Goal: Task Accomplishment & Management: Use online tool/utility

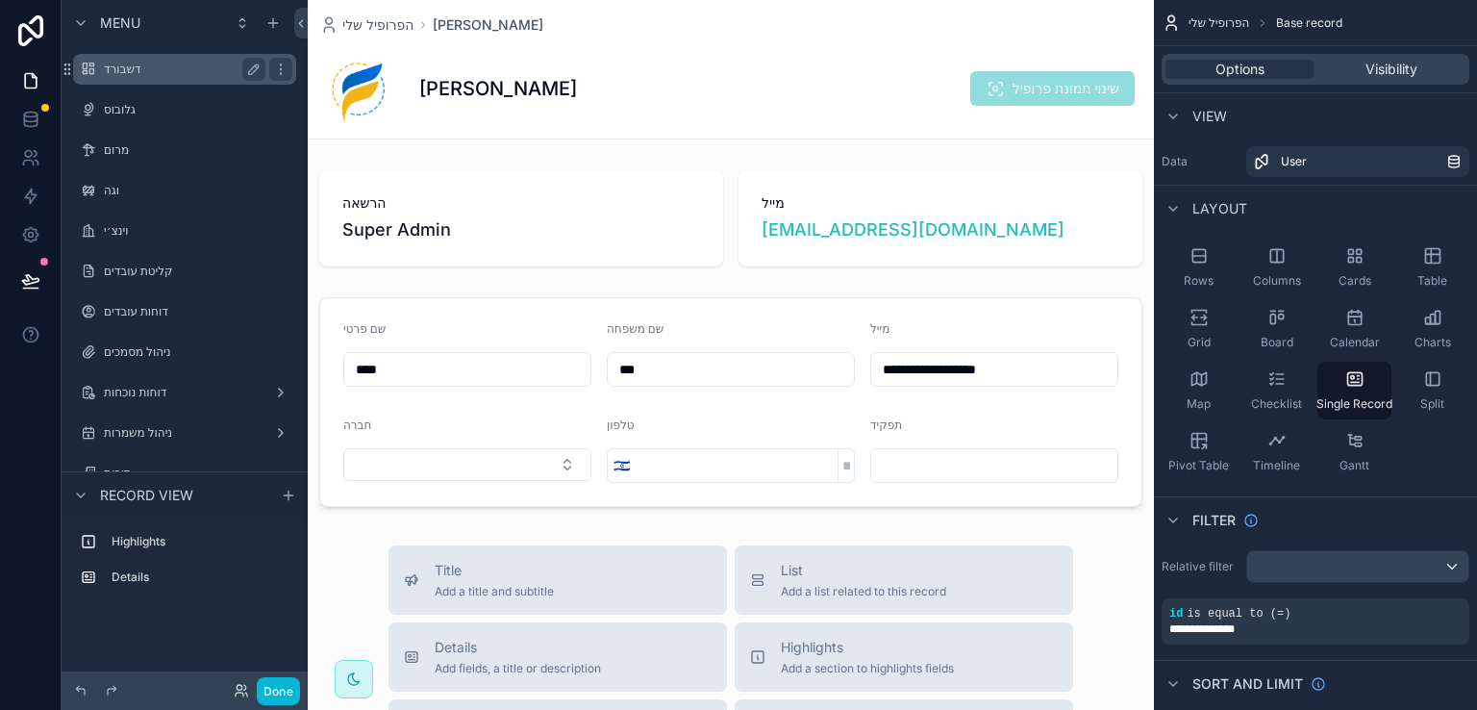
click at [122, 70] on label "דשבורד" at bounding box center [181, 69] width 154 height 15
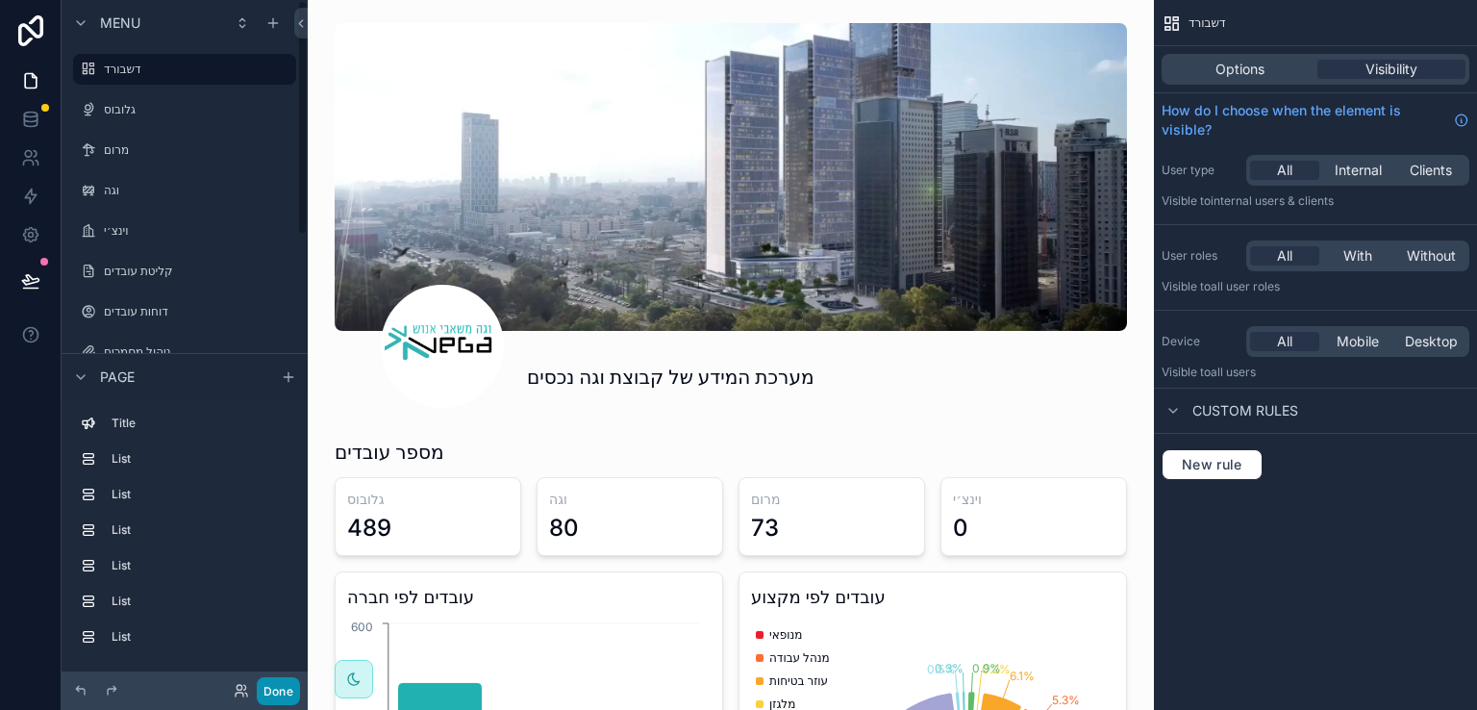
click at [273, 690] on button "Done" at bounding box center [278, 691] width 43 height 28
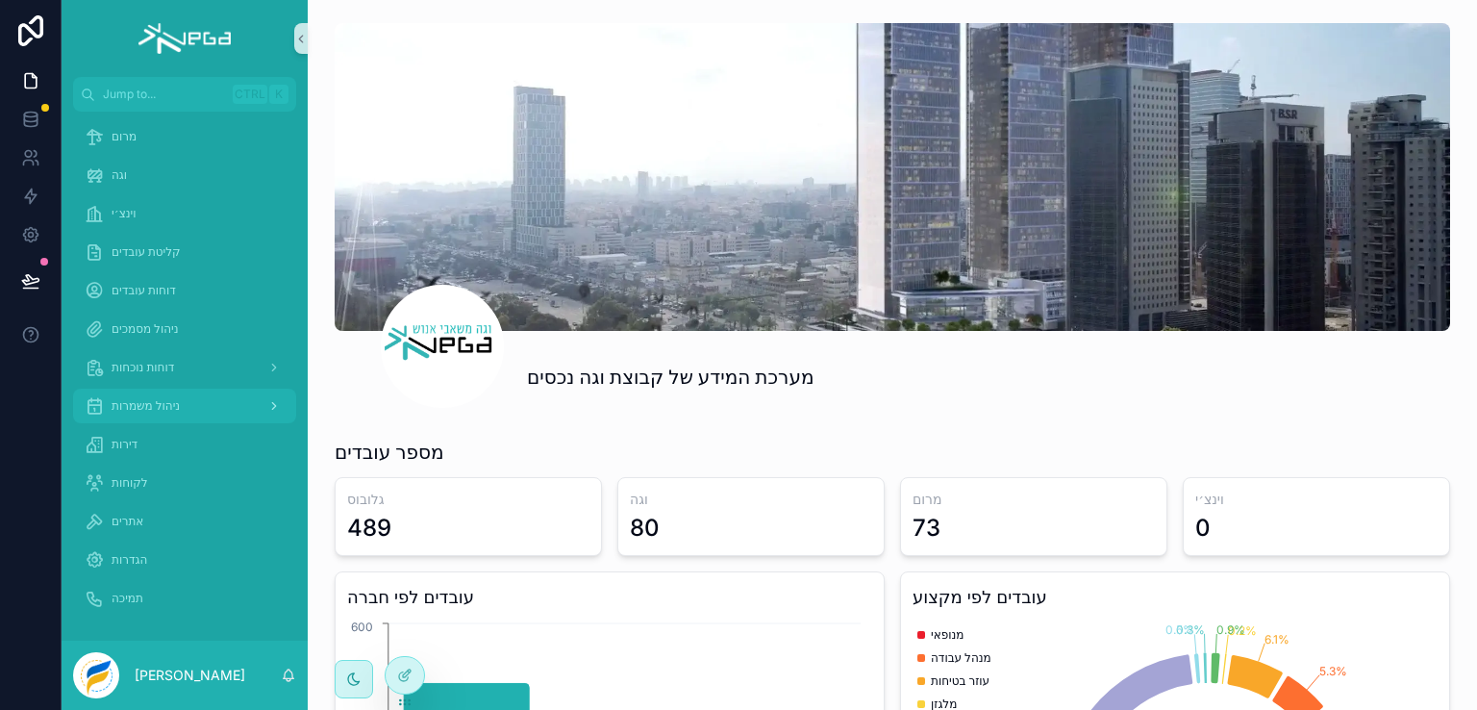
click at [154, 405] on span "ניהול משמרות" at bounding box center [146, 405] width 68 height 15
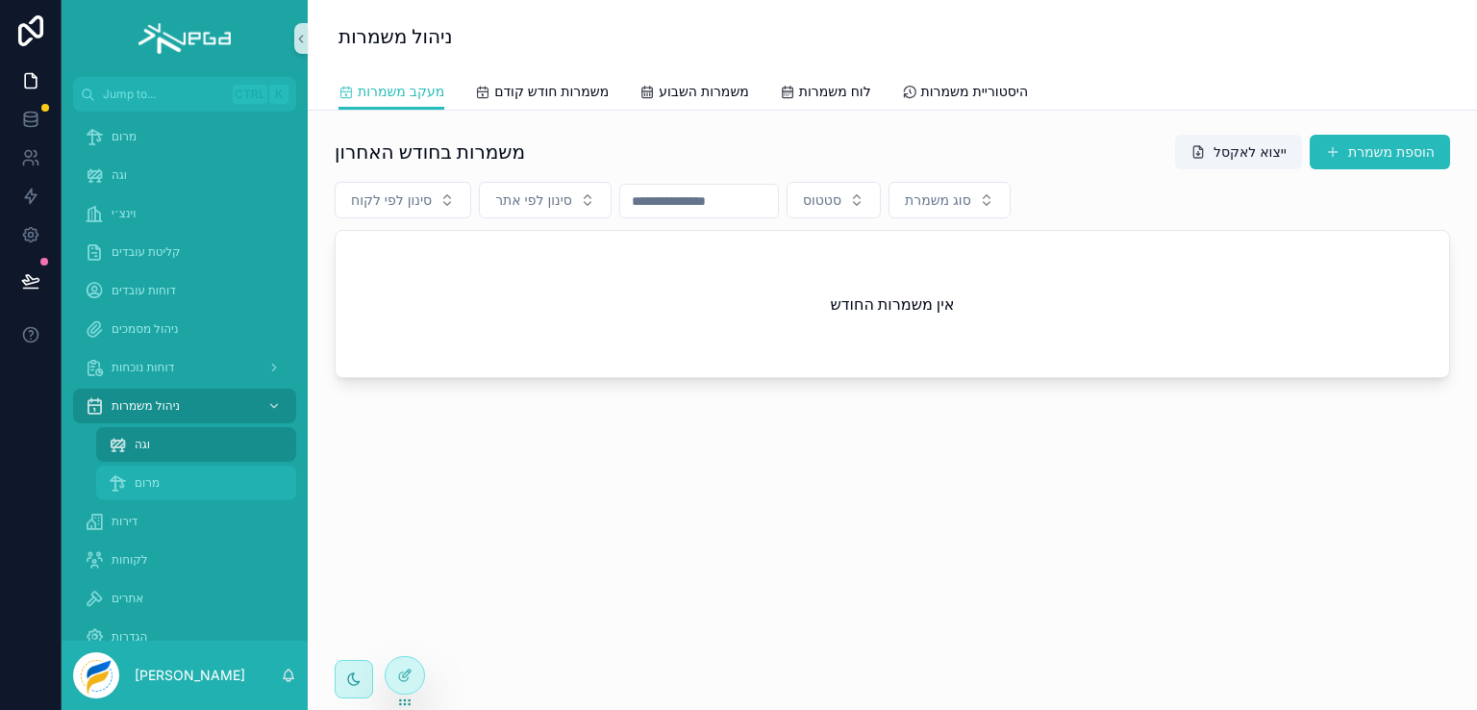
click at [138, 487] on span "מרום" at bounding box center [147, 482] width 25 height 15
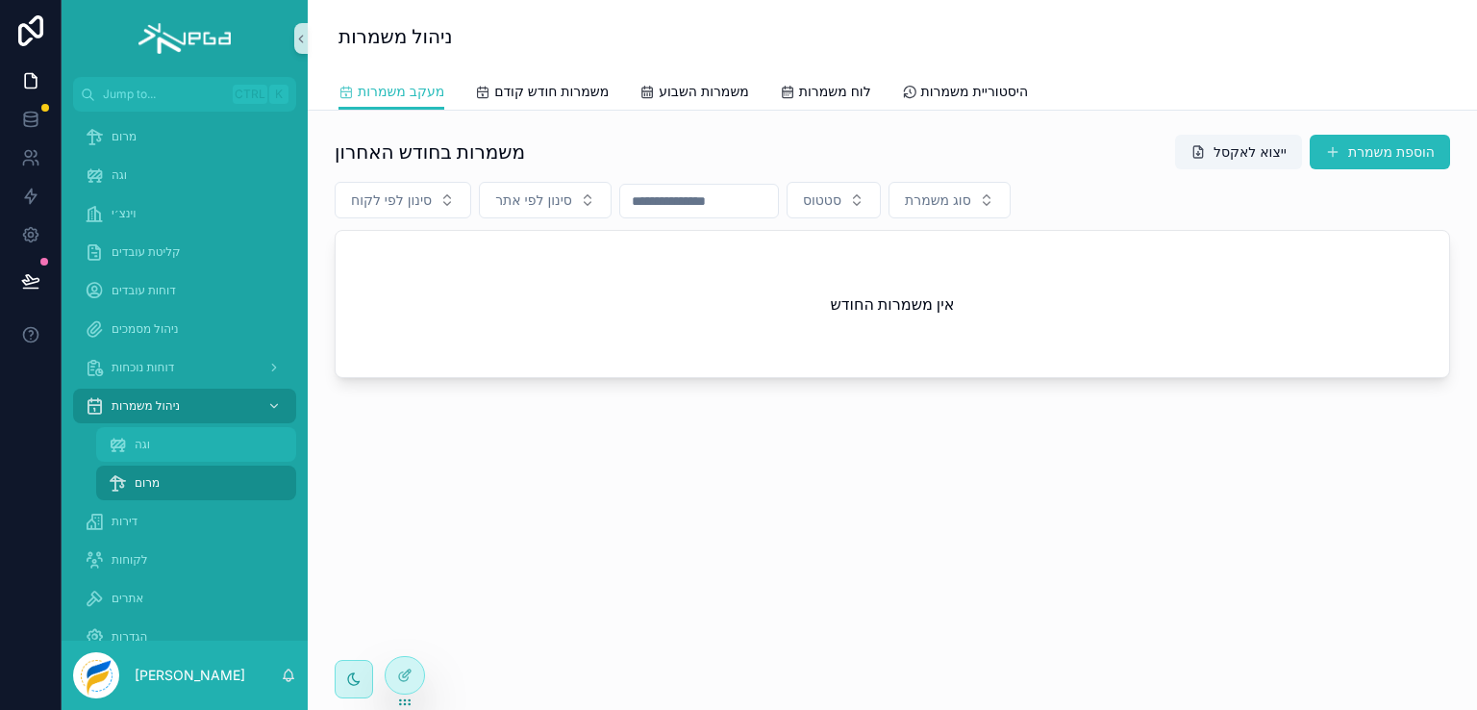
click at [138, 447] on span "וגה" at bounding box center [142, 444] width 15 height 15
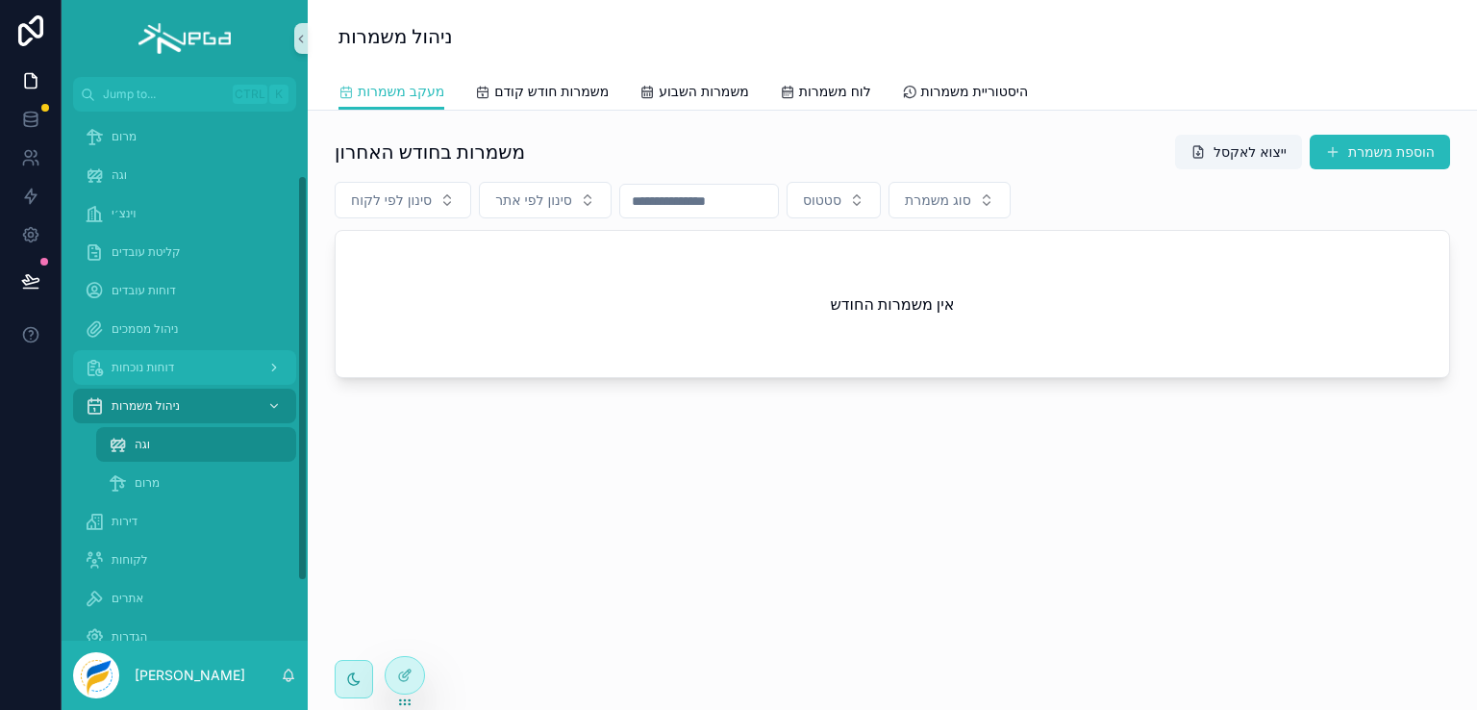
click at [146, 364] on span "דוחות נוכחות" at bounding box center [143, 367] width 63 height 15
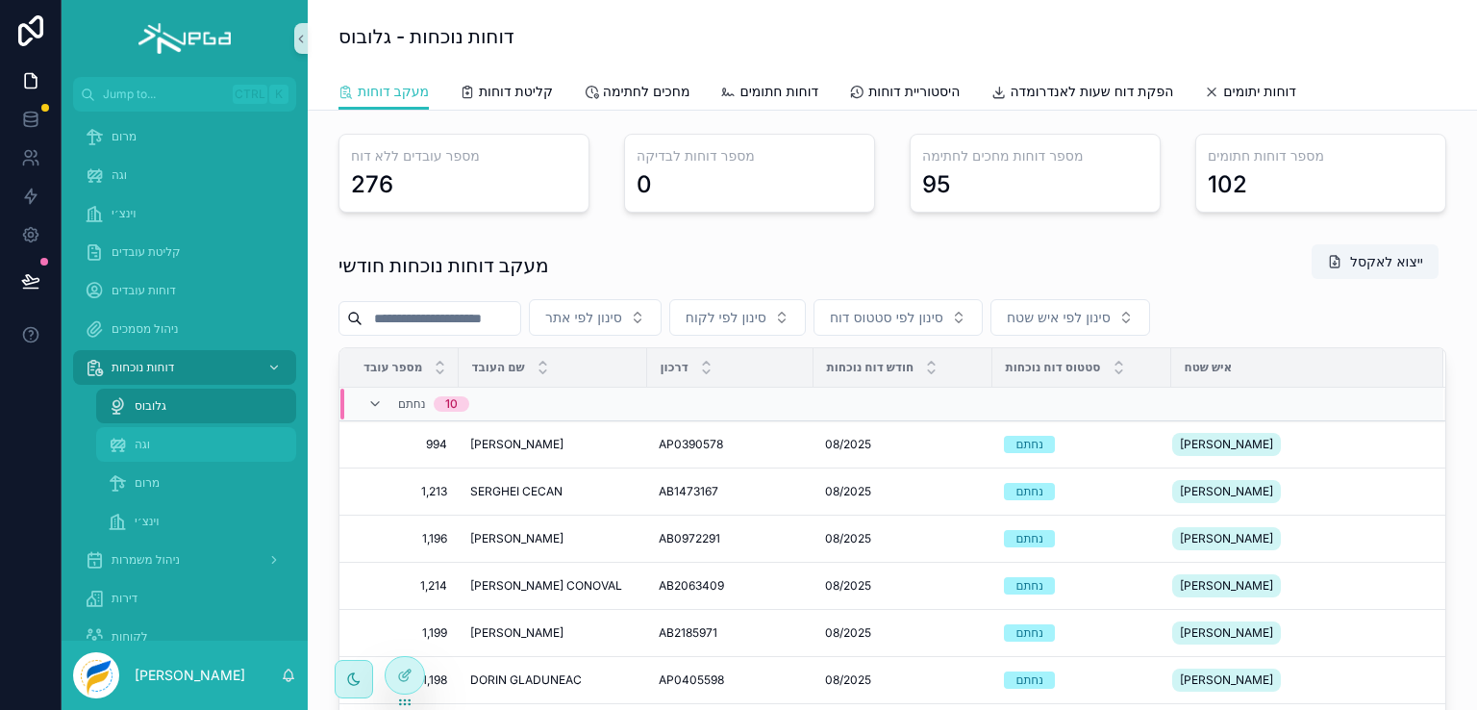
click at [142, 442] on span "וגה" at bounding box center [142, 444] width 15 height 15
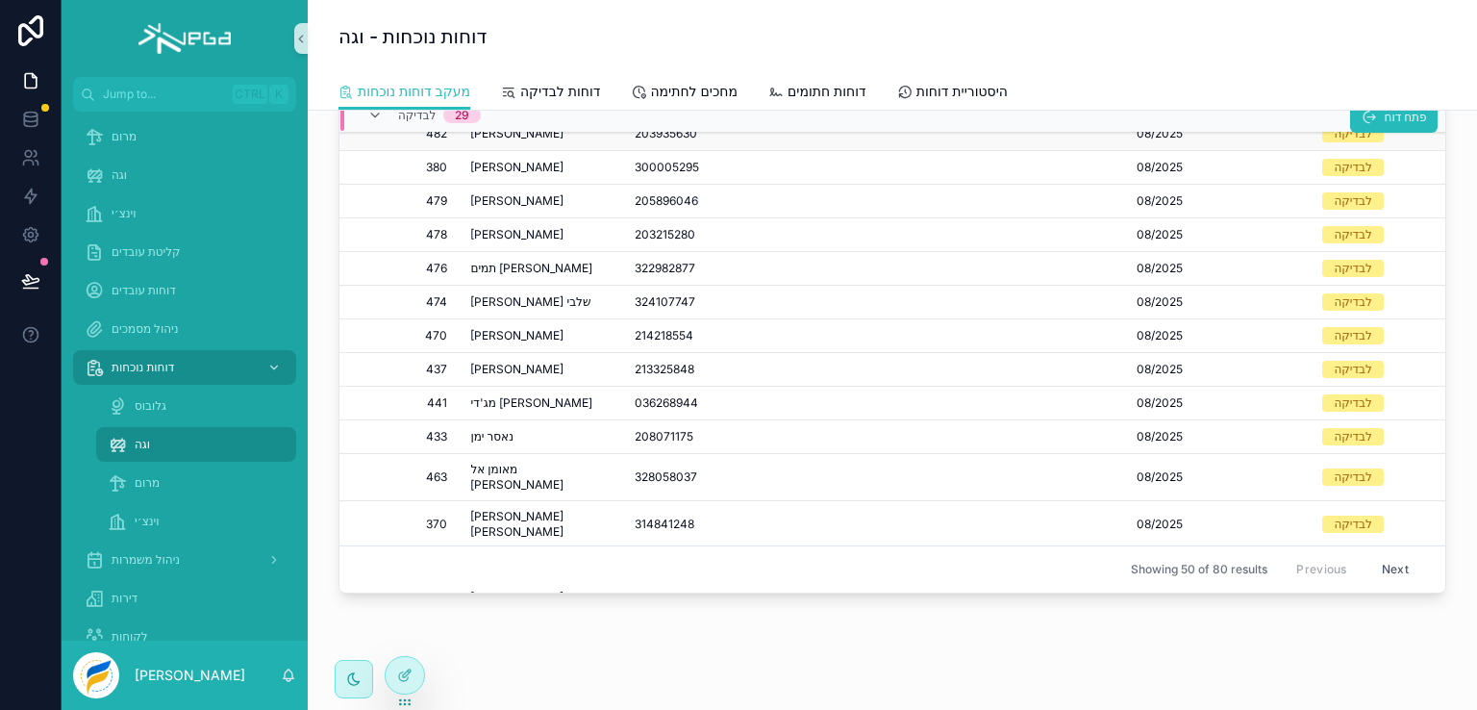
scroll to position [593, 0]
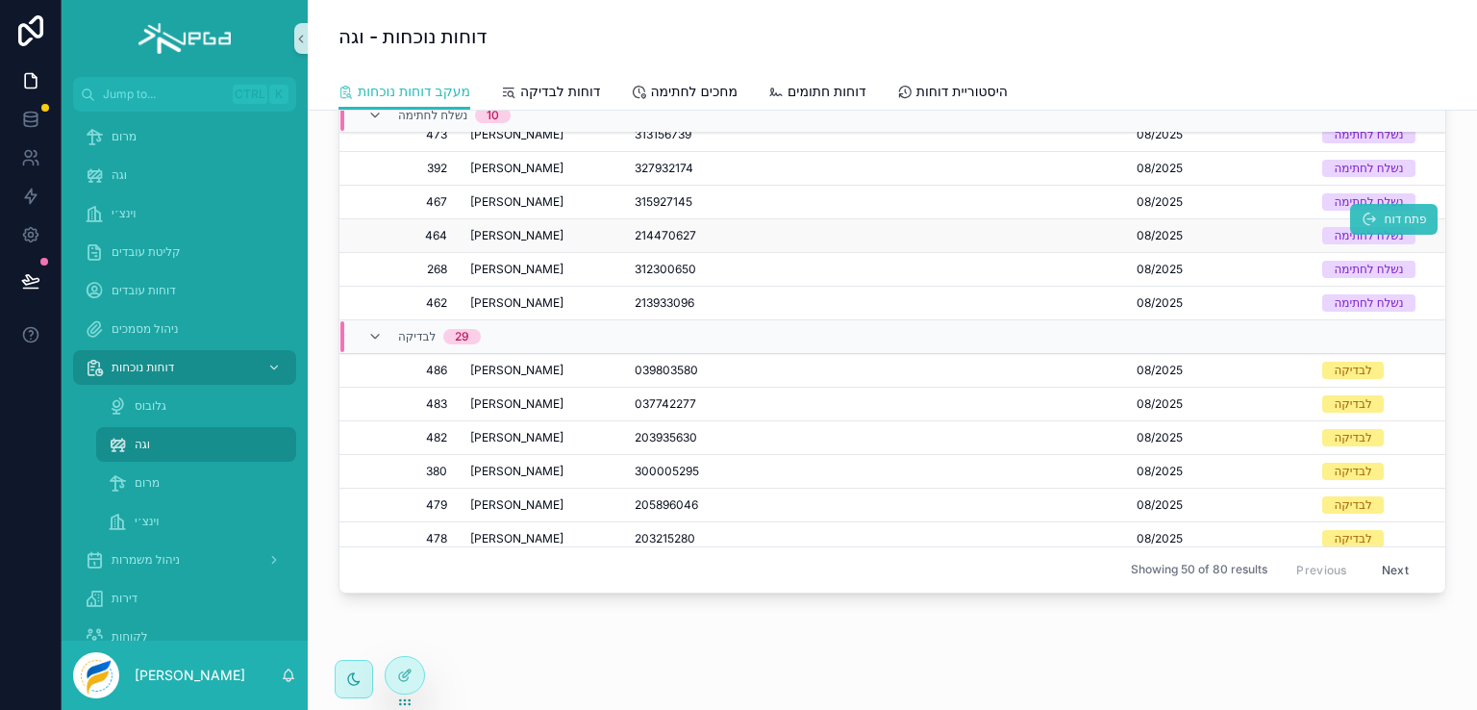
click at [1384, 212] on span "פתח דוח" at bounding box center [1405, 219] width 42 height 15
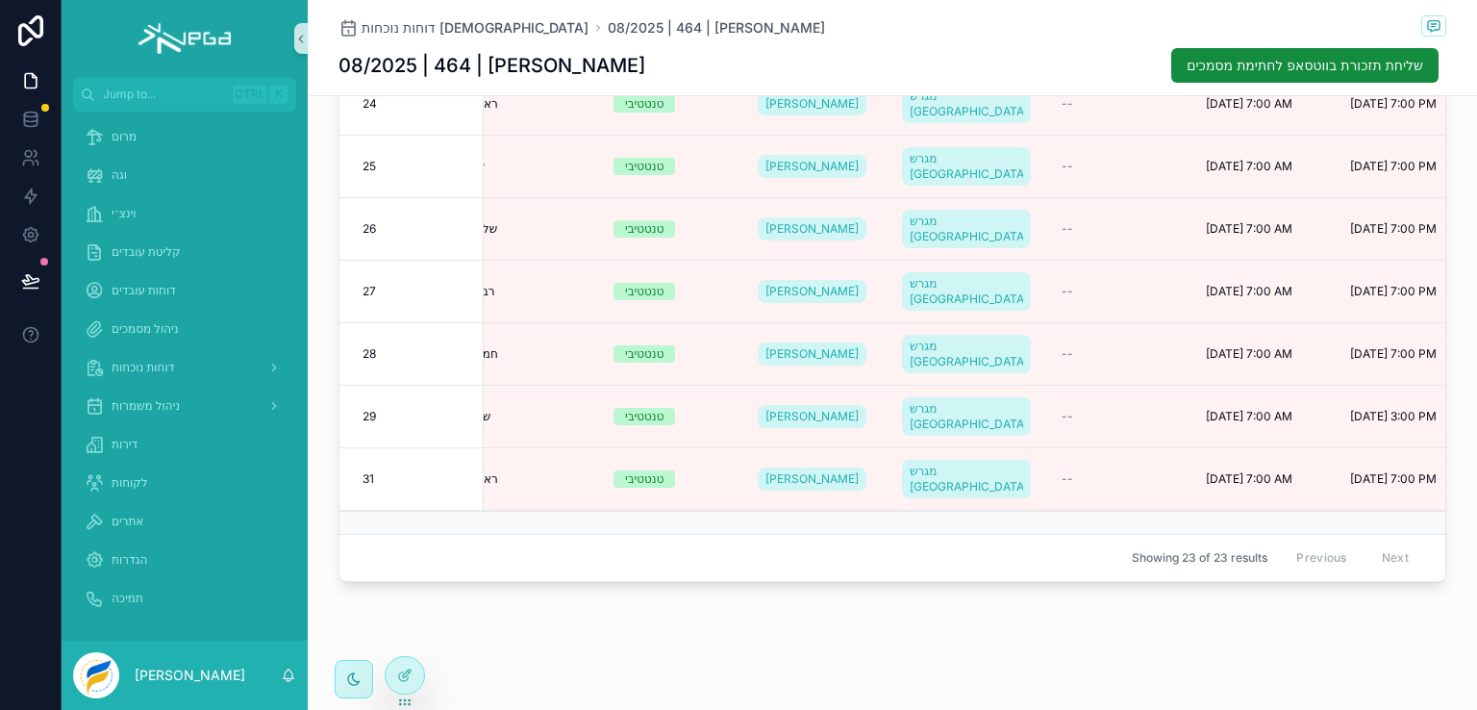
scroll to position [993, 0]
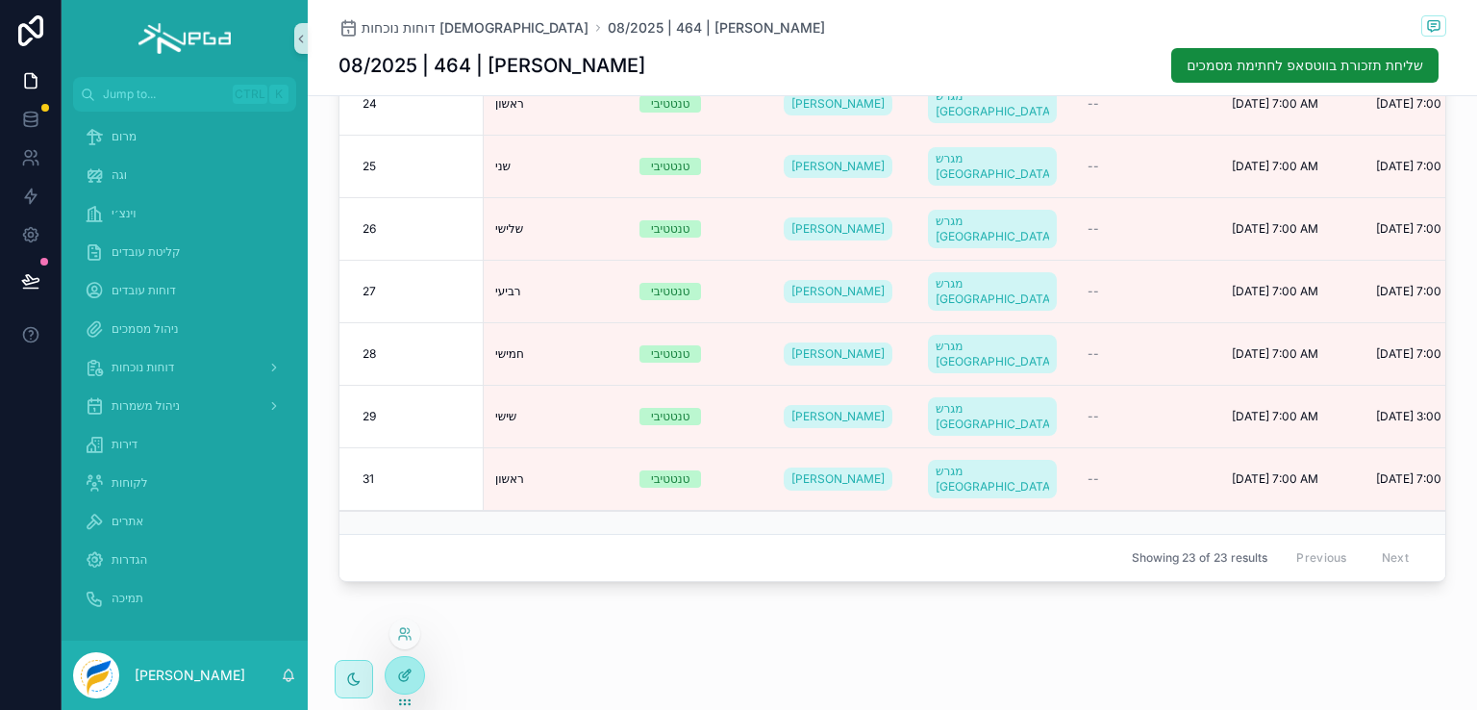
click at [403, 672] on icon at bounding box center [404, 674] width 15 height 15
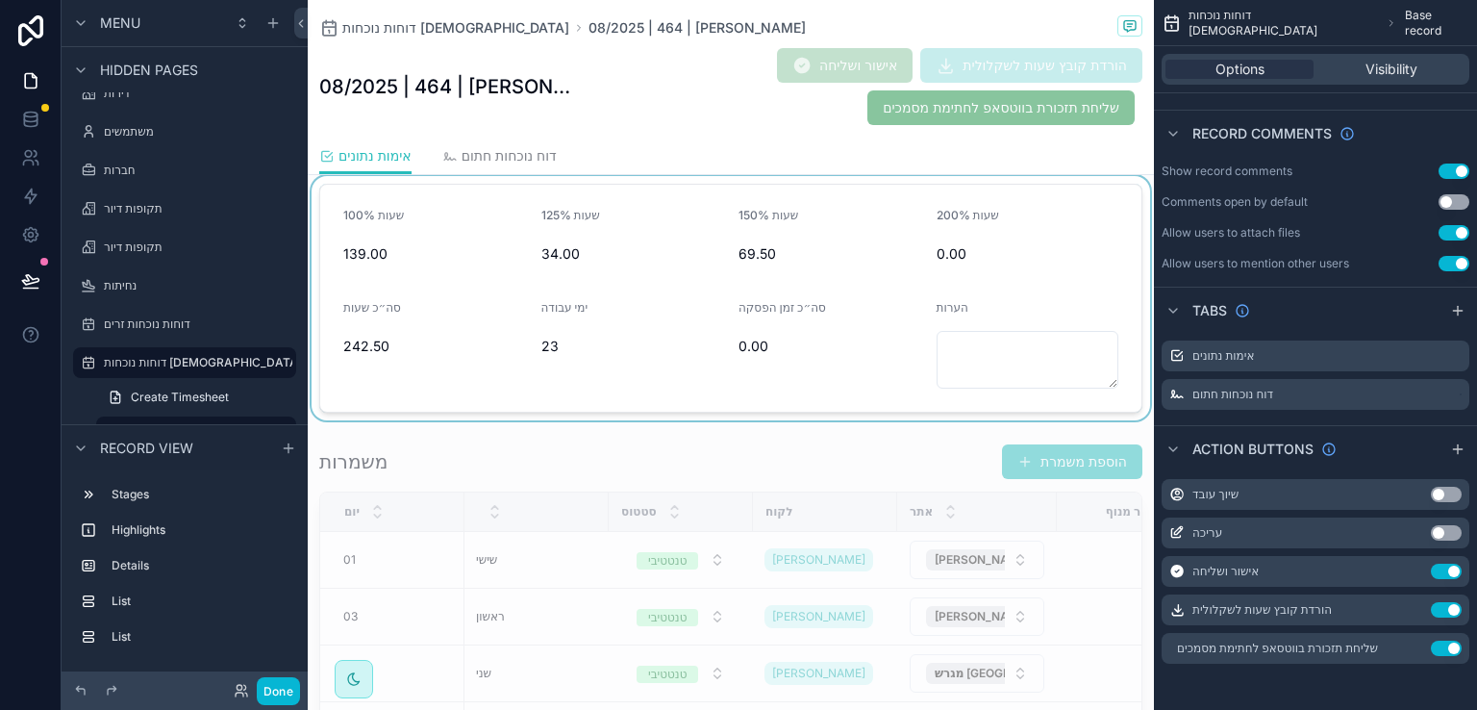
scroll to position [221, 0]
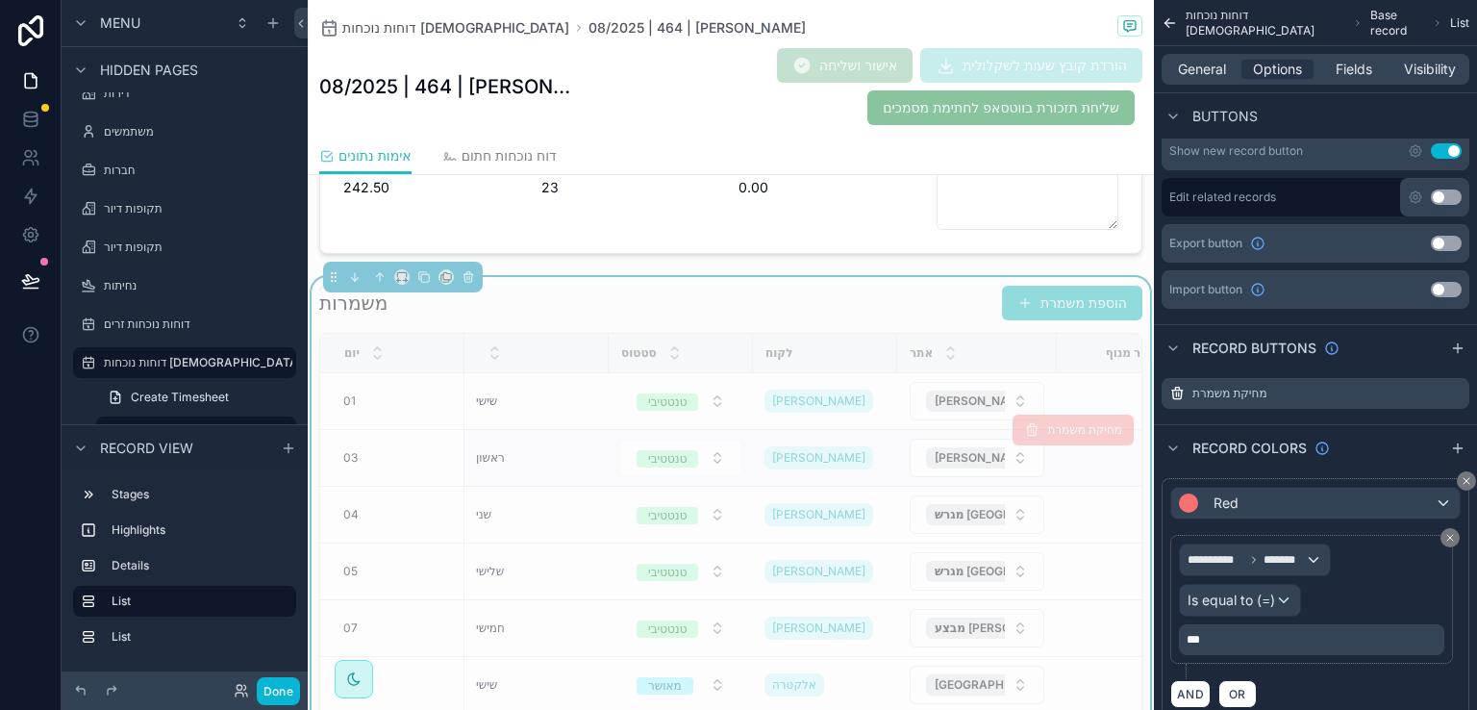
scroll to position [414, 0]
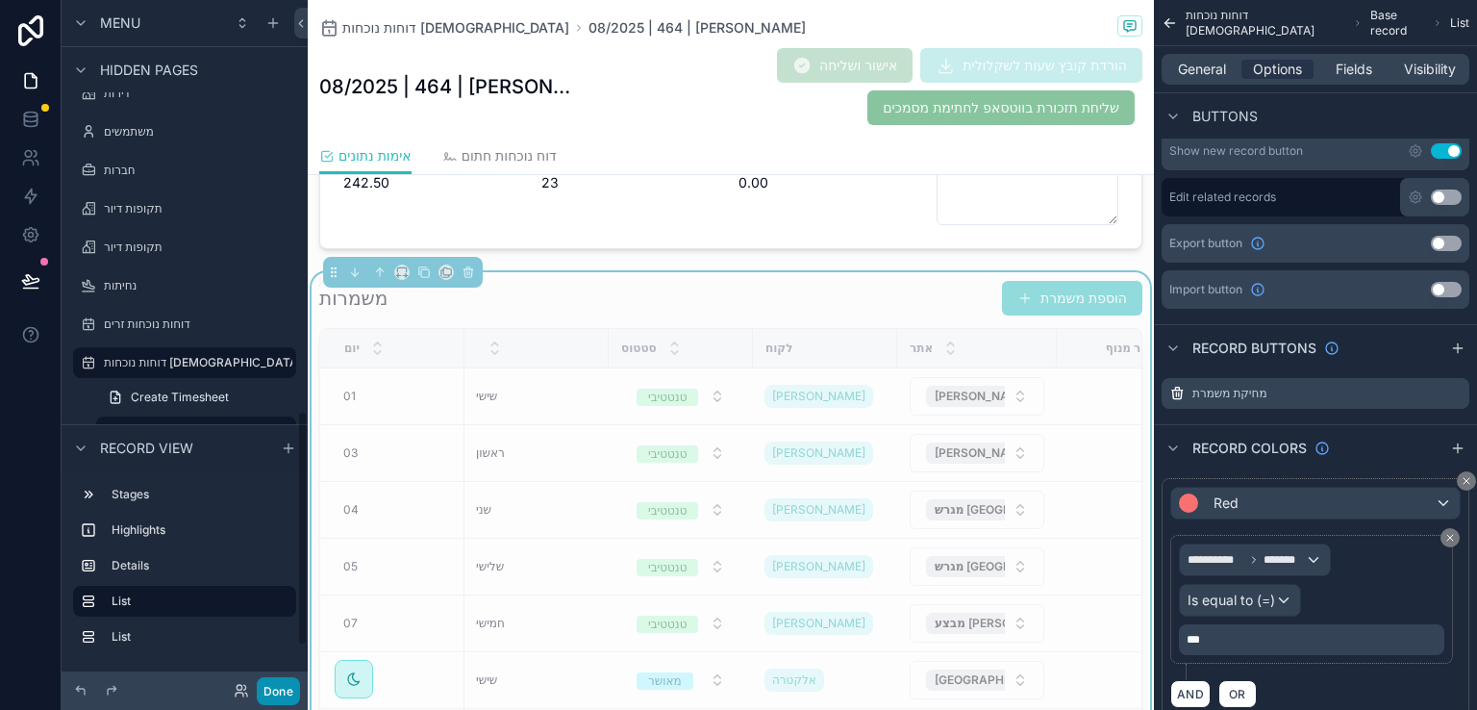
click at [278, 686] on button "Done" at bounding box center [278, 691] width 43 height 28
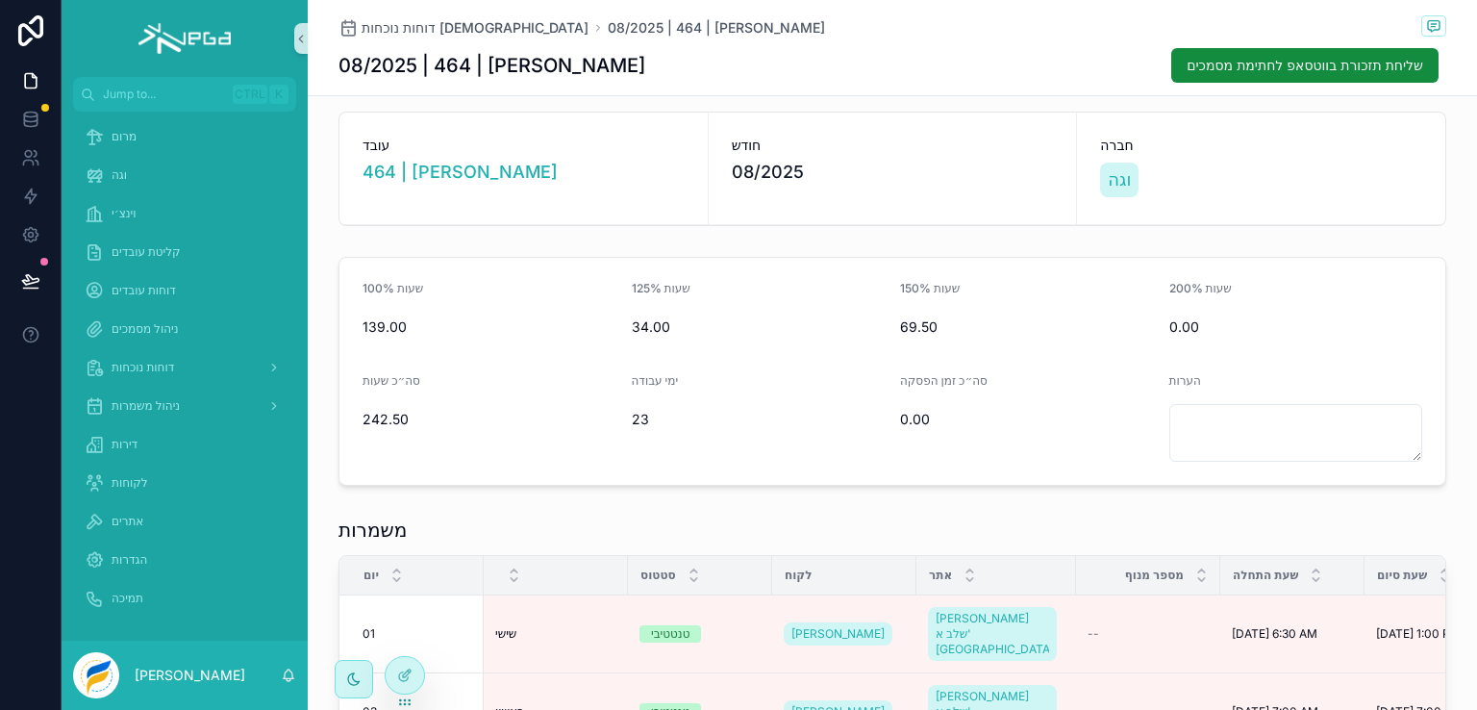
scroll to position [0, 0]
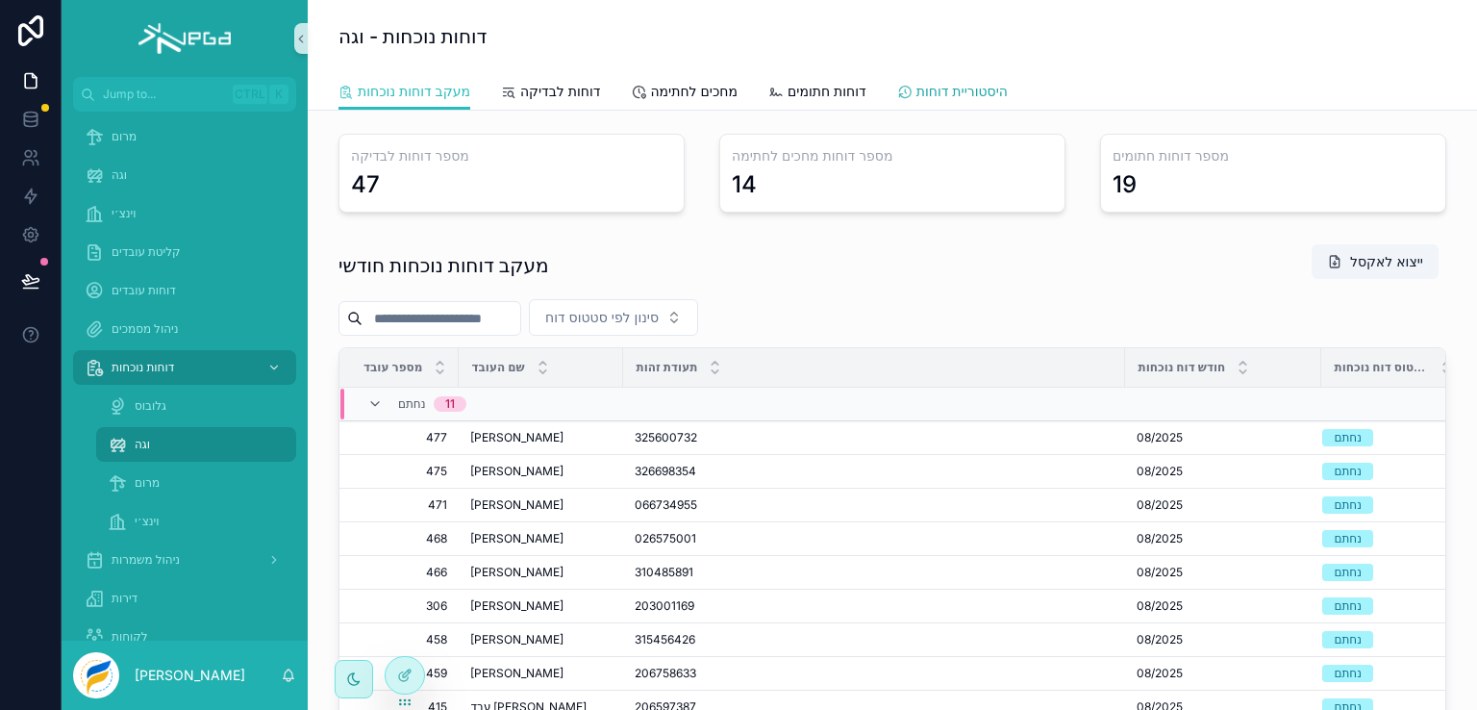
click at [947, 88] on span "היסטוריית דוחות" at bounding box center [962, 91] width 91 height 19
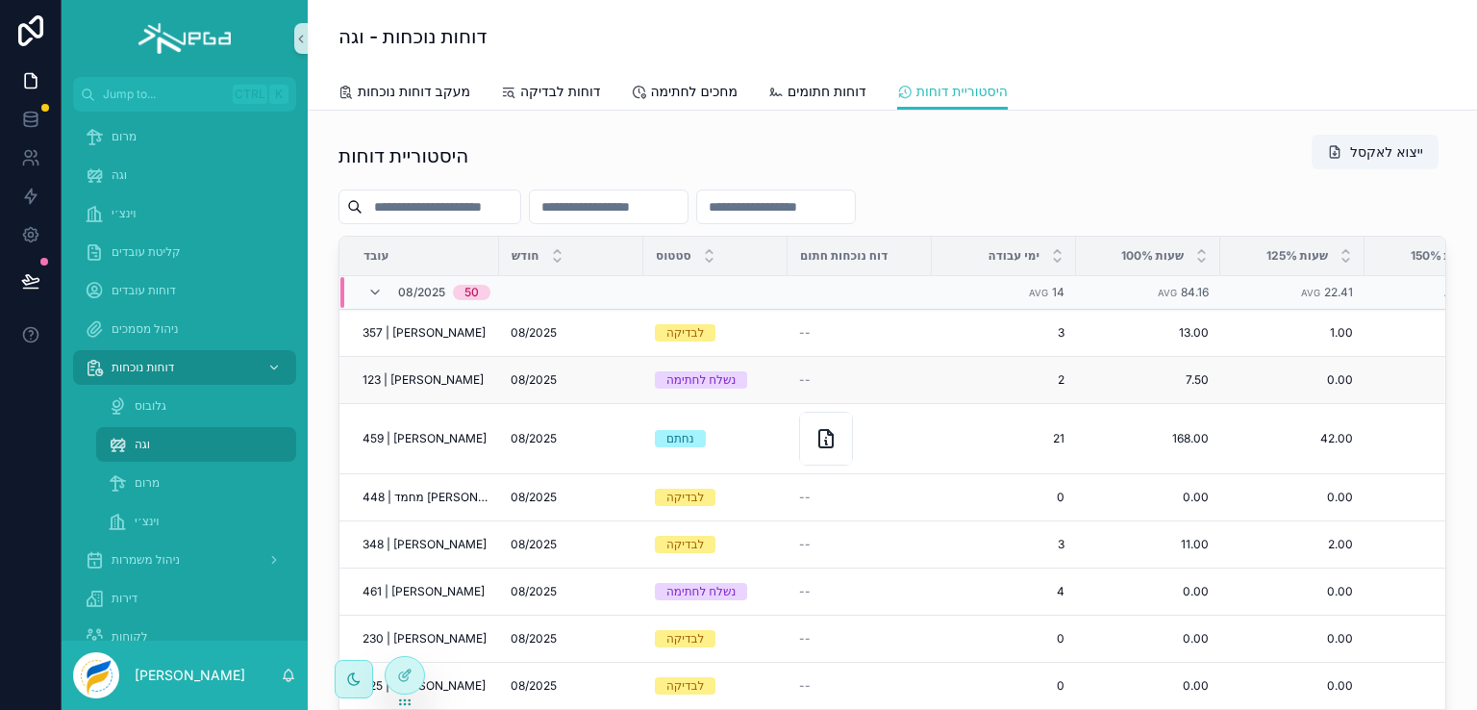
click at [399, 378] on span "123 | מיכאל באקמן" at bounding box center [423, 379] width 121 height 15
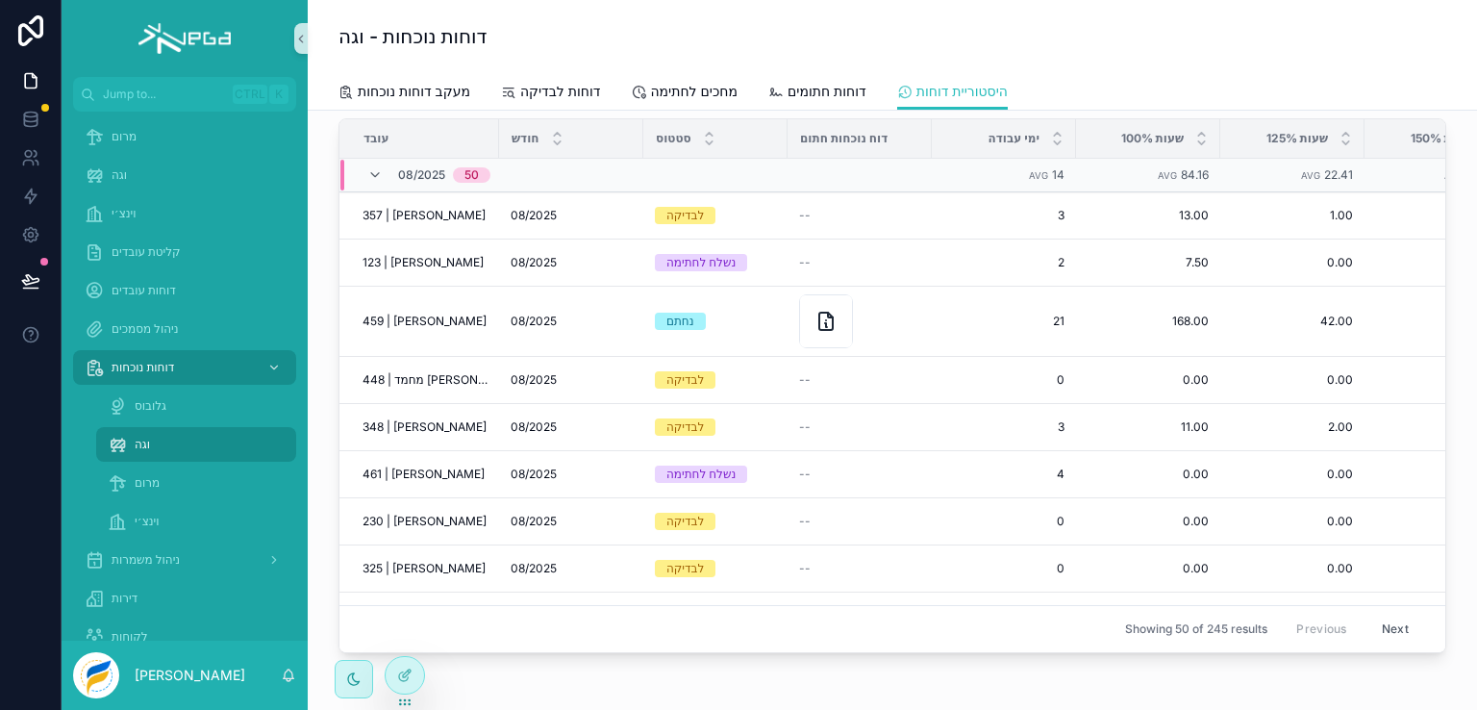
scroll to position [212, 0]
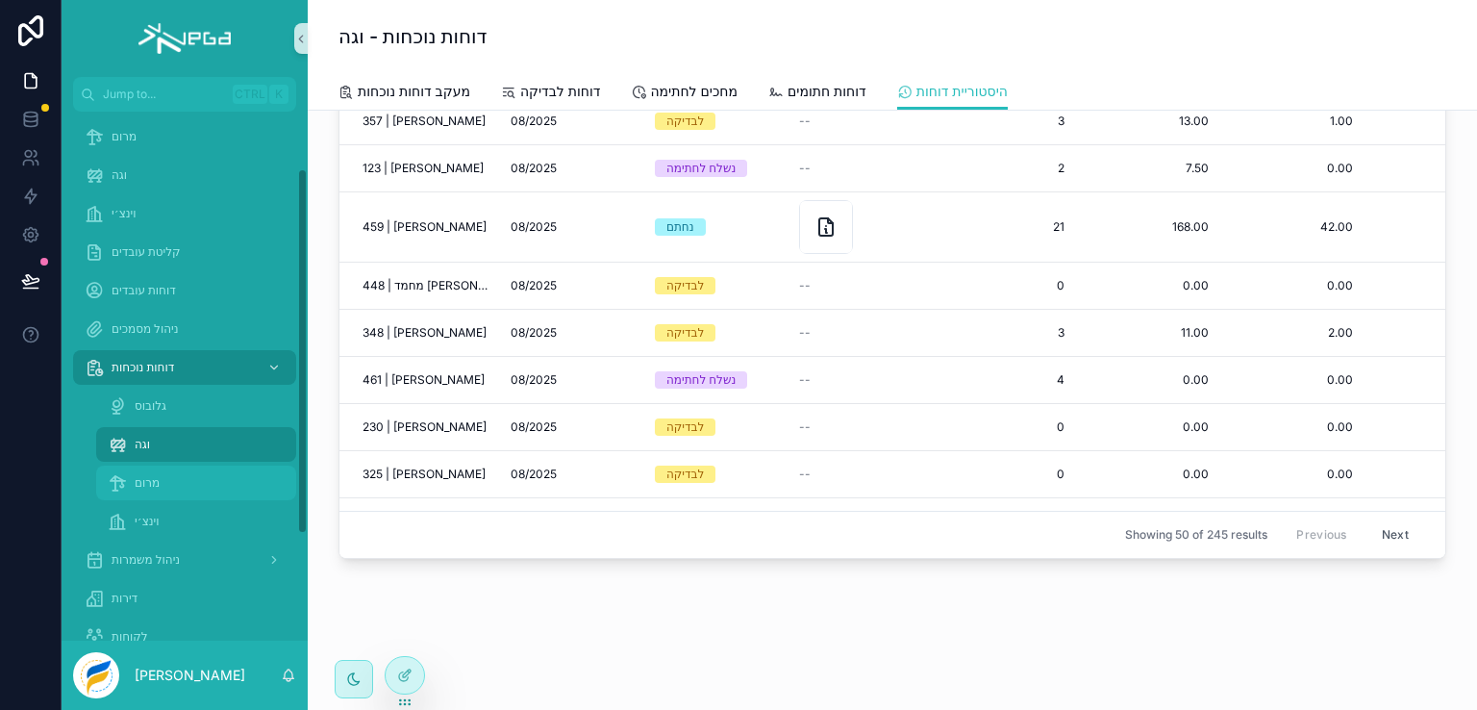
click at [140, 482] on span "מרום" at bounding box center [147, 482] width 25 height 15
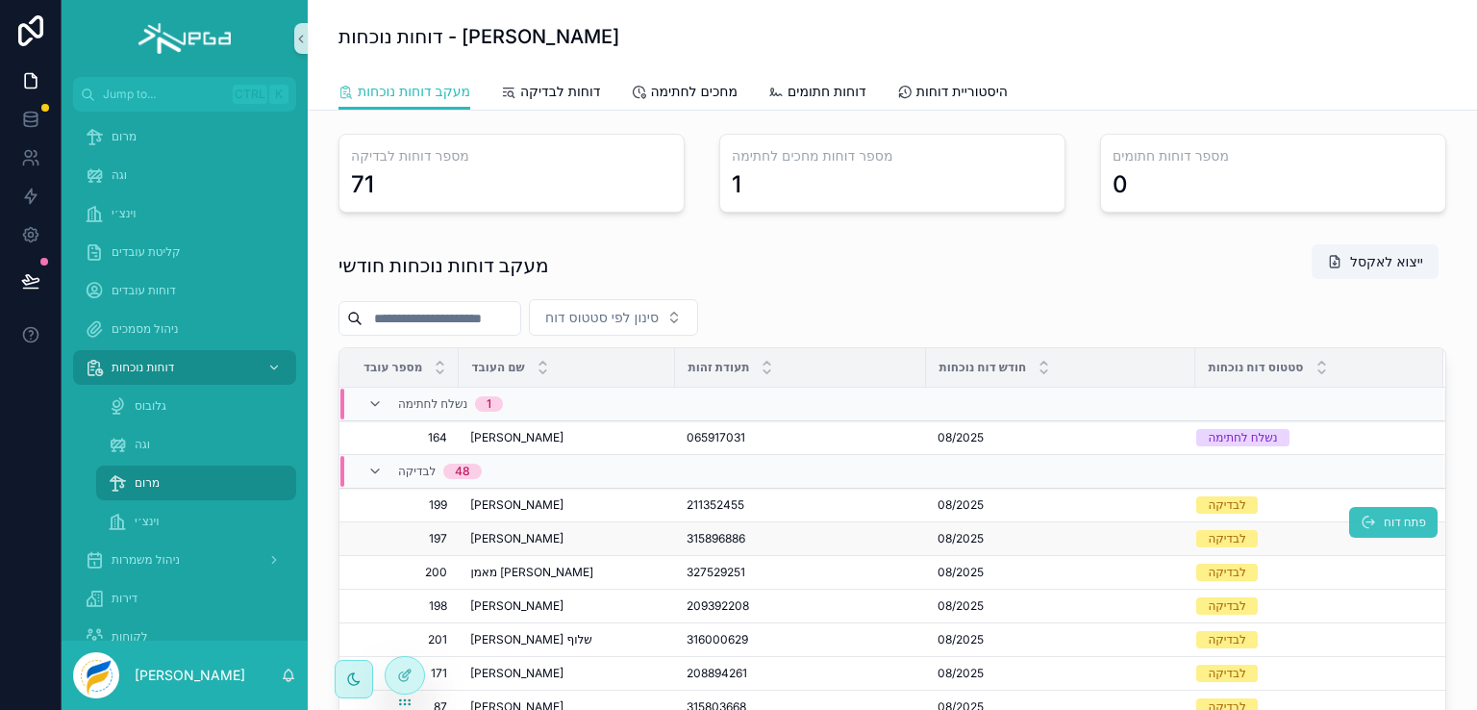
click at [1353, 512] on button "פתח דוח" at bounding box center [1393, 522] width 88 height 31
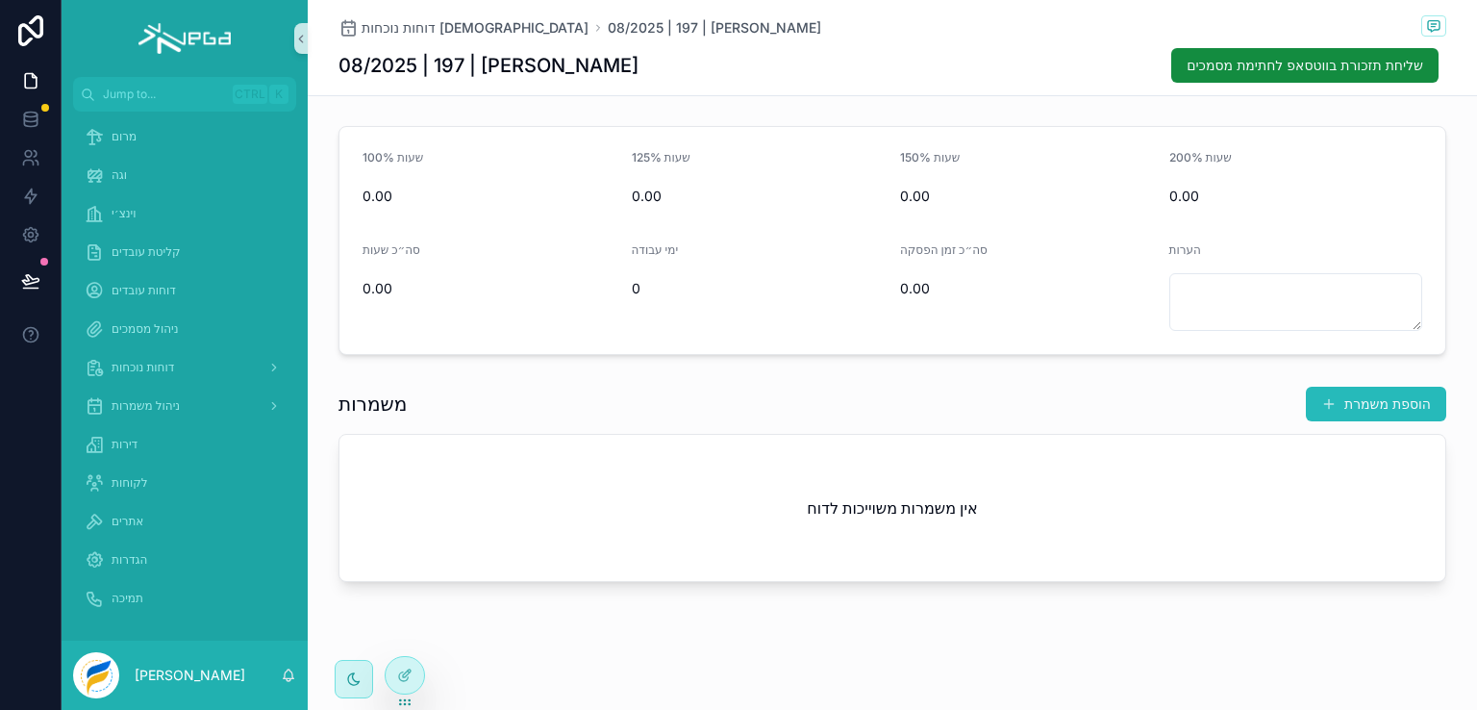
scroll to position [230, 0]
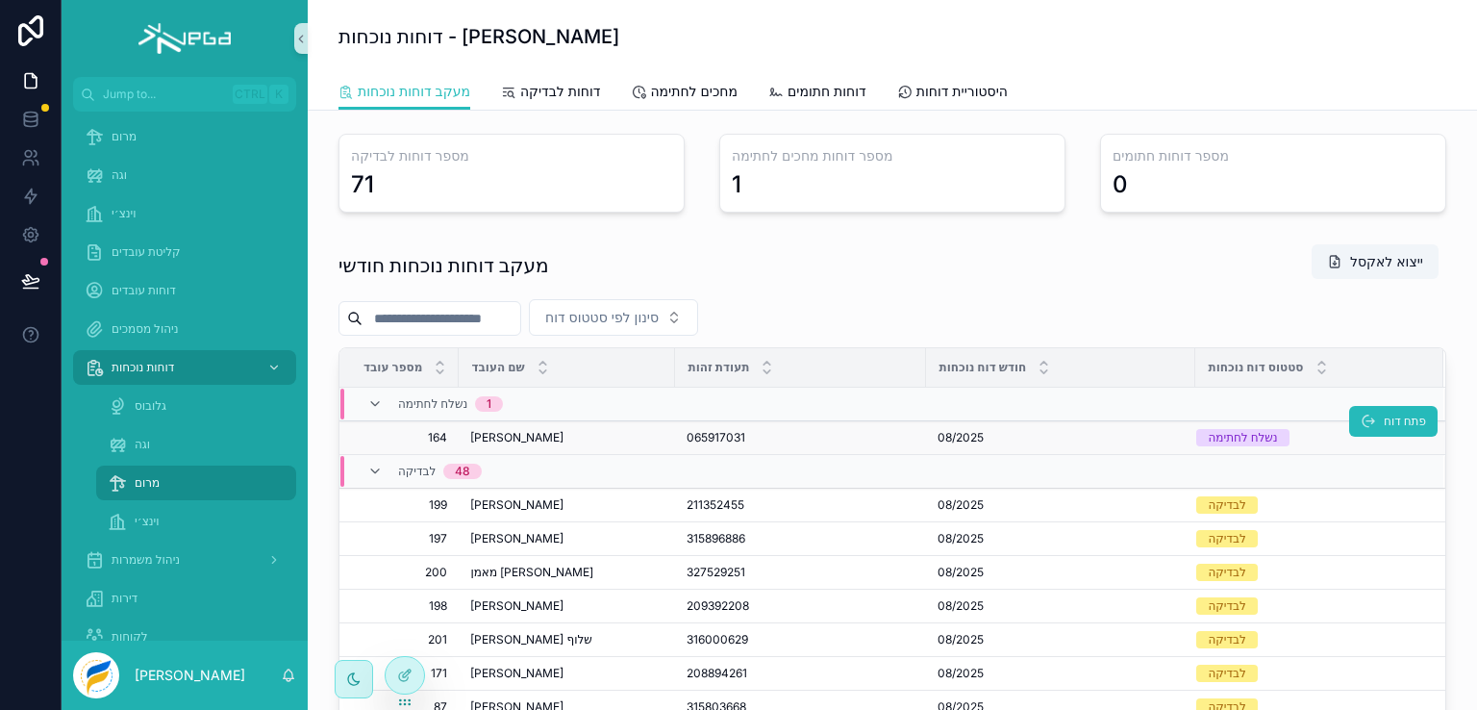
click at [461, 439] on td "רנא גאנם רנא גאנם" at bounding box center [567, 438] width 216 height 34
click at [1349, 432] on button "פתח דוח" at bounding box center [1393, 421] width 88 height 31
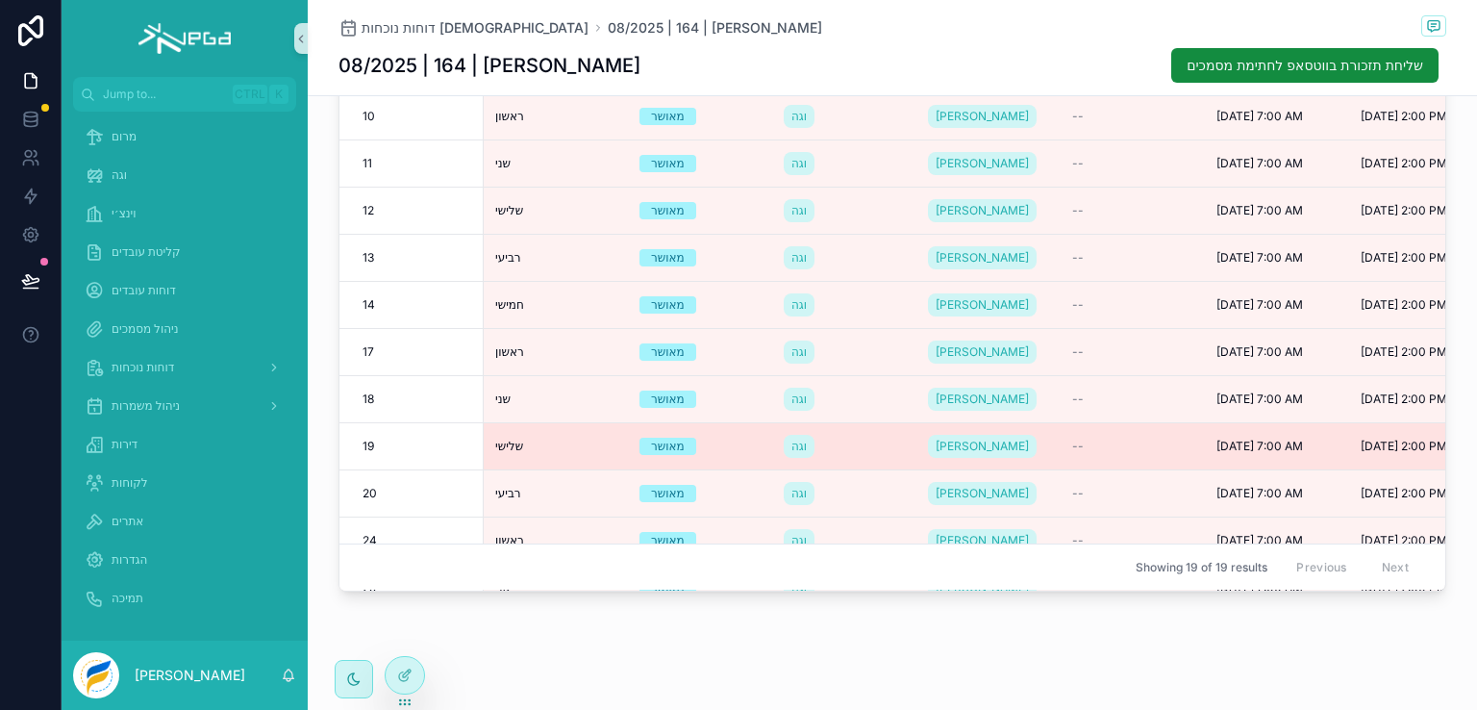
scroll to position [606, 0]
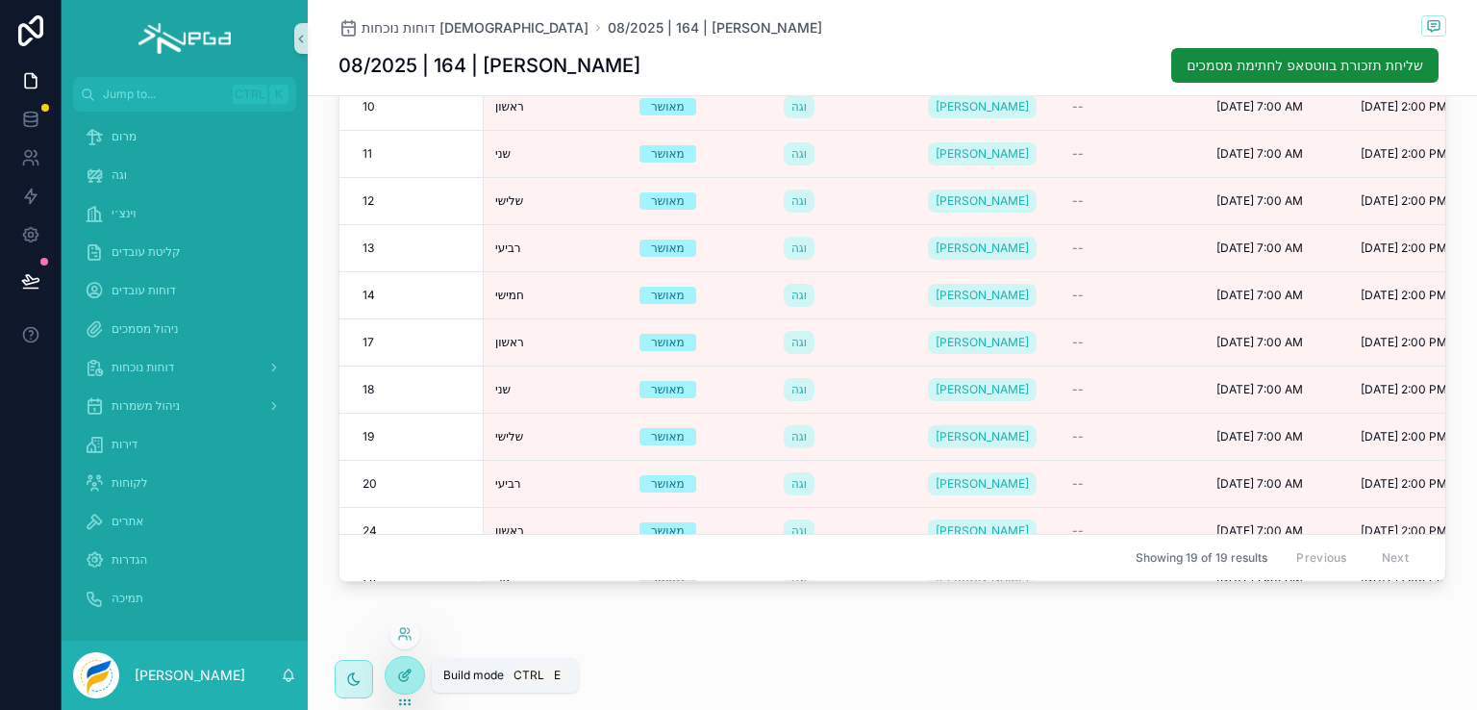
click at [404, 675] on icon at bounding box center [404, 674] width 15 height 15
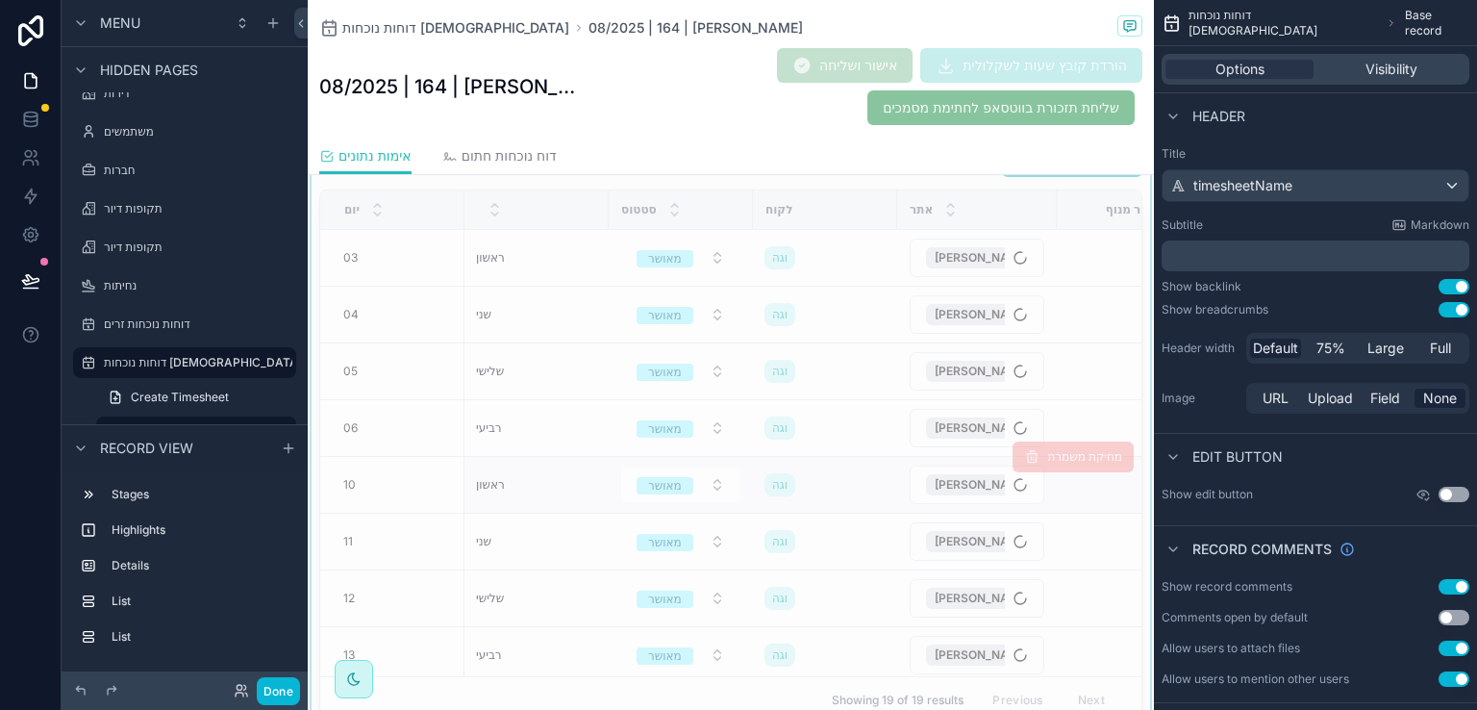
scroll to position [510, 0]
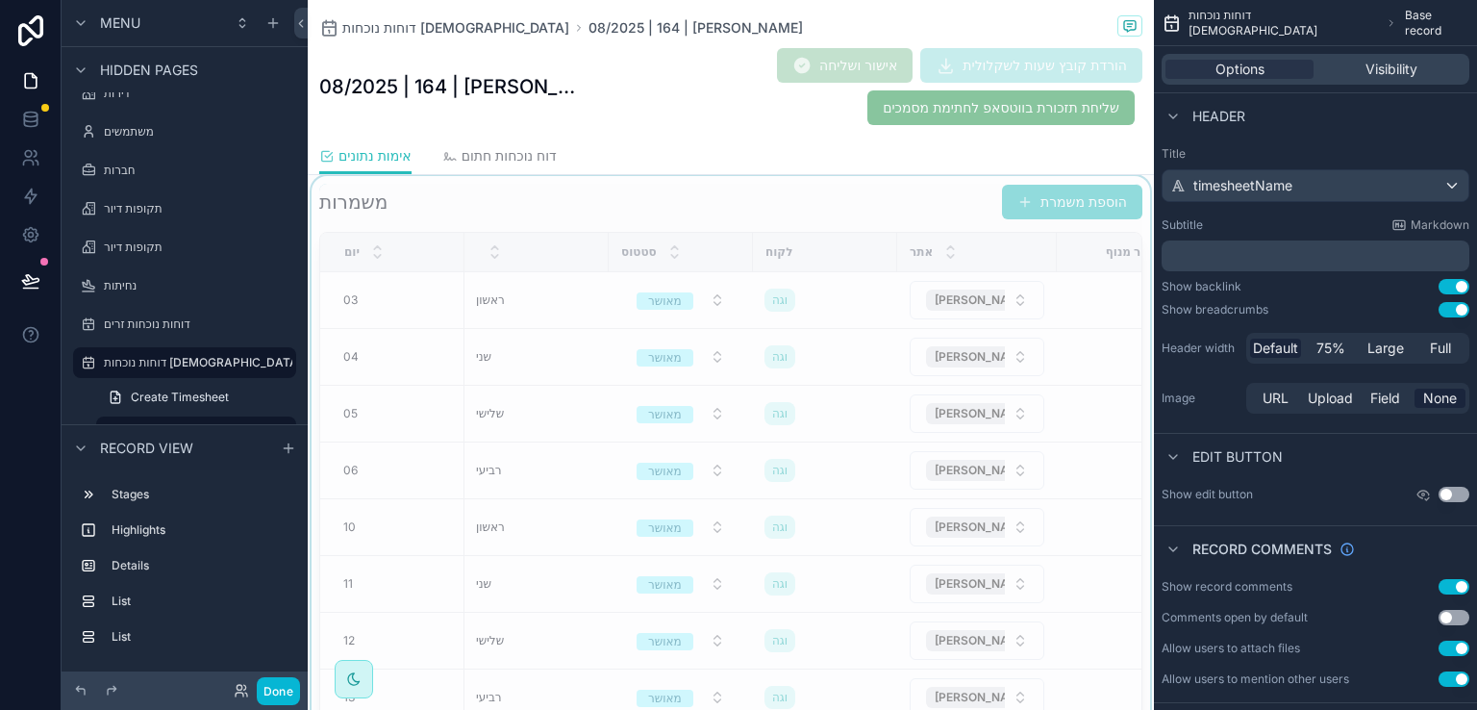
click at [830, 199] on div "scrollable content" at bounding box center [731, 475] width 846 height 598
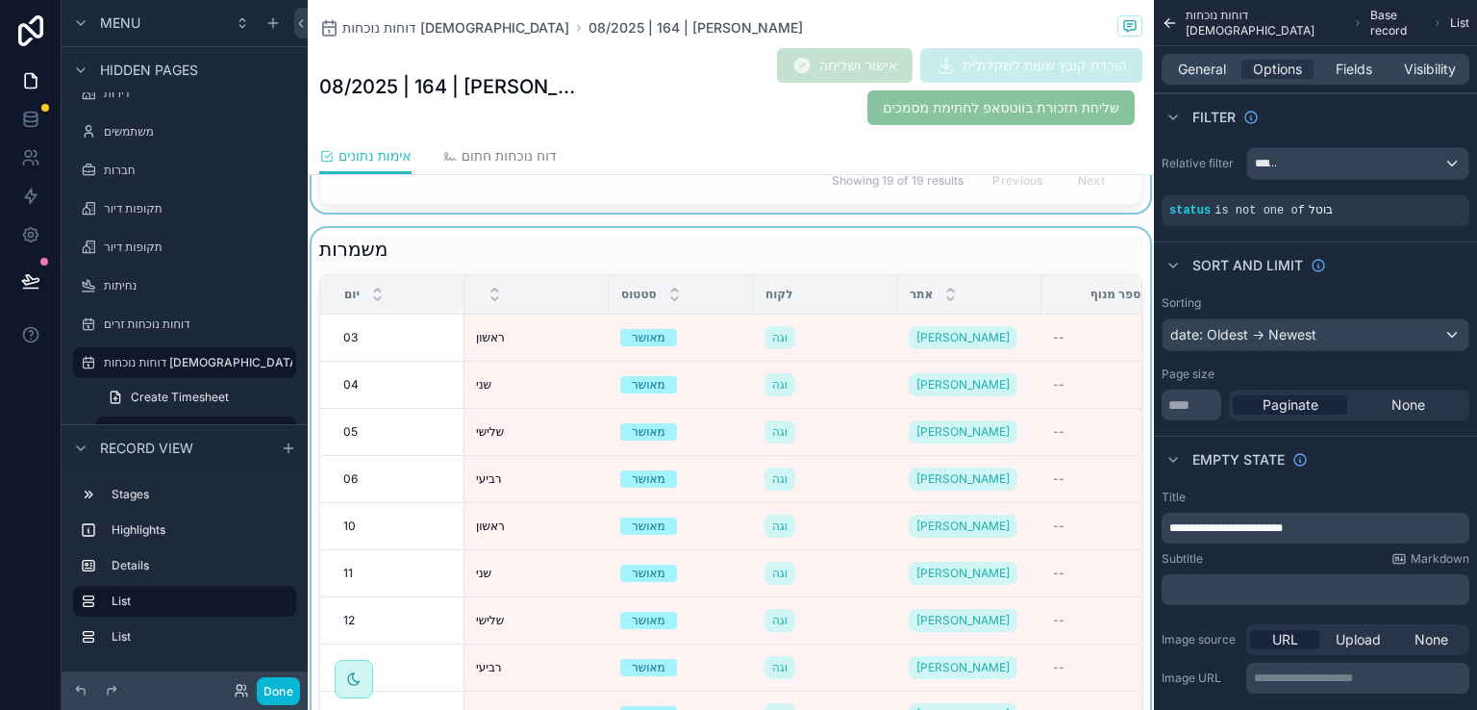
scroll to position [1039, 0]
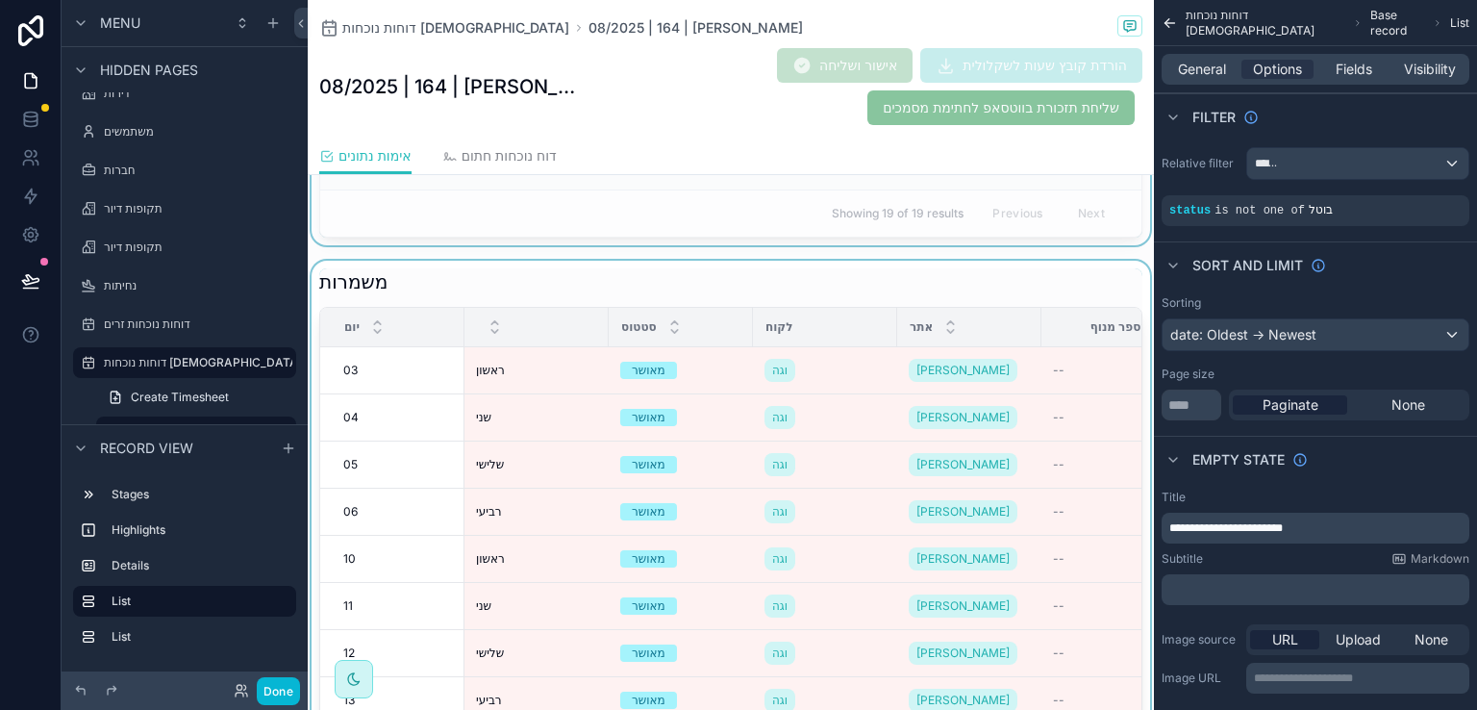
click at [838, 275] on div "scrollable content" at bounding box center [731, 555] width 846 height 589
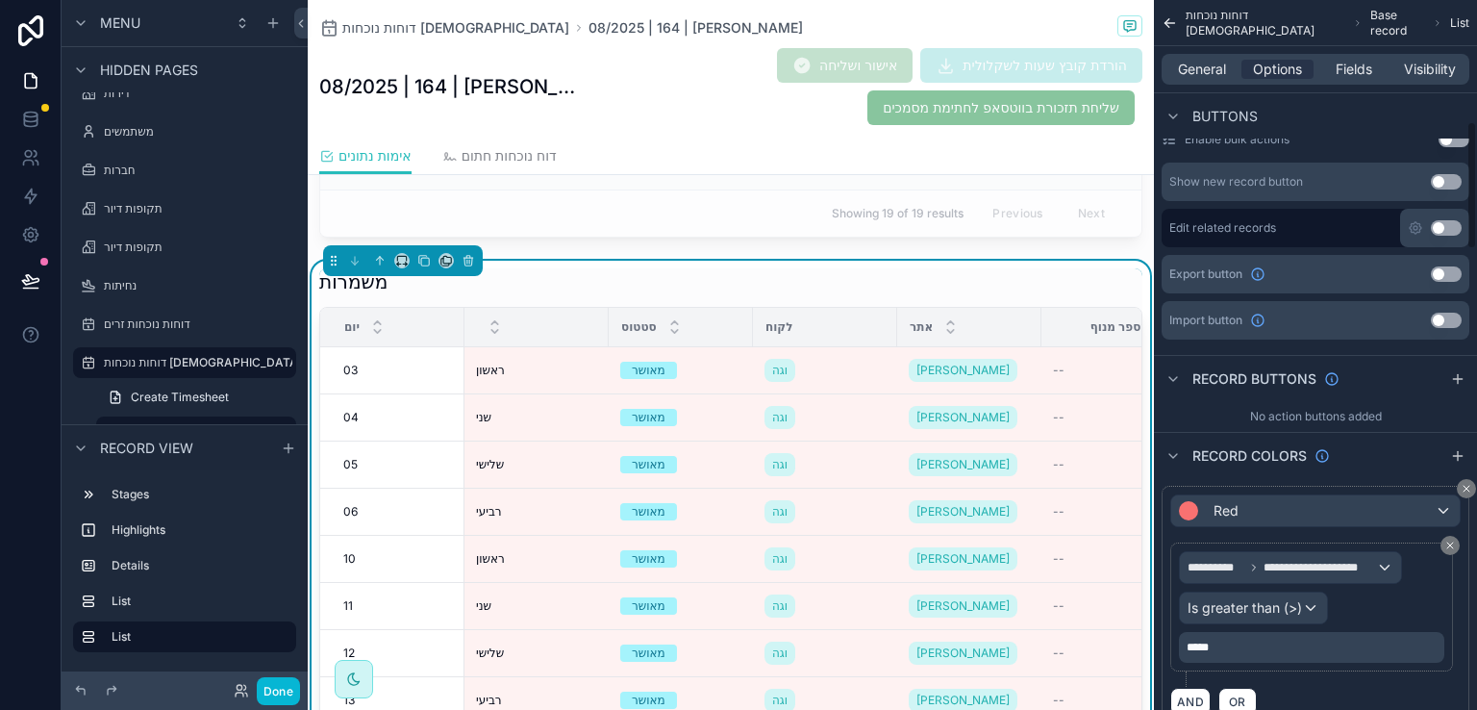
scroll to position [769, 0]
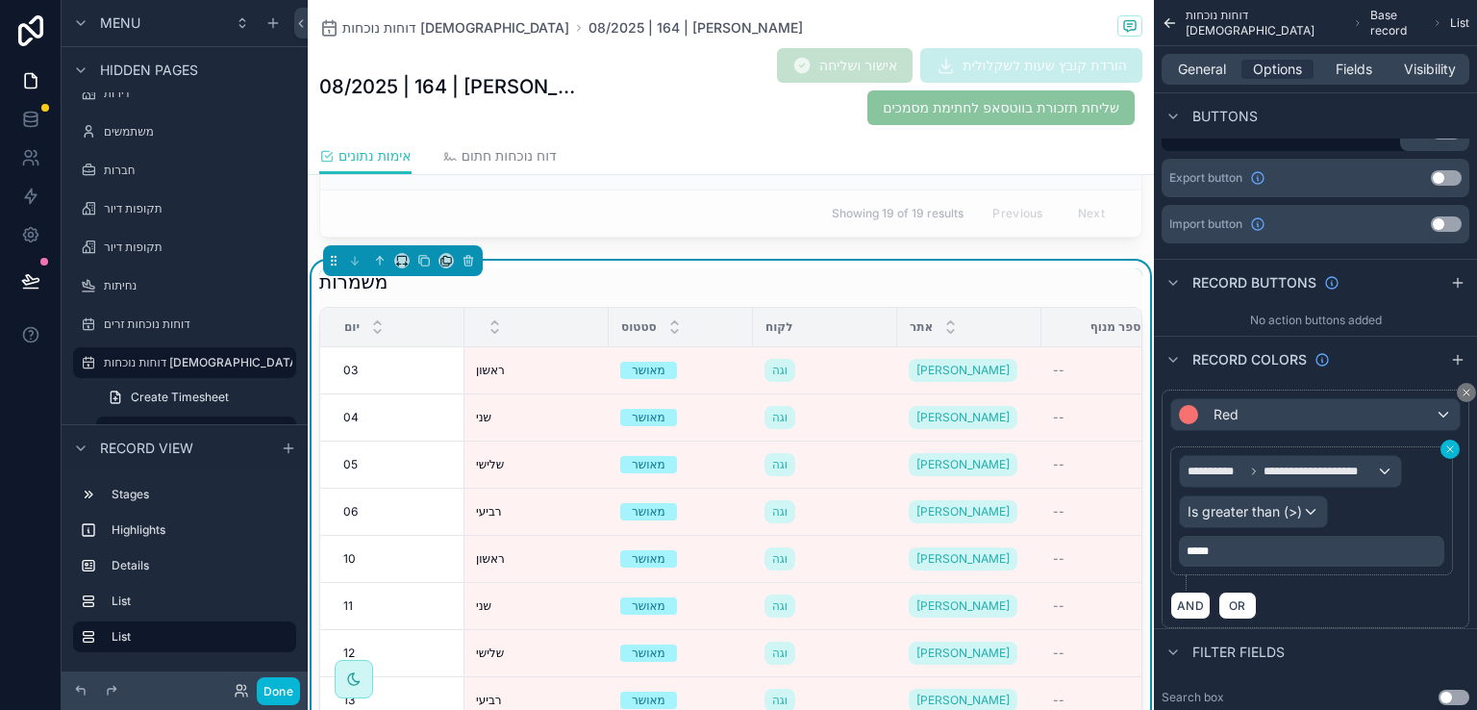
click at [1449, 446] on icon "scrollable content" at bounding box center [1450, 449] width 6 height 6
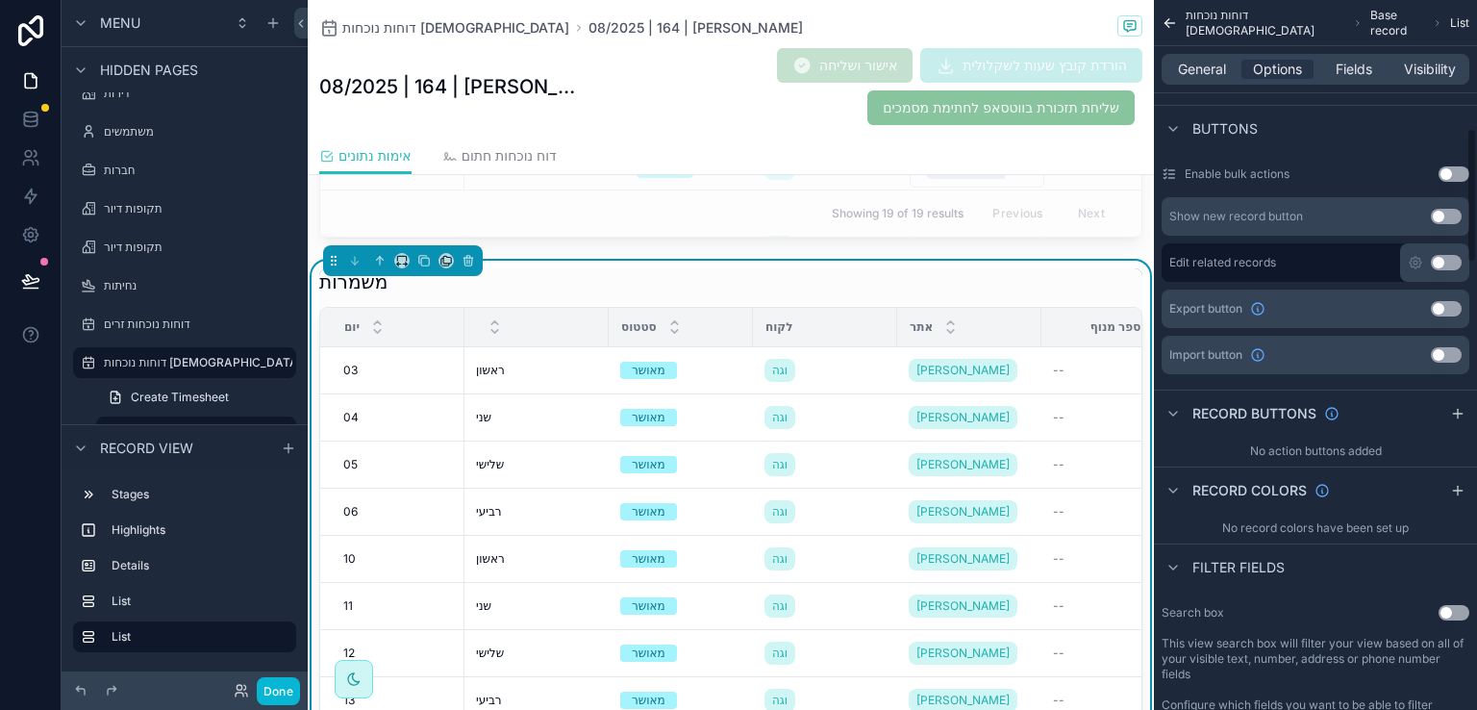
scroll to position [673, 0]
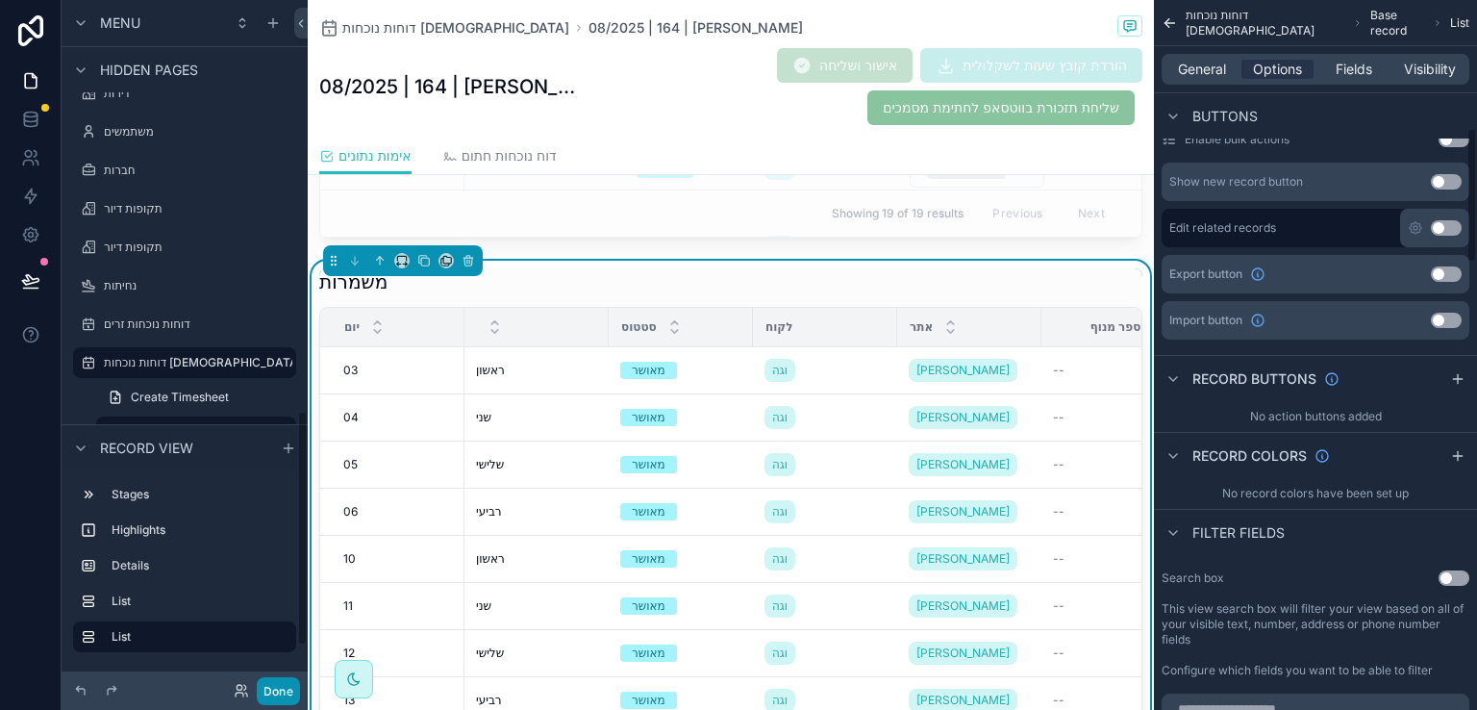
click at [277, 694] on button "Done" at bounding box center [278, 691] width 43 height 28
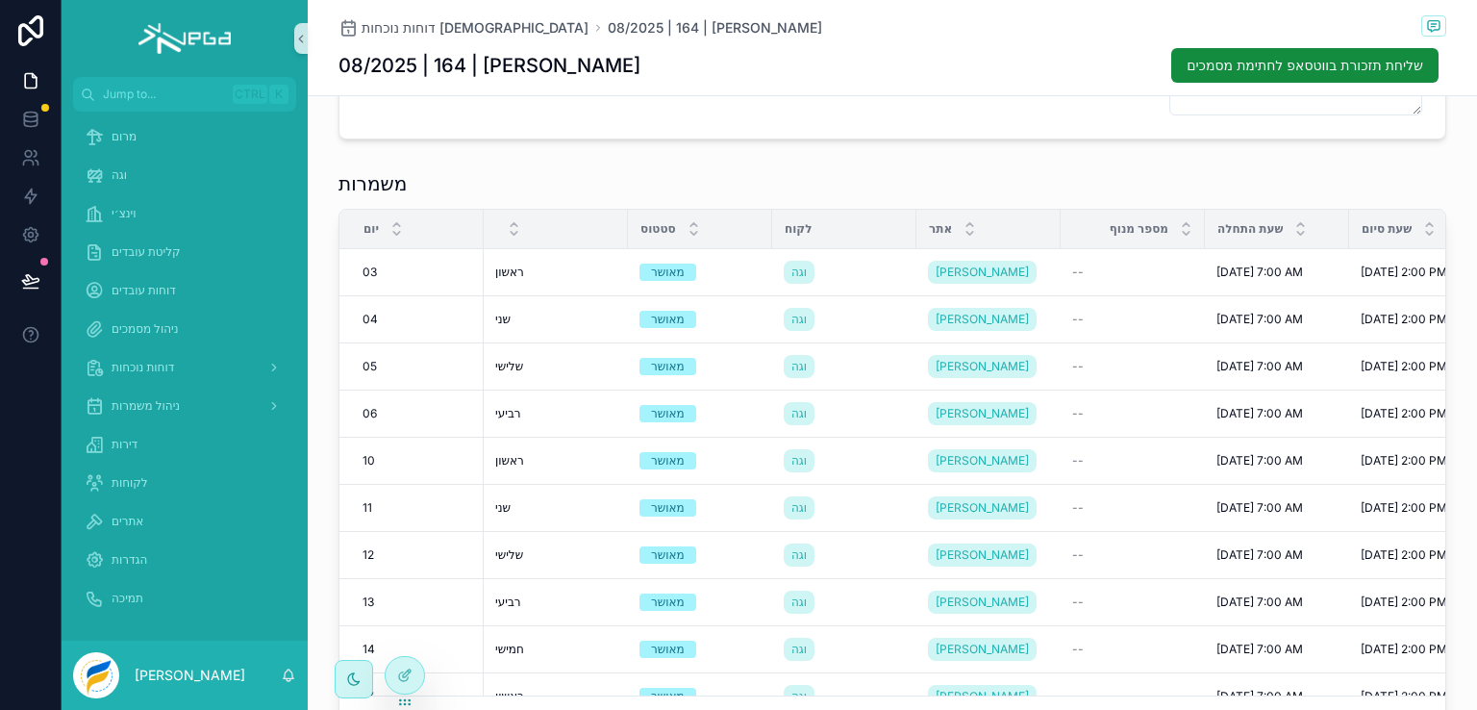
scroll to position [414, 0]
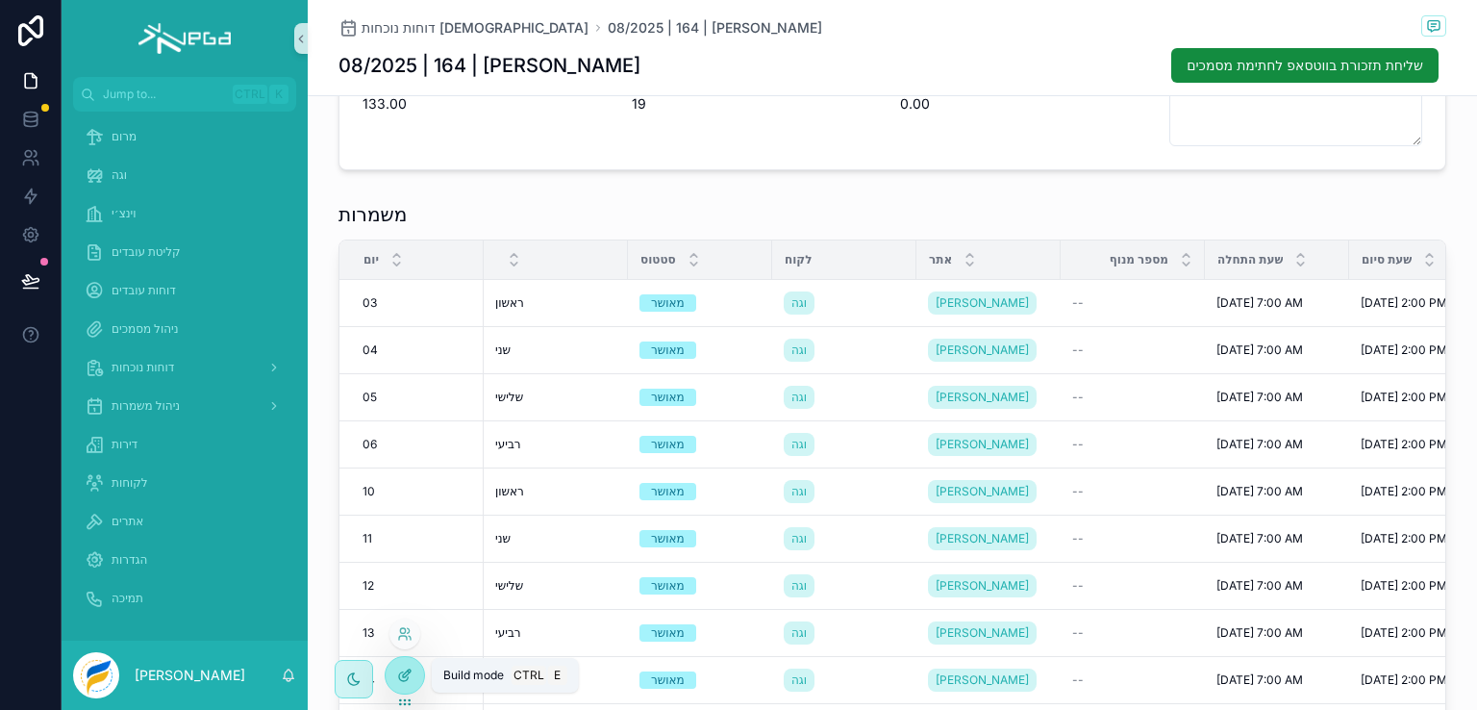
click at [407, 680] on icon at bounding box center [404, 674] width 15 height 15
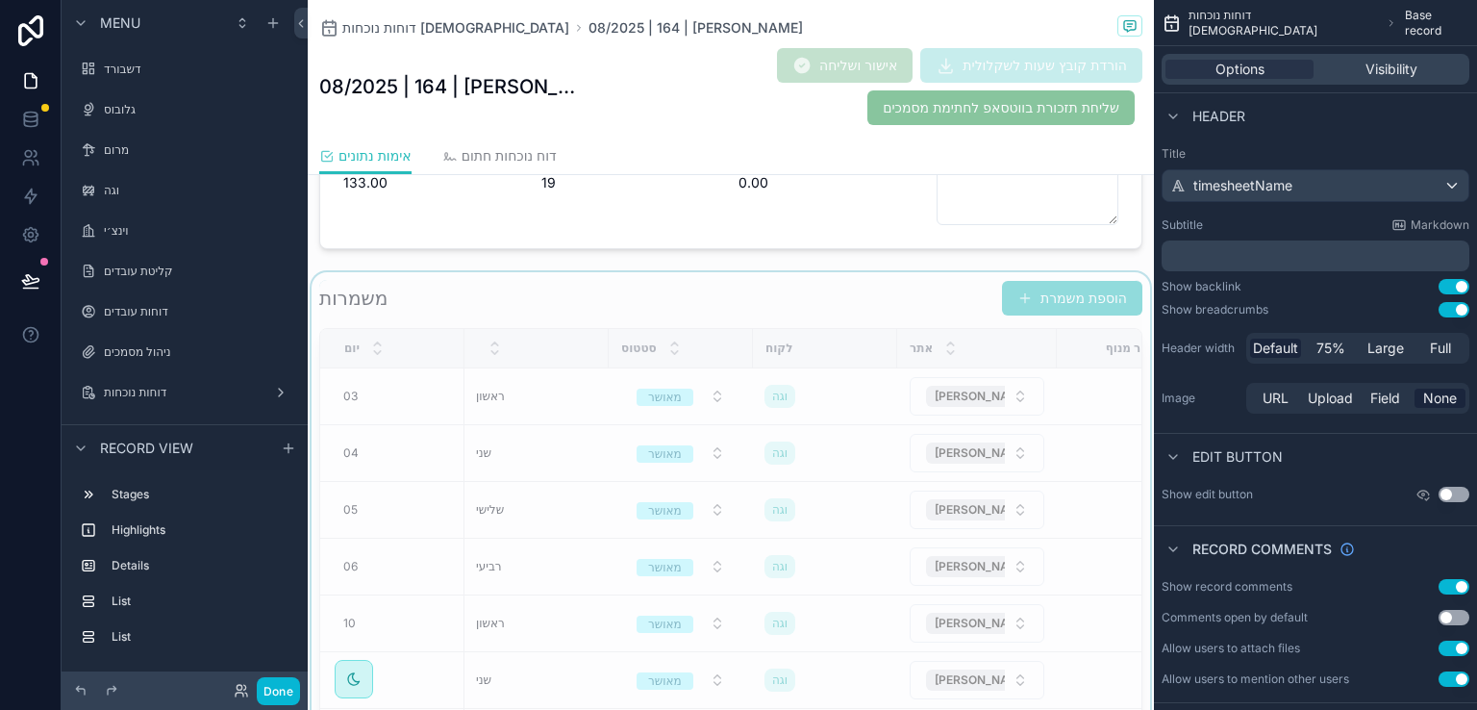
click at [792, 277] on div "scrollable content" at bounding box center [731, 571] width 846 height 598
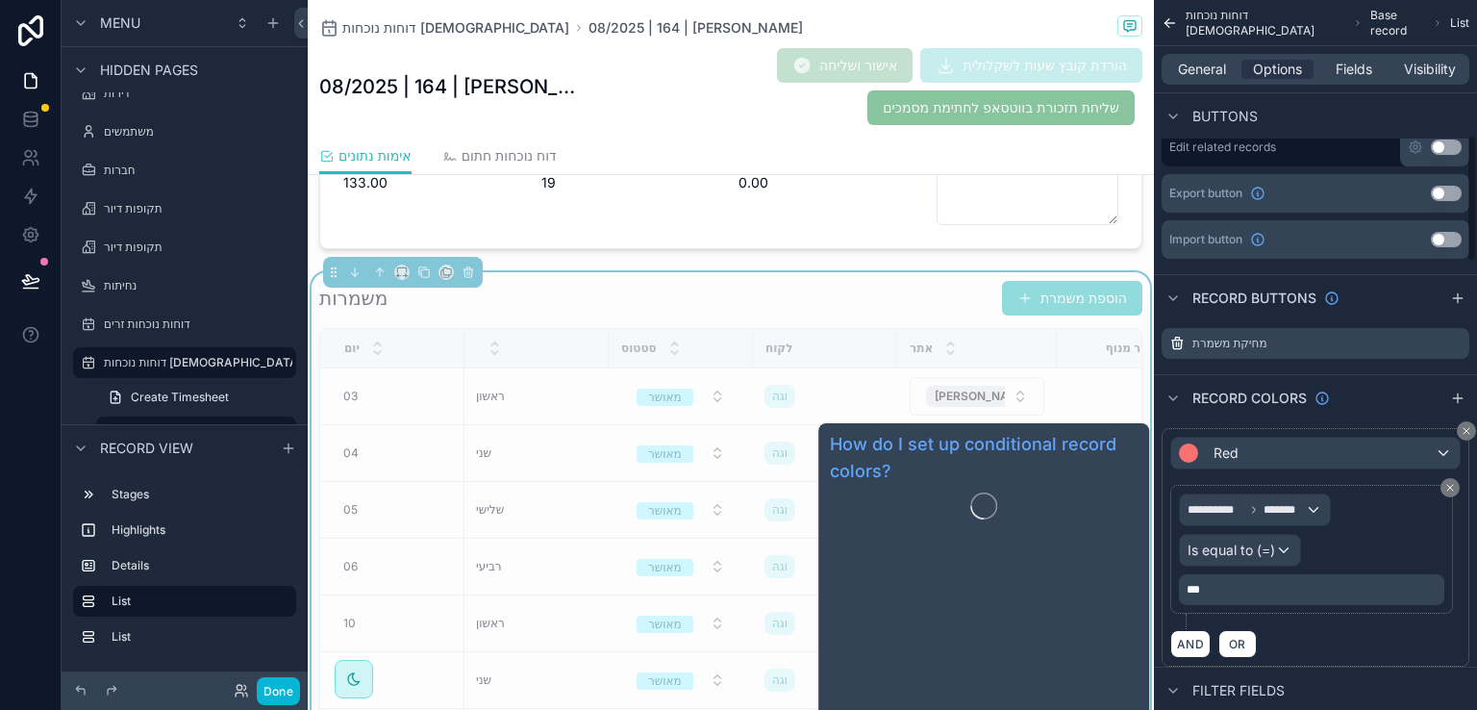
scroll to position [769, 0]
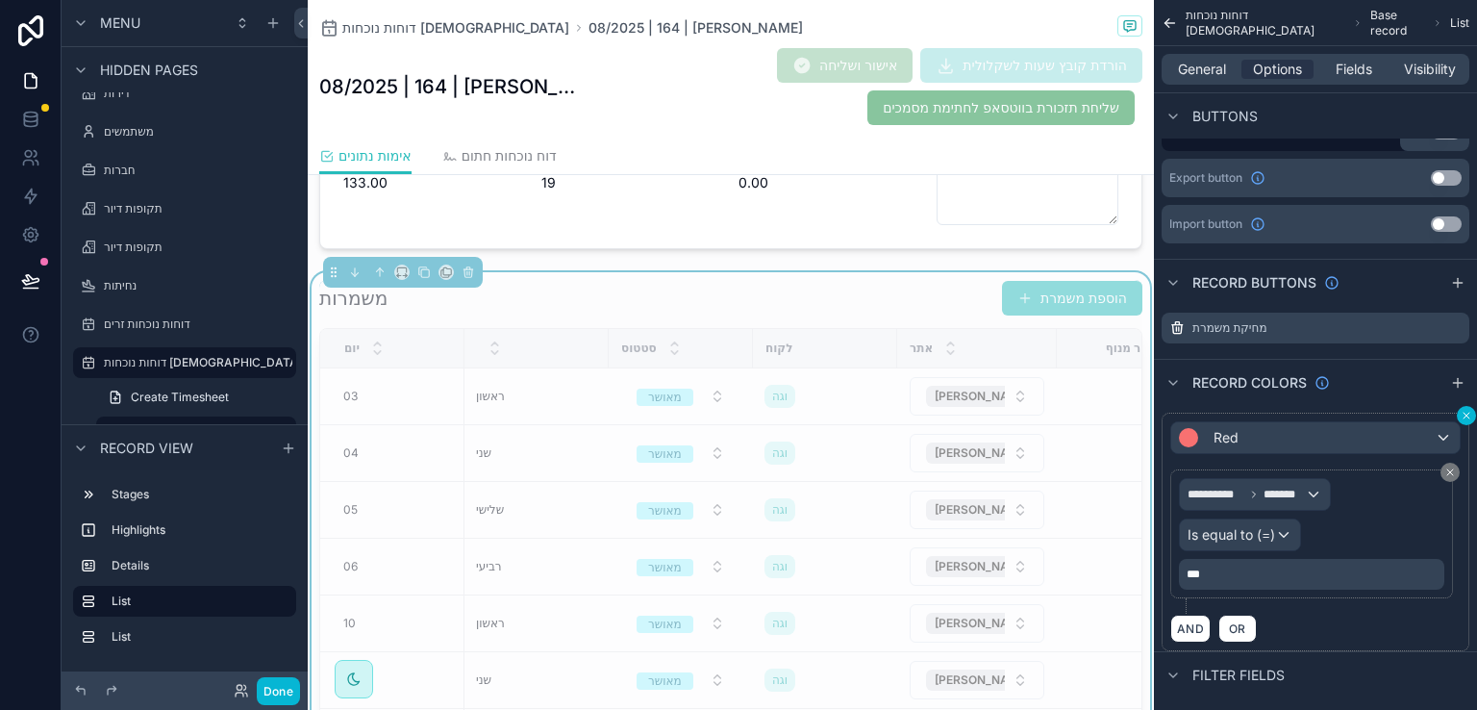
click at [1466, 415] on icon "scrollable content" at bounding box center [1467, 416] width 6 height 6
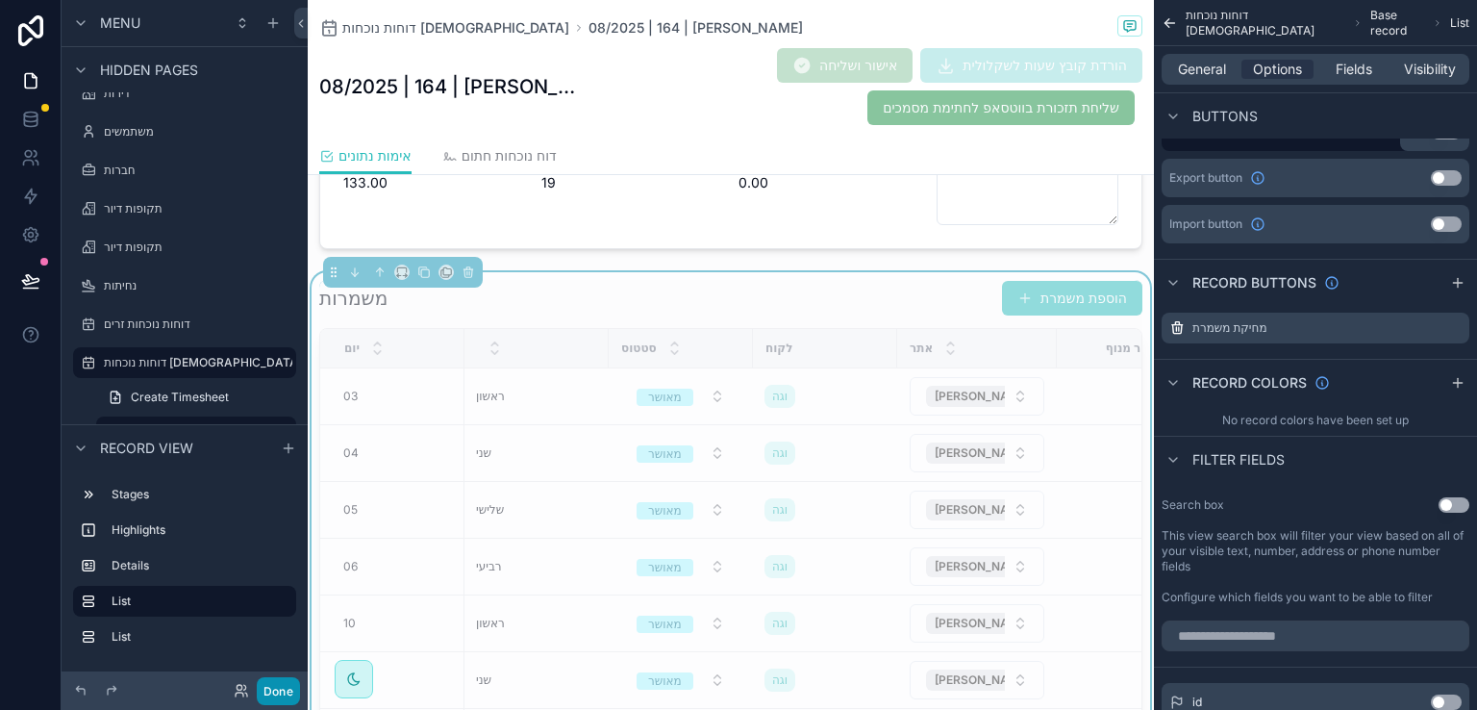
click at [273, 694] on button "Done" at bounding box center [278, 691] width 43 height 28
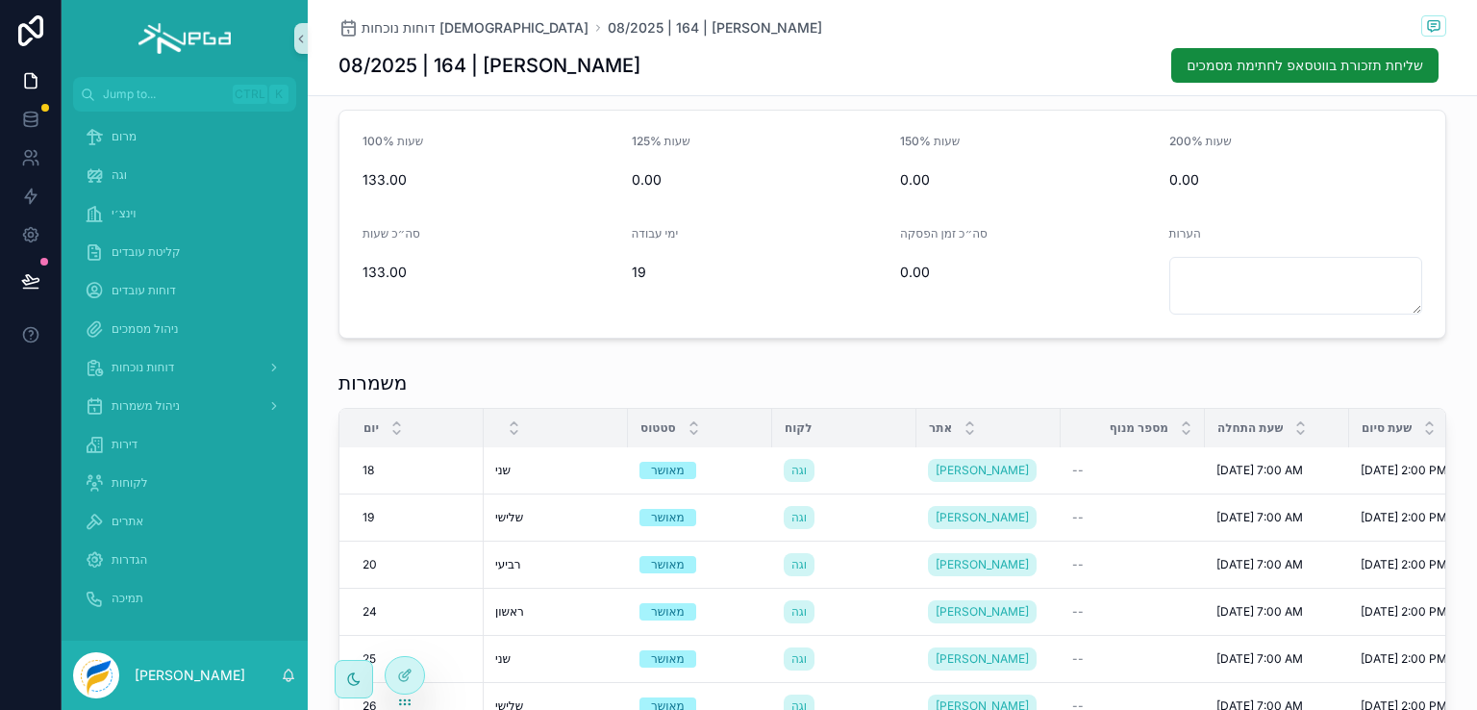
scroll to position [221, 0]
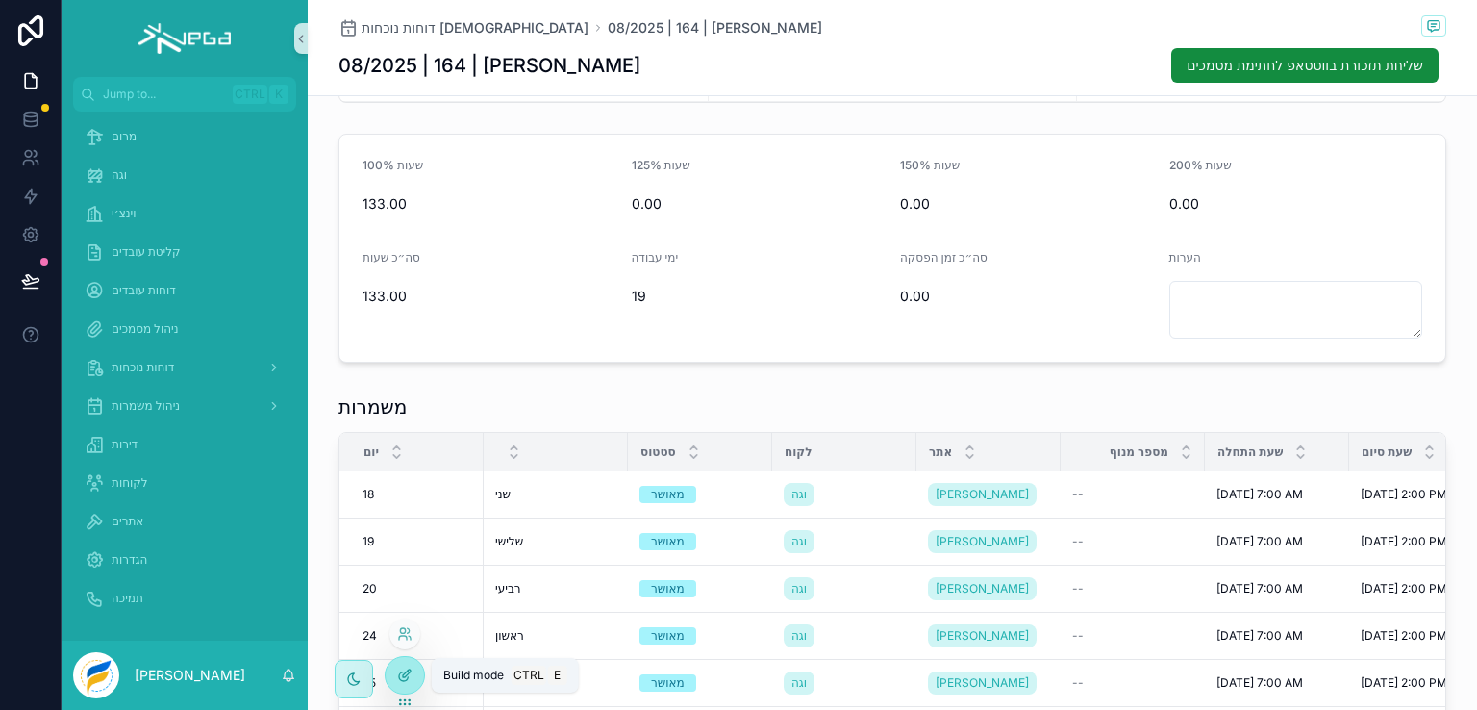
click at [402, 673] on icon at bounding box center [404, 674] width 15 height 15
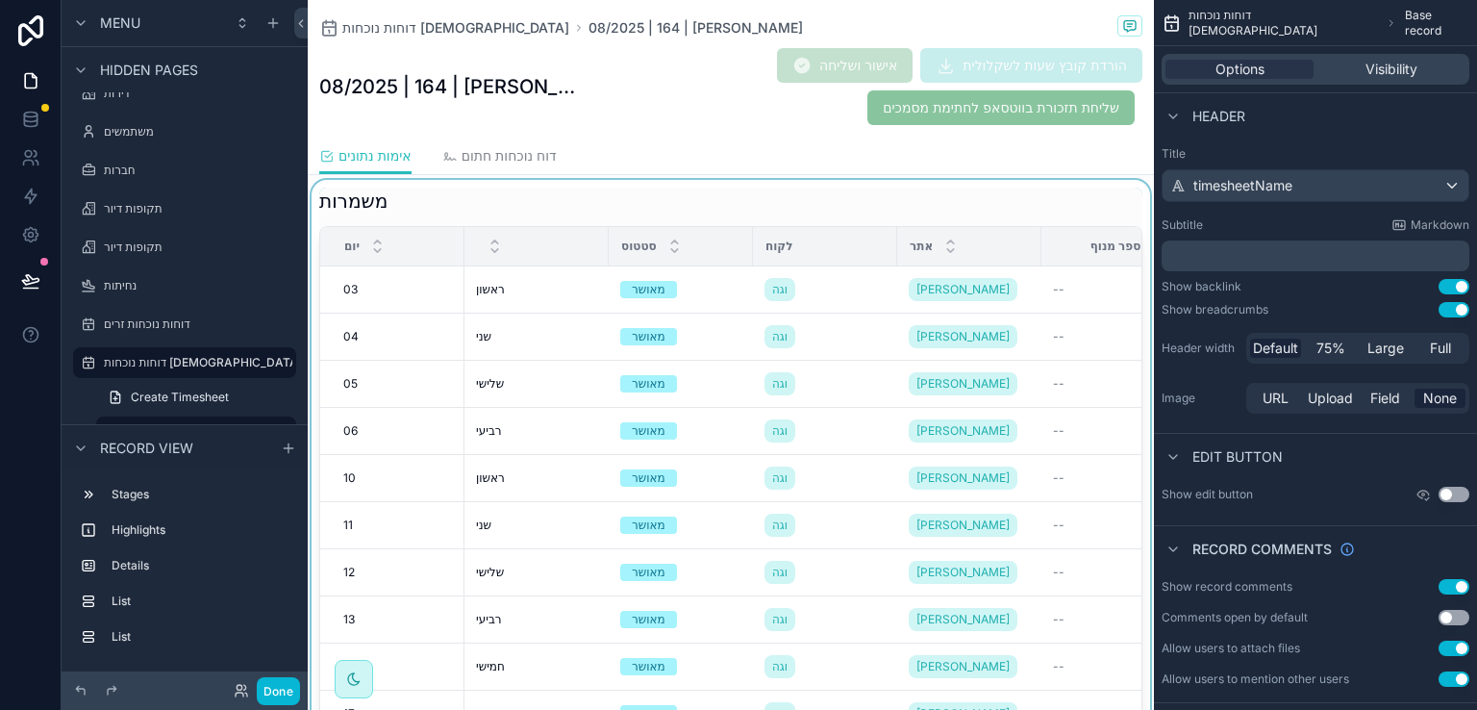
scroll to position [1087, 0]
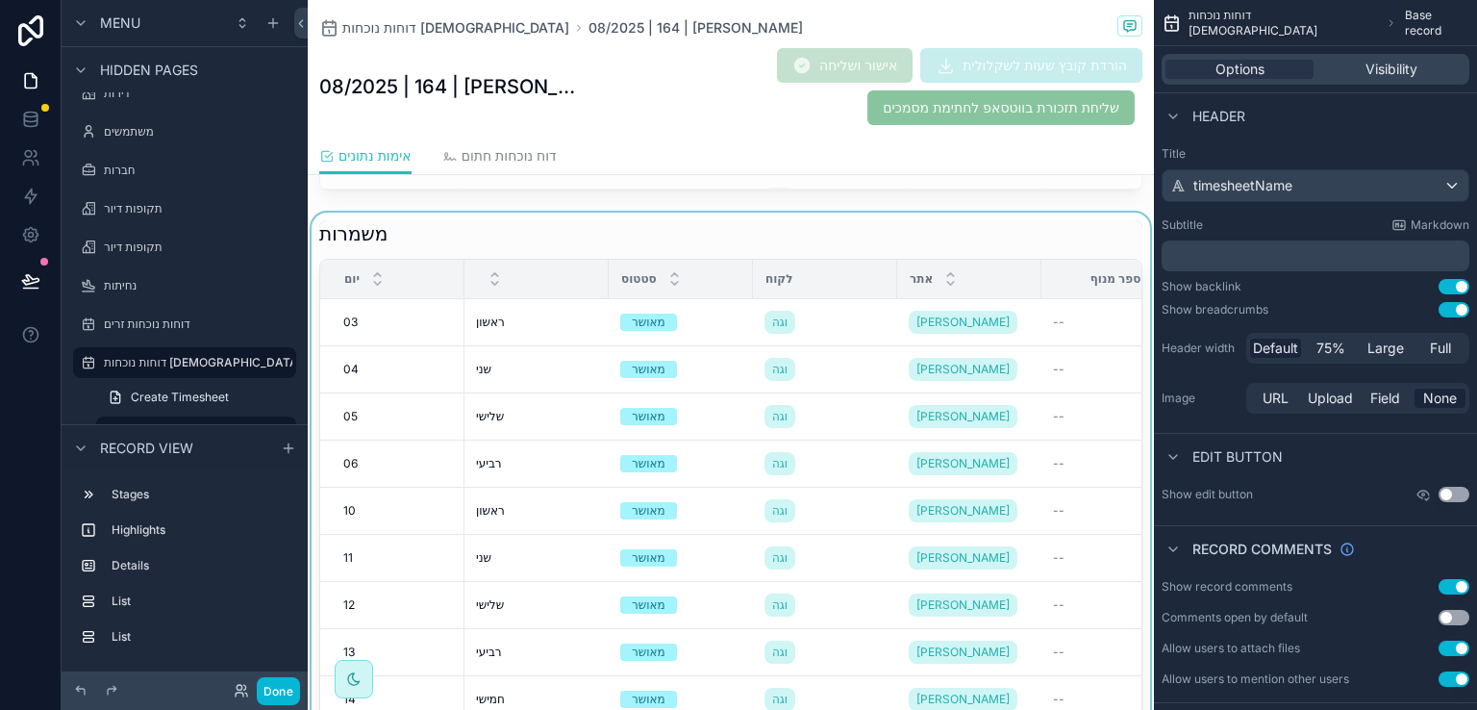
click at [827, 224] on div "scrollable content" at bounding box center [731, 507] width 846 height 589
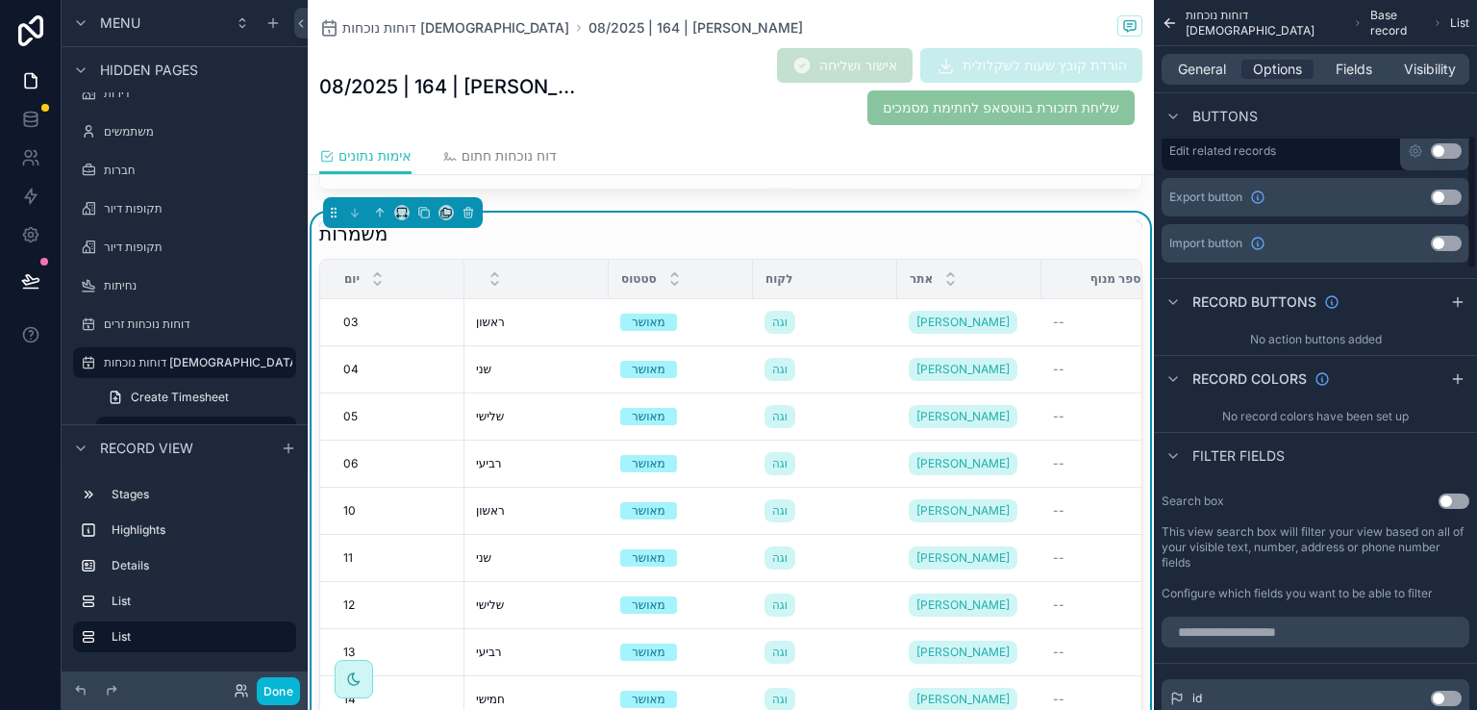
scroll to position [769, 0]
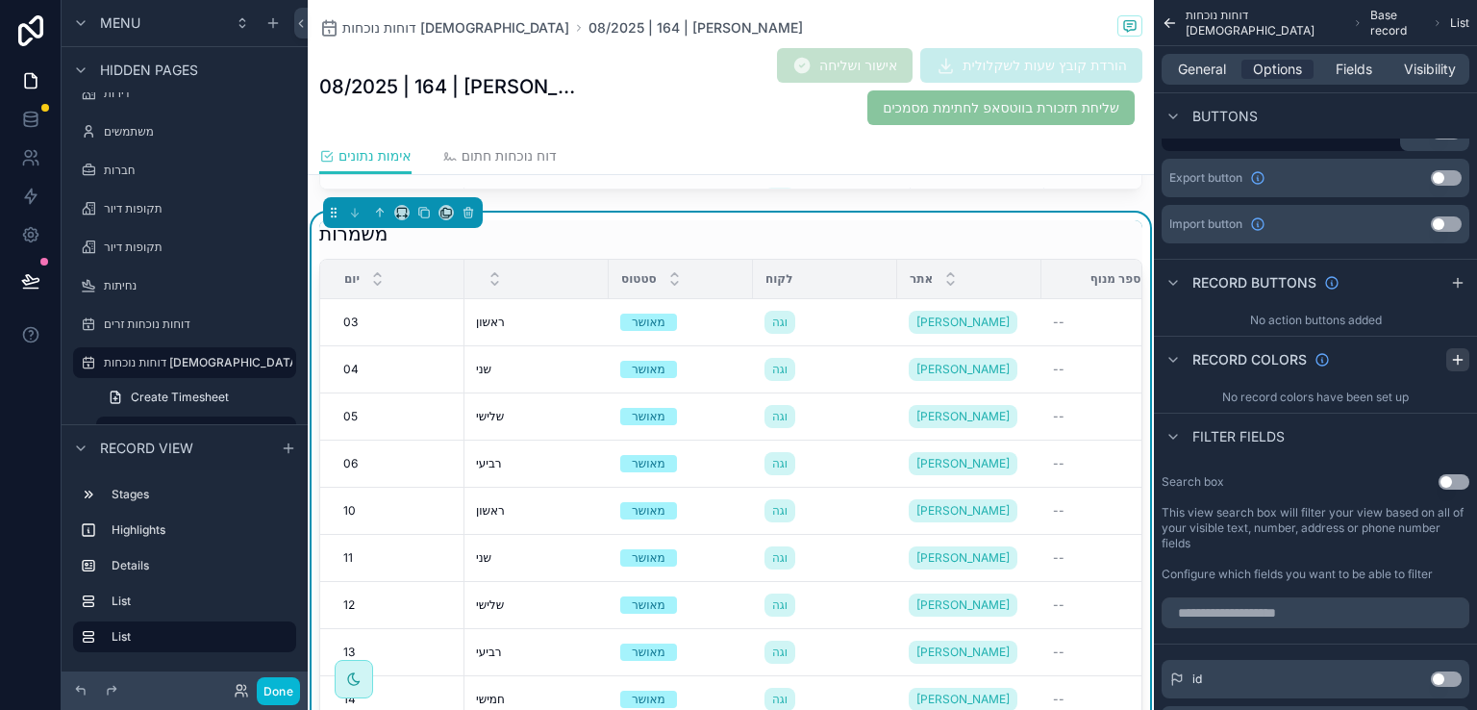
click at [1461, 360] on icon "scrollable content" at bounding box center [1457, 360] width 9 height 0
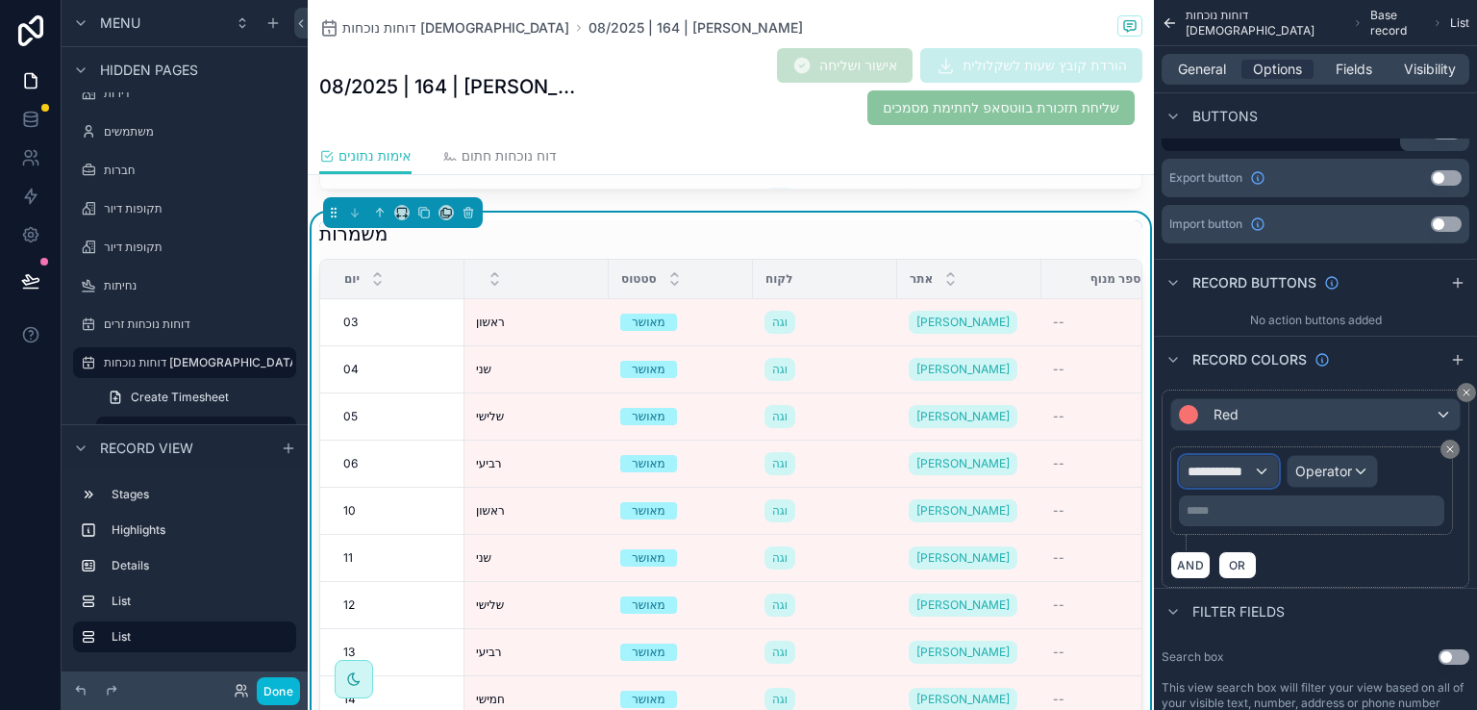
click at [1260, 467] on div "**********" at bounding box center [1229, 471] width 98 height 31
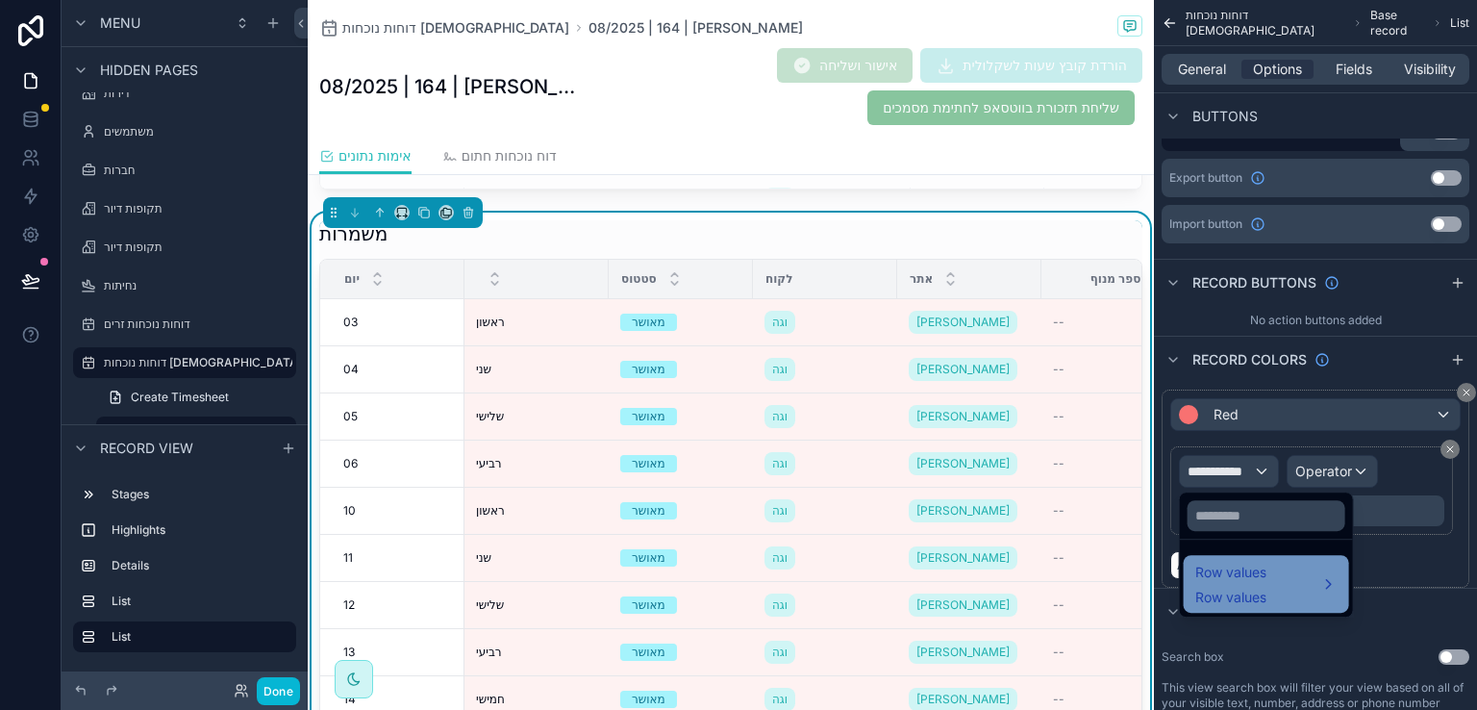
click at [1250, 574] on span "Row values" at bounding box center [1230, 572] width 71 height 23
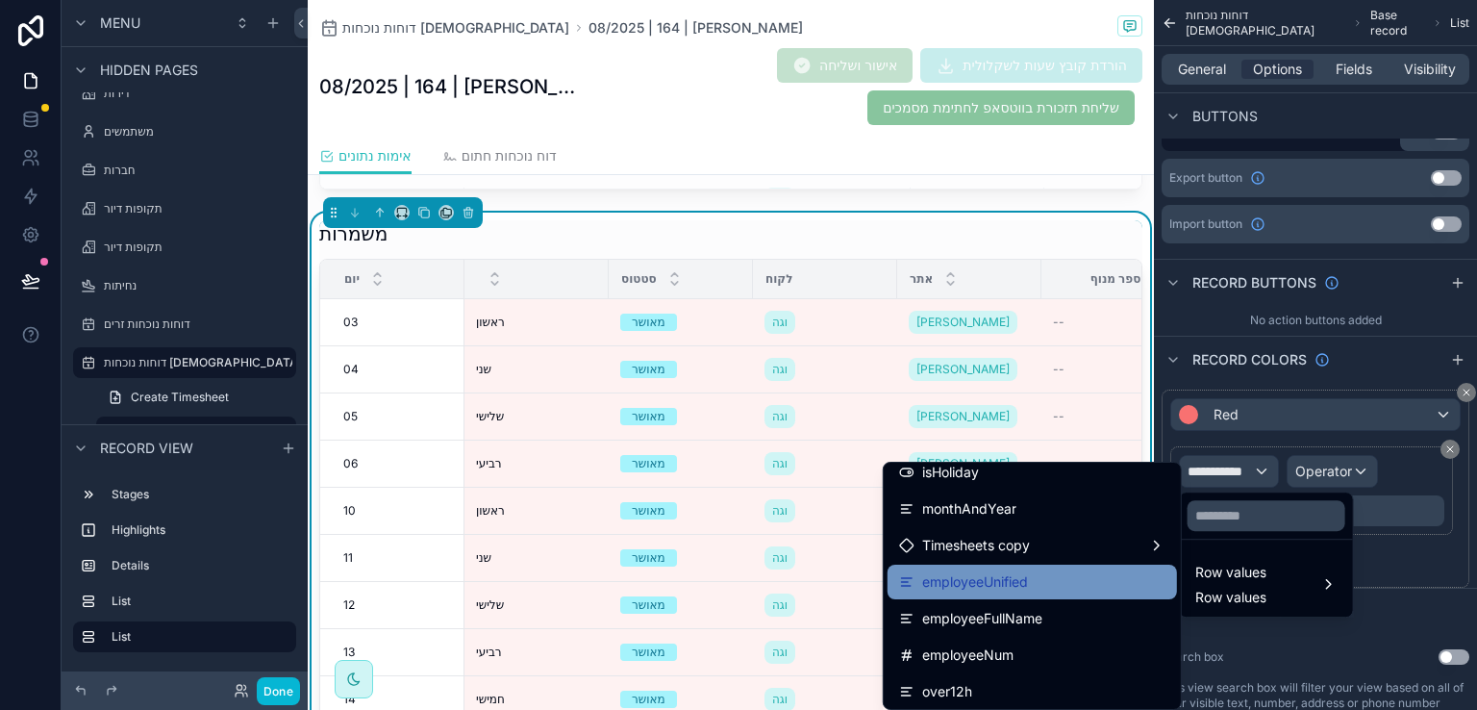
scroll to position [1346, 0]
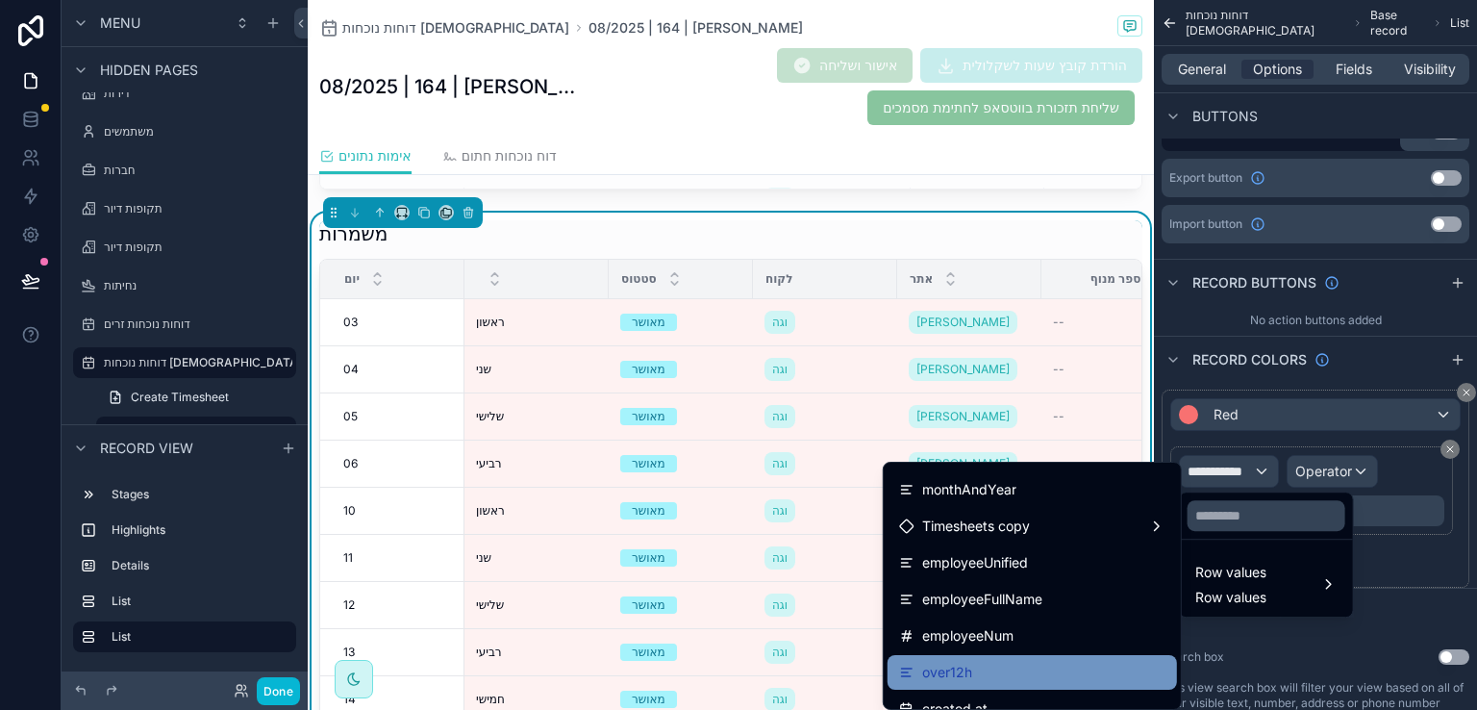
click at [958, 666] on span "over12h" at bounding box center [947, 672] width 50 height 23
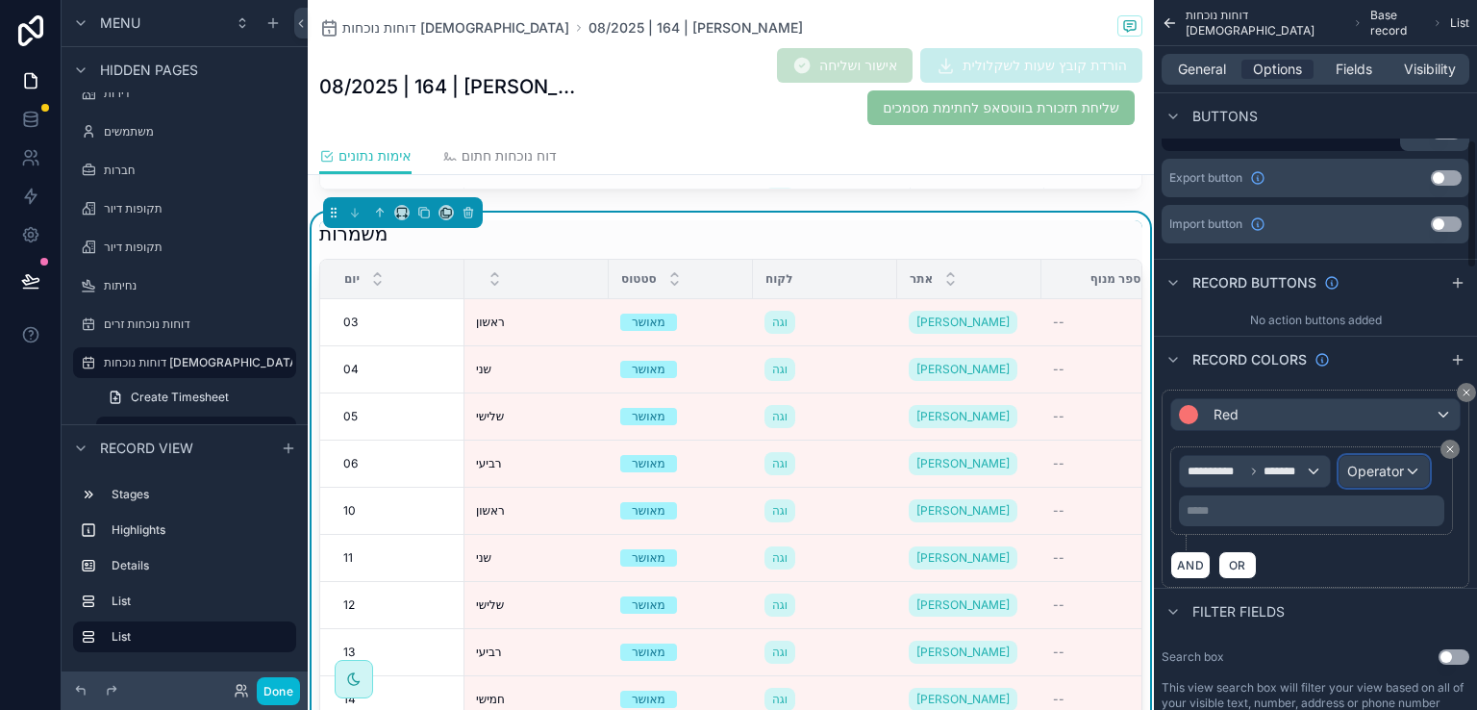
click at [1366, 471] on span "Operator" at bounding box center [1375, 471] width 57 height 16
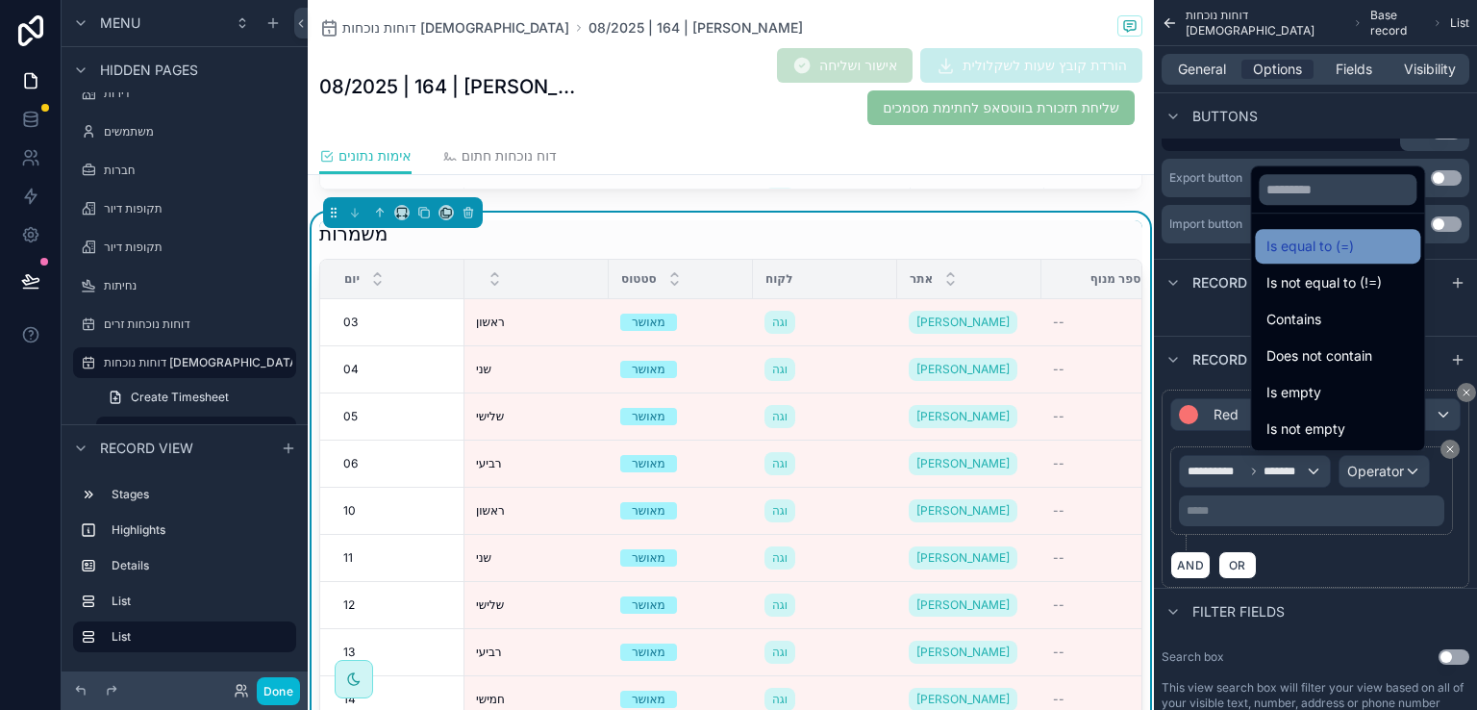
click at [1299, 255] on span "Is equal to (=)" at bounding box center [1311, 246] width 88 height 23
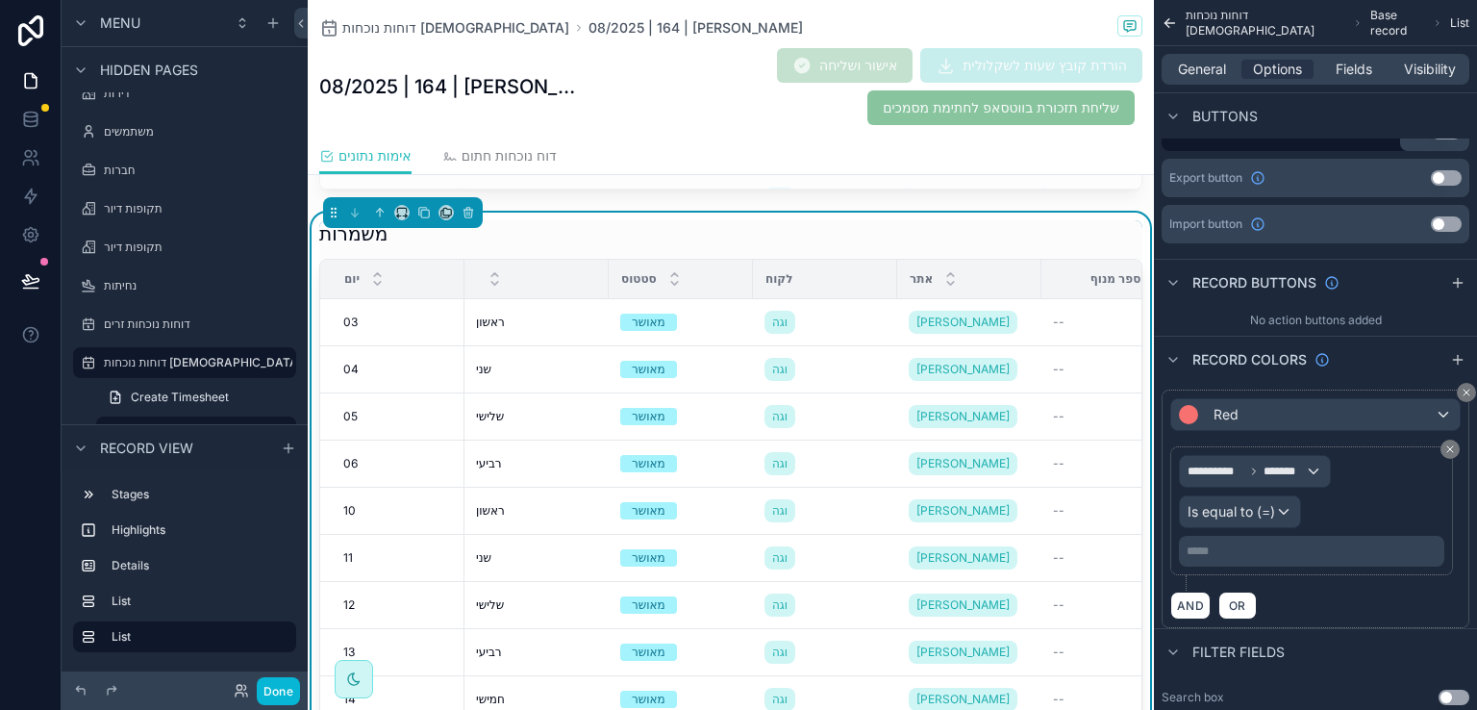
click at [1292, 547] on p "***** ﻿" at bounding box center [1314, 550] width 254 height 15
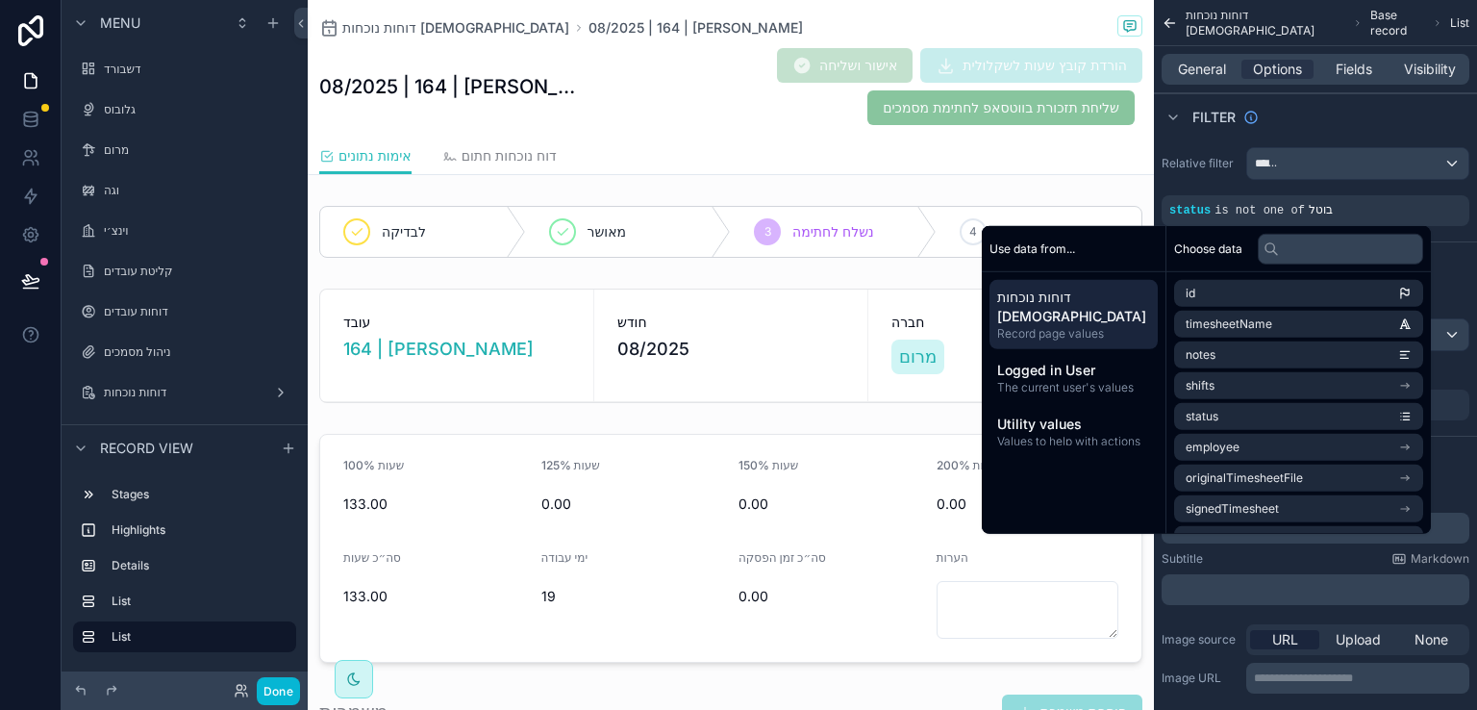
scroll to position [769, 0]
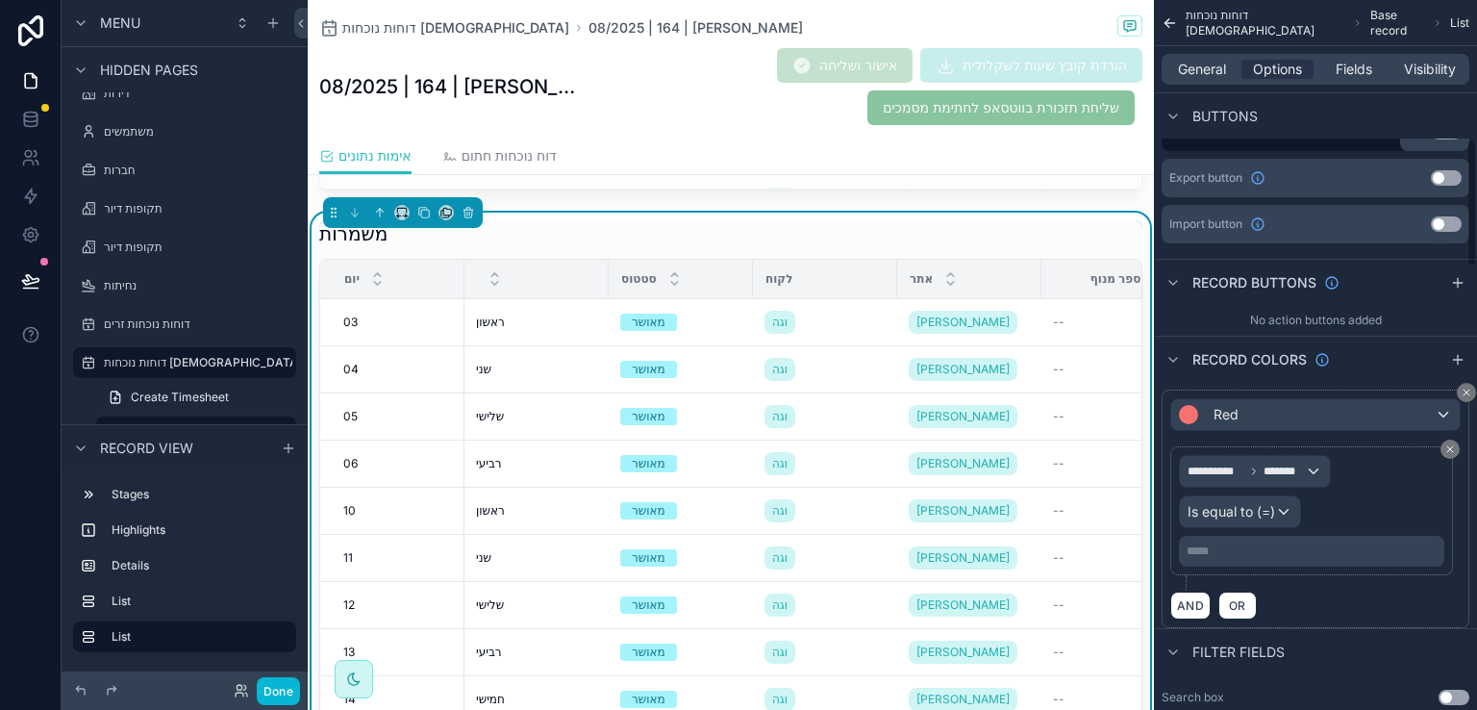
click at [1215, 546] on p "***** ﻿" at bounding box center [1314, 550] width 254 height 15
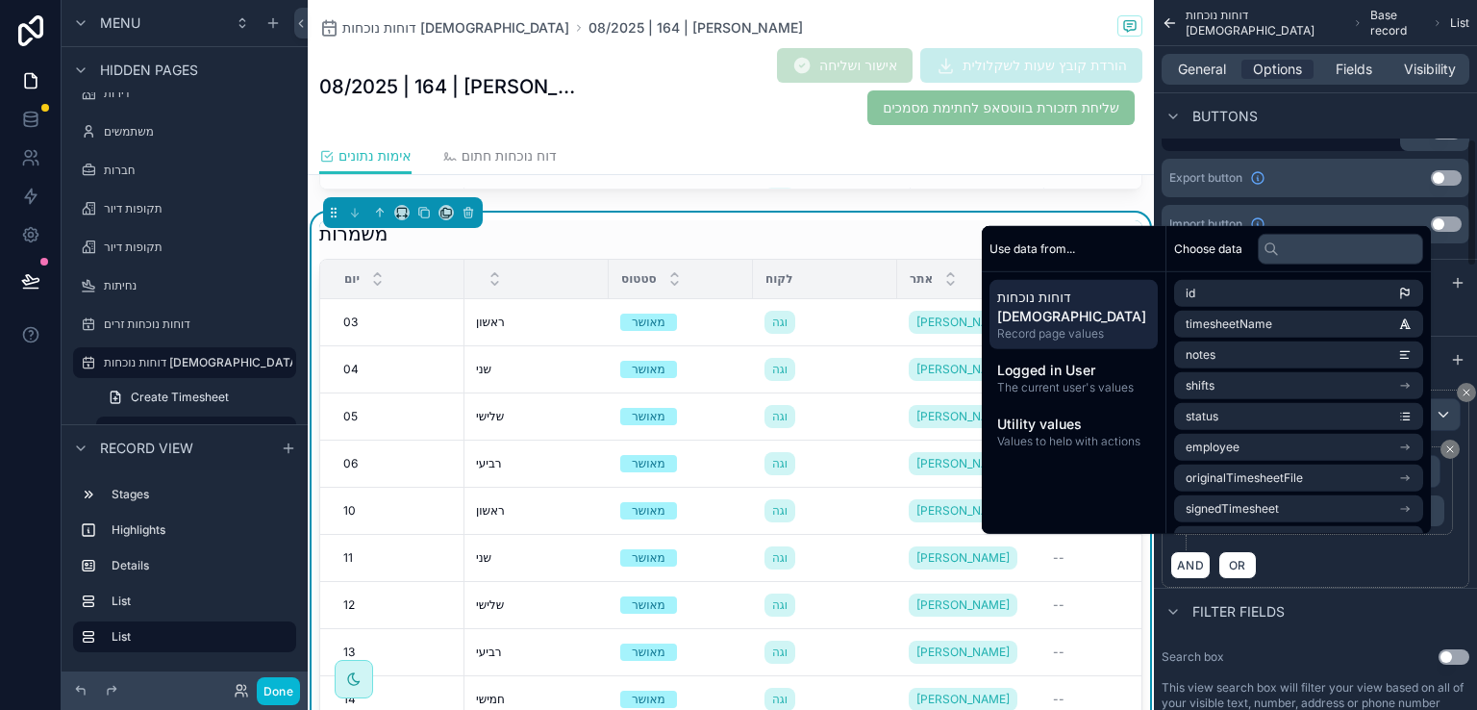
click at [1292, 579] on div "AND OR" at bounding box center [1315, 564] width 290 height 29
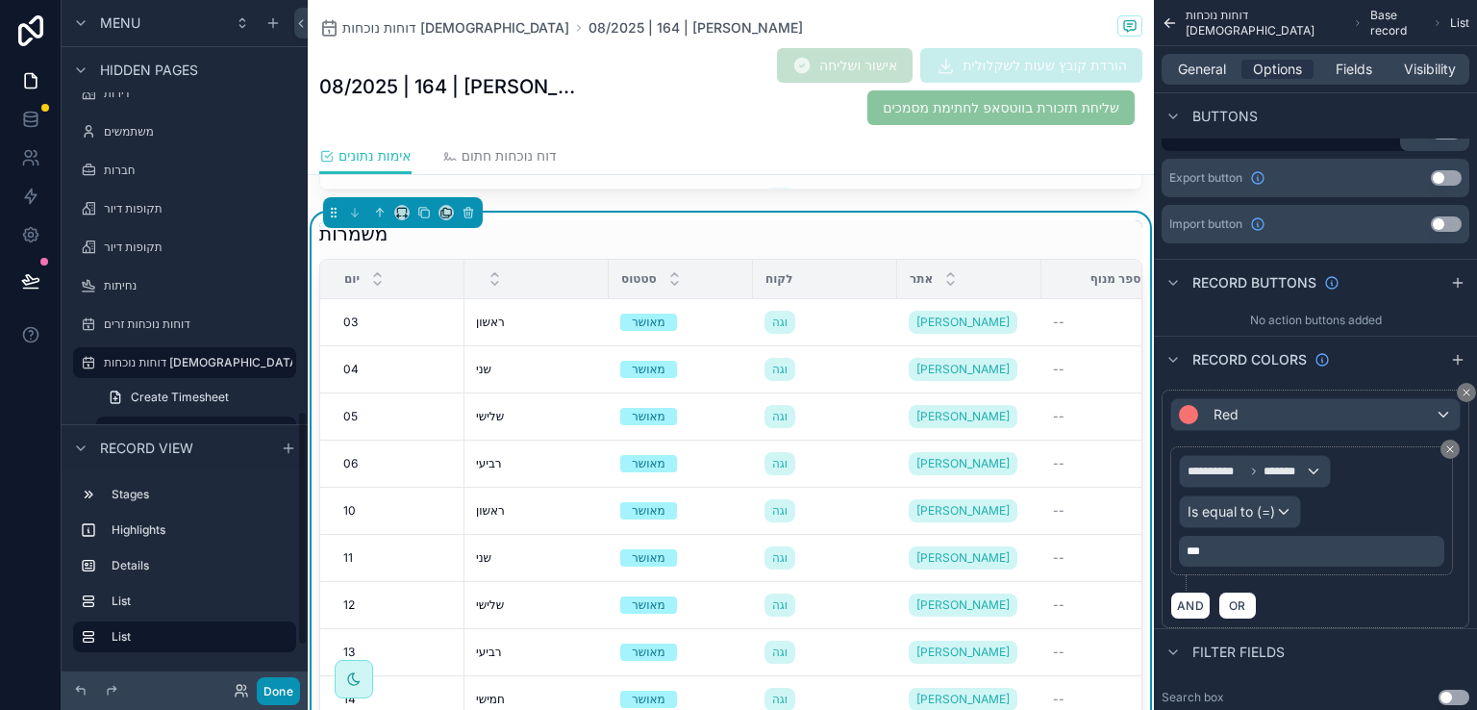
click at [268, 690] on button "Done" at bounding box center [278, 691] width 43 height 28
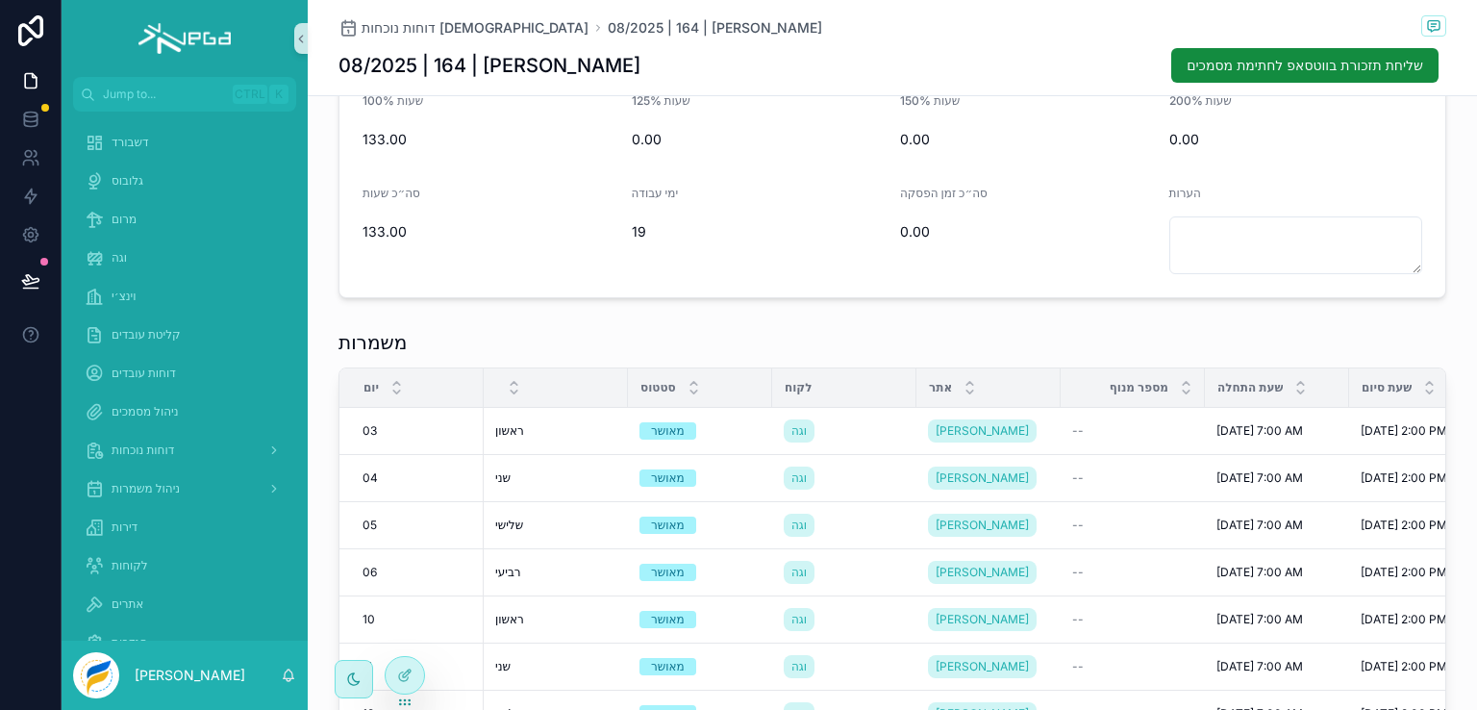
scroll to position [414, 0]
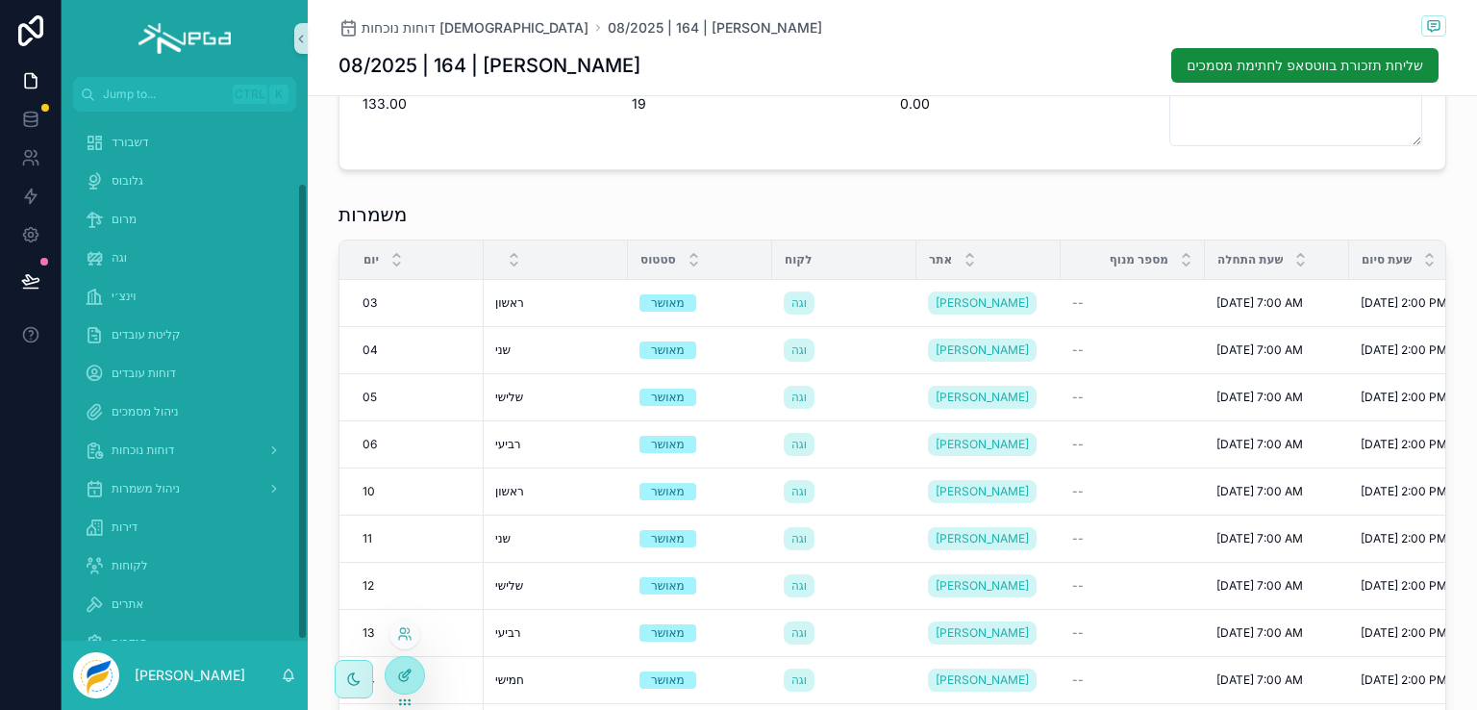
click at [403, 675] on icon at bounding box center [407, 673] width 8 height 8
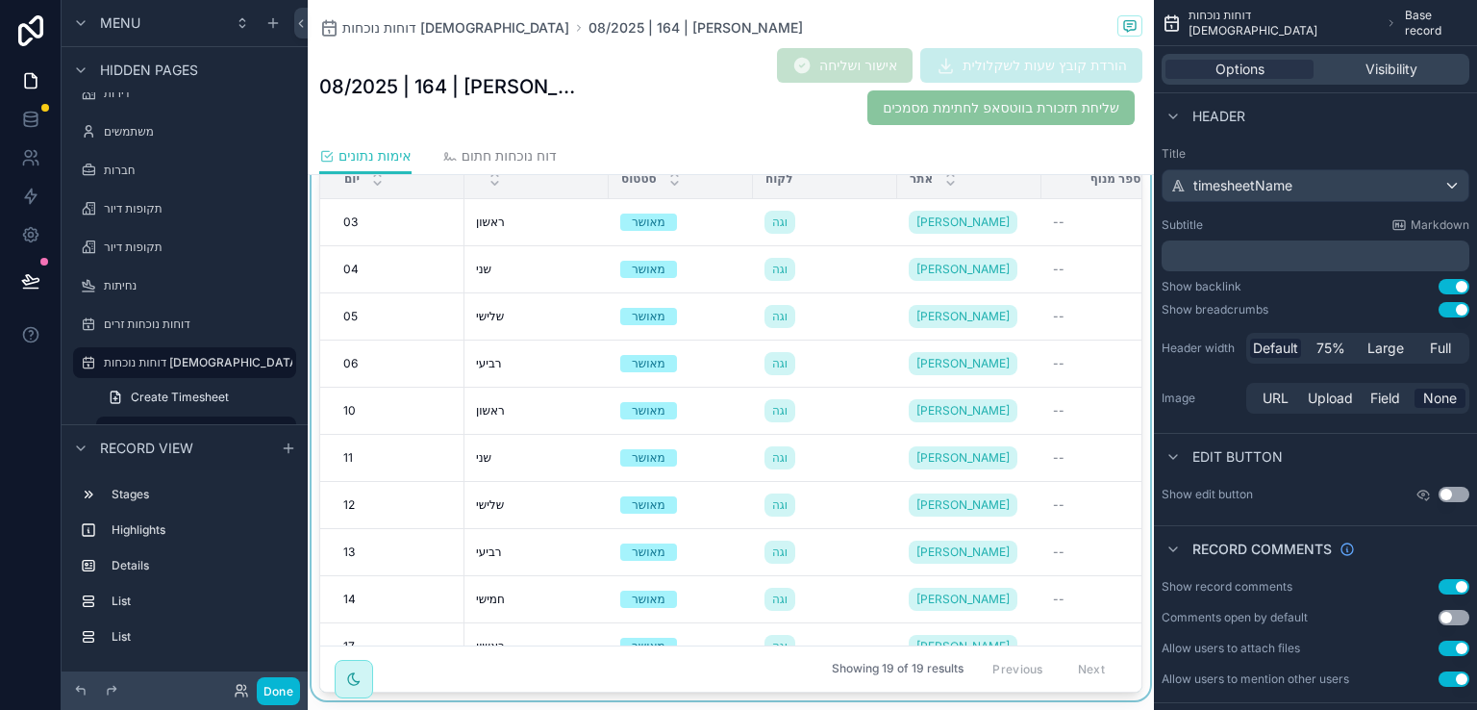
scroll to position [991, 0]
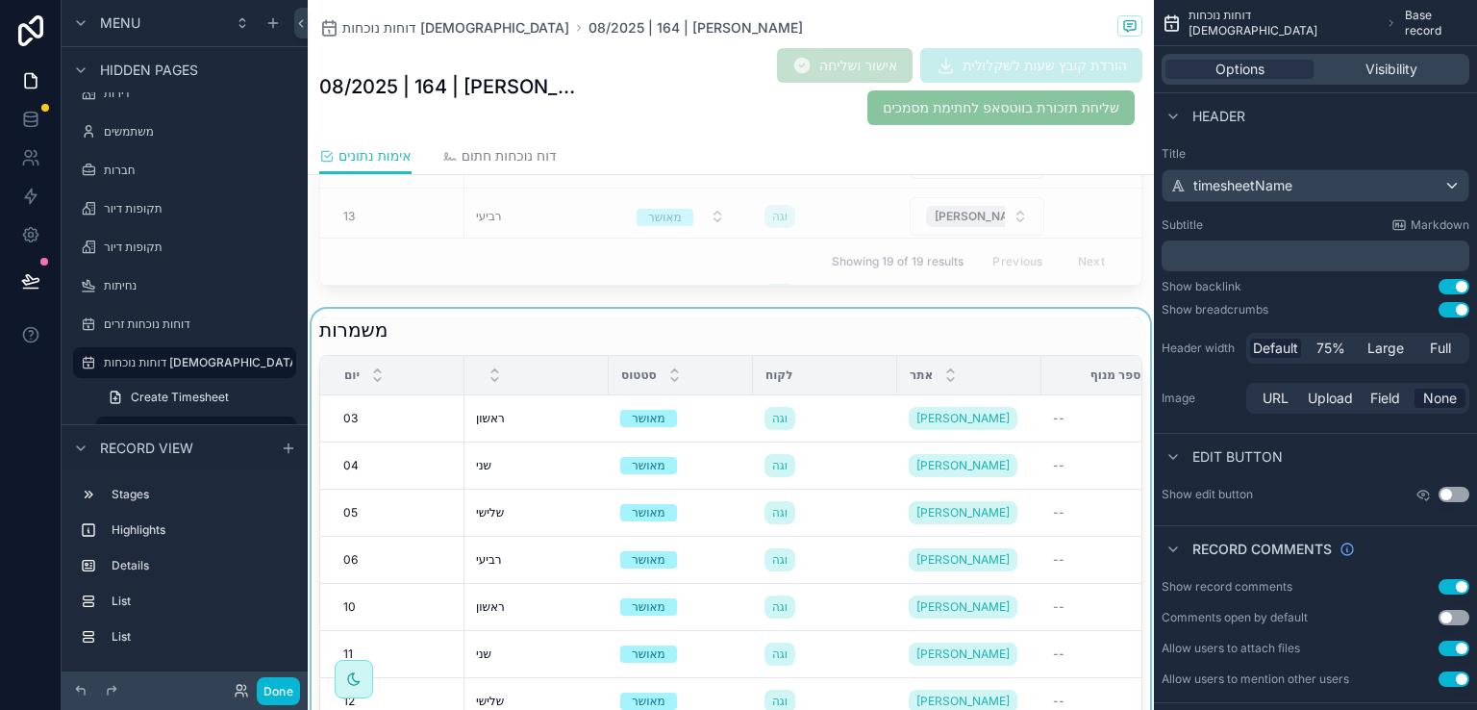
click at [1033, 320] on div "scrollable content" at bounding box center [731, 603] width 846 height 589
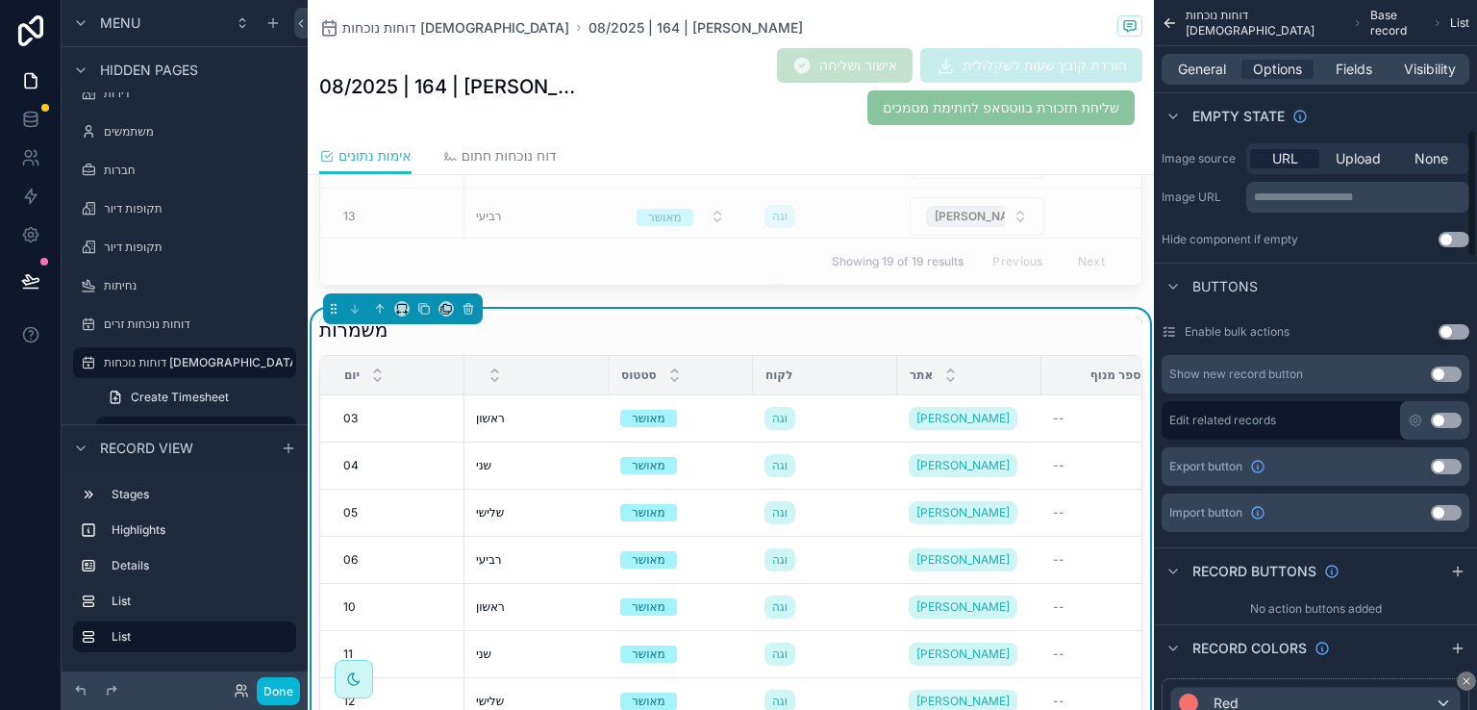
scroll to position [769, 0]
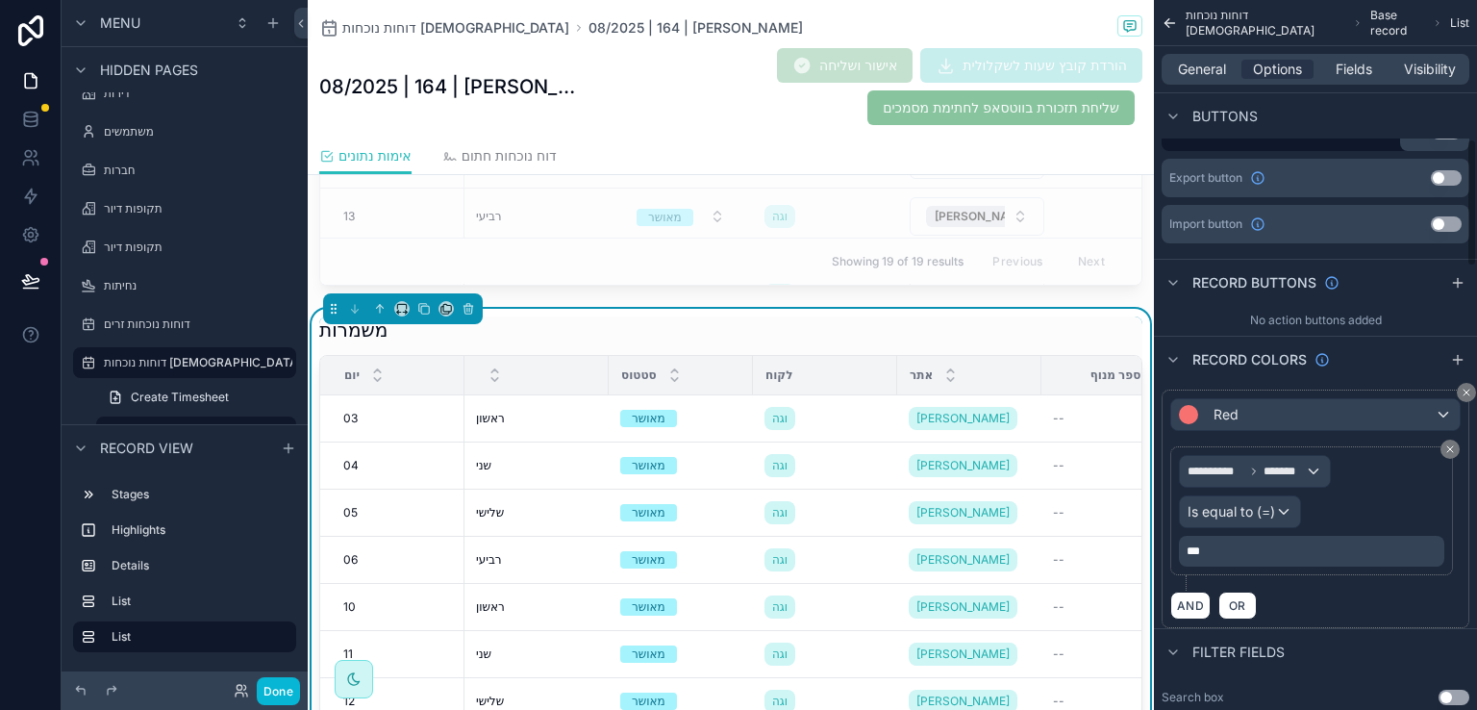
click at [1200, 547] on span "***" at bounding box center [1193, 551] width 13 height 12
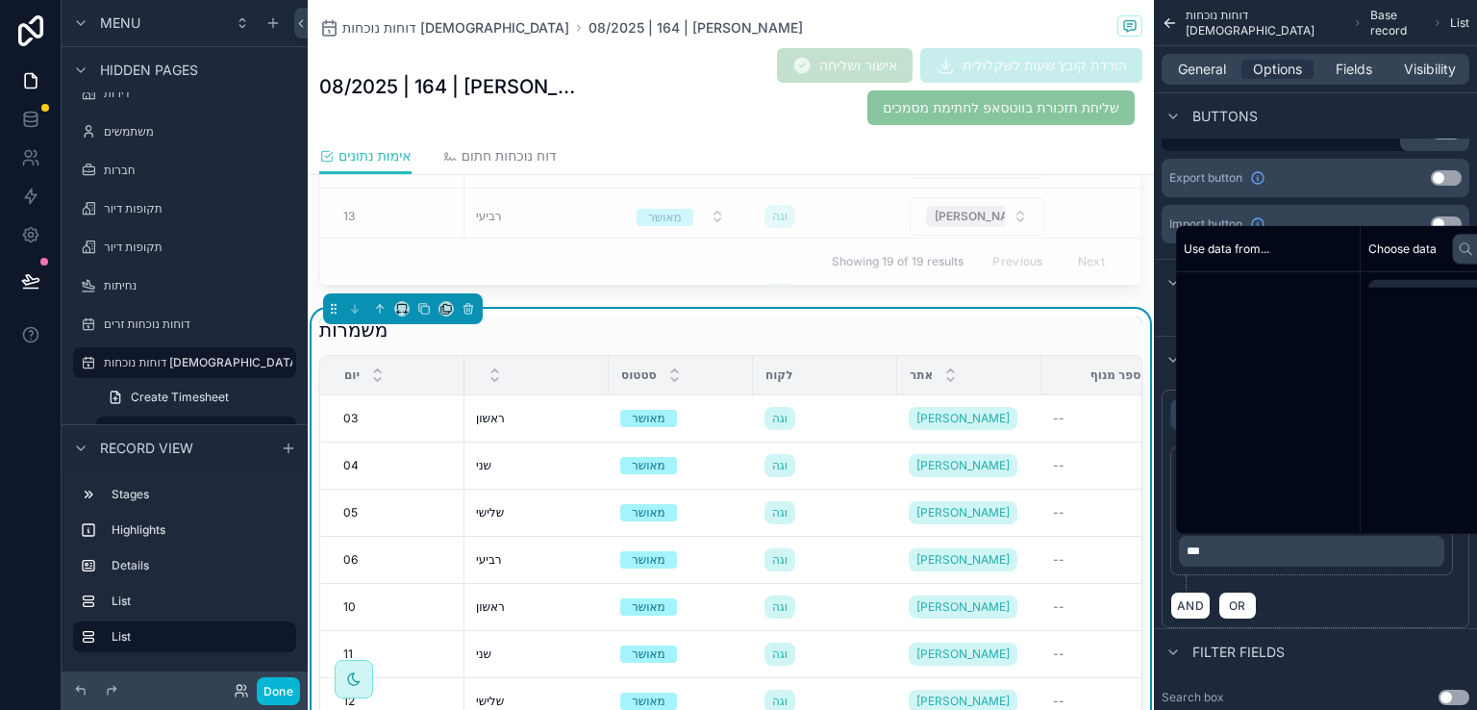
click at [1200, 548] on span "***" at bounding box center [1193, 551] width 13 height 12
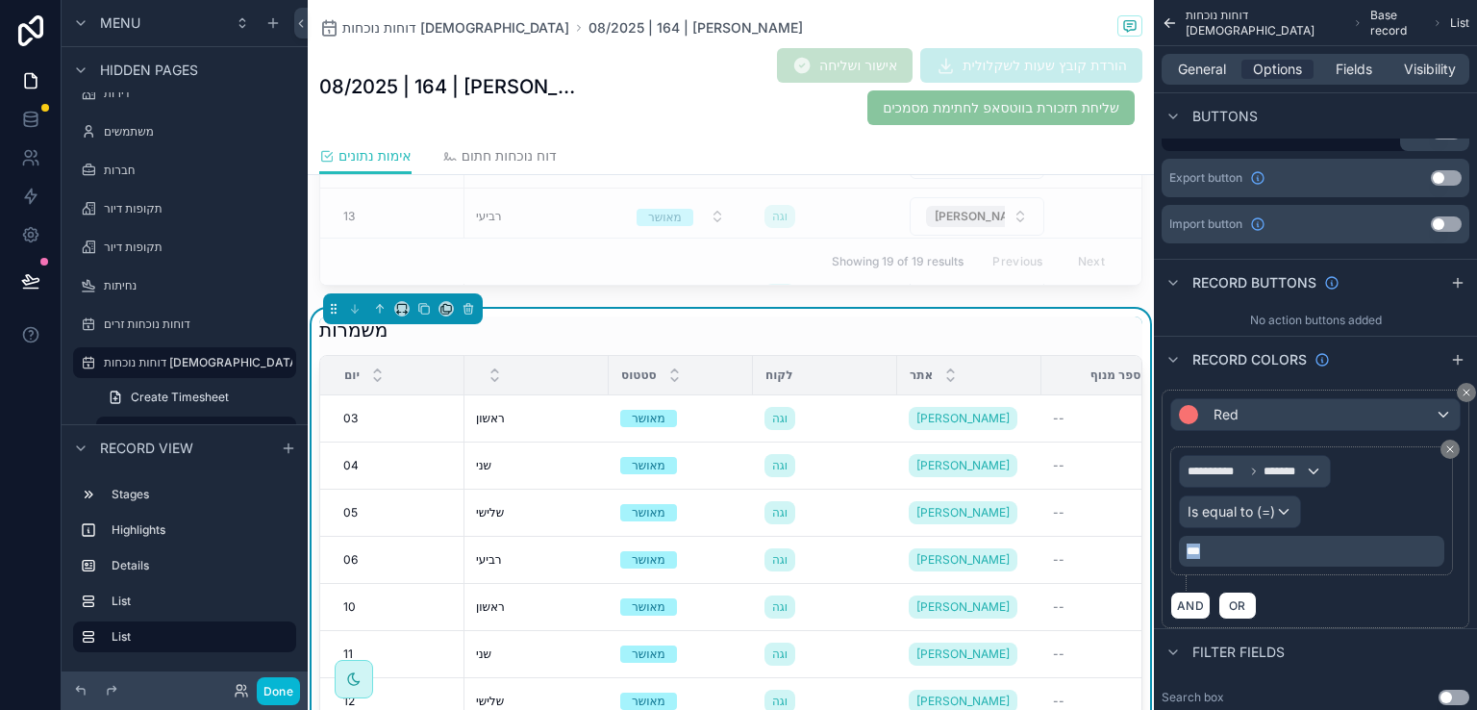
click at [1200, 548] on span "***" at bounding box center [1193, 551] width 13 height 12
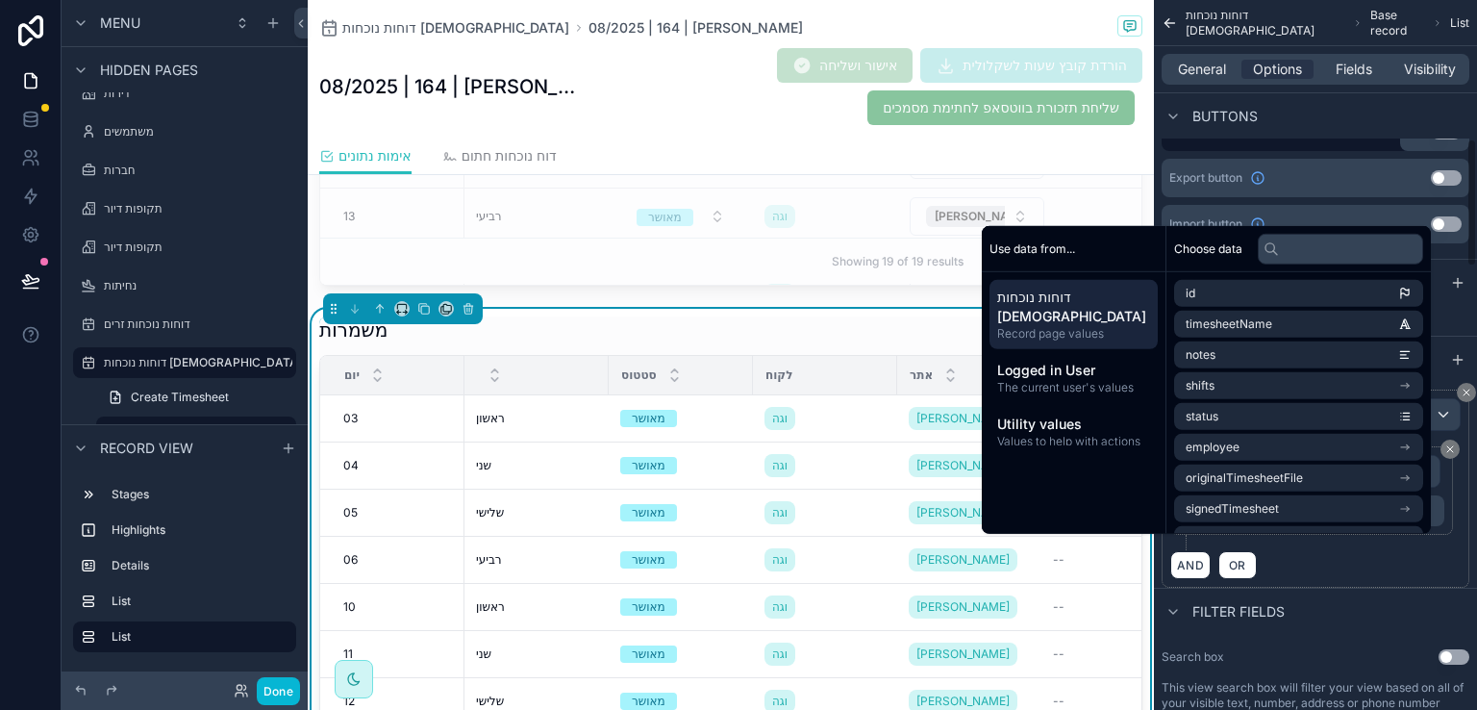
click at [1280, 579] on div "AND OR" at bounding box center [1315, 564] width 290 height 29
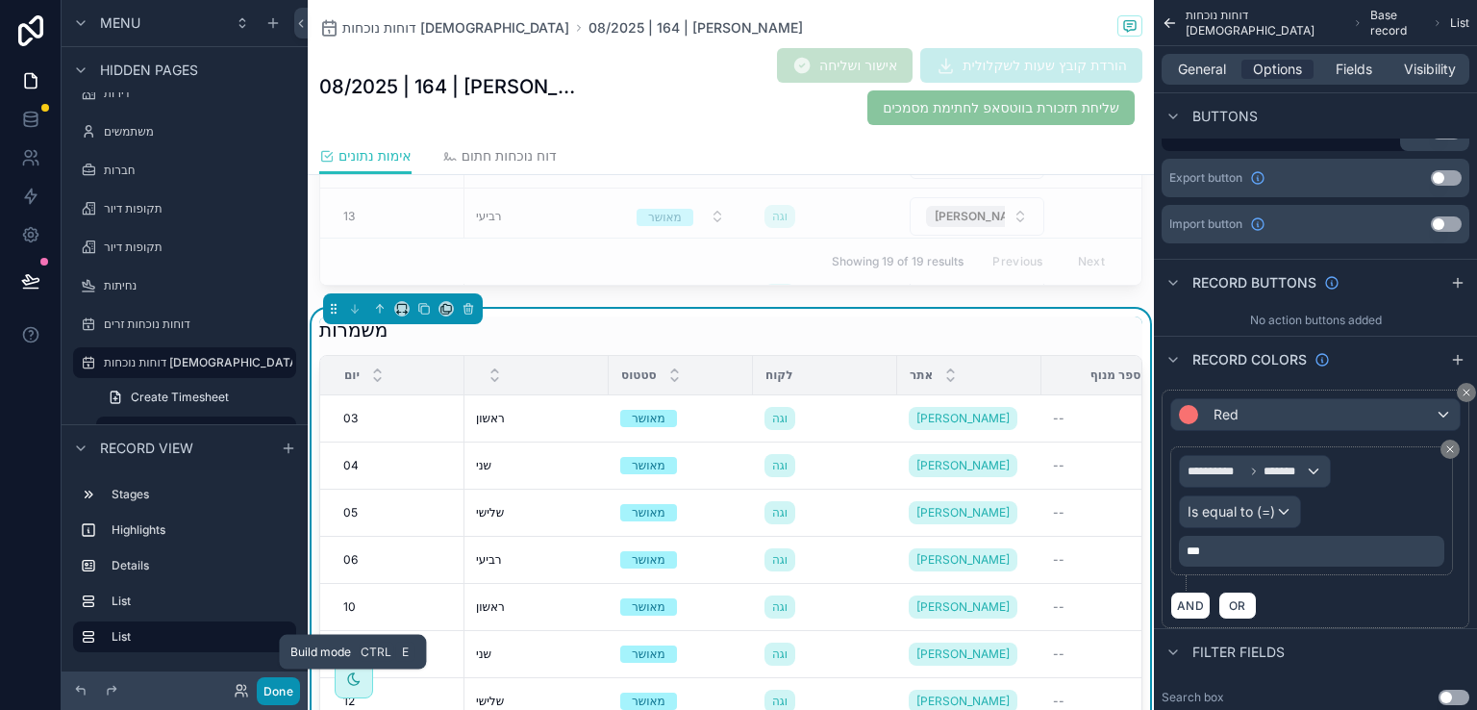
click at [272, 690] on button "Done" at bounding box center [278, 691] width 43 height 28
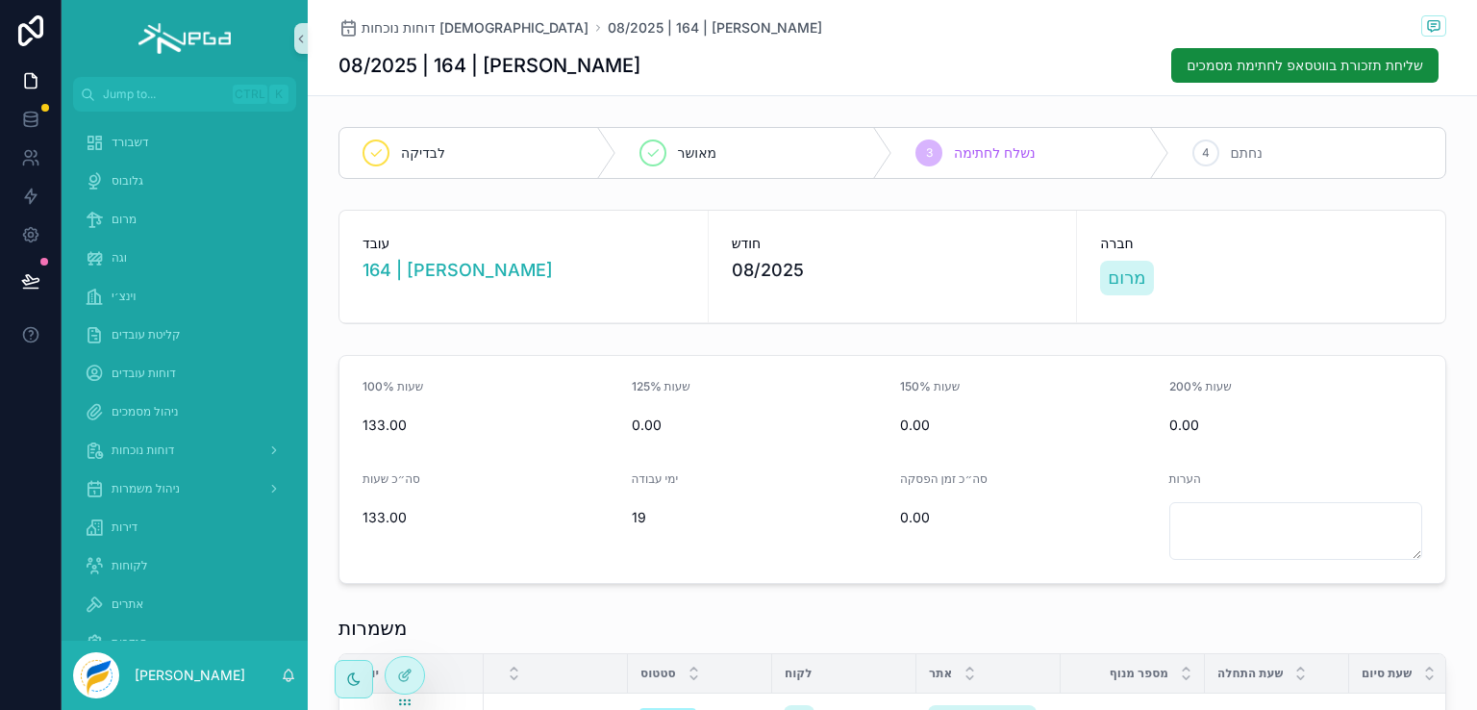
scroll to position [0, 0]
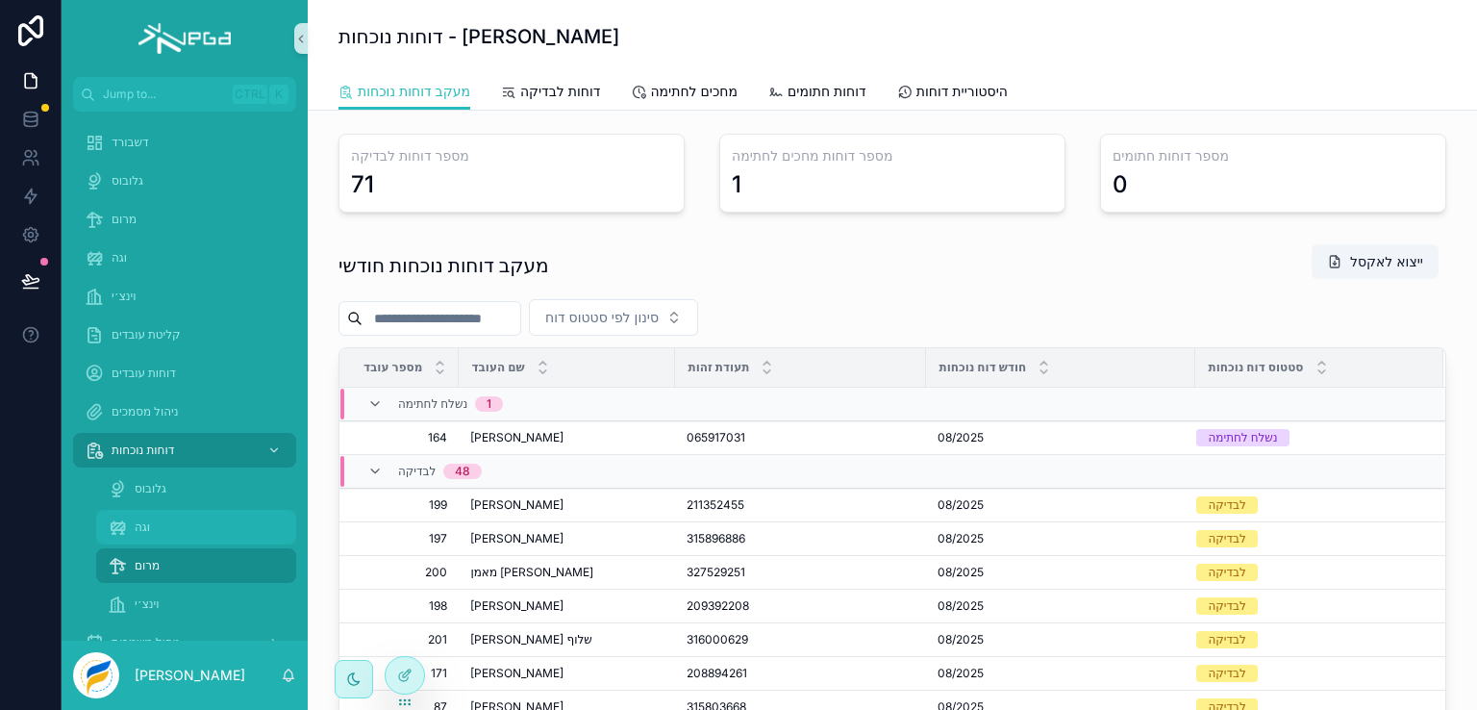
click at [135, 519] on span "וגה" at bounding box center [142, 526] width 15 height 15
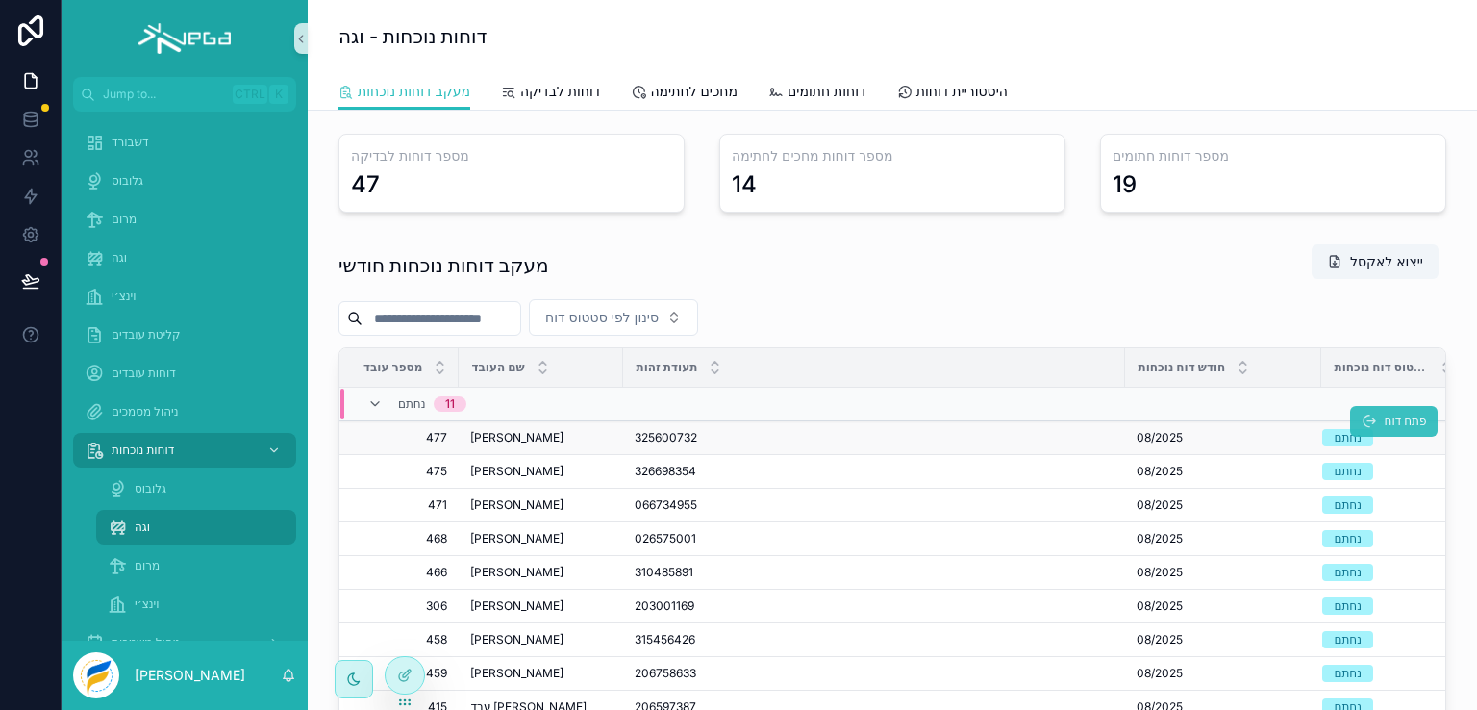
click at [1349, 422] on button "פתח דוח" at bounding box center [1393, 421] width 88 height 31
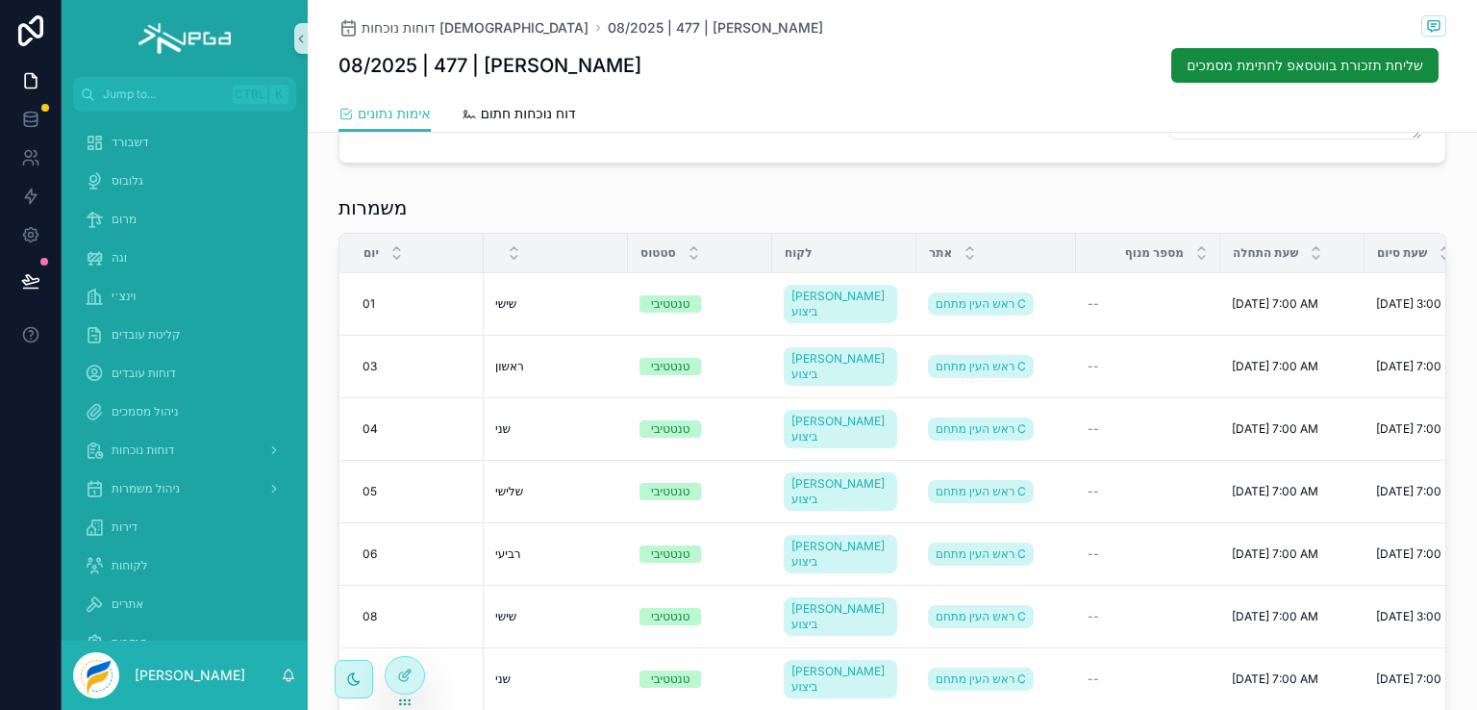
scroll to position [481, 0]
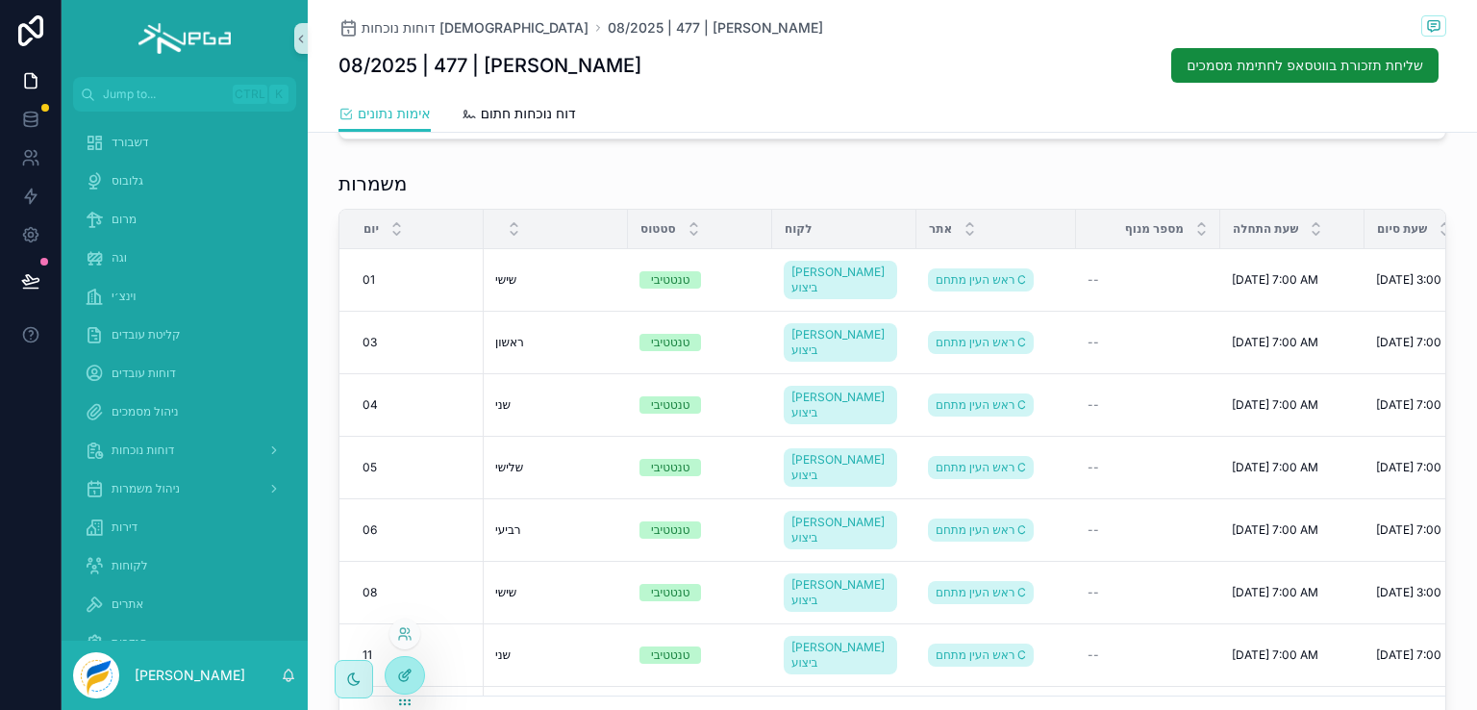
click at [407, 681] on icon at bounding box center [404, 674] width 15 height 15
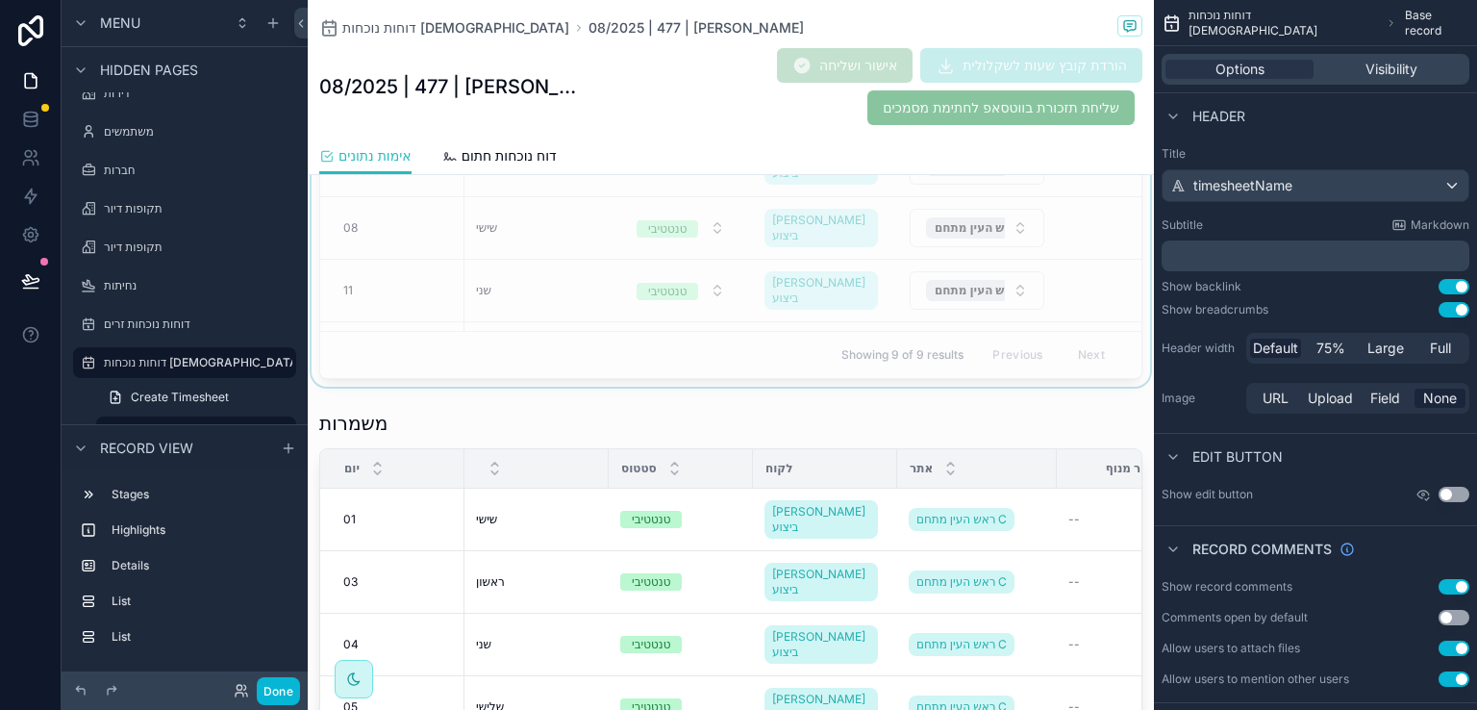
scroll to position [962, 0]
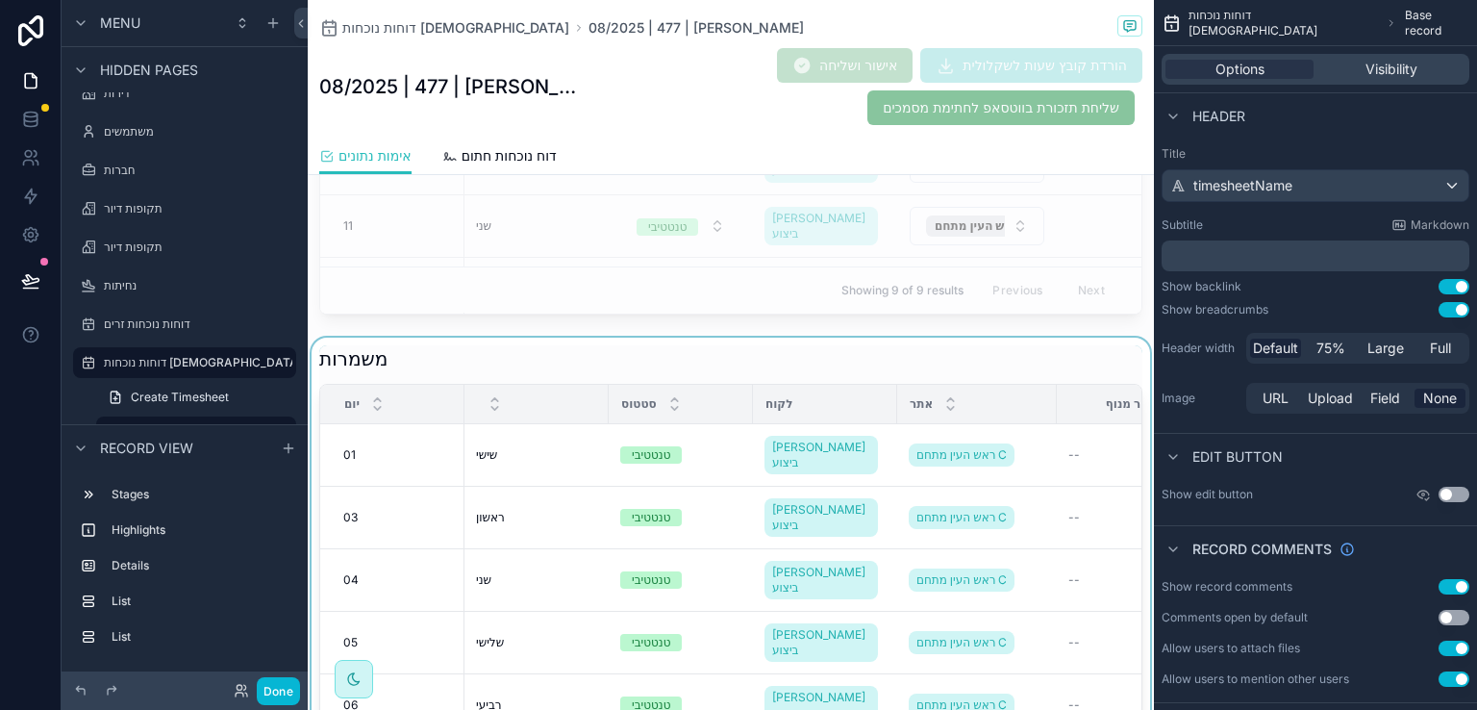
click at [826, 352] on div "scrollable content" at bounding box center [731, 632] width 846 height 589
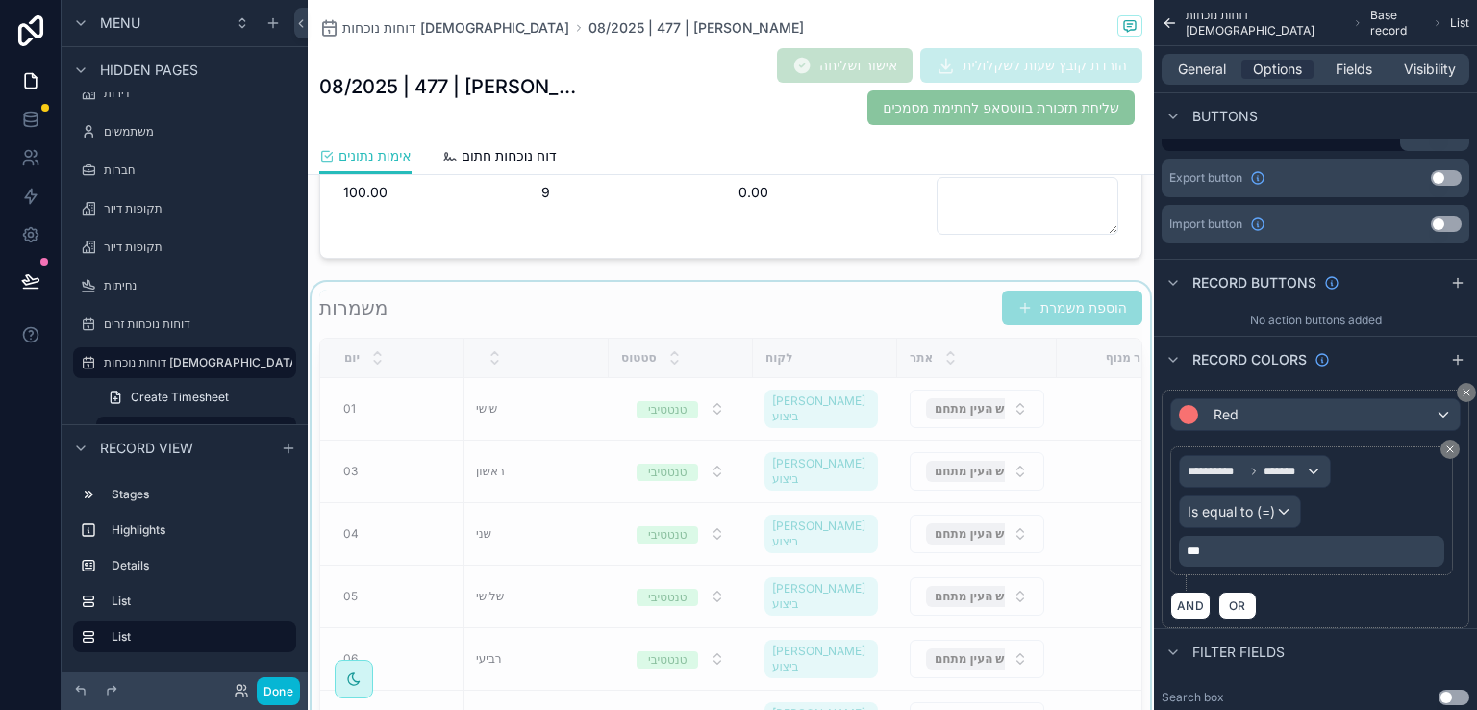
scroll to position [481, 0]
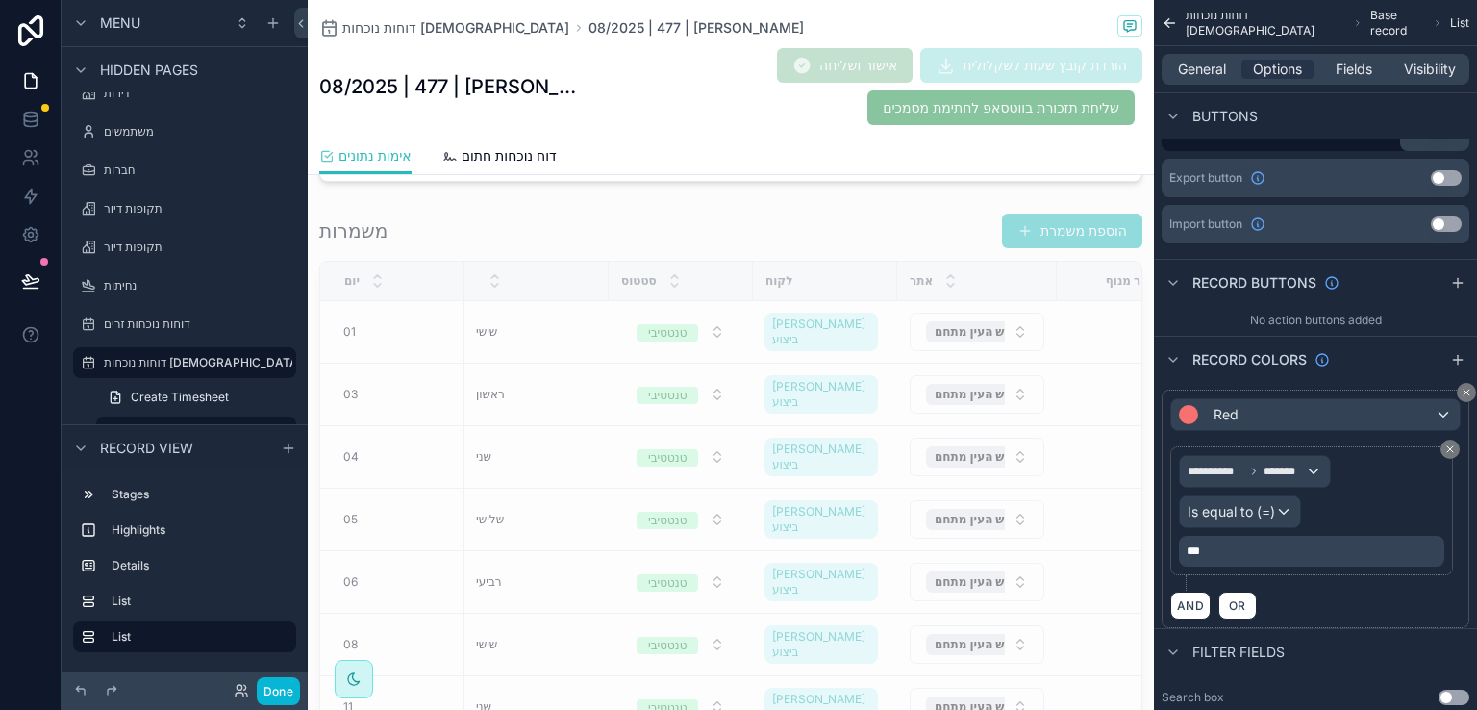
click at [835, 216] on div "scrollable content" at bounding box center [731, 504] width 846 height 598
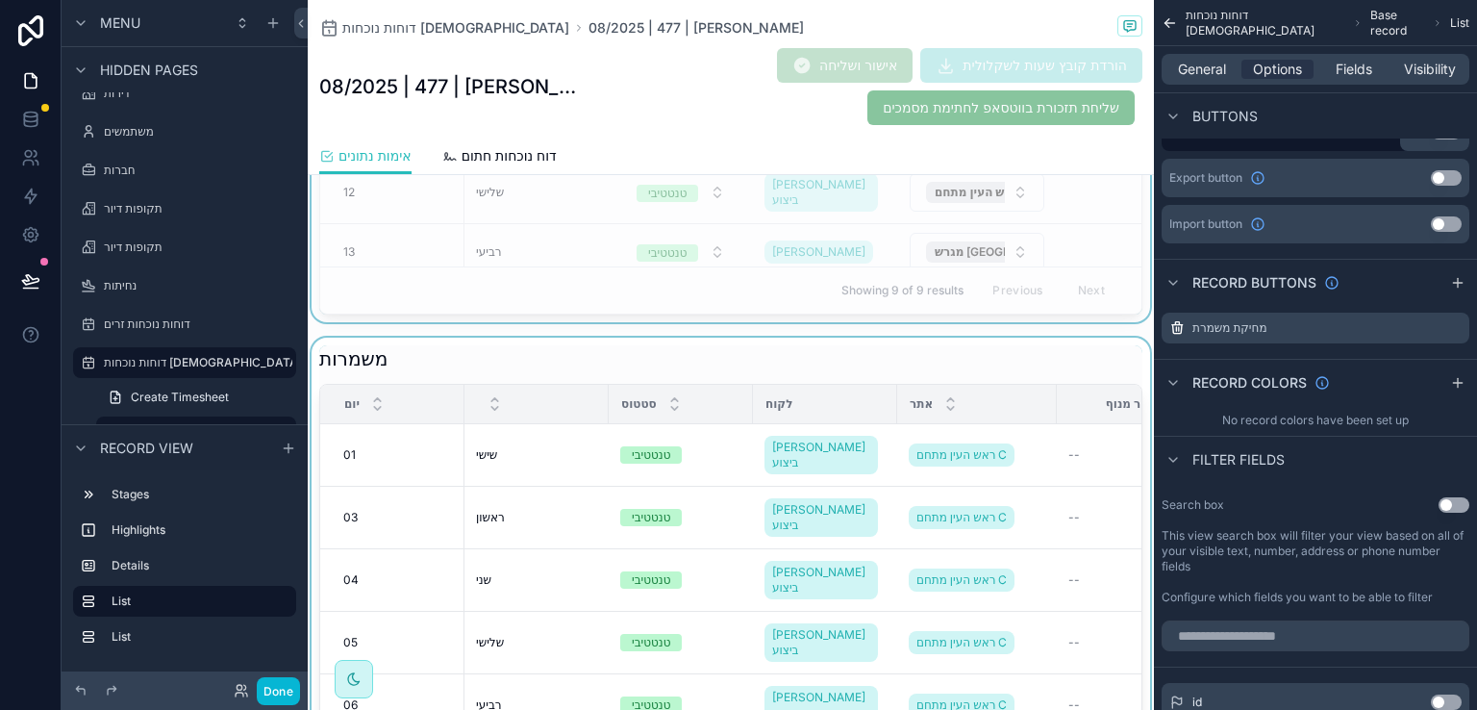
scroll to position [866, 0]
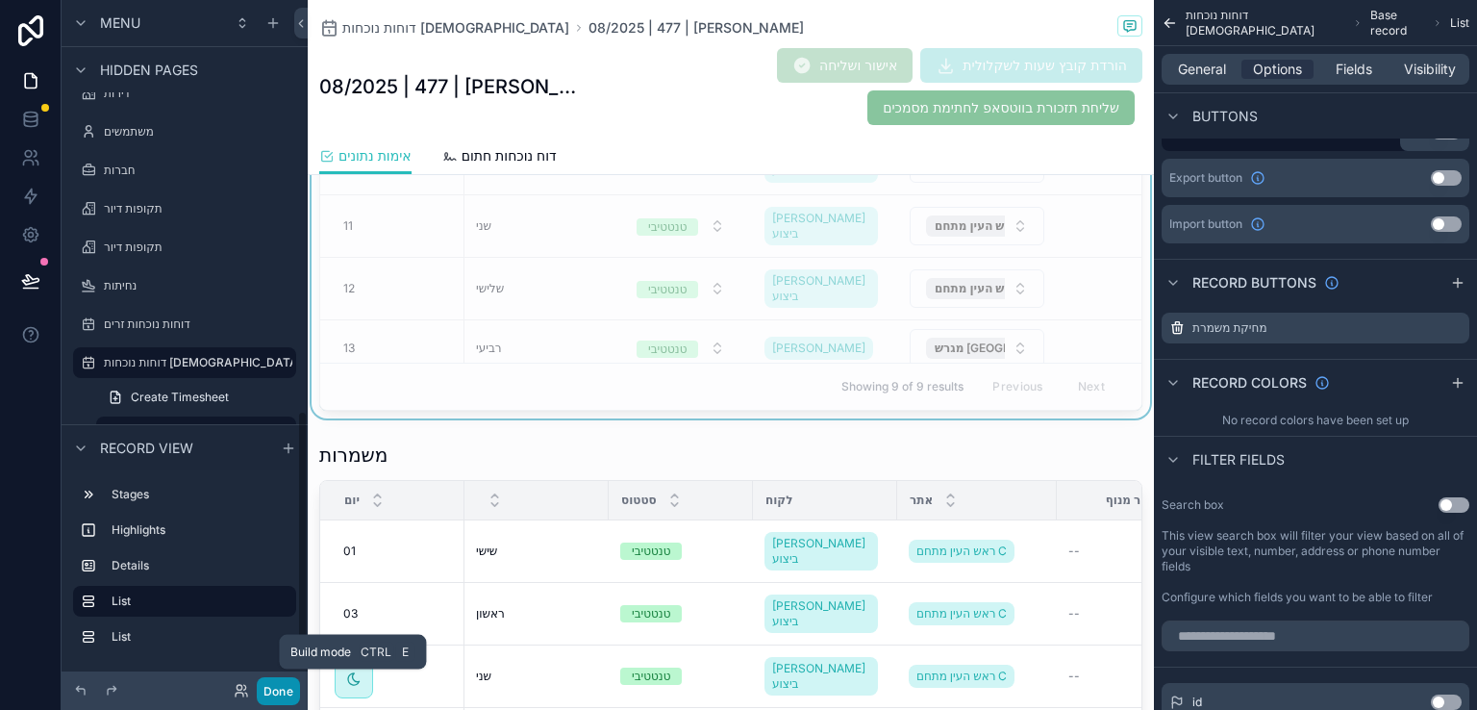
click at [282, 693] on button "Done" at bounding box center [278, 691] width 43 height 28
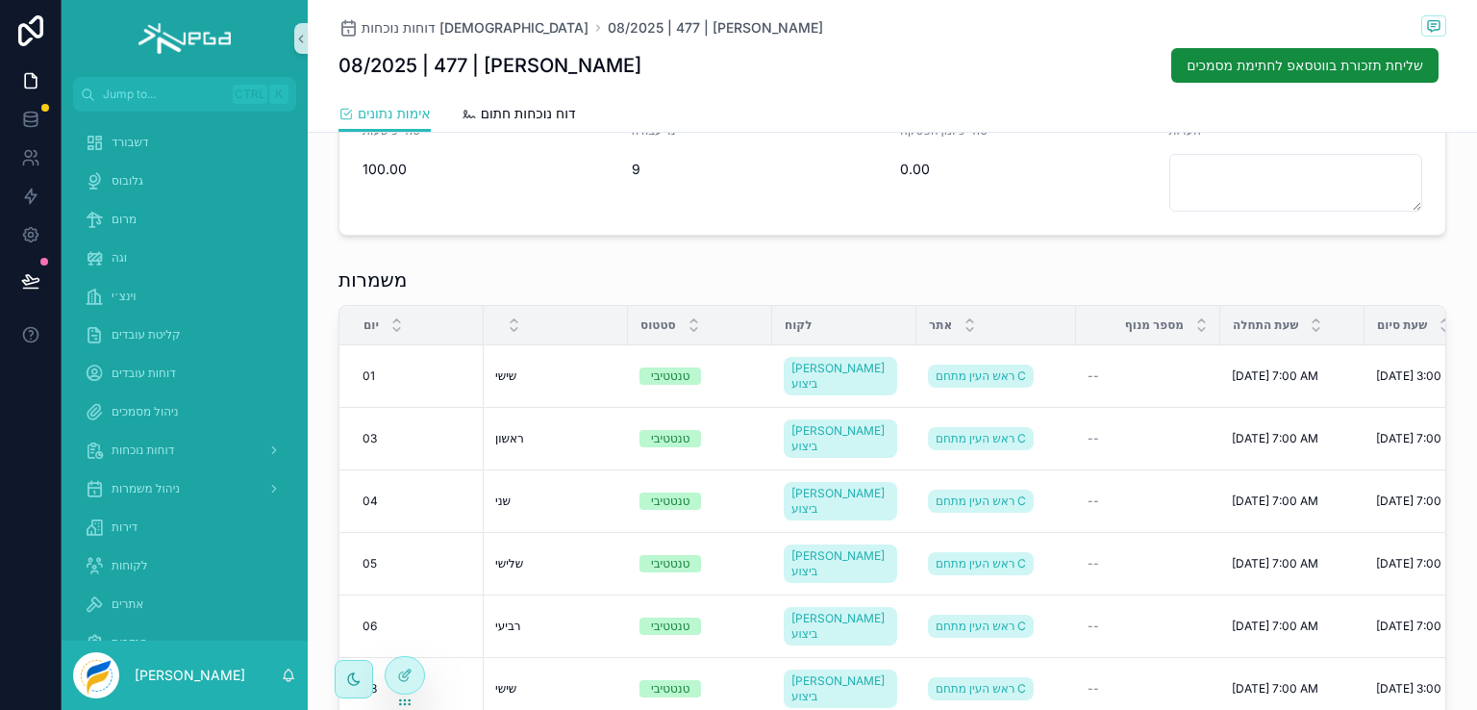
scroll to position [481, 0]
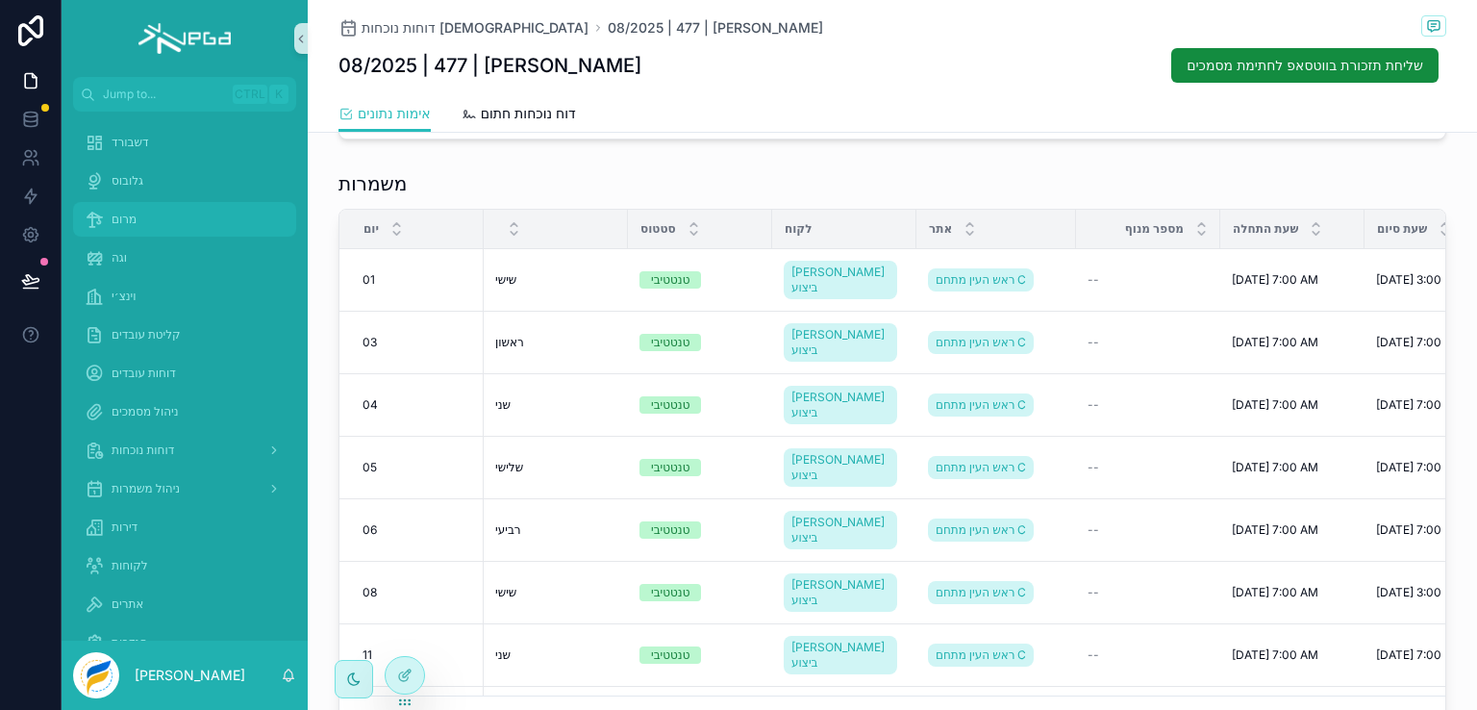
click at [116, 212] on span "מרום" at bounding box center [124, 219] width 25 height 15
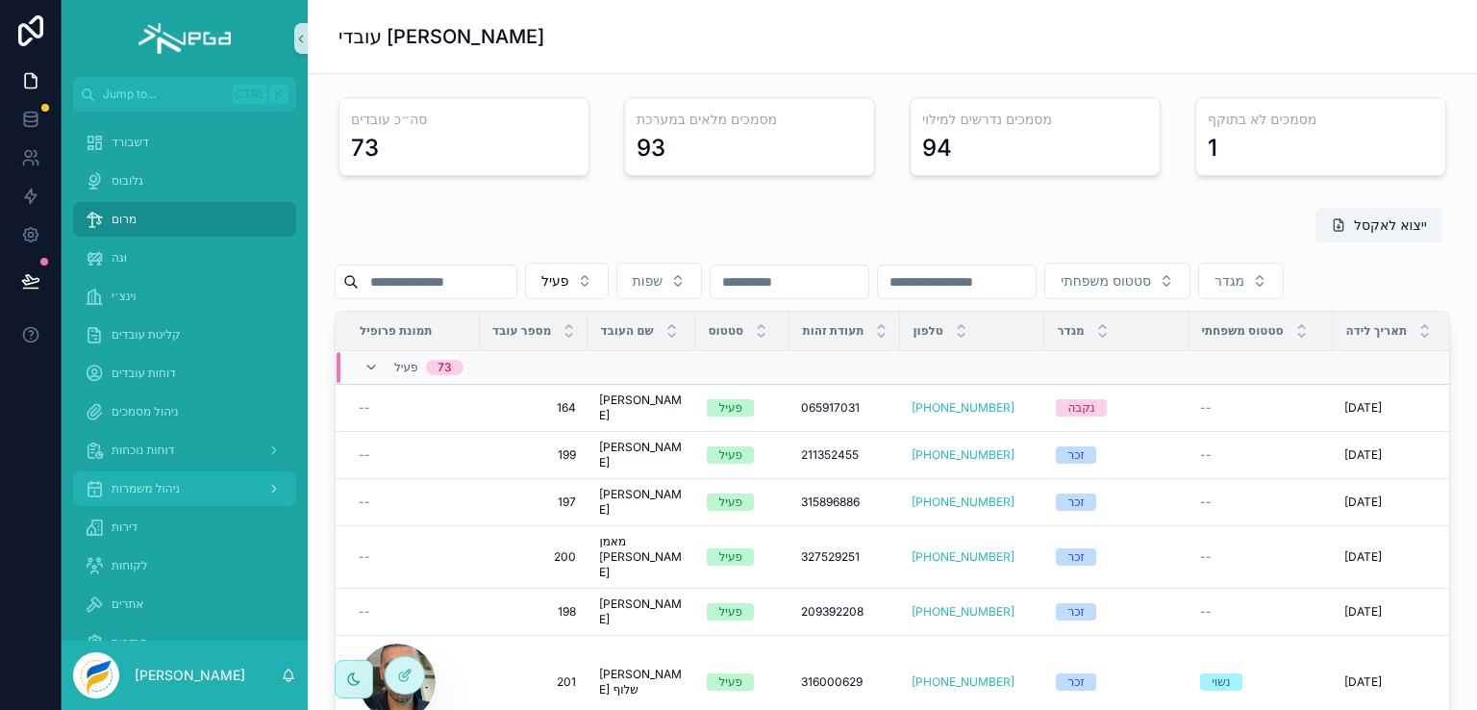
click at [136, 481] on span "ניהול משמרות" at bounding box center [146, 488] width 68 height 15
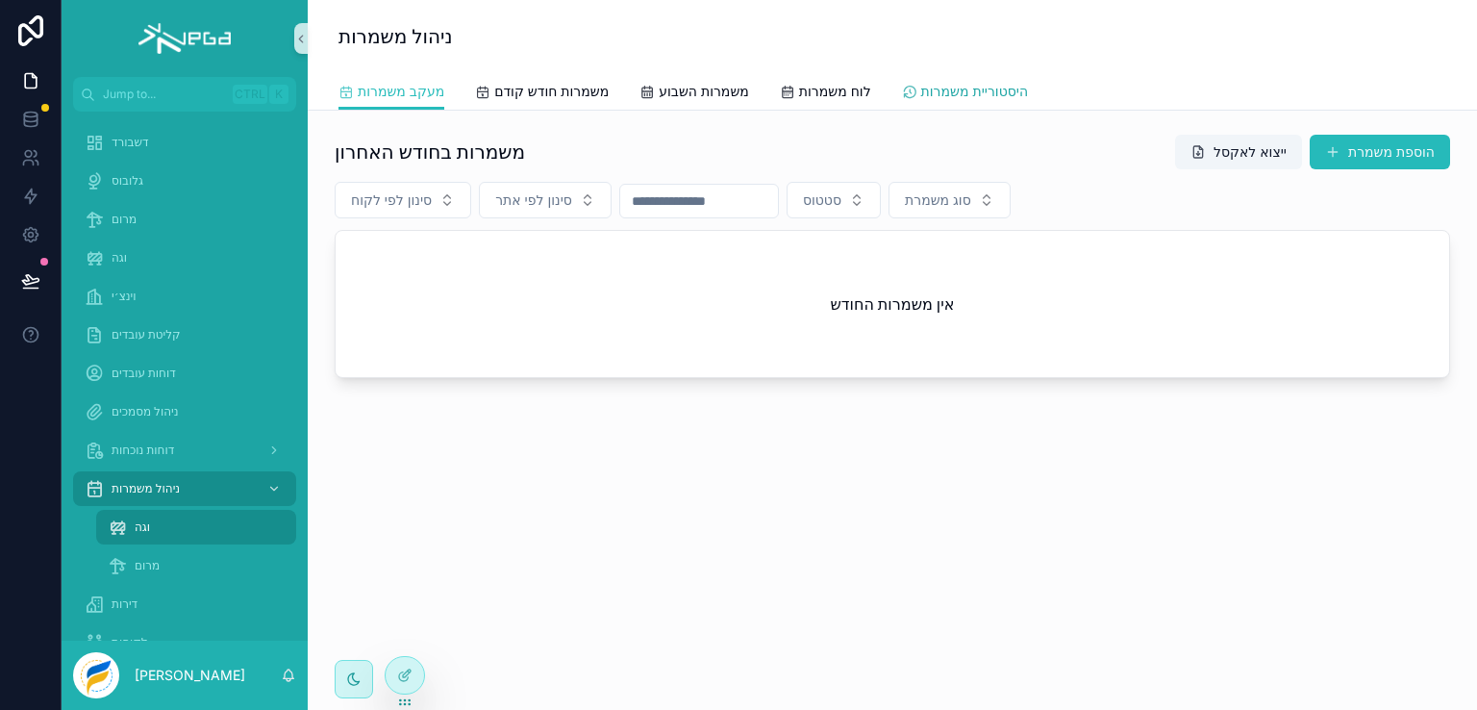
click at [984, 93] on span "היסטוריית משמרות" at bounding box center [974, 91] width 107 height 19
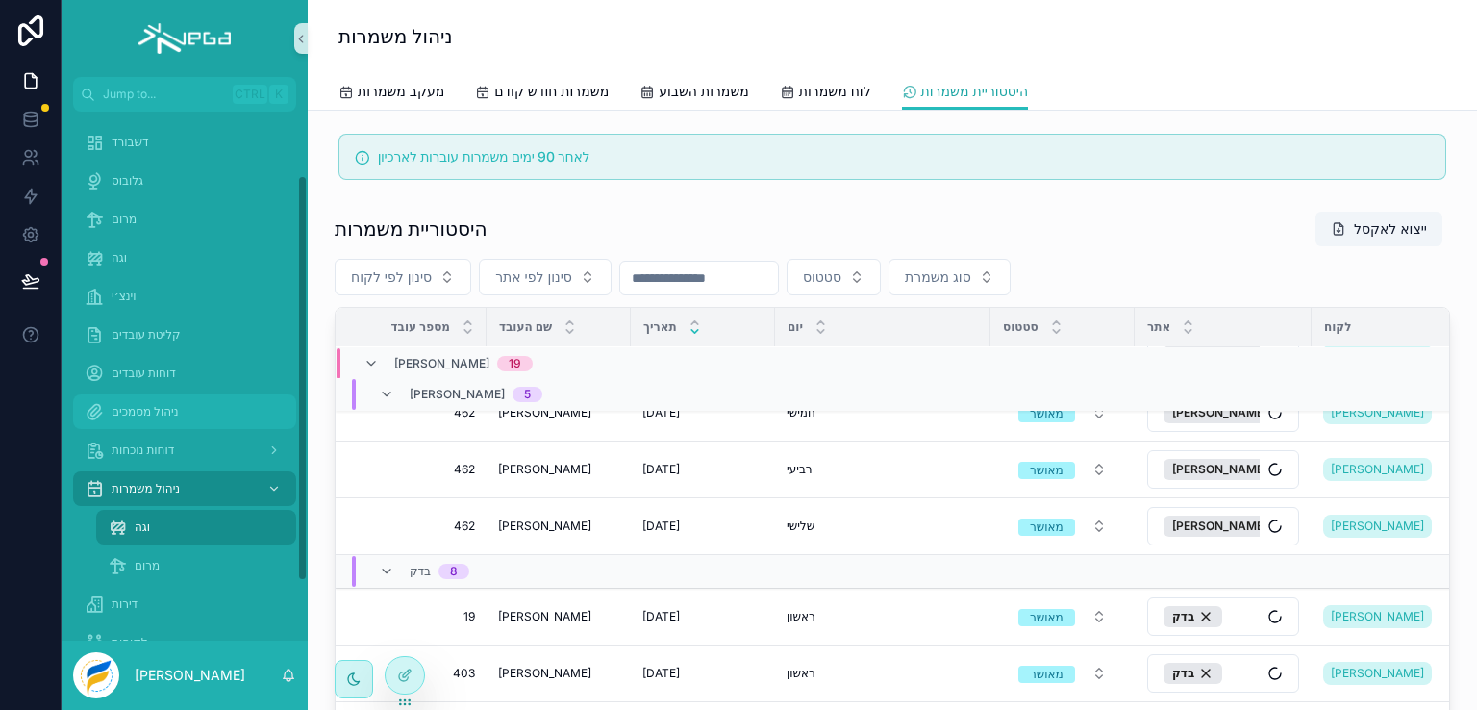
scroll to position [1413, 0]
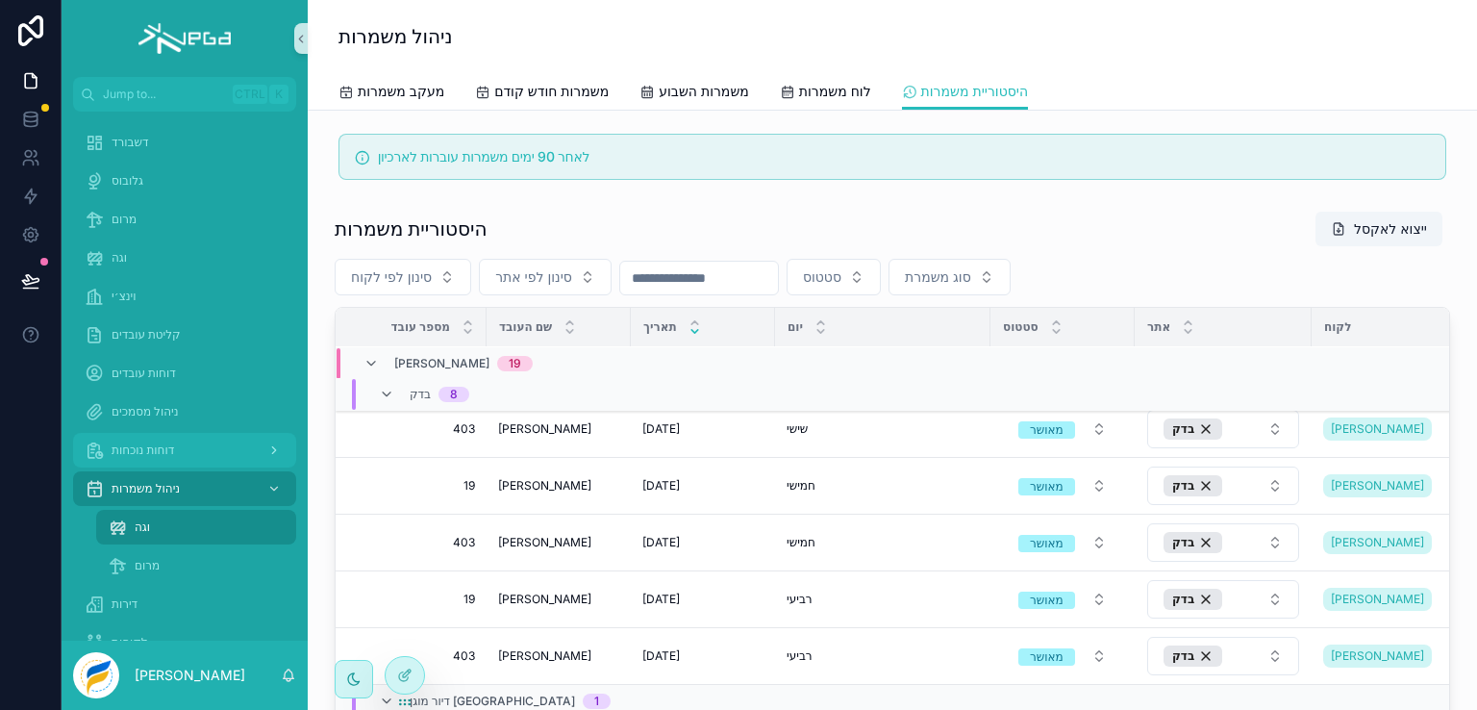
click at [151, 442] on span "דוחות נוכחות" at bounding box center [143, 449] width 63 height 15
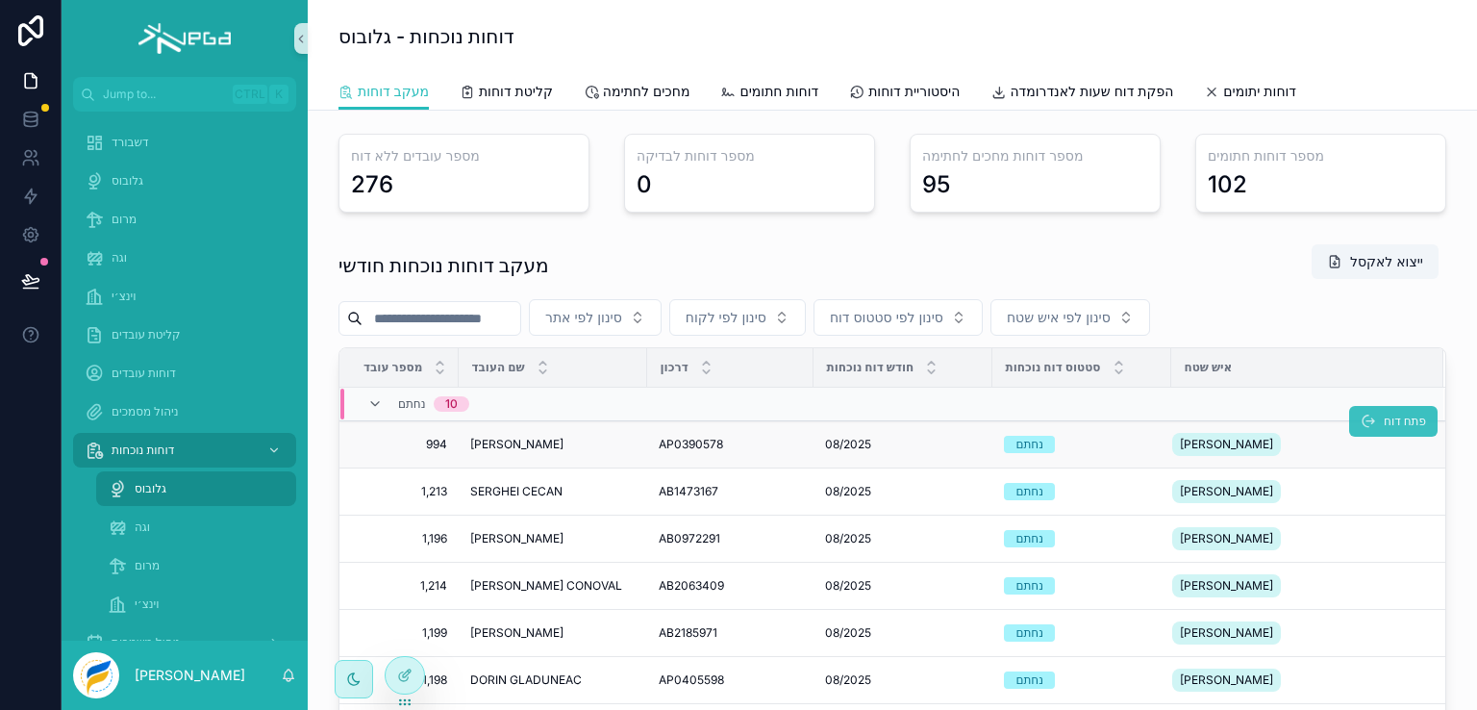
click at [1361, 423] on icon "scrollable content" at bounding box center [1368, 421] width 15 height 15
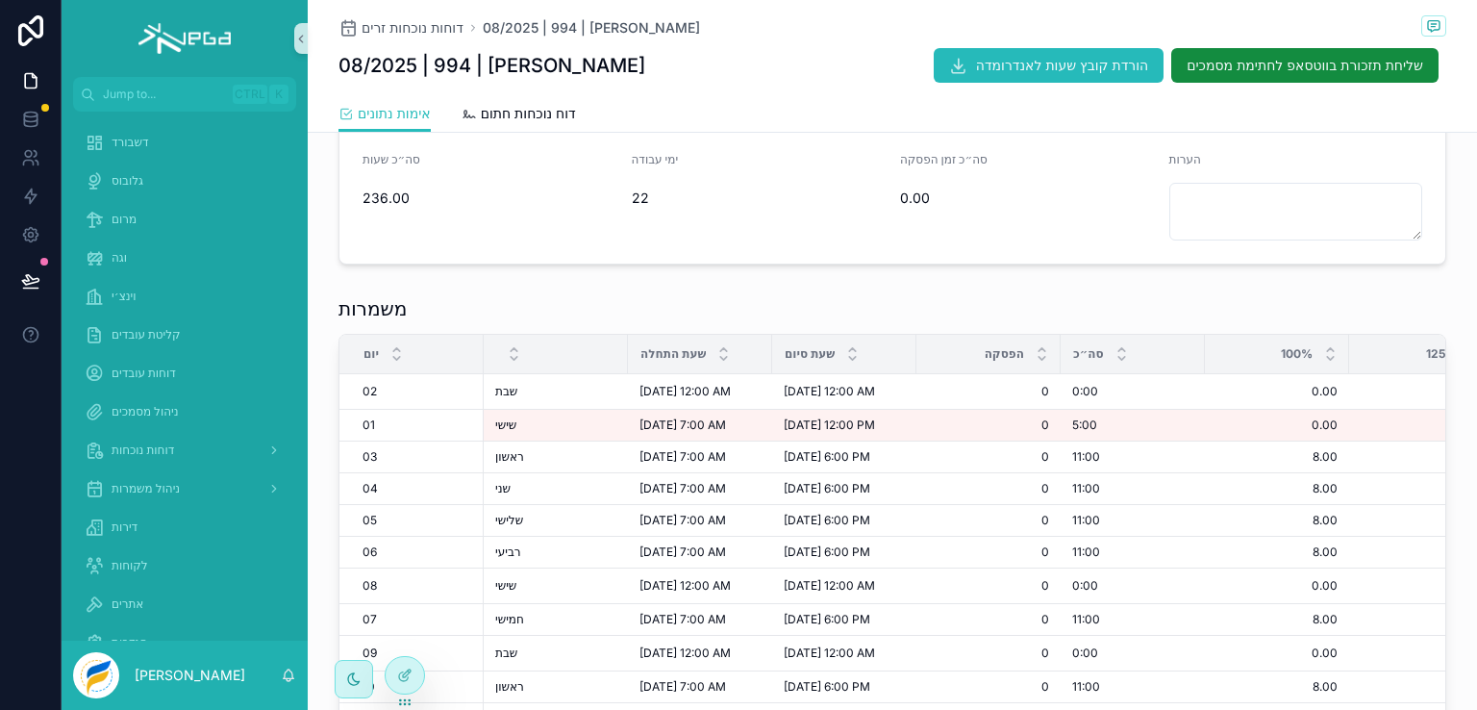
scroll to position [385, 0]
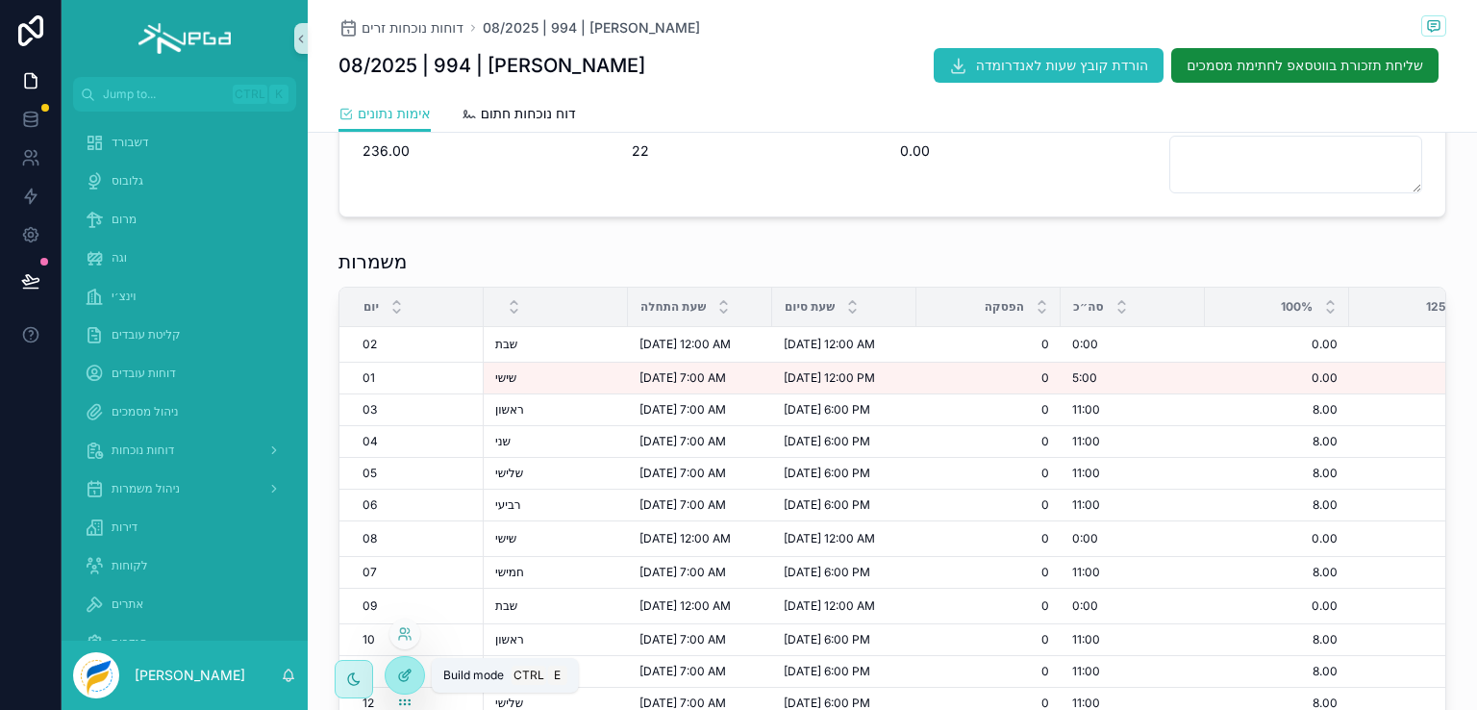
click at [406, 669] on icon at bounding box center [404, 674] width 15 height 15
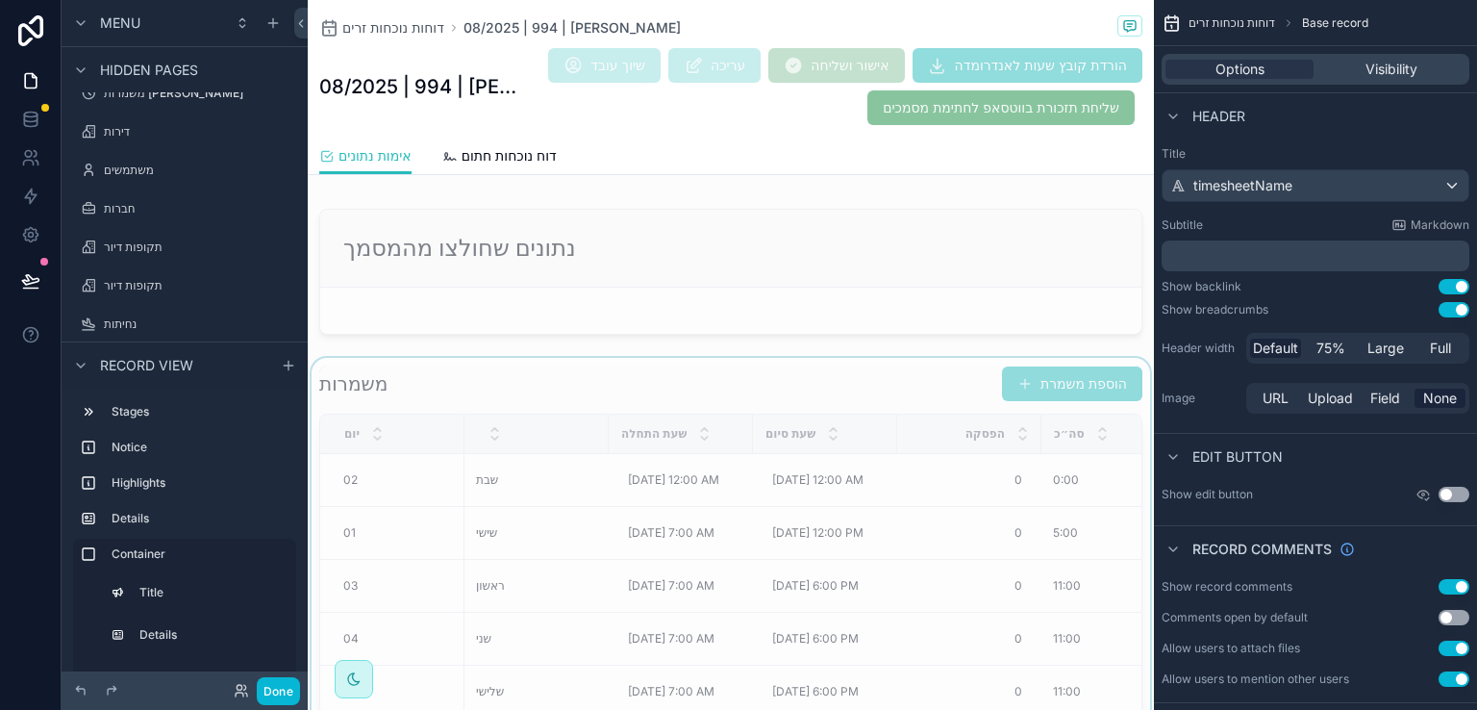
scroll to position [1250, 0]
click at [888, 377] on div "scrollable content" at bounding box center [731, 656] width 846 height 598
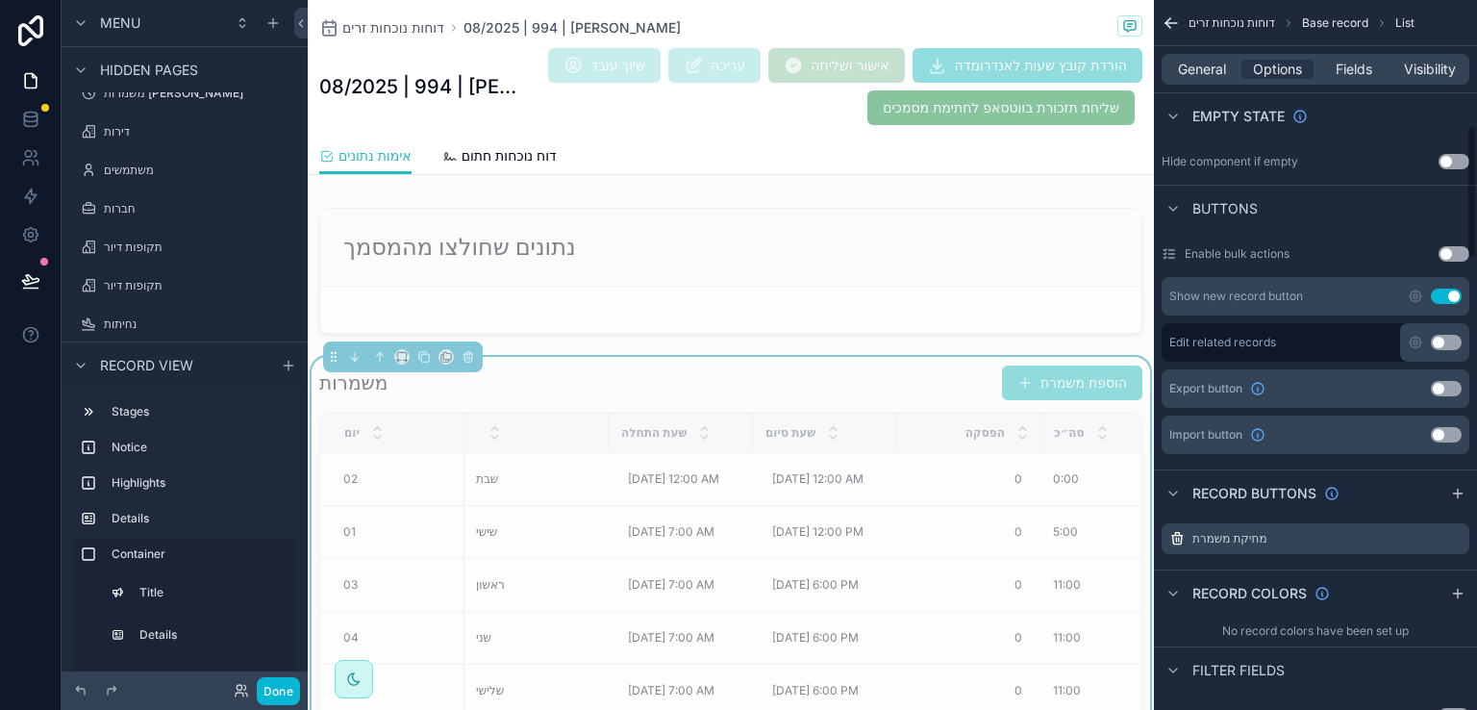
scroll to position [673, 0]
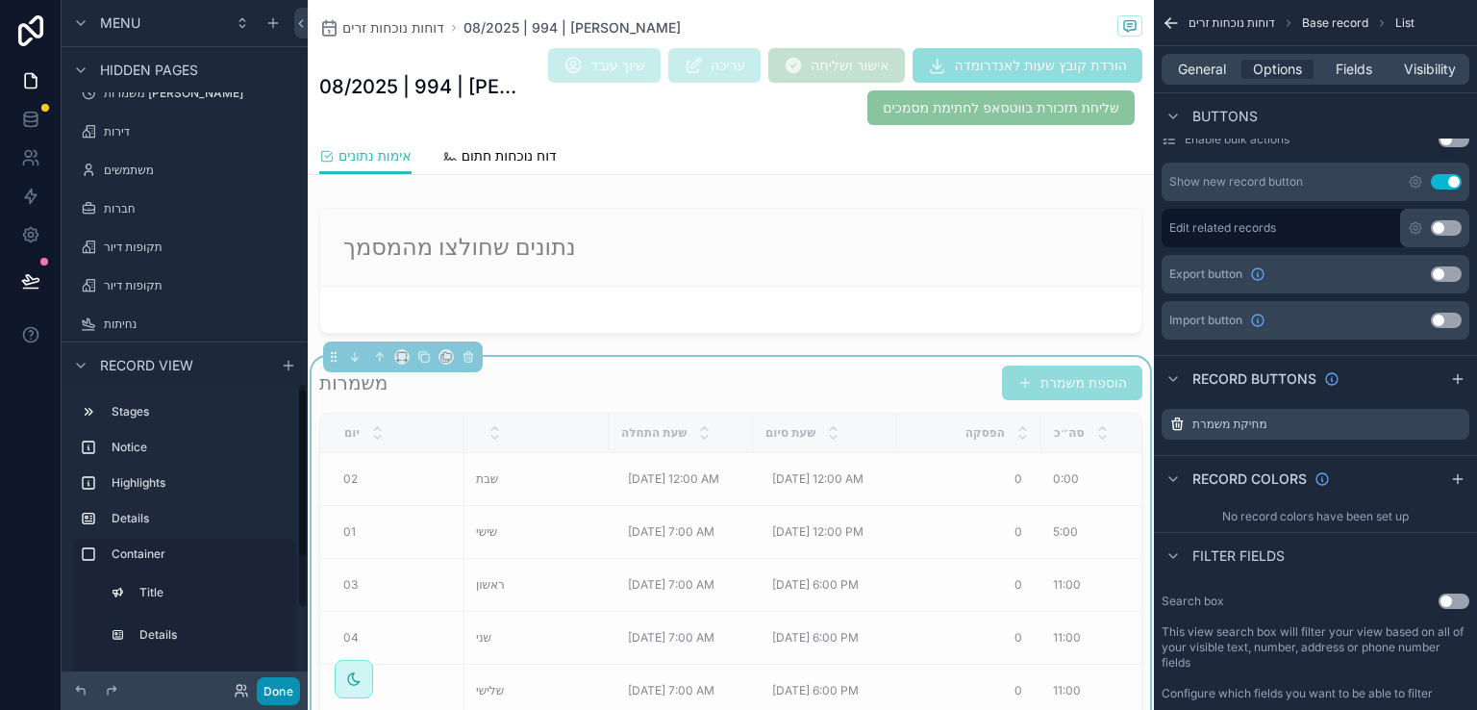
click at [281, 688] on button "Done" at bounding box center [278, 691] width 43 height 28
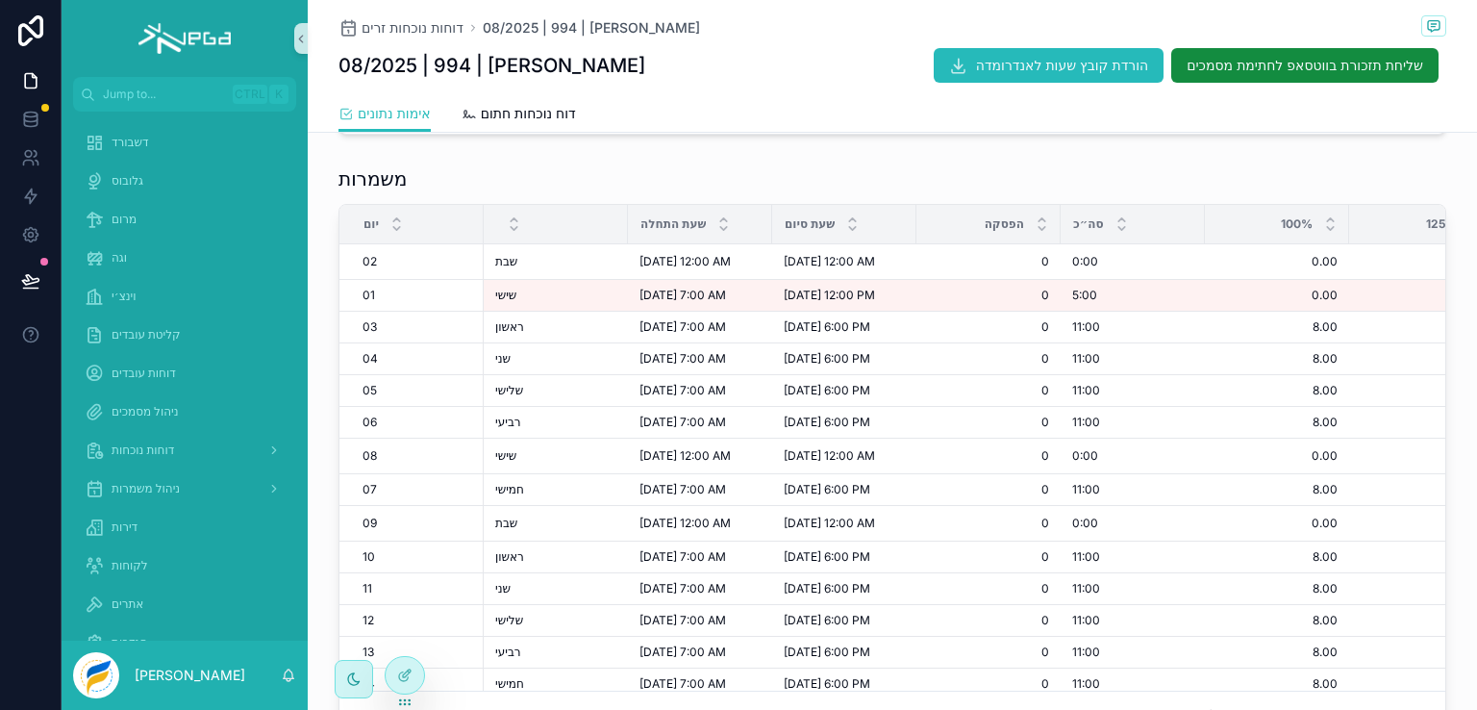
scroll to position [481, 0]
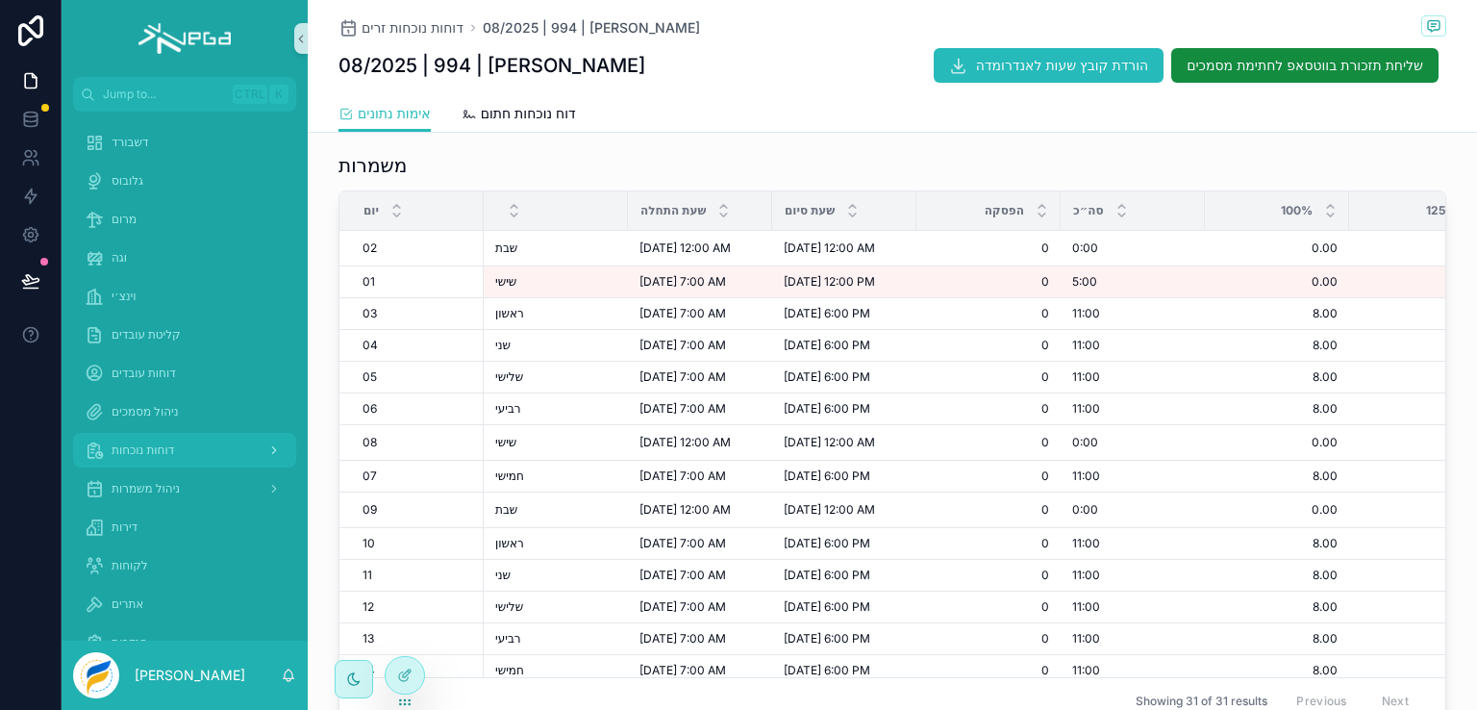
click at [150, 442] on span "דוחות נוכחות" at bounding box center [143, 449] width 63 height 15
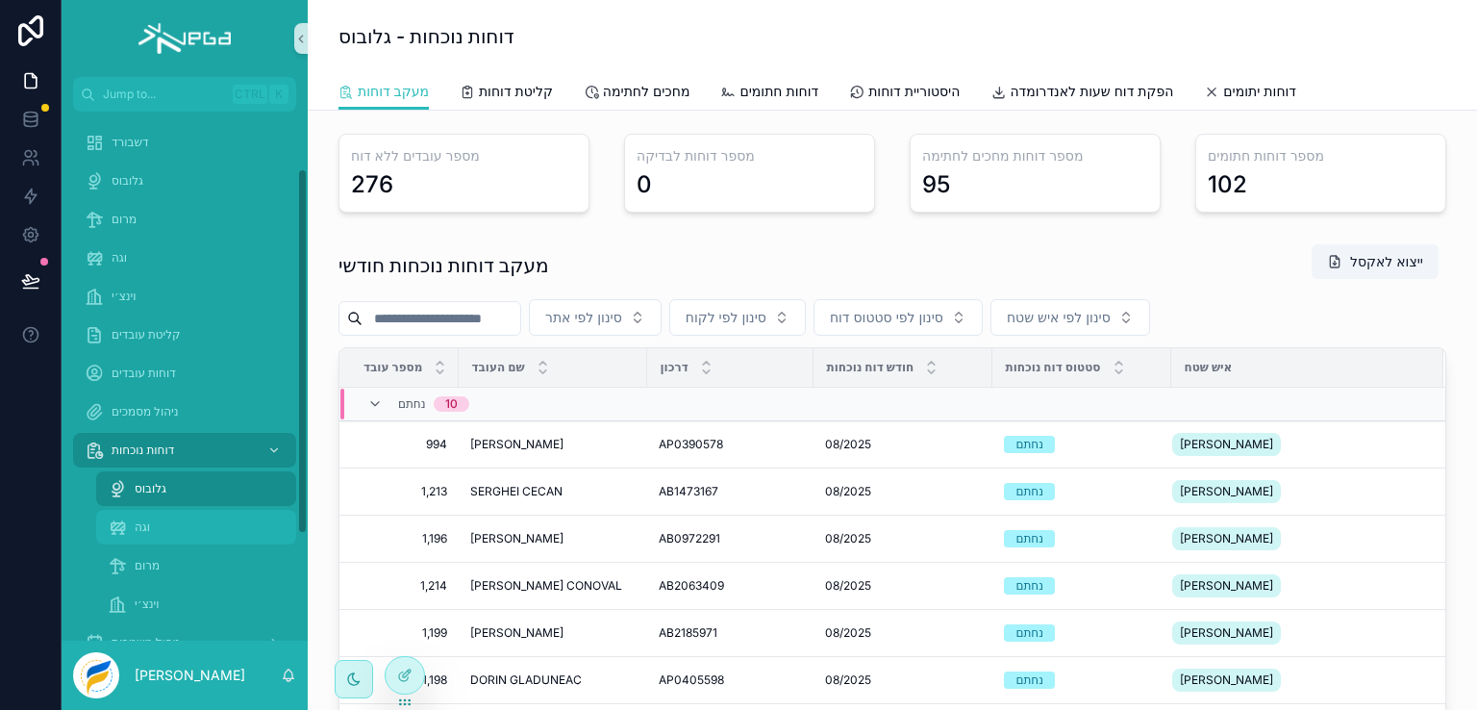
click at [139, 519] on span "וגה" at bounding box center [142, 526] width 15 height 15
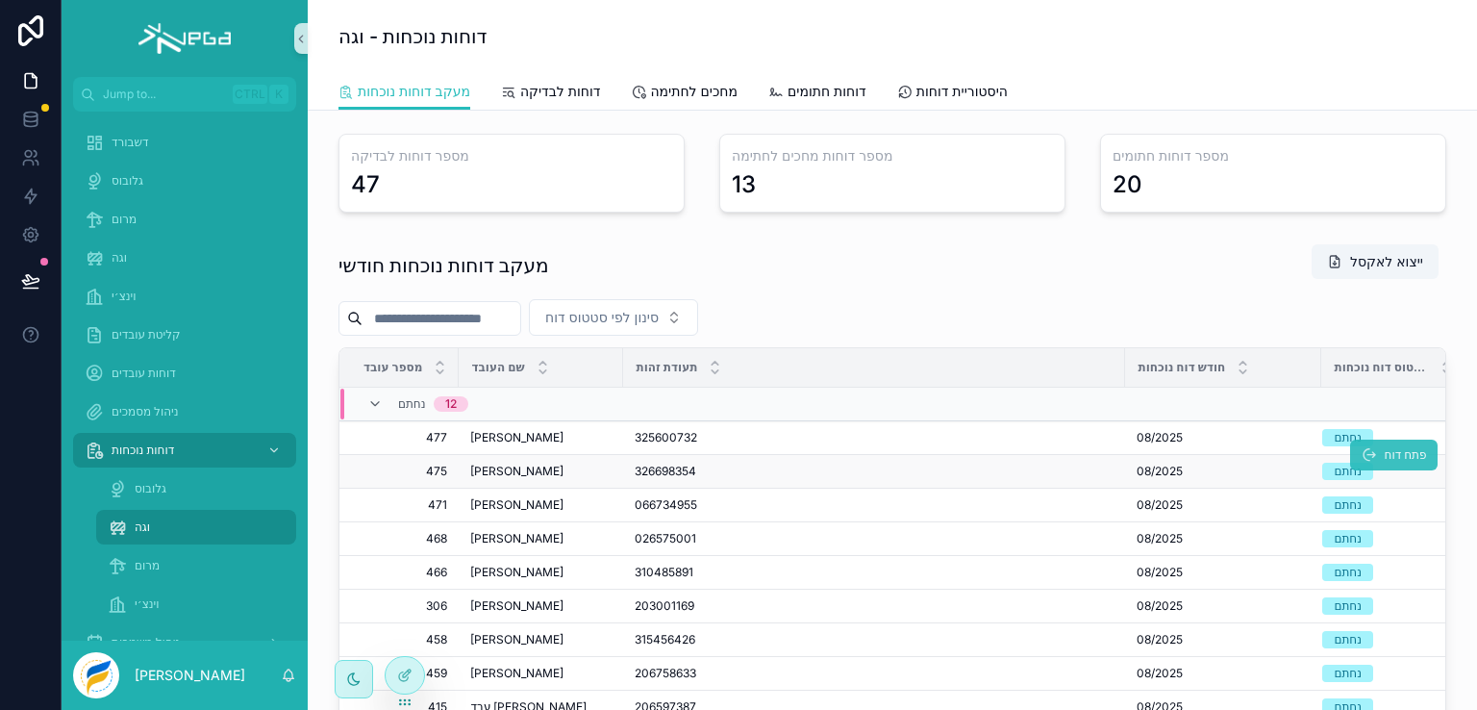
click at [1384, 452] on span "פתח דוח" at bounding box center [1405, 454] width 42 height 15
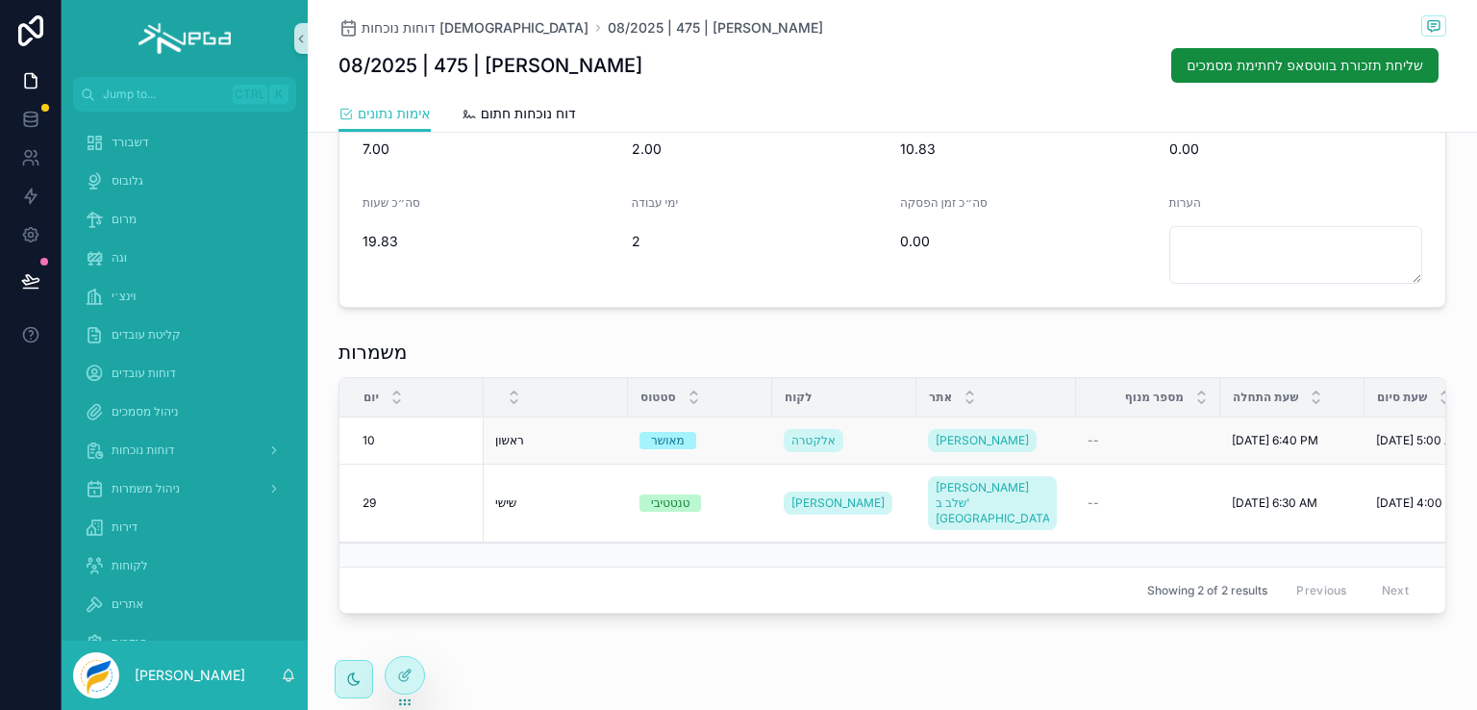
scroll to position [342, 0]
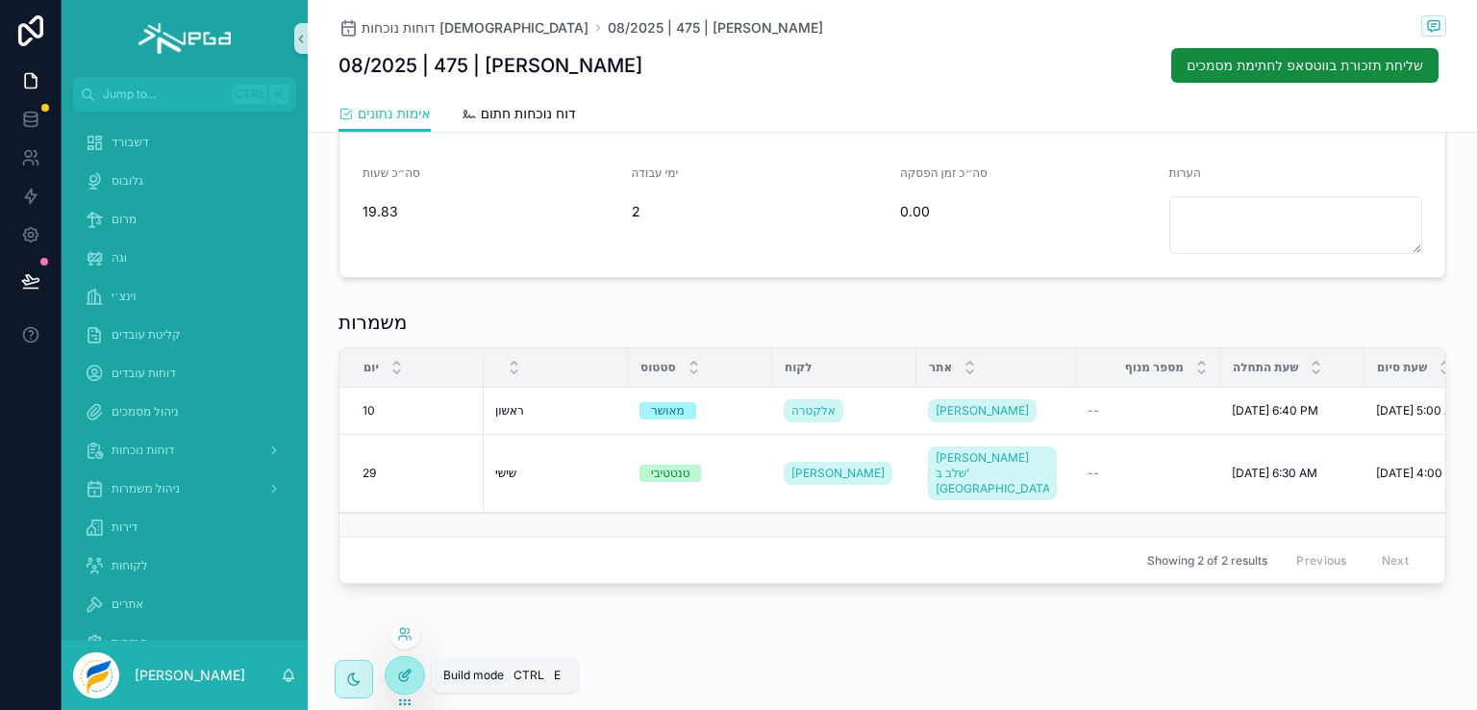
click at [405, 672] on icon at bounding box center [407, 673] width 8 height 8
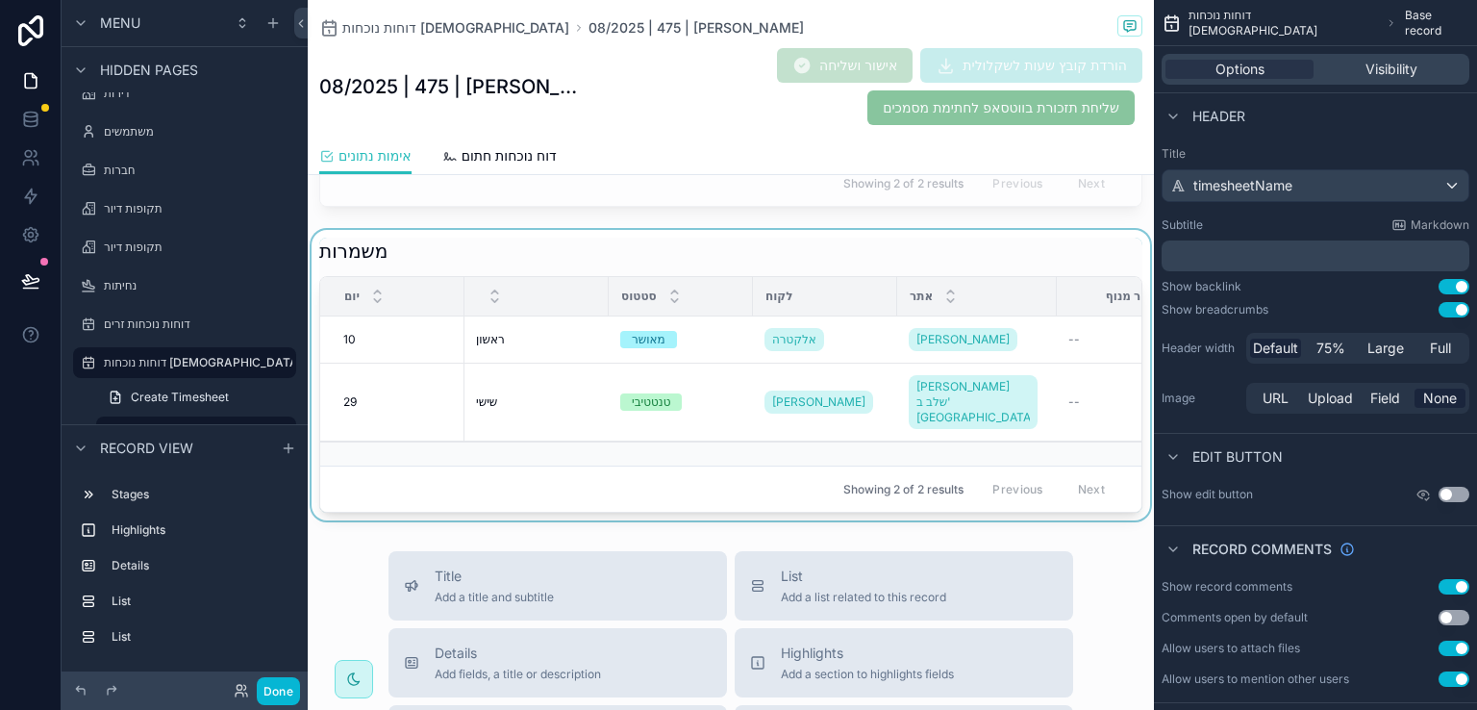
scroll to position [727, 0]
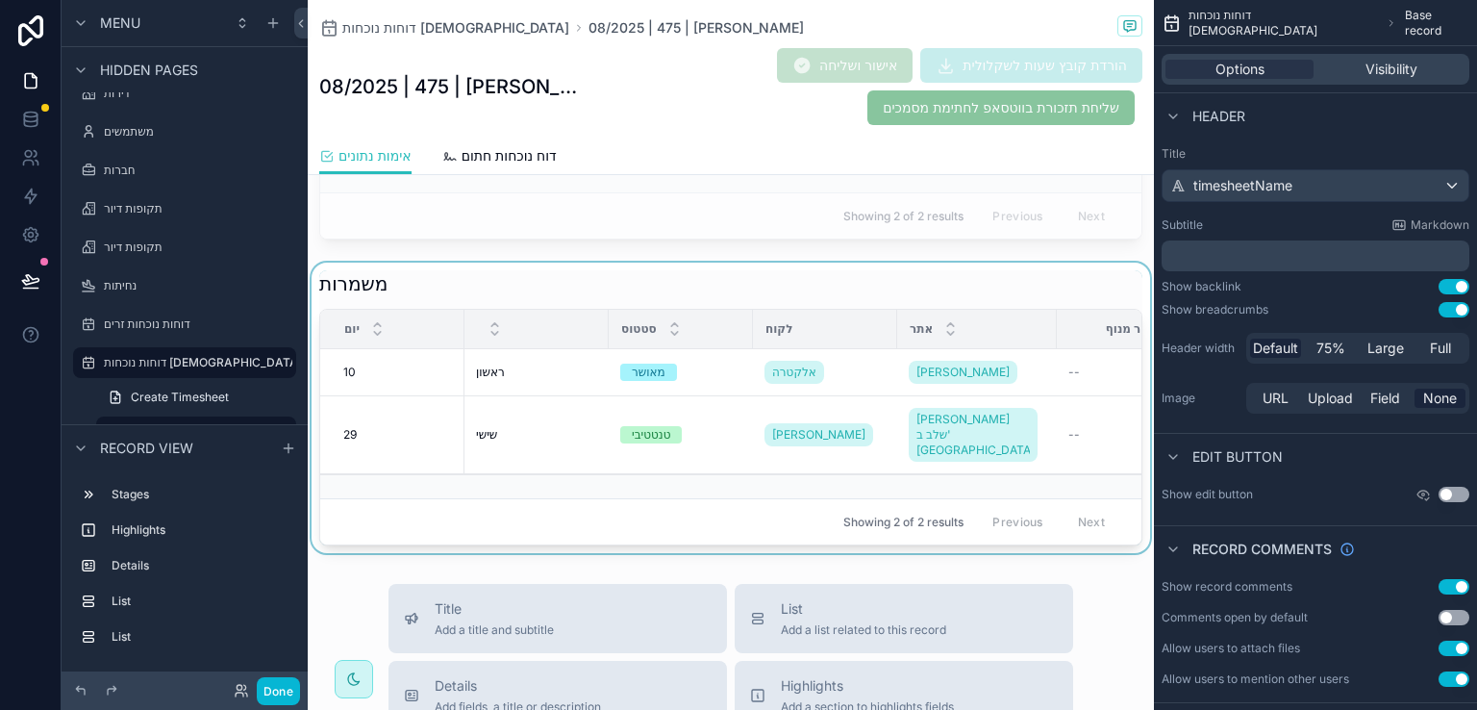
click at [1042, 289] on div "scrollable content" at bounding box center [731, 408] width 846 height 290
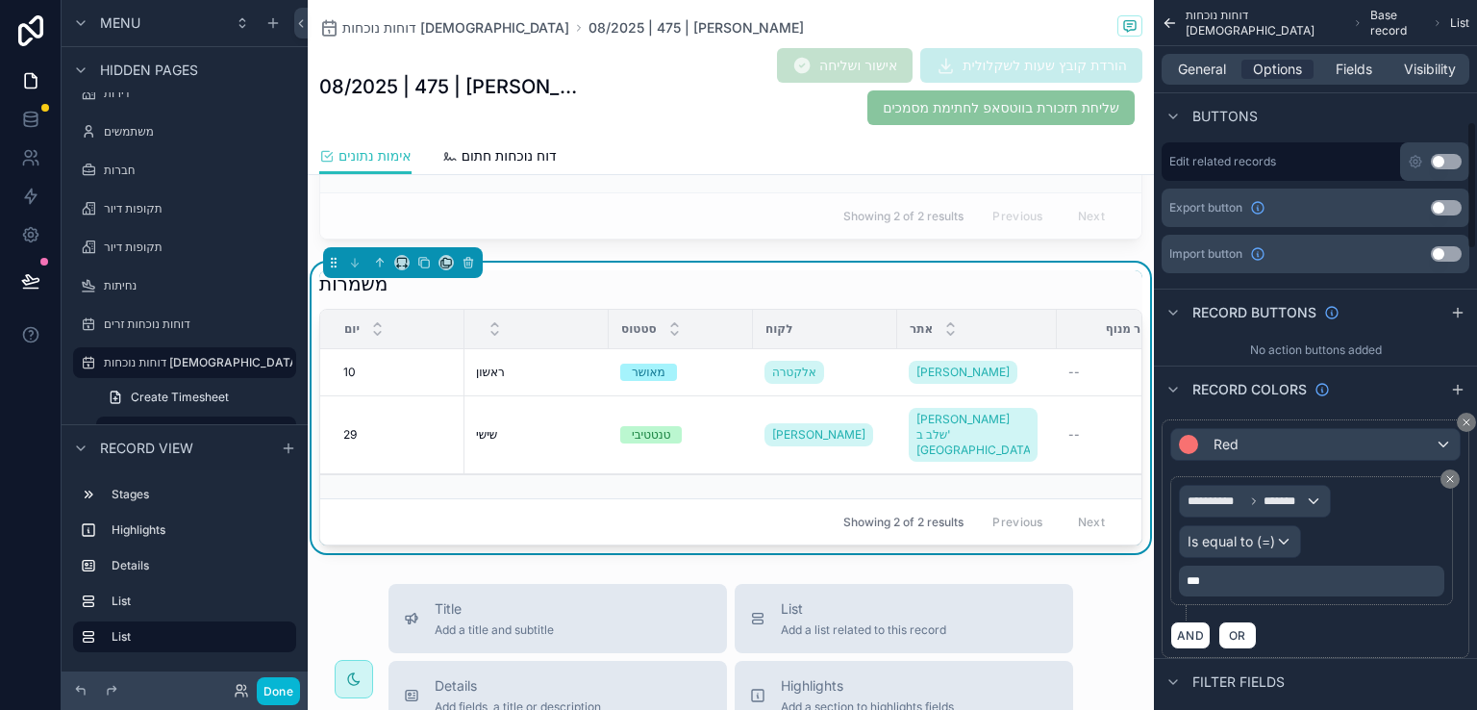
scroll to position [769, 0]
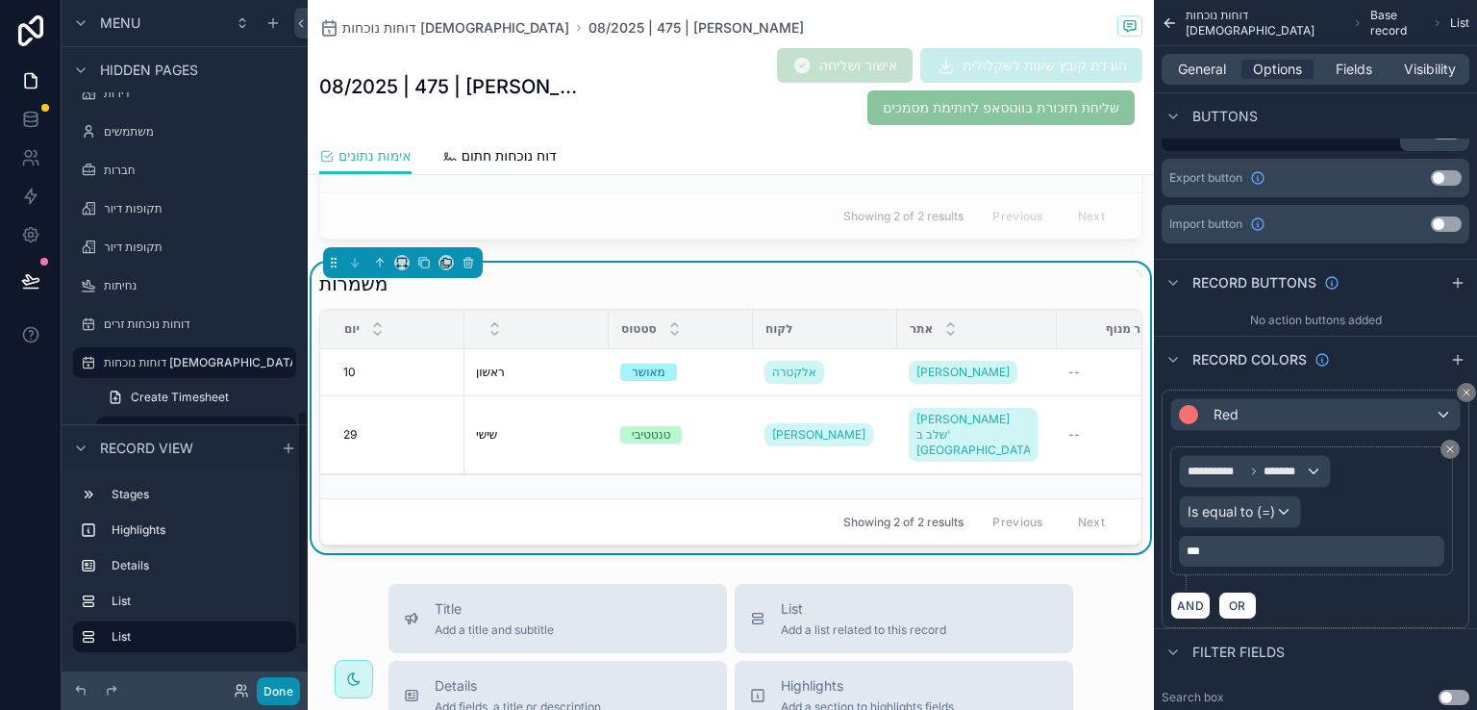
click at [278, 691] on button "Done" at bounding box center [278, 691] width 43 height 28
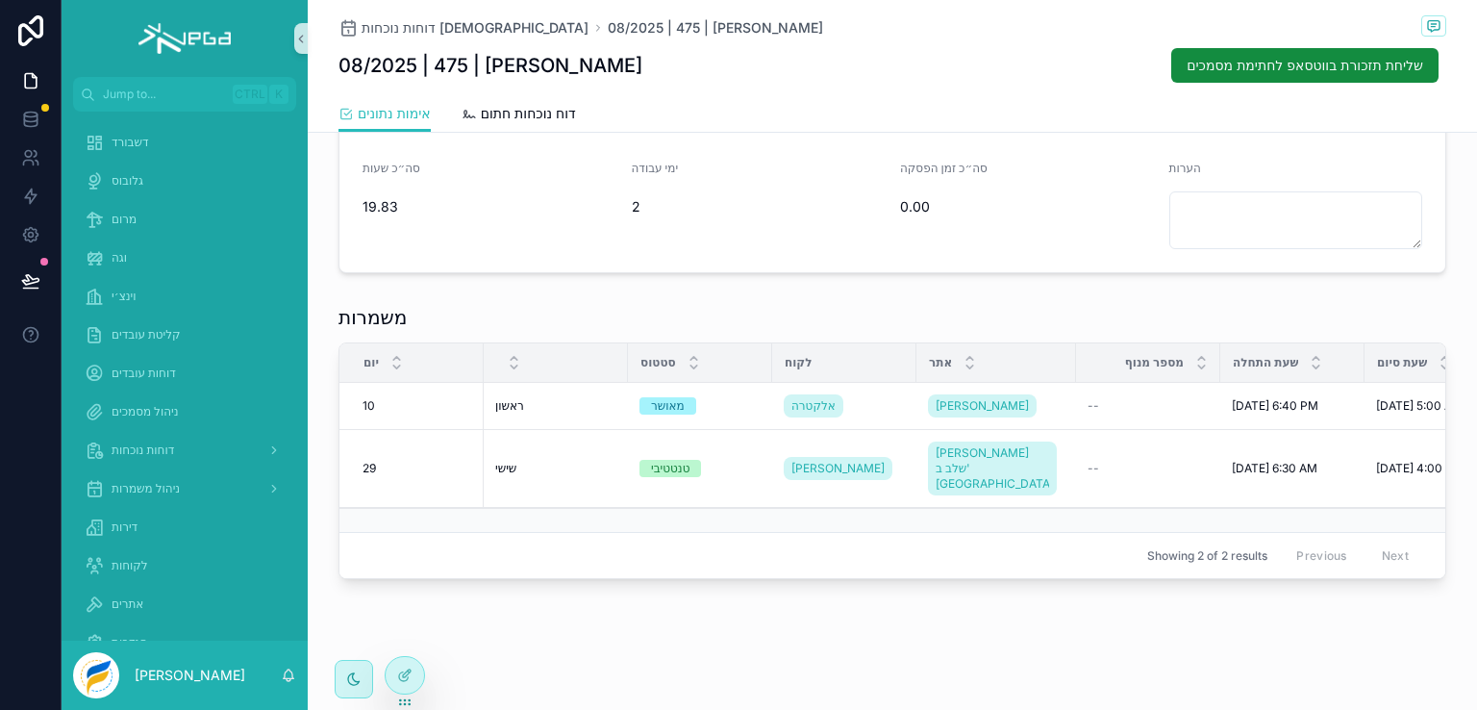
scroll to position [342, 0]
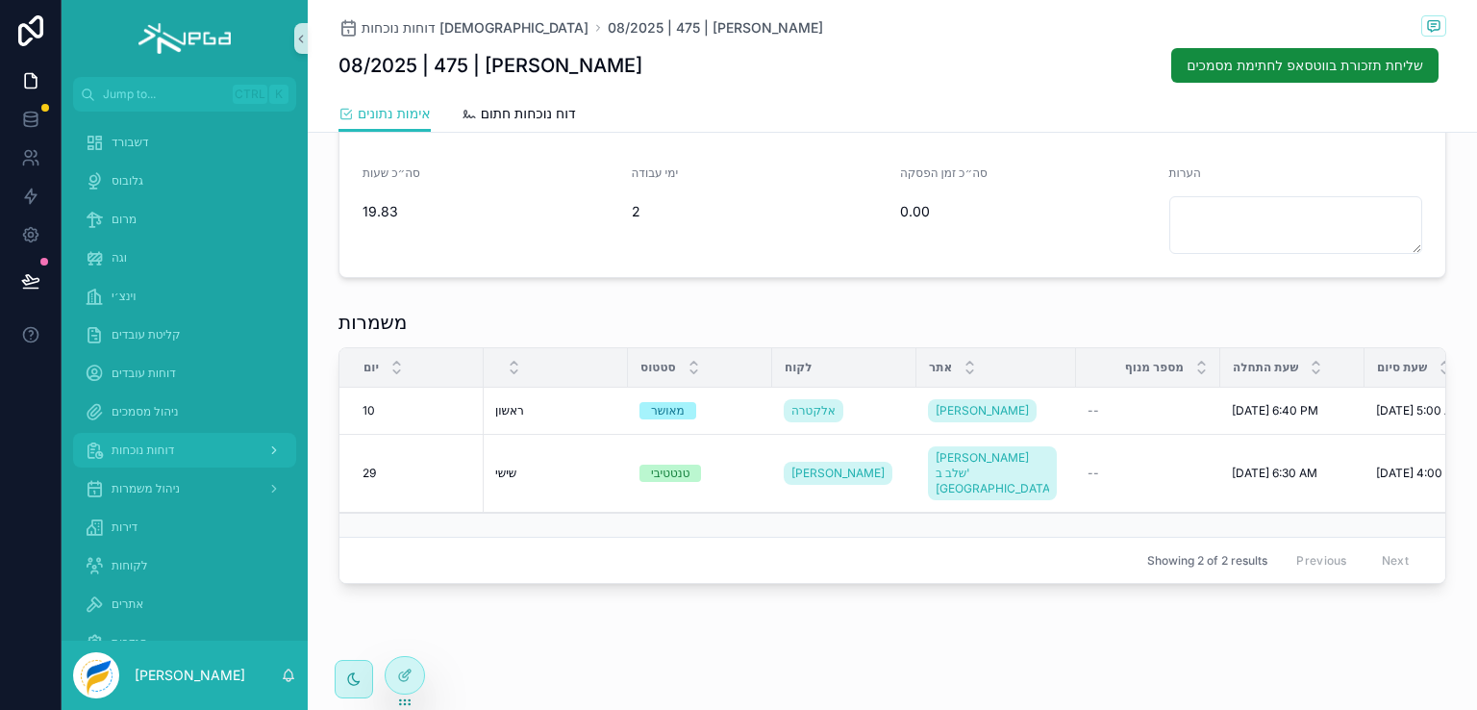
click at [144, 442] on span "דוחות נוכחות" at bounding box center [143, 449] width 63 height 15
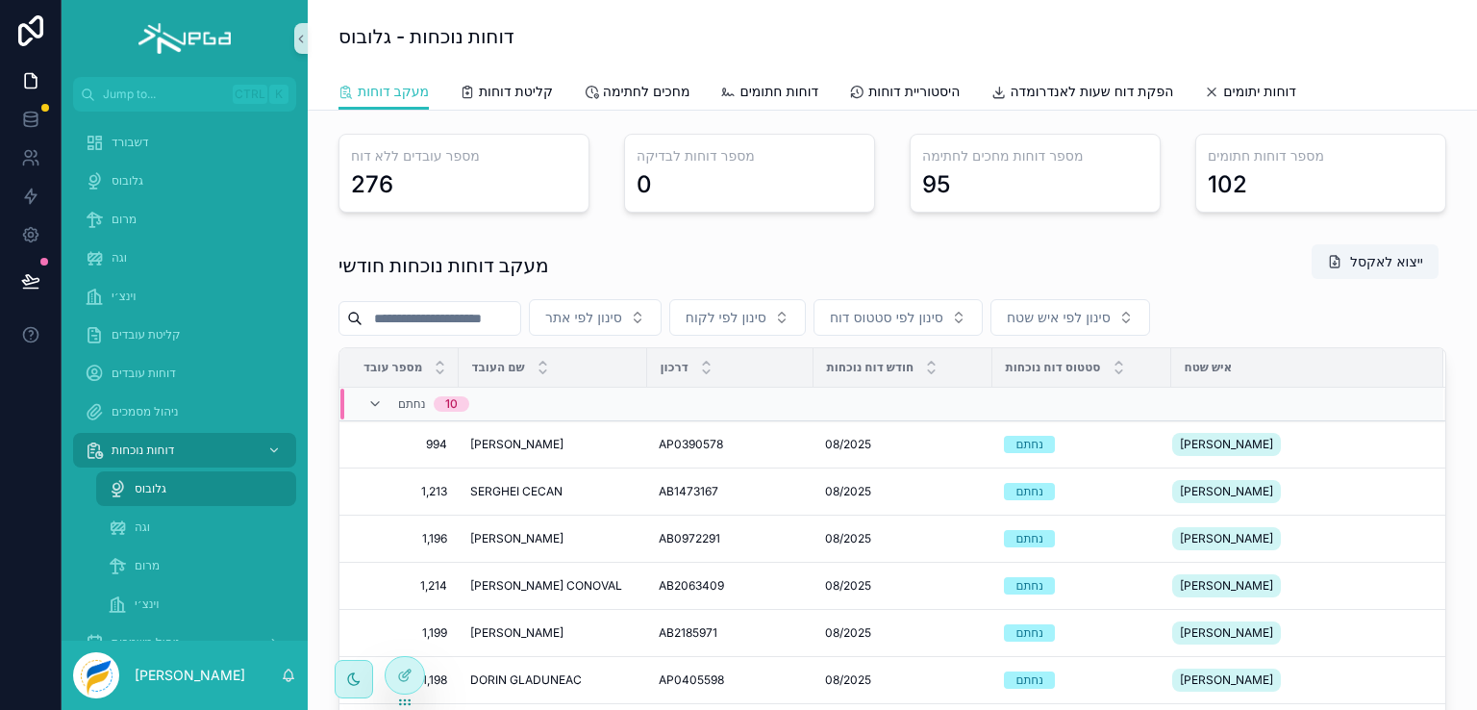
click at [146, 481] on span "גלובוס" at bounding box center [151, 488] width 32 height 15
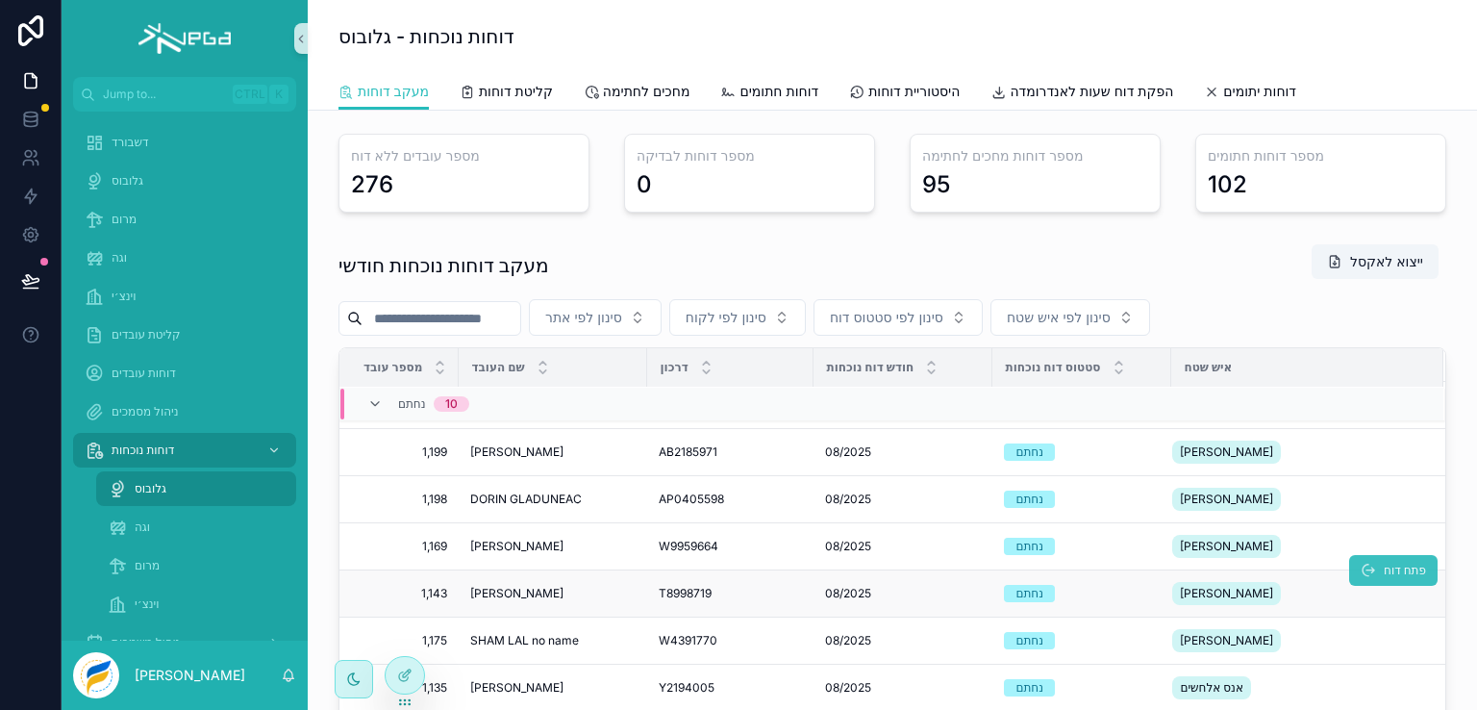
scroll to position [192, 0]
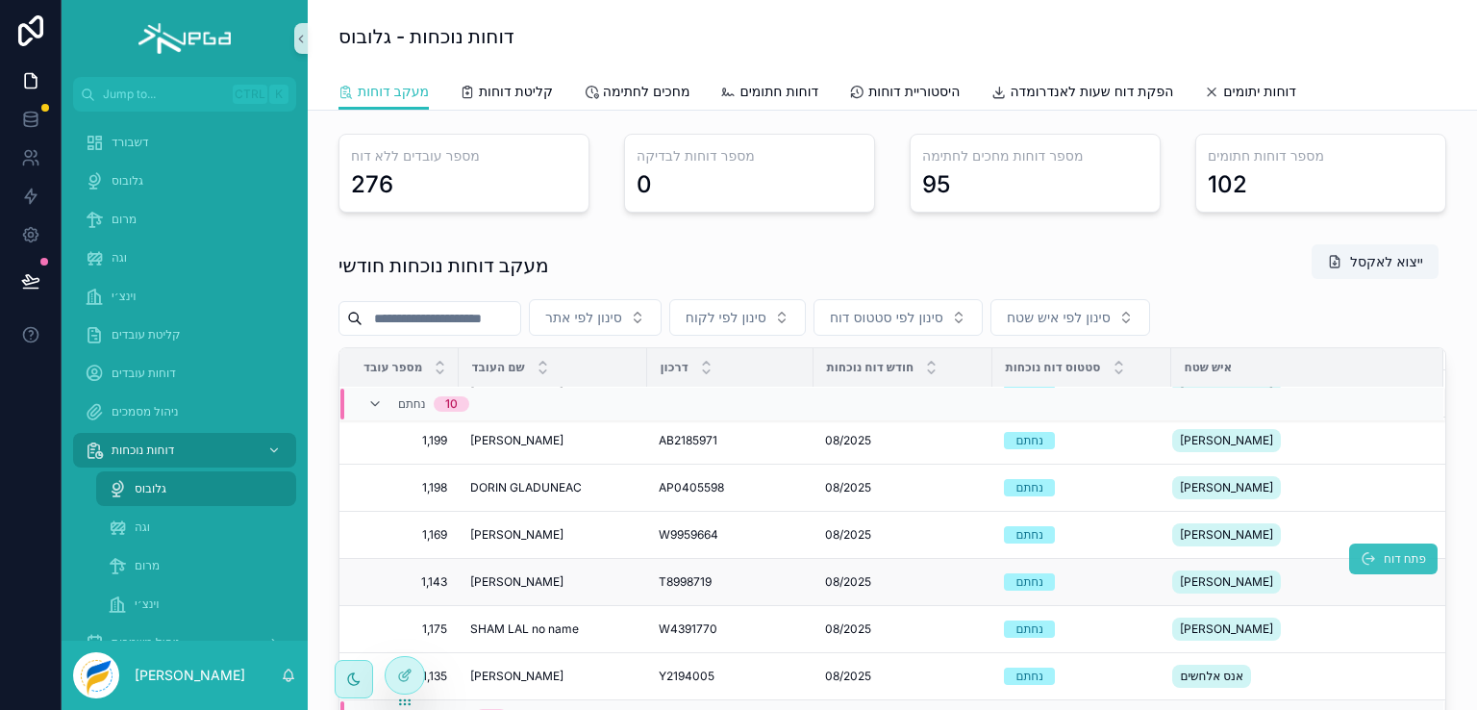
click at [1350, 559] on button "פתח דוח" at bounding box center [1393, 558] width 88 height 31
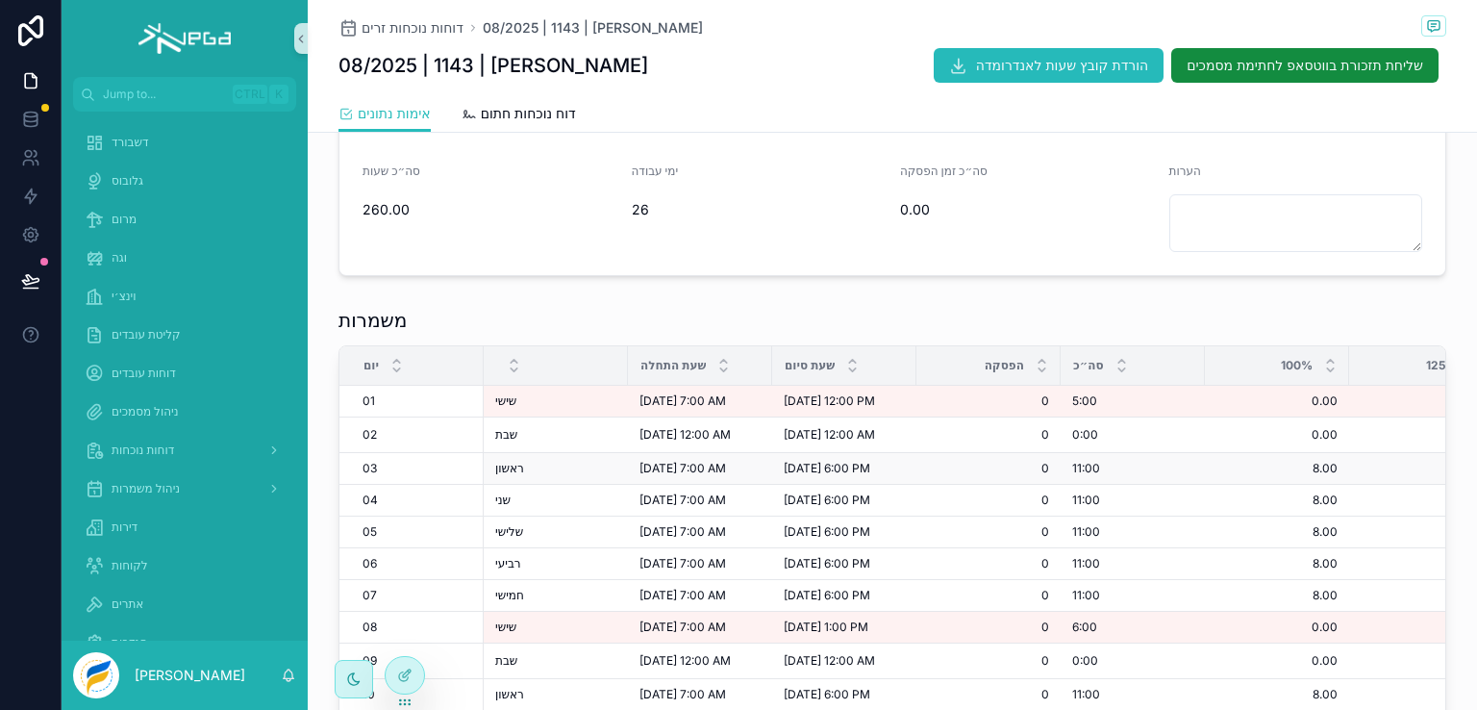
scroll to position [385, 0]
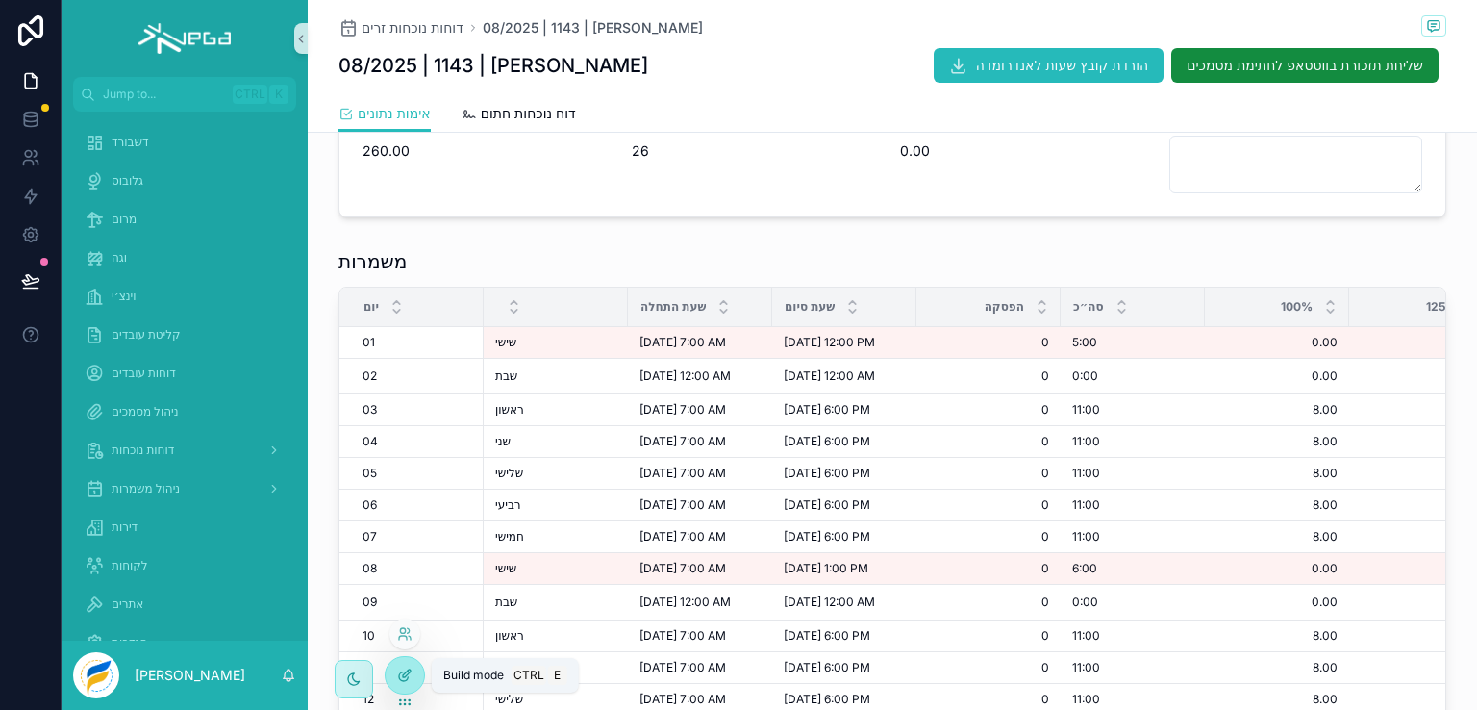
click at [405, 669] on icon at bounding box center [404, 674] width 15 height 15
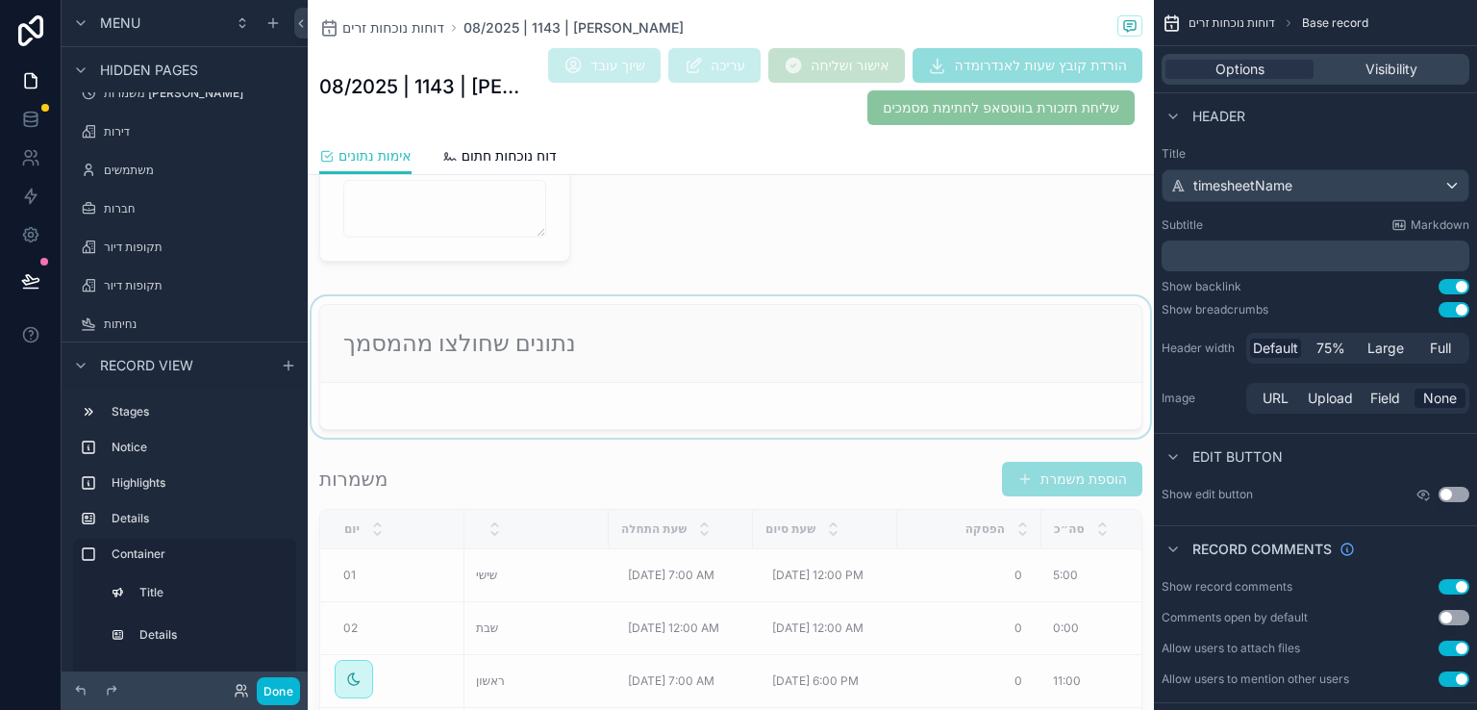
scroll to position [1346, 0]
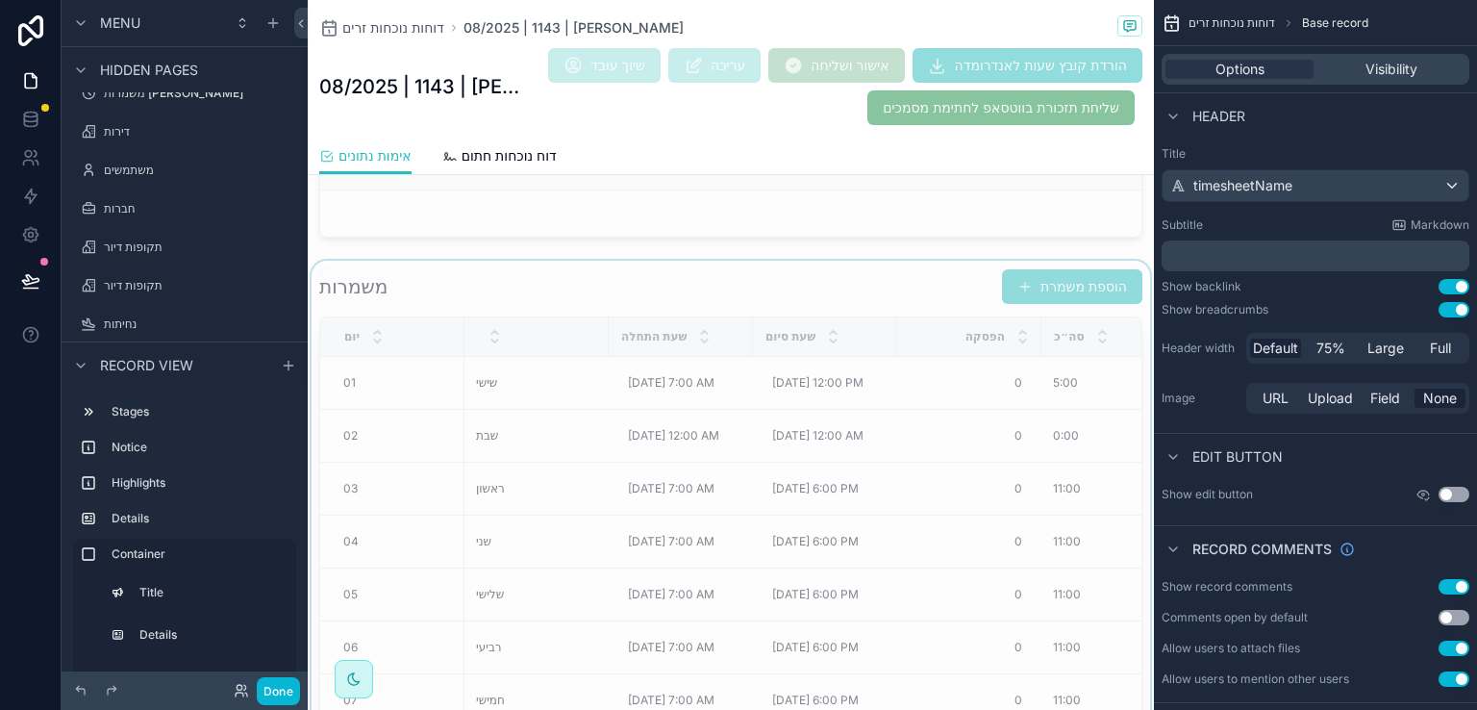
click at [926, 273] on div "scrollable content" at bounding box center [731, 560] width 846 height 598
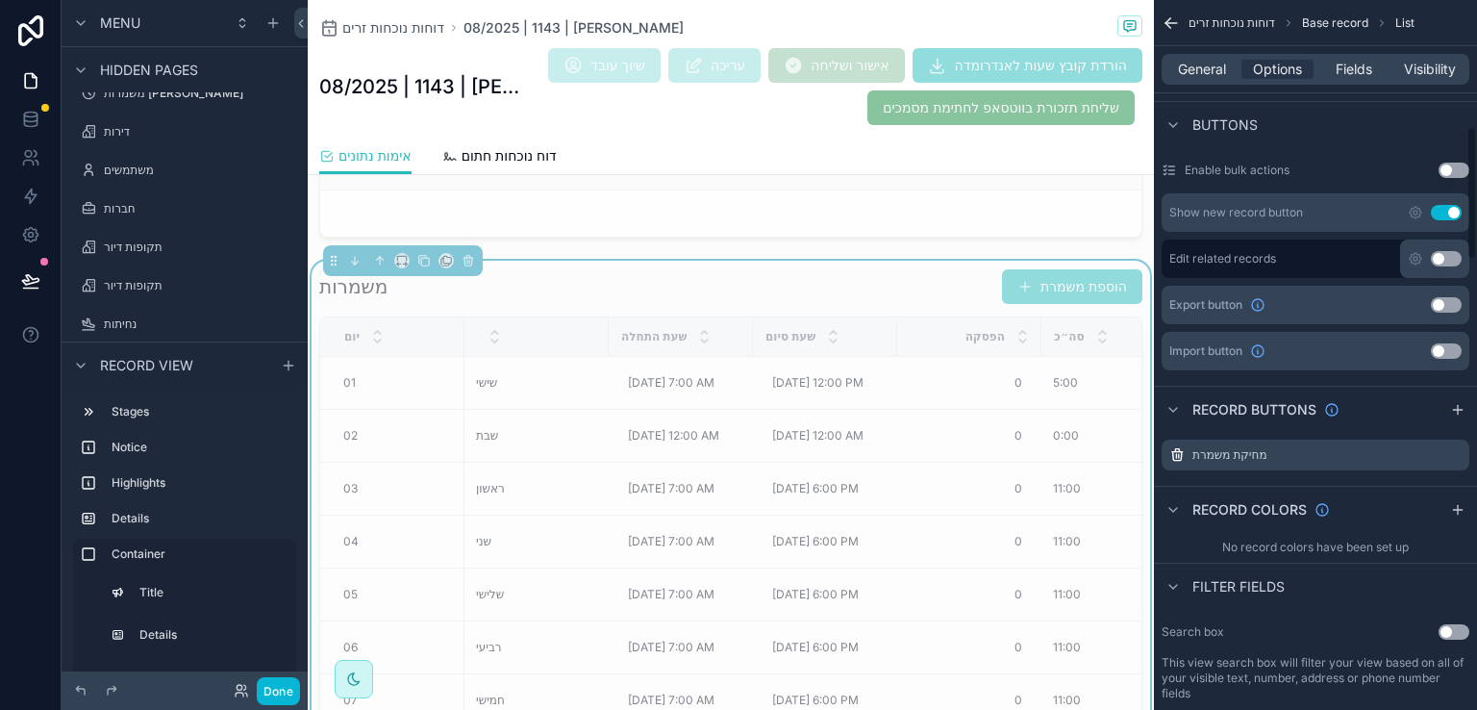
scroll to position [673, 0]
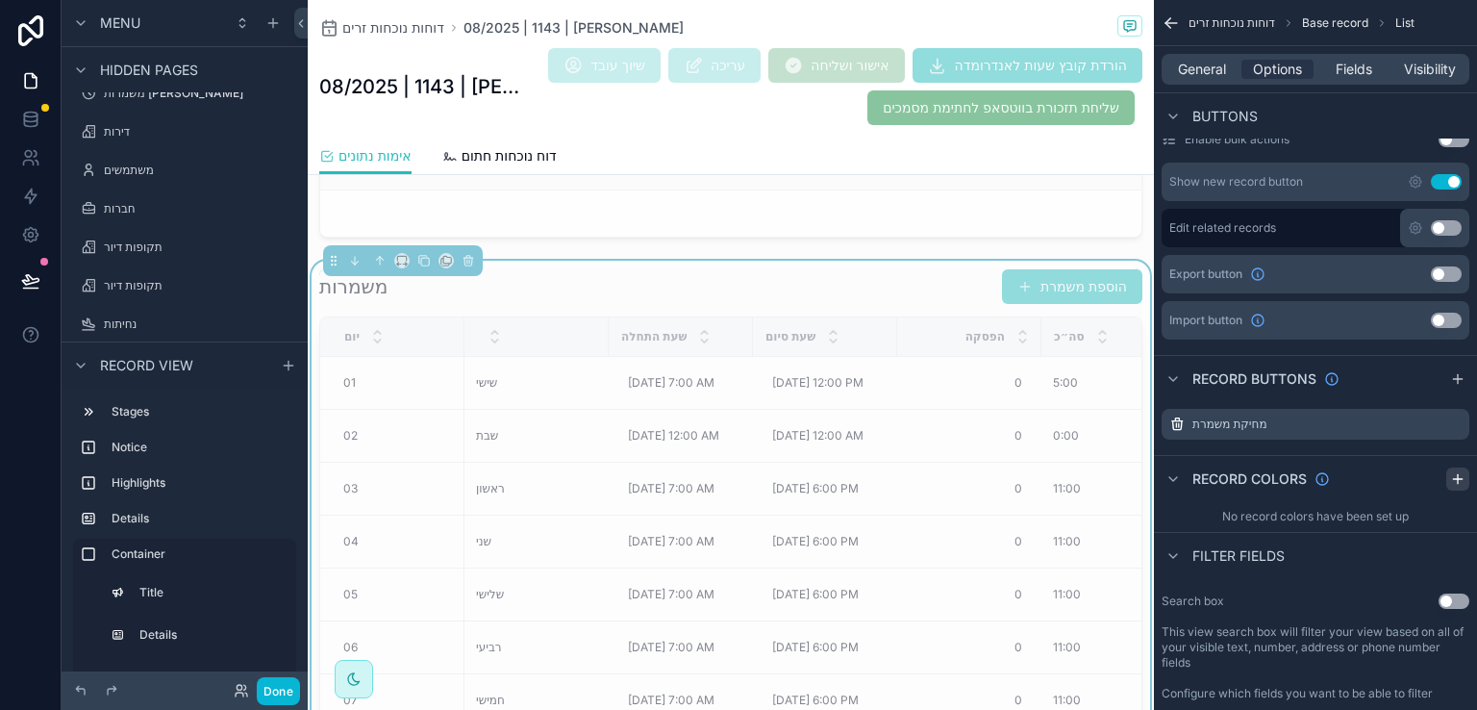
click at [1454, 476] on icon "scrollable content" at bounding box center [1457, 478] width 15 height 15
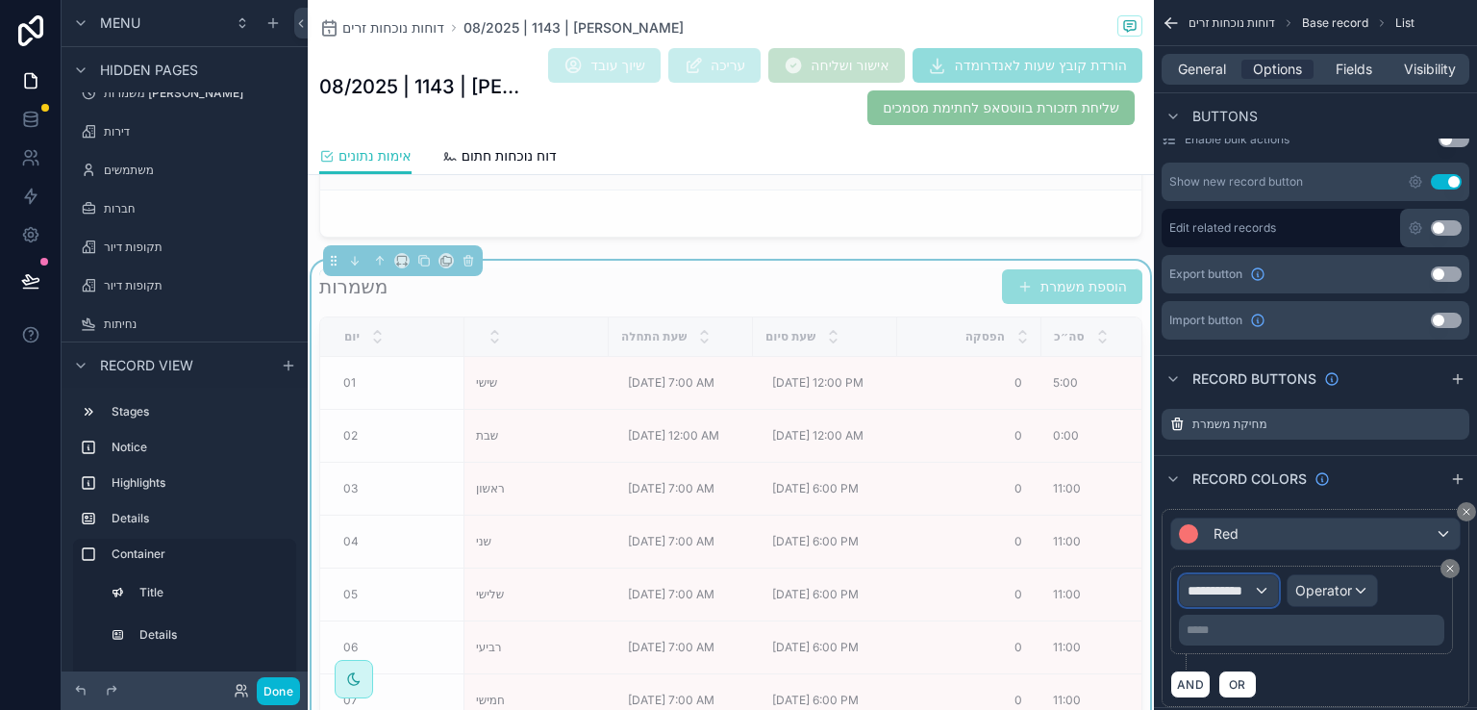
click at [1260, 590] on div "**********" at bounding box center [1229, 590] width 98 height 31
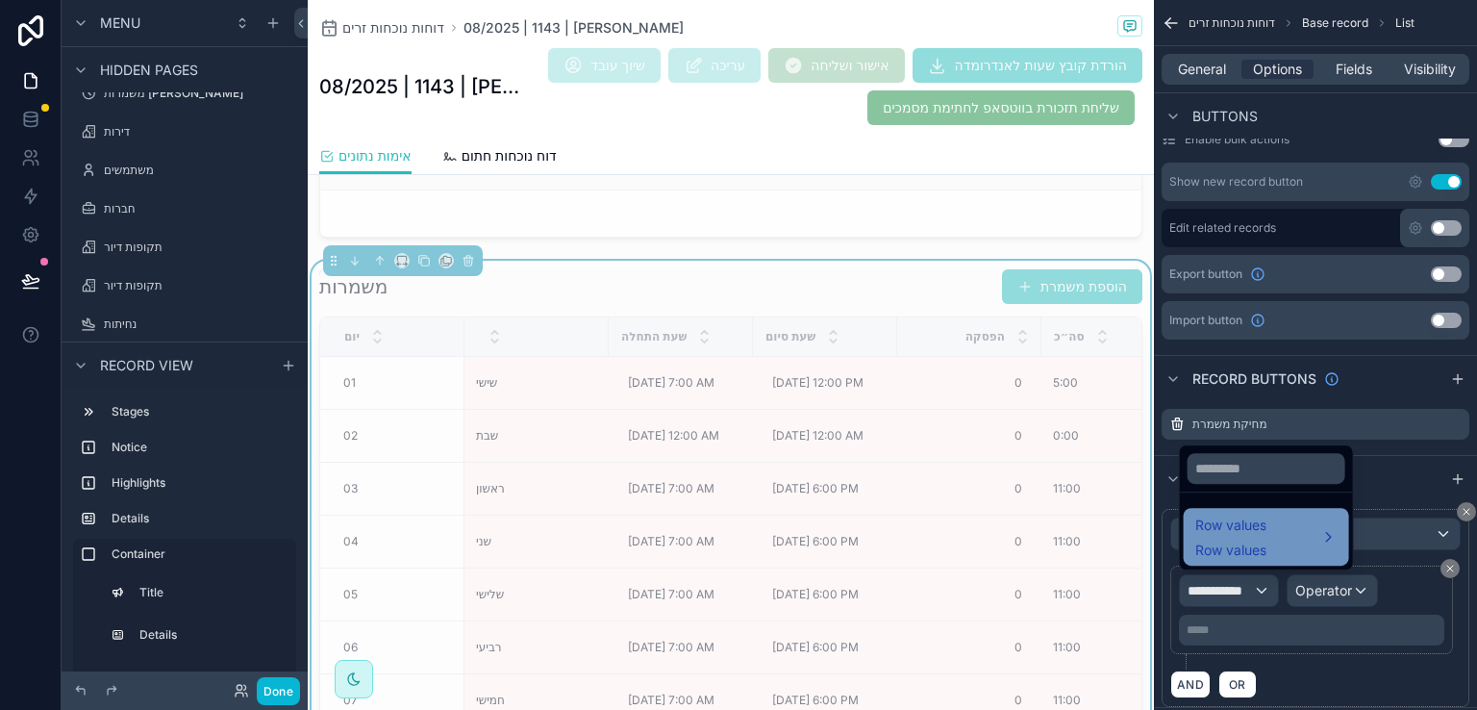
click at [1235, 536] on span "Row values" at bounding box center [1230, 525] width 71 height 23
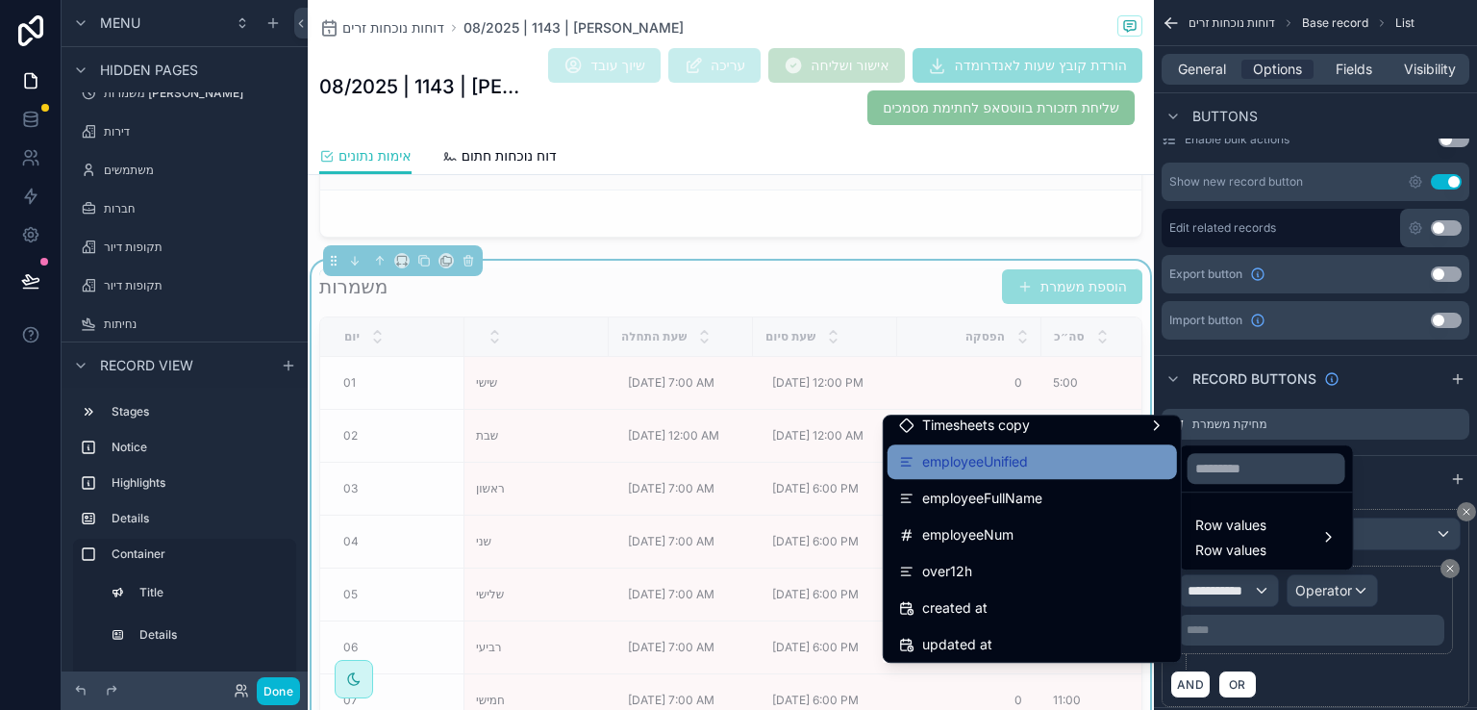
scroll to position [1443, 0]
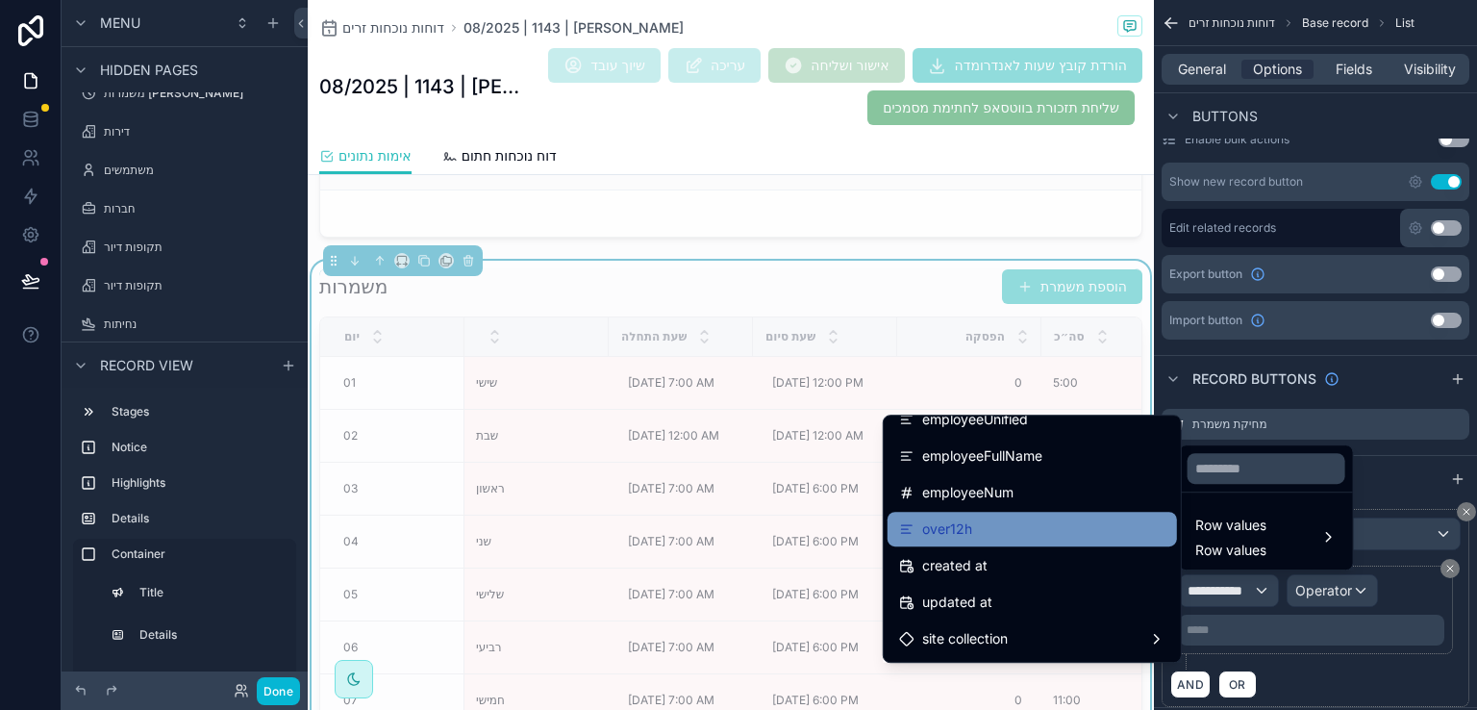
click at [960, 521] on span "over12h" at bounding box center [947, 528] width 50 height 23
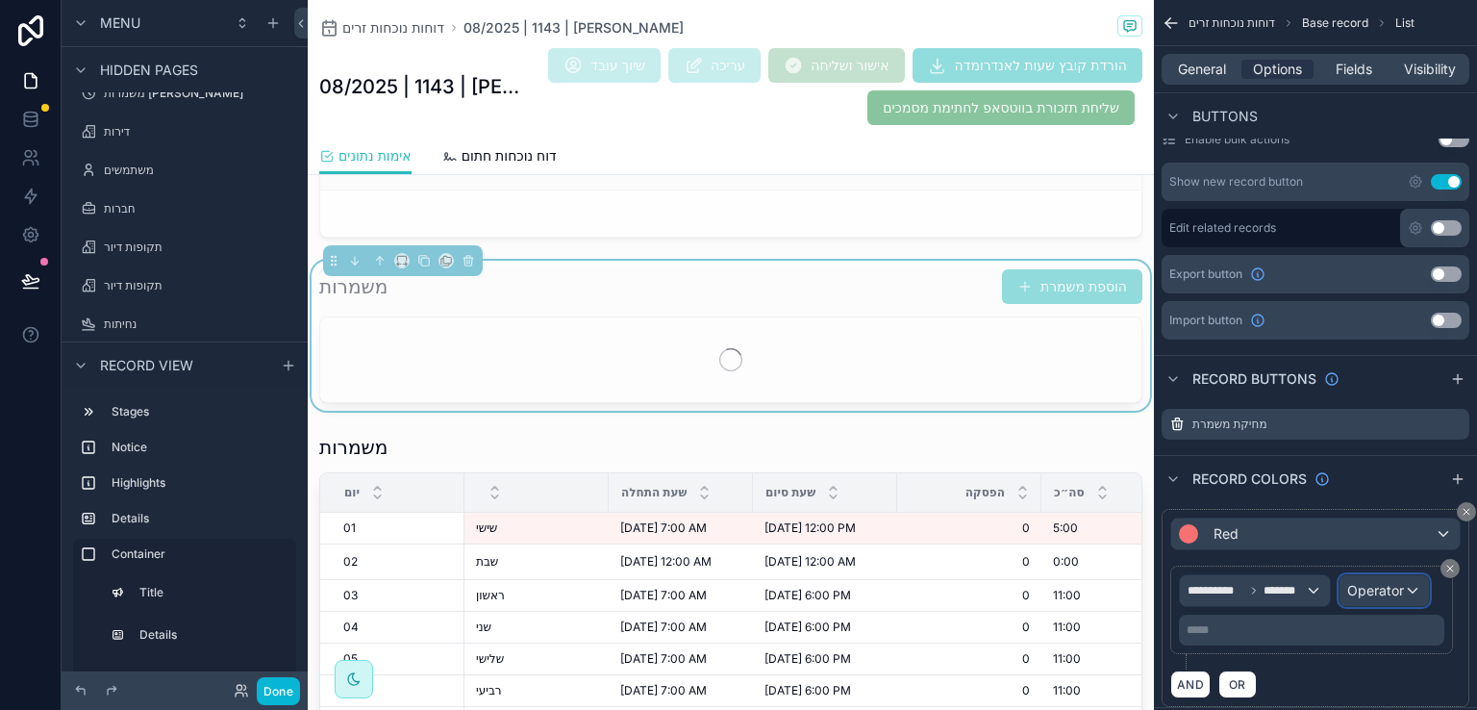
click at [1366, 589] on span "Operator" at bounding box center [1375, 590] width 57 height 16
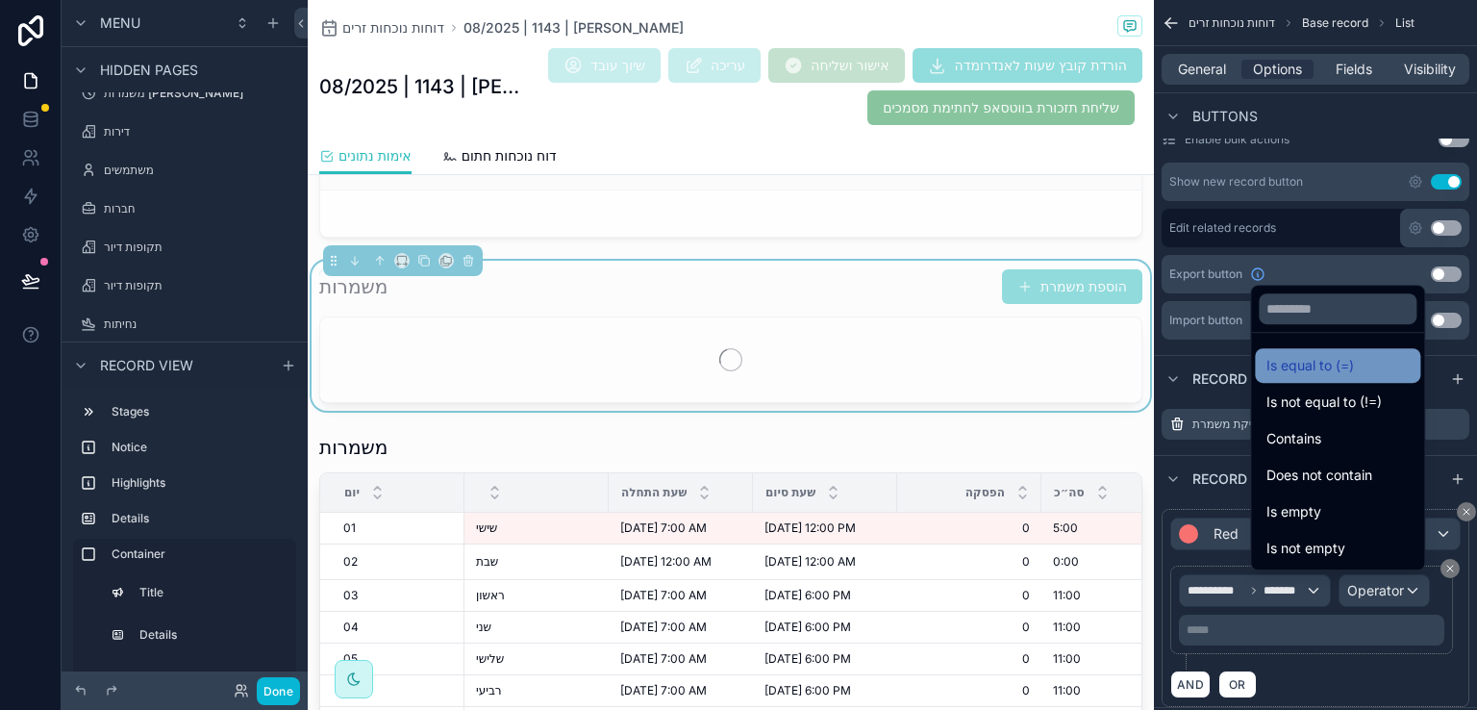
click at [1297, 370] on span "Is equal to (=)" at bounding box center [1311, 365] width 88 height 23
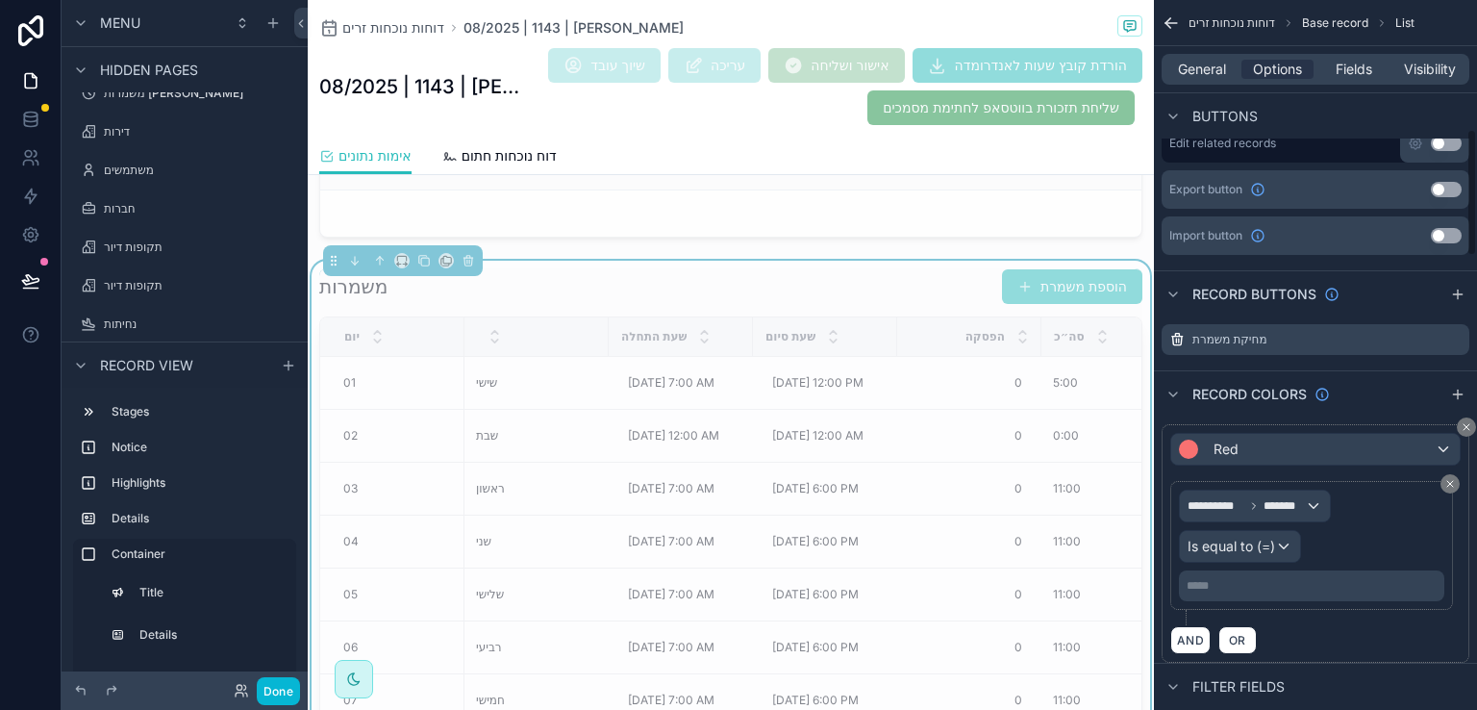
scroll to position [769, 0]
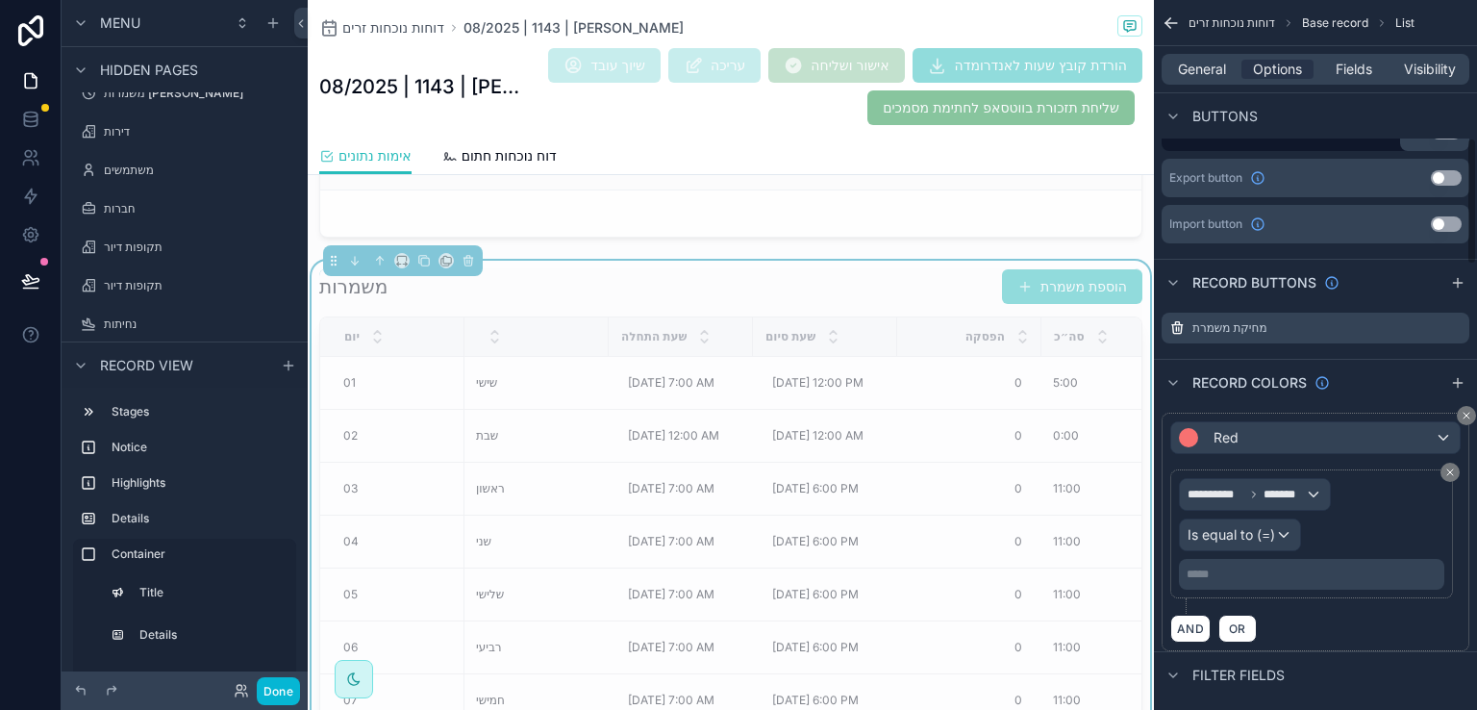
click at [1216, 572] on p "***** ﻿" at bounding box center [1314, 573] width 254 height 15
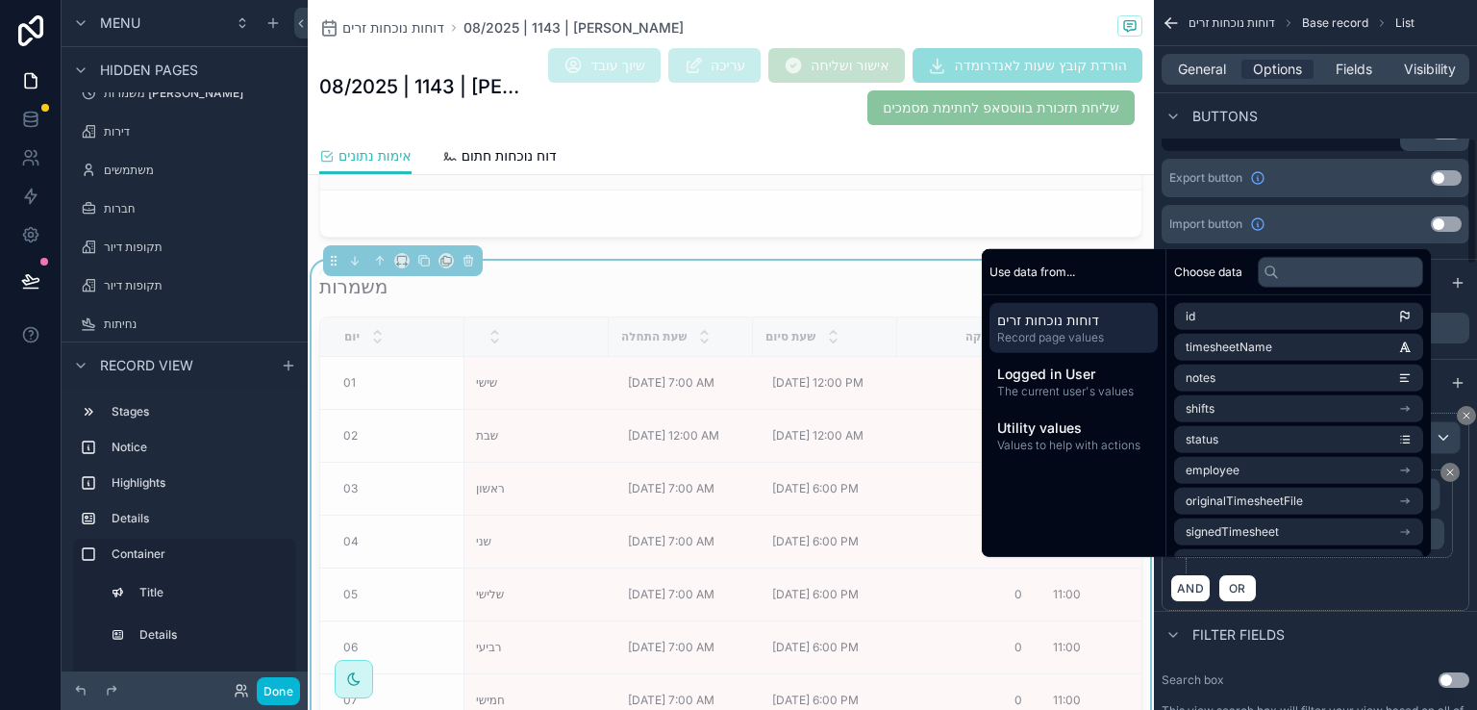
click at [1320, 602] on div "AND OR" at bounding box center [1315, 587] width 290 height 29
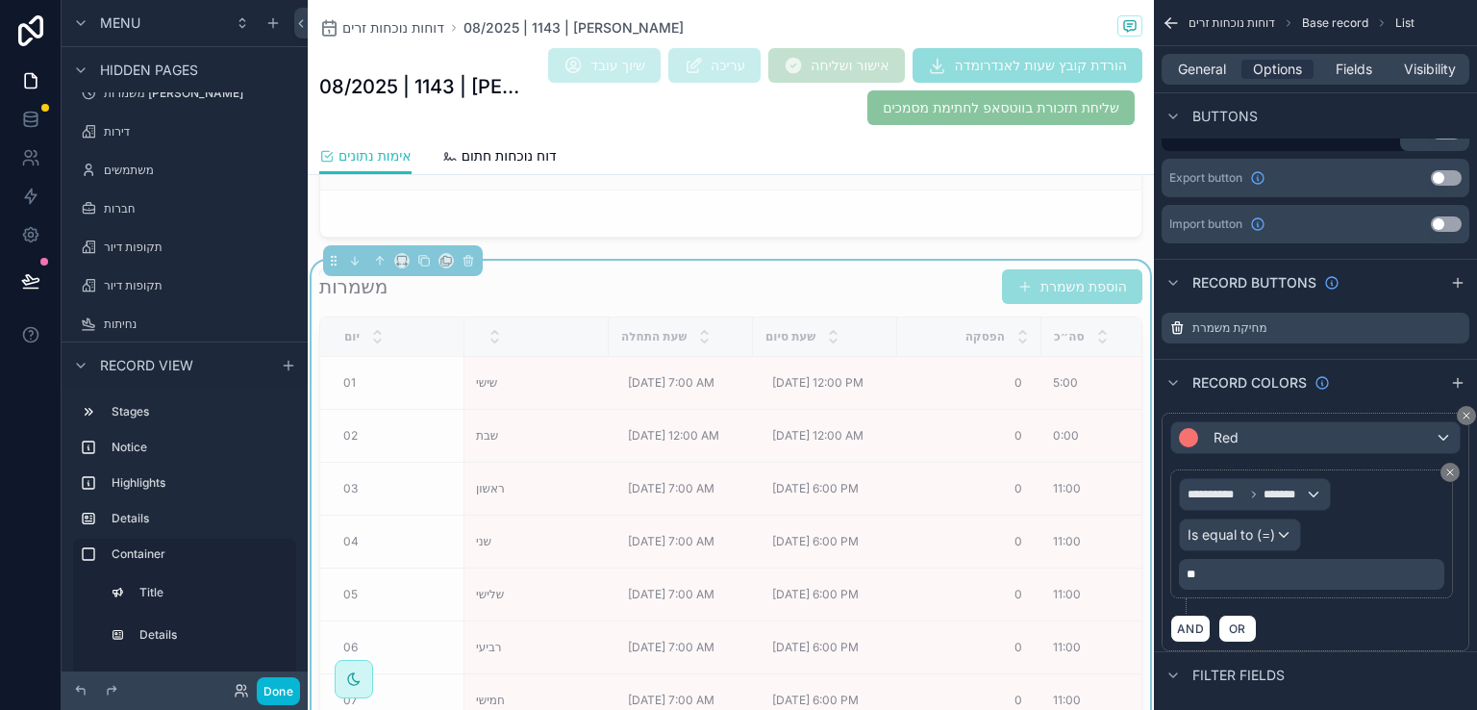
click at [1228, 562] on div "**" at bounding box center [1311, 574] width 265 height 31
click at [1217, 570] on p "**" at bounding box center [1314, 573] width 254 height 15
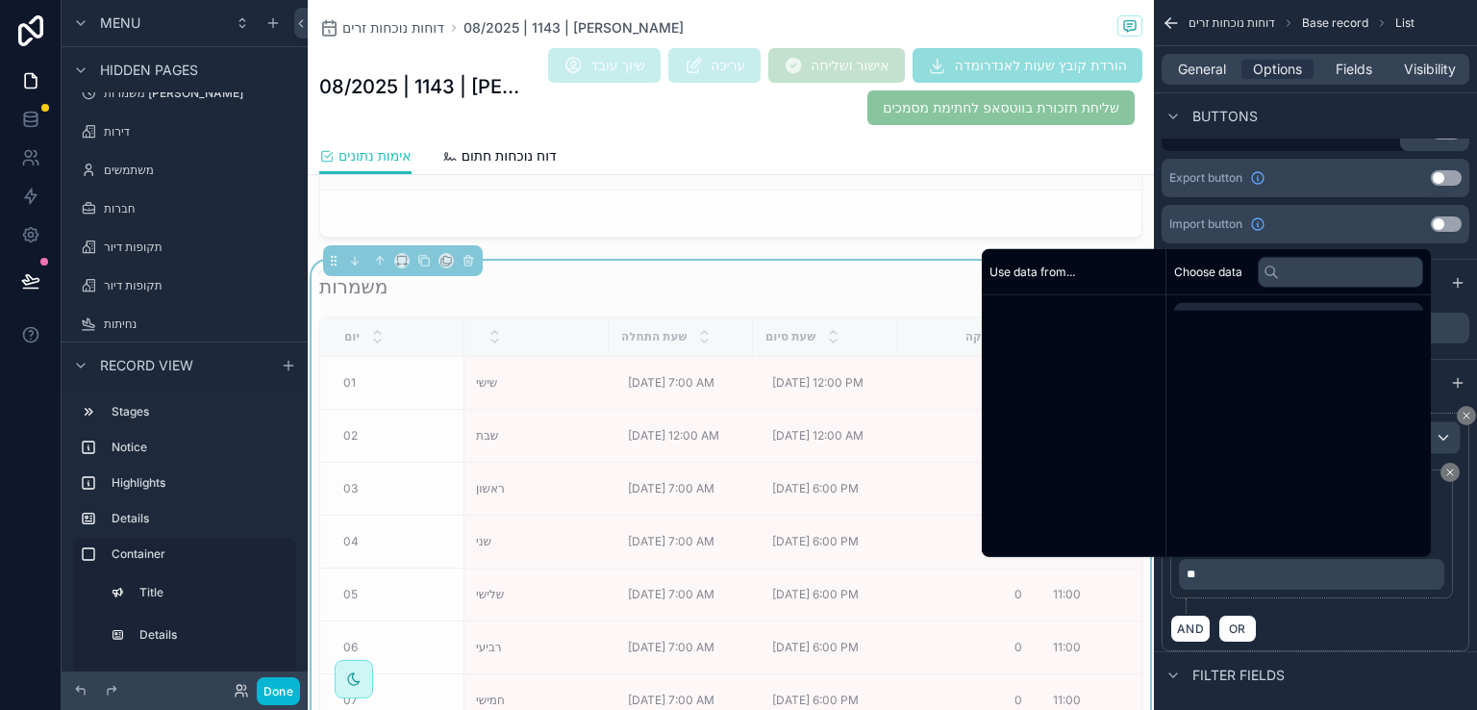
click at [1217, 569] on p "**" at bounding box center [1314, 573] width 254 height 15
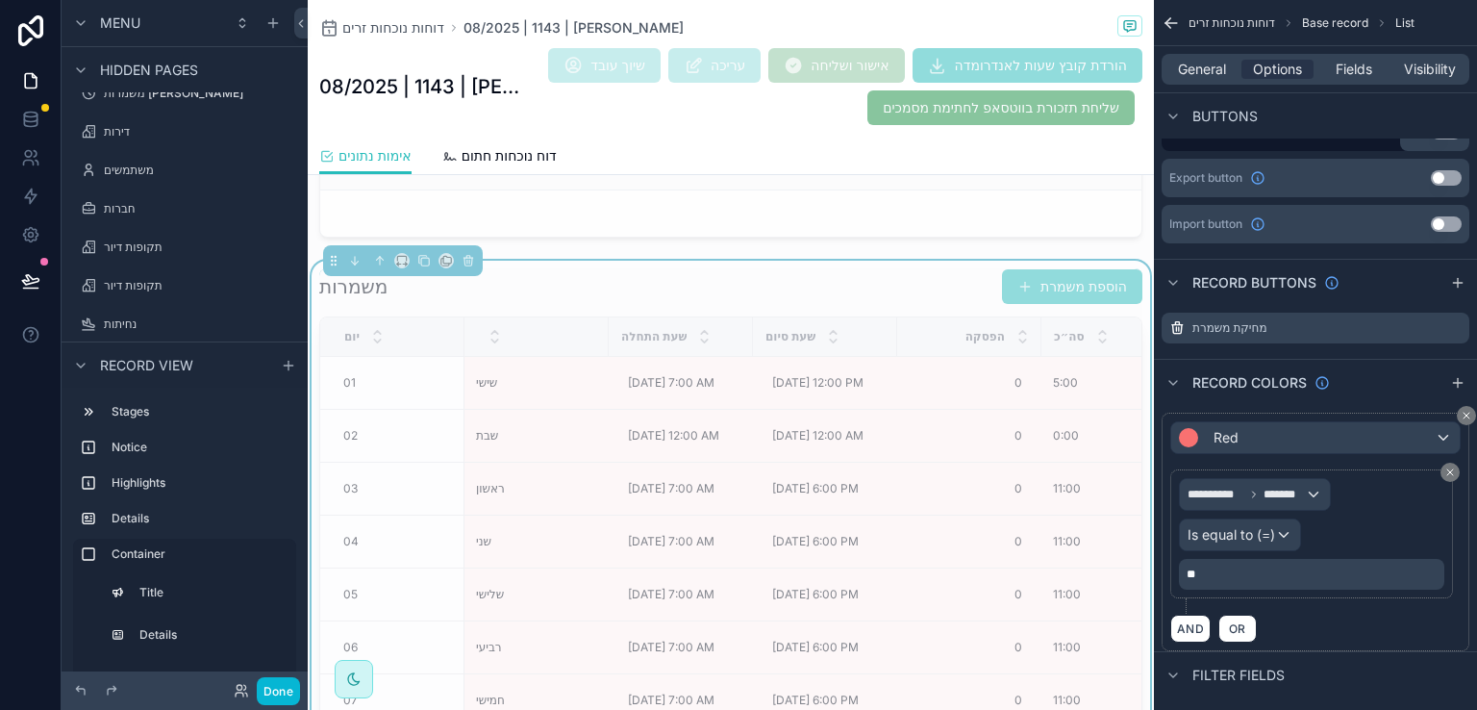
click at [1218, 566] on p "**" at bounding box center [1314, 573] width 254 height 15
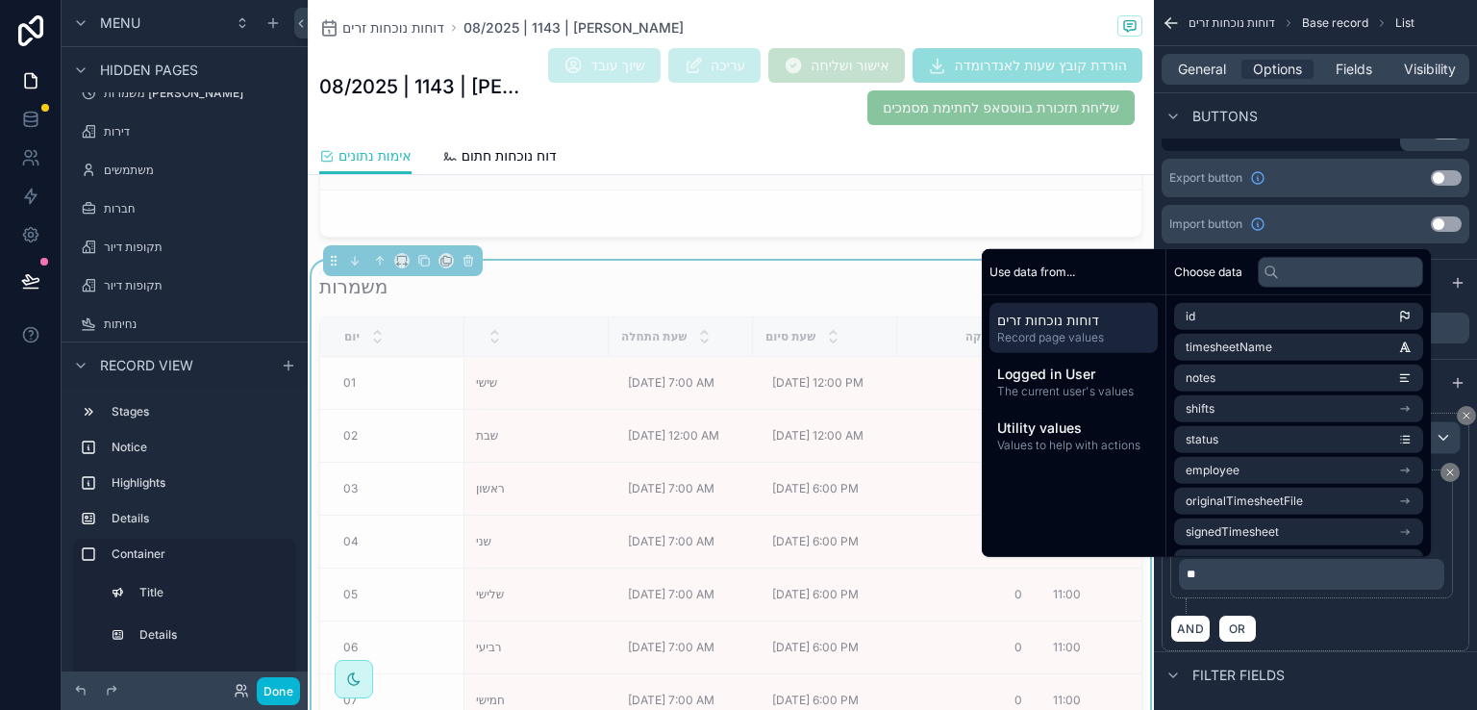
click at [1216, 566] on p "**" at bounding box center [1314, 573] width 254 height 15
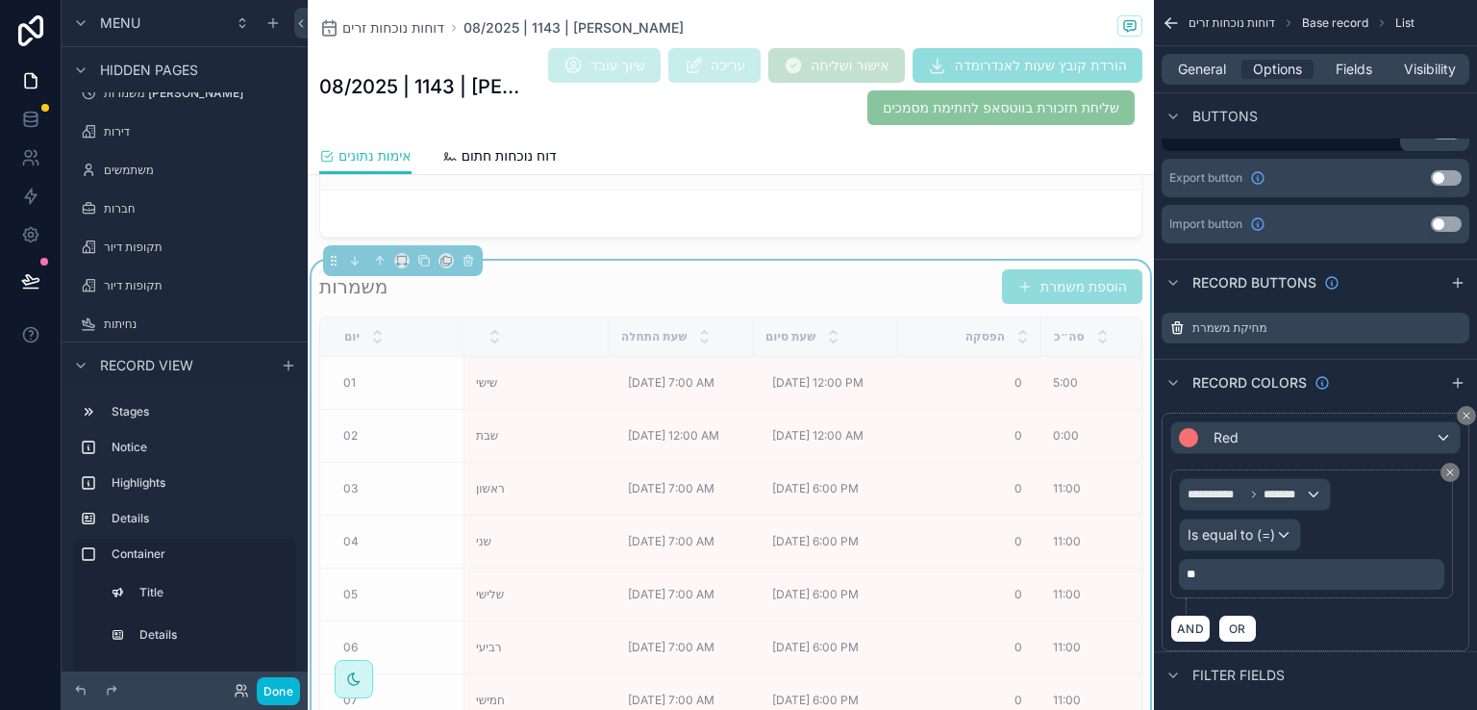
click at [1214, 566] on p "**" at bounding box center [1314, 573] width 254 height 15
drag, startPoint x: 1208, startPoint y: 566, endPoint x: 1181, endPoint y: 574, distance: 28.3
click at [1181, 574] on div "**" at bounding box center [1311, 574] width 265 height 31
click at [1311, 626] on div "AND OR" at bounding box center [1315, 628] width 290 height 29
click at [267, 683] on button "Done" at bounding box center [278, 691] width 43 height 28
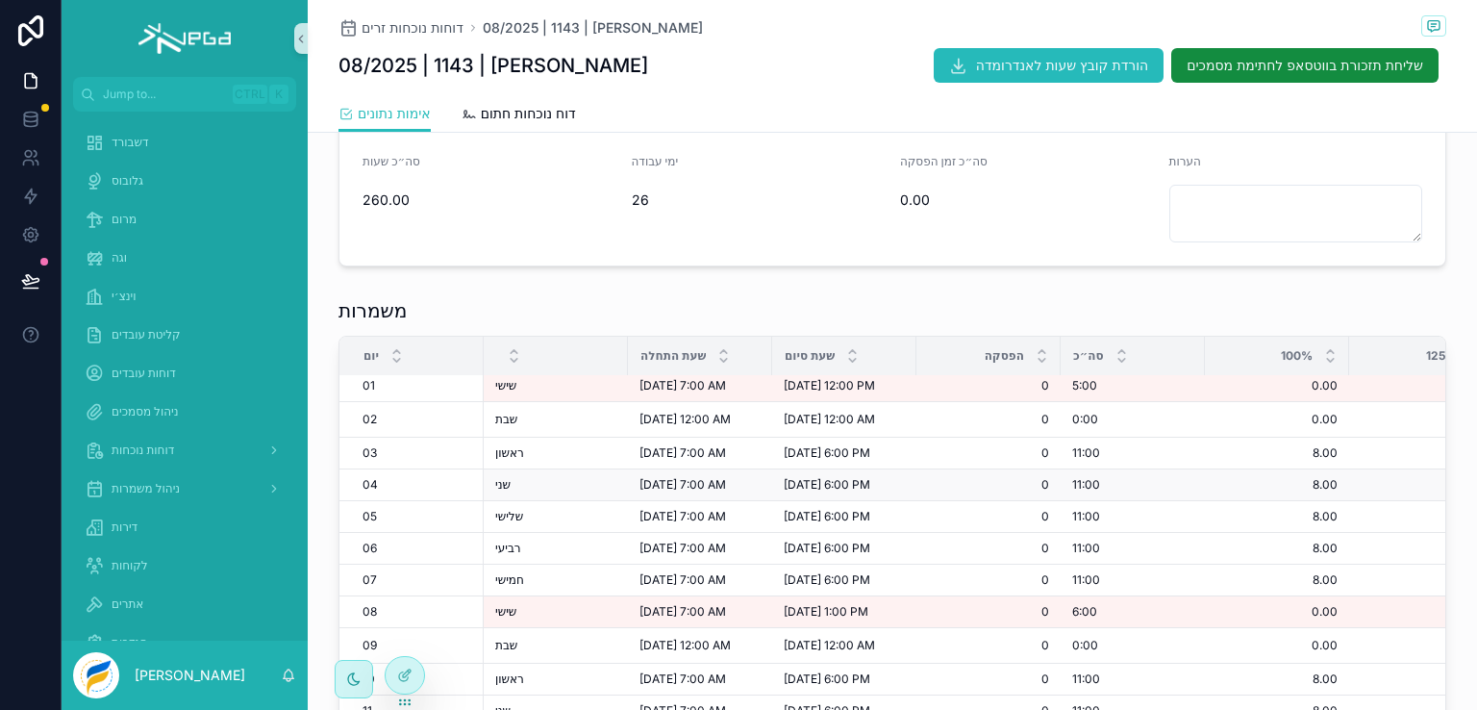
scroll to position [0, 0]
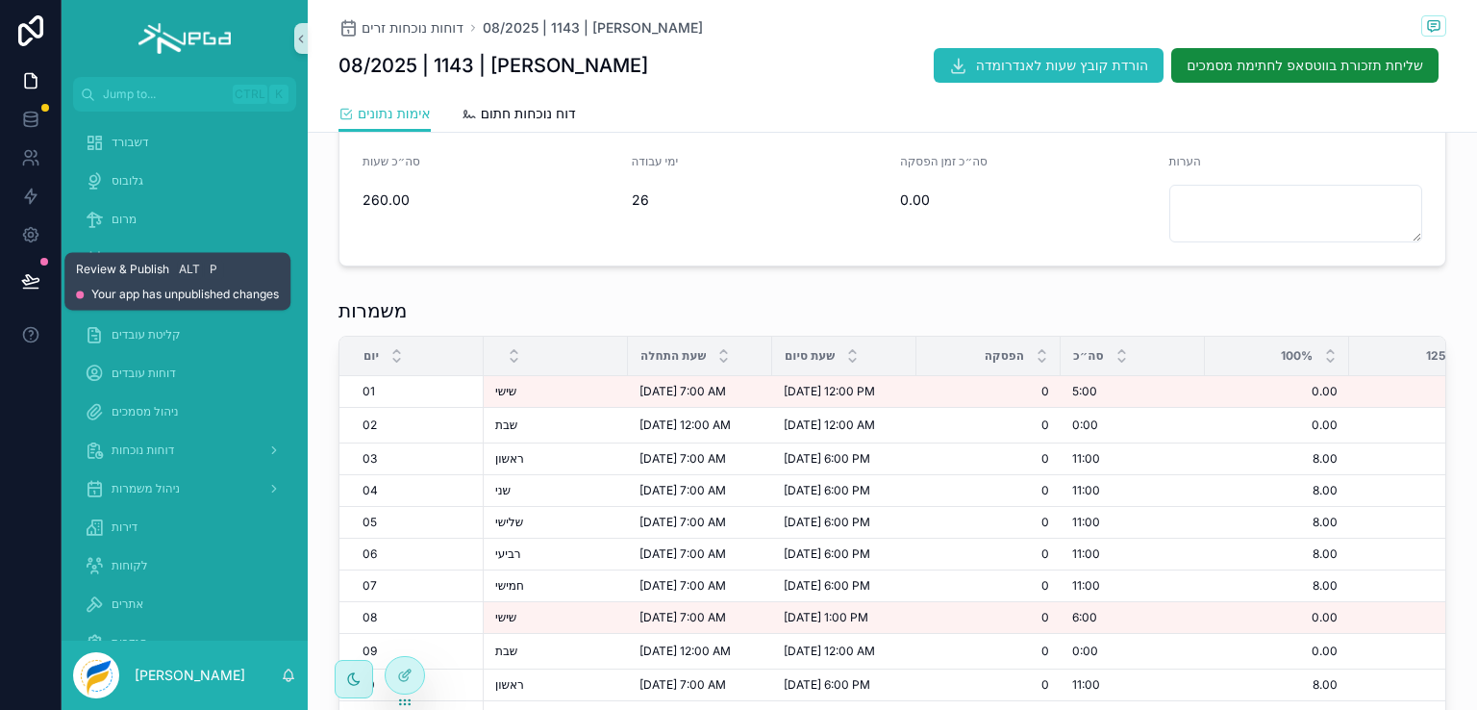
click at [27, 282] on icon at bounding box center [30, 280] width 19 height 19
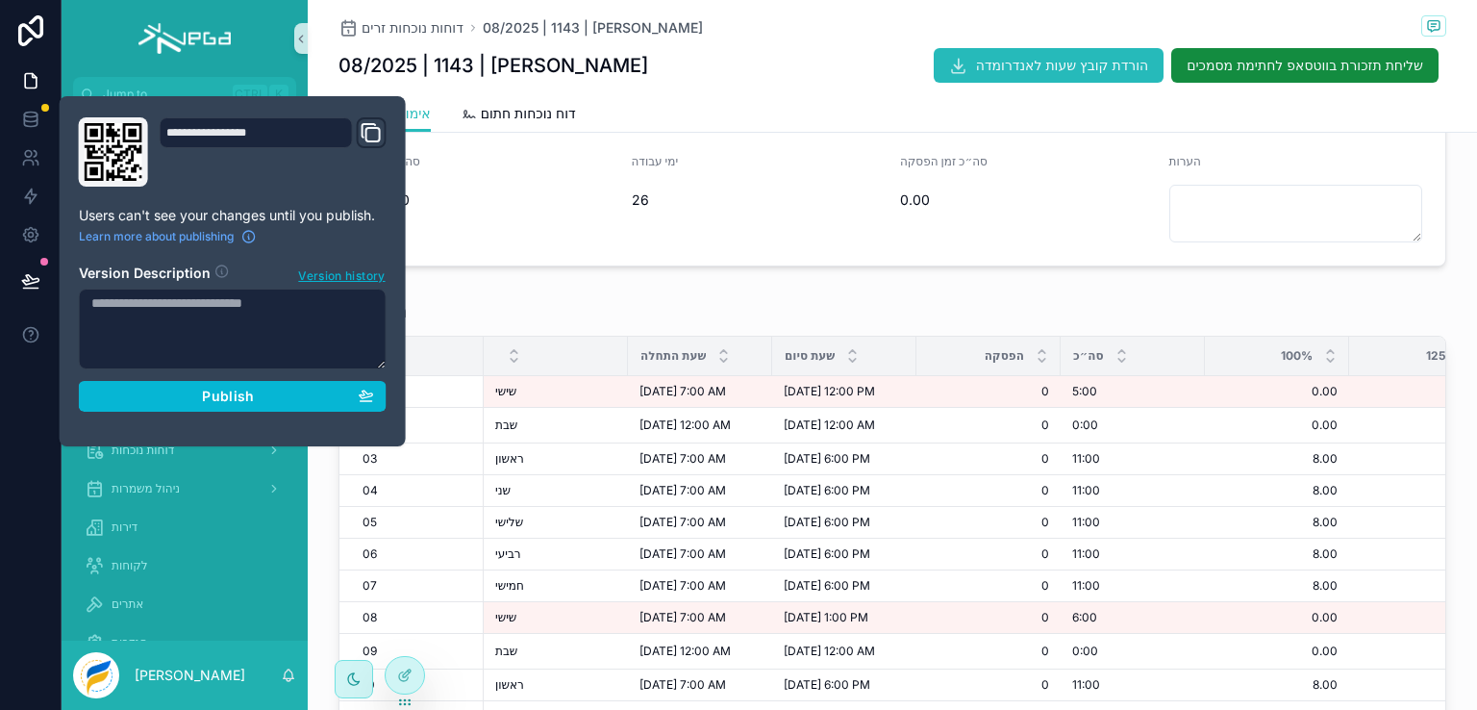
click at [245, 329] on textarea at bounding box center [233, 329] width 308 height 81
click at [323, 308] on textarea "**********" at bounding box center [233, 329] width 308 height 81
click at [195, 323] on textarea "**********" at bounding box center [233, 329] width 308 height 81
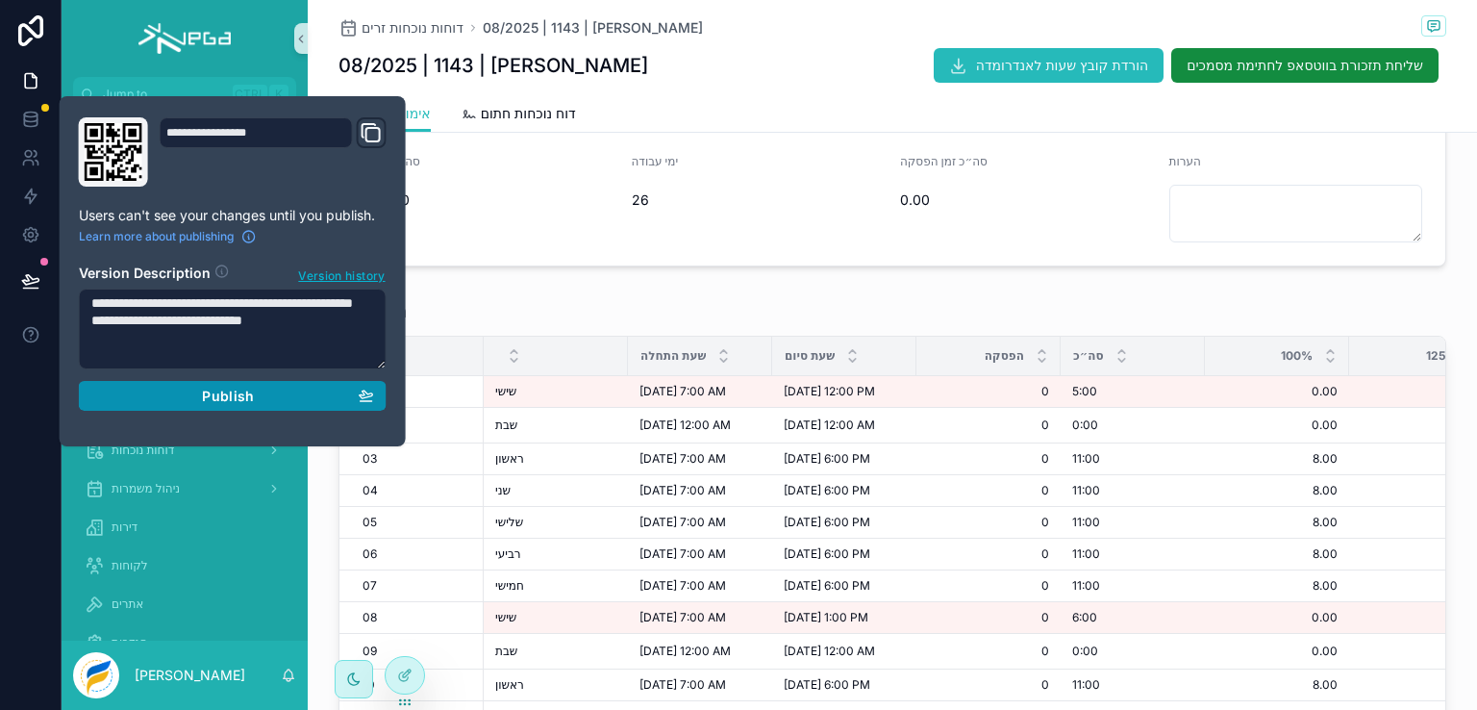
type textarea "**********"
click at [261, 388] on div "Publish" at bounding box center [232, 396] width 283 height 17
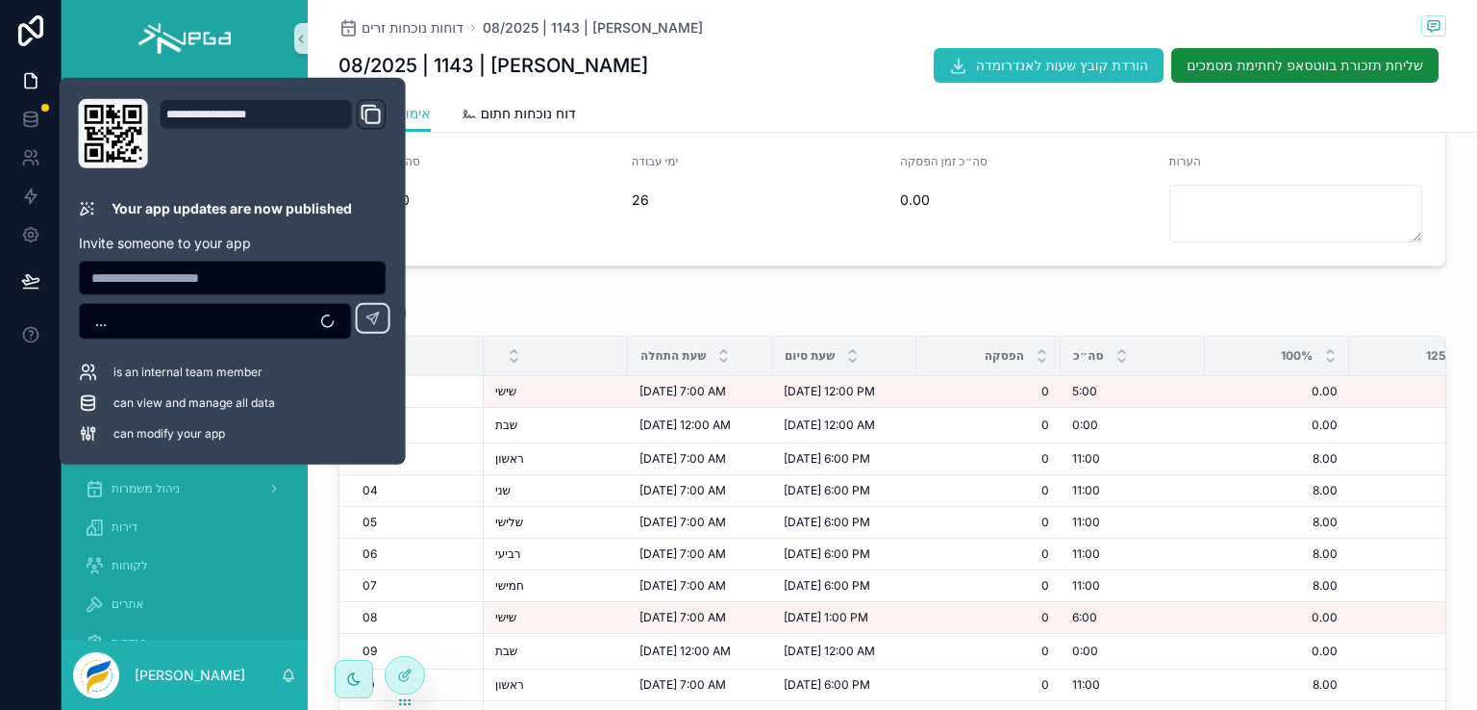
click at [499, 251] on form "שעות 100% 168.00 שעות 125% 42.00 שעות 150% 50.00 שעות 200% 0.00 סה״כ שעות 260.0…" at bounding box center [892, 151] width 1106 height 227
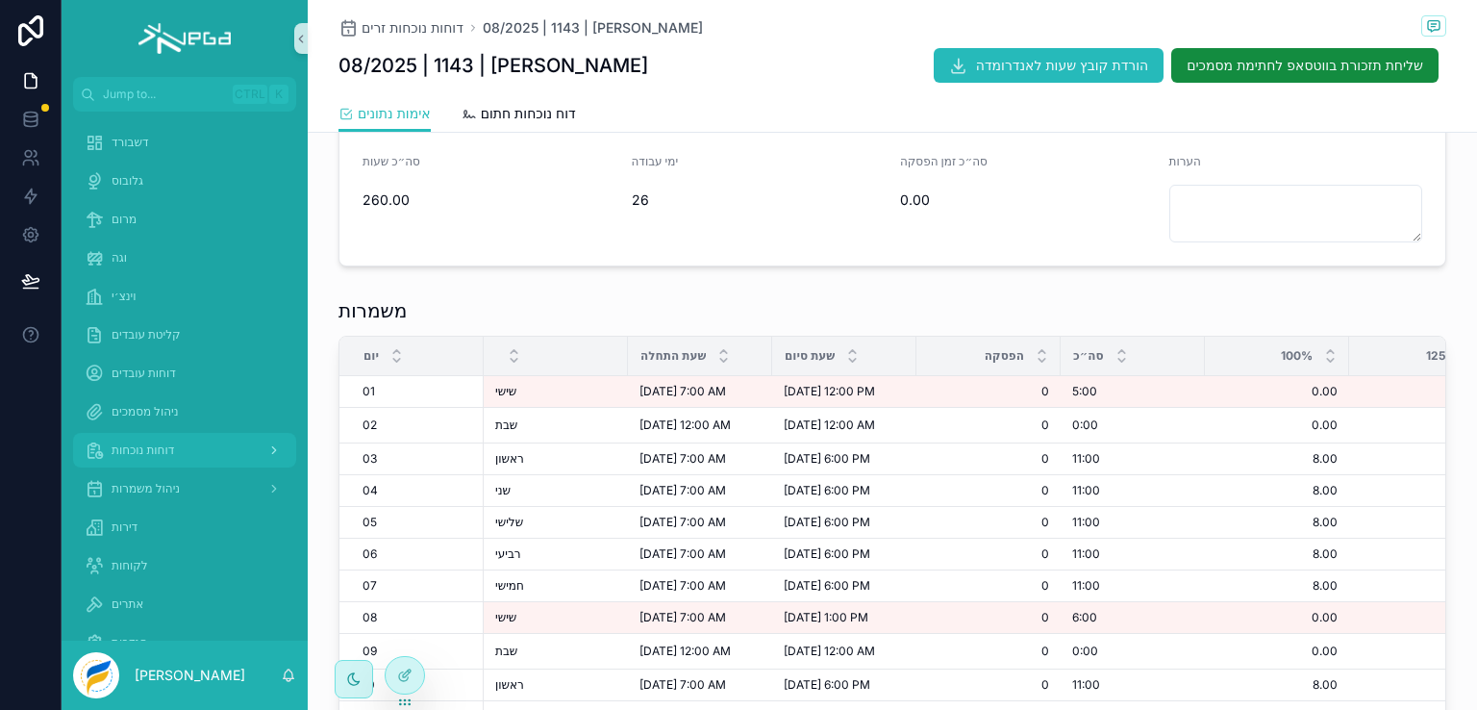
click at [160, 443] on span "דוחות נוכחות" at bounding box center [143, 449] width 63 height 15
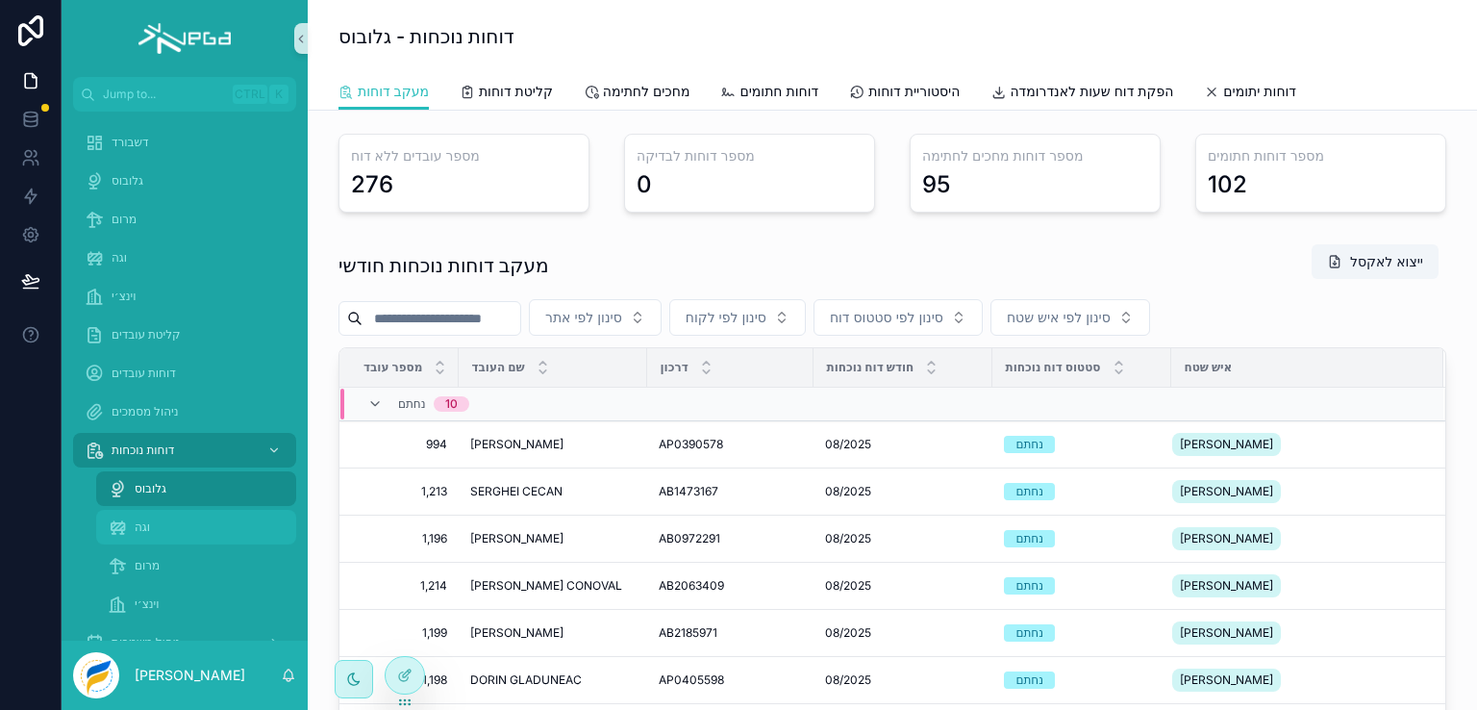
click at [142, 526] on span "וגה" at bounding box center [142, 526] width 15 height 15
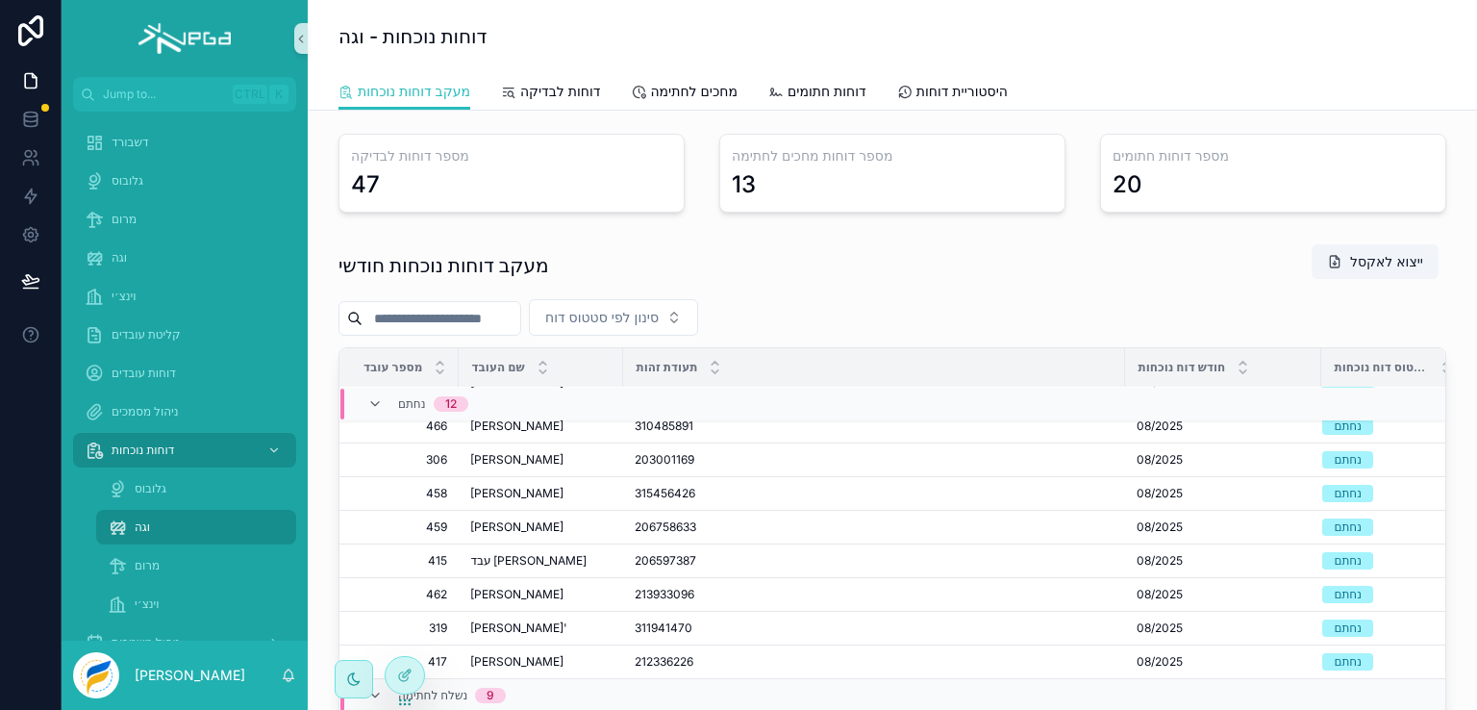
scroll to position [289, 0]
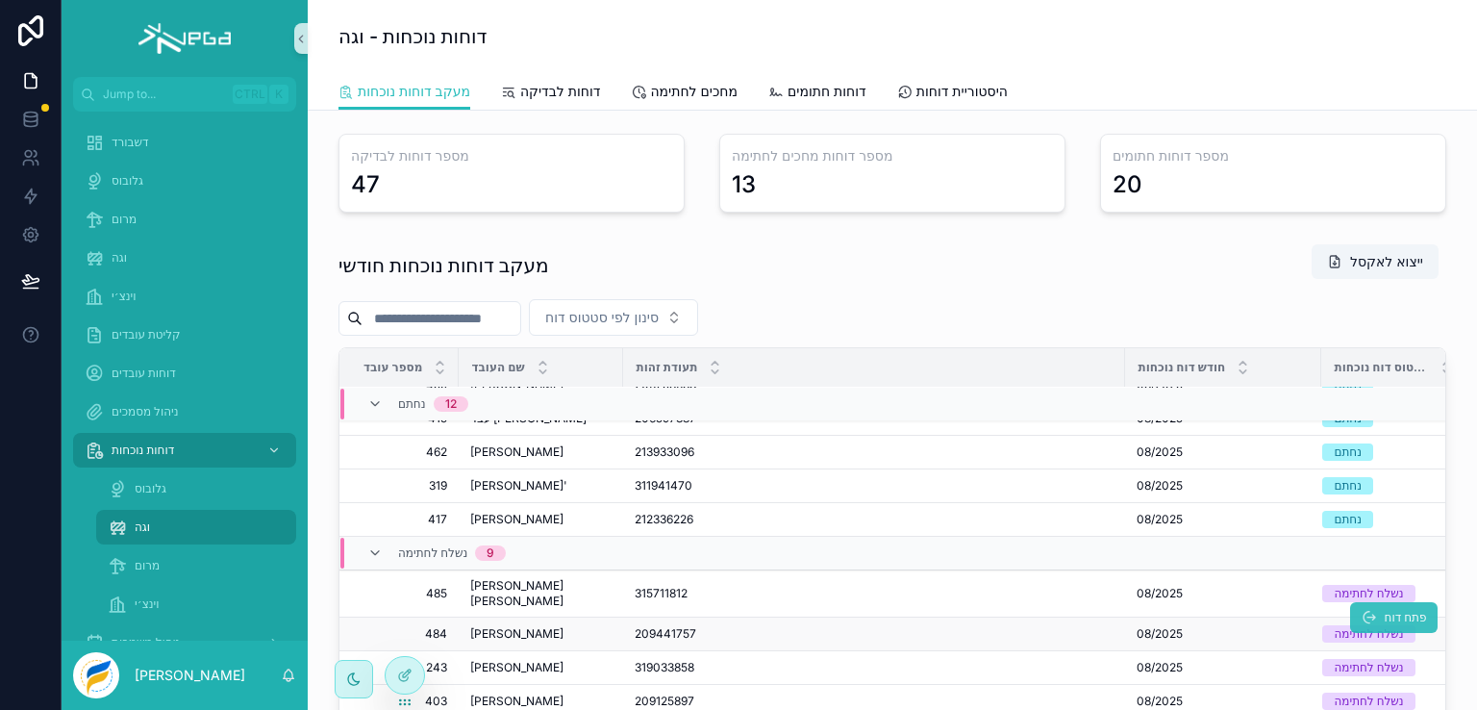
click at [1361, 610] on icon "scrollable content" at bounding box center [1368, 617] width 15 height 15
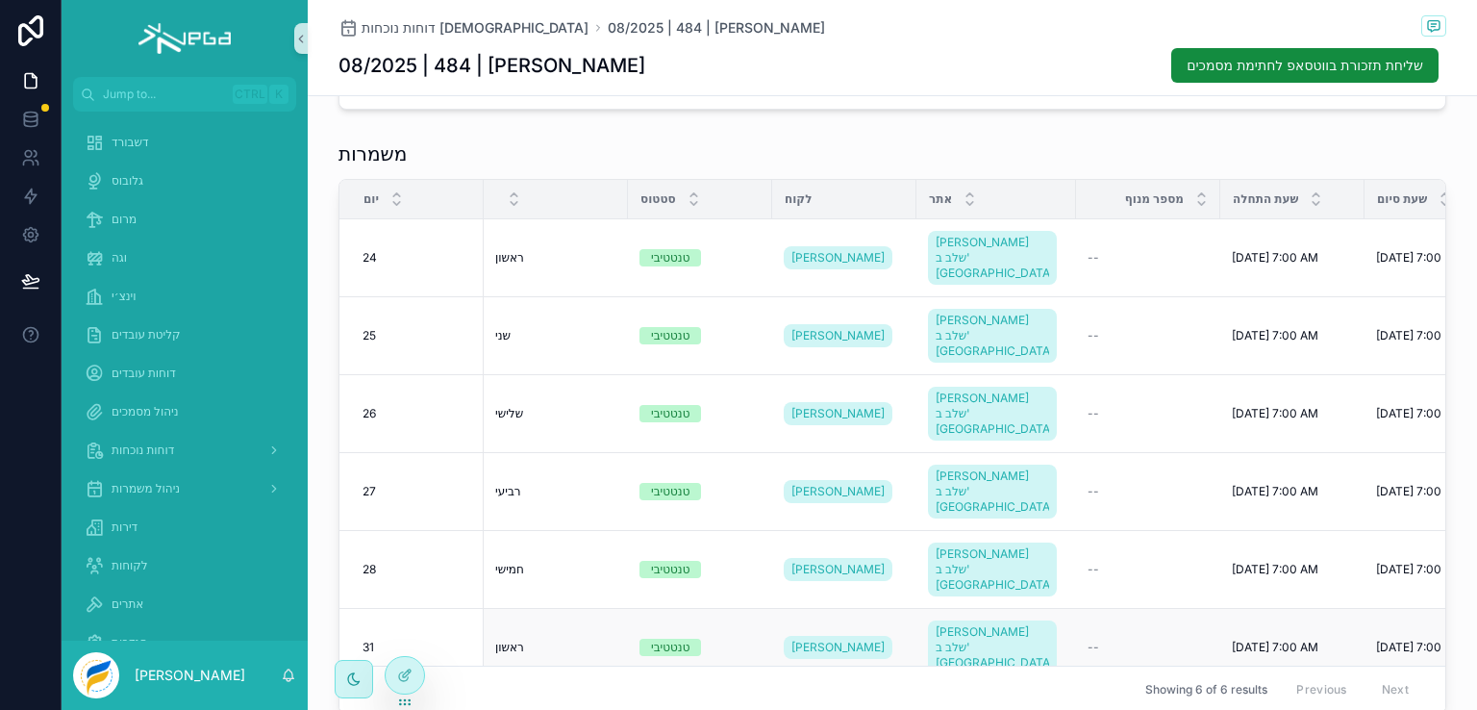
scroll to position [378, 0]
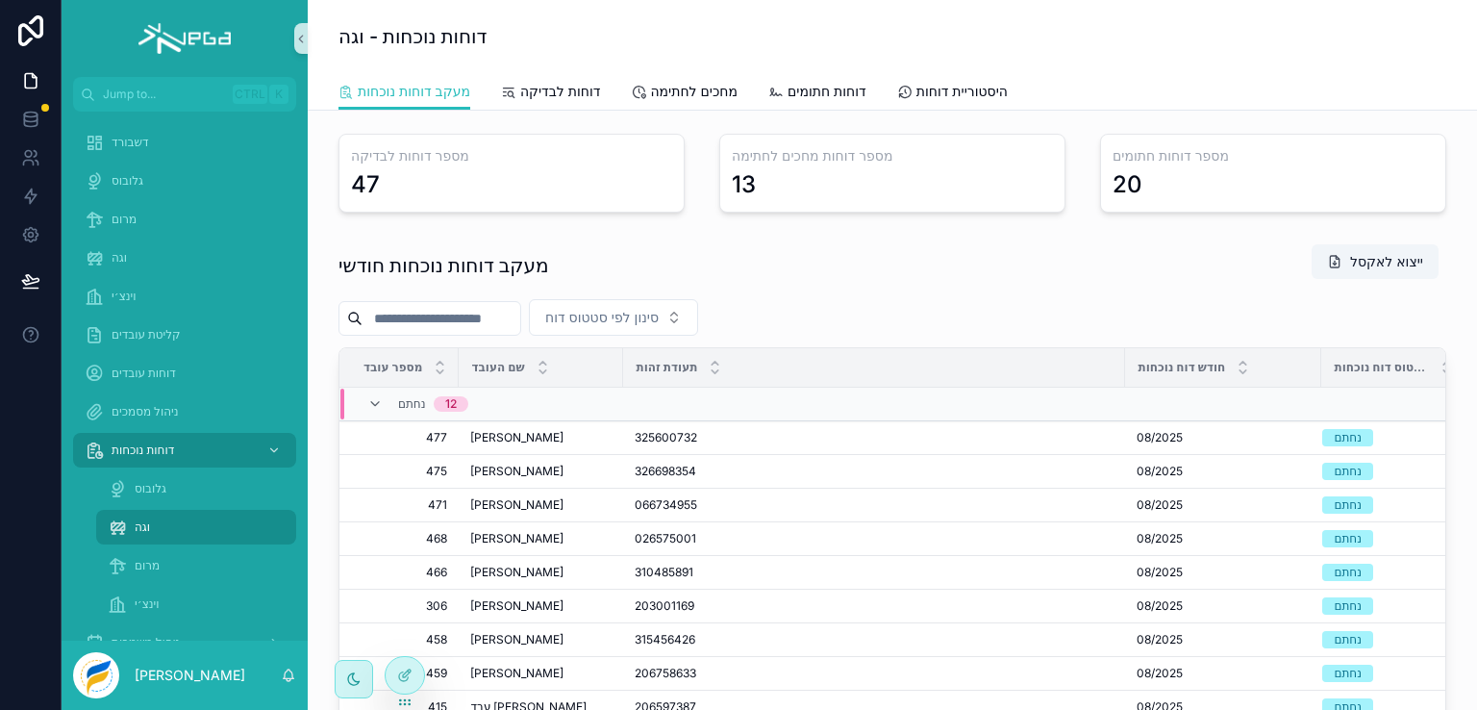
click at [439, 319] on input "scrollable content" at bounding box center [442, 318] width 158 height 27
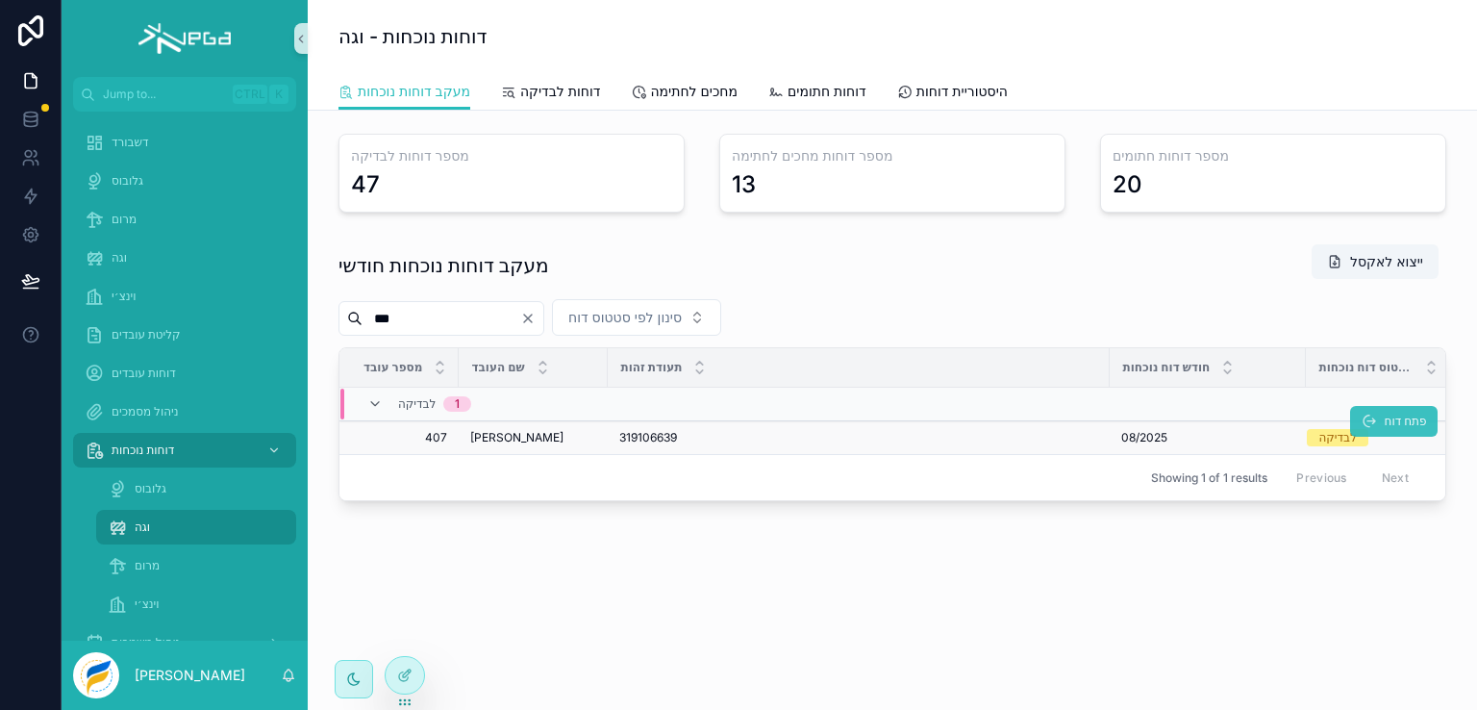
type input "***"
click at [1395, 424] on span "פתח דוח" at bounding box center [1405, 421] width 42 height 15
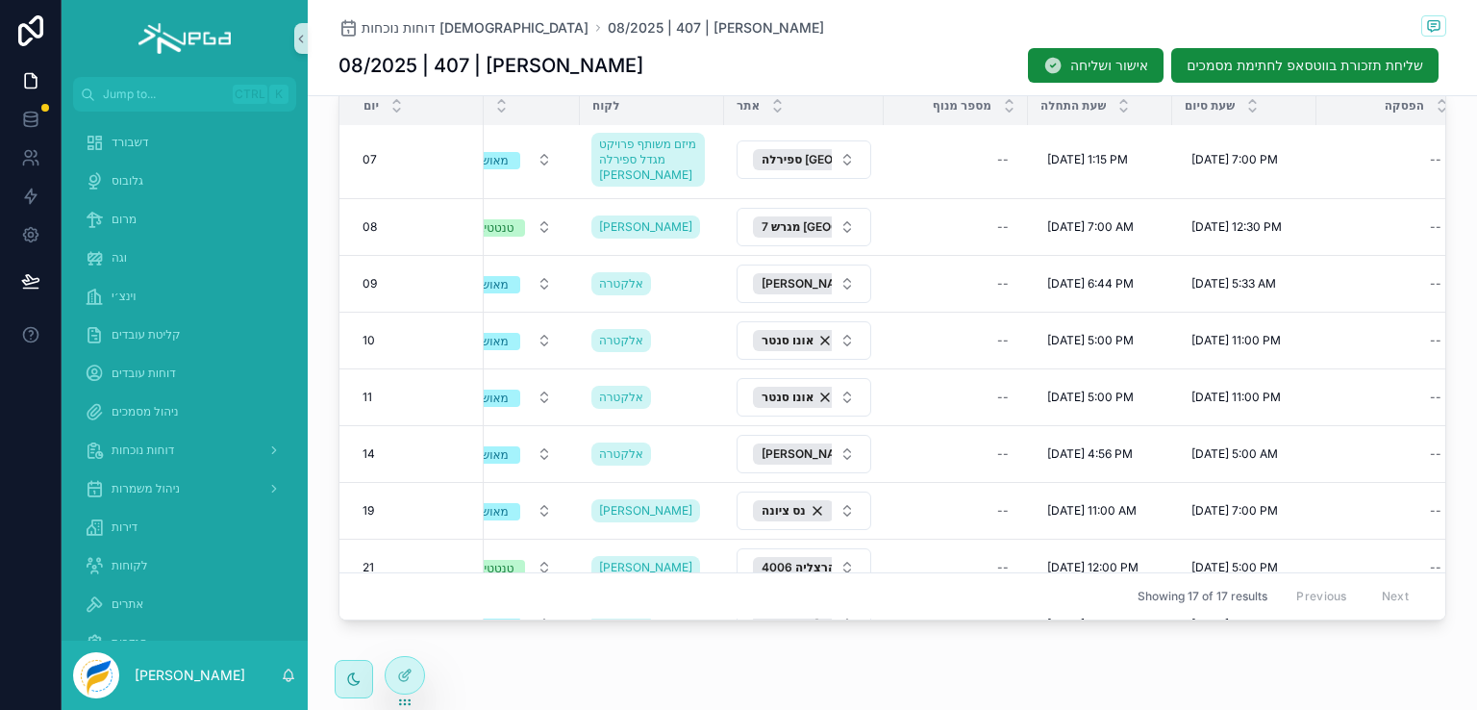
scroll to position [289, 189]
click at [398, 668] on icon at bounding box center [404, 674] width 15 height 15
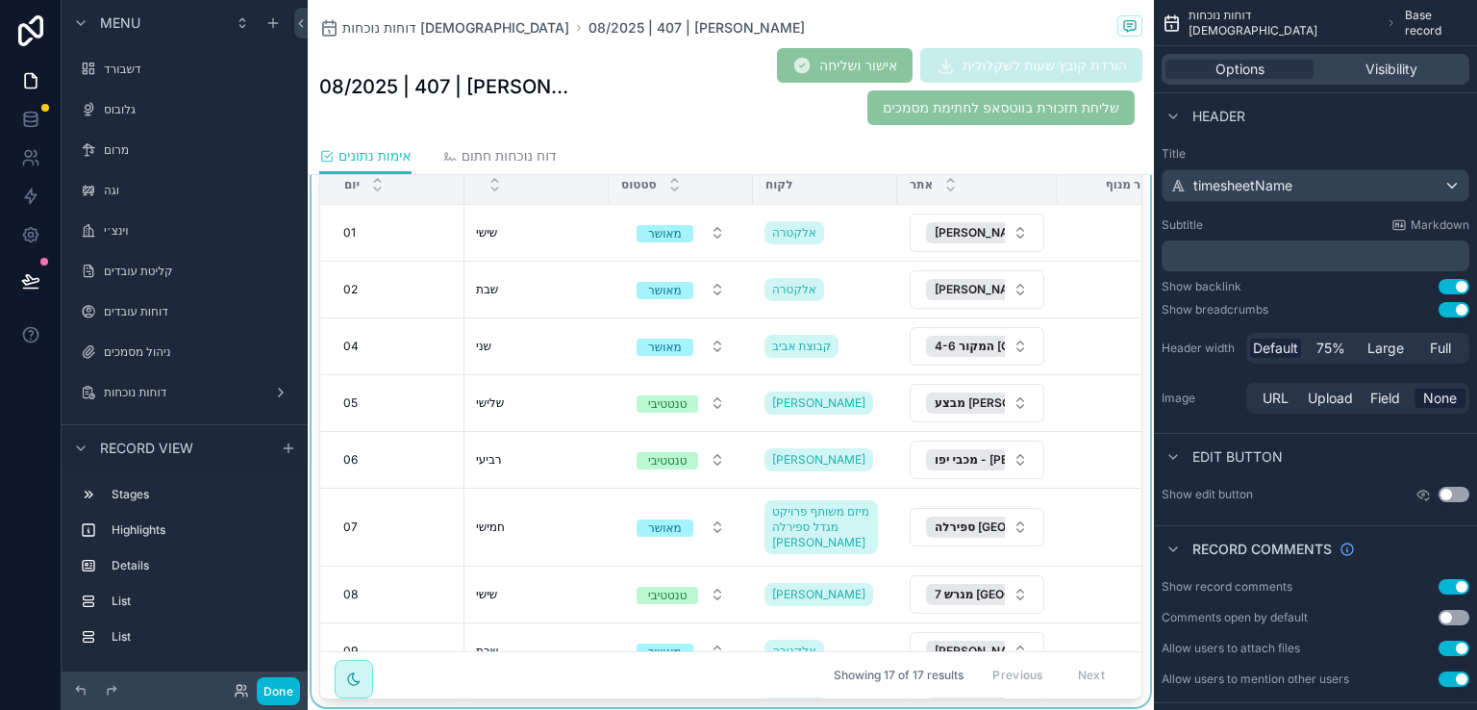
scroll to position [385, 0]
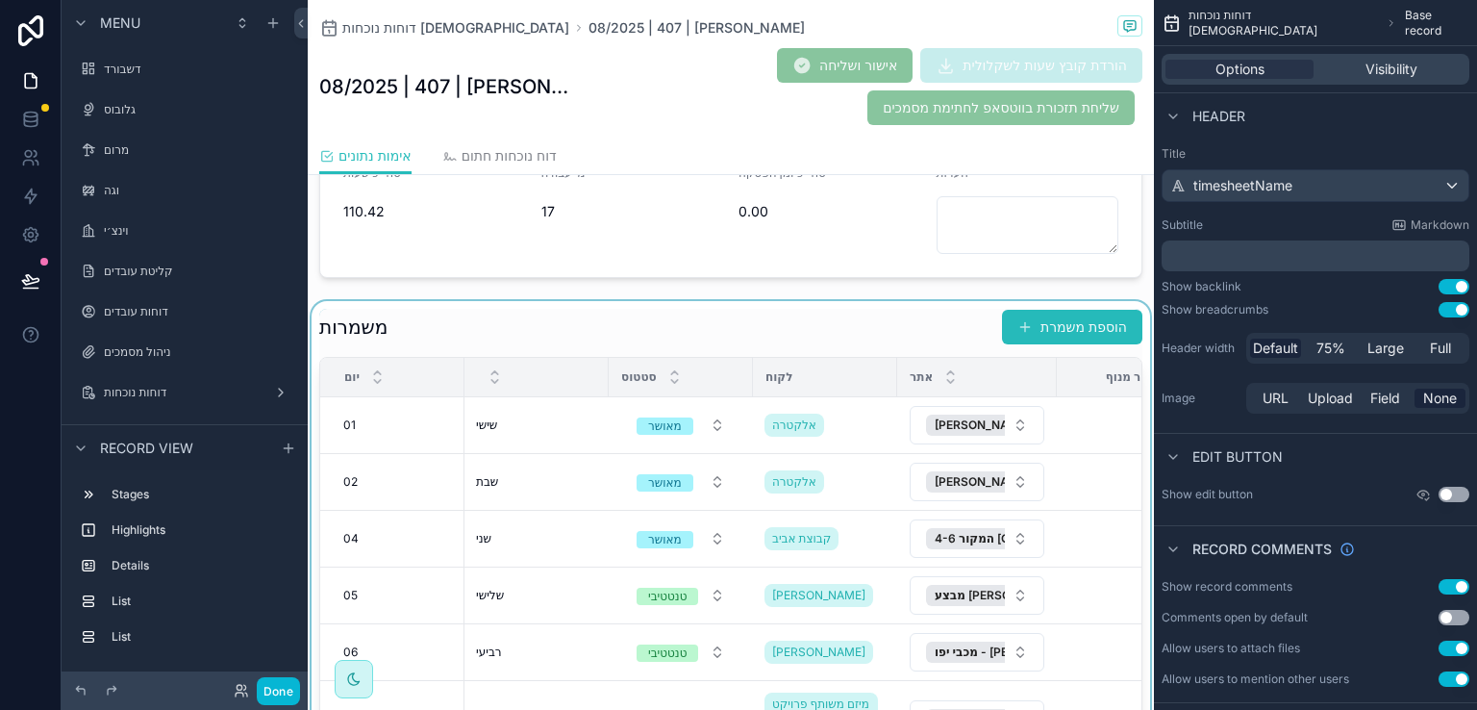
click at [916, 312] on div "scrollable content" at bounding box center [731, 600] width 846 height 598
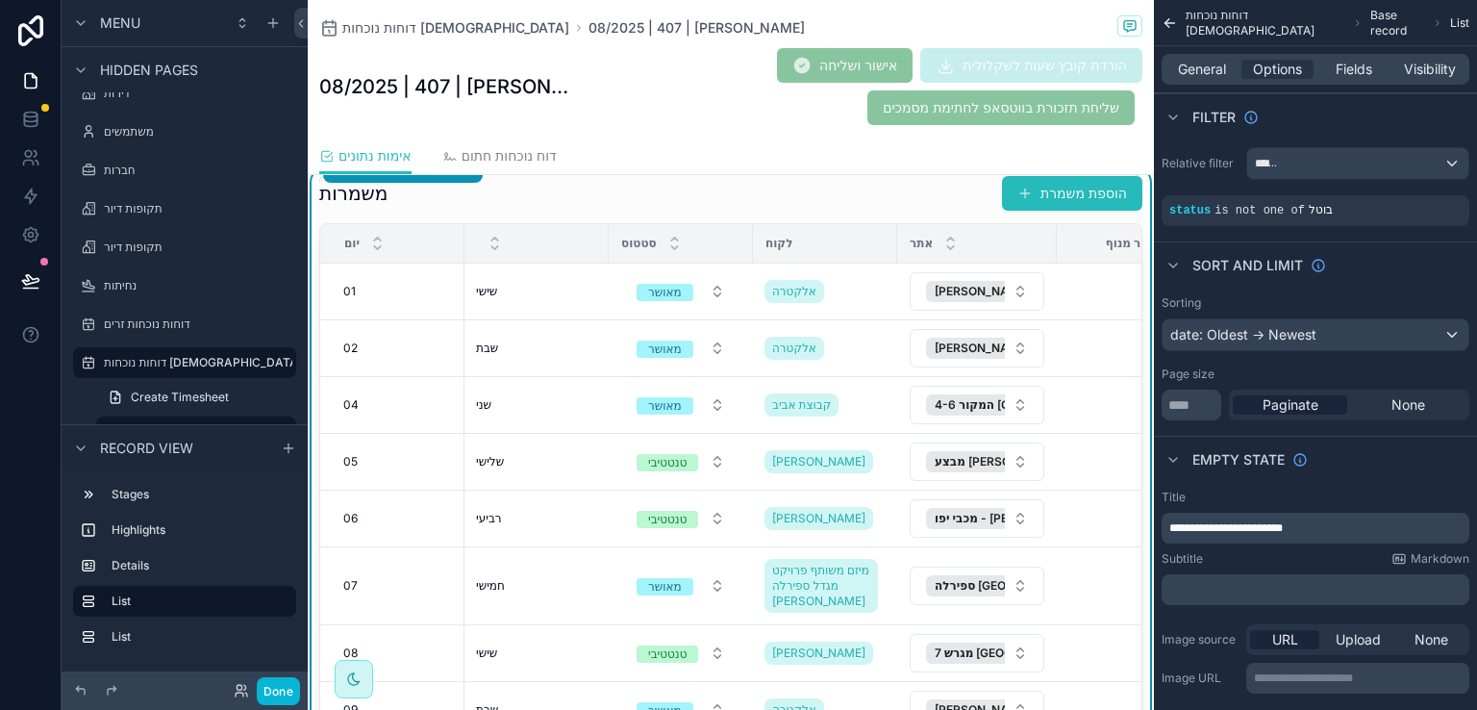
scroll to position [962, 0]
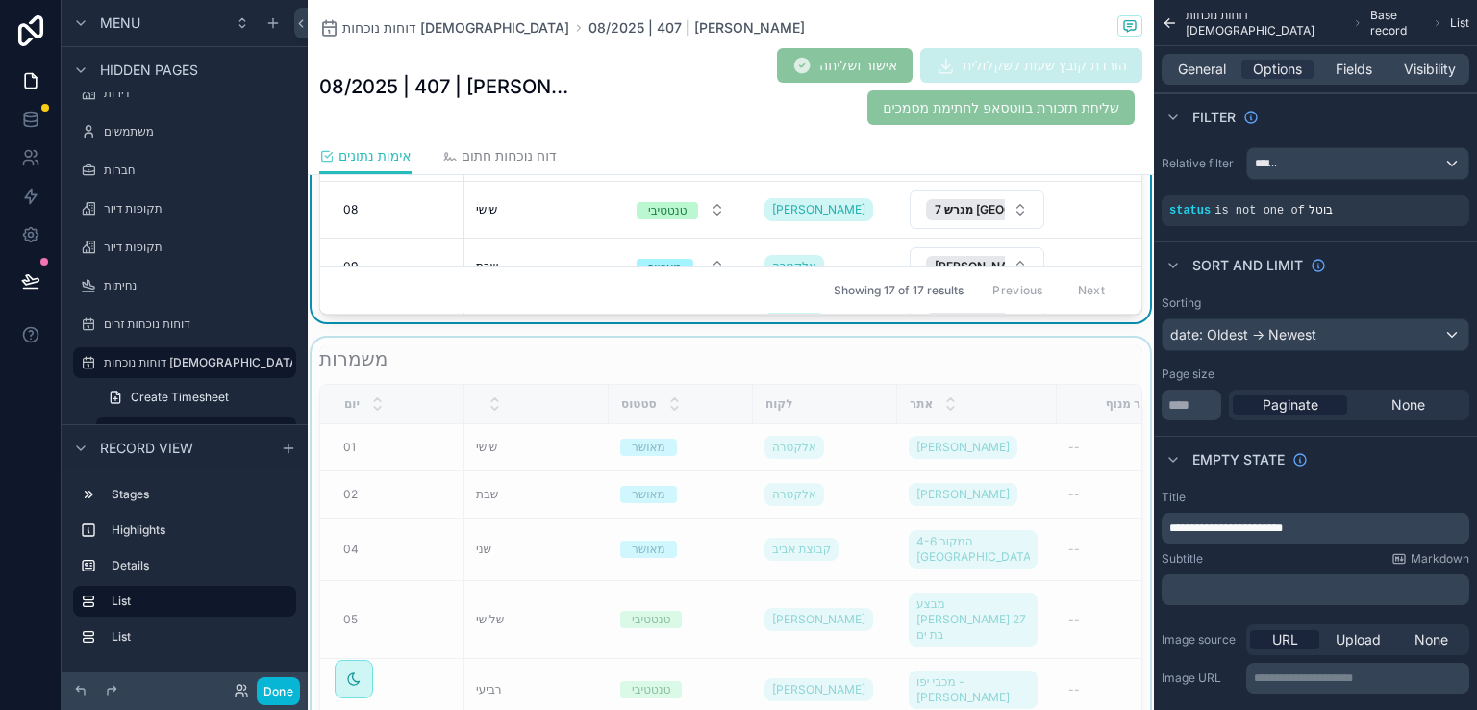
click at [890, 353] on div "scrollable content" at bounding box center [731, 632] width 846 height 589
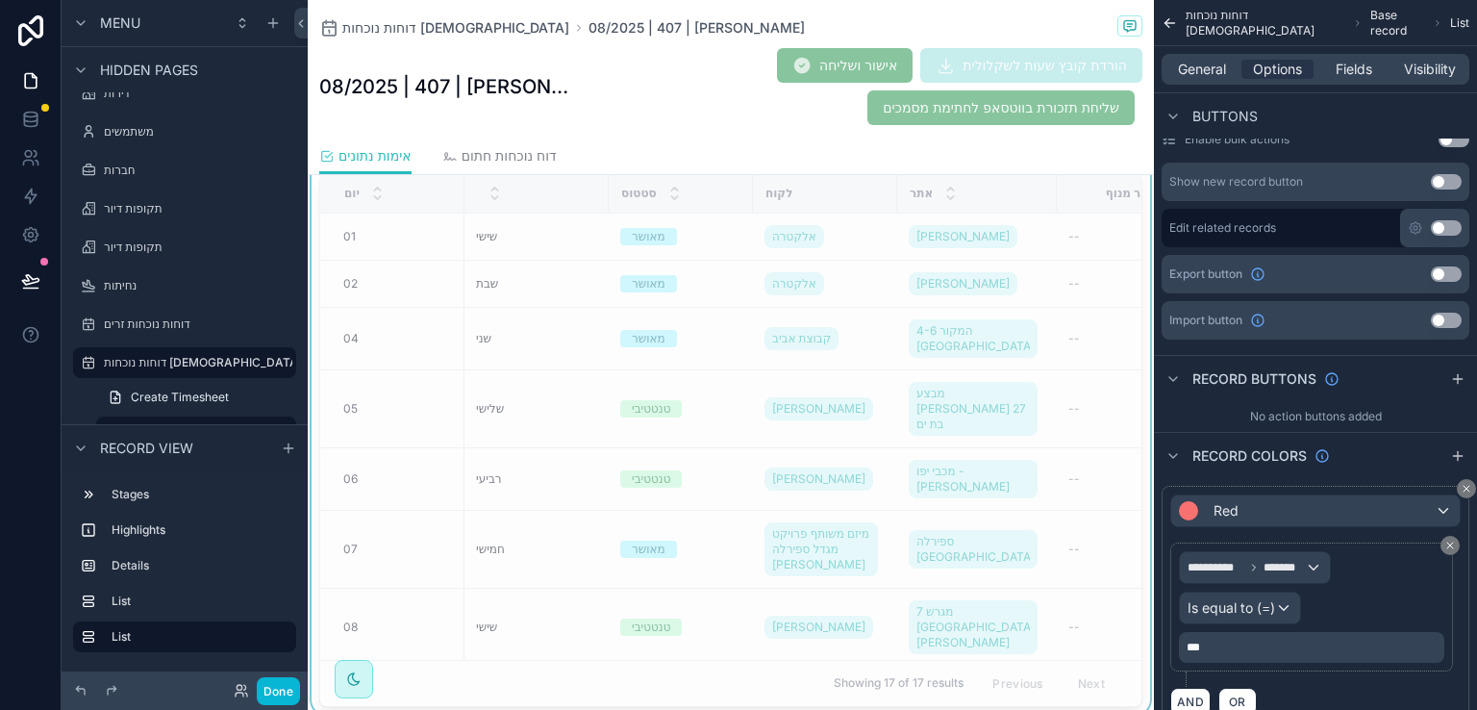
scroll to position [1192, 0]
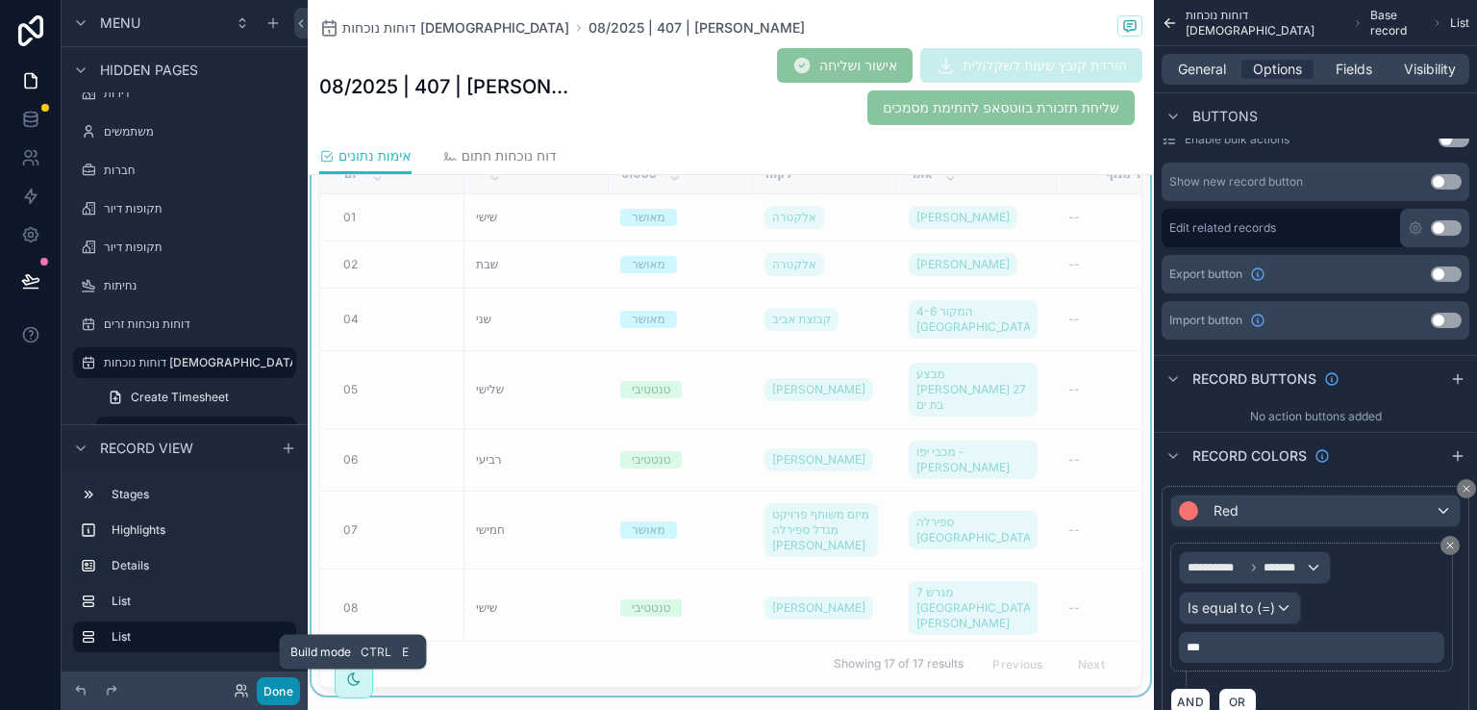
click at [273, 690] on button "Done" at bounding box center [278, 691] width 43 height 28
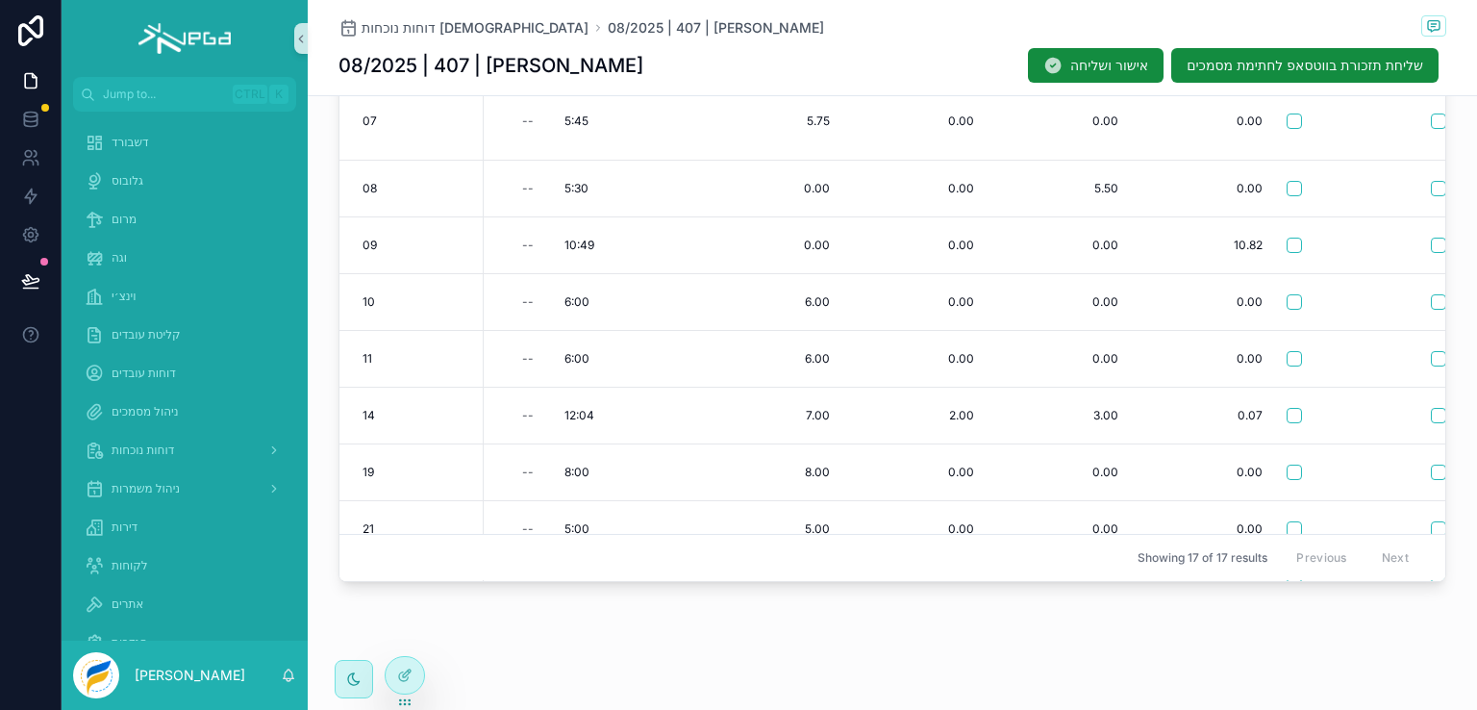
scroll to position [289, 1096]
click at [395, 675] on div at bounding box center [405, 675] width 38 height 37
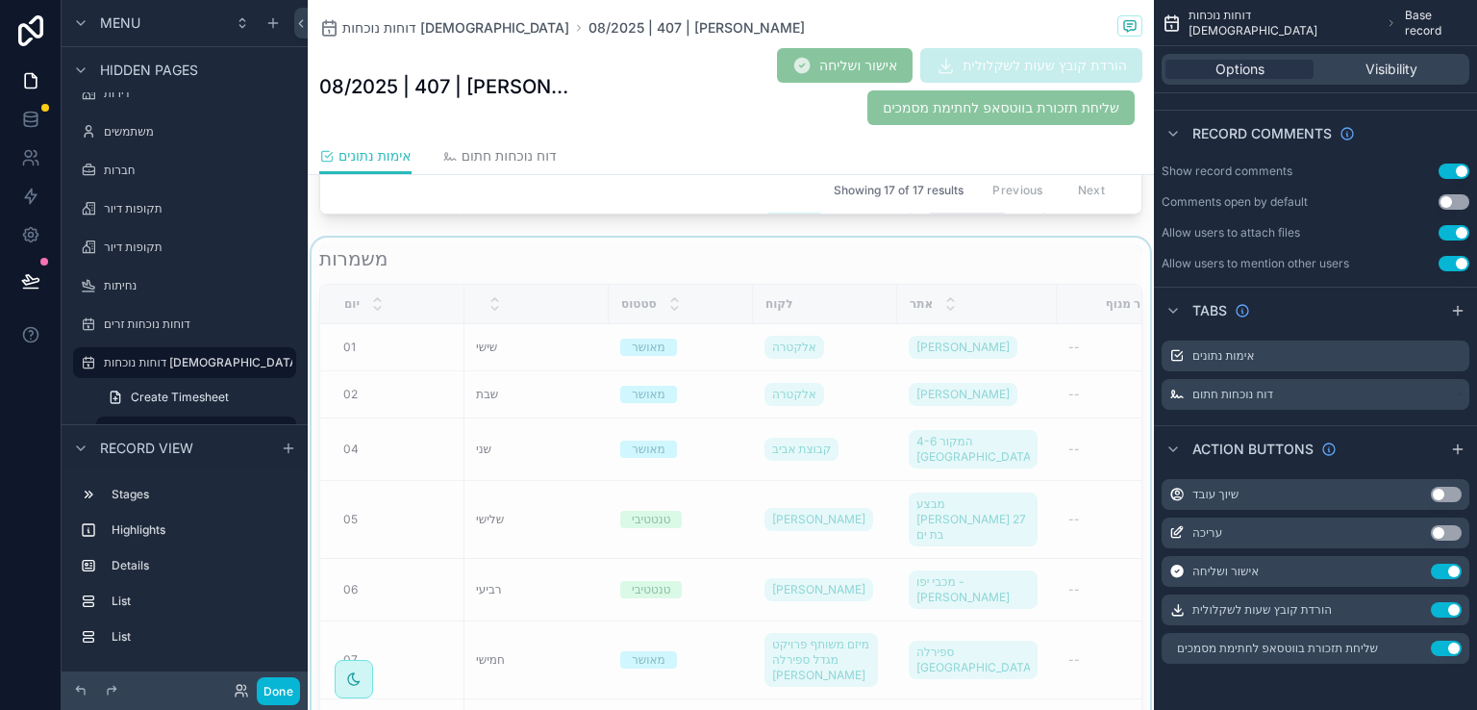
scroll to position [904, 0]
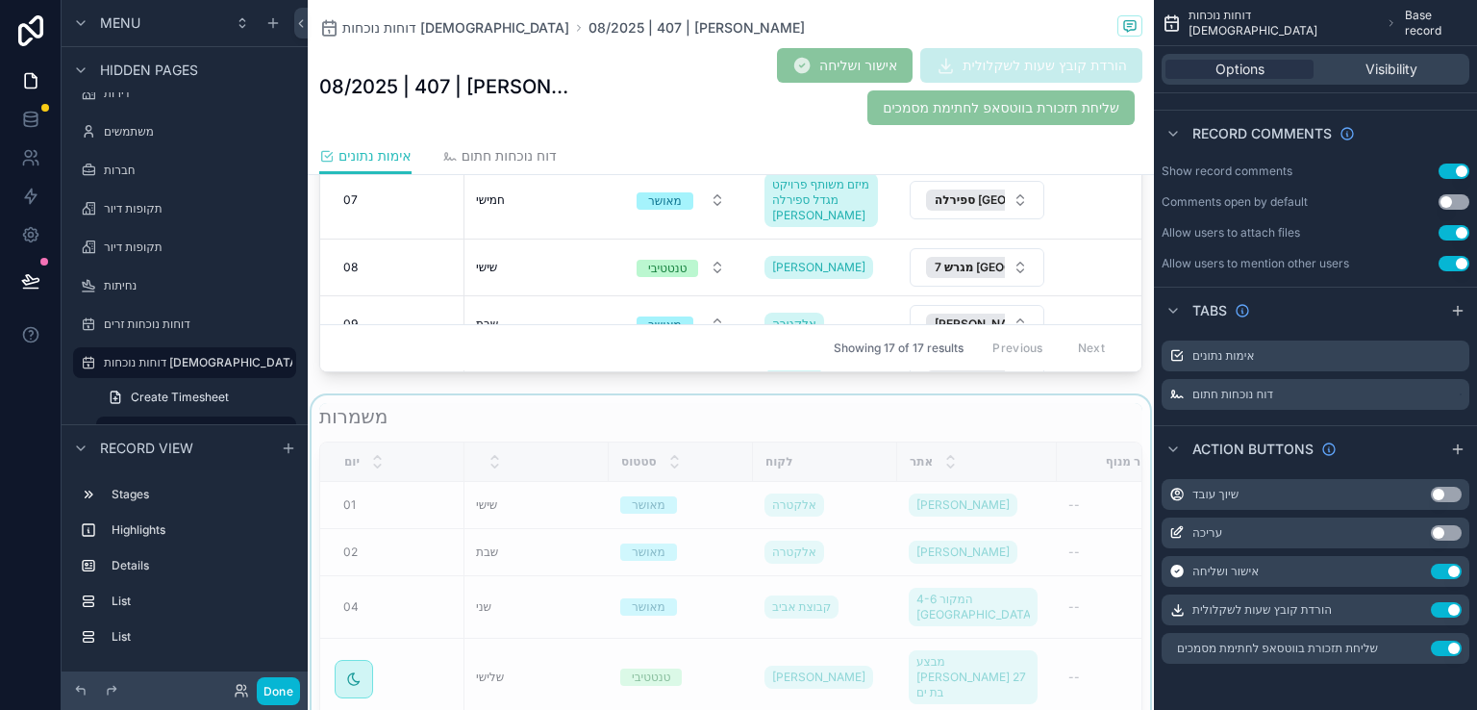
click at [1005, 415] on div "scrollable content" at bounding box center [731, 689] width 846 height 589
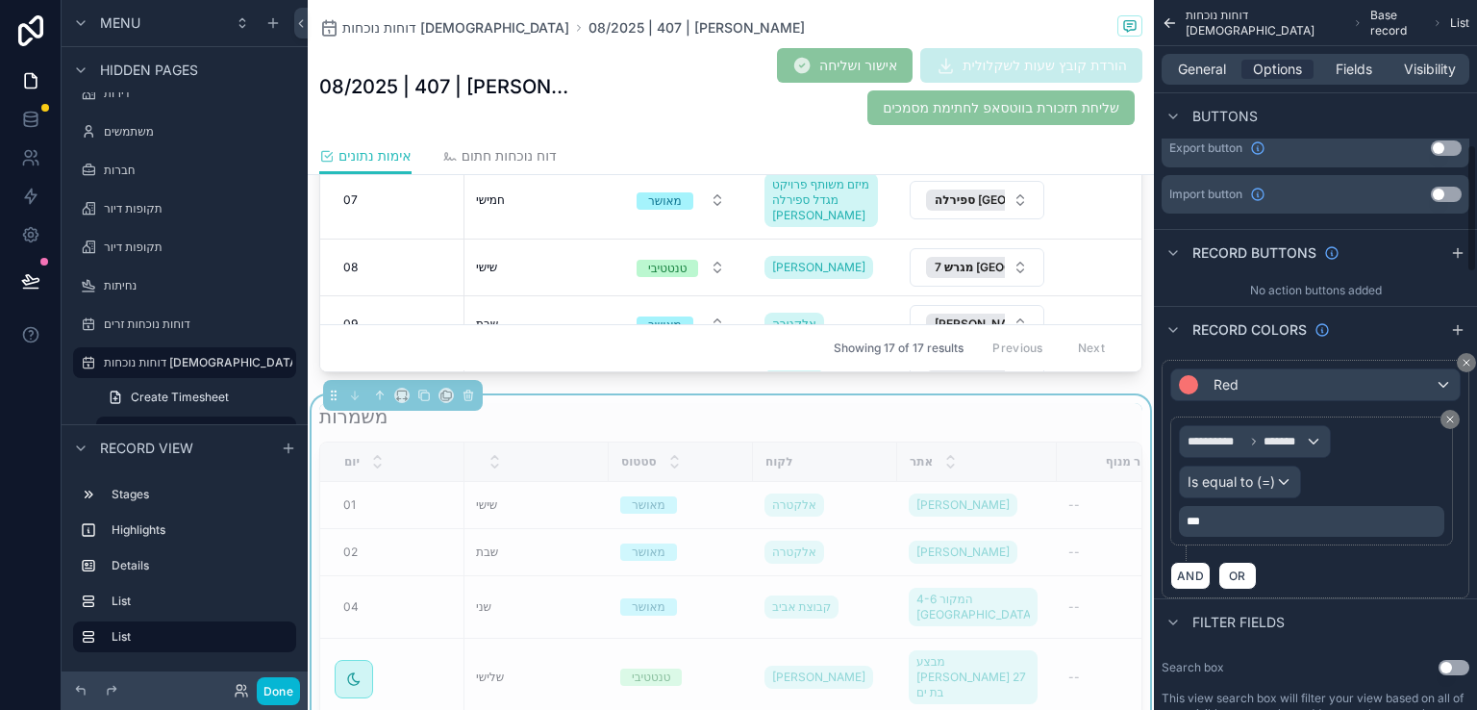
scroll to position [800, 0]
click at [1312, 436] on div "**********" at bounding box center [1255, 440] width 150 height 31
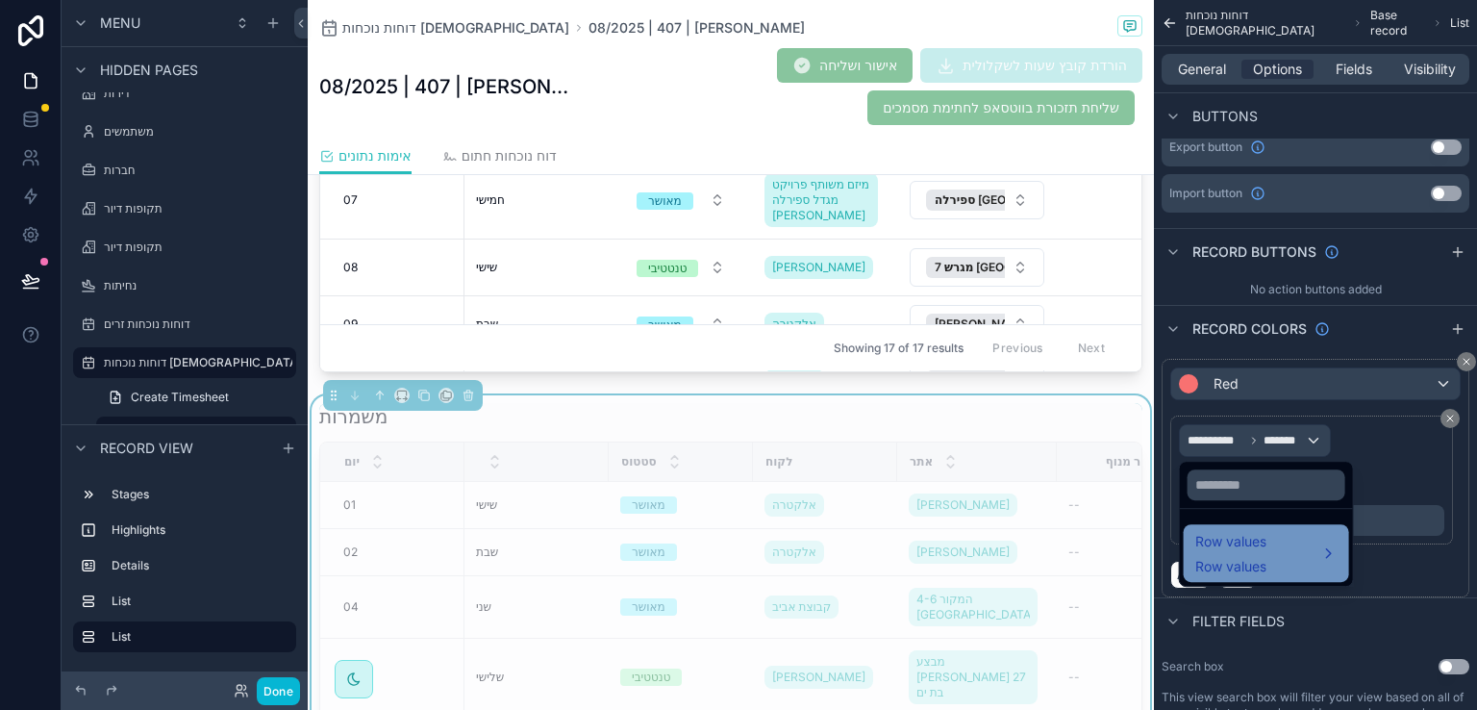
click at [1254, 552] on span "Row values" at bounding box center [1230, 541] width 71 height 23
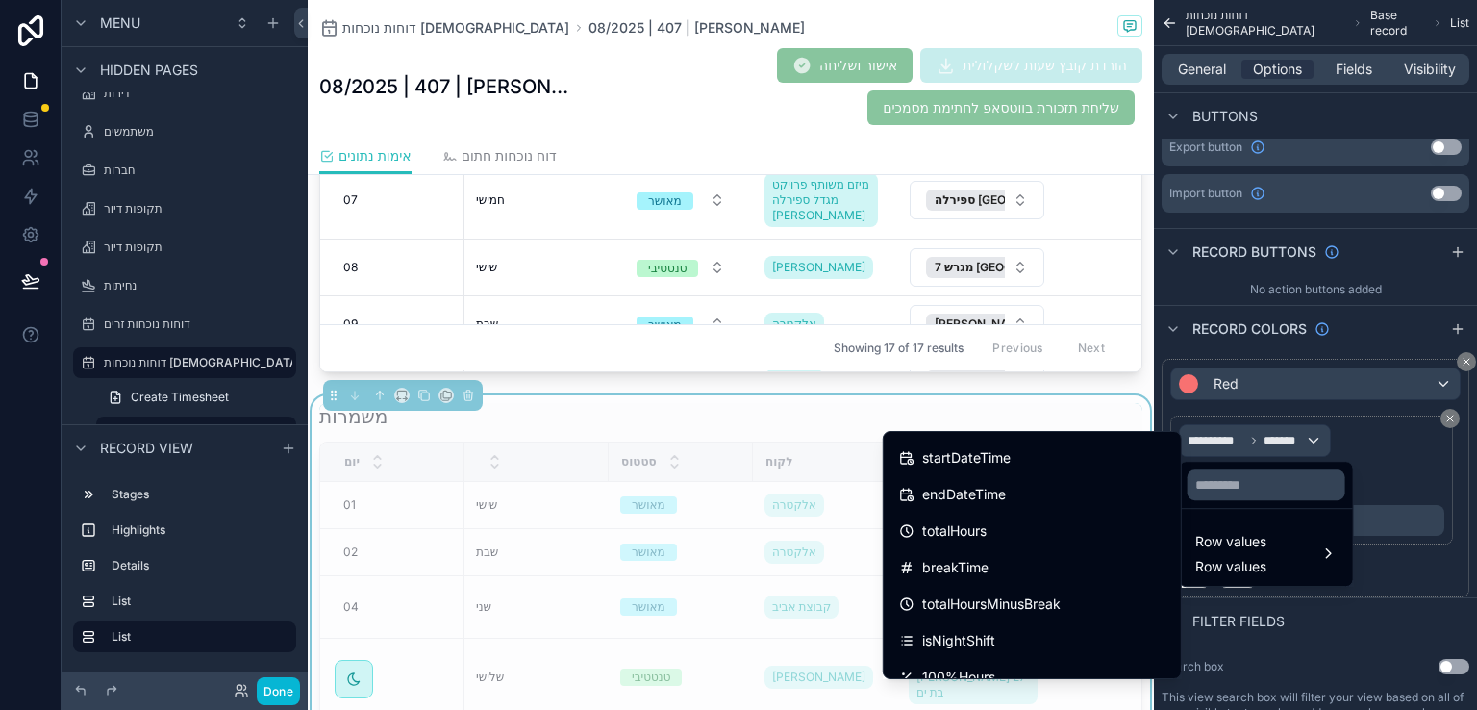
scroll to position [577, 0]
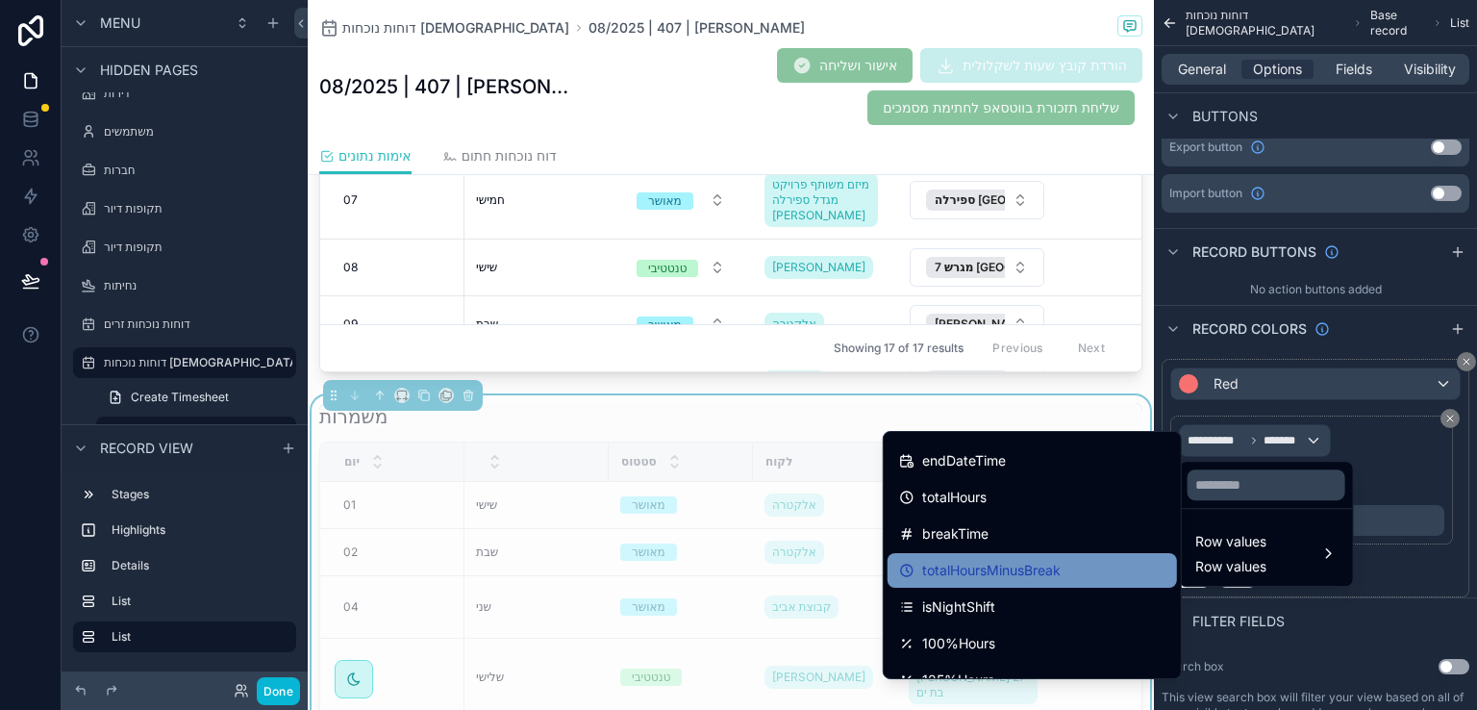
click at [1048, 566] on span "totalHoursMinusBreak" at bounding box center [991, 570] width 138 height 23
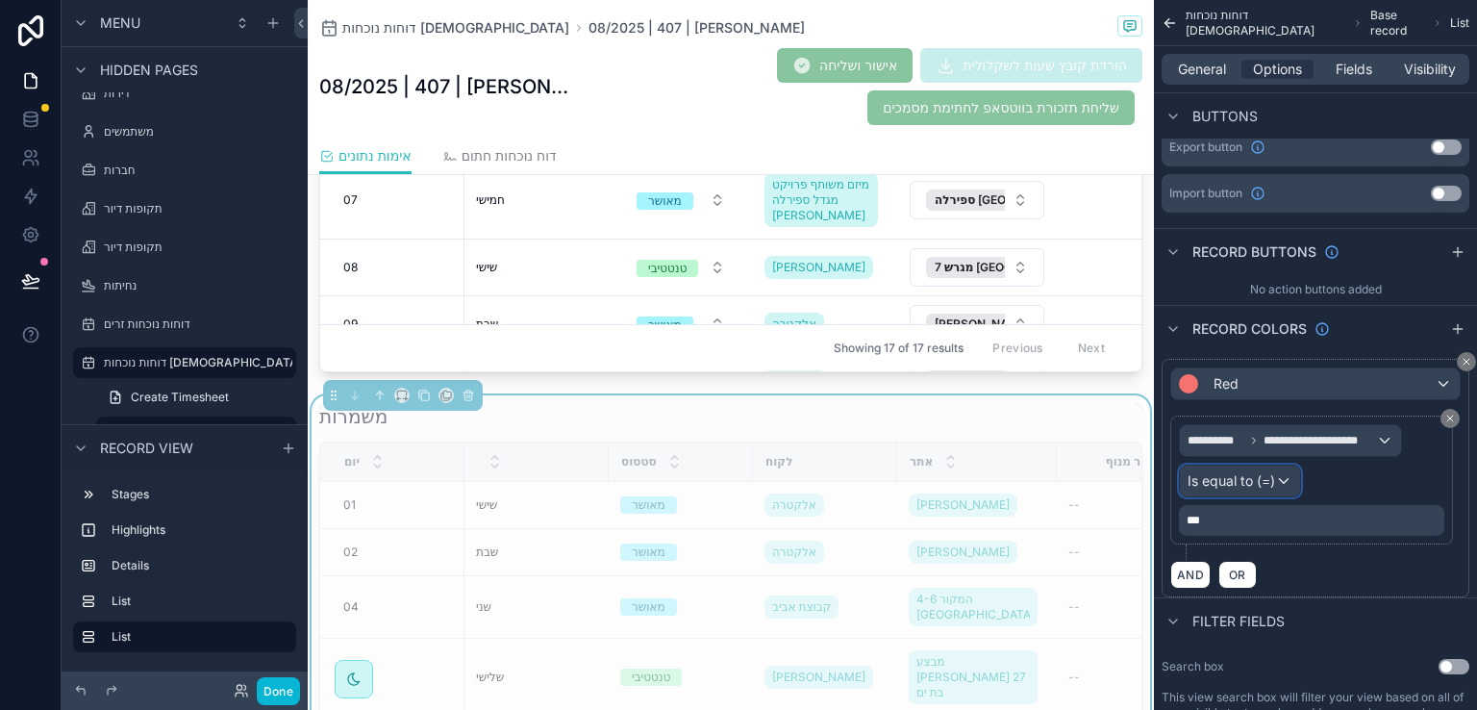
click at [1277, 474] on div "Is equal to (=)" at bounding box center [1240, 480] width 120 height 31
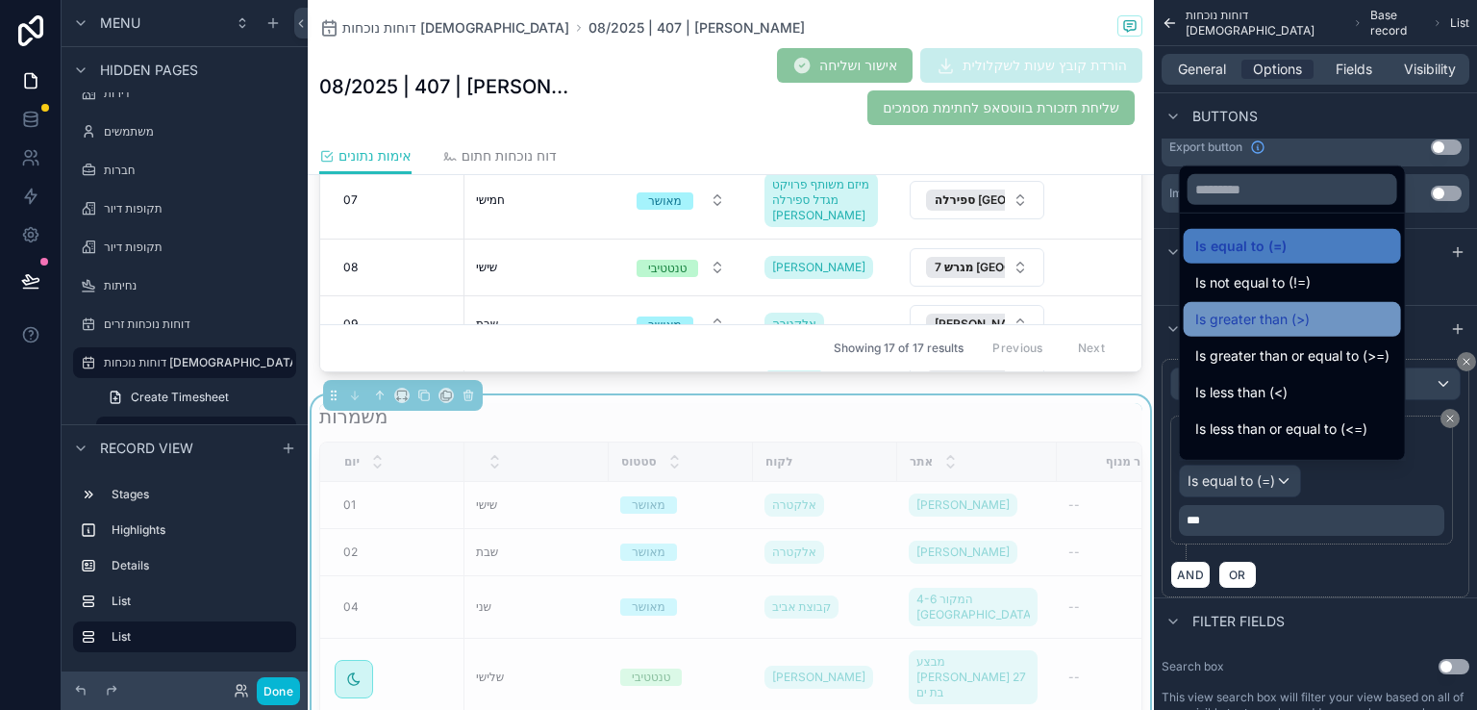
click at [1268, 321] on span "Is greater than (>)" at bounding box center [1252, 319] width 114 height 23
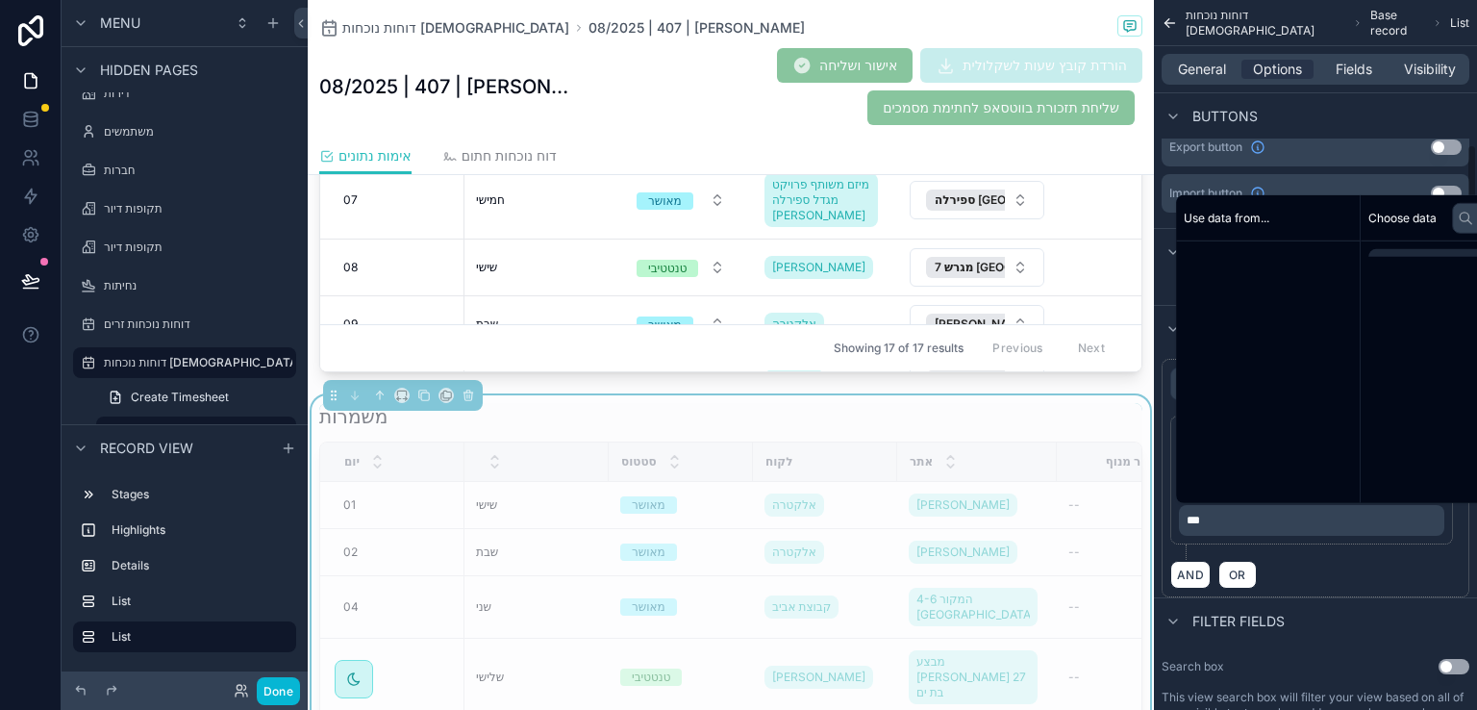
click at [1219, 518] on p "***" at bounding box center [1314, 520] width 254 height 15
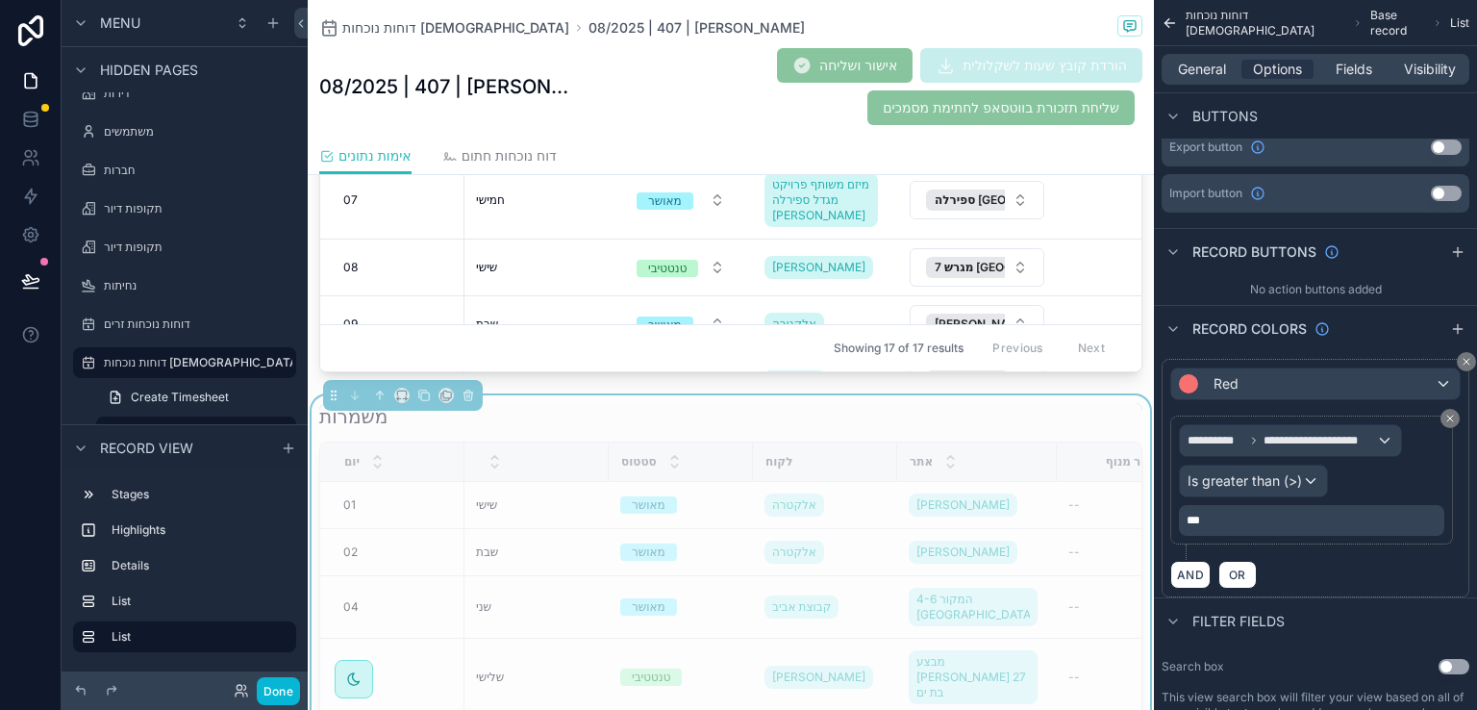
click at [1219, 518] on p "***" at bounding box center [1314, 520] width 254 height 15
drag, startPoint x: 1217, startPoint y: 518, endPoint x: 1181, endPoint y: 527, distance: 36.6
click at [1181, 527] on div "***" at bounding box center [1311, 520] width 265 height 31
click at [1313, 577] on div "AND OR" at bounding box center [1315, 574] width 290 height 29
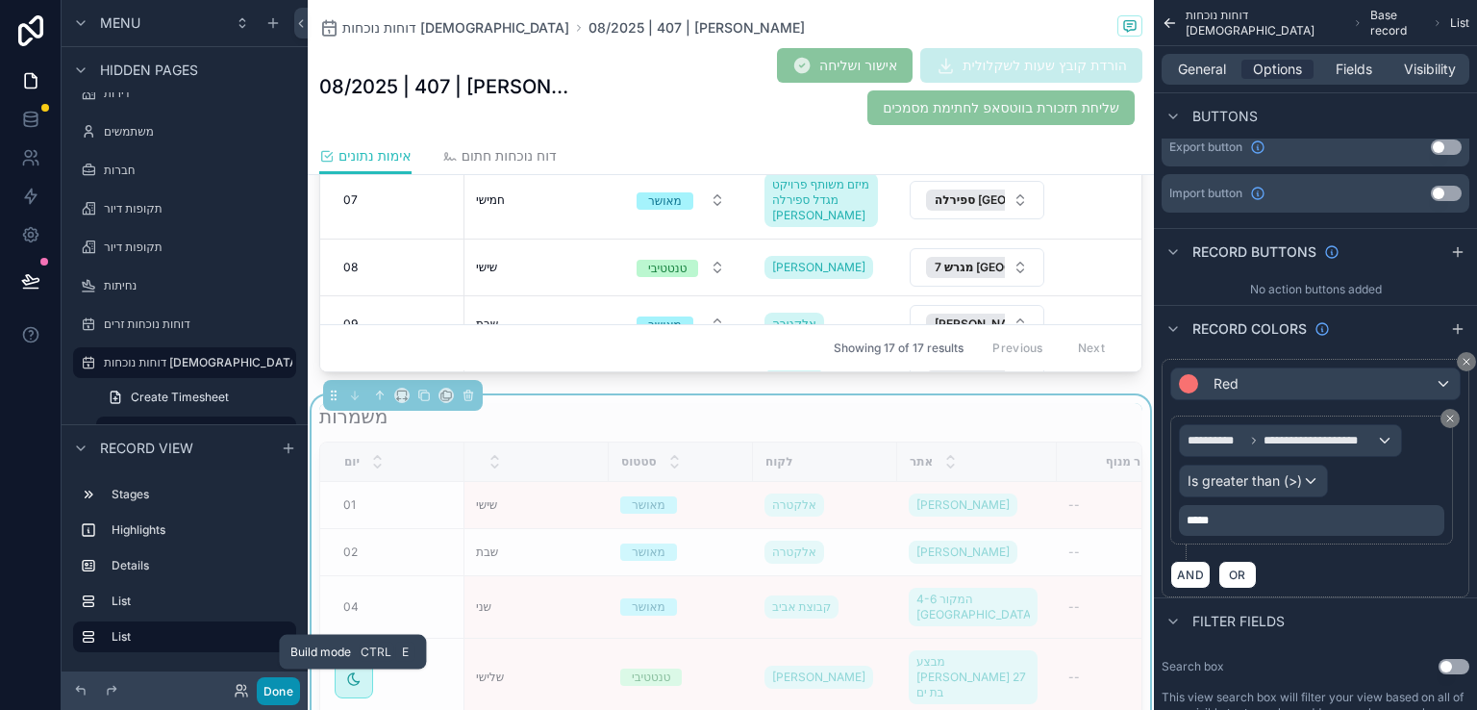
click at [277, 689] on button "Done" at bounding box center [278, 691] width 43 height 28
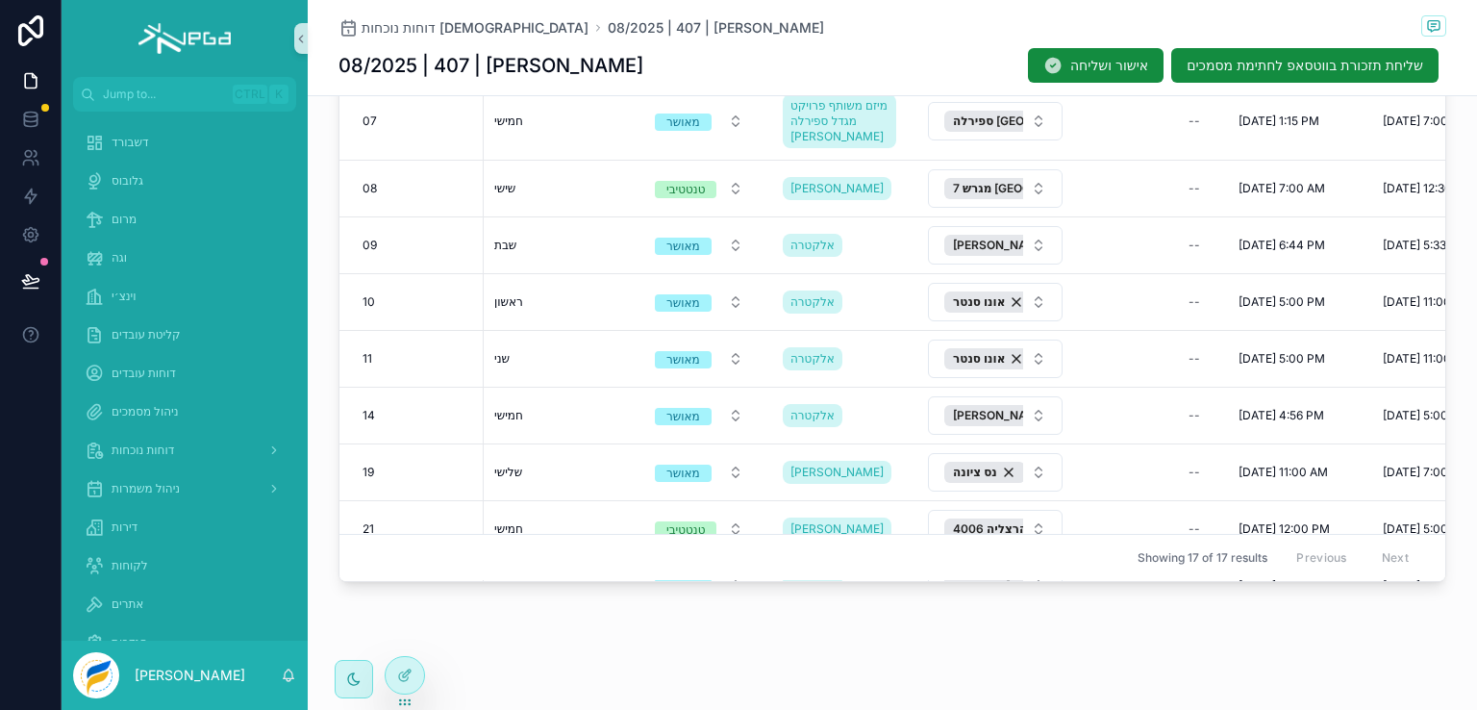
scroll to position [289, 4]
click at [404, 671] on icon at bounding box center [404, 674] width 15 height 15
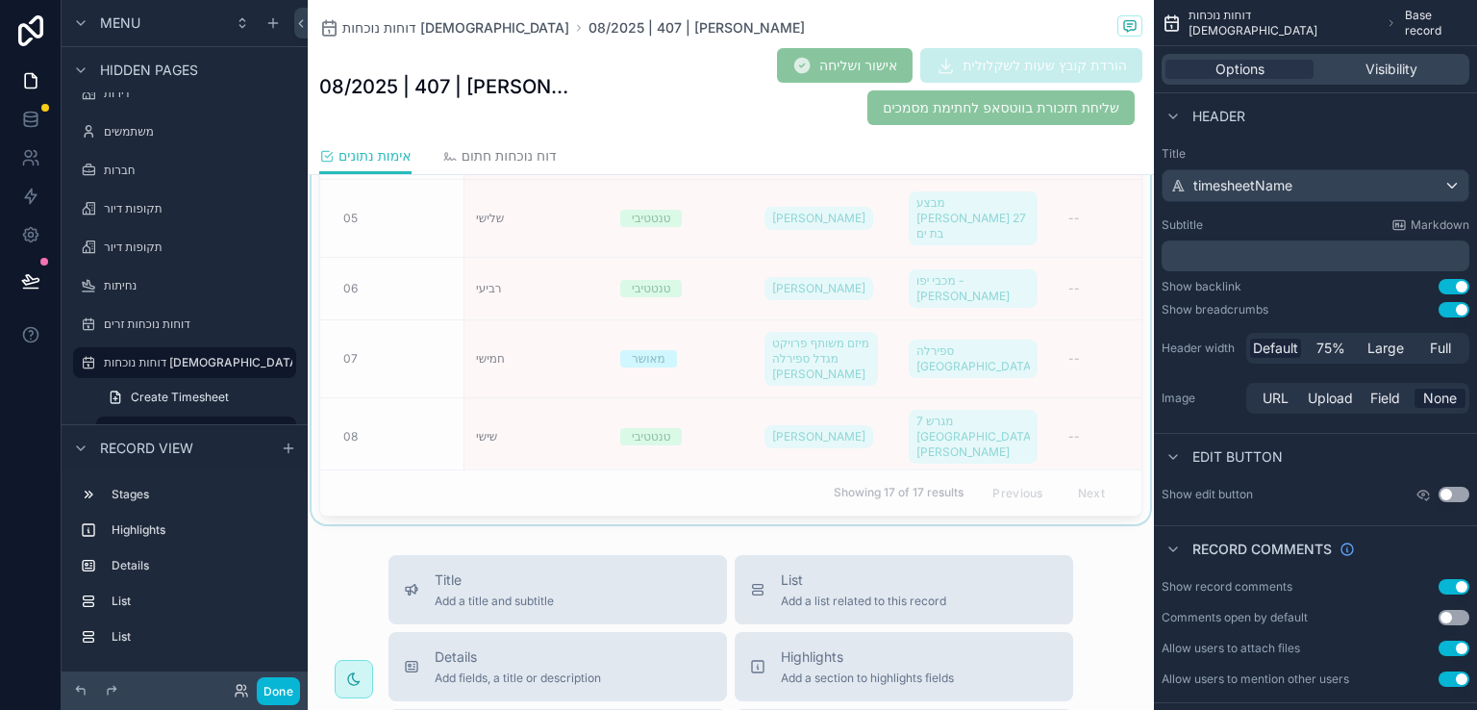
scroll to position [1385, 0]
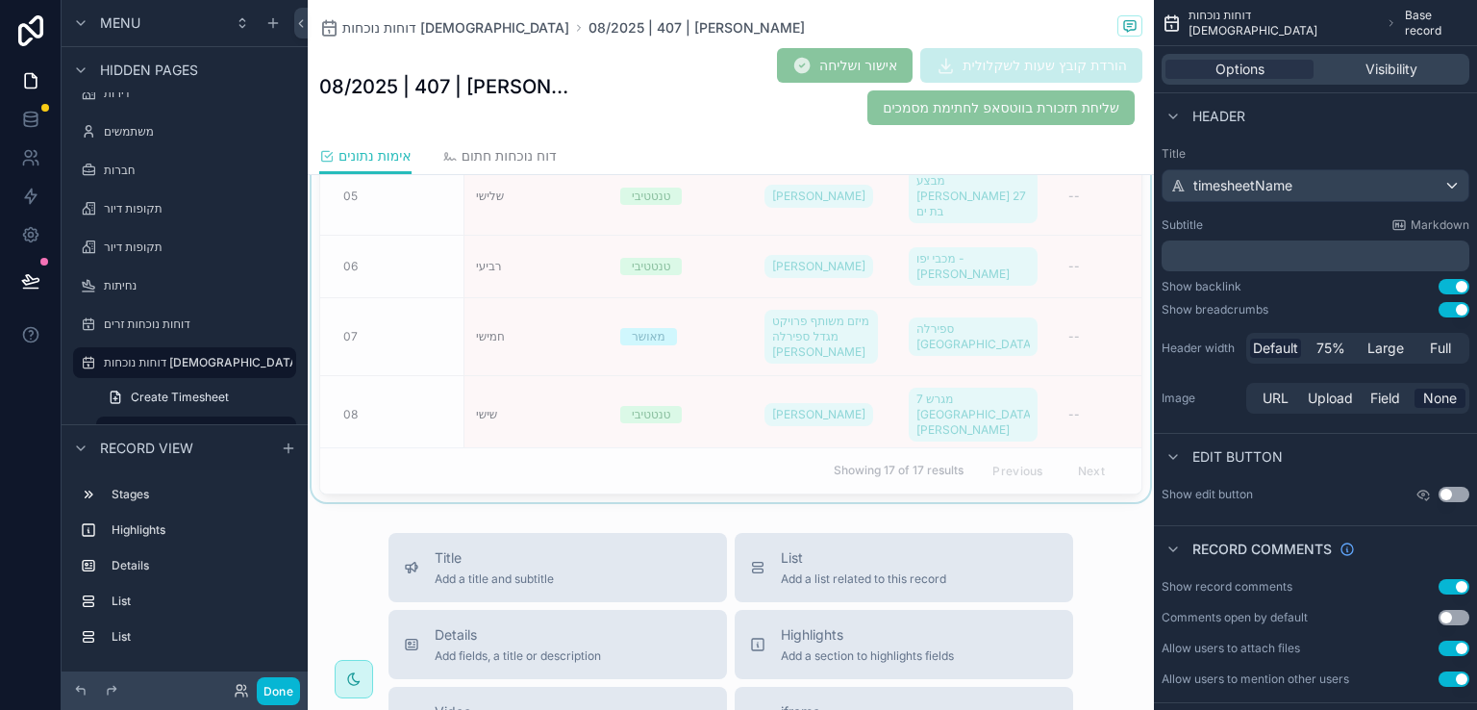
drag, startPoint x: 1121, startPoint y: 236, endPoint x: 1117, endPoint y: 270, distance: 35.0
click at [1117, 270] on div "scrollable content" at bounding box center [731, 208] width 846 height 589
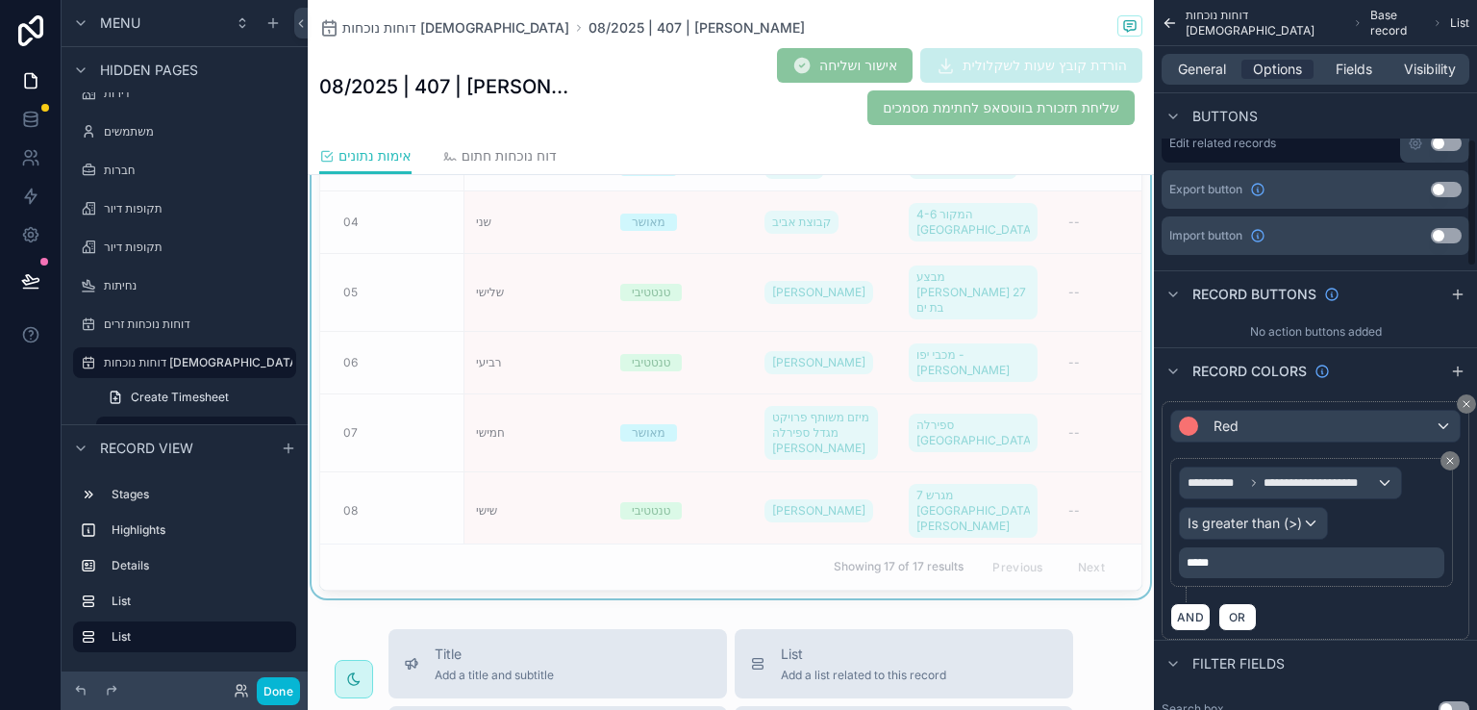
scroll to position [769, 0]
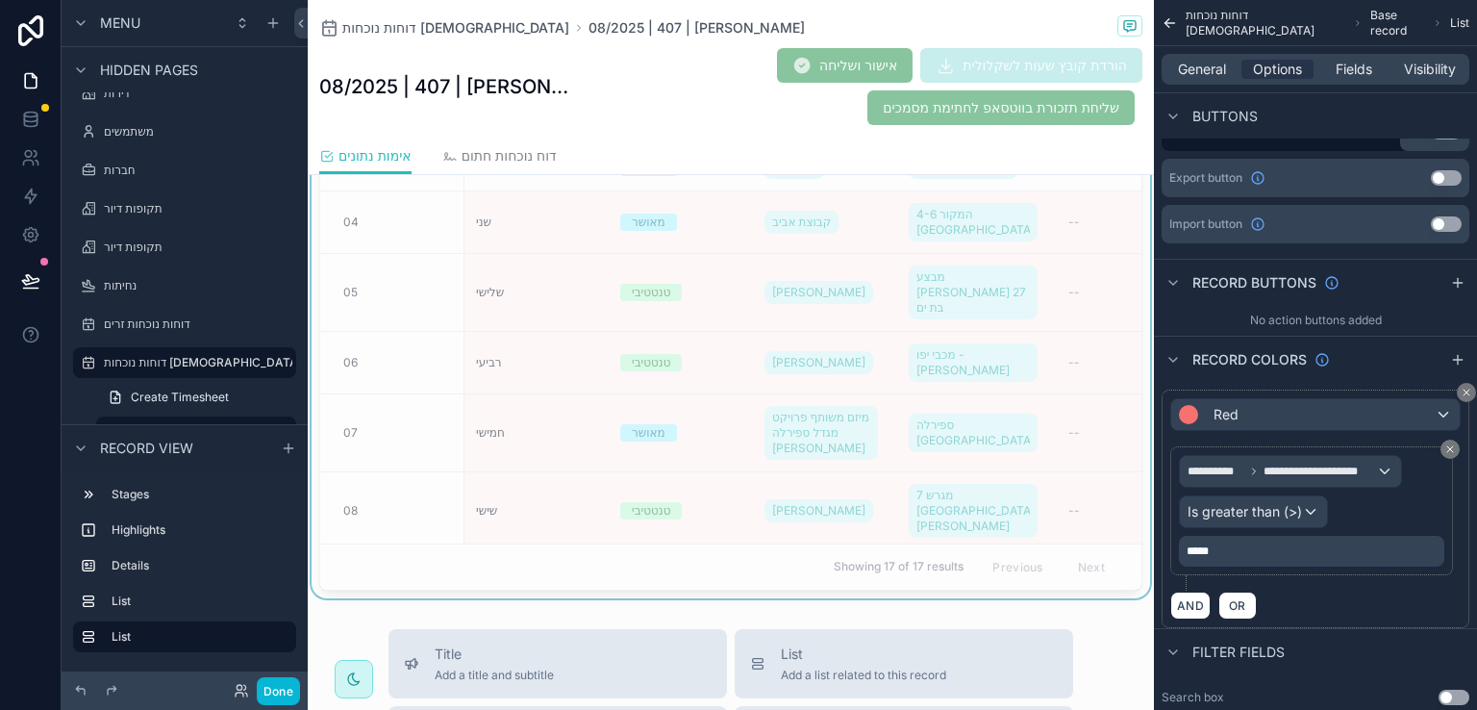
click at [1228, 548] on p "*****" at bounding box center [1314, 550] width 254 height 15
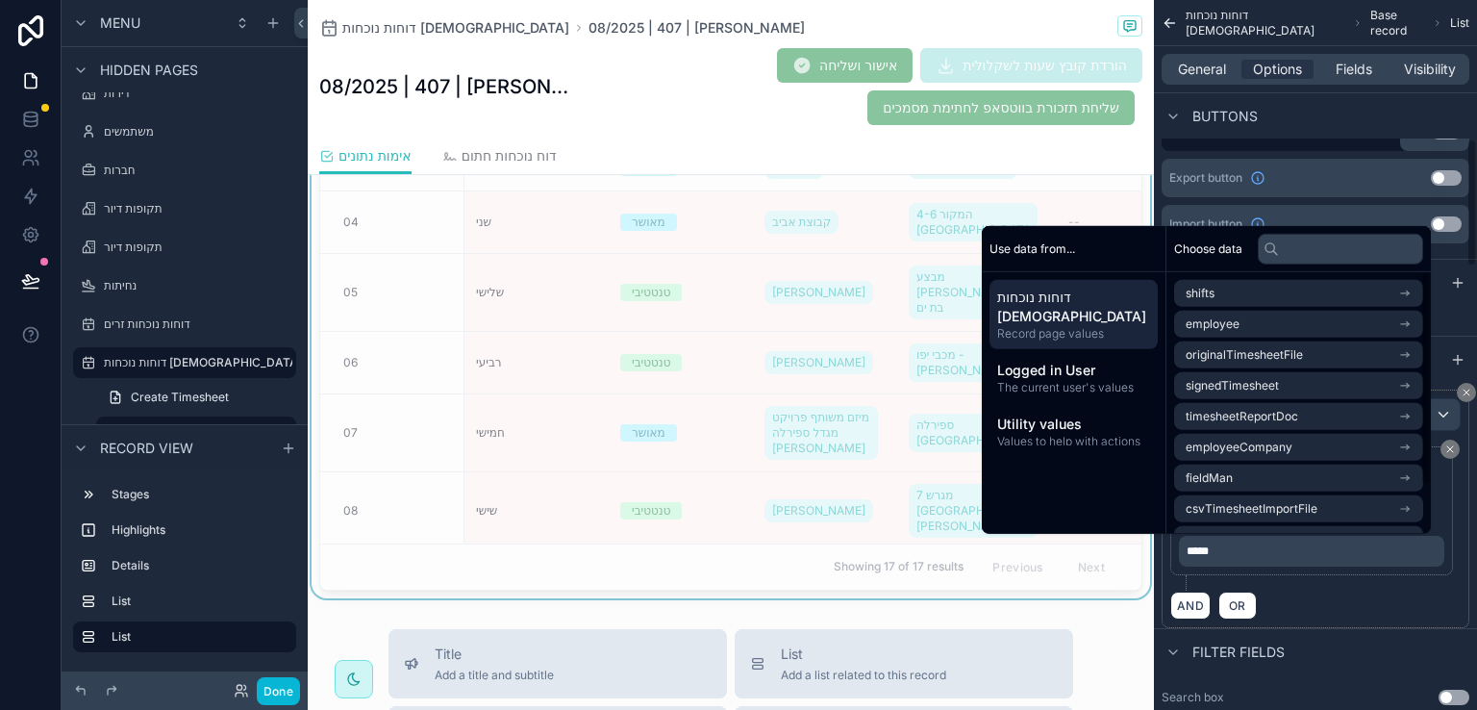
click at [1304, 609] on div "AND OR" at bounding box center [1315, 605] width 290 height 29
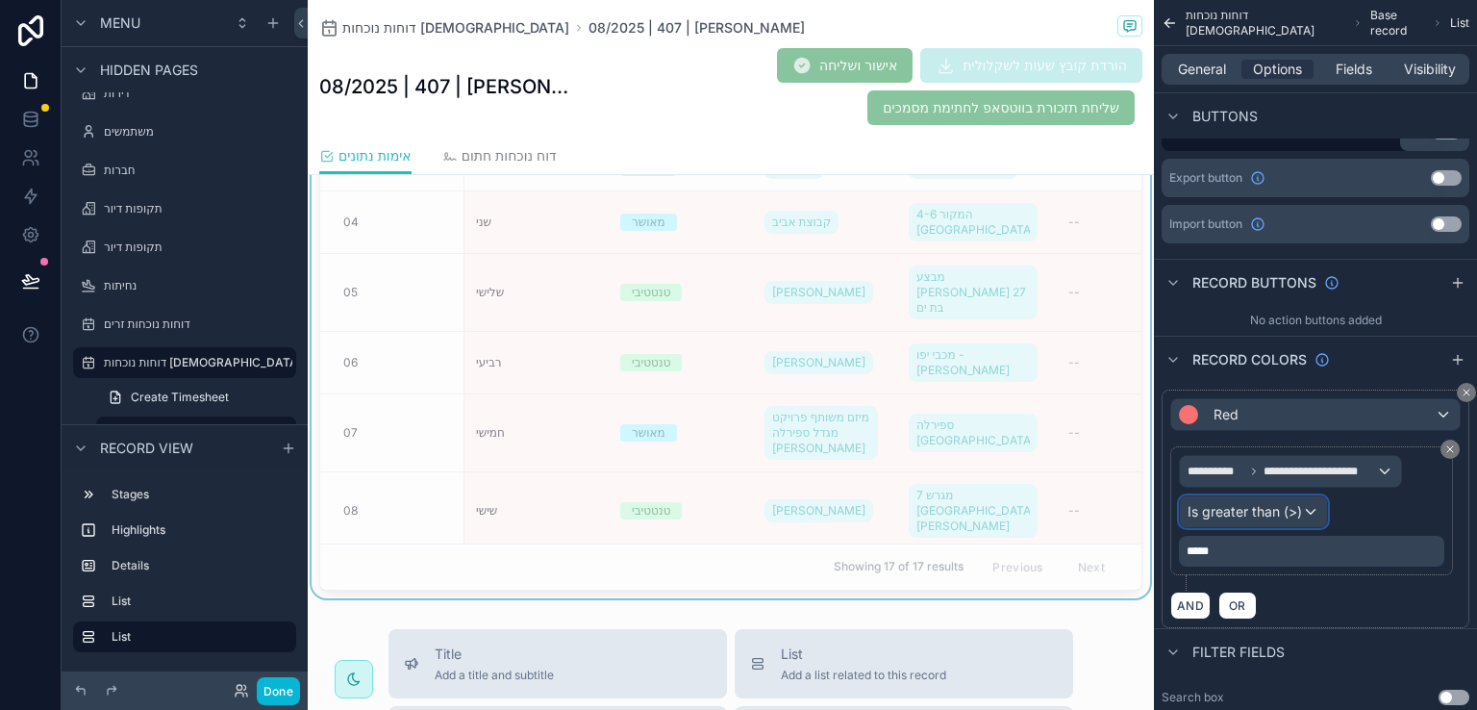
click at [1300, 510] on div "Is greater than (>)" at bounding box center [1253, 511] width 147 height 31
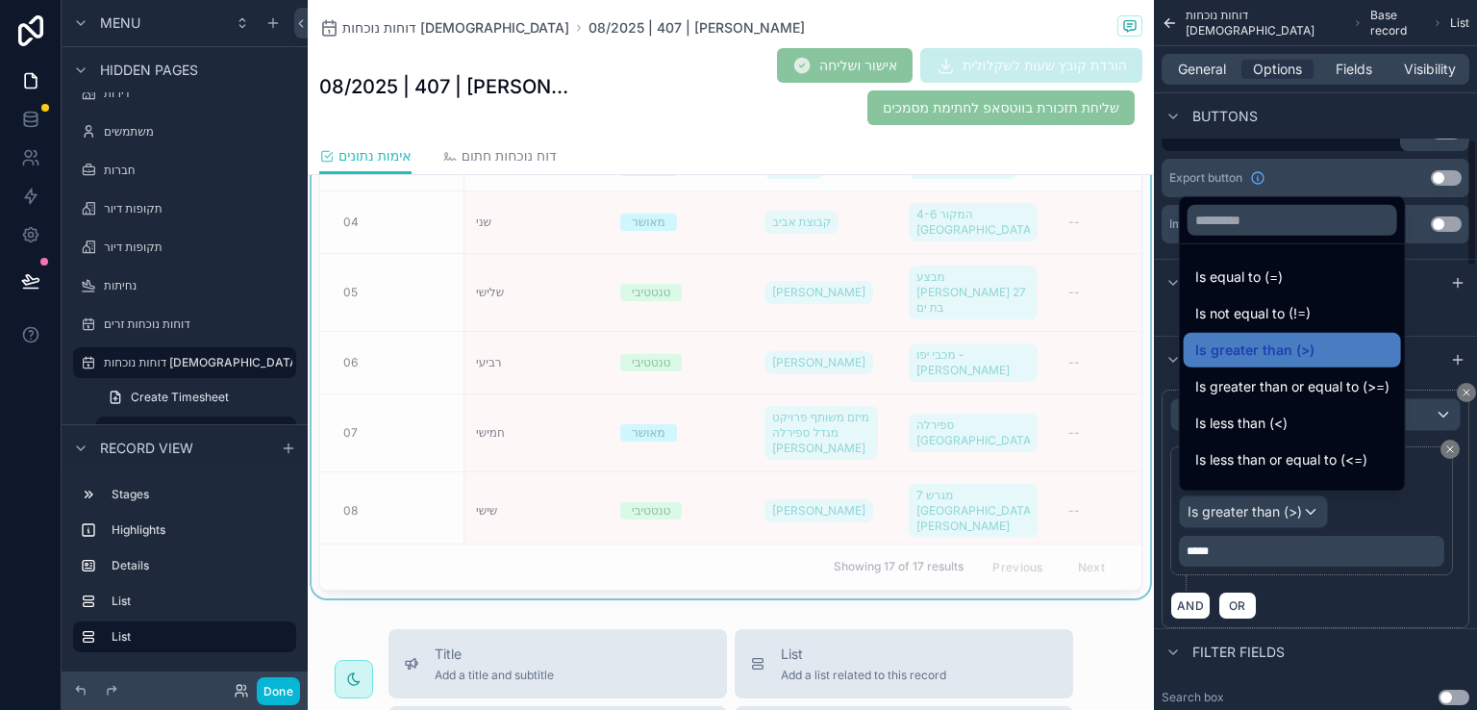
click at [1341, 601] on div "scrollable content" at bounding box center [738, 355] width 1477 height 710
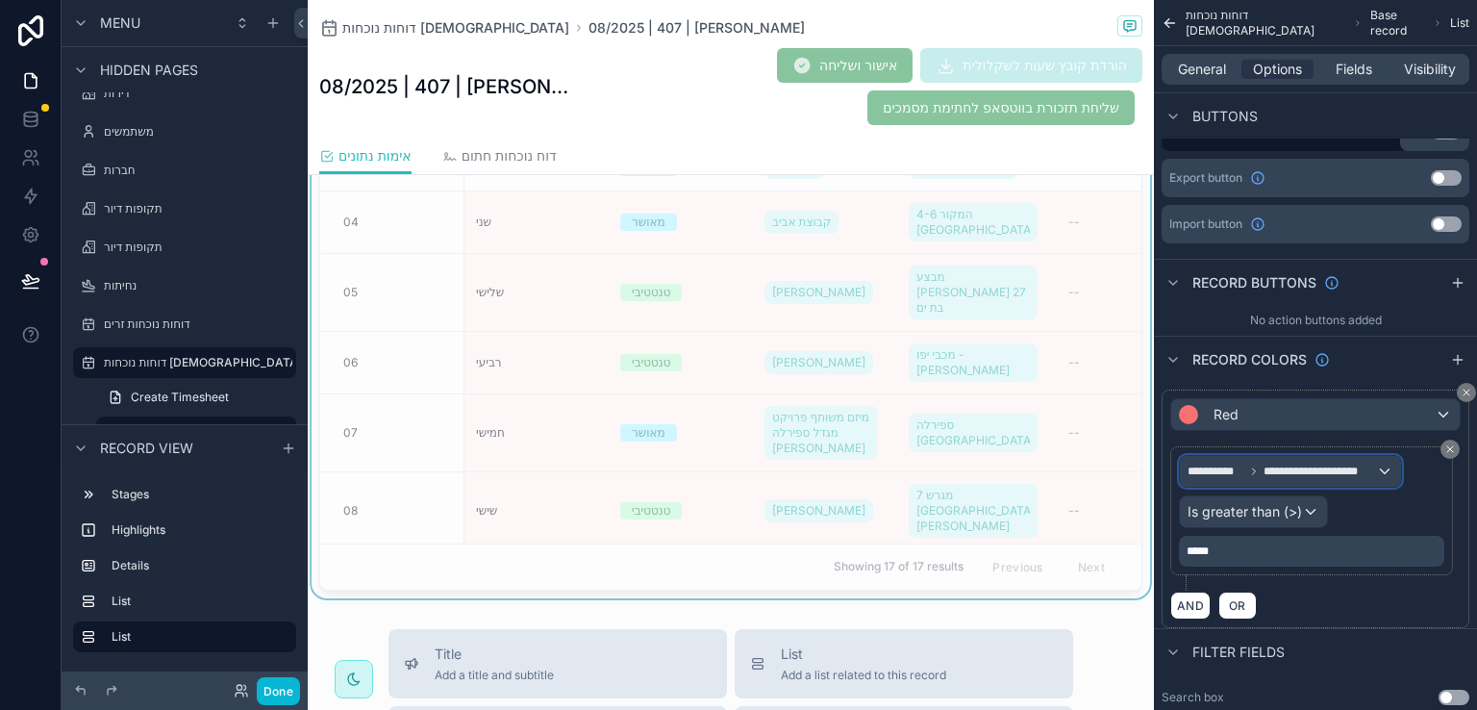
click at [1381, 466] on div "**********" at bounding box center [1290, 471] width 221 height 31
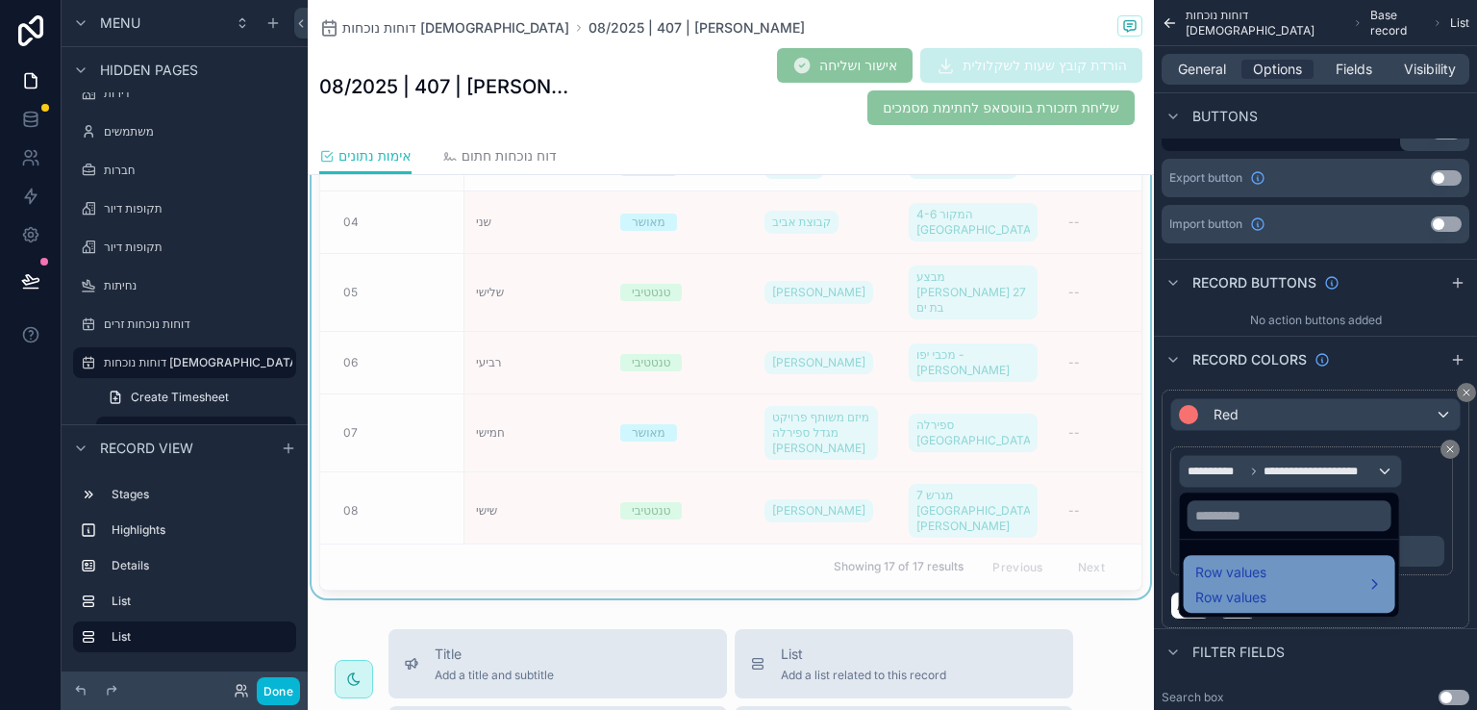
click at [1271, 573] on div "Row values Row values" at bounding box center [1289, 584] width 189 height 46
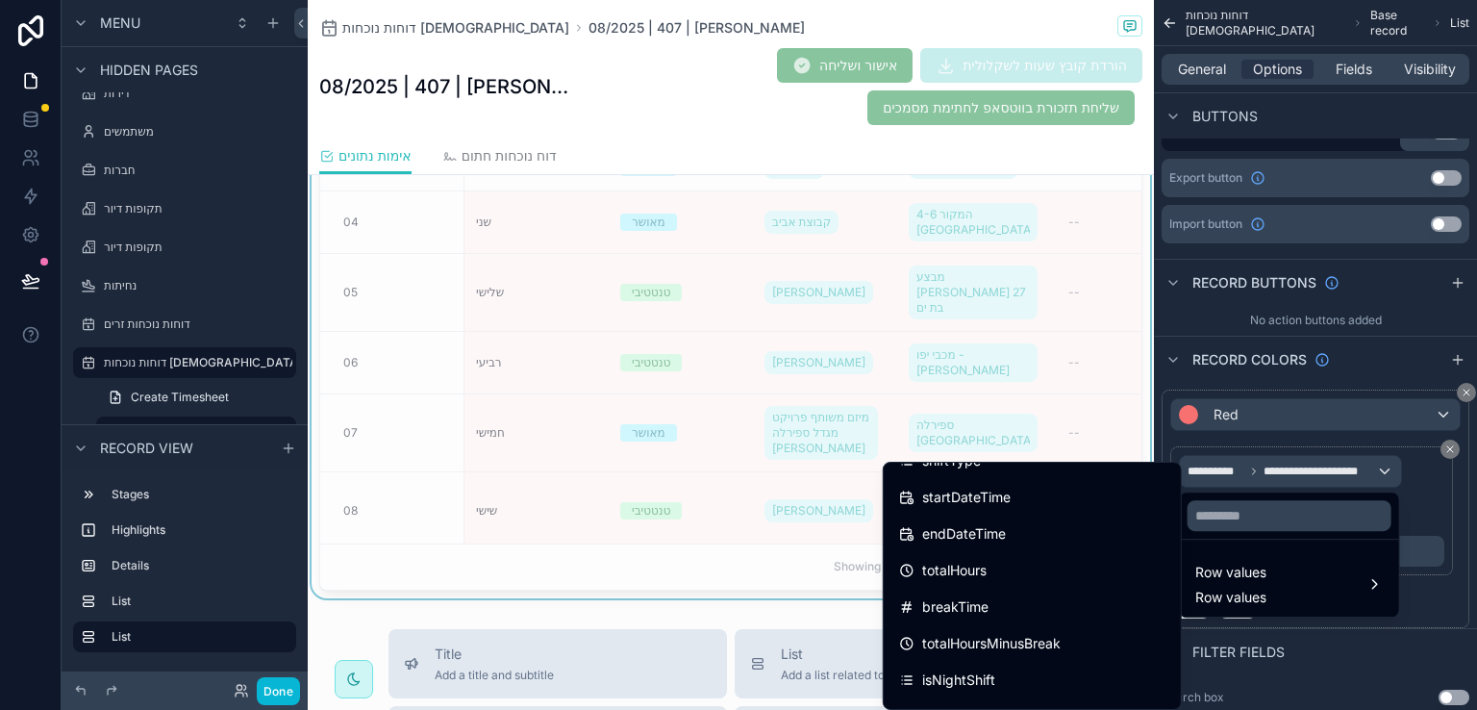
scroll to position [577, 0]
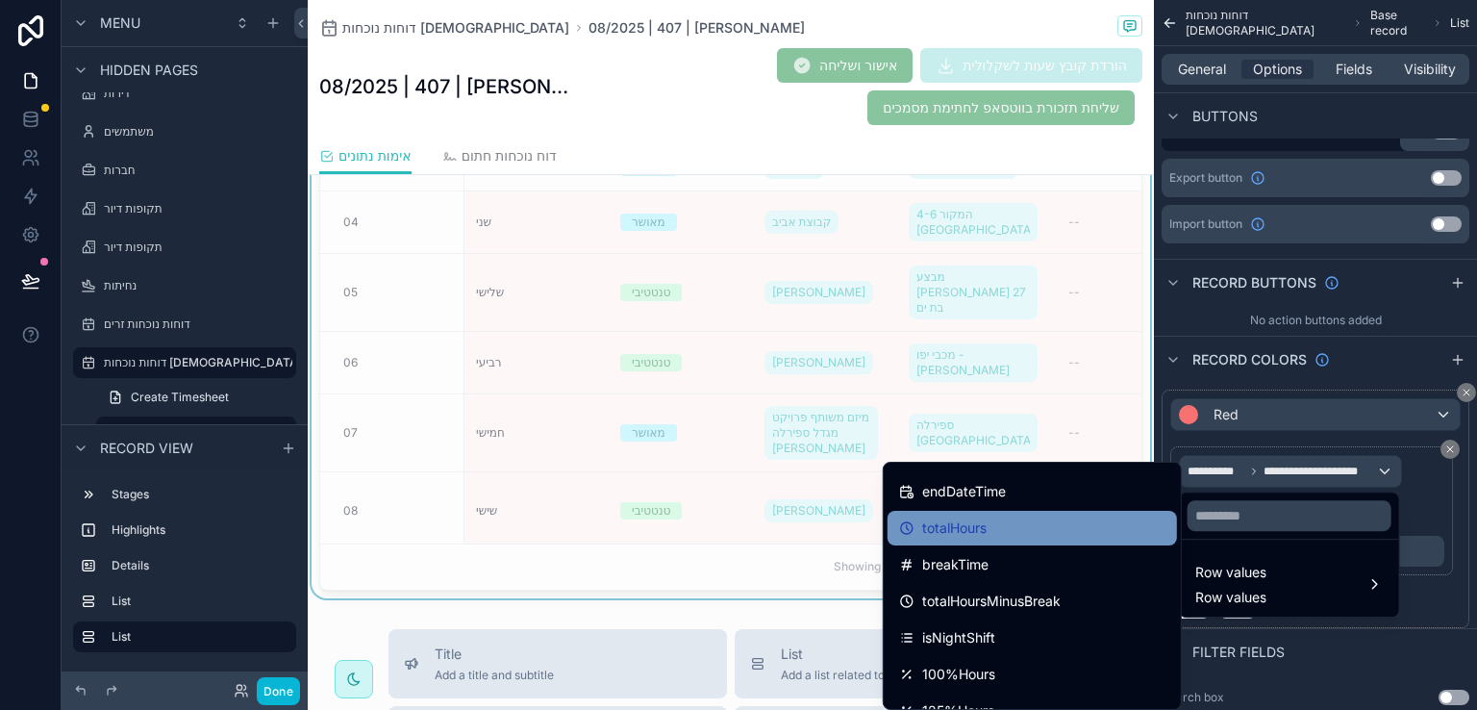
click at [981, 528] on span "totalHours" at bounding box center [954, 527] width 64 height 23
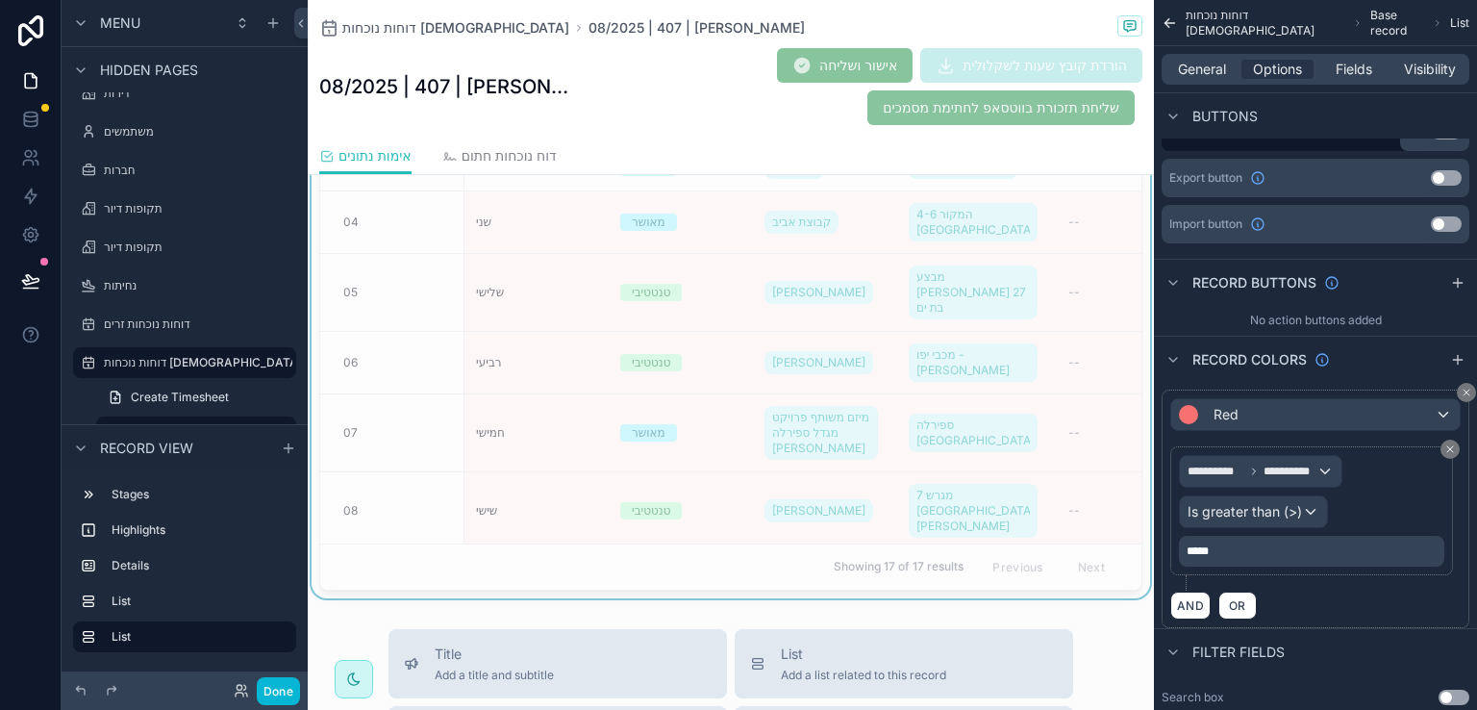
click at [1335, 602] on div "AND OR" at bounding box center [1315, 605] width 290 height 29
click at [267, 693] on button "Done" at bounding box center [278, 691] width 43 height 28
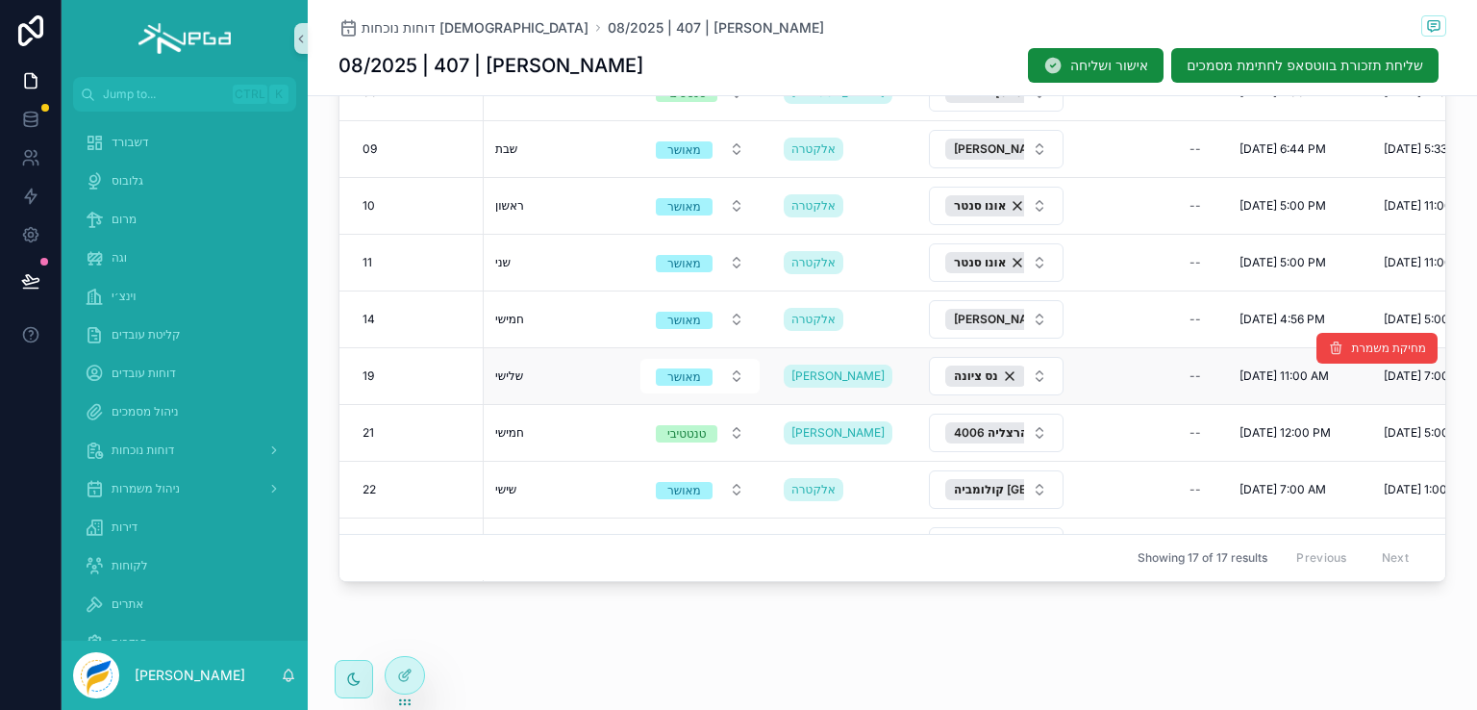
scroll to position [289, 0]
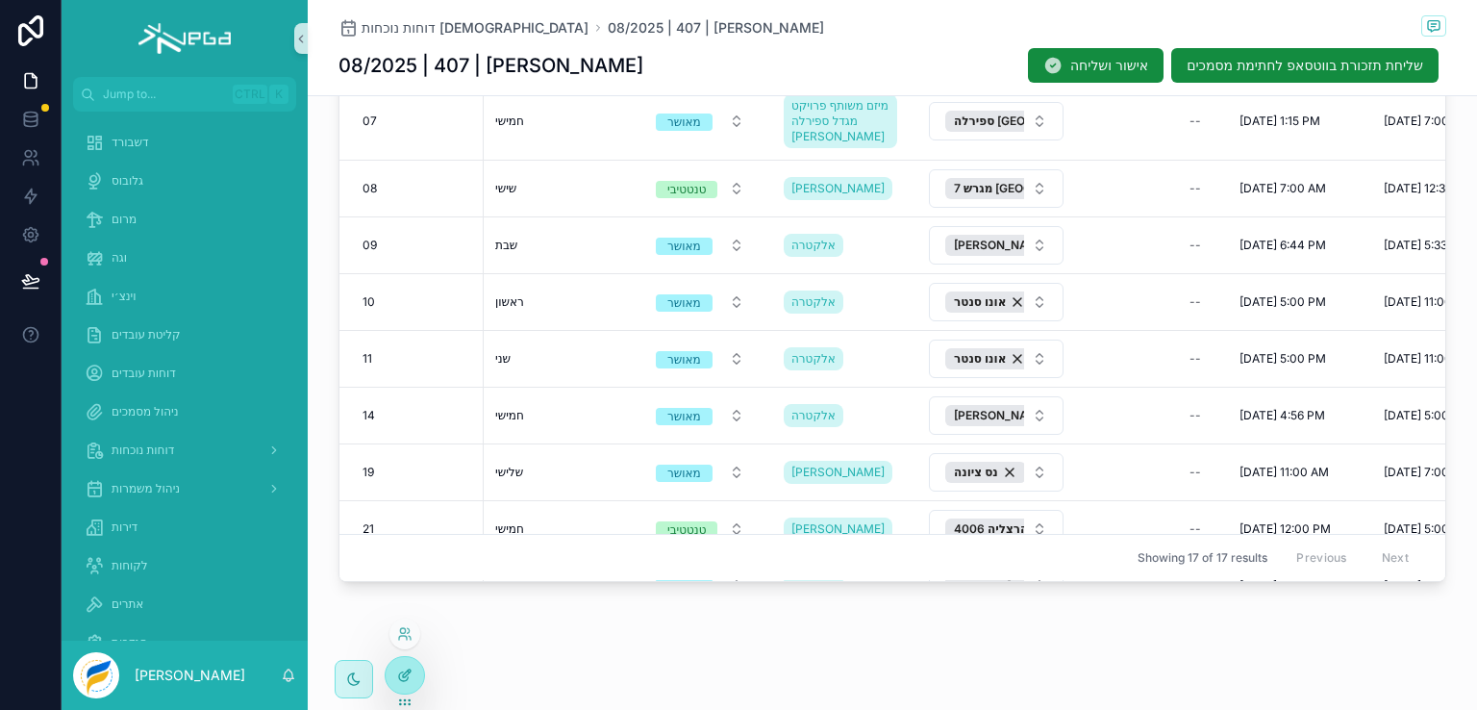
click at [406, 678] on icon at bounding box center [404, 674] width 15 height 15
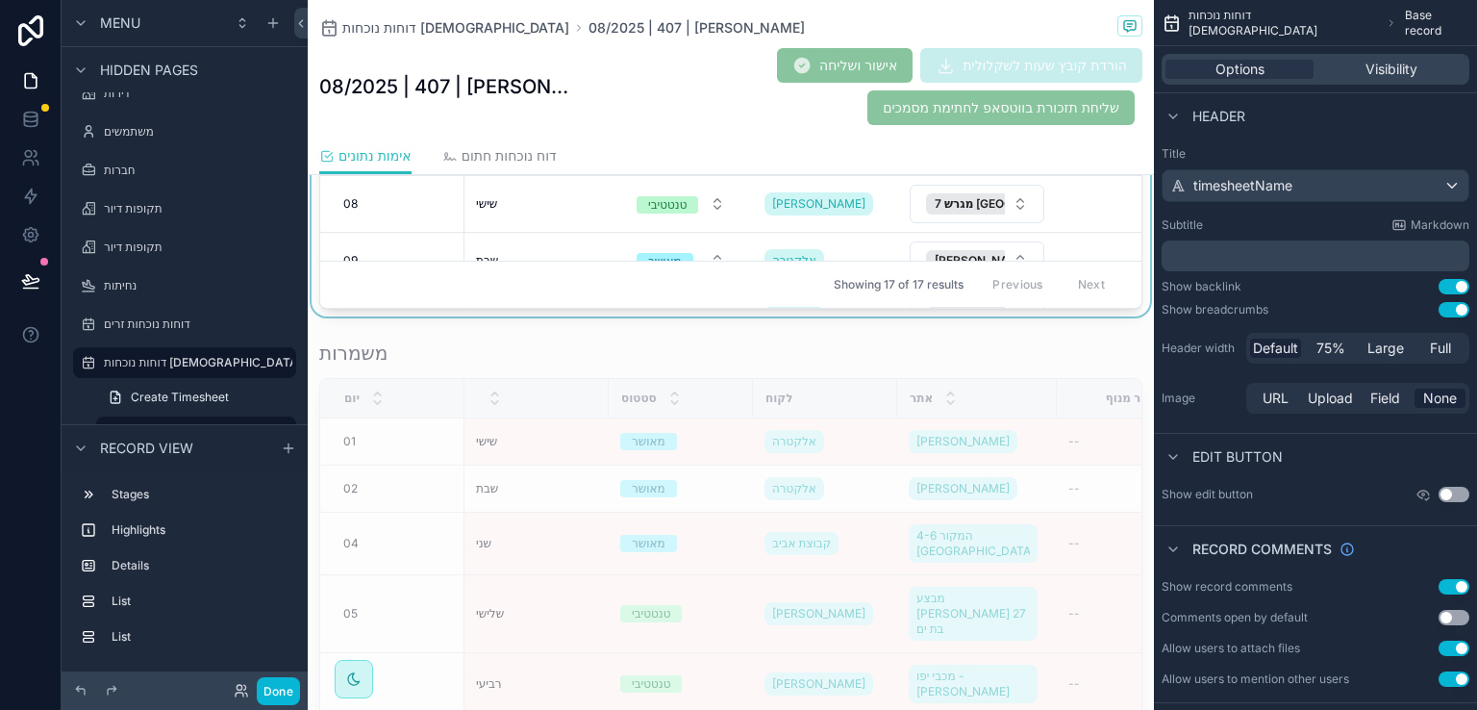
scroll to position [1000, 0]
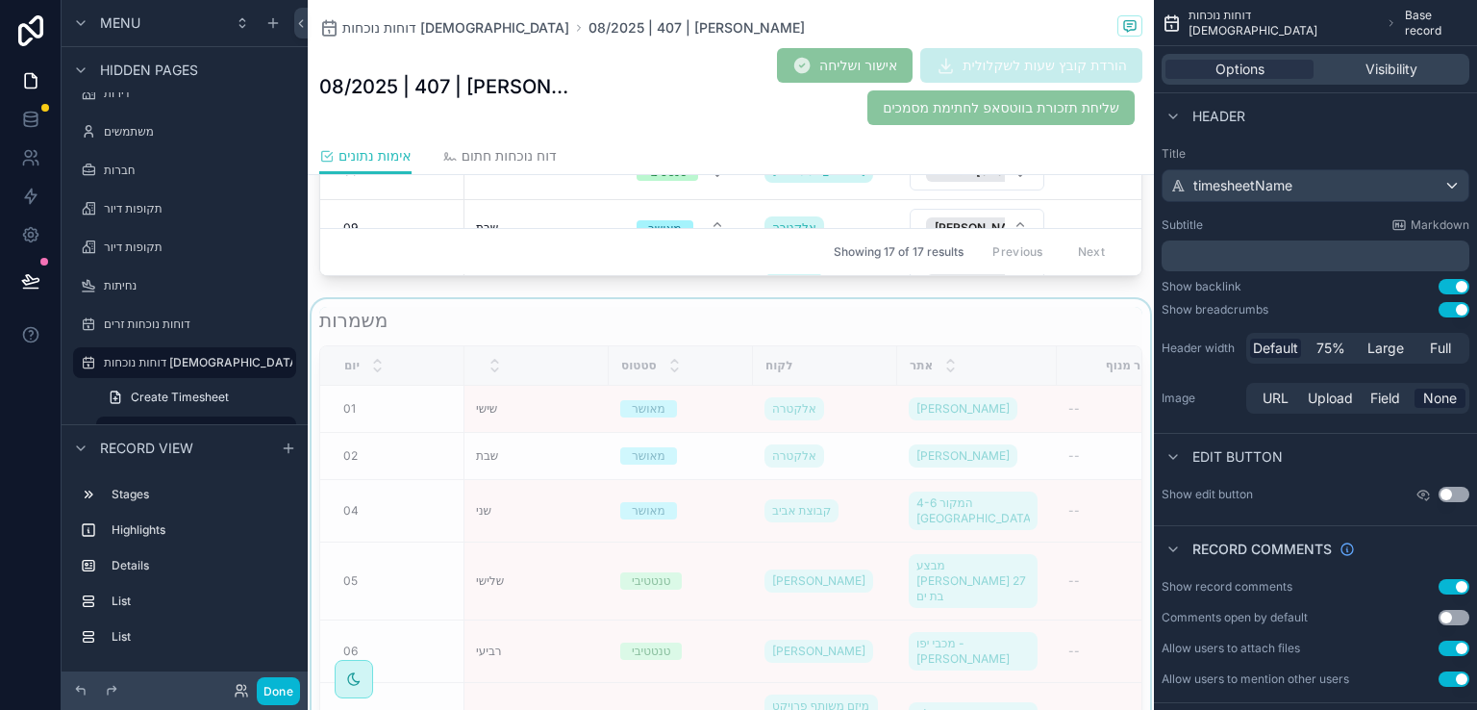
click at [885, 319] on div "scrollable content" at bounding box center [731, 593] width 846 height 589
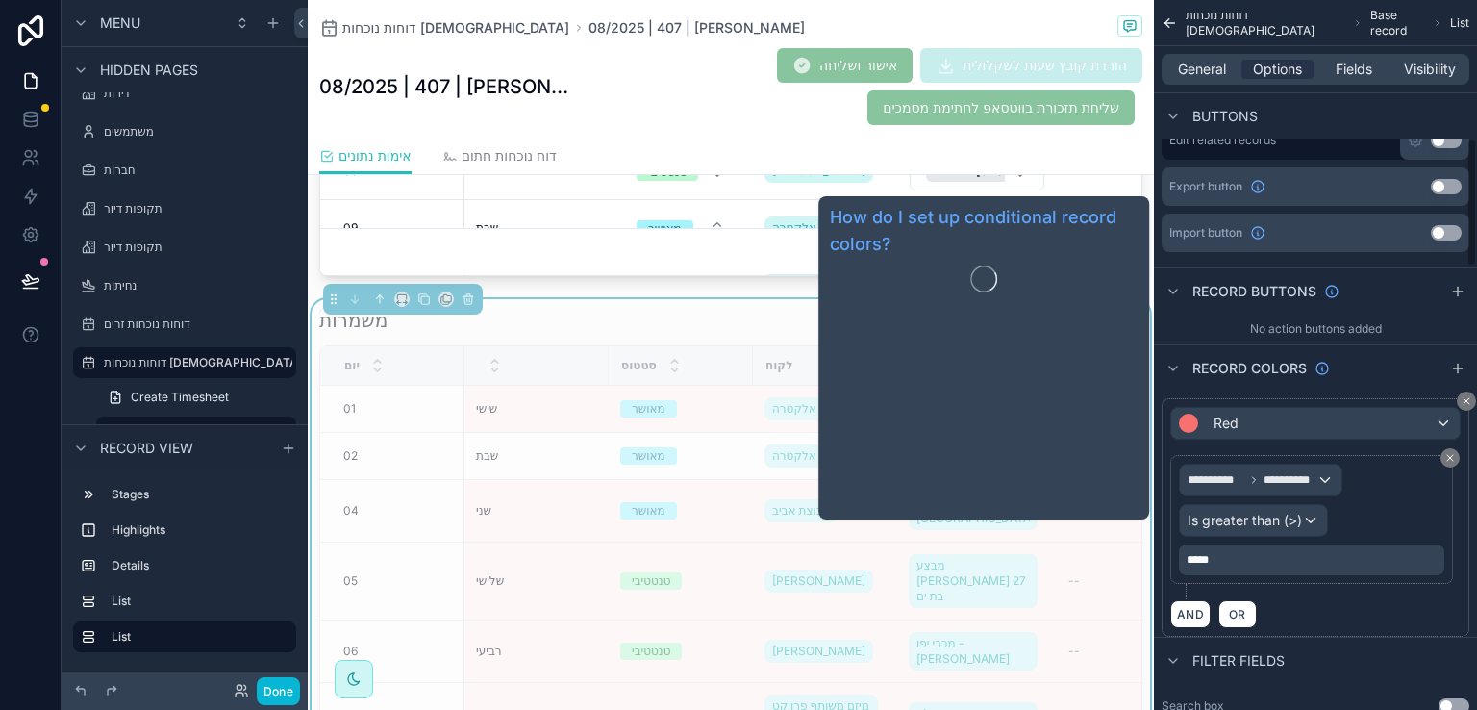
scroll to position [769, 0]
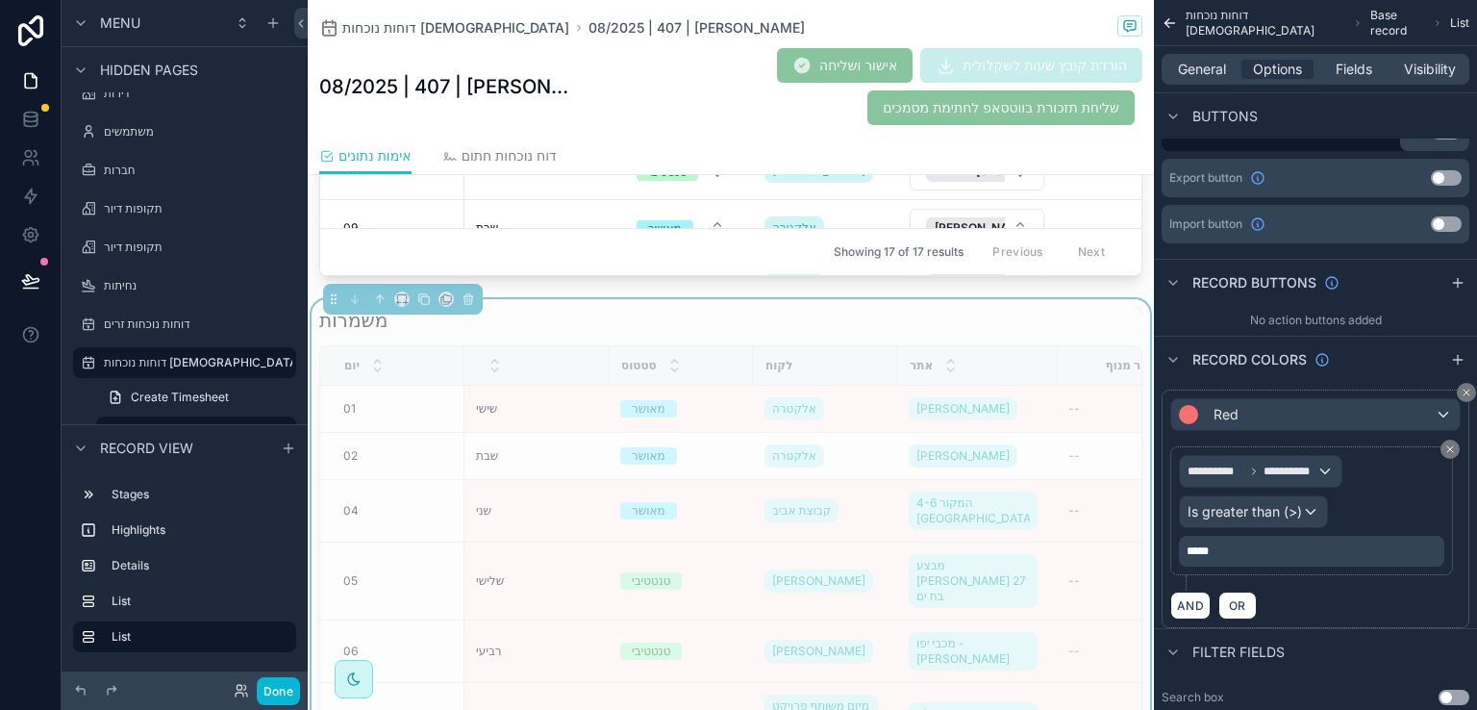
click at [1070, 307] on div "משמרות" at bounding box center [730, 320] width 823 height 27
click at [265, 677] on button "Done" at bounding box center [278, 691] width 43 height 28
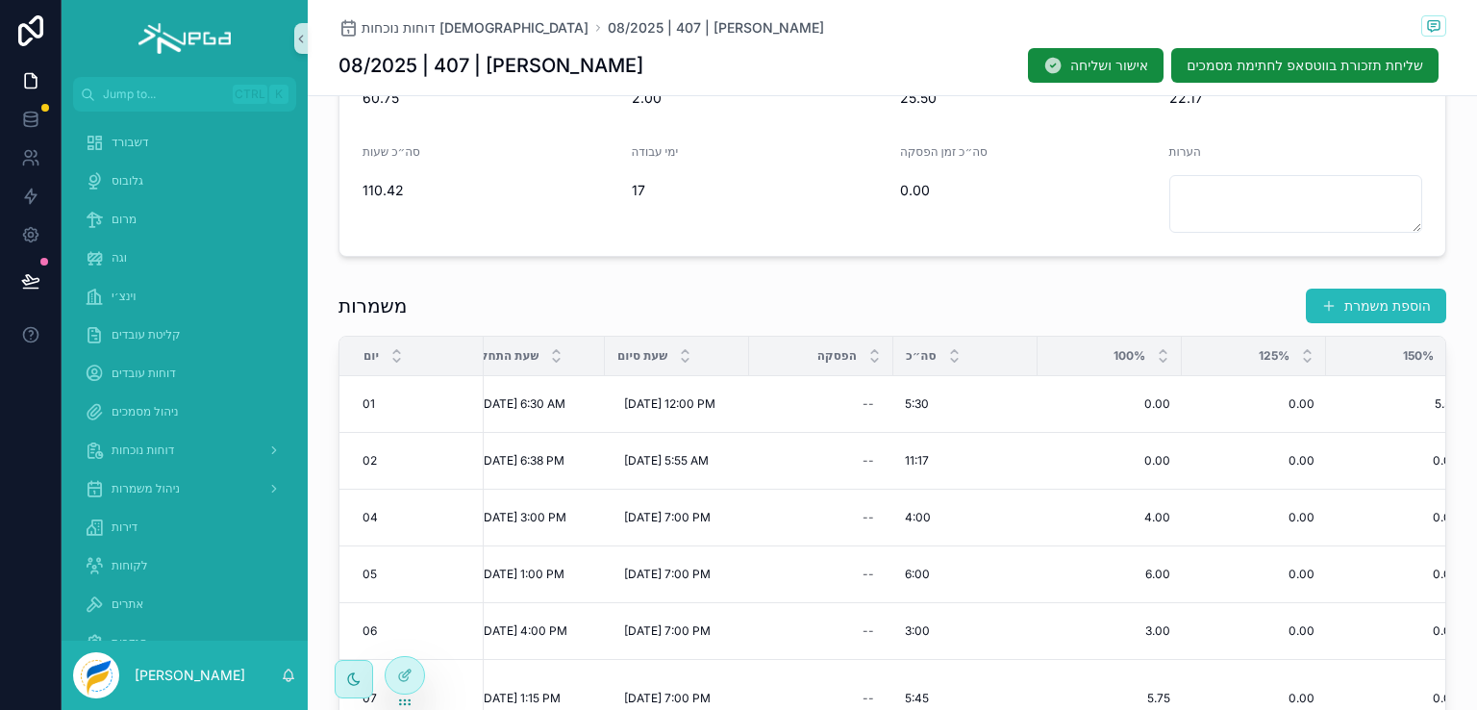
scroll to position [96, 760]
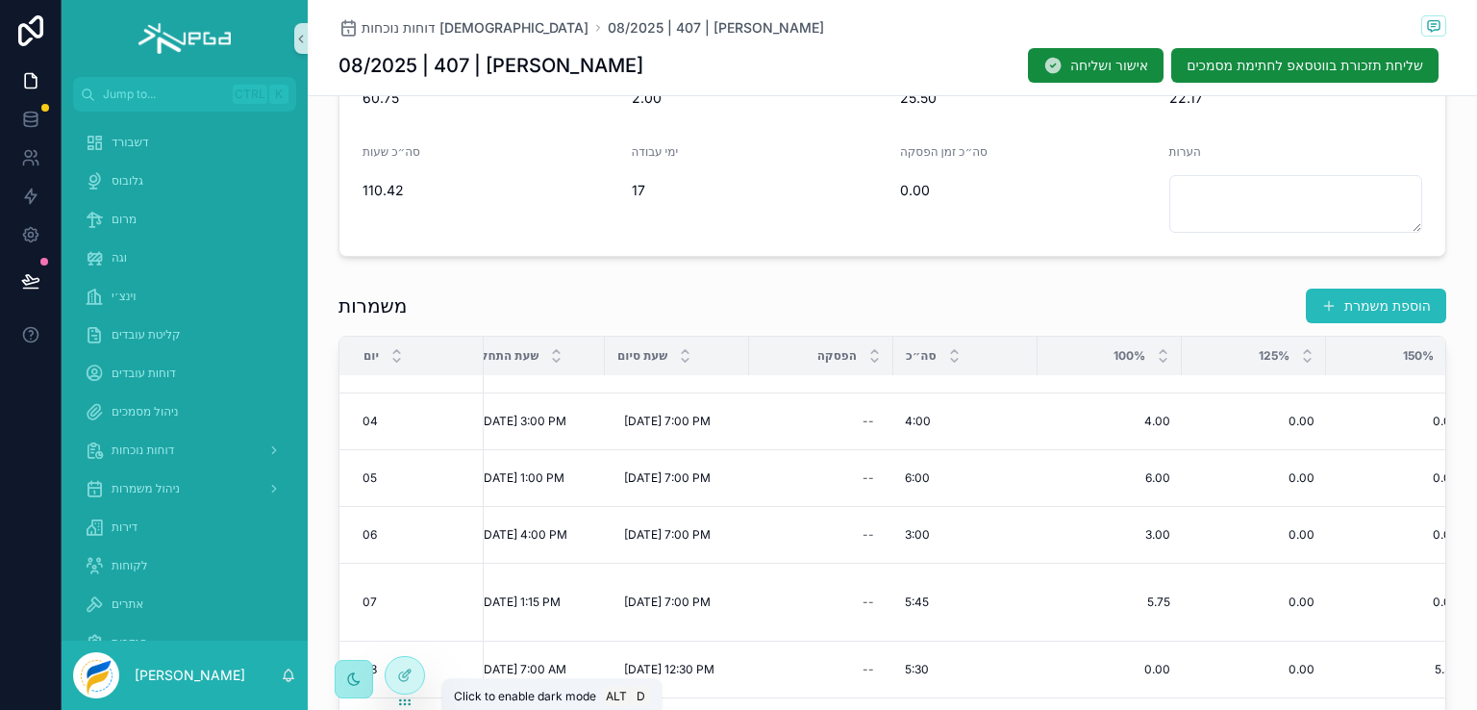
click at [350, 679] on icon "scrollable content" at bounding box center [353, 678] width 15 height 15
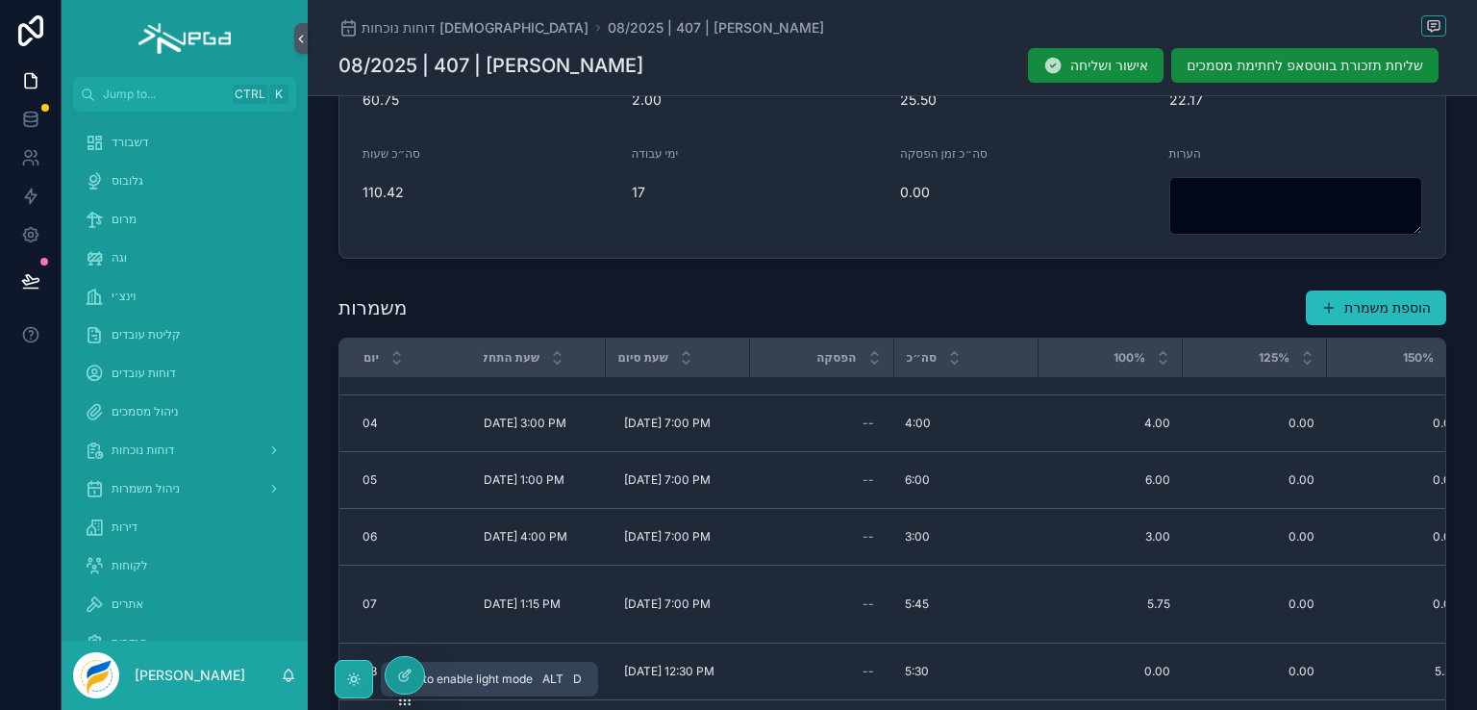
click at [357, 674] on icon "scrollable content" at bounding box center [353, 678] width 15 height 15
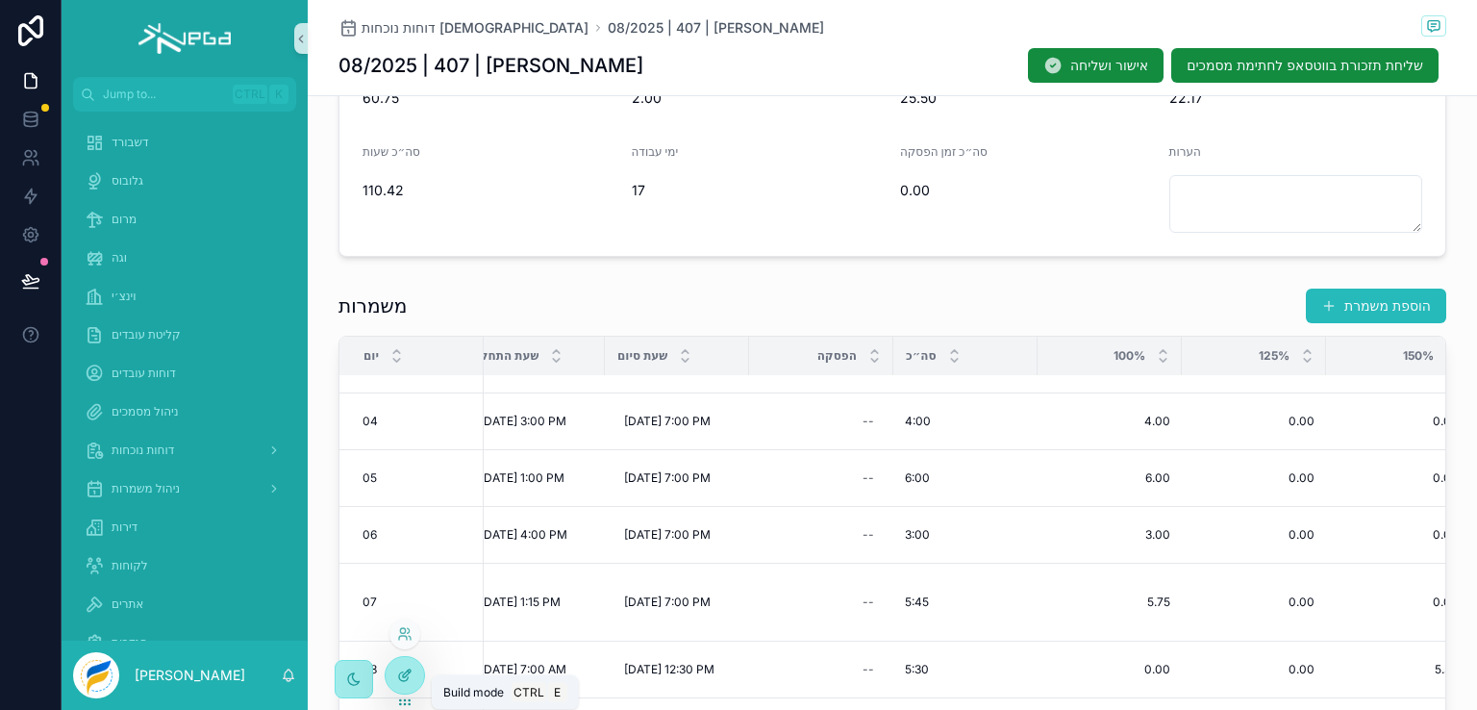
click at [405, 670] on icon at bounding box center [404, 674] width 15 height 15
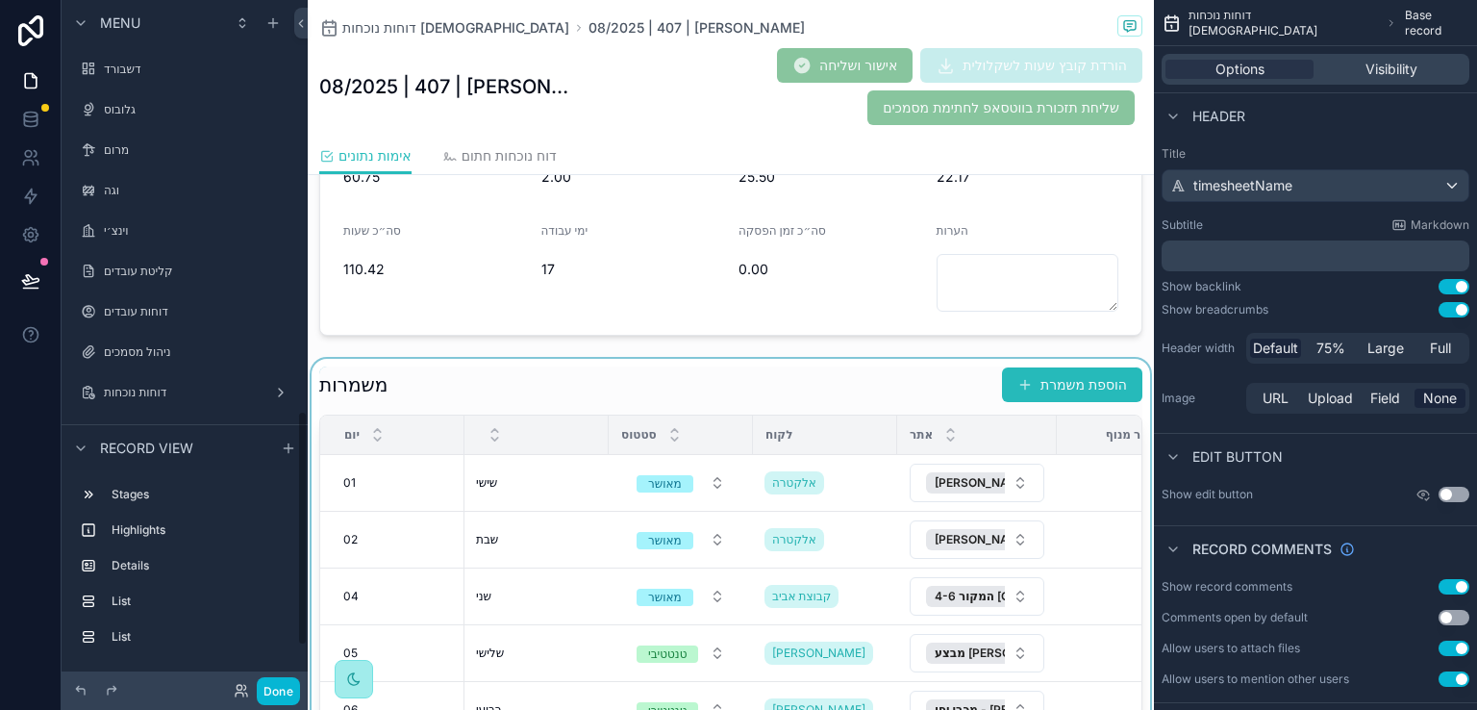
click at [815, 370] on div "scrollable content" at bounding box center [731, 658] width 846 height 598
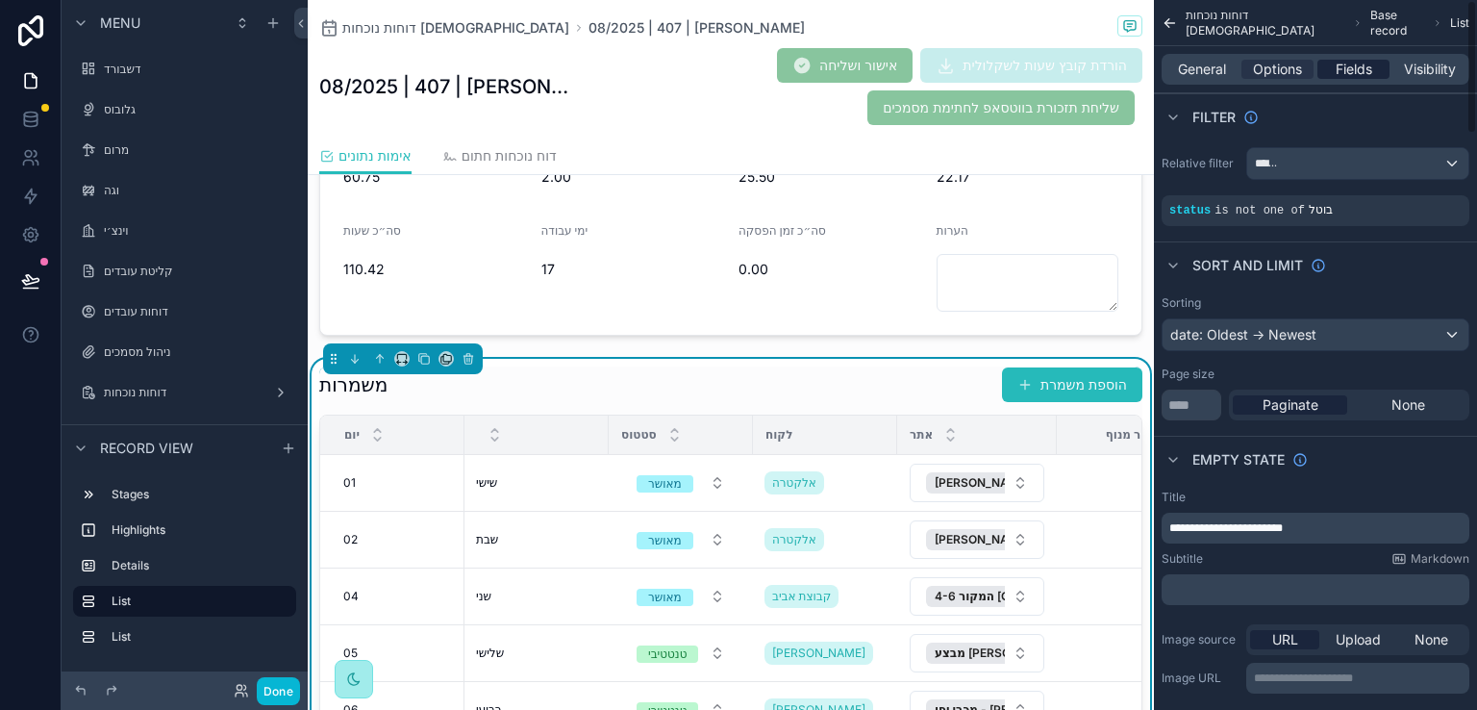
scroll to position [1203, 0]
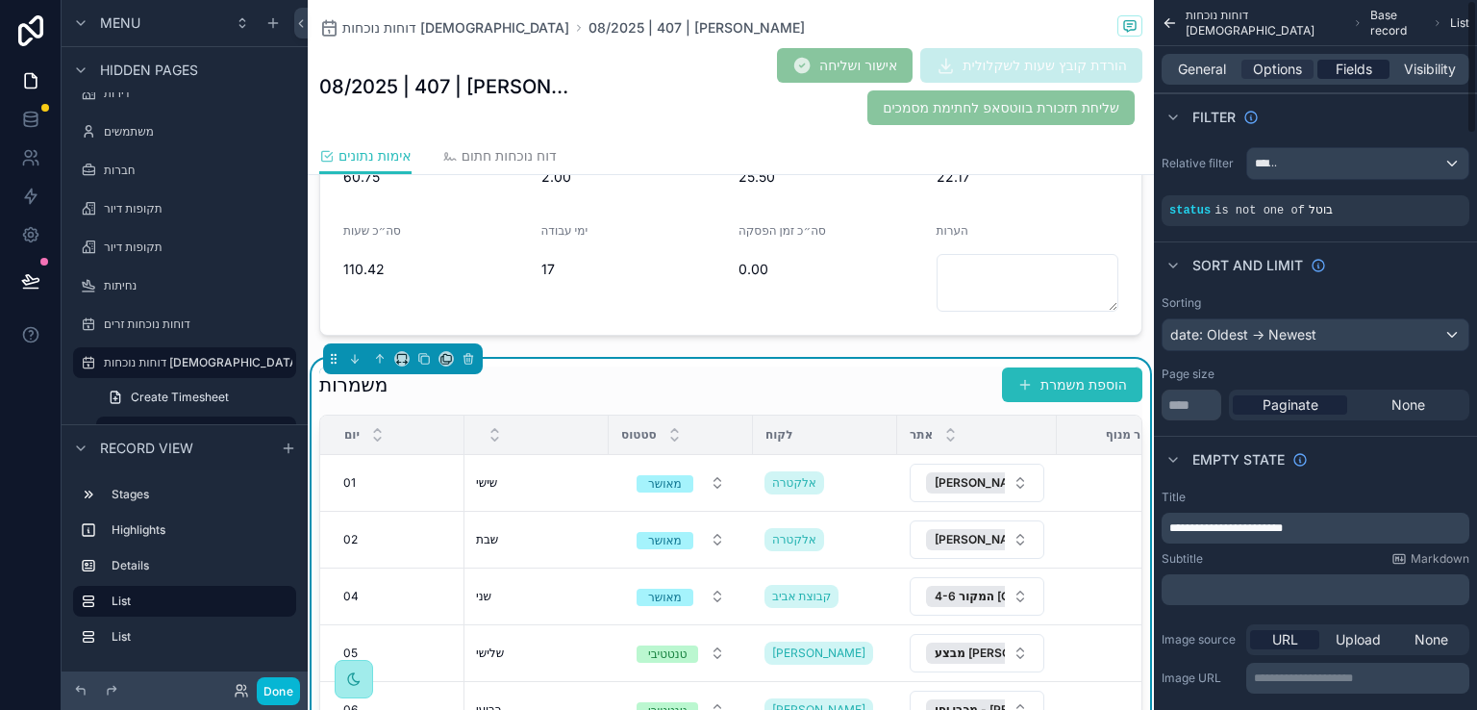
click at [1345, 75] on span "Fields" at bounding box center [1354, 69] width 37 height 19
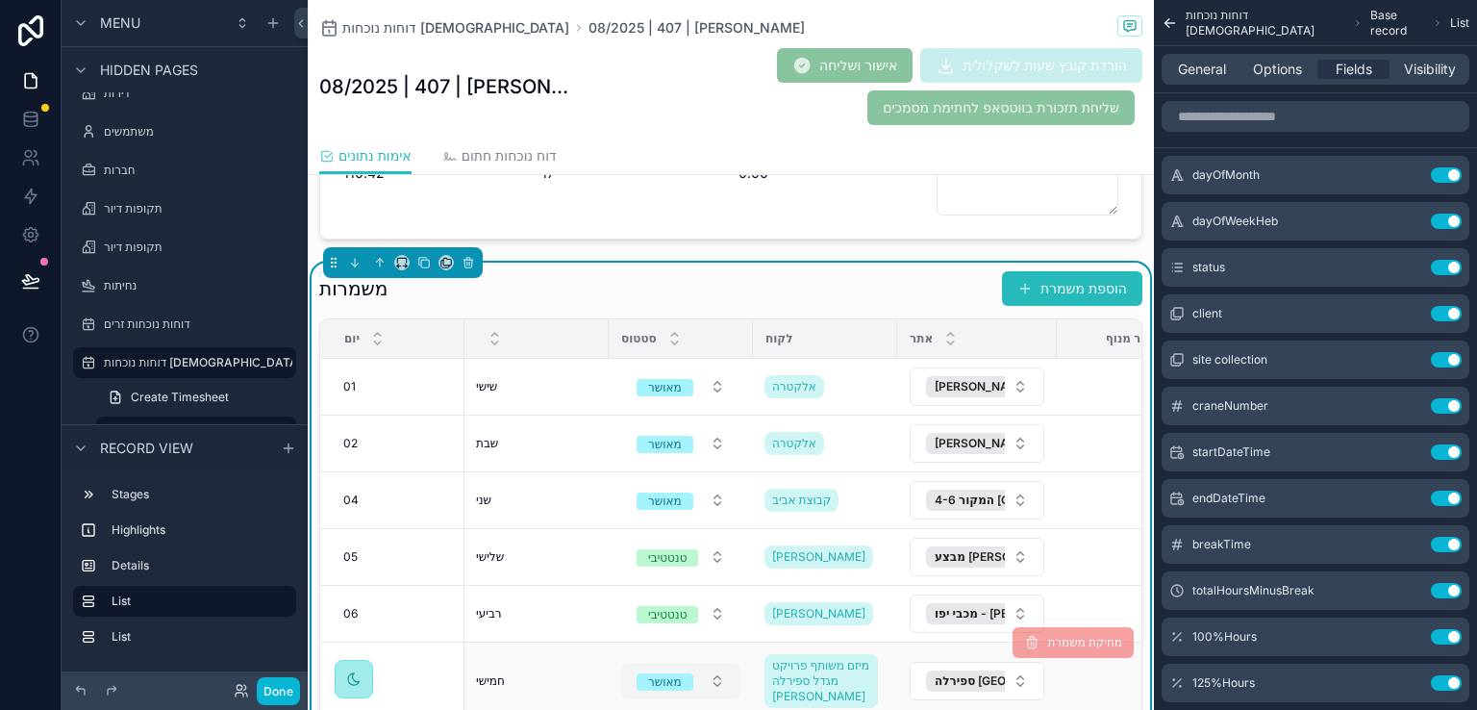
scroll to position [423, 0]
click at [1408, 593] on icon "scrollable content" at bounding box center [1407, 590] width 15 height 15
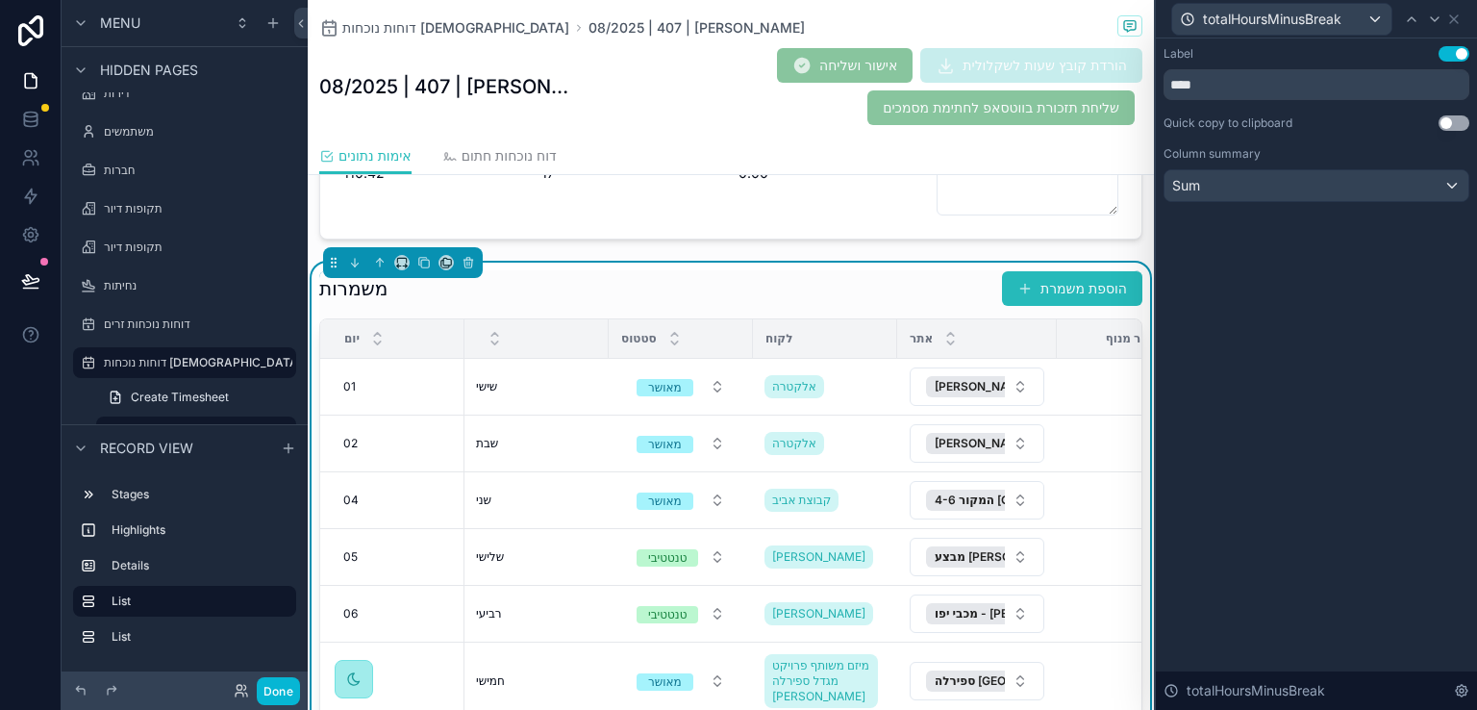
scroll to position [1044, 0]
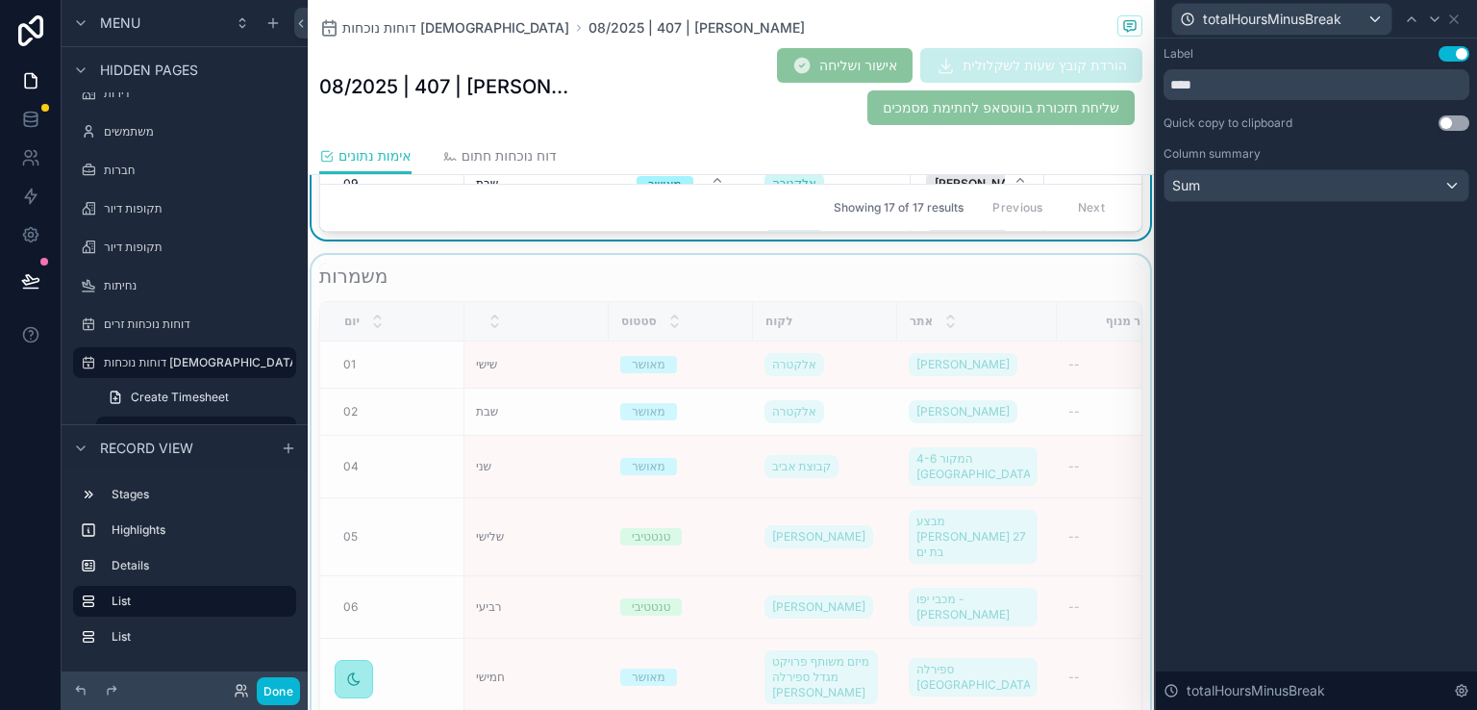
drag, startPoint x: 872, startPoint y: 271, endPoint x: 874, endPoint y: 261, distance: 10.8
click at [872, 270] on div "scrollable content" at bounding box center [731, 549] width 846 height 589
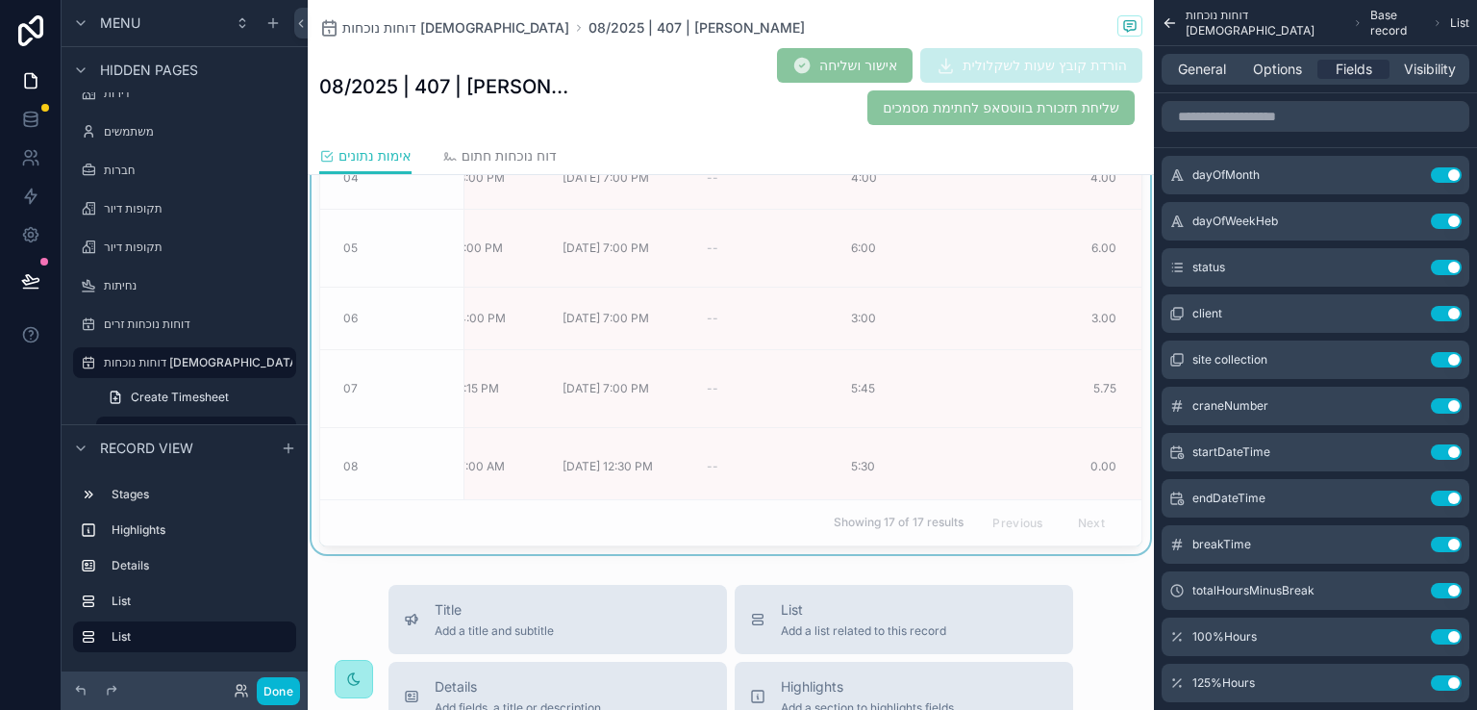
scroll to position [948, 0]
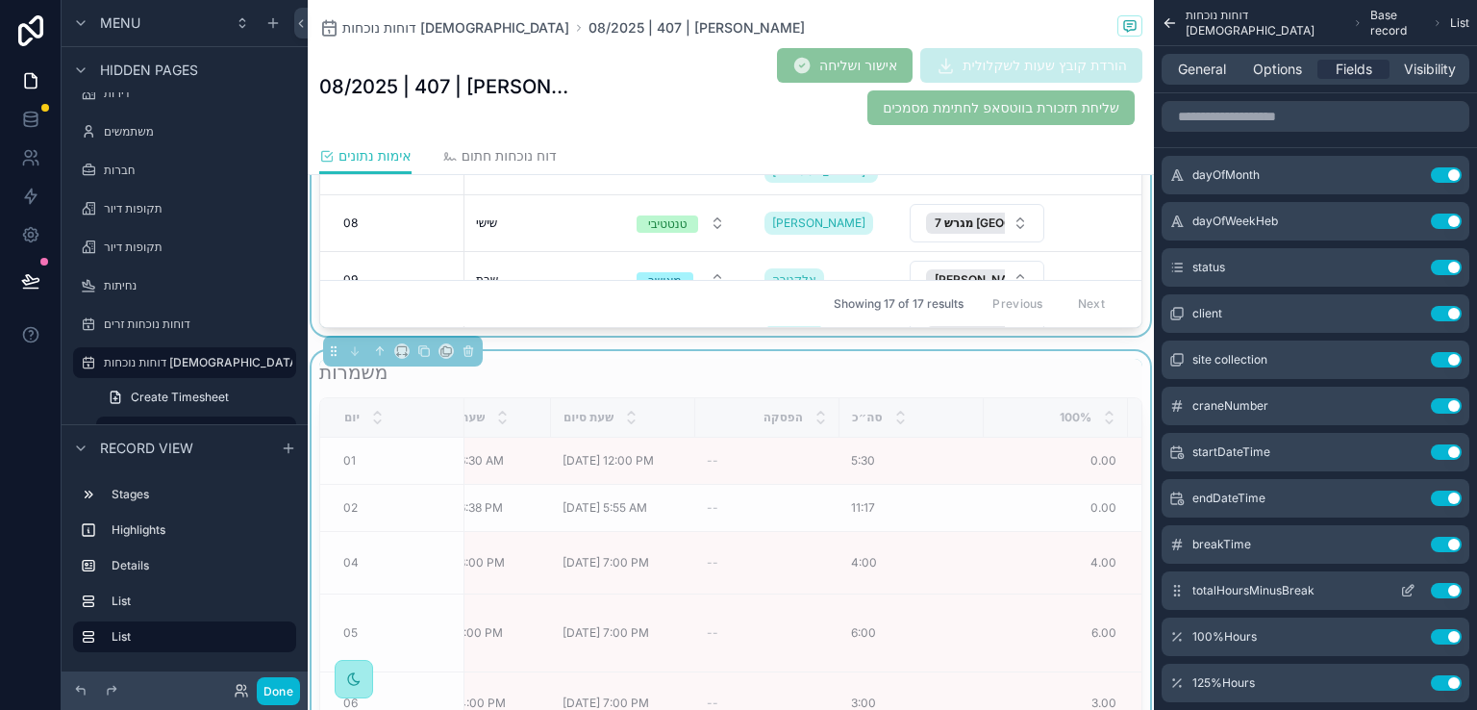
click at [1406, 591] on icon "scrollable content" at bounding box center [1410, 589] width 8 height 8
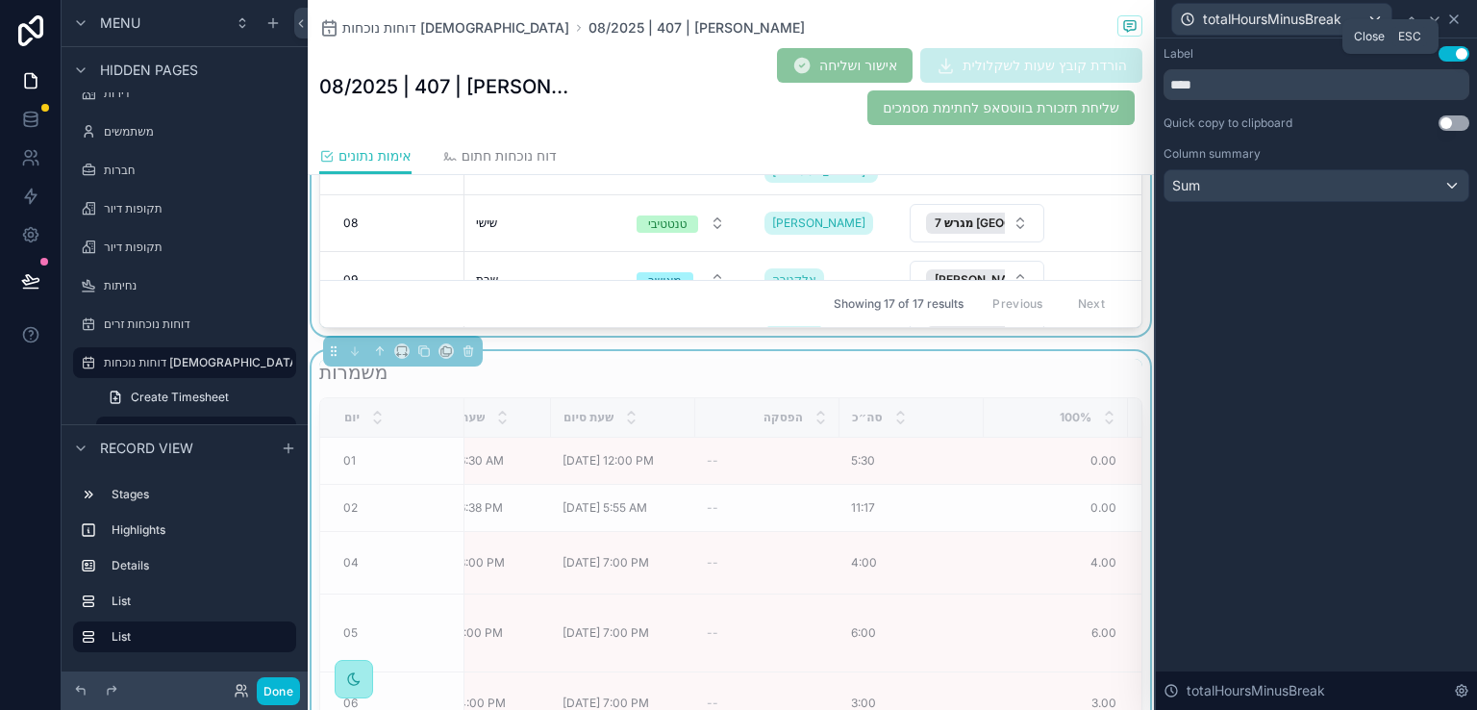
click at [1450, 19] on icon at bounding box center [1453, 19] width 15 height 15
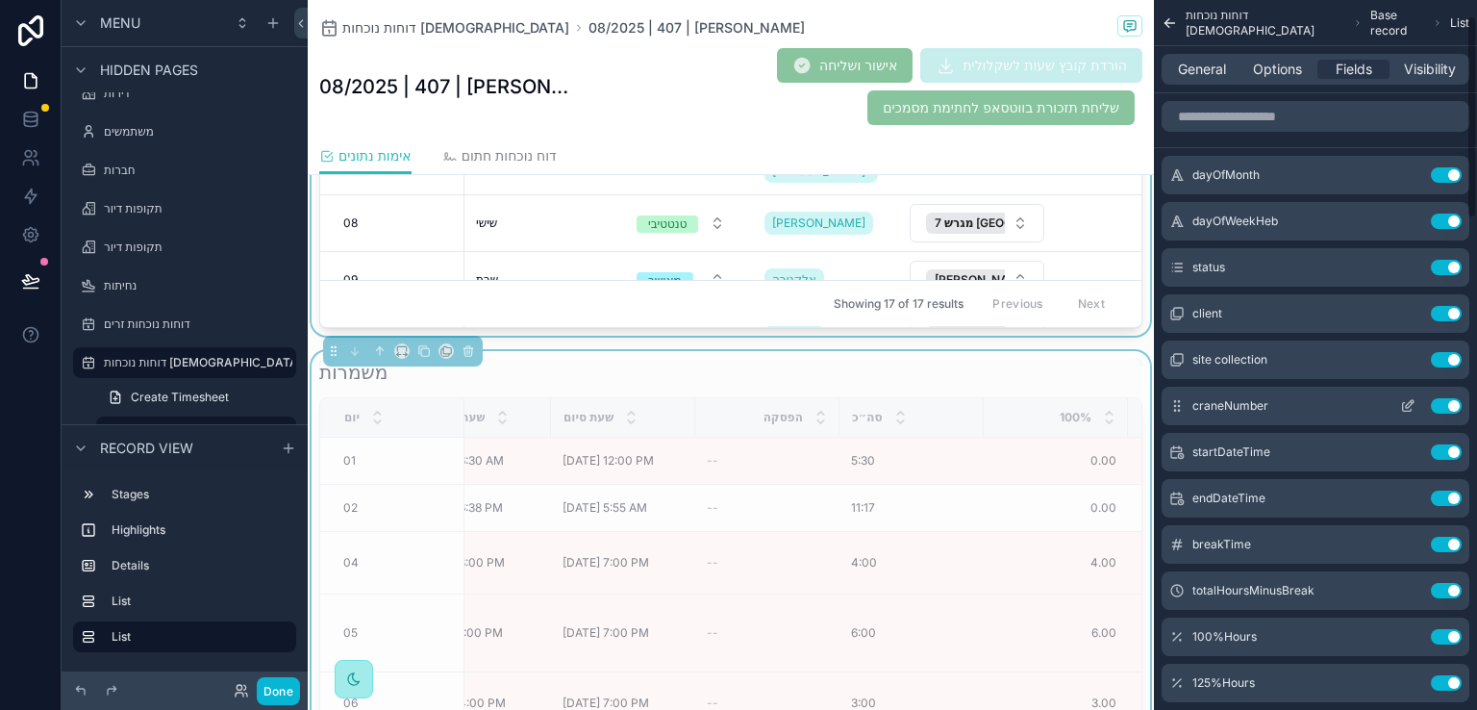
scroll to position [96, 0]
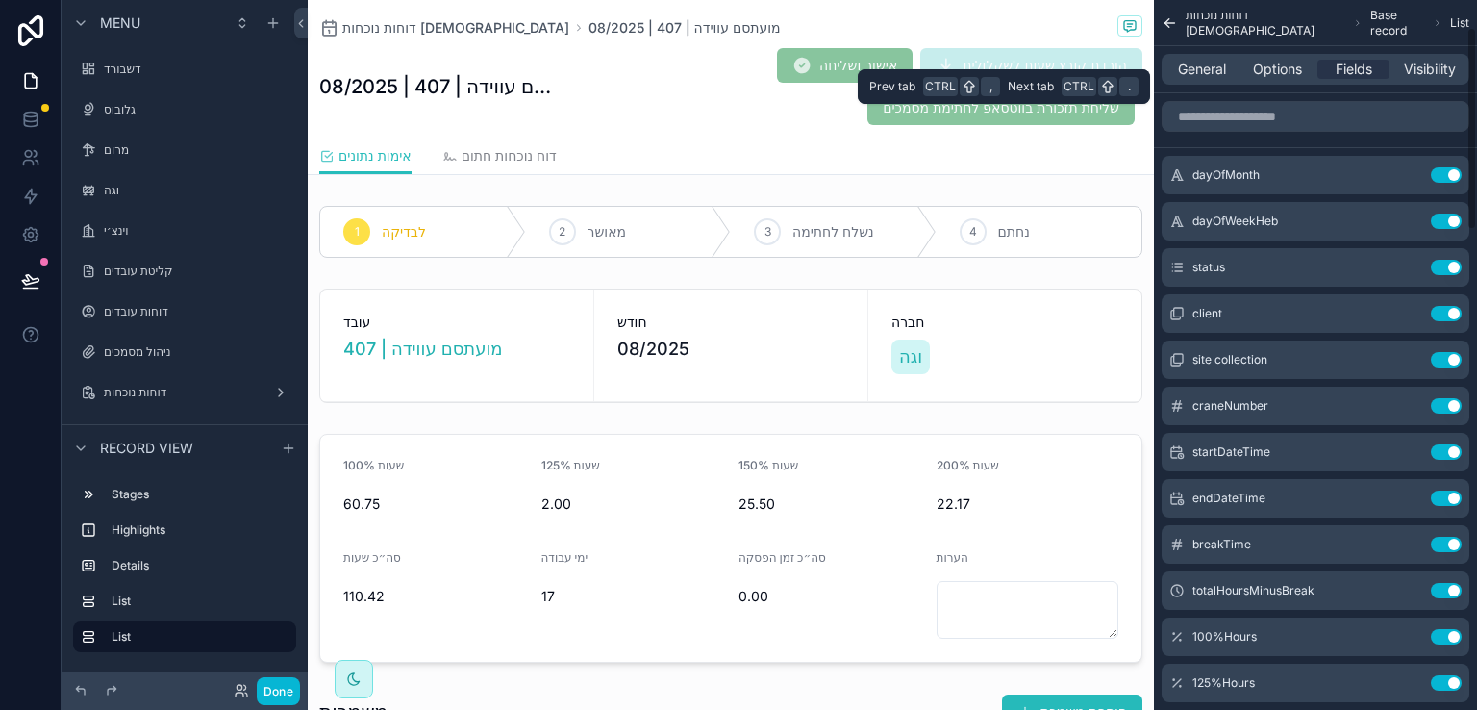
click at [1289, 70] on span "Options" at bounding box center [1277, 69] width 49 height 19
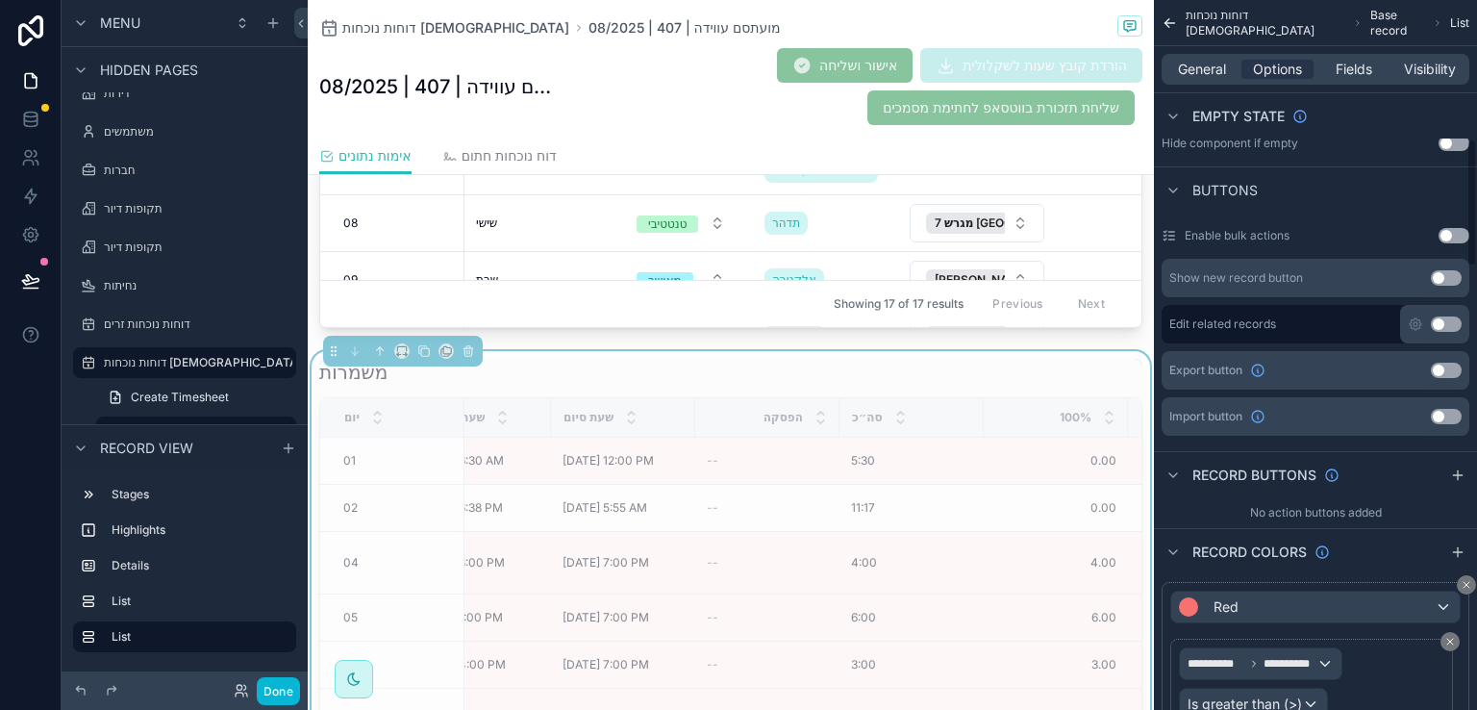
scroll to position [769, 0]
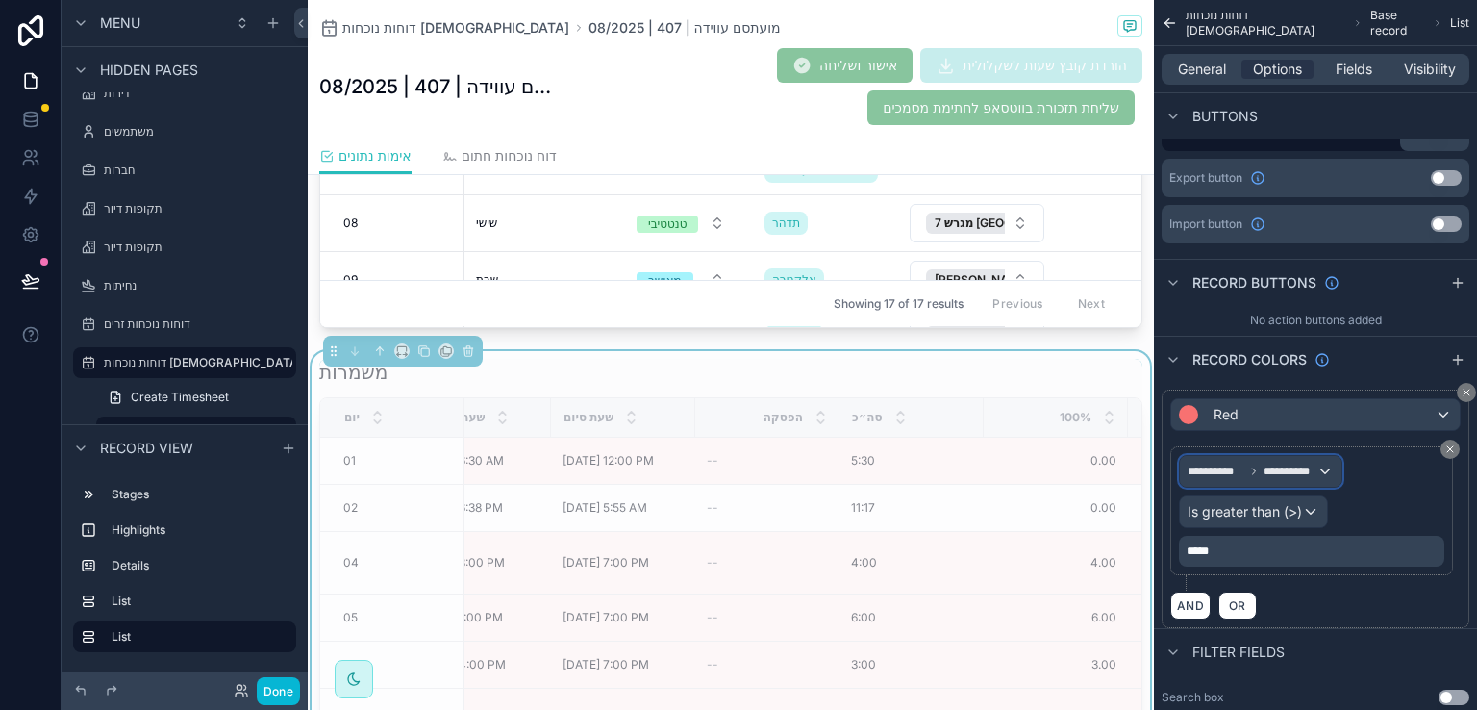
click at [1323, 468] on div "**********" at bounding box center [1261, 471] width 162 height 31
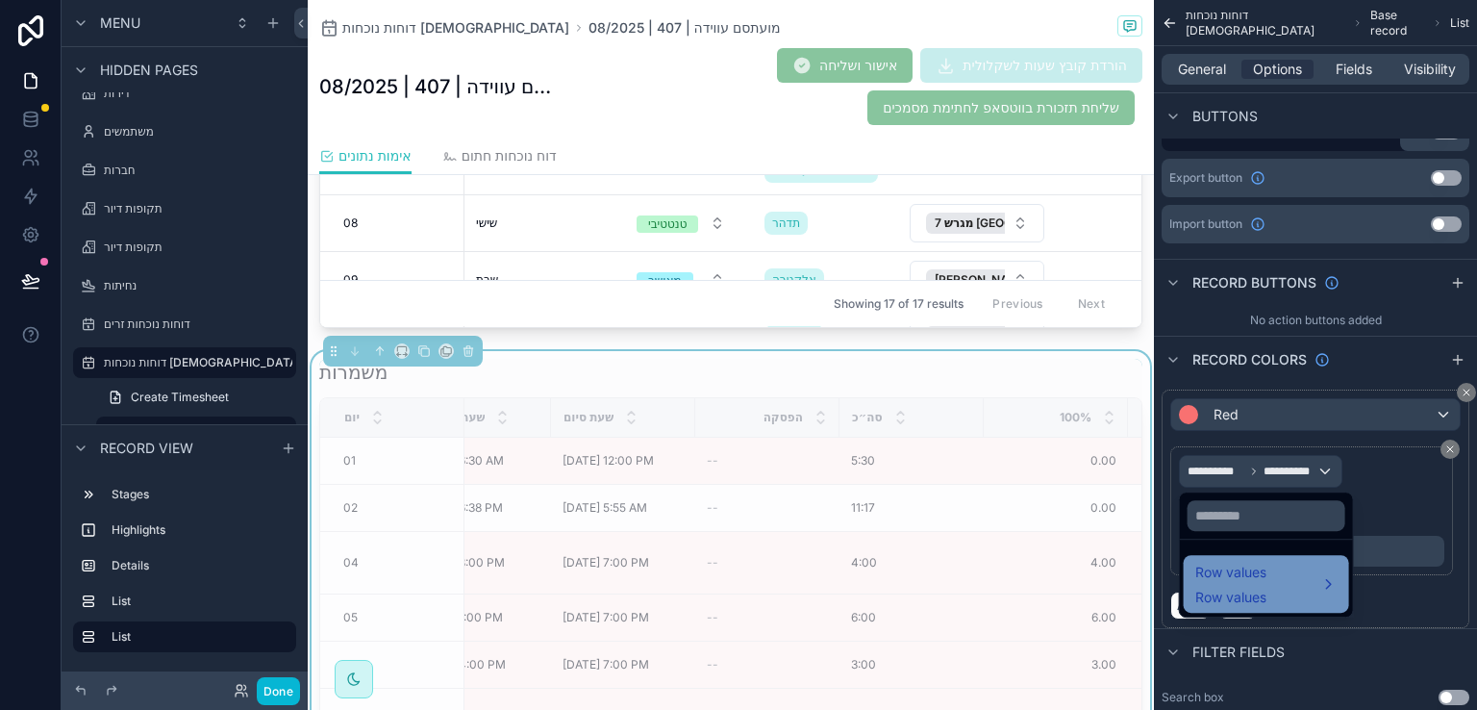
click at [1247, 572] on span "Row values" at bounding box center [1230, 572] width 71 height 23
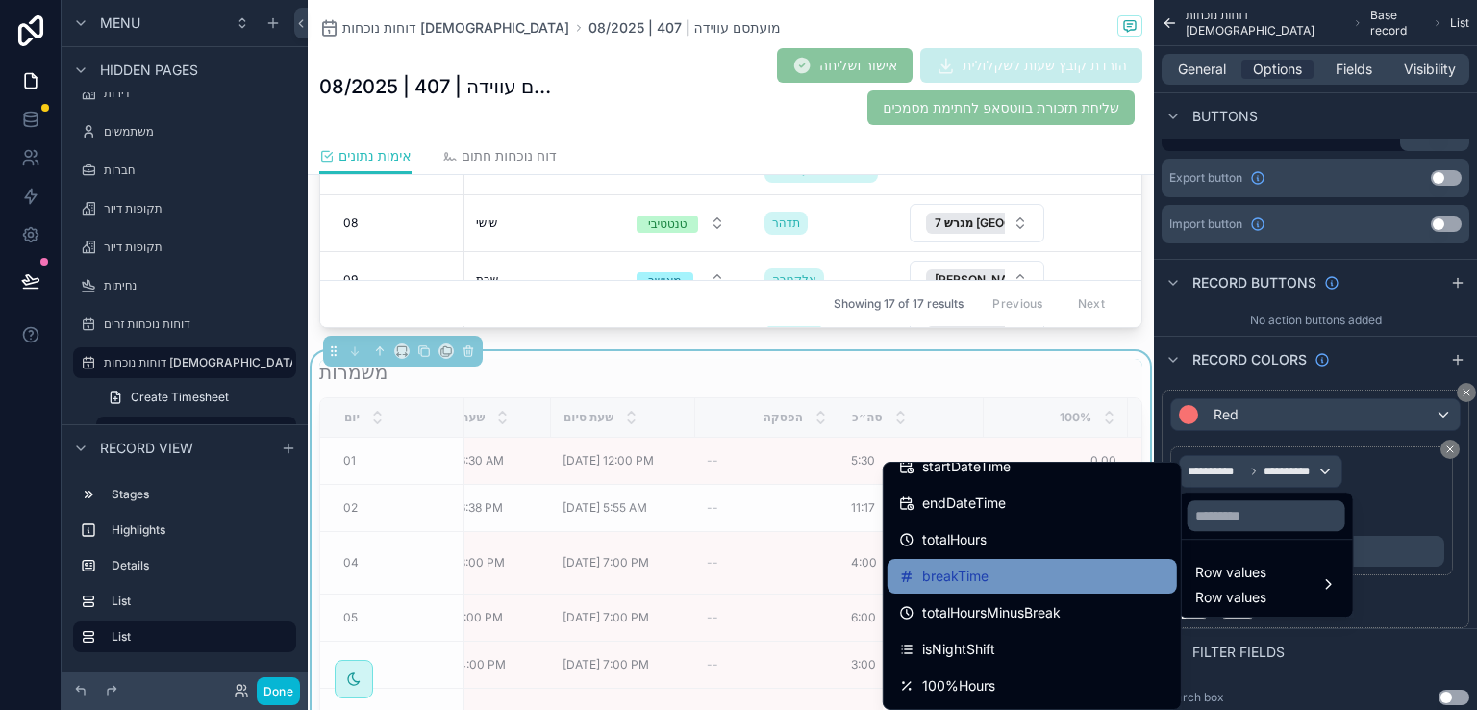
scroll to position [577, 0]
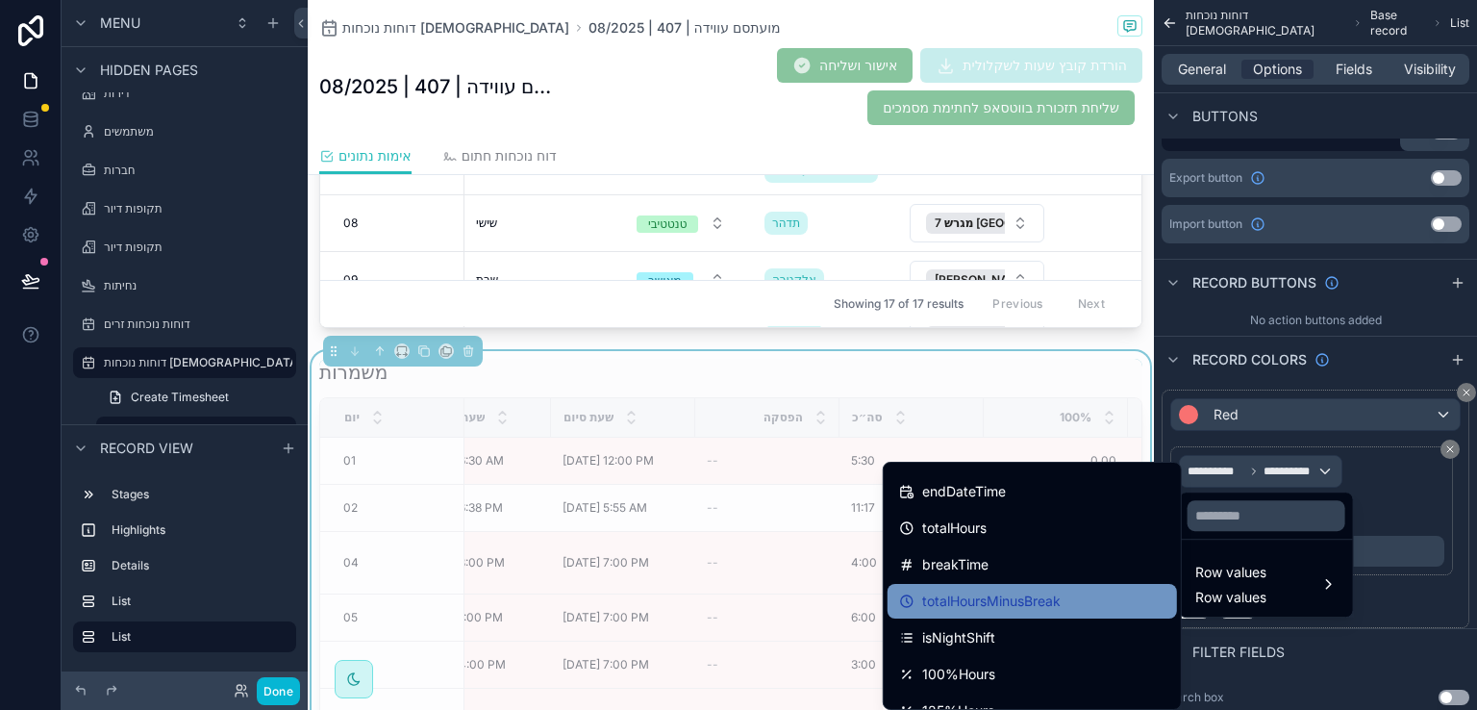
click at [1038, 597] on span "totalHoursMinusBreak" at bounding box center [991, 601] width 138 height 23
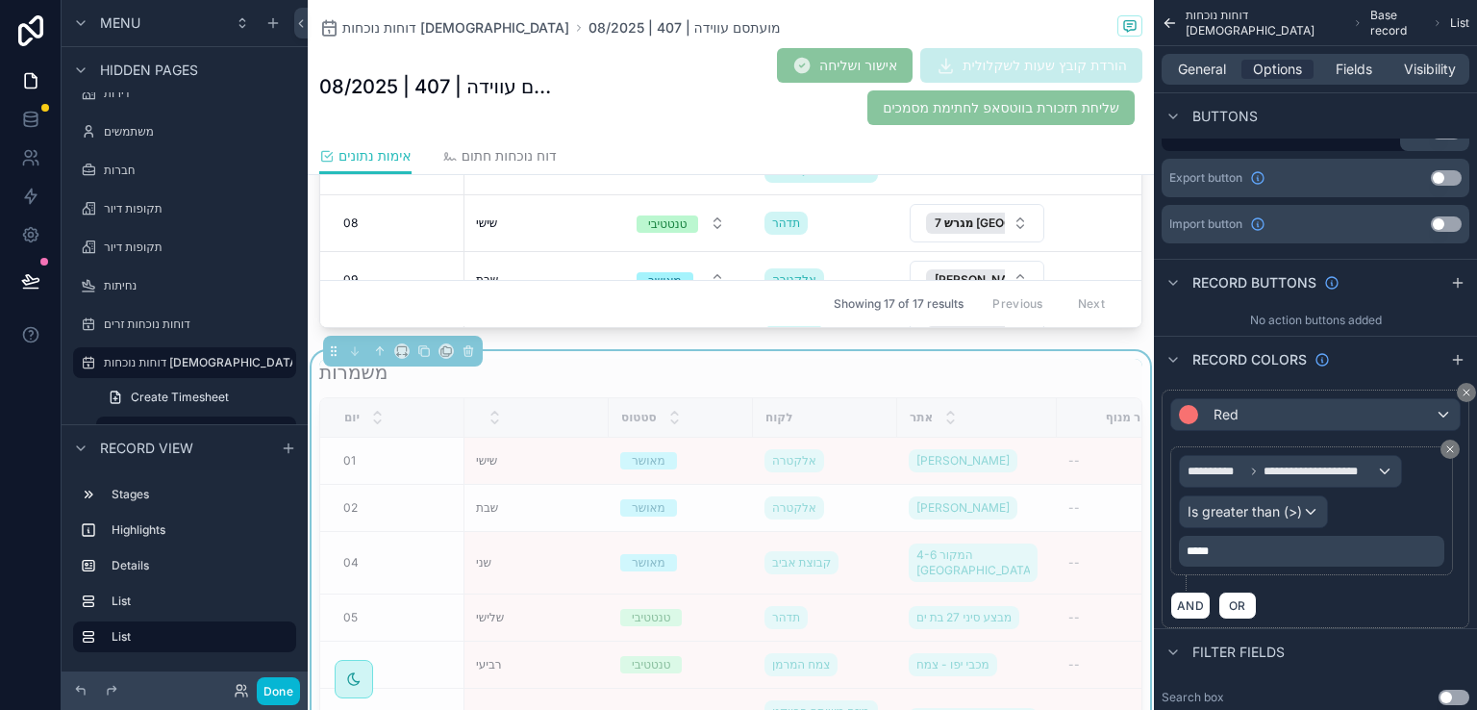
click at [1235, 555] on p "*****" at bounding box center [1314, 550] width 254 height 15
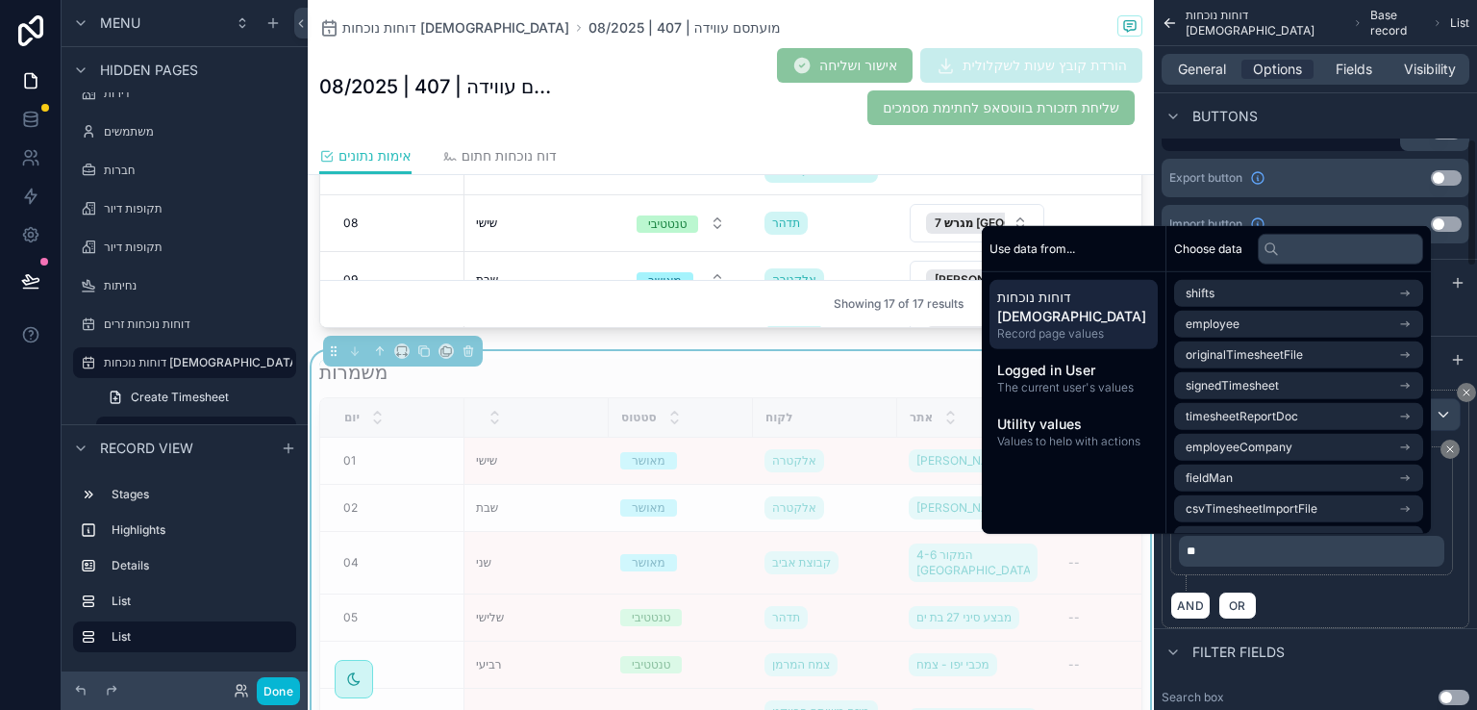
click at [1274, 581] on div "**********" at bounding box center [1315, 518] width 290 height 144
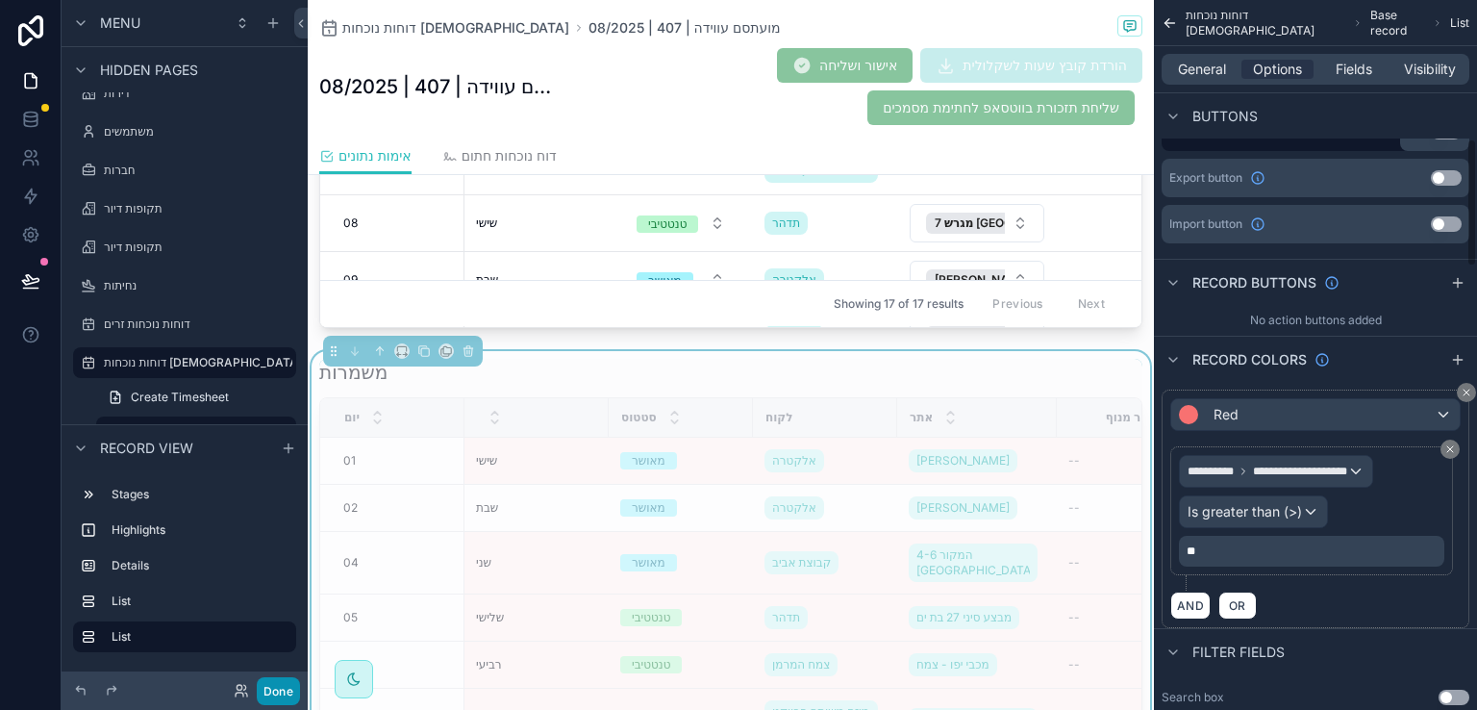
click at [283, 679] on button "Done" at bounding box center [278, 691] width 43 height 28
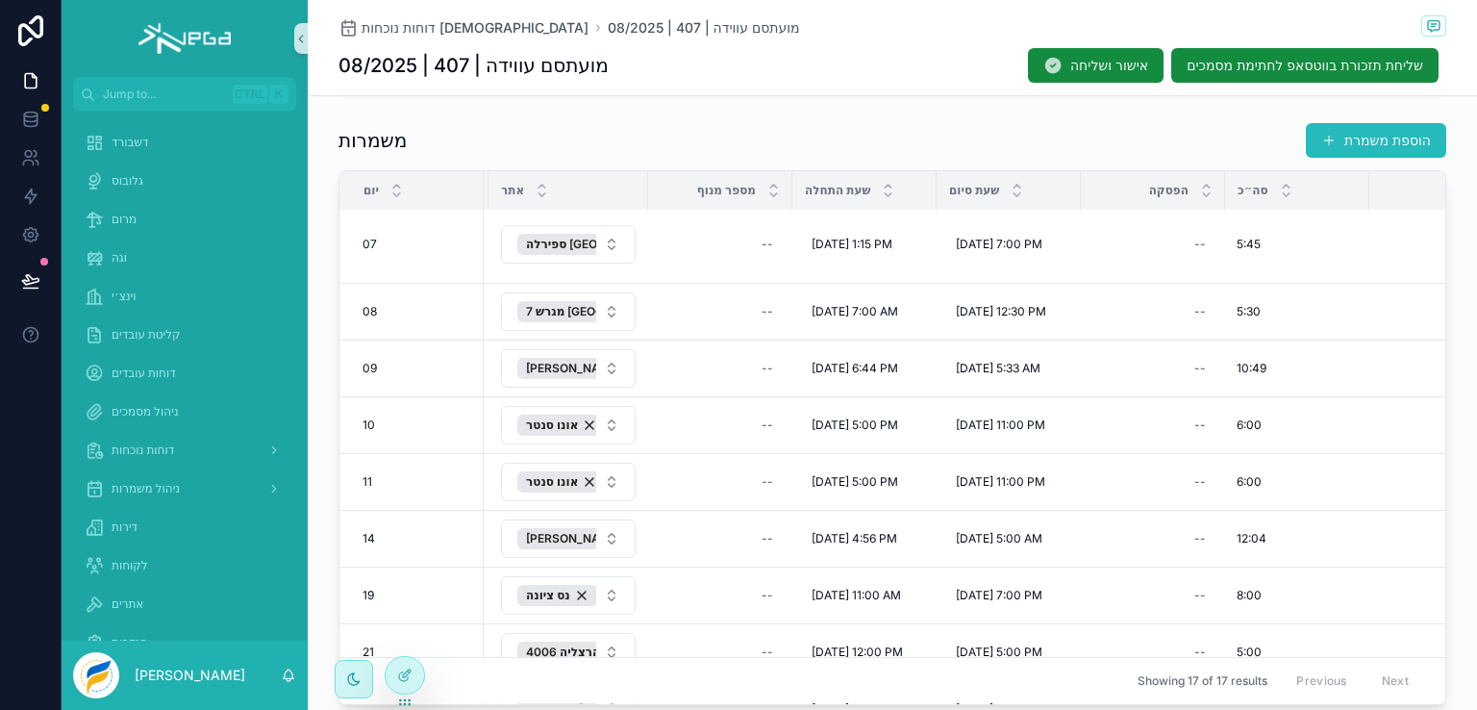
scroll to position [327, 0]
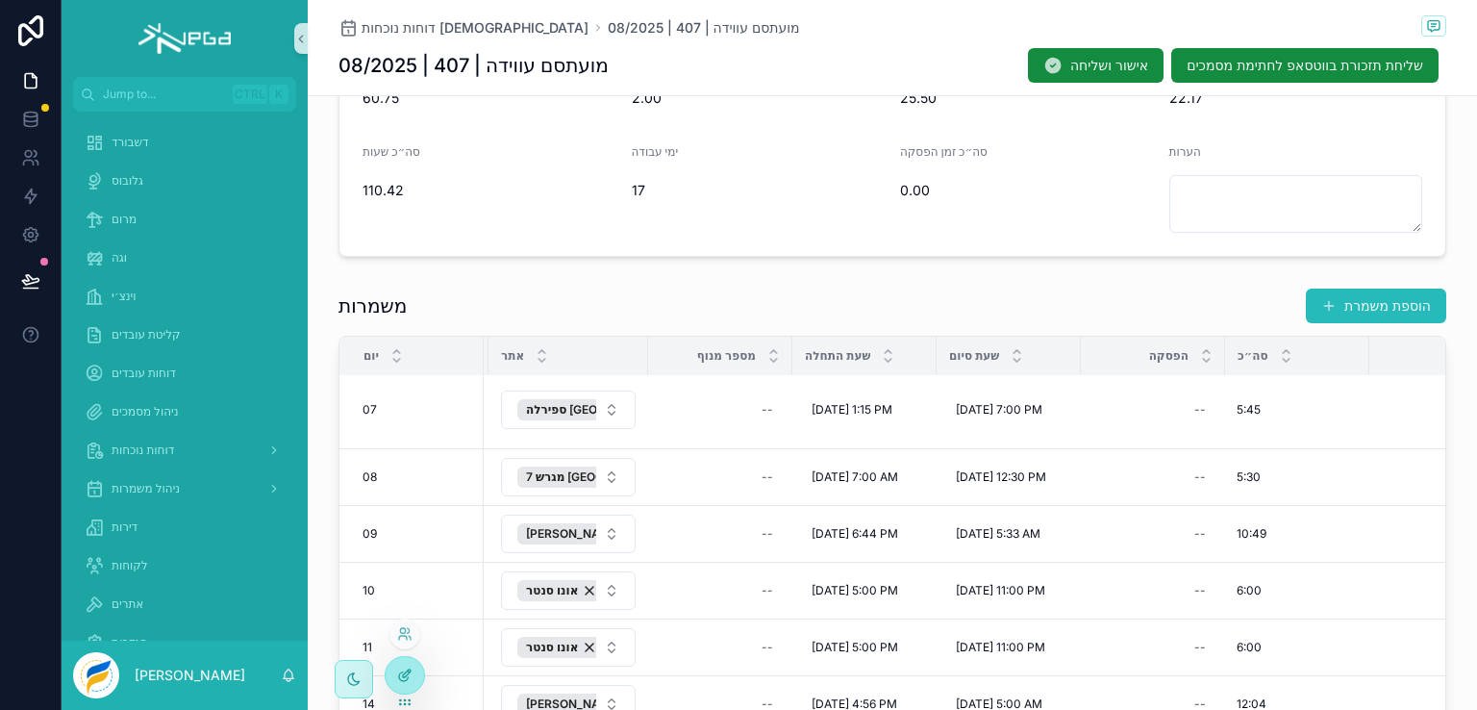
click at [405, 679] on icon at bounding box center [404, 674] width 15 height 15
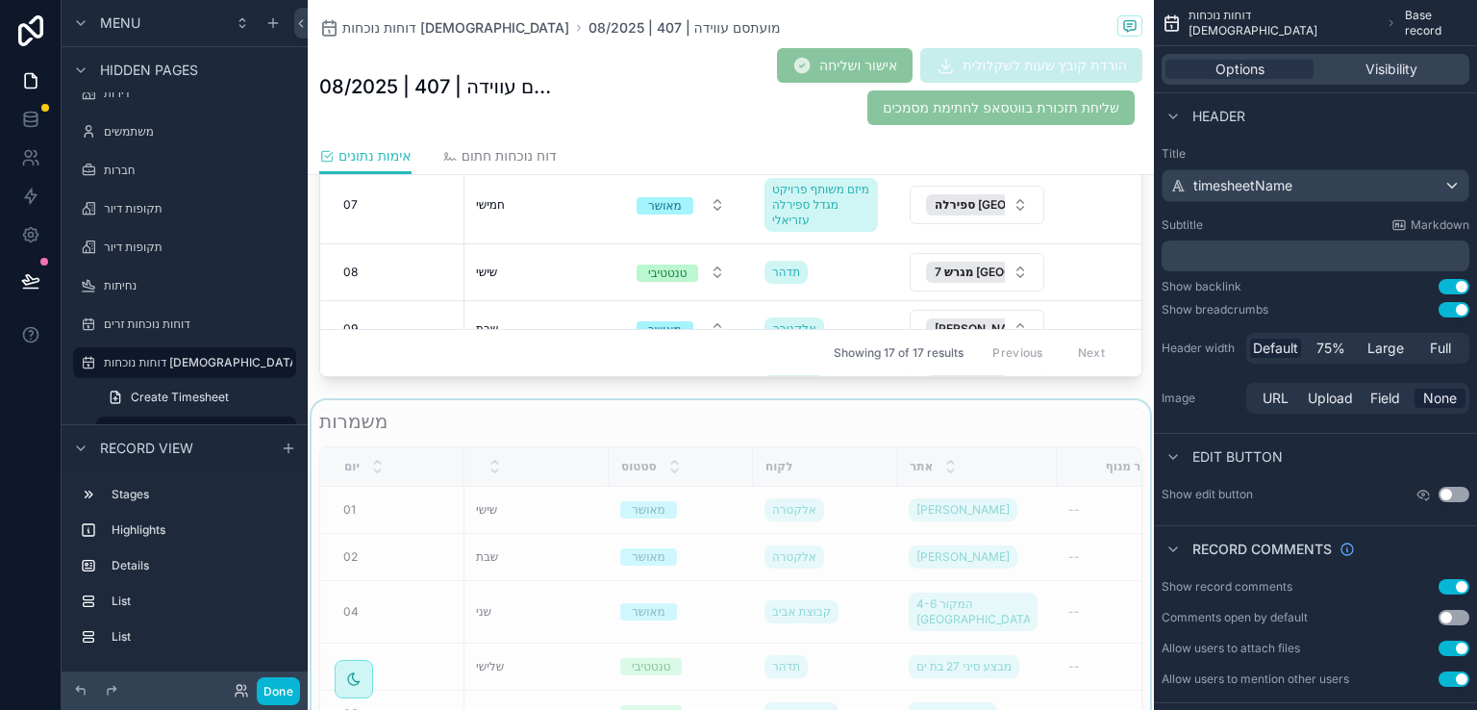
scroll to position [904, 0]
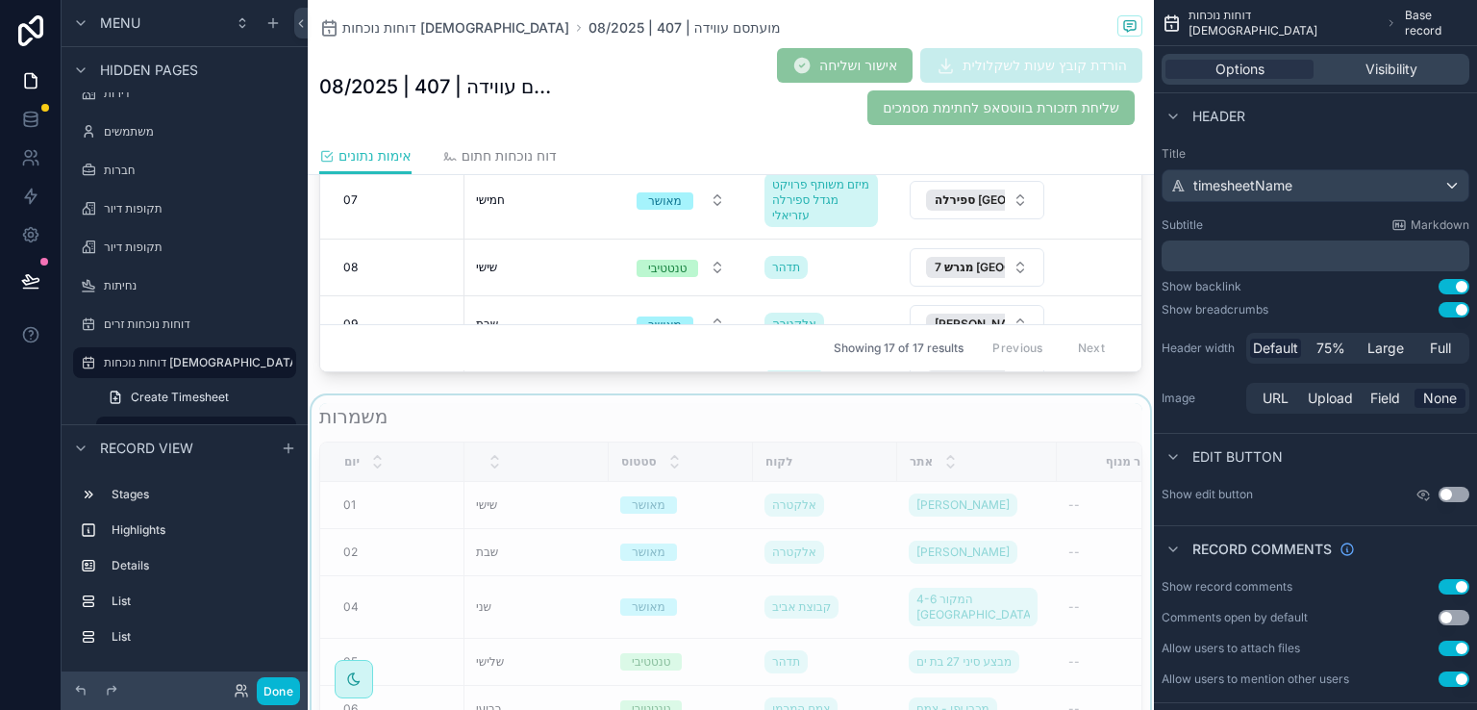
click at [981, 416] on div "scrollable content" at bounding box center [731, 689] width 846 height 589
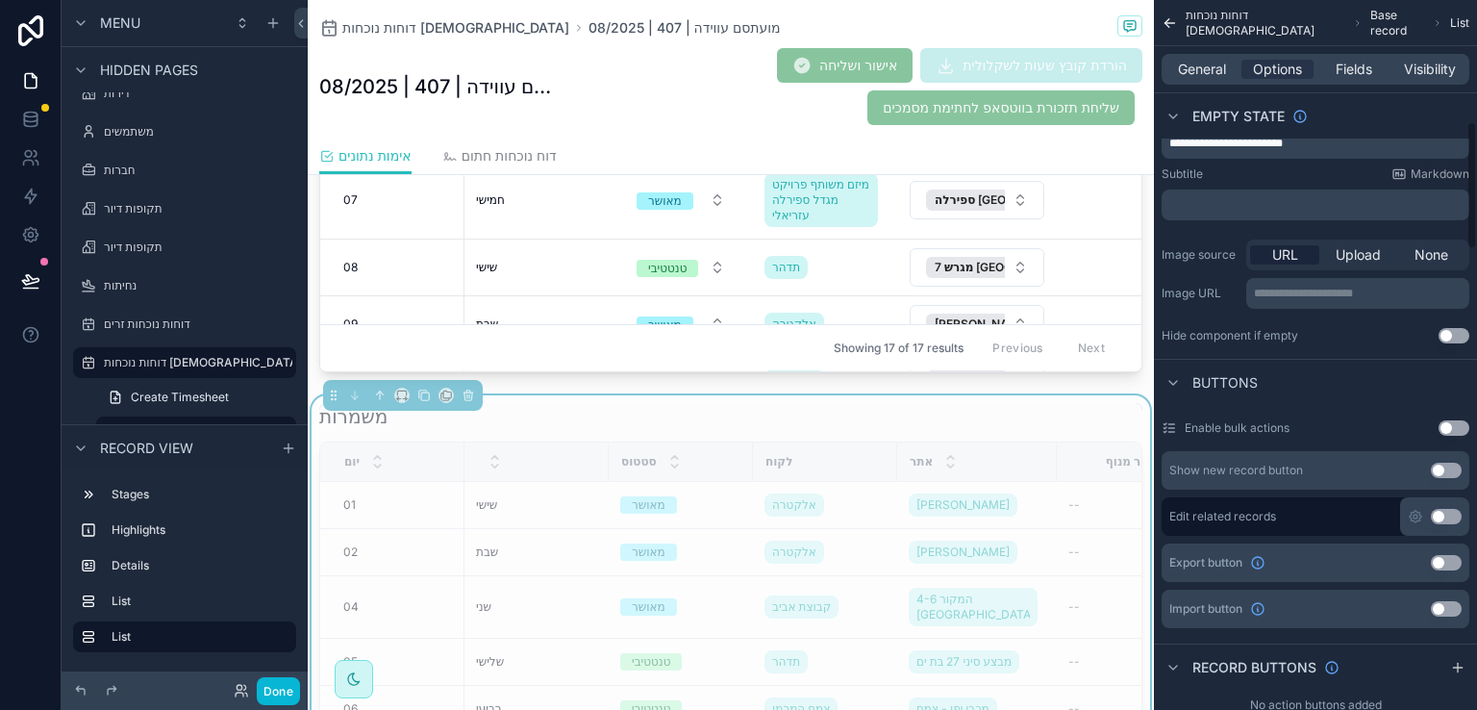
scroll to position [673, 0]
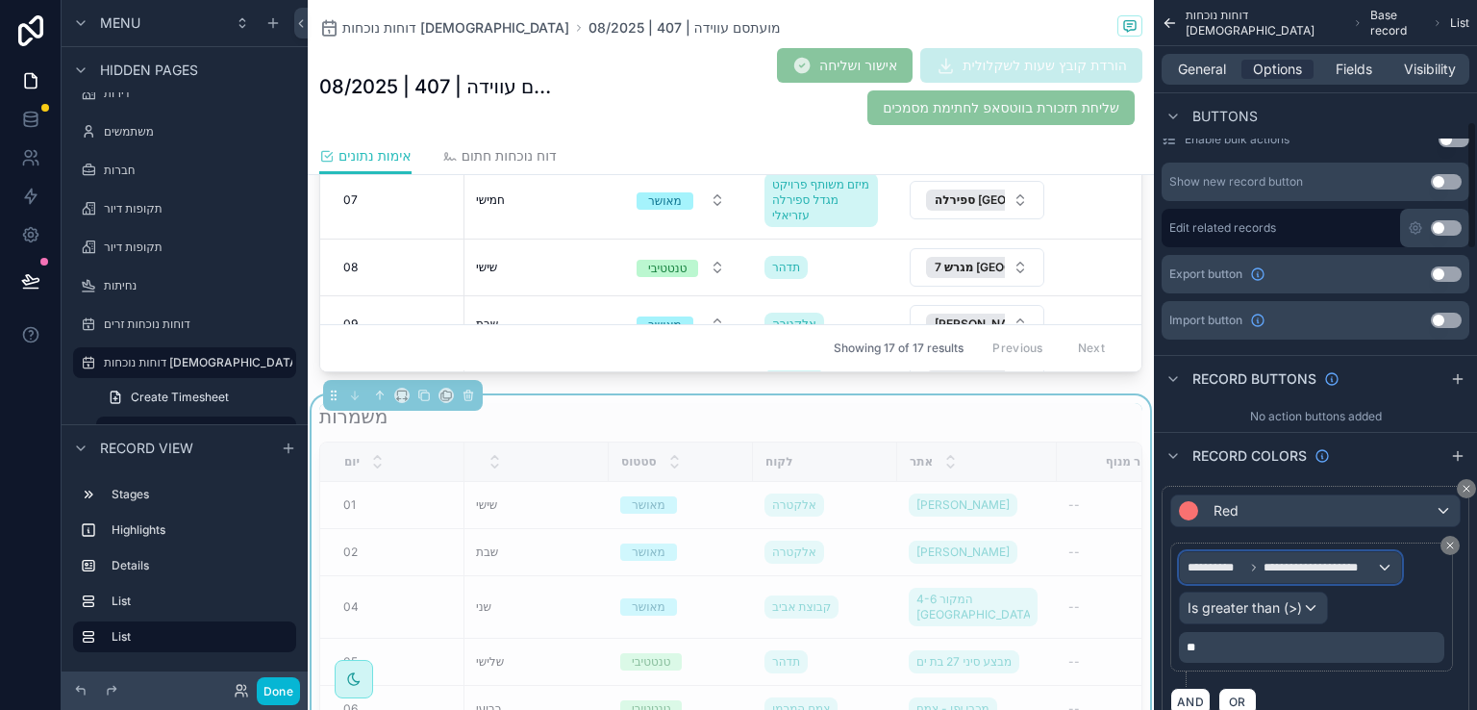
click at [1285, 566] on span "**********" at bounding box center [1320, 567] width 113 height 15
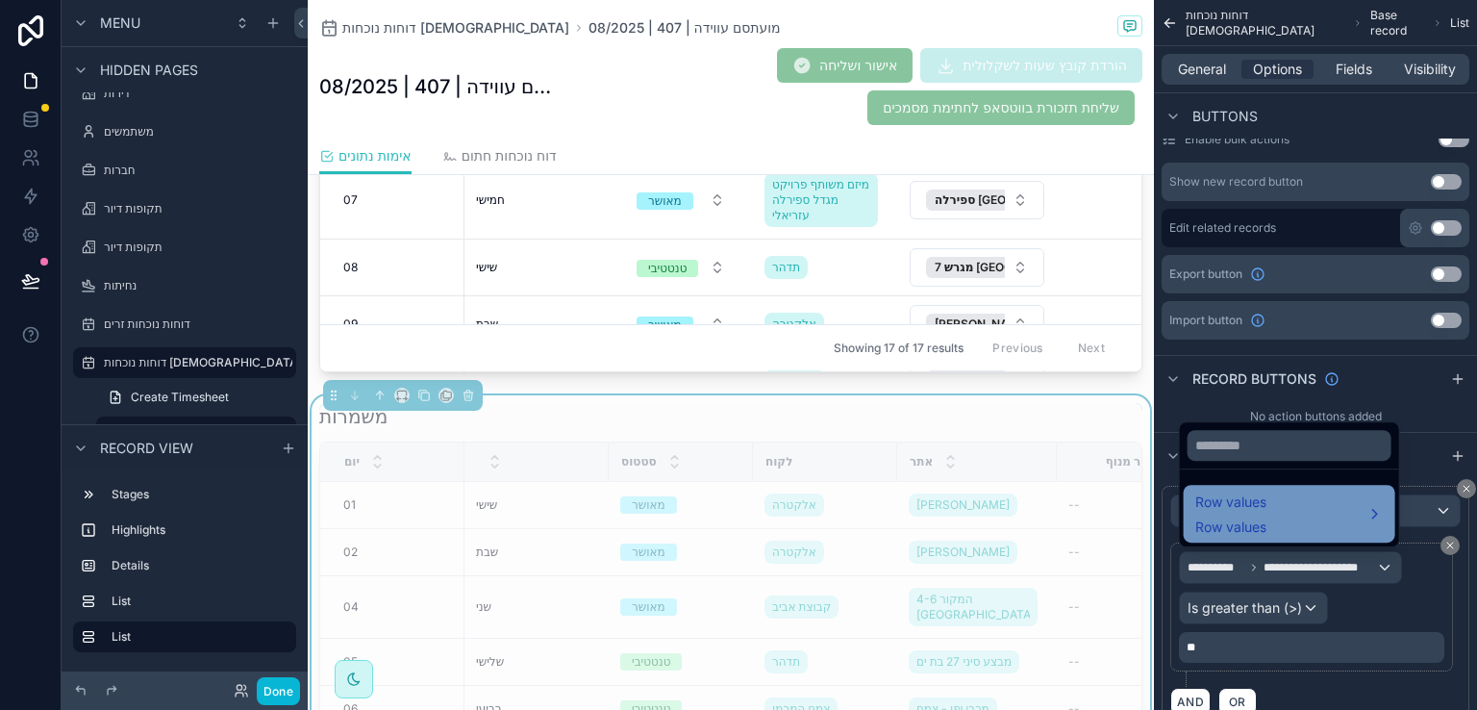
click at [1304, 516] on div "Row values Row values" at bounding box center [1289, 513] width 189 height 46
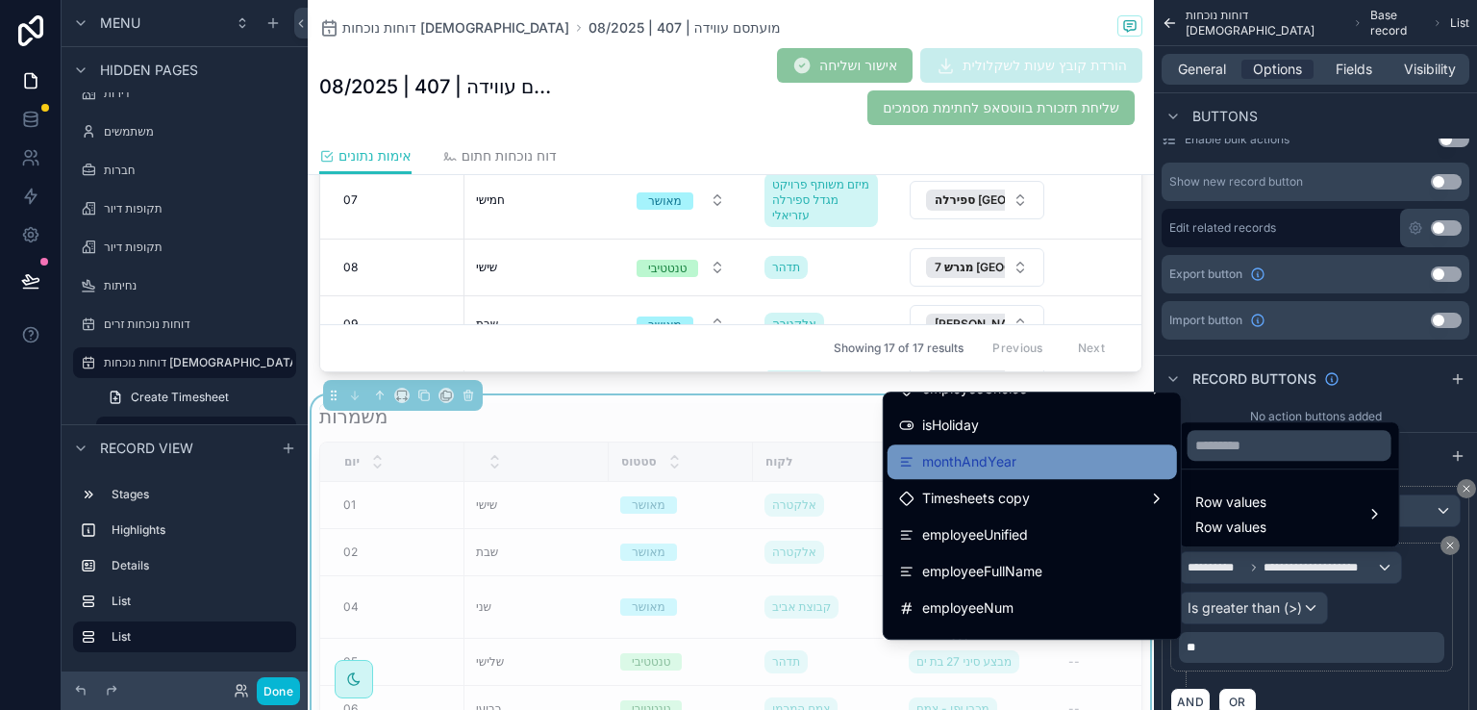
scroll to position [1346, 0]
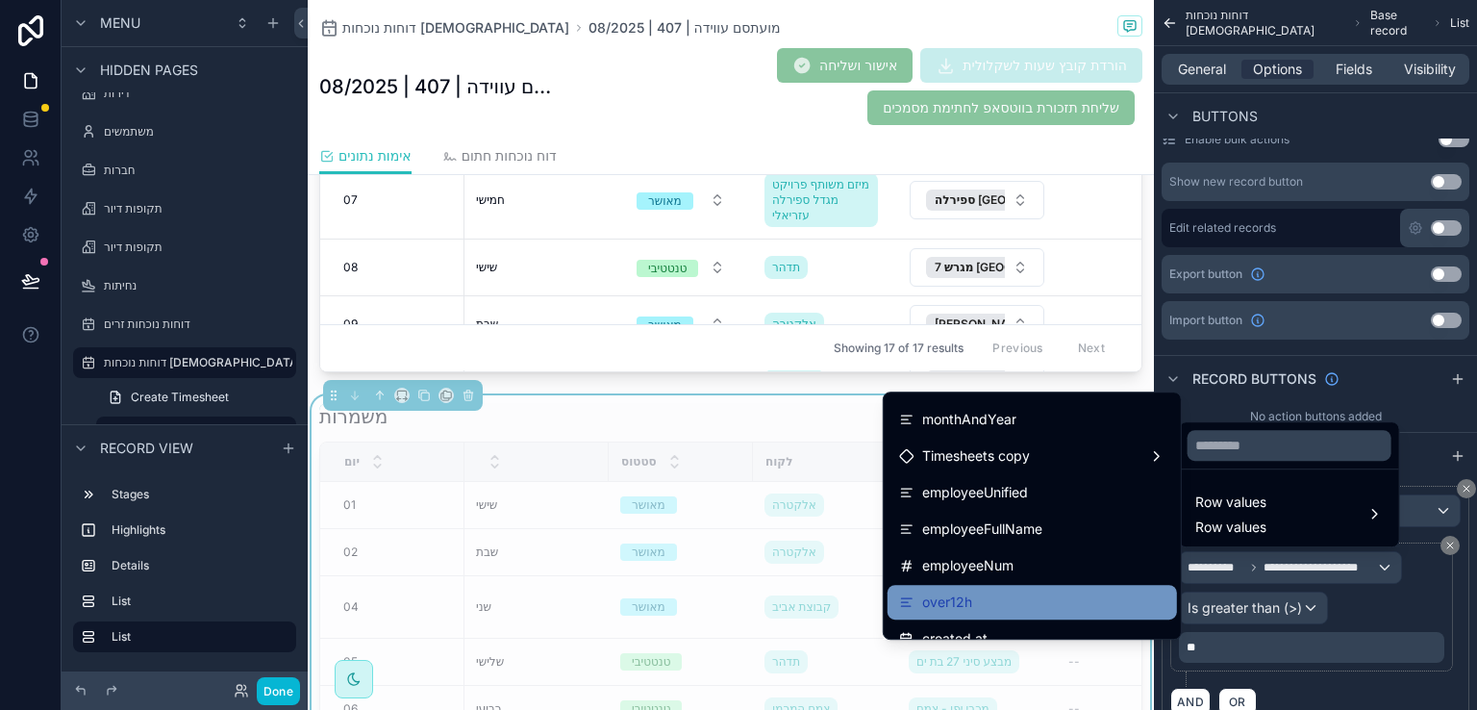
click at [954, 607] on span "over12h" at bounding box center [947, 602] width 50 height 23
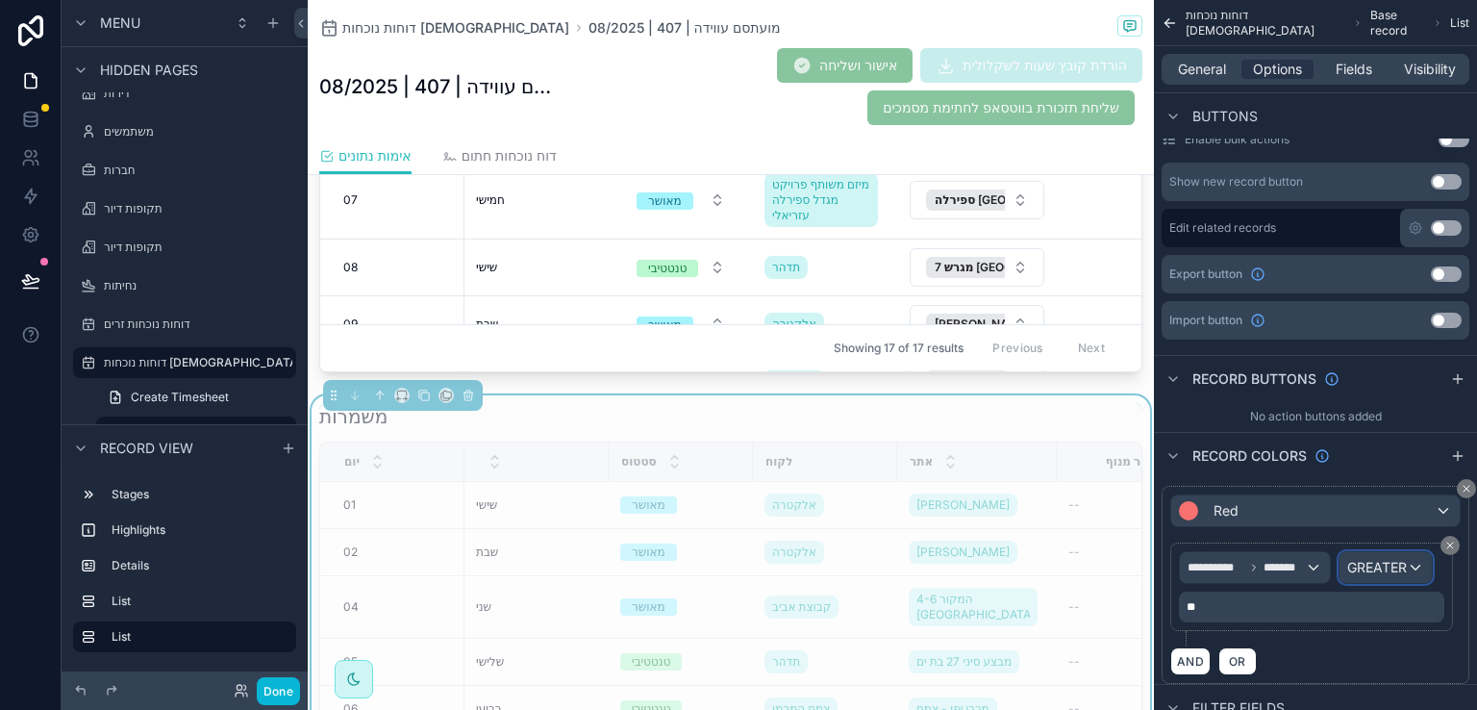
click at [1390, 567] on span "GREATER" at bounding box center [1377, 567] width 60 height 19
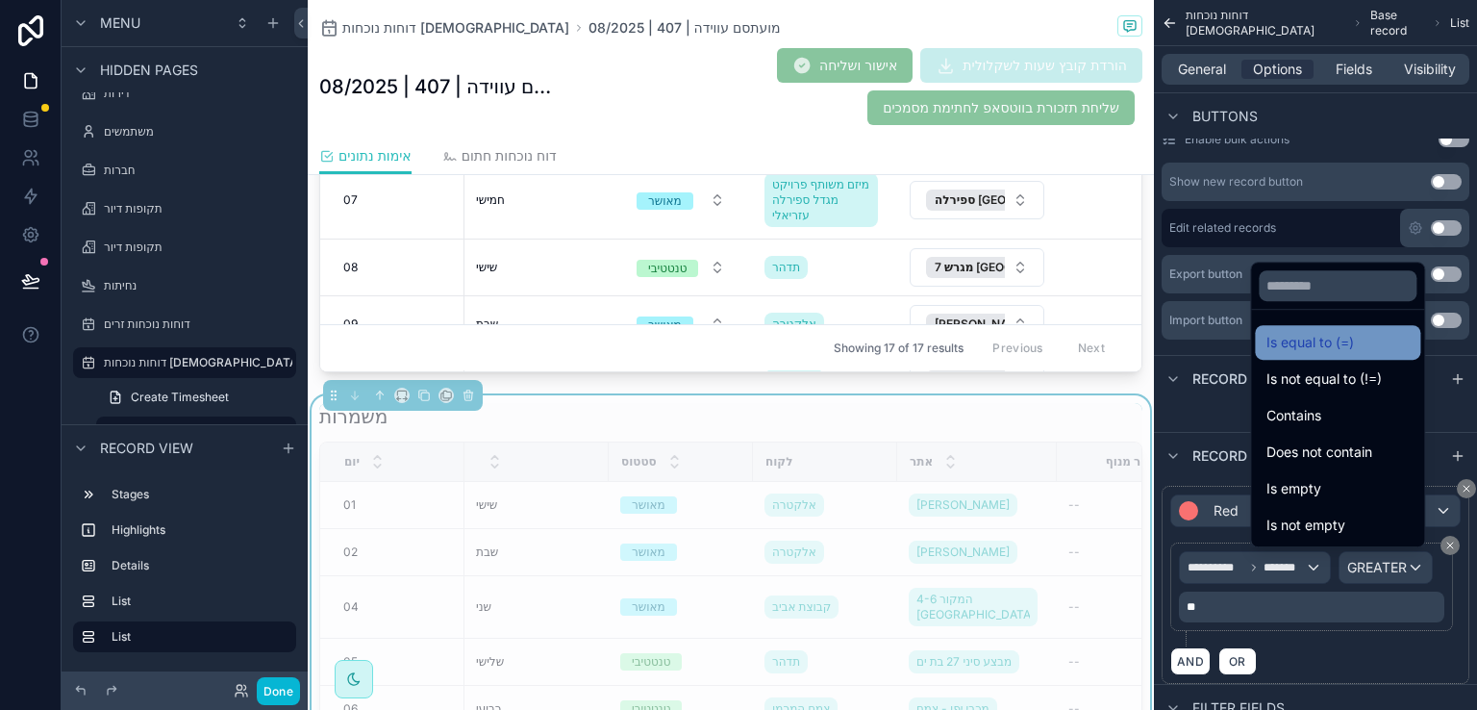
click at [1279, 347] on span "Is equal to (=)" at bounding box center [1311, 342] width 88 height 23
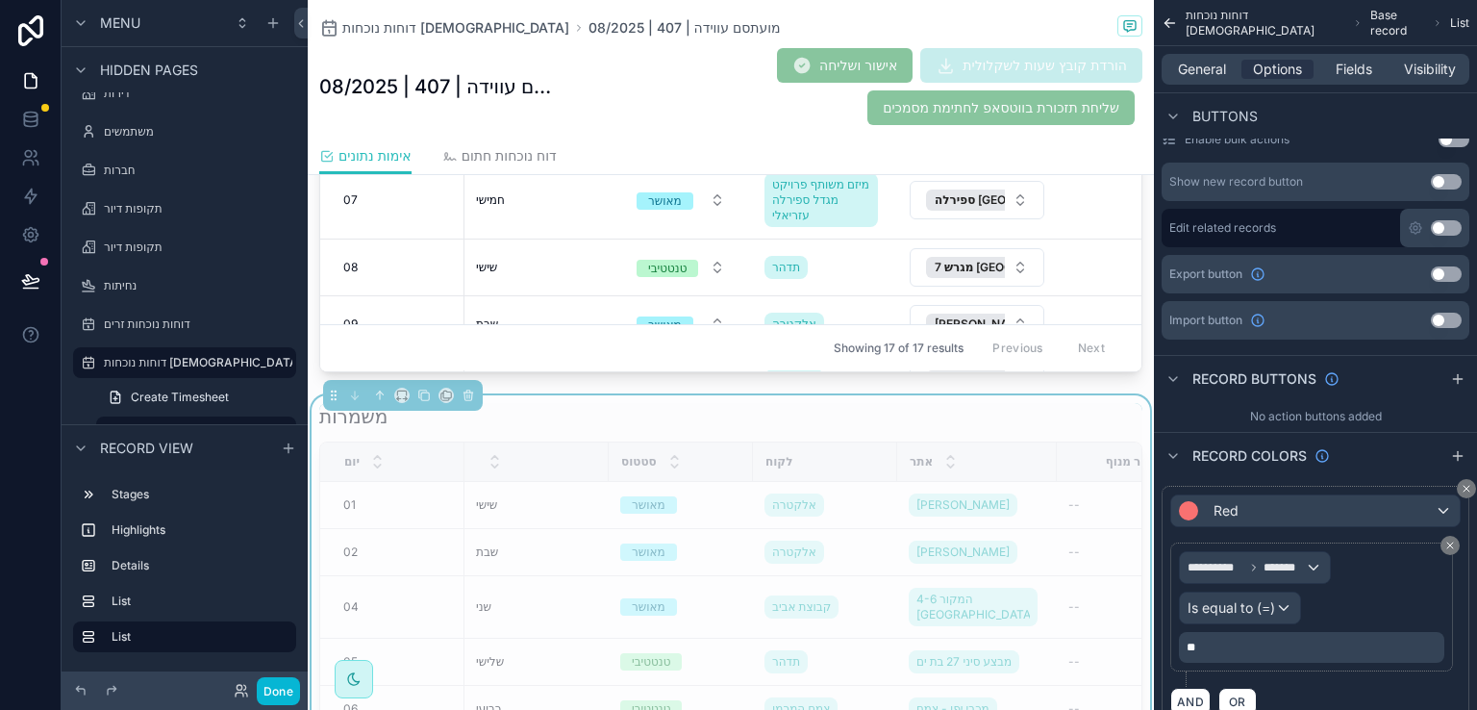
click at [1226, 650] on p "**" at bounding box center [1314, 647] width 254 height 15
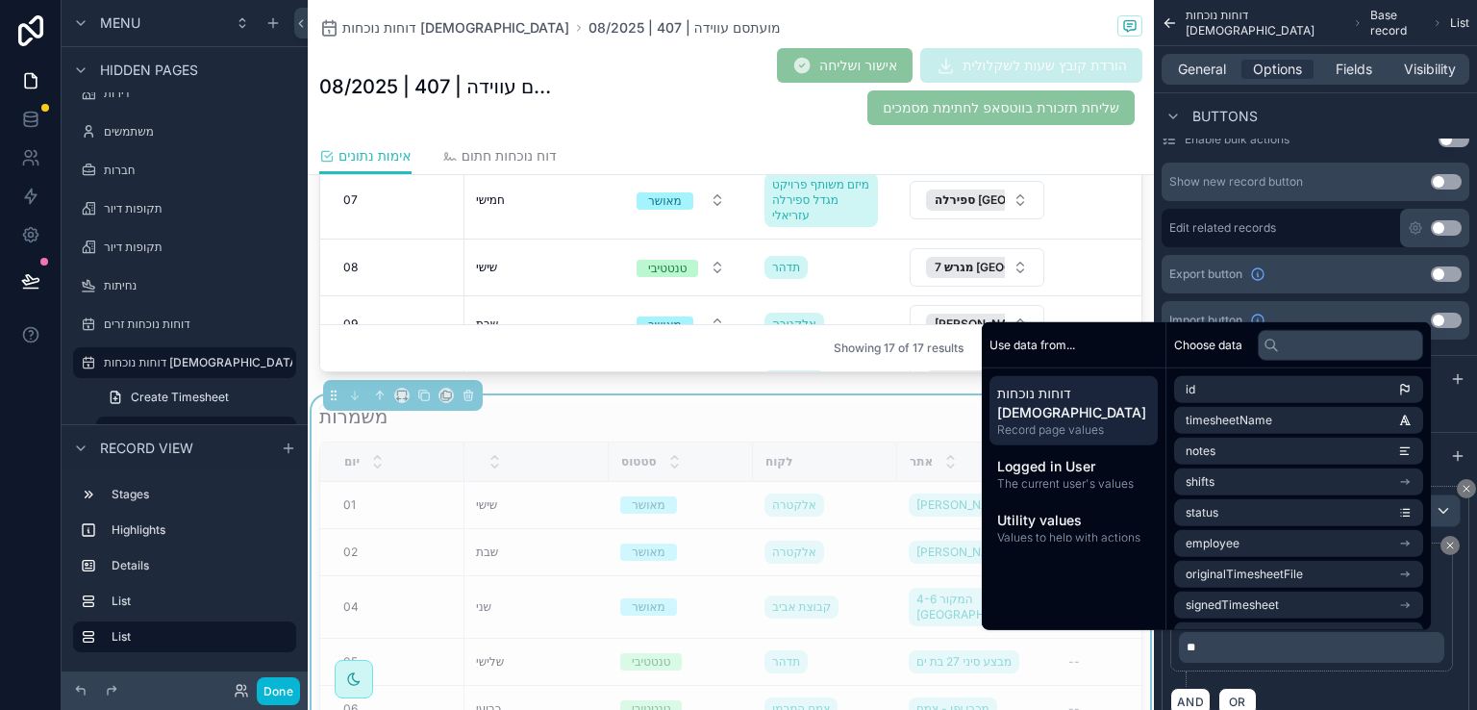
click at [1226, 650] on p "**" at bounding box center [1314, 647] width 254 height 15
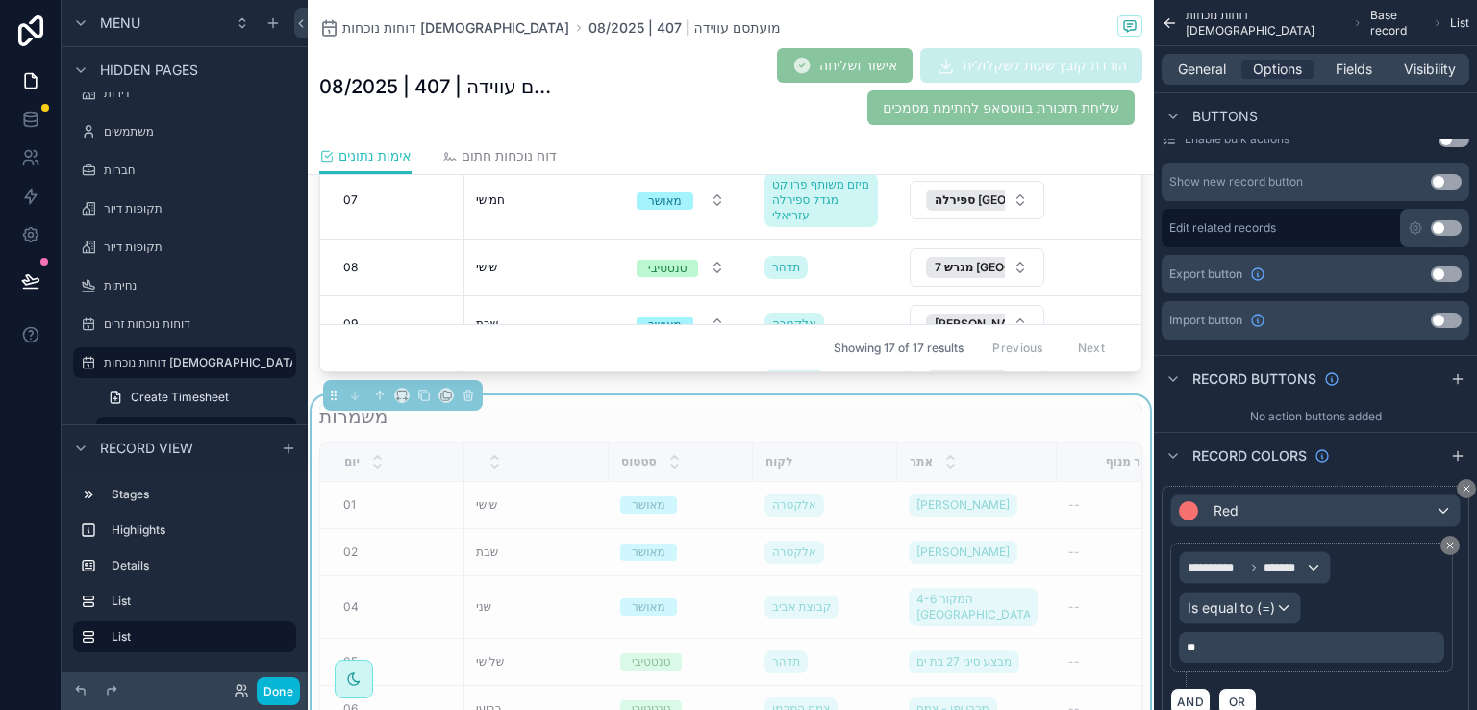
click at [1226, 650] on p "**" at bounding box center [1314, 647] width 254 height 15
drag, startPoint x: 1223, startPoint y: 648, endPoint x: 1180, endPoint y: 653, distance: 43.5
click at [1180, 654] on div "**" at bounding box center [1311, 647] width 265 height 31
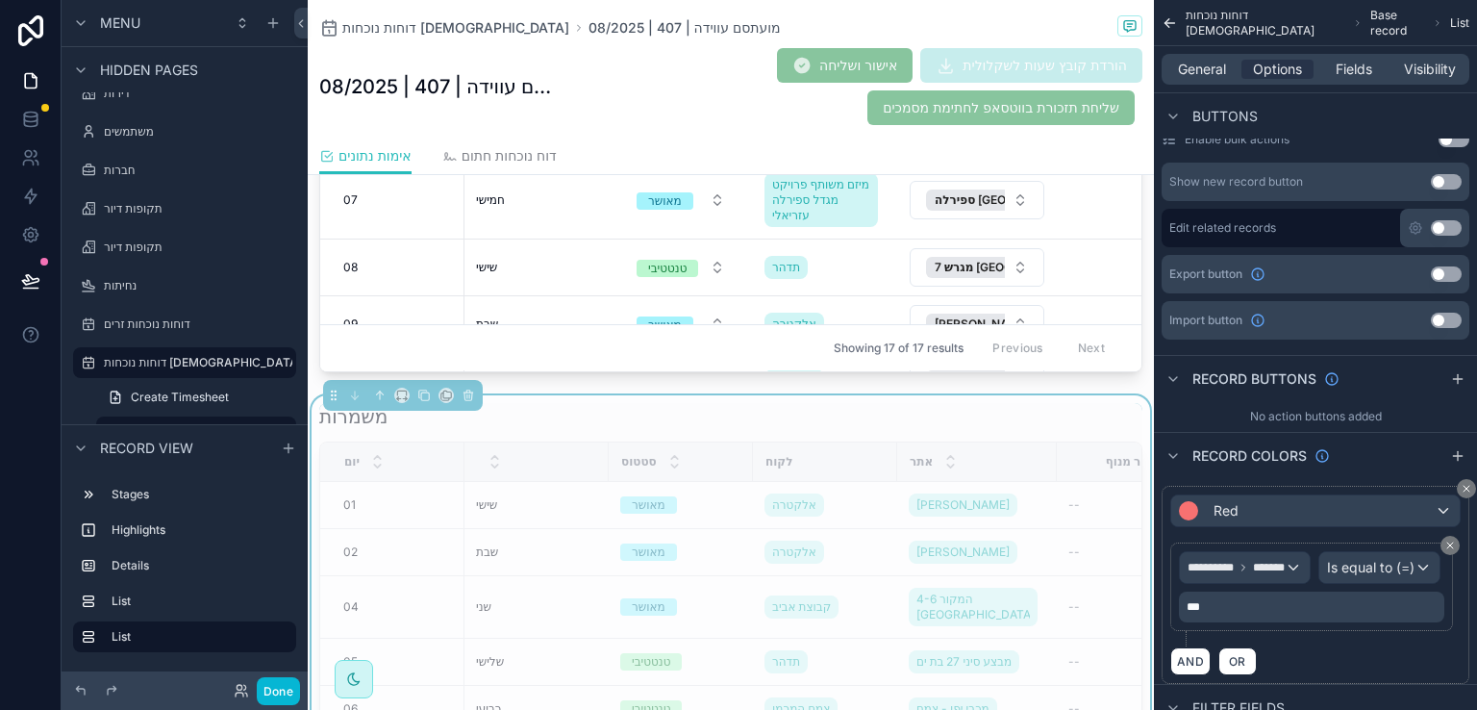
click at [1286, 675] on div "AND OR" at bounding box center [1315, 660] width 290 height 29
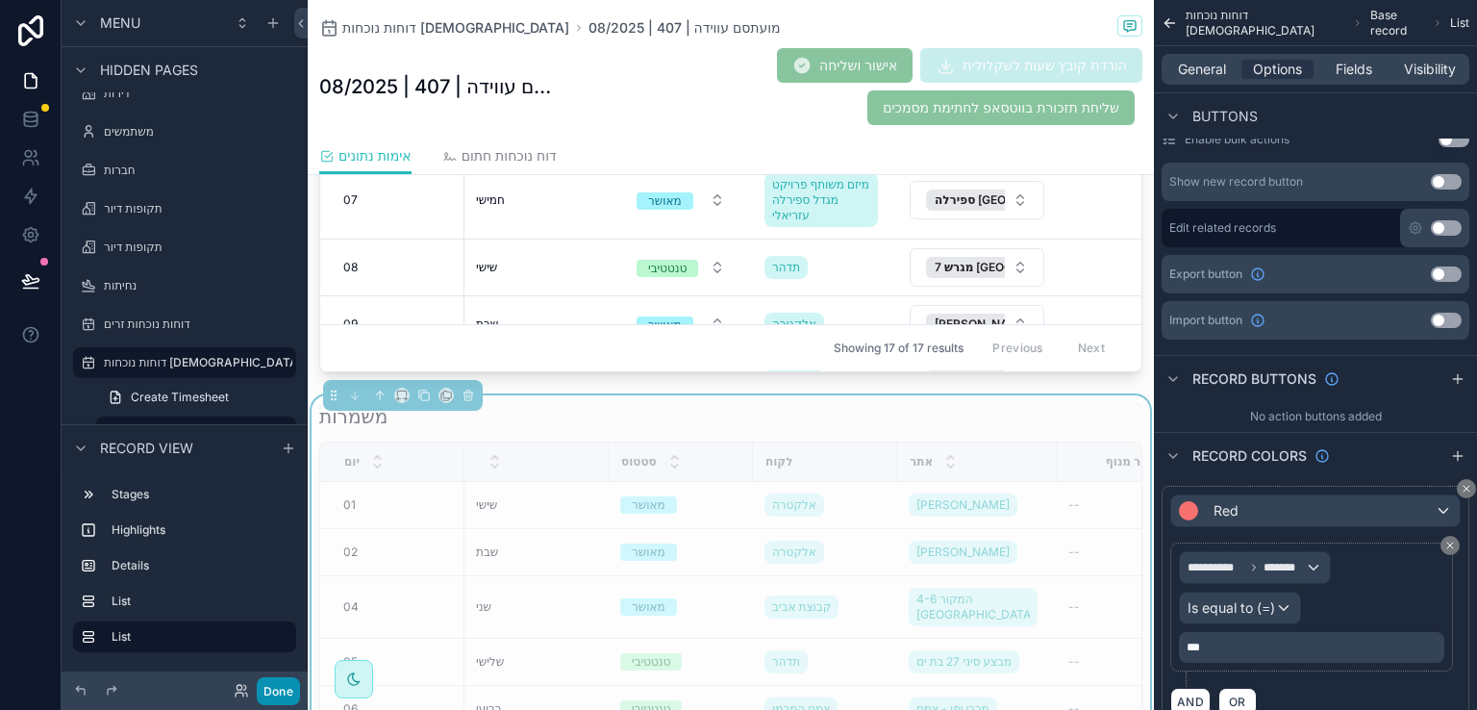
click at [275, 689] on button "Done" at bounding box center [278, 691] width 43 height 28
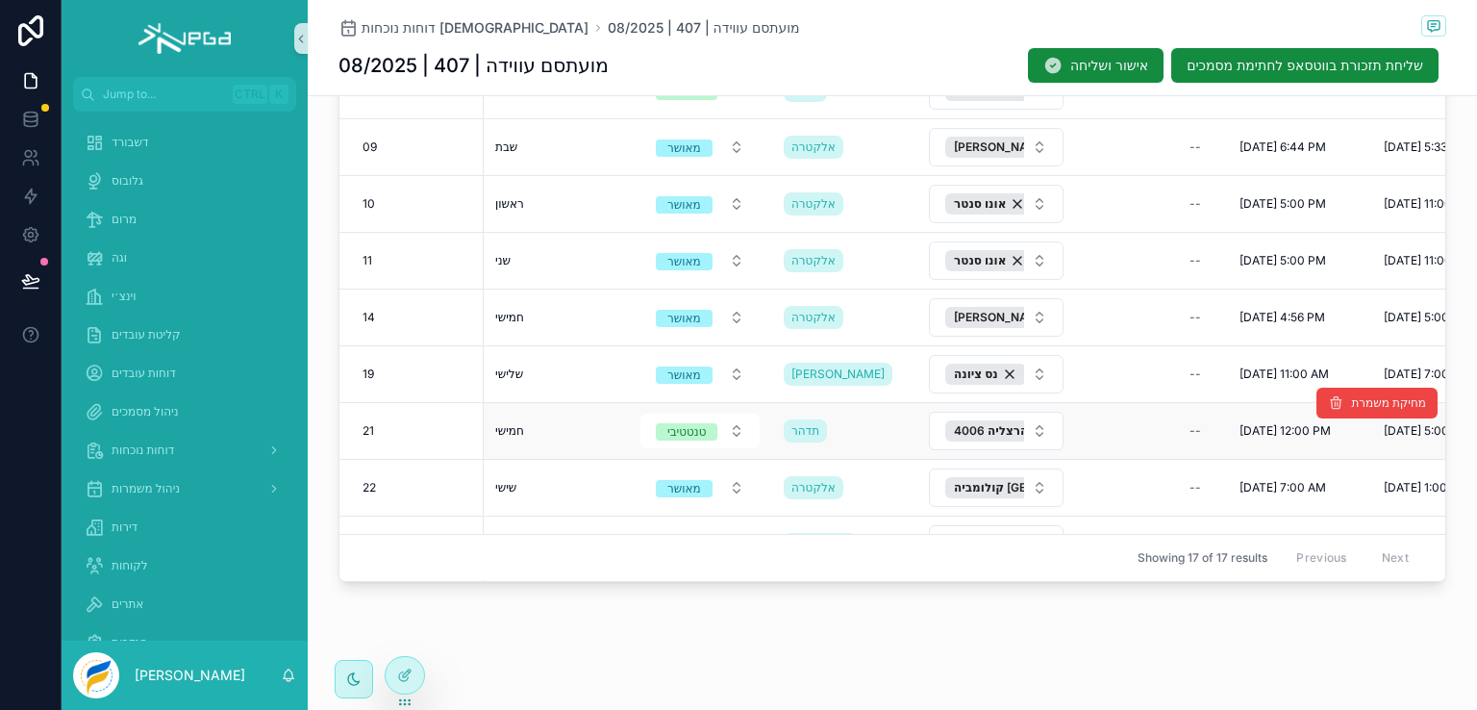
scroll to position [374, 0]
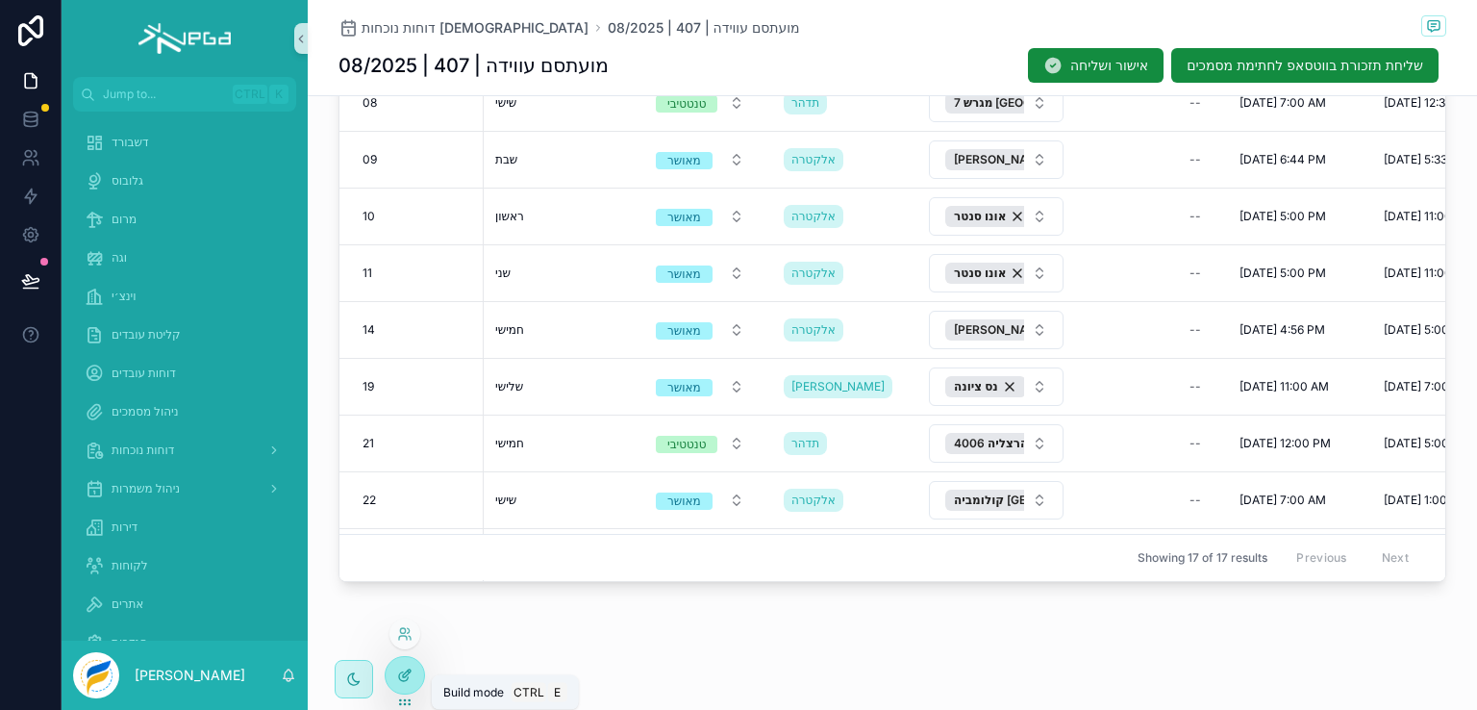
click at [403, 679] on icon at bounding box center [404, 674] width 15 height 15
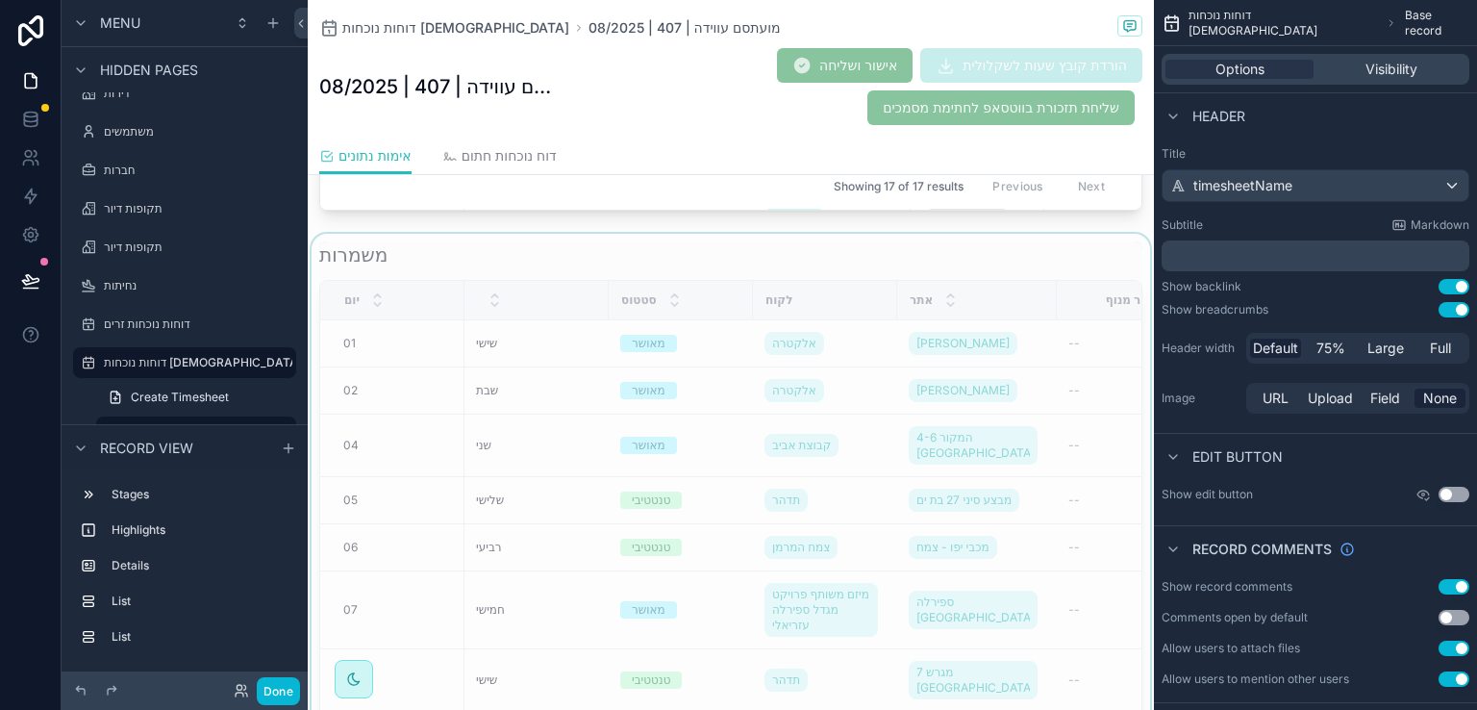
scroll to position [1096, 0]
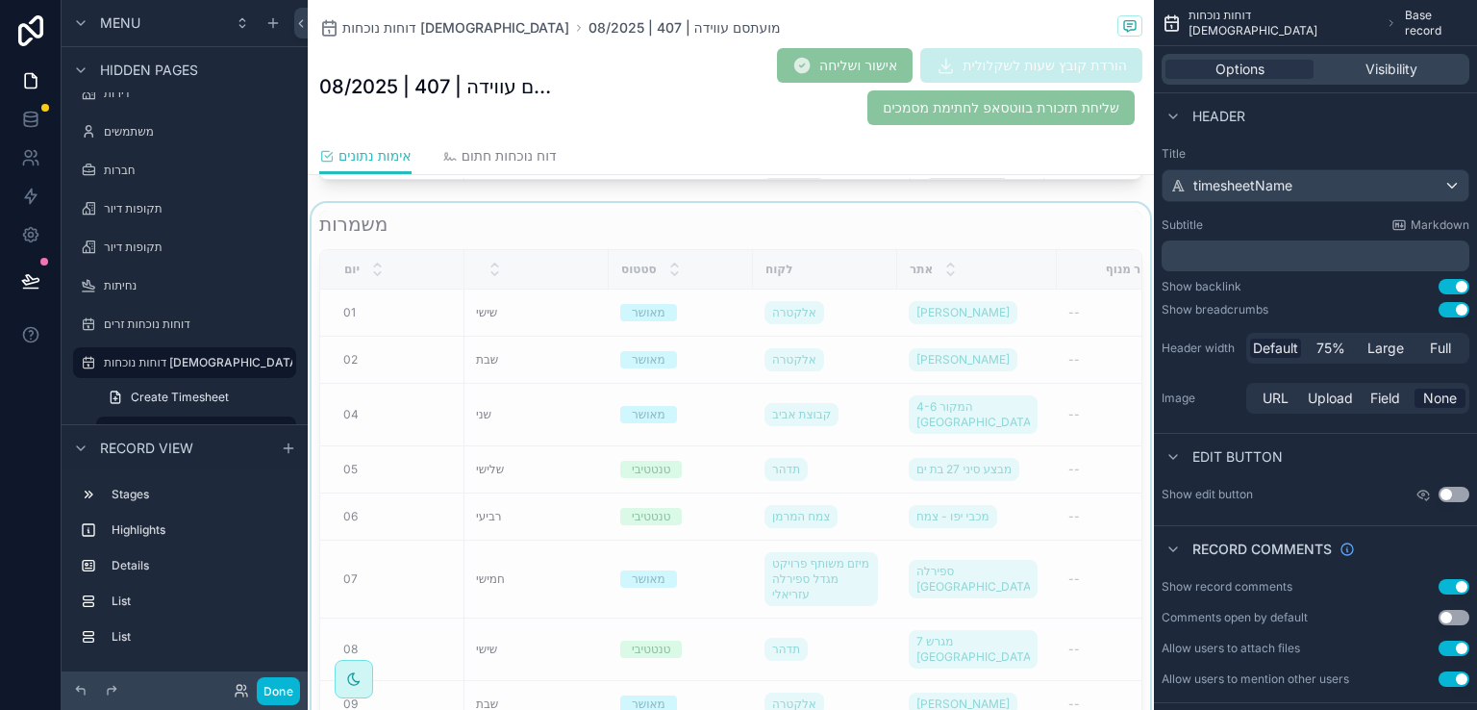
click at [777, 216] on div "scrollable content" at bounding box center [731, 497] width 846 height 589
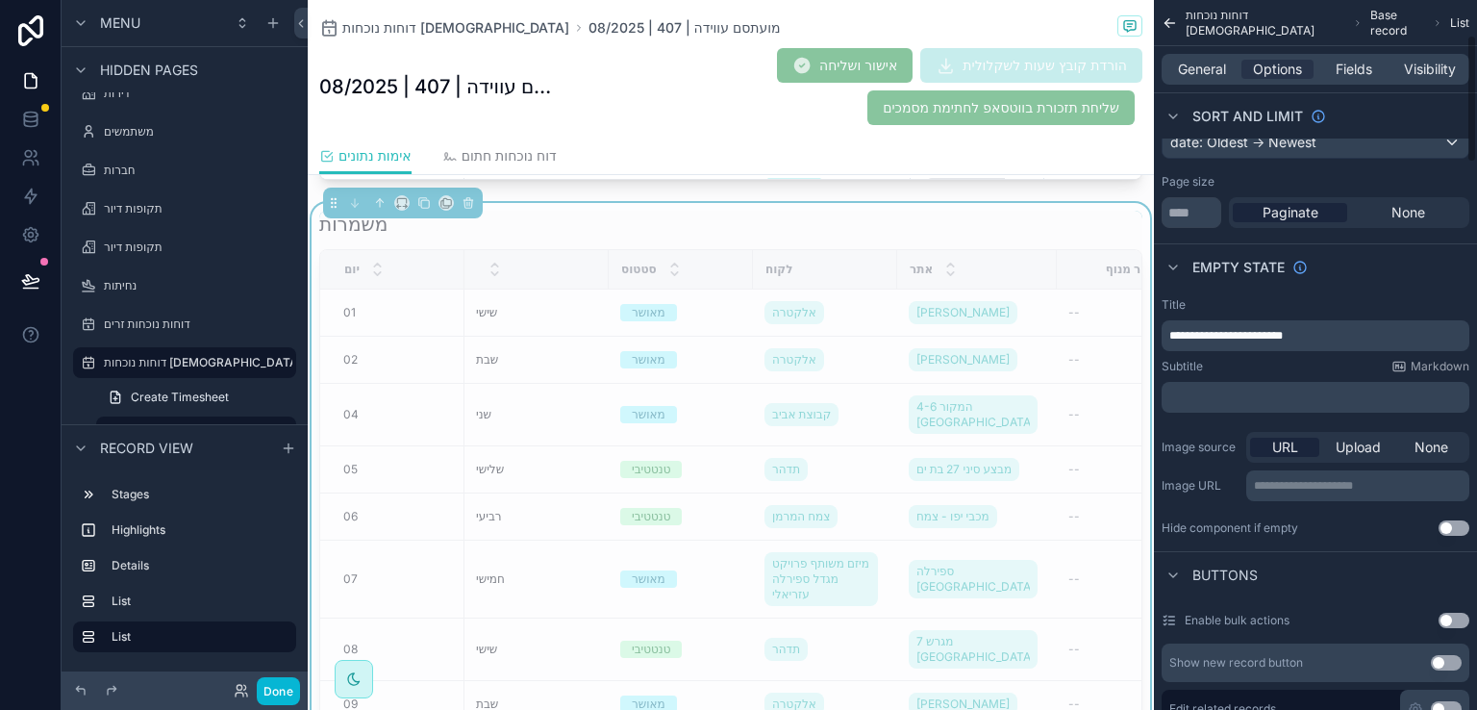
scroll to position [0, 0]
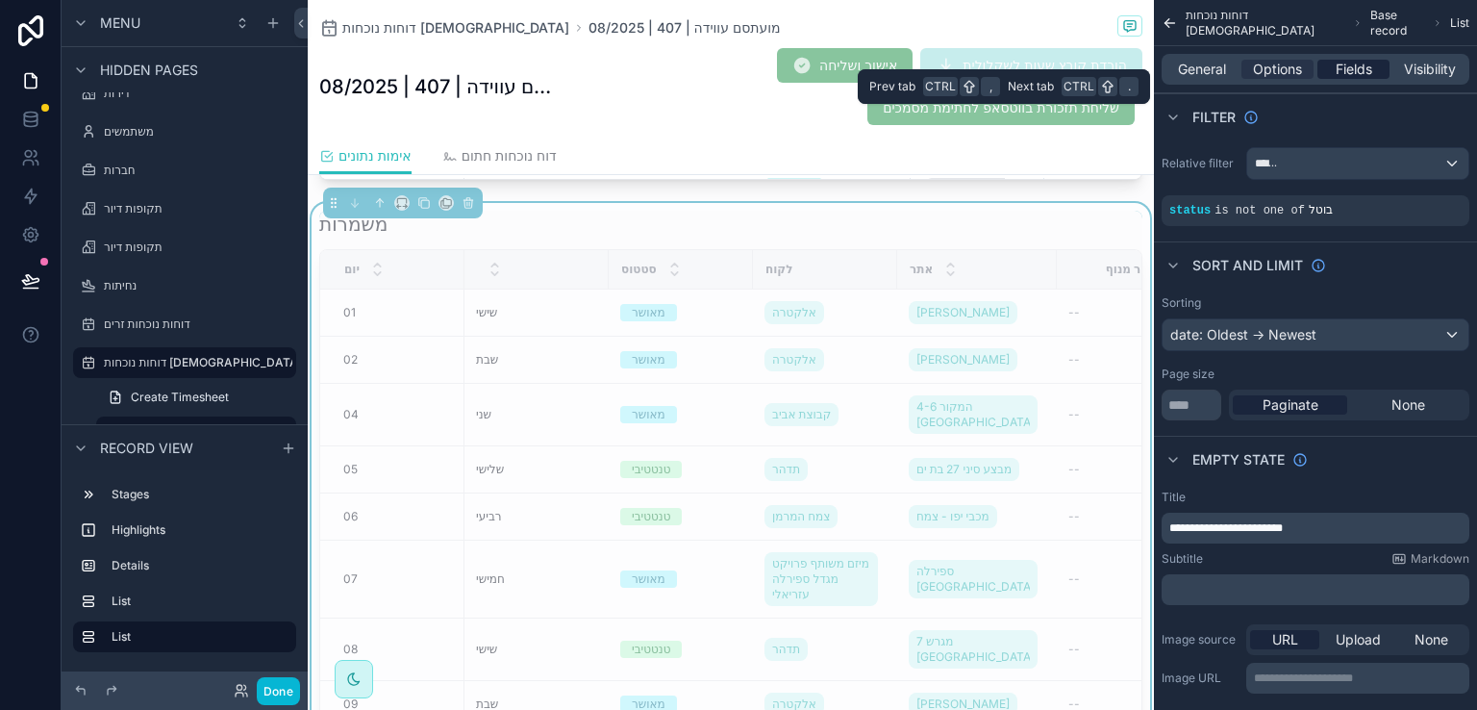
click at [1346, 65] on span "Fields" at bounding box center [1354, 69] width 37 height 19
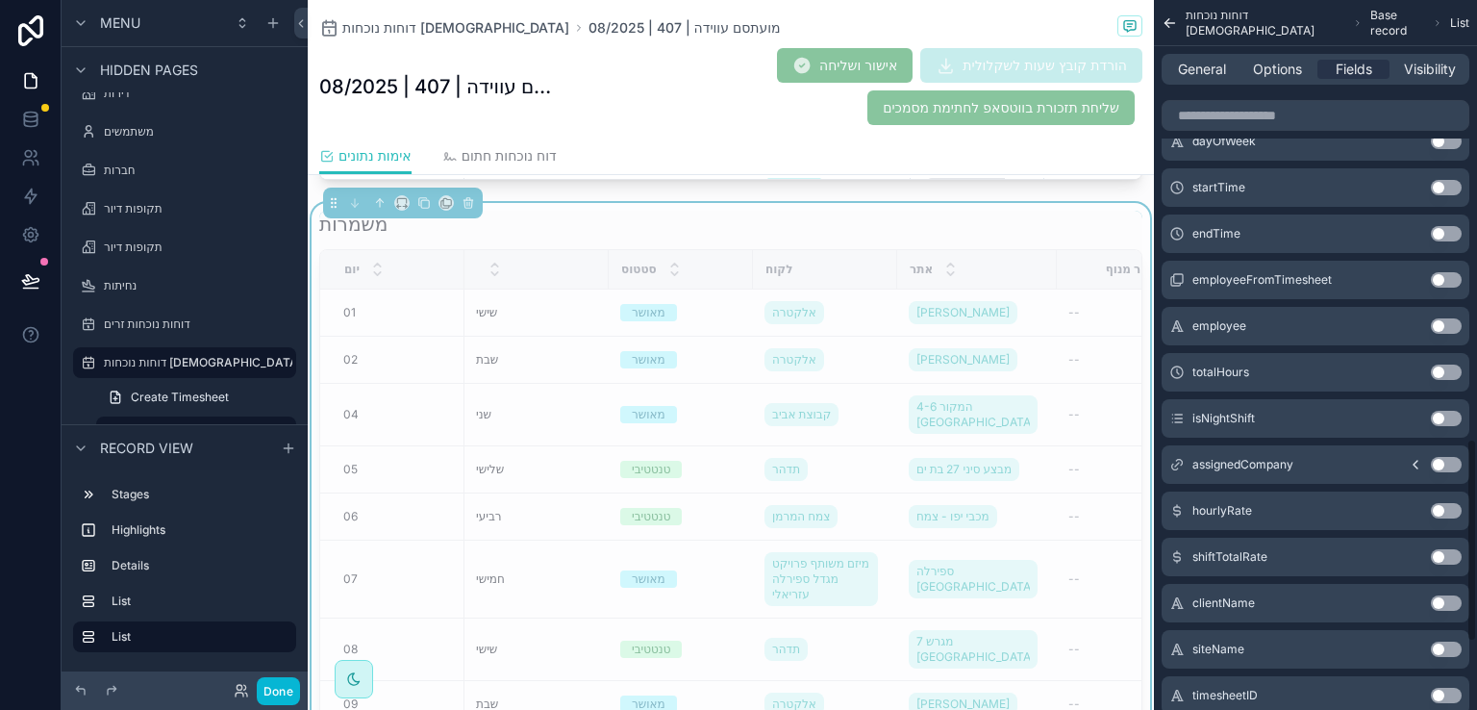
scroll to position [1635, 0]
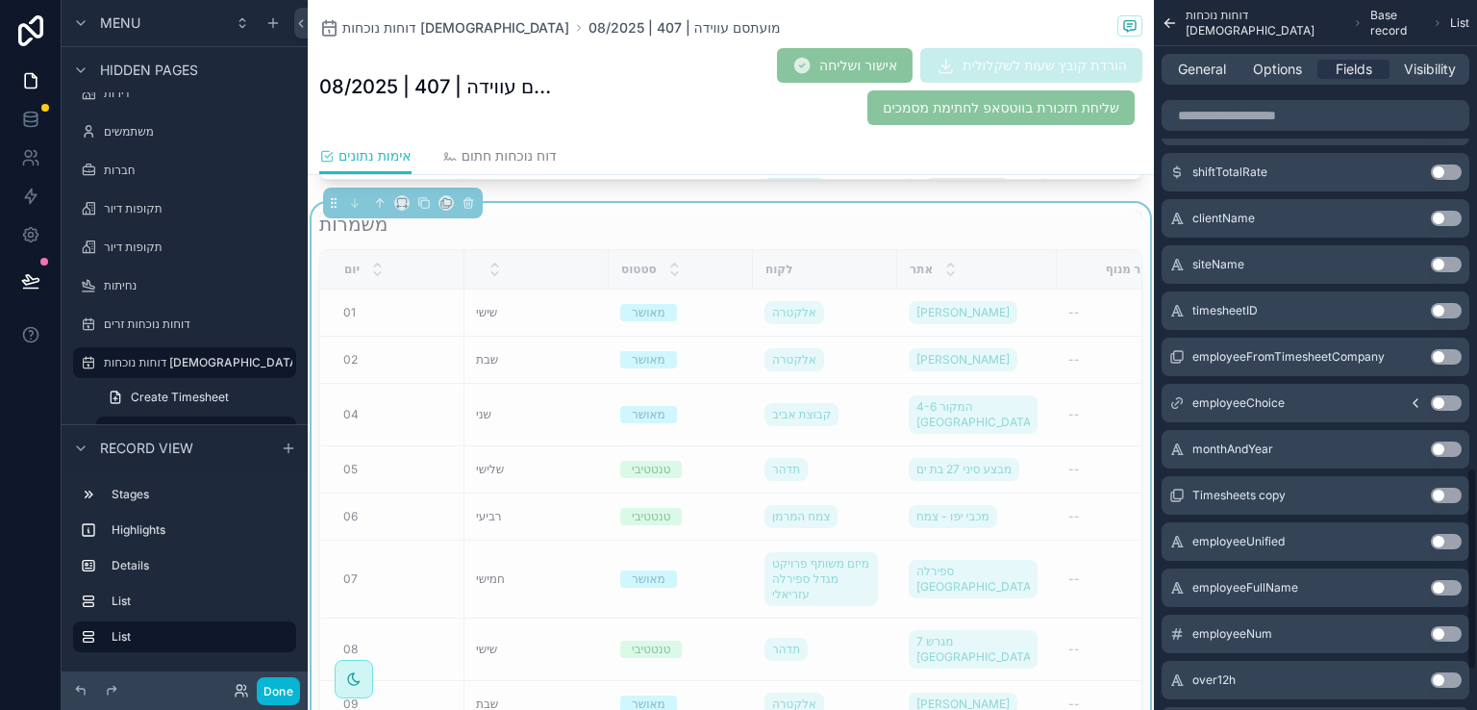
click at [1440, 676] on button "Use setting" at bounding box center [1446, 679] width 31 height 15
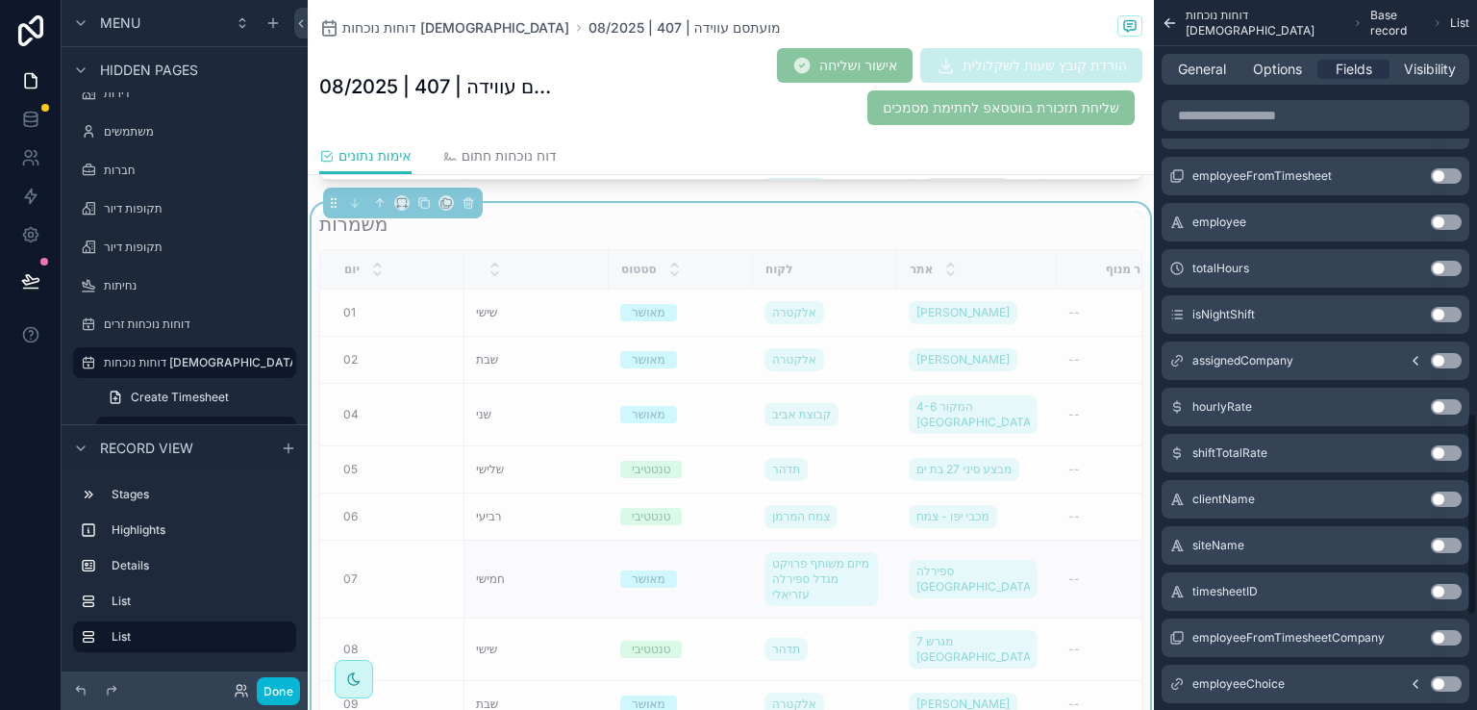
scroll to position [1393, 0]
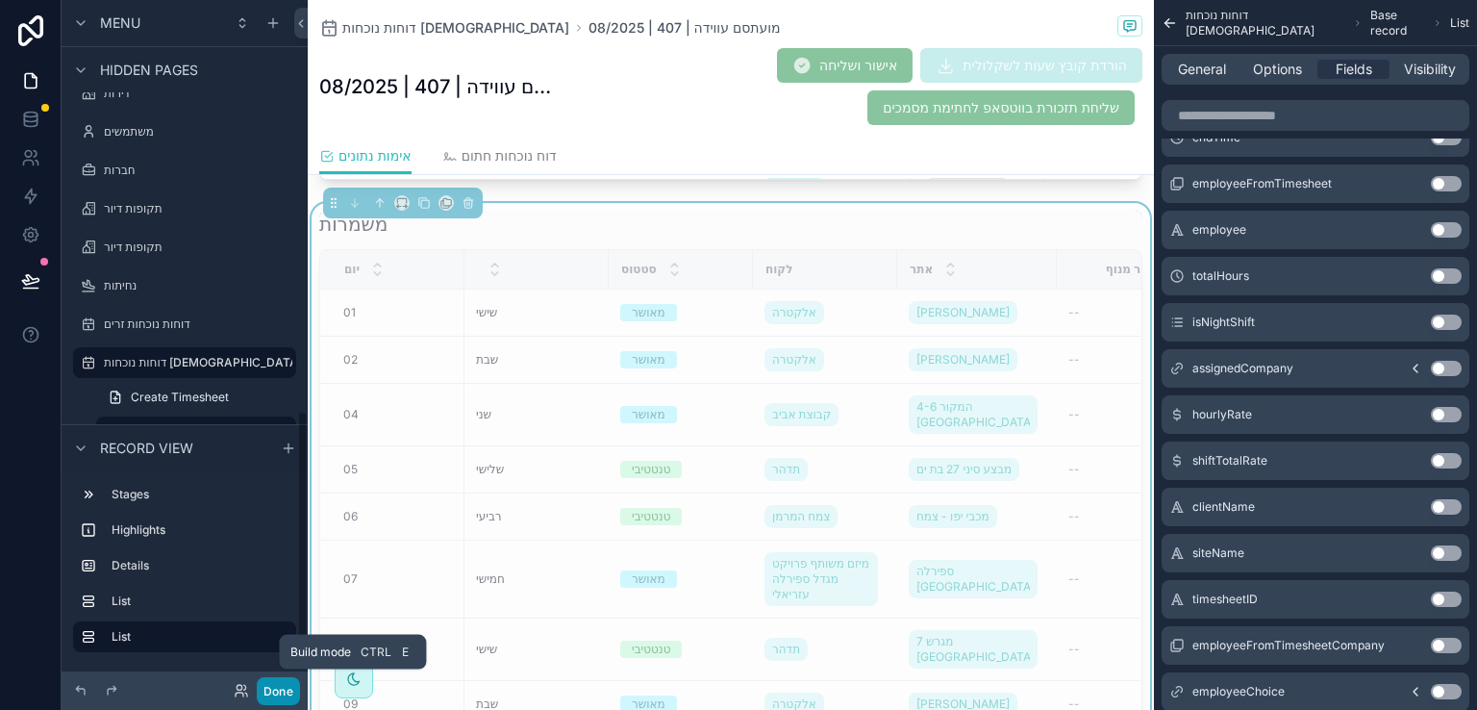
click at [270, 682] on button "Done" at bounding box center [278, 691] width 43 height 28
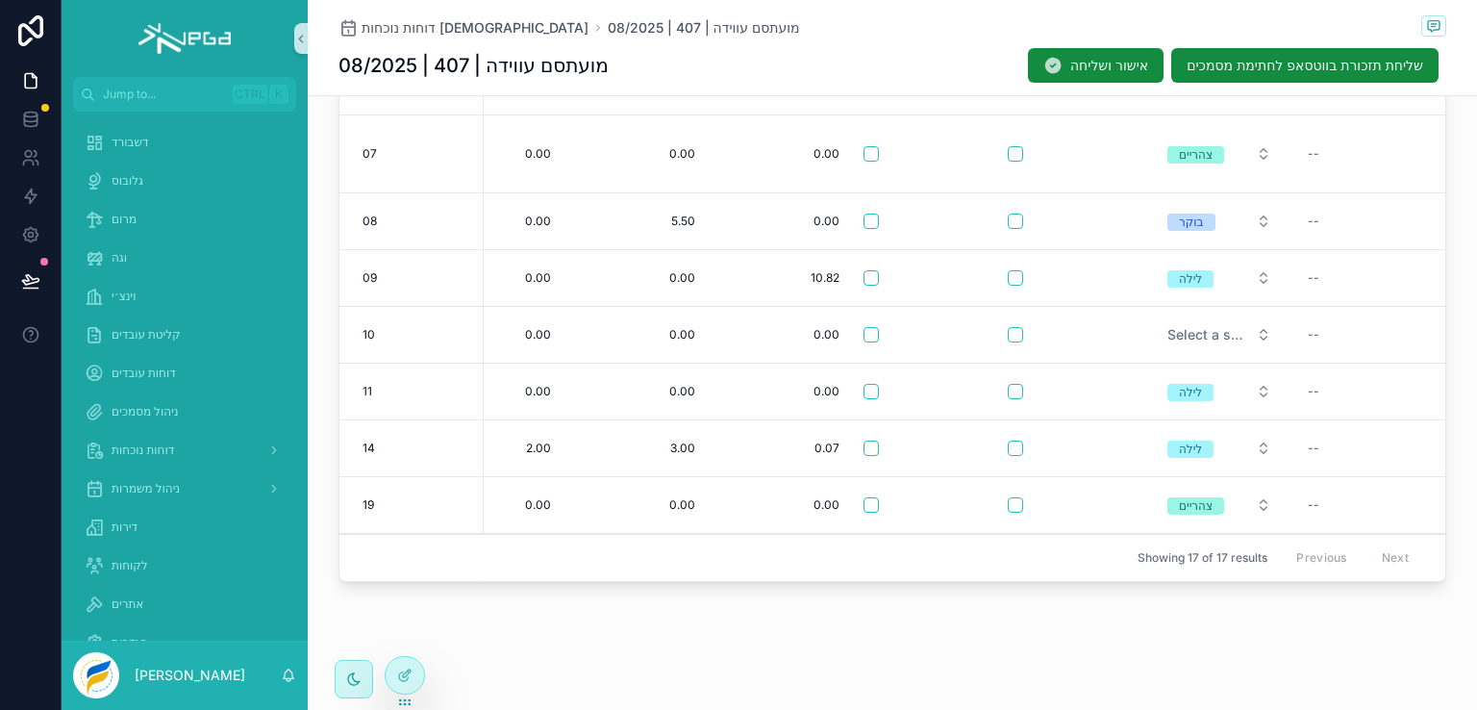
scroll to position [566, 1537]
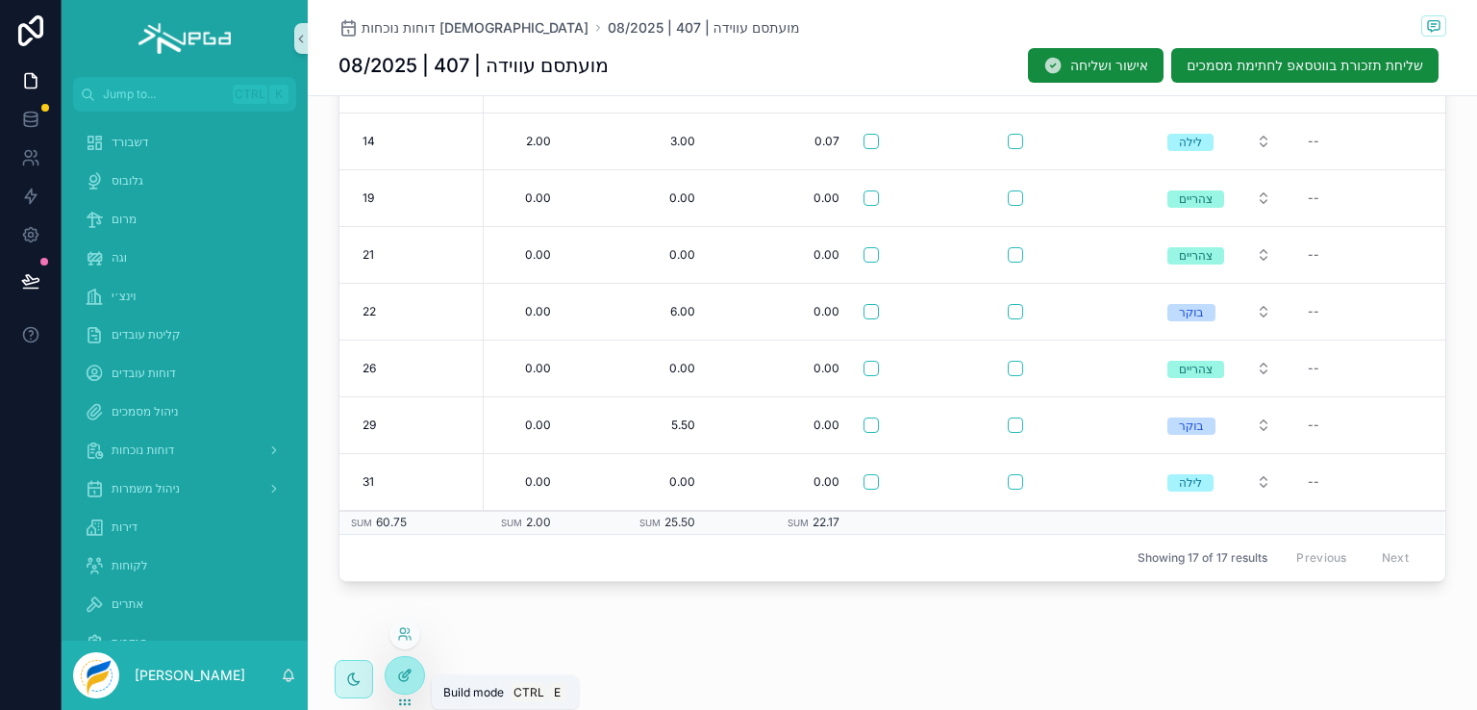
click at [399, 674] on icon at bounding box center [403, 676] width 9 height 9
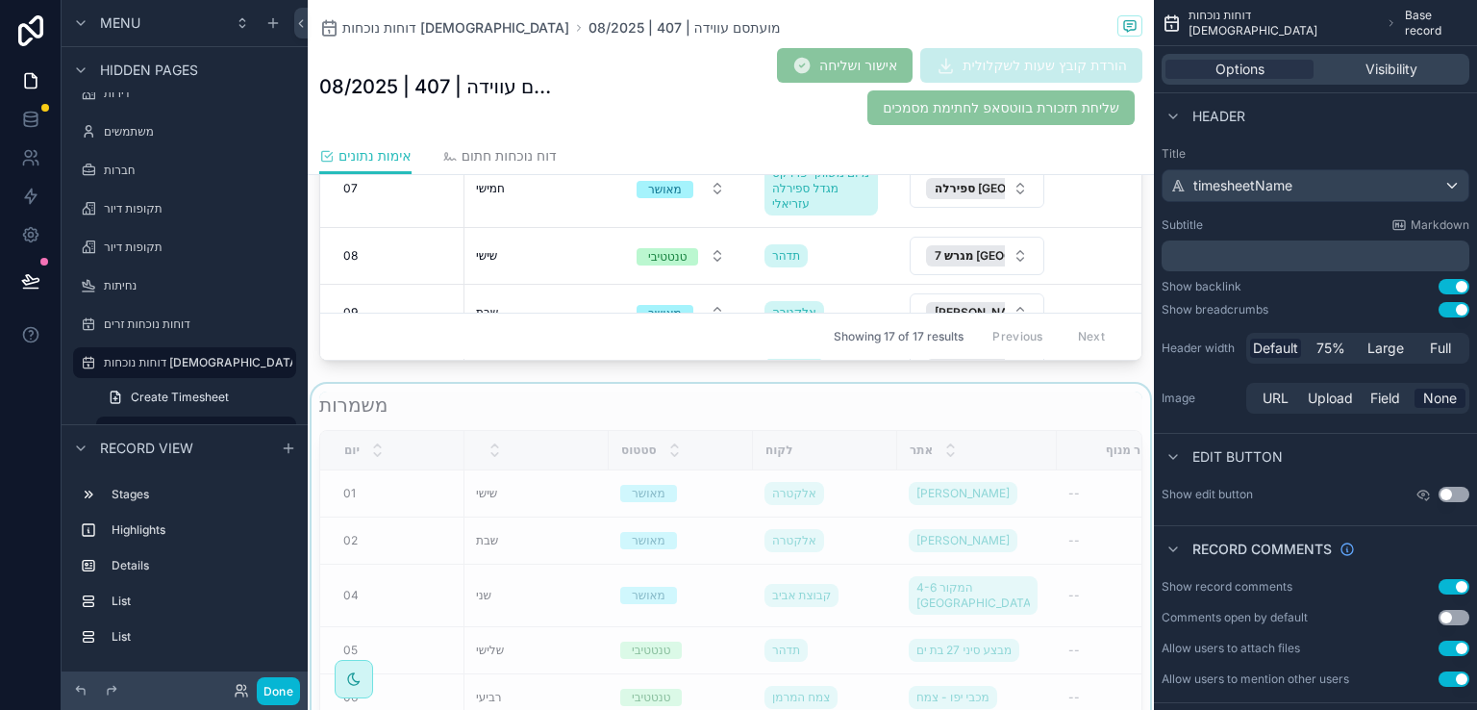
scroll to position [904, 0]
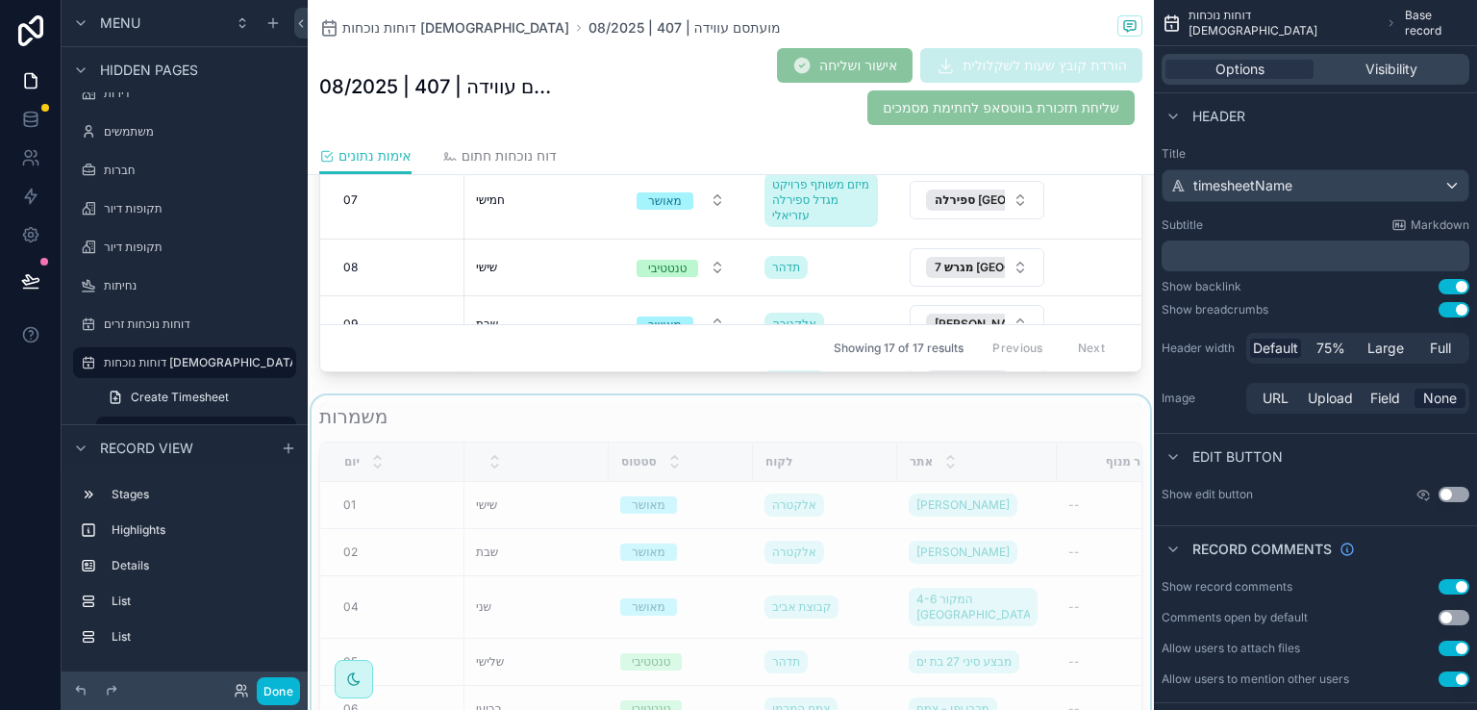
click at [931, 413] on div "scrollable content" at bounding box center [731, 689] width 846 height 589
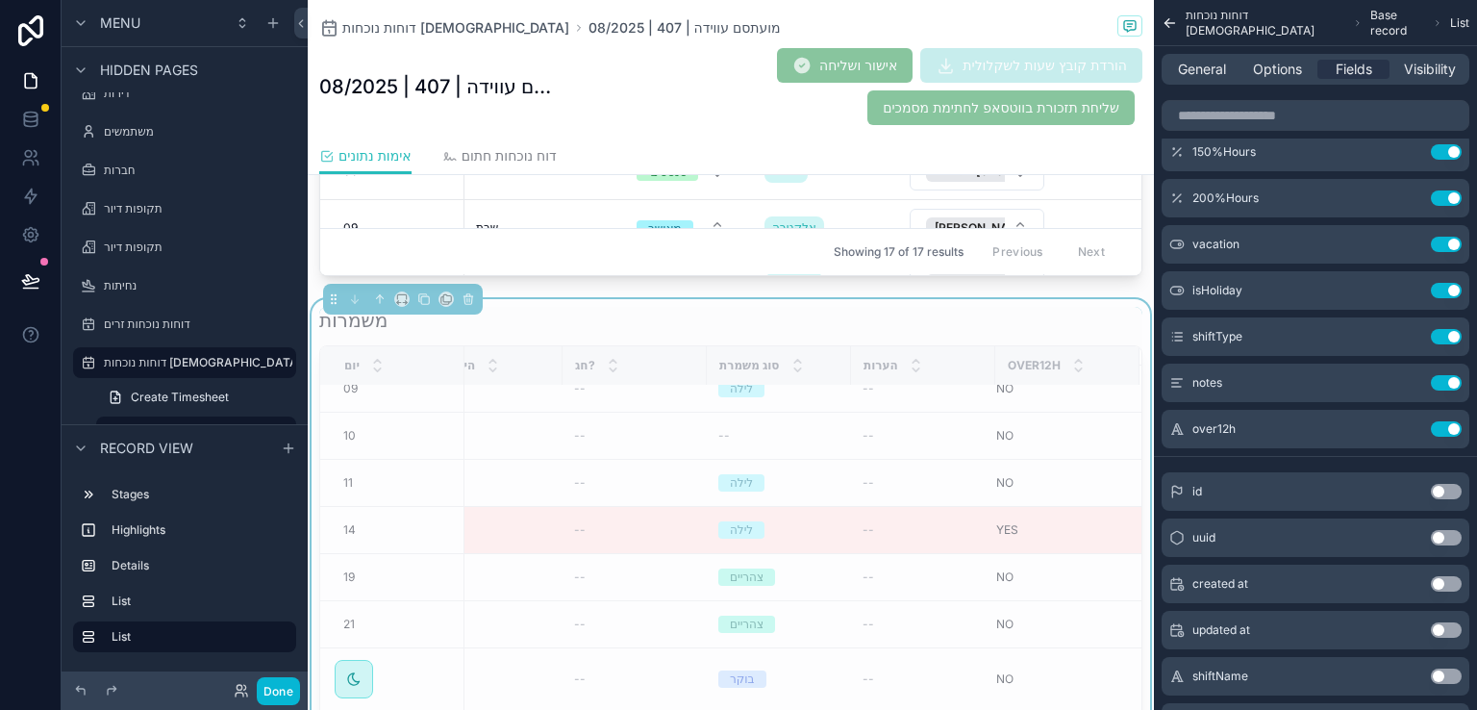
scroll to position [435, 1950]
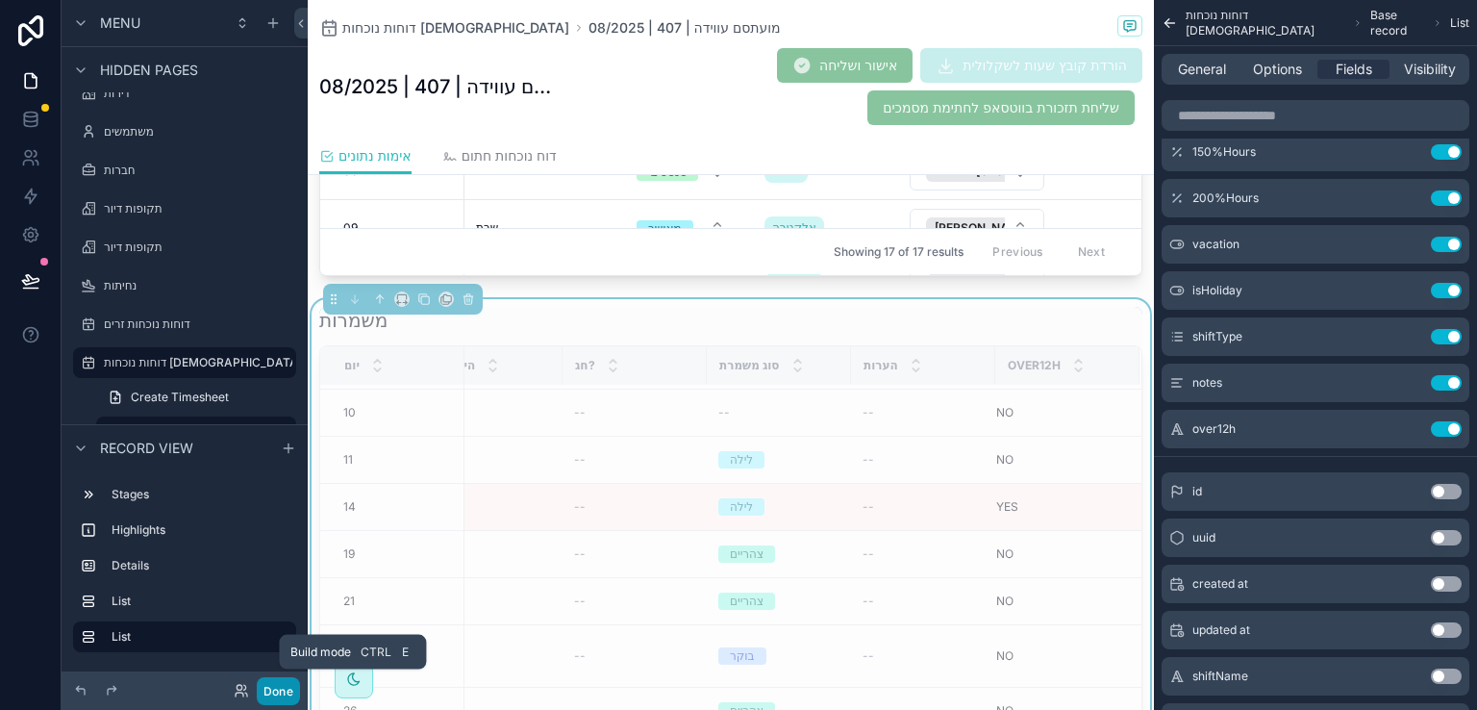
click at [280, 691] on button "Done" at bounding box center [278, 691] width 43 height 28
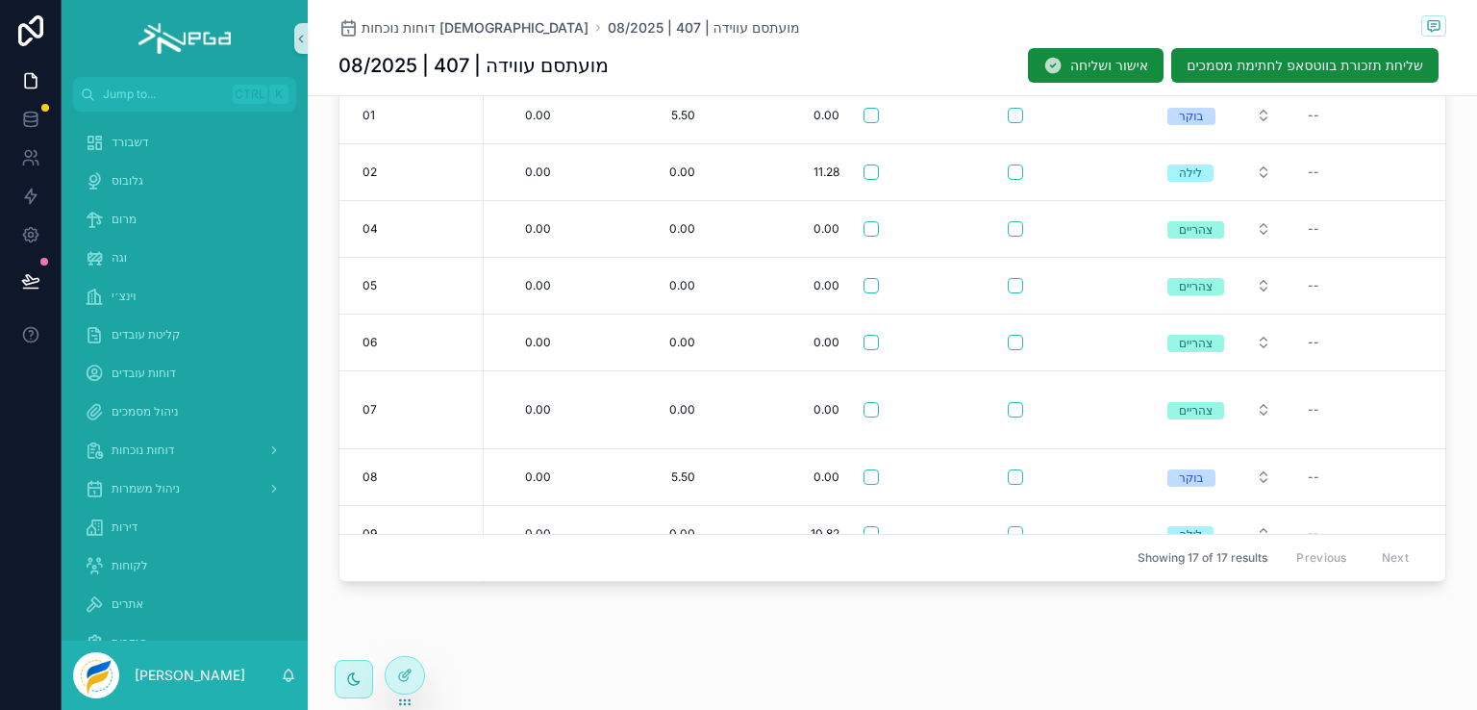
scroll to position [231, 0]
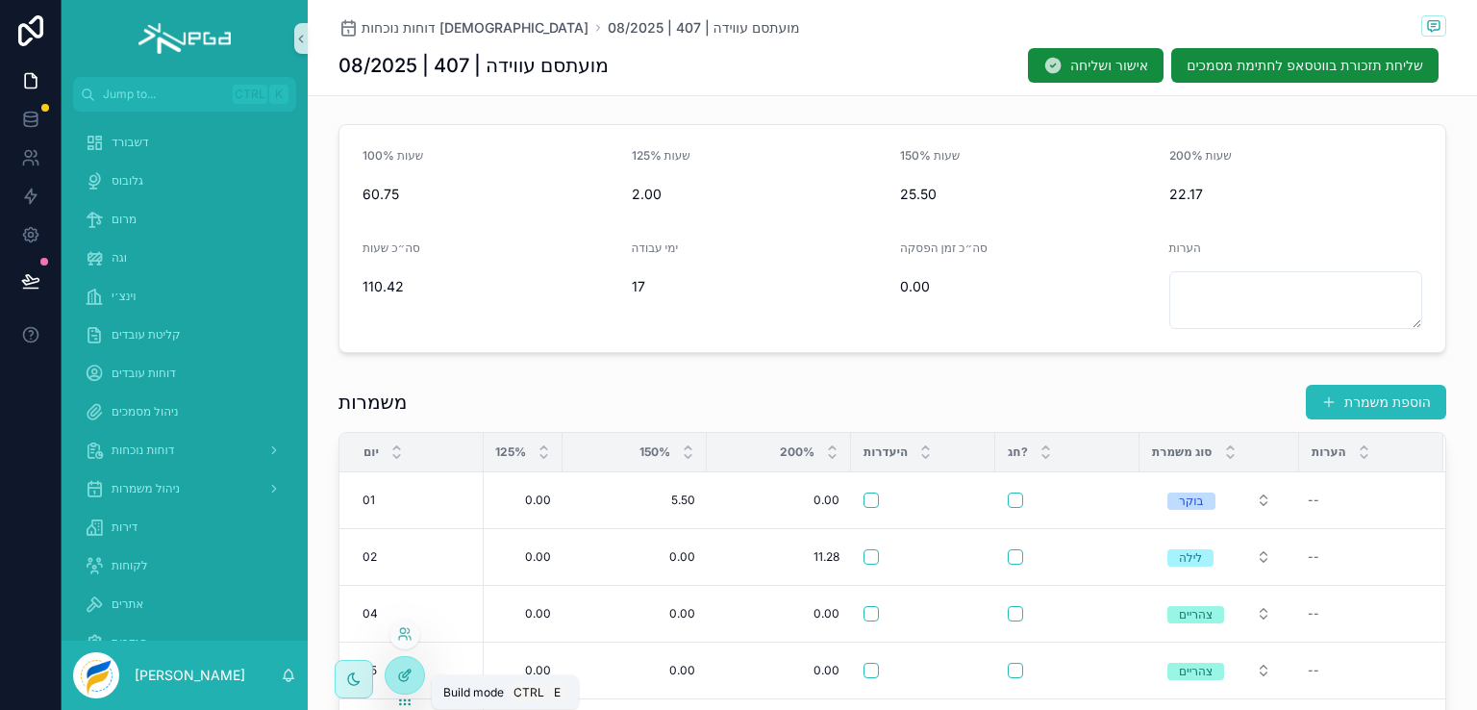
click at [397, 679] on icon at bounding box center [404, 674] width 15 height 15
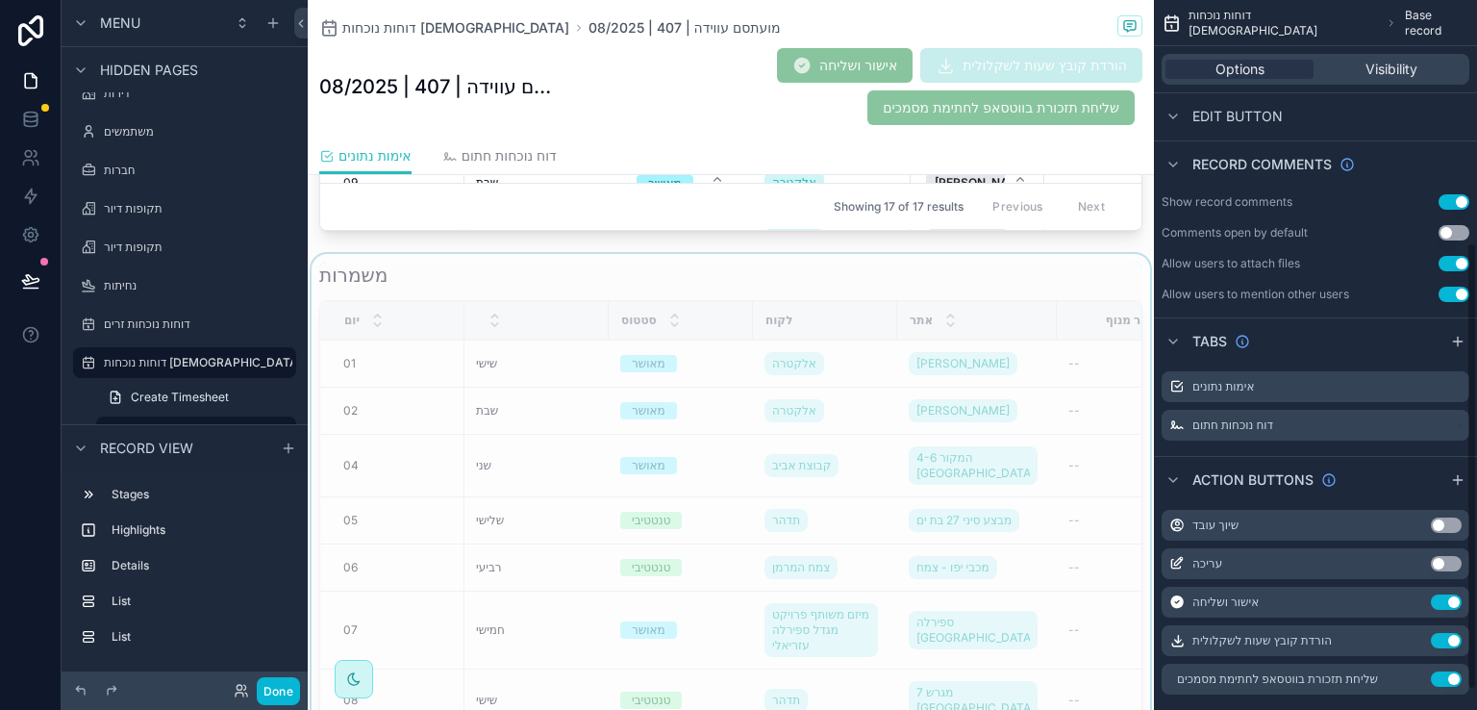
scroll to position [1096, 0]
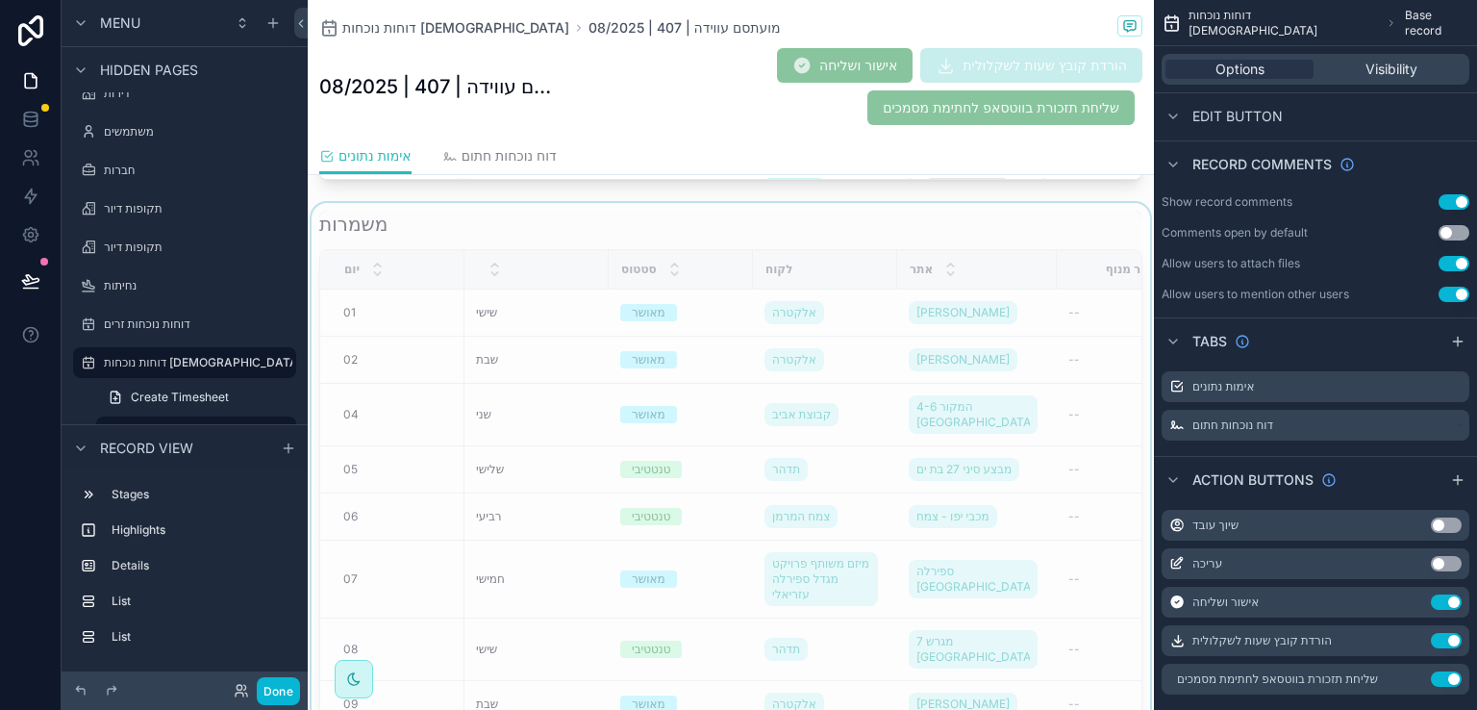
click at [1005, 219] on div "scrollable content" at bounding box center [731, 497] width 846 height 589
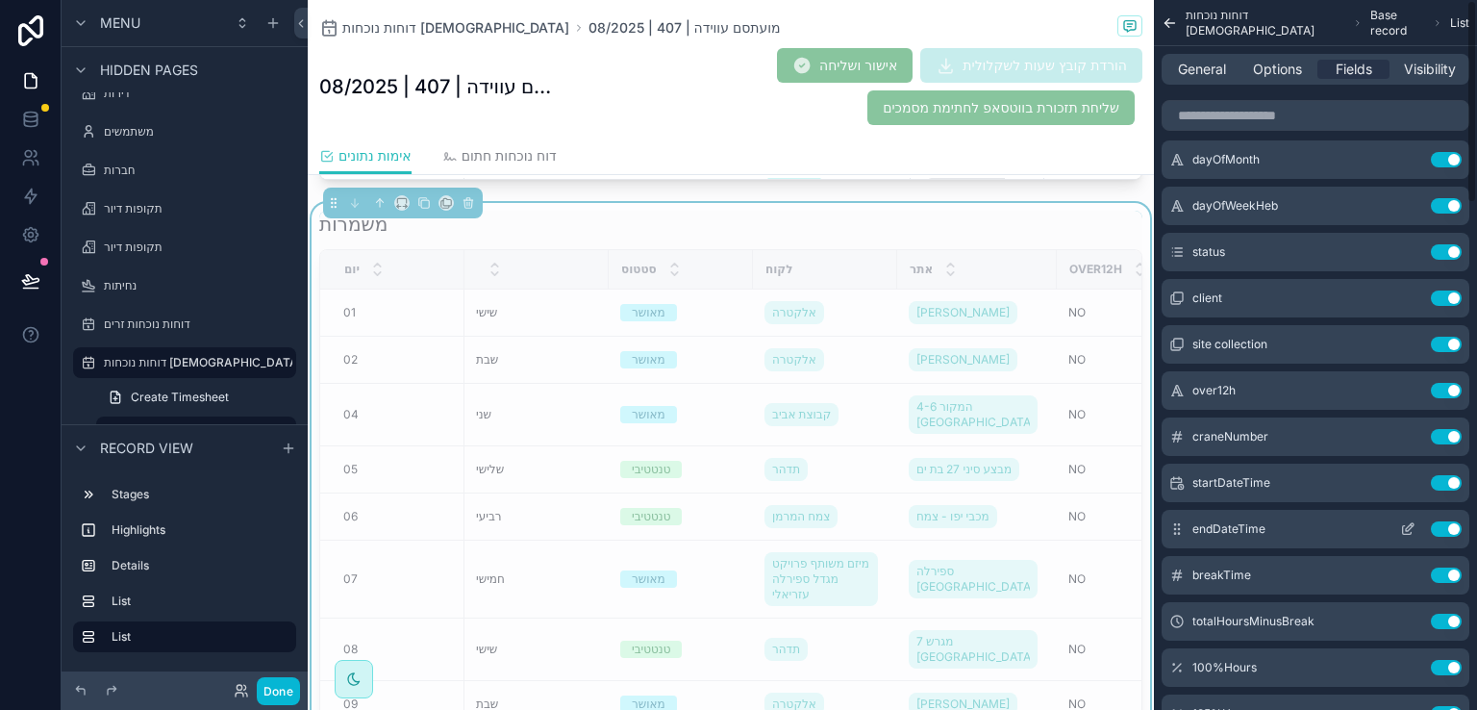
scroll to position [0, 0]
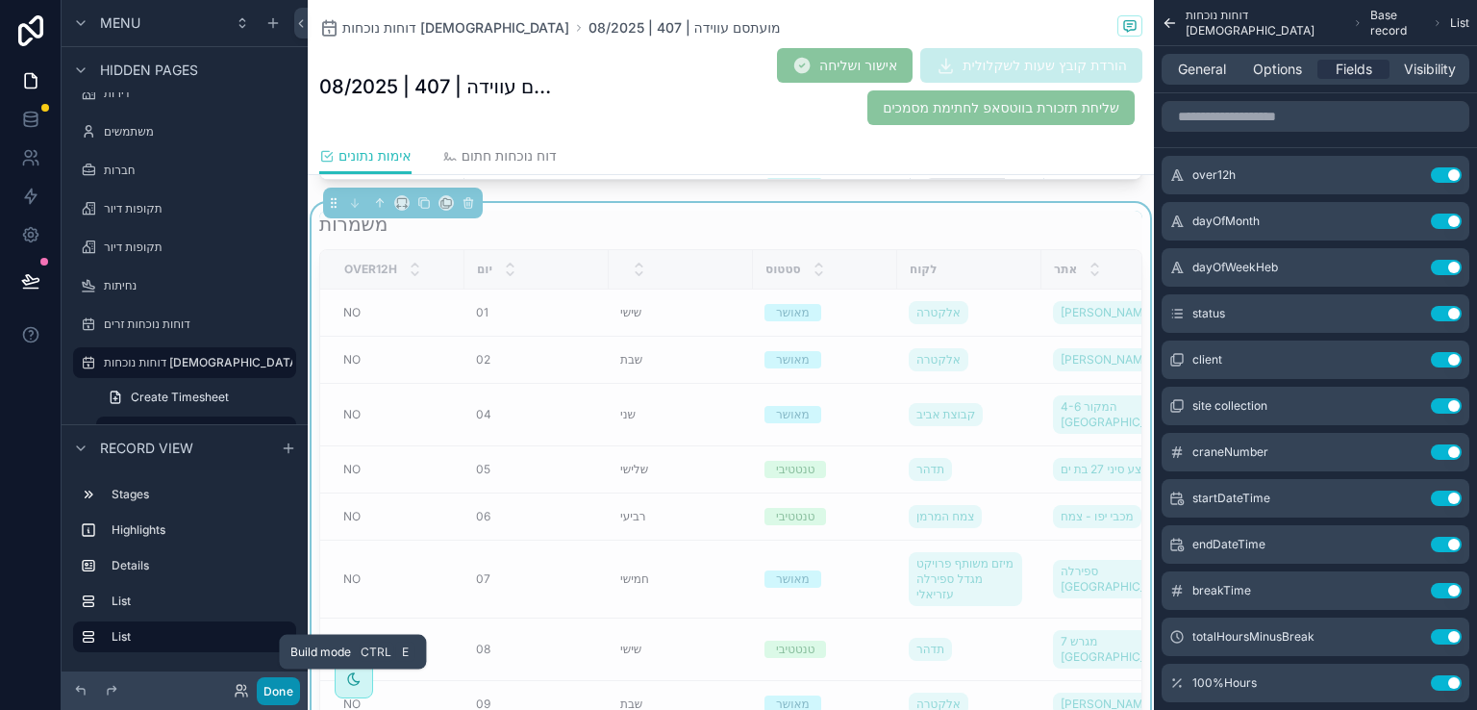
click at [283, 693] on button "Done" at bounding box center [278, 691] width 43 height 28
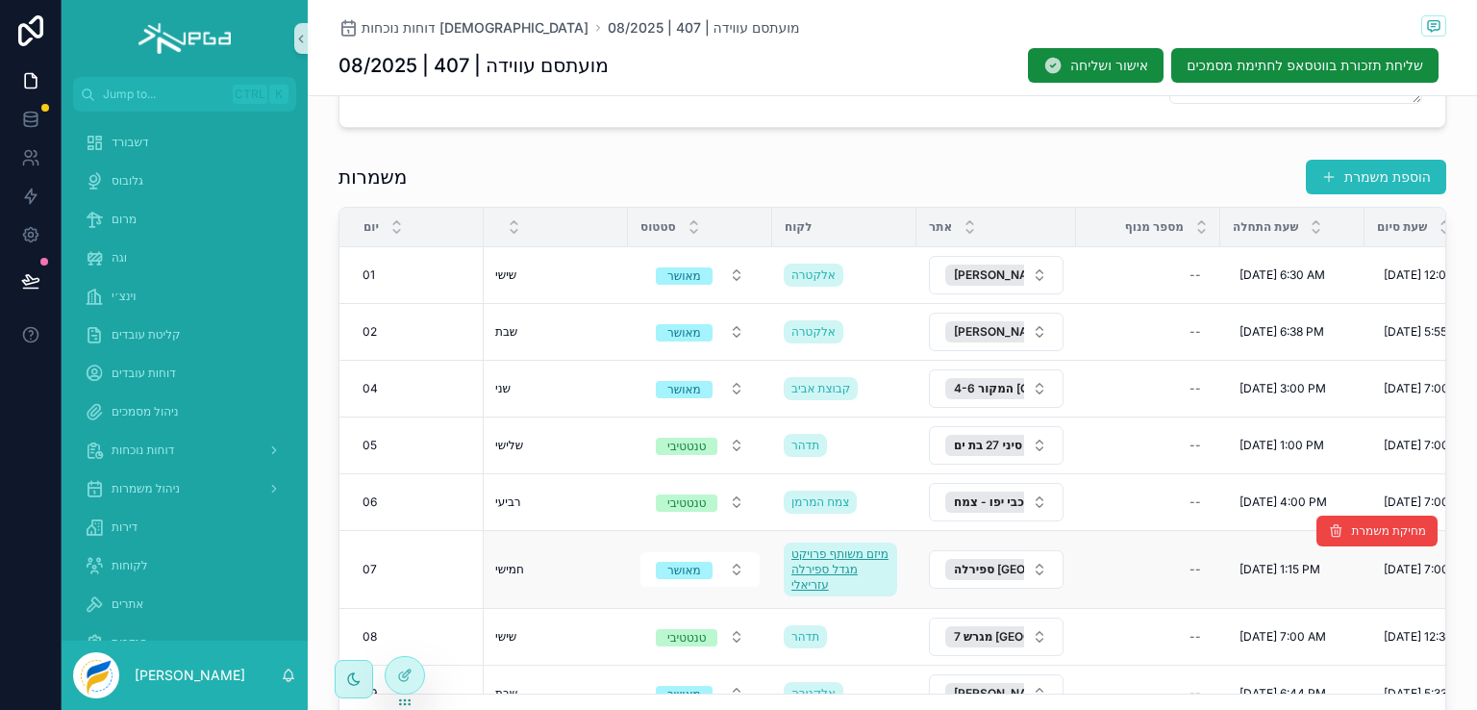
scroll to position [423, 0]
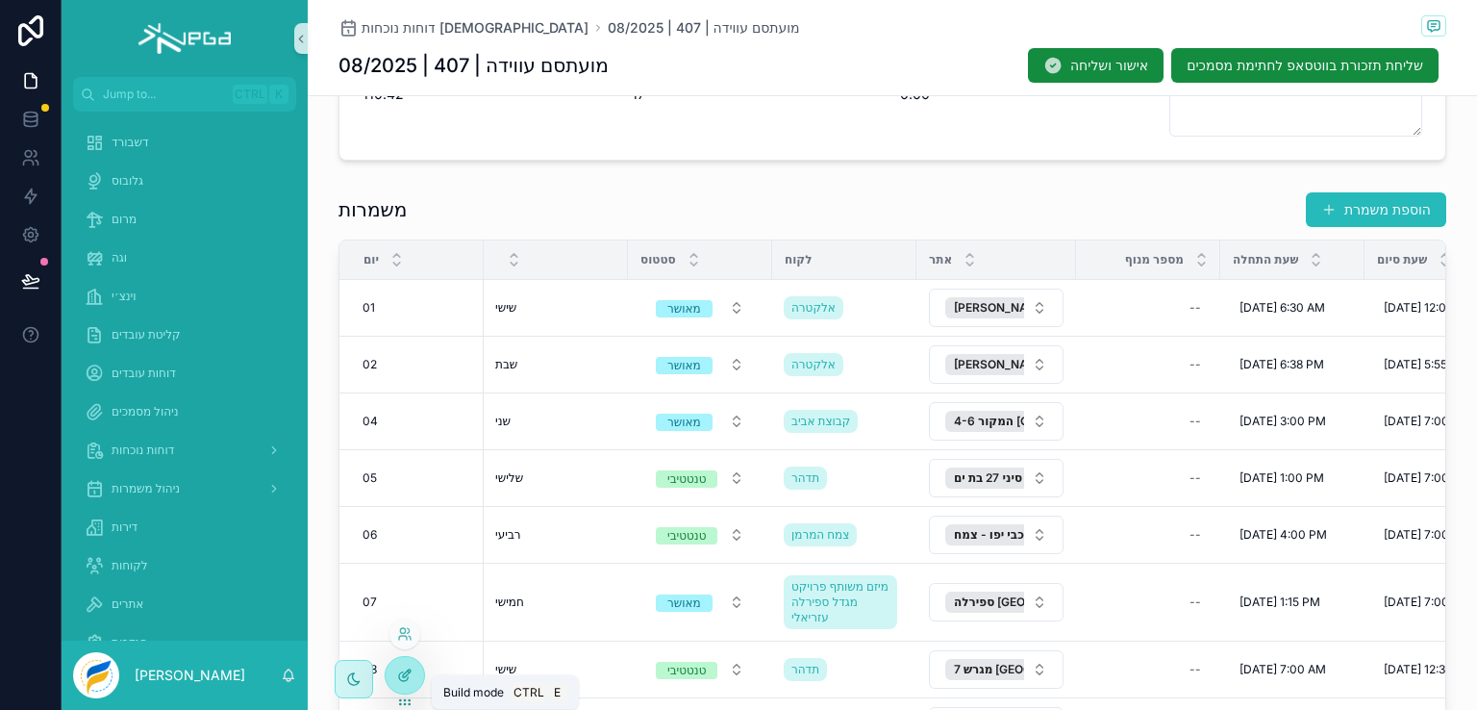
click at [408, 678] on icon at bounding box center [404, 674] width 15 height 15
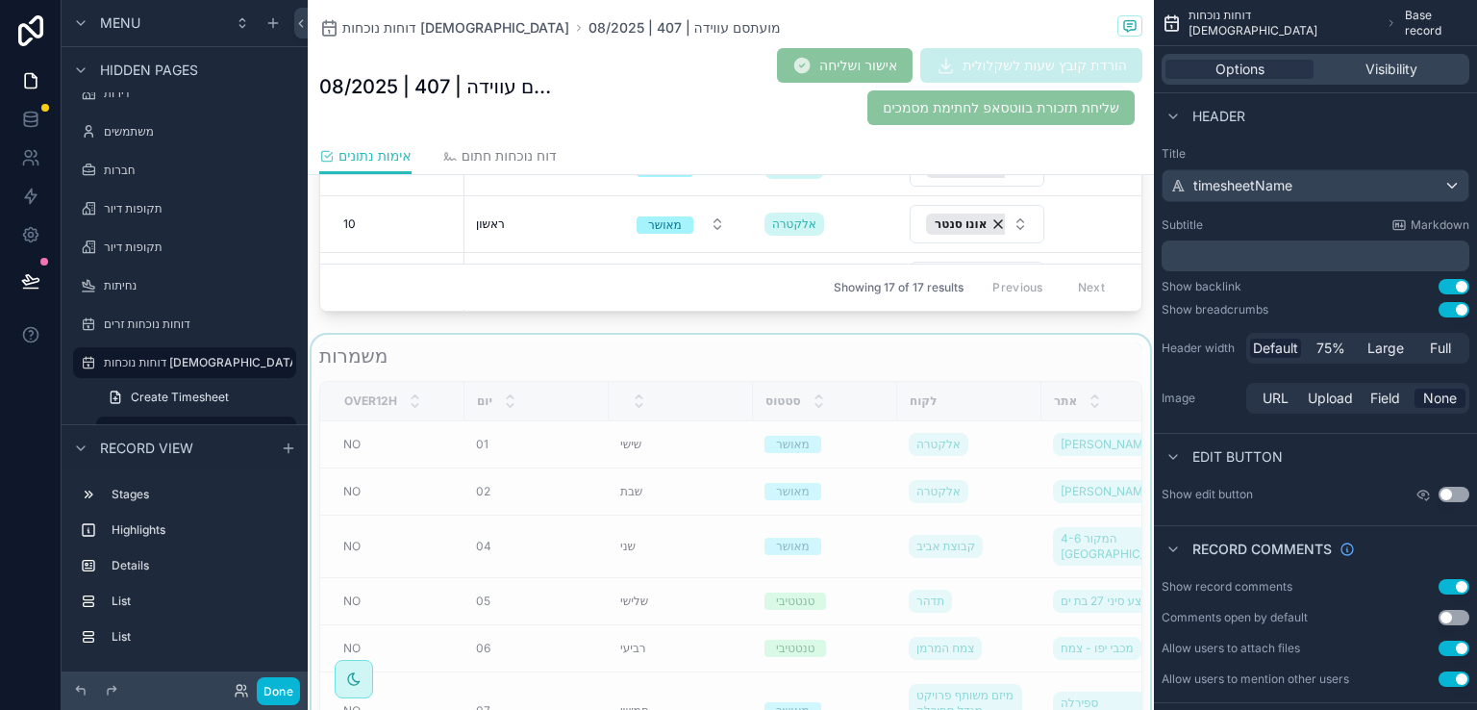
scroll to position [1000, 0]
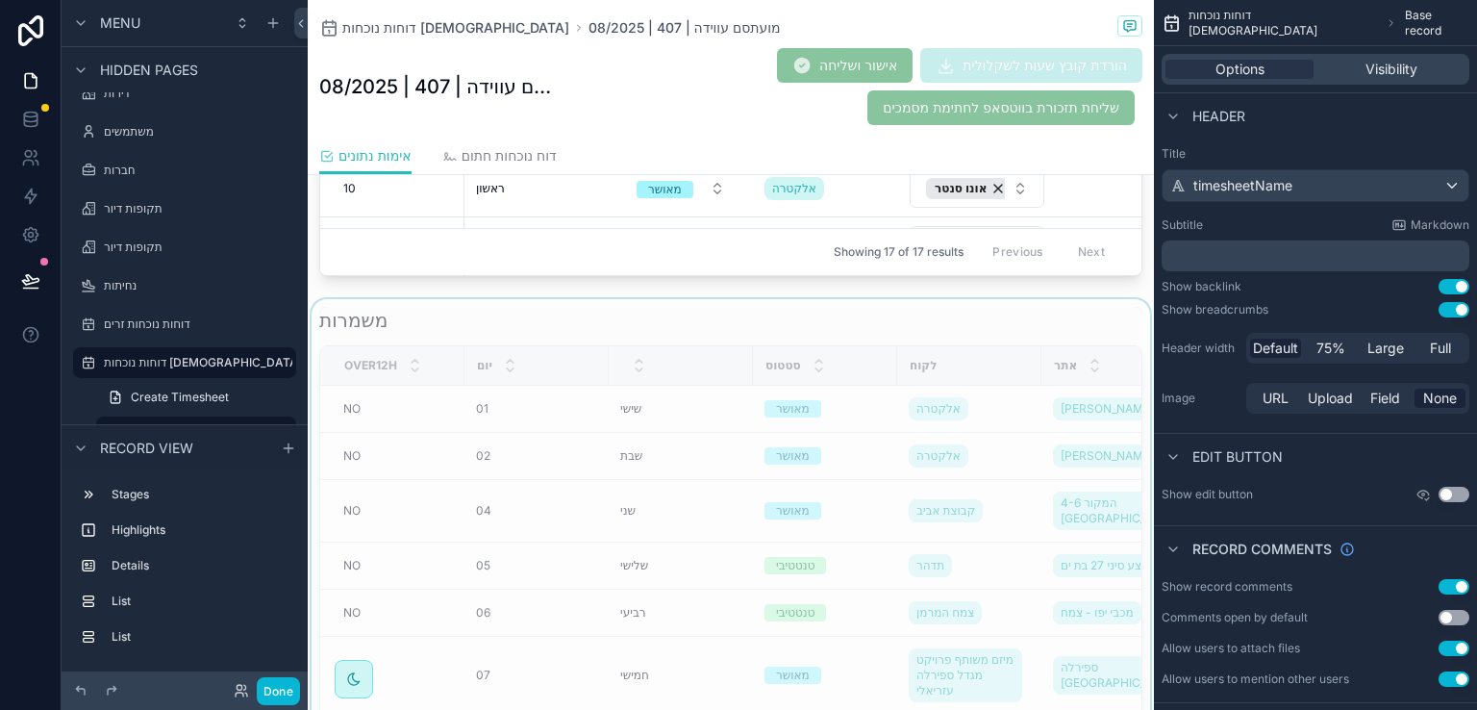
click at [863, 311] on div "scrollable content" at bounding box center [731, 593] width 846 height 589
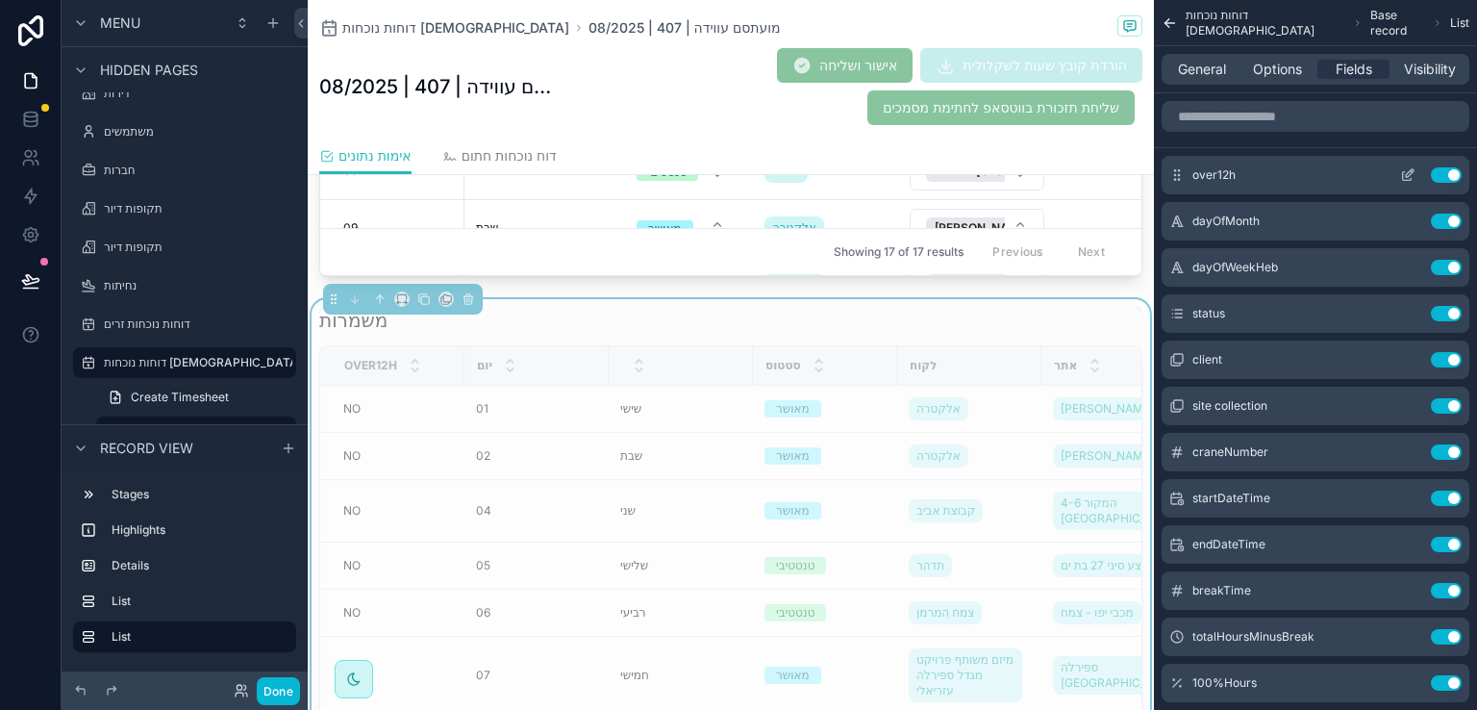
click at [1442, 170] on button "Use setting" at bounding box center [1446, 174] width 31 height 15
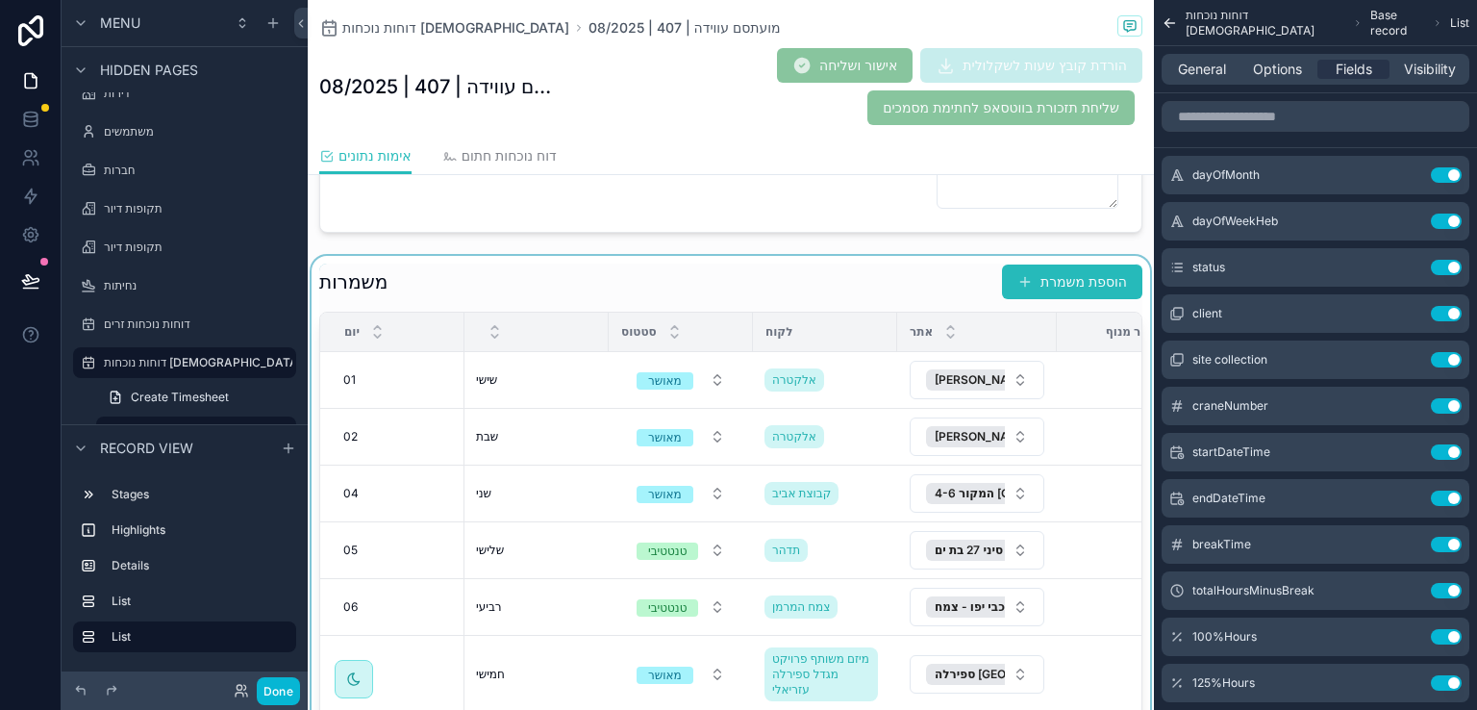
scroll to position [423, 0]
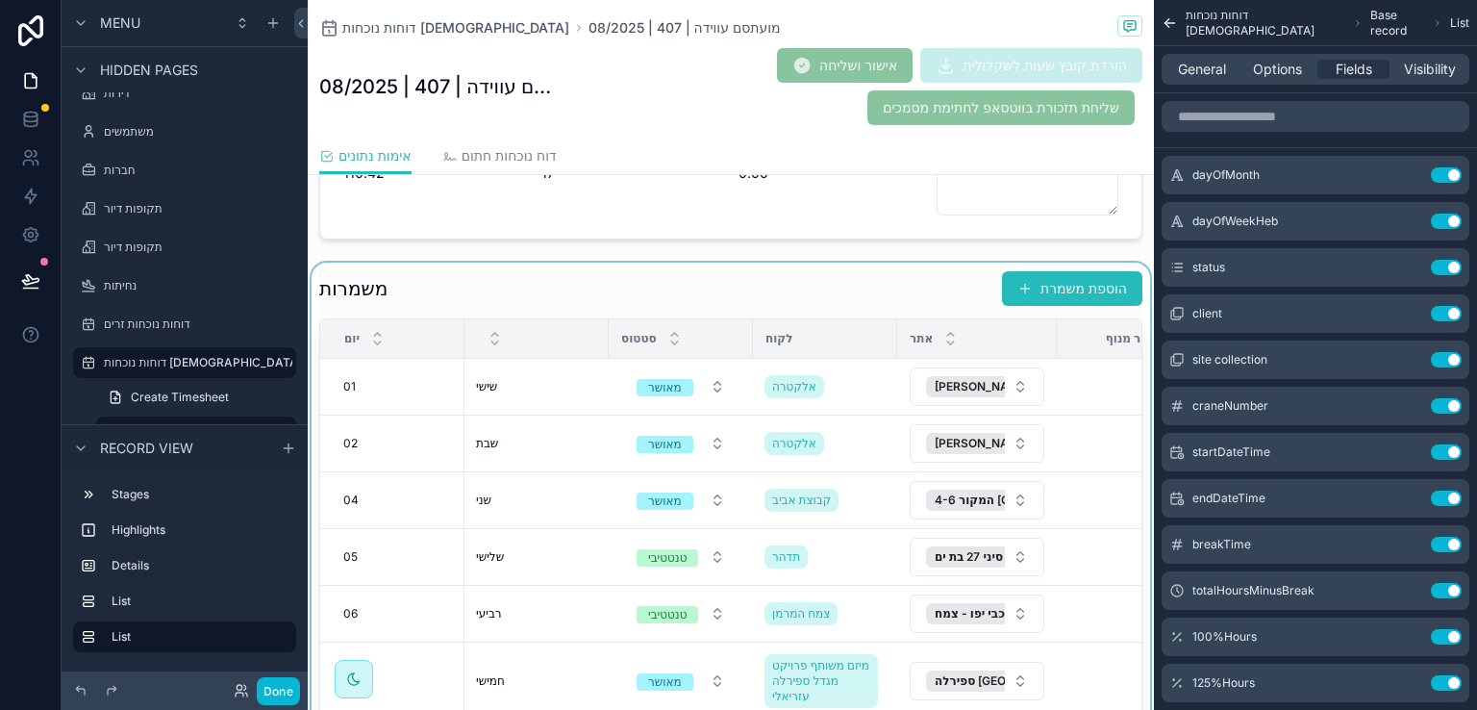
click at [866, 283] on div "scrollable content" at bounding box center [731, 562] width 846 height 598
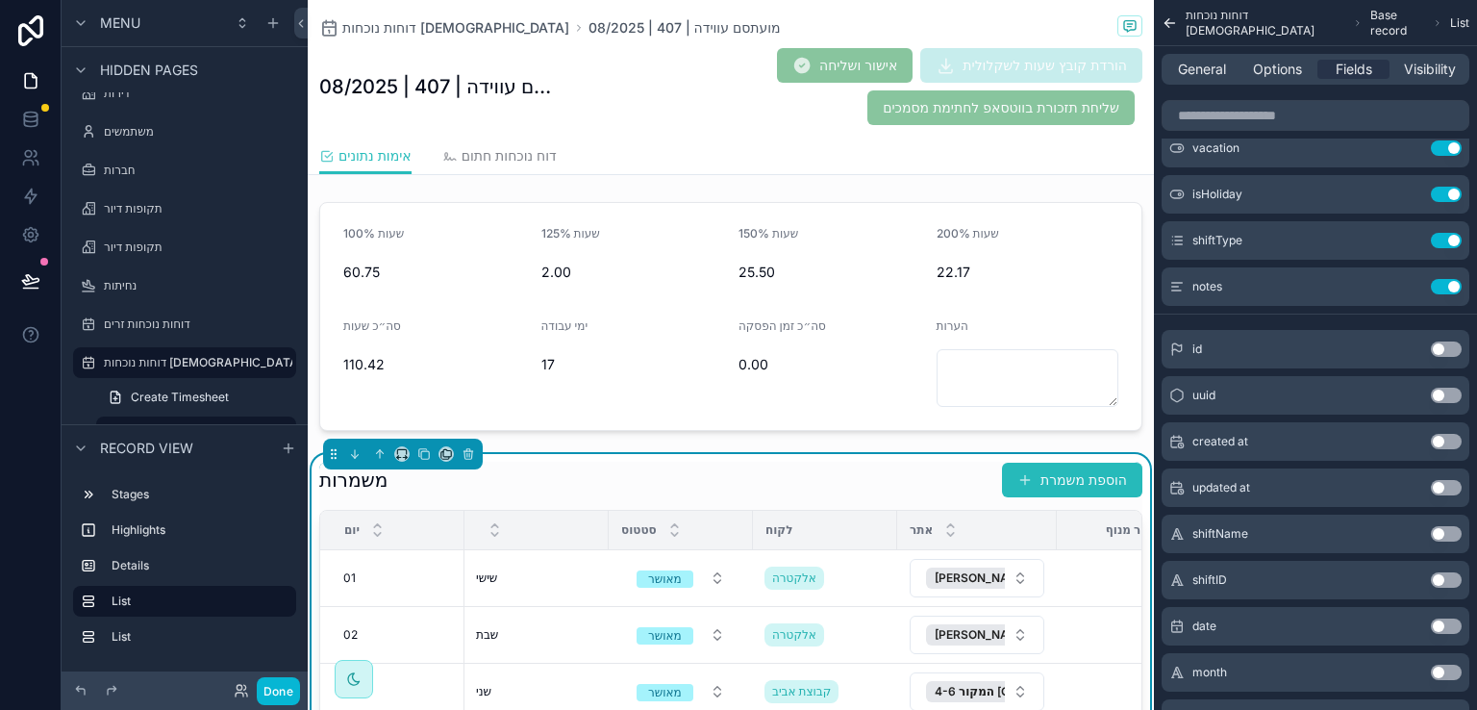
scroll to position [231, 0]
click at [920, 465] on div "משמרות הוספת משמרת" at bounding box center [730, 481] width 823 height 37
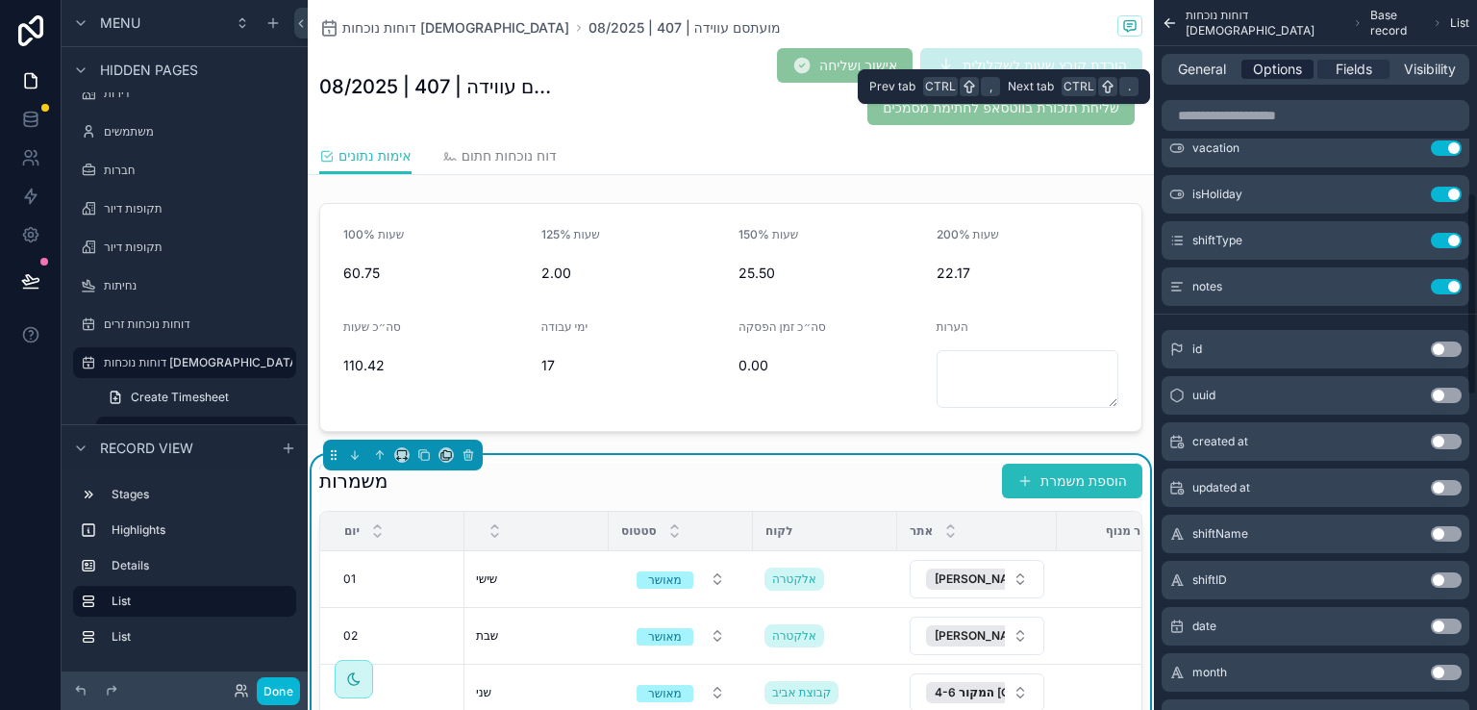
click at [1281, 69] on span "Options" at bounding box center [1277, 69] width 49 height 19
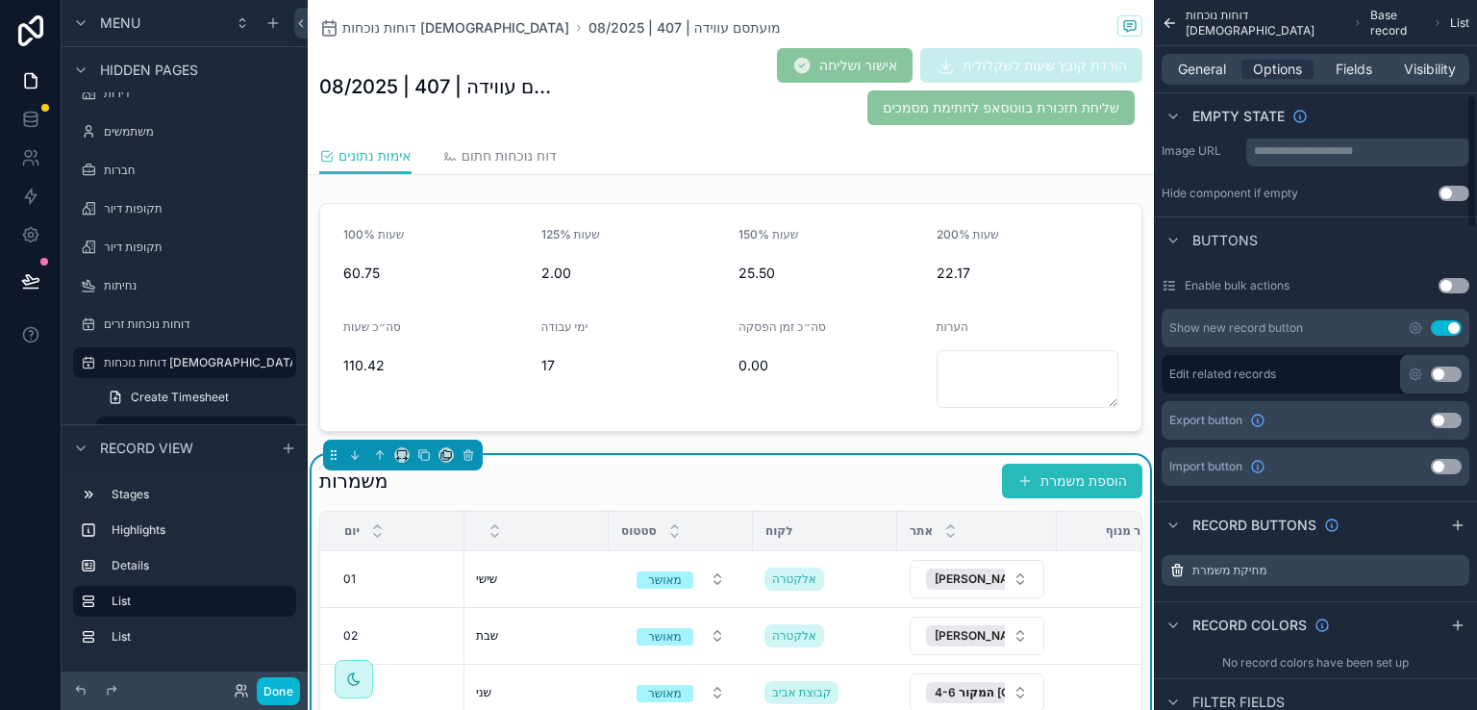
scroll to position [481, 0]
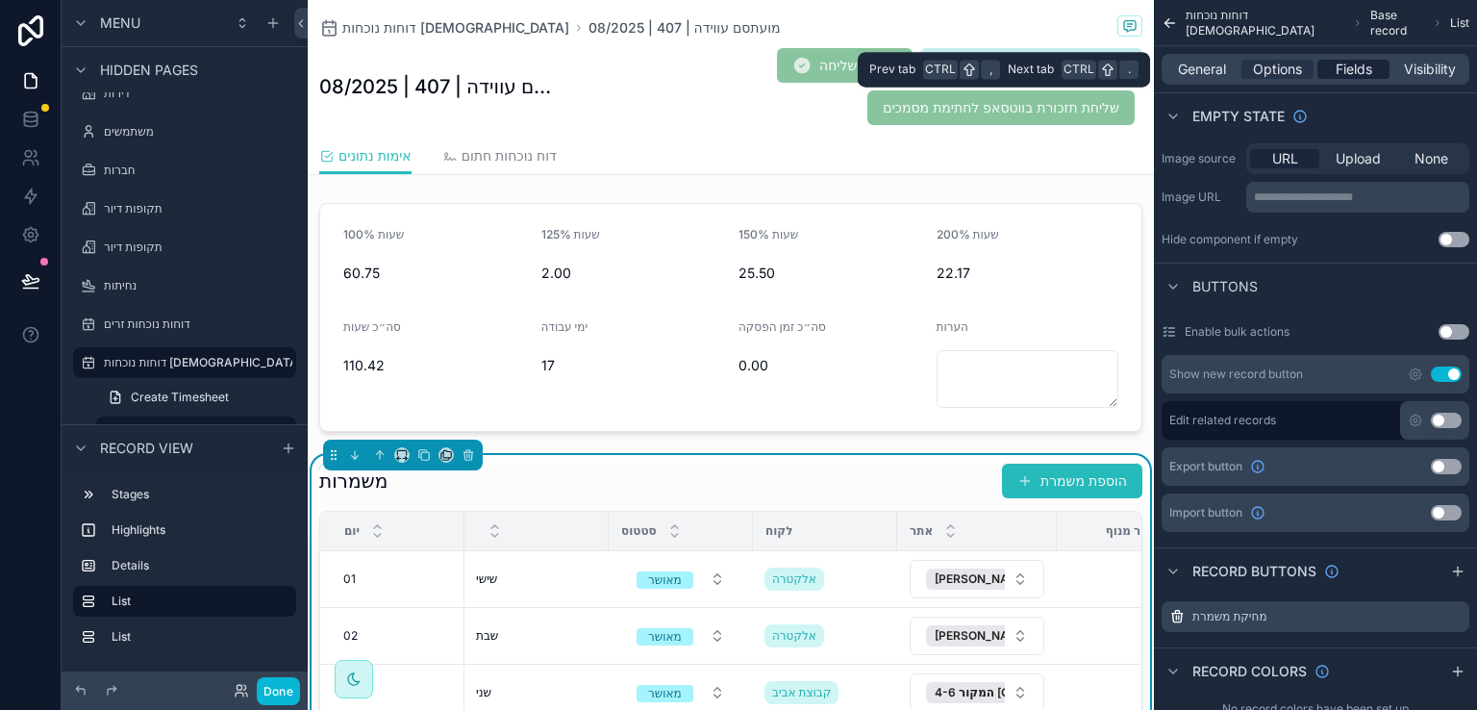
click at [1351, 70] on span "Fields" at bounding box center [1354, 69] width 37 height 19
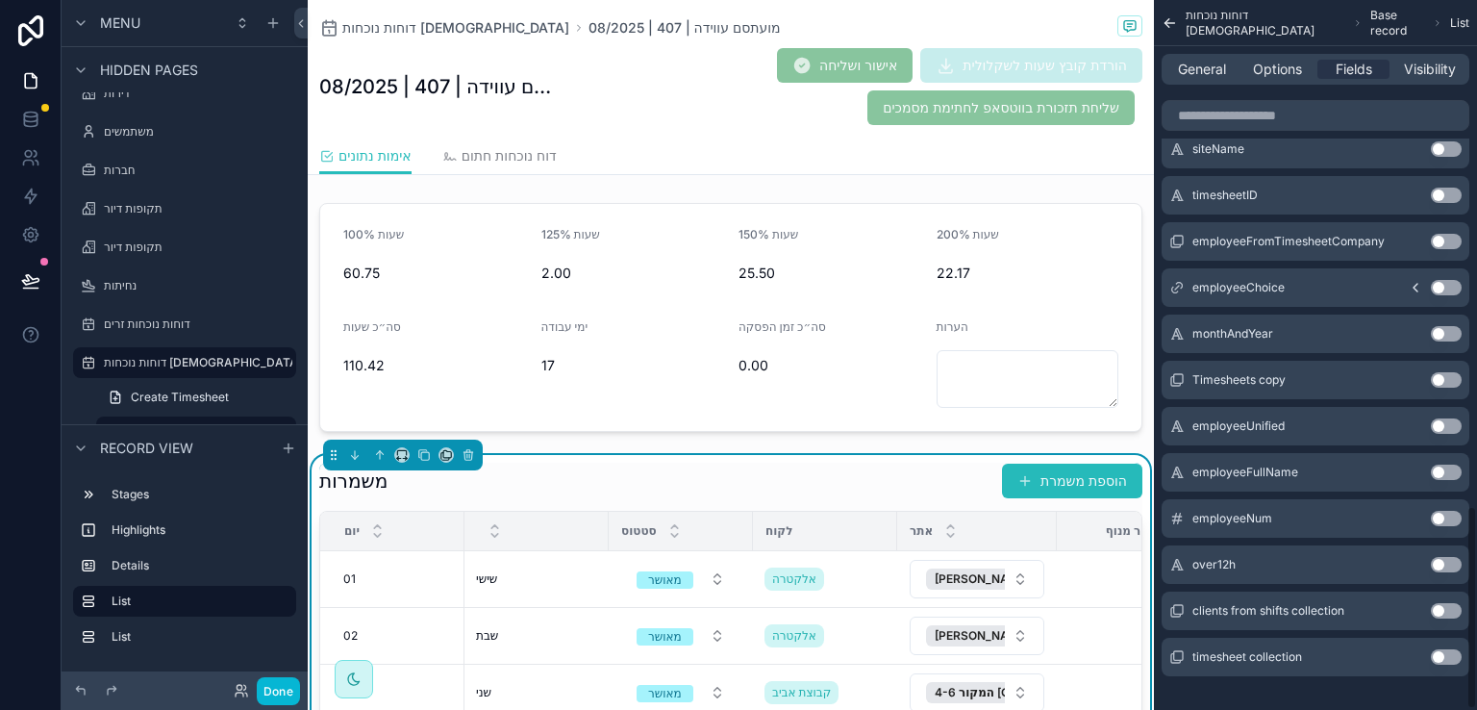
scroll to position [1770, 0]
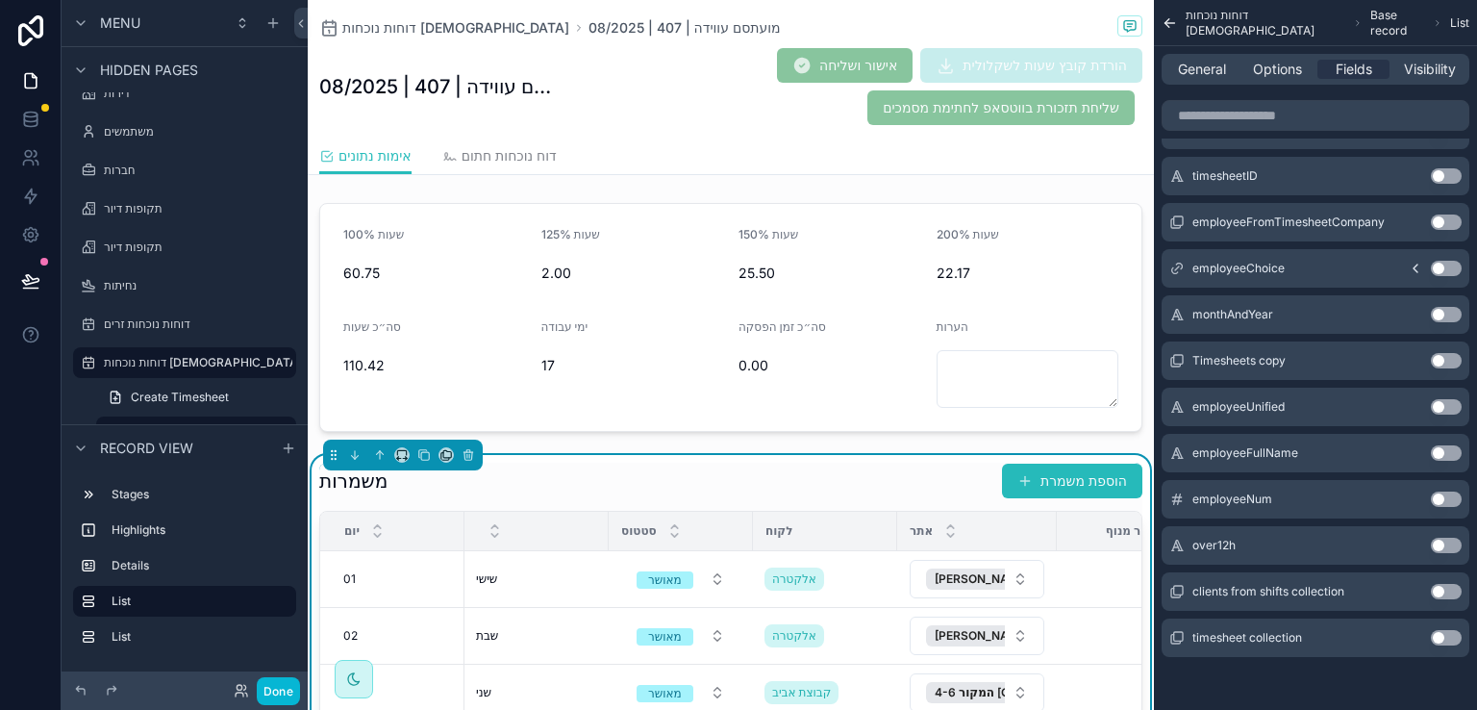
click at [1449, 540] on button "Use setting" at bounding box center [1446, 545] width 31 height 15
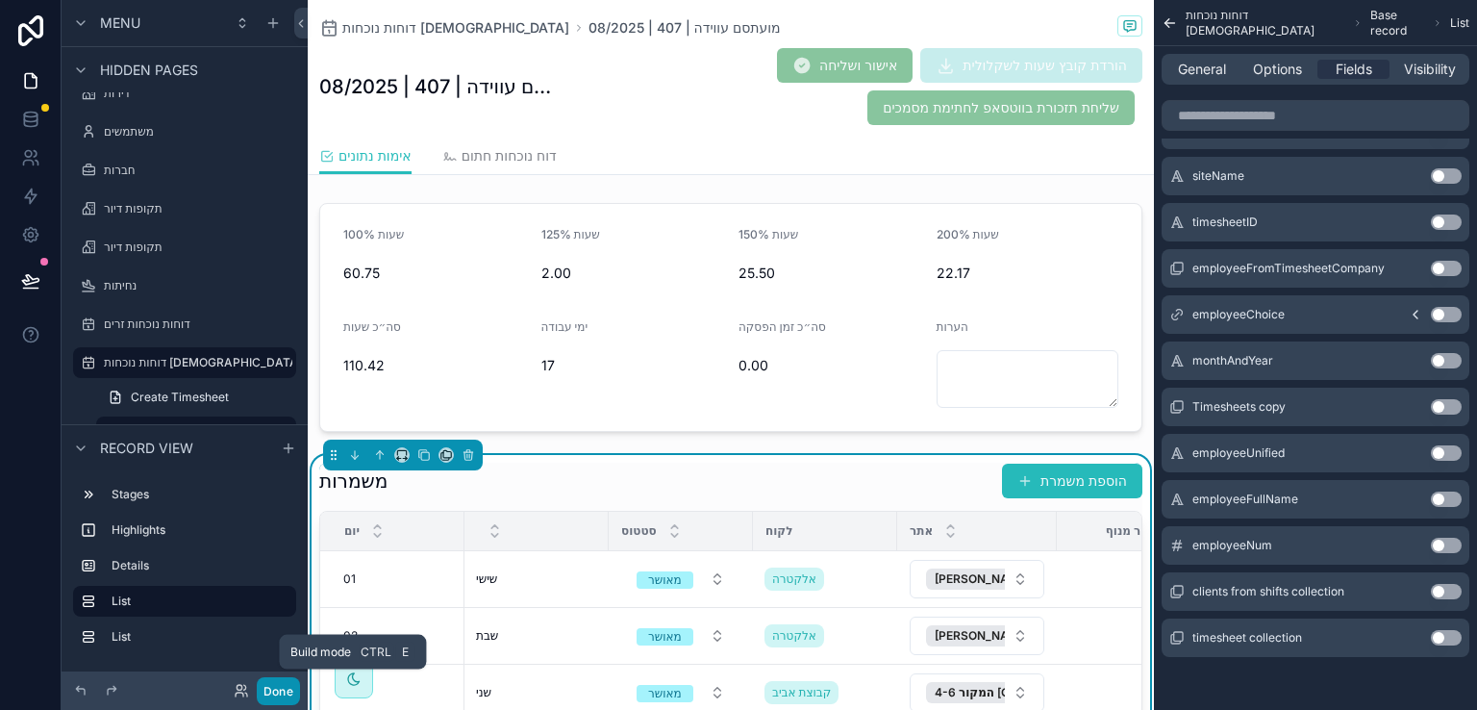
click at [269, 689] on button "Done" at bounding box center [278, 691] width 43 height 28
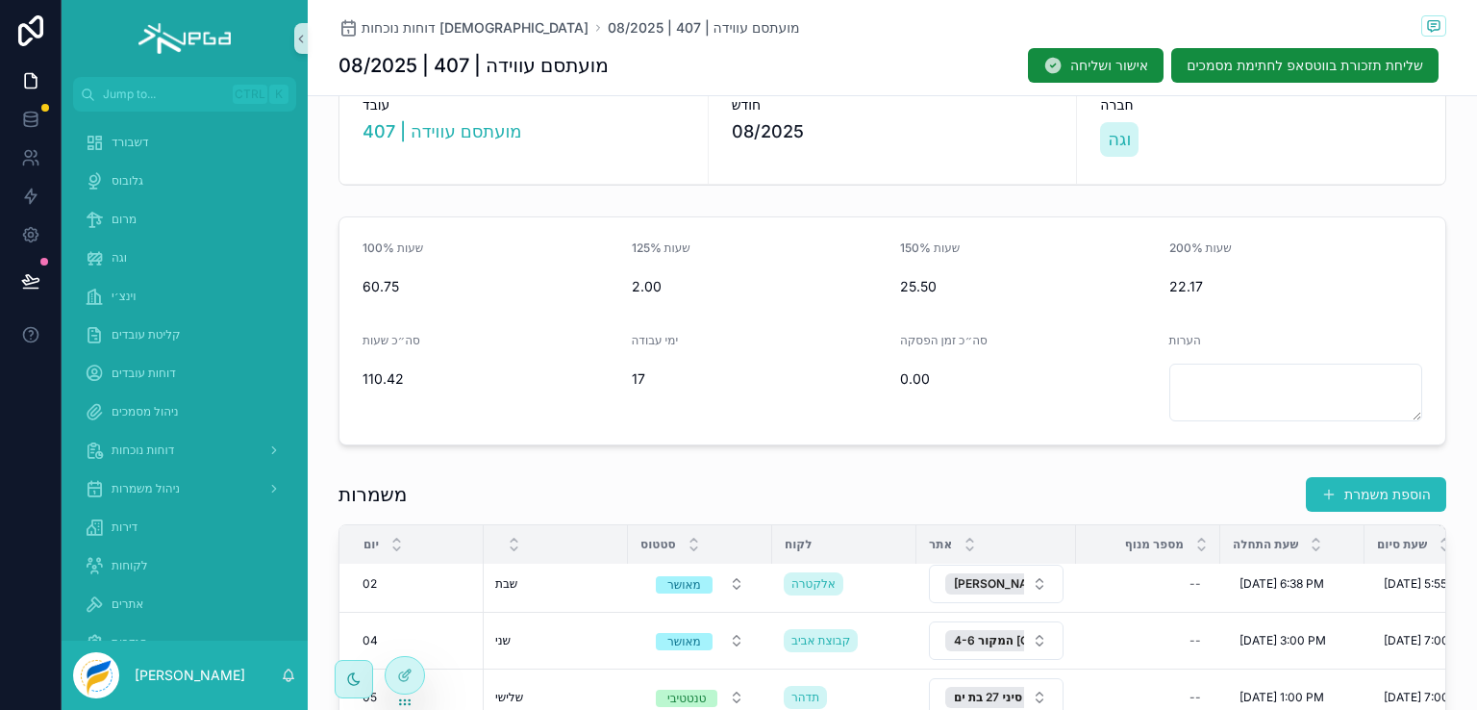
scroll to position [135, 0]
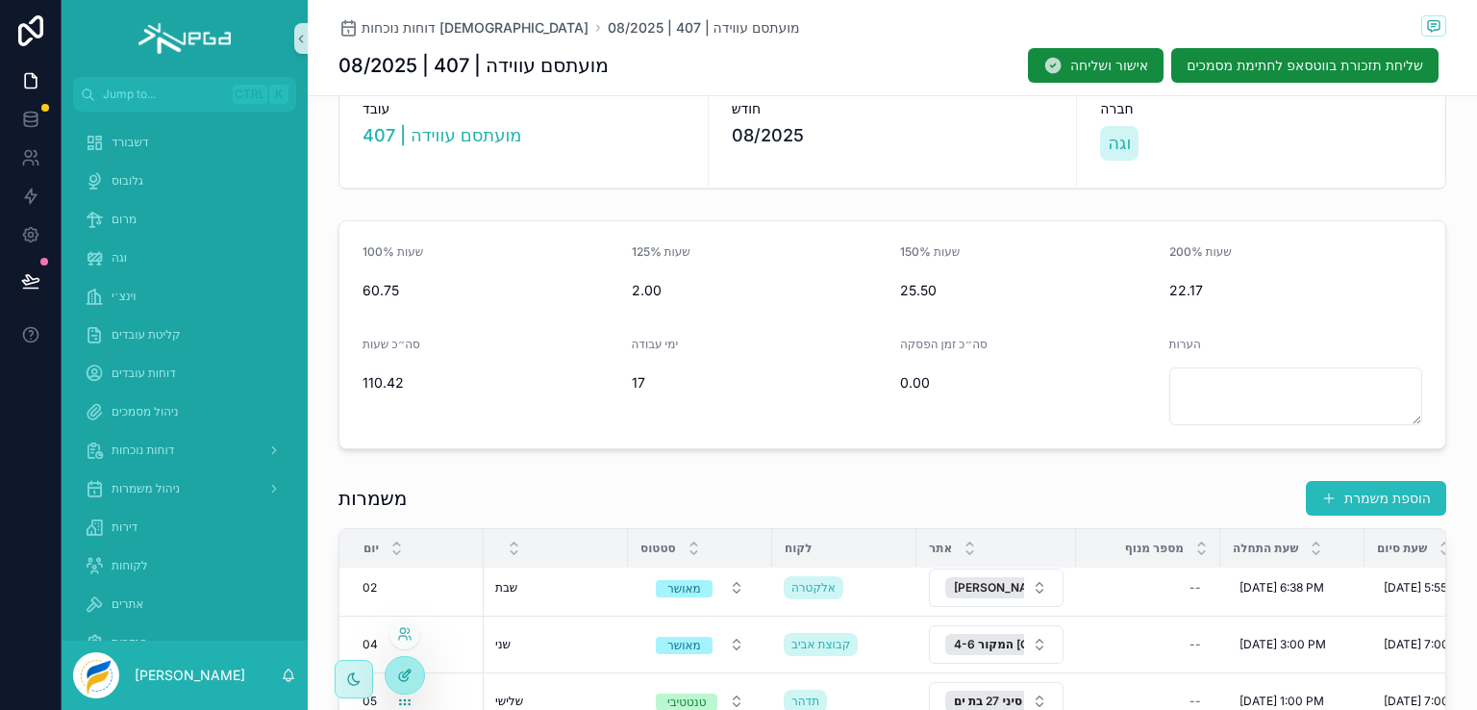
click at [402, 667] on icon at bounding box center [404, 674] width 15 height 15
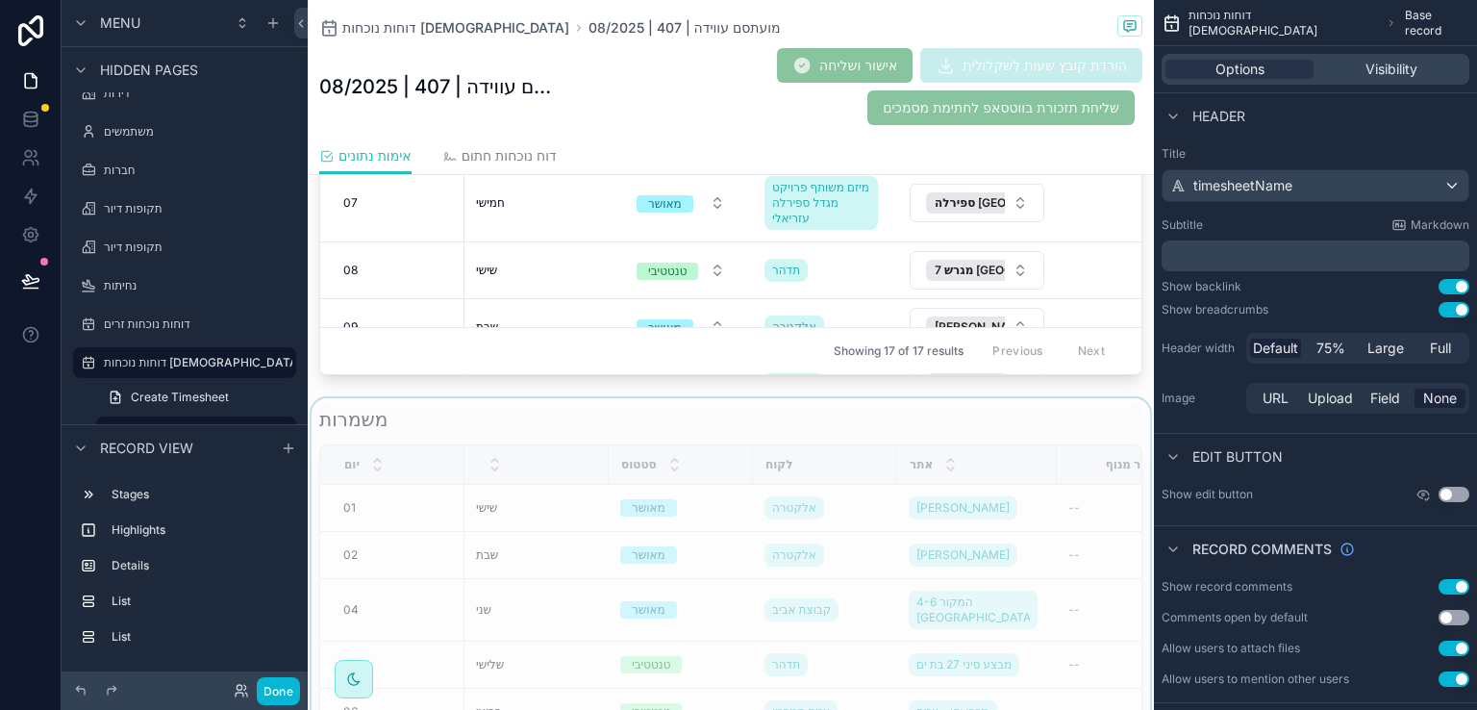
scroll to position [904, 0]
click at [899, 413] on div "scrollable content" at bounding box center [731, 689] width 846 height 589
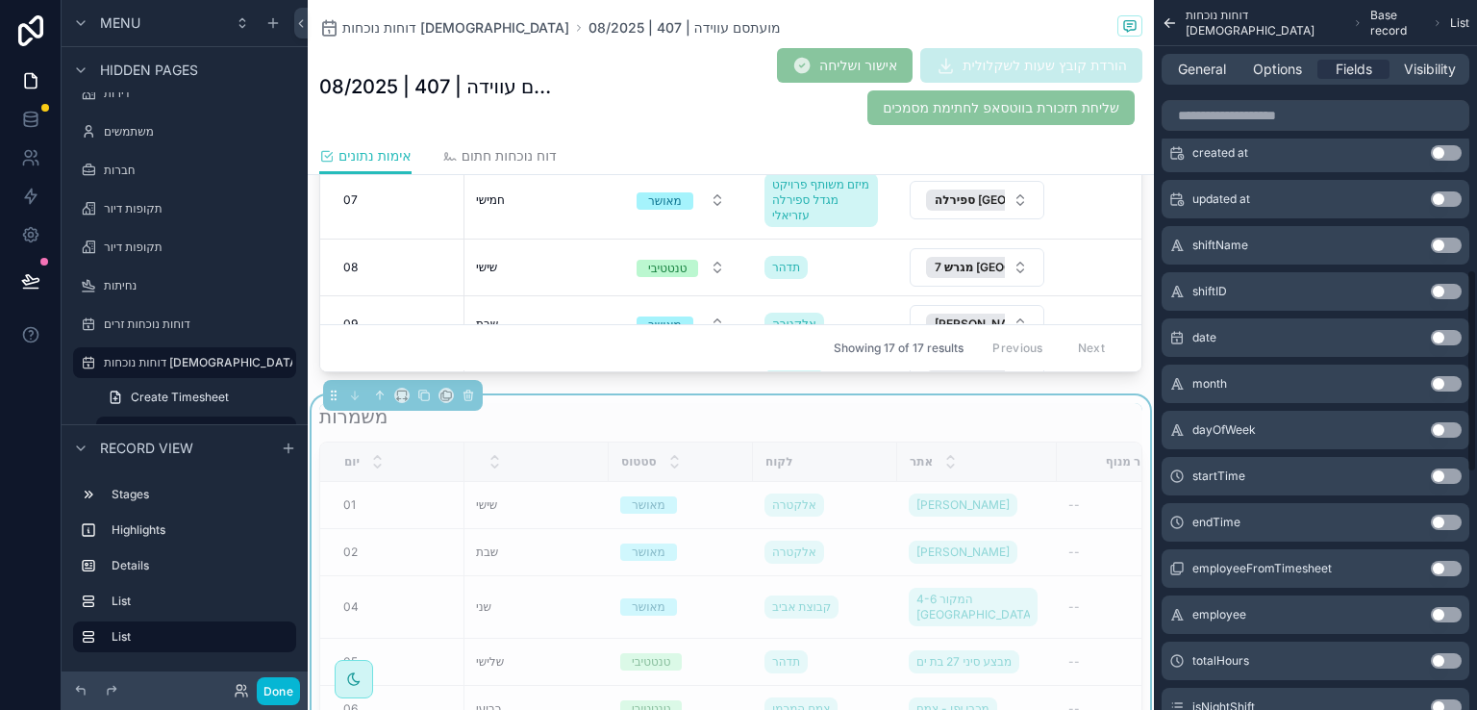
scroll to position [577, 0]
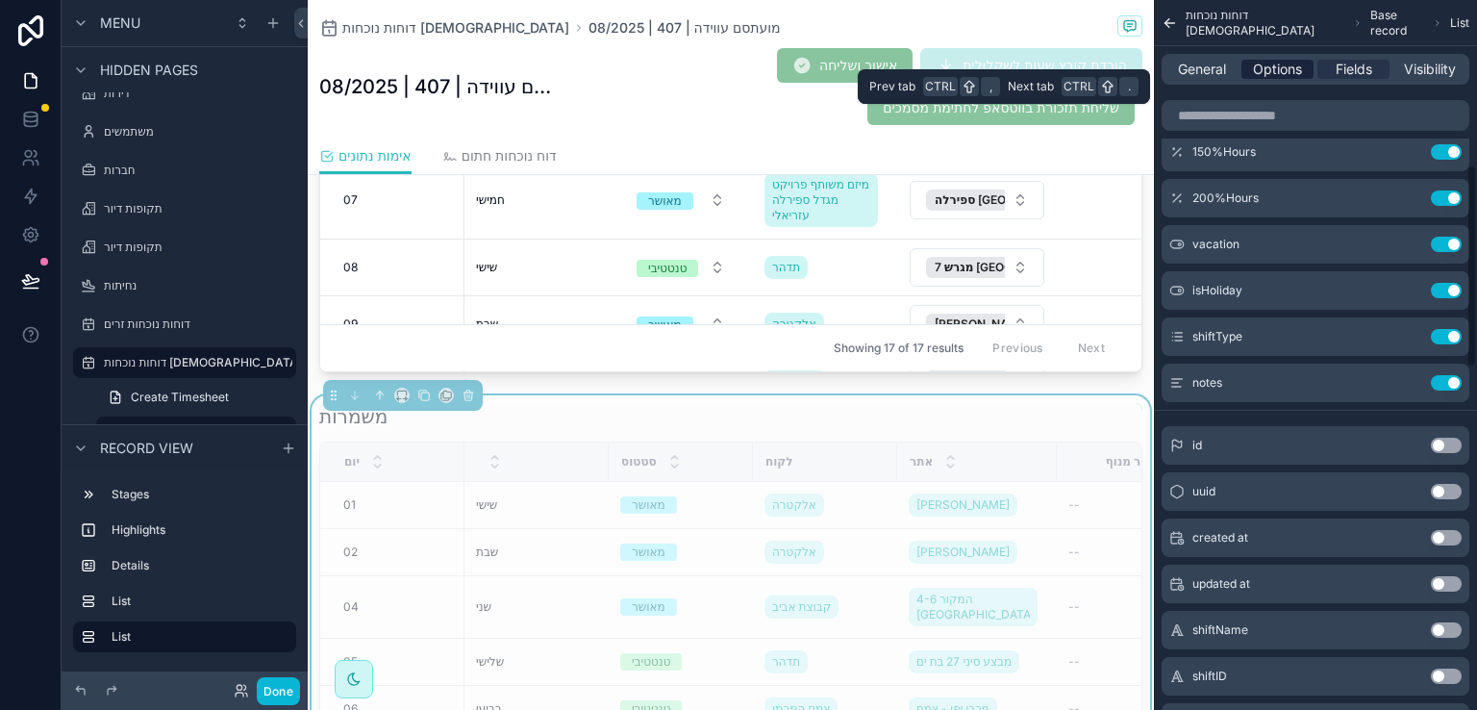
click at [1261, 67] on span "Options" at bounding box center [1277, 69] width 49 height 19
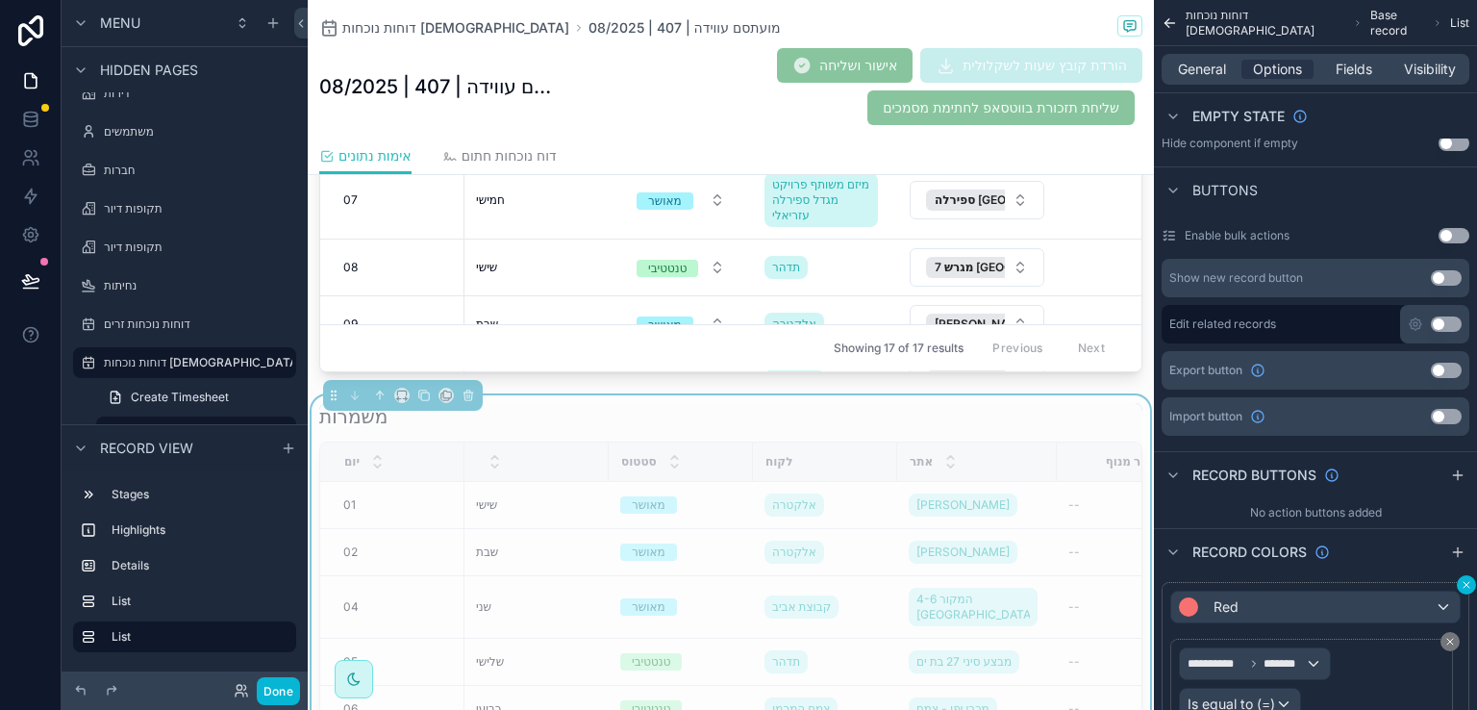
click at [1466, 586] on icon "scrollable content" at bounding box center [1467, 585] width 12 height 12
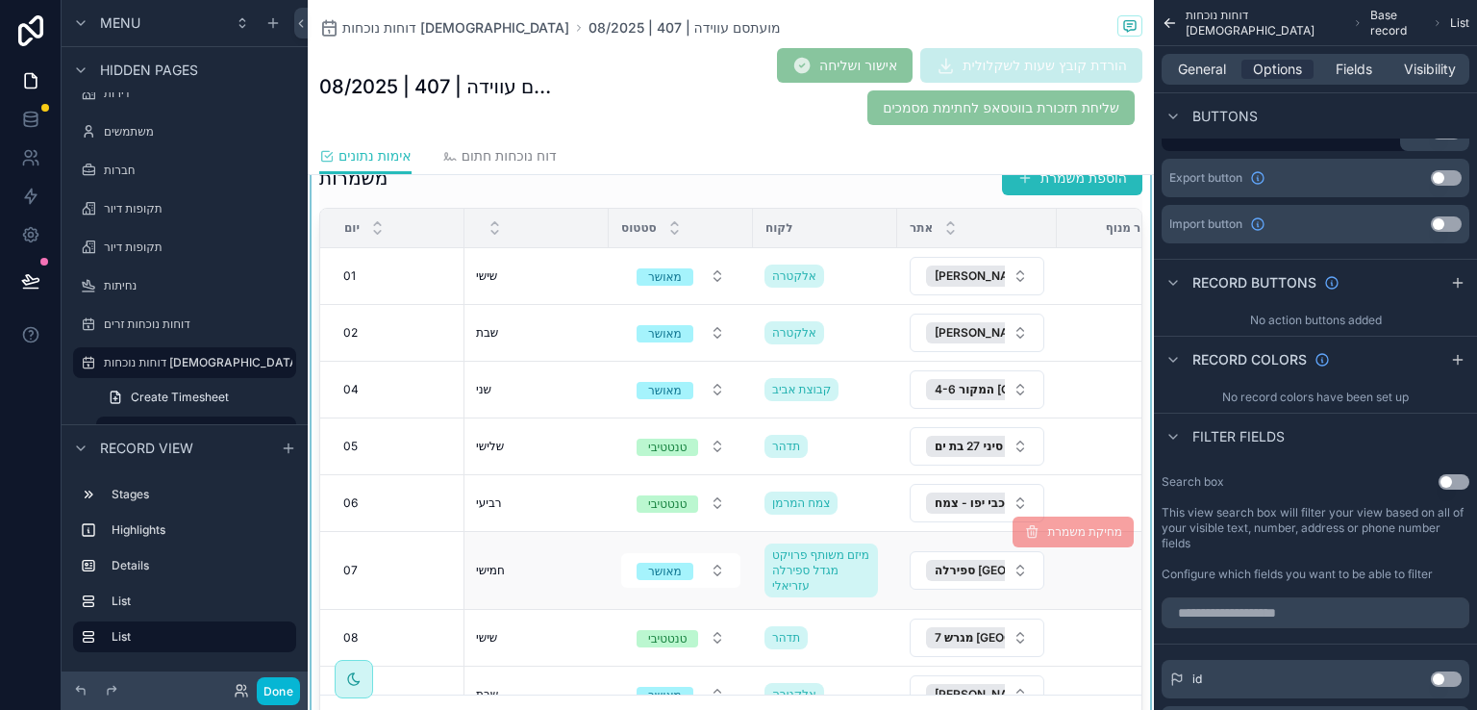
scroll to position [423, 0]
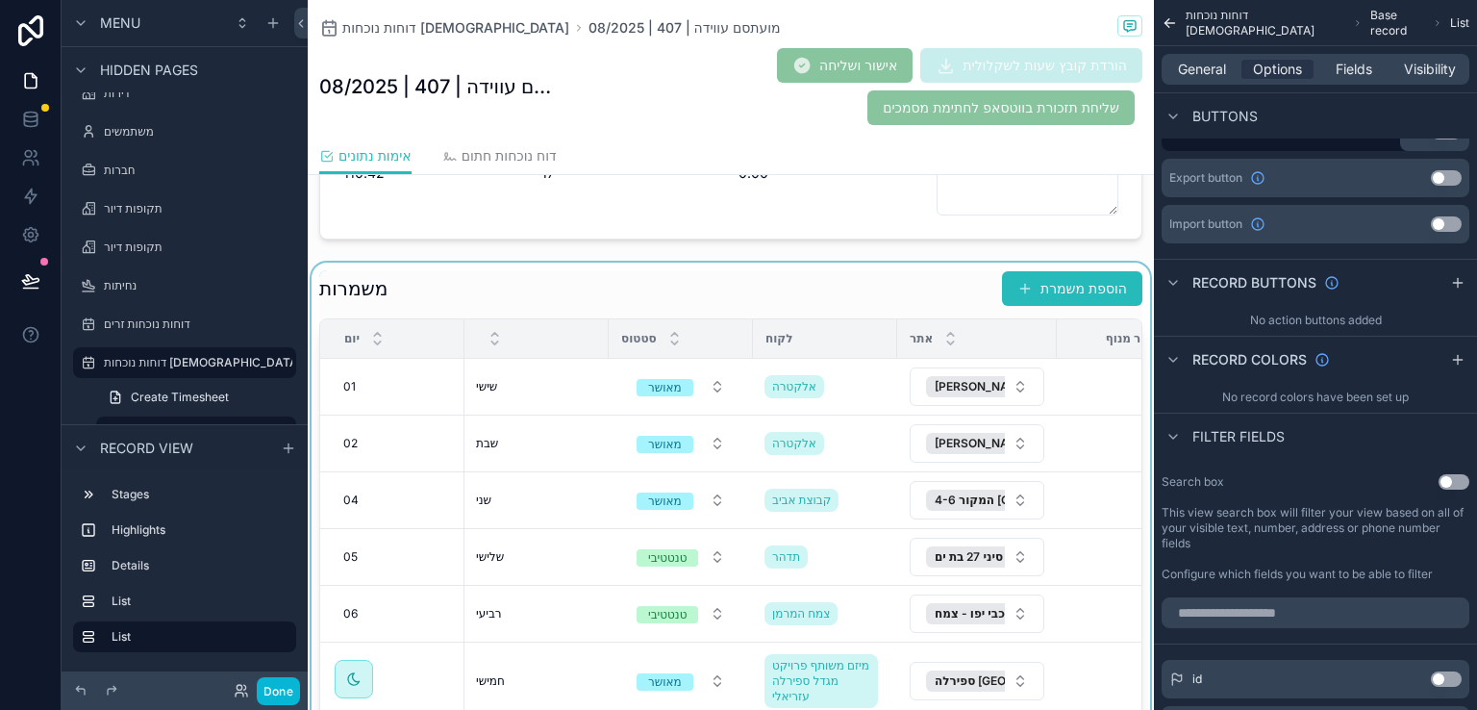
click at [720, 274] on div "scrollable content" at bounding box center [731, 562] width 846 height 598
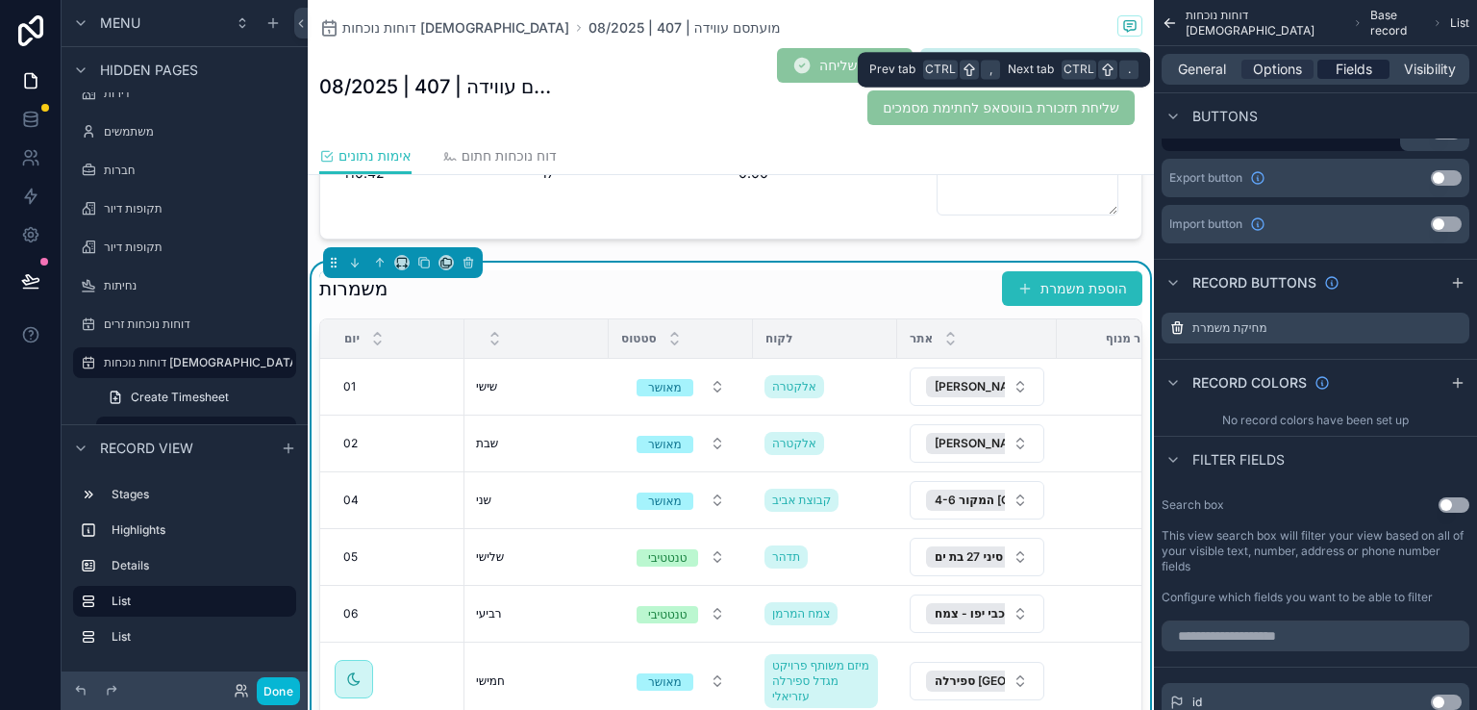
click at [1350, 70] on span "Fields" at bounding box center [1354, 69] width 37 height 19
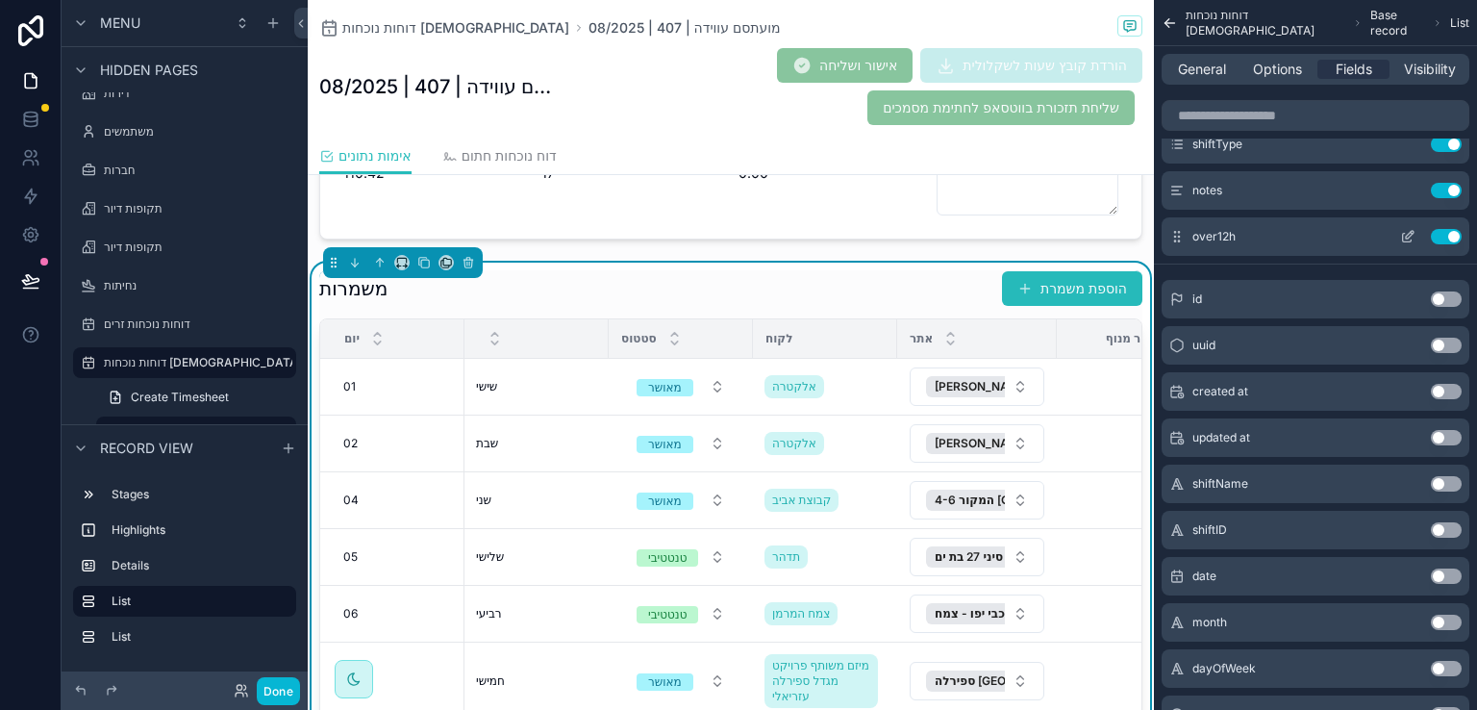
click at [1445, 230] on button "Use setting" at bounding box center [1446, 236] width 31 height 15
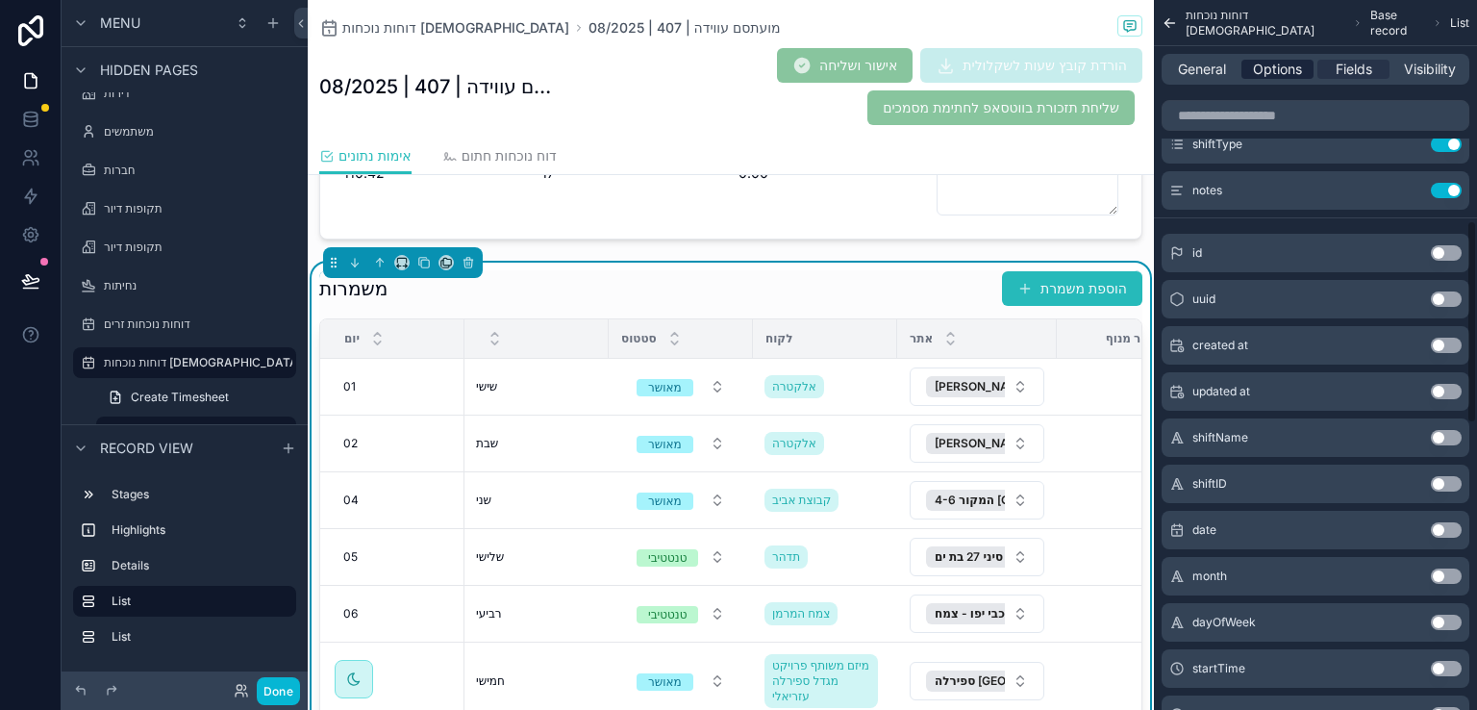
click at [1266, 65] on span "Options" at bounding box center [1277, 69] width 49 height 19
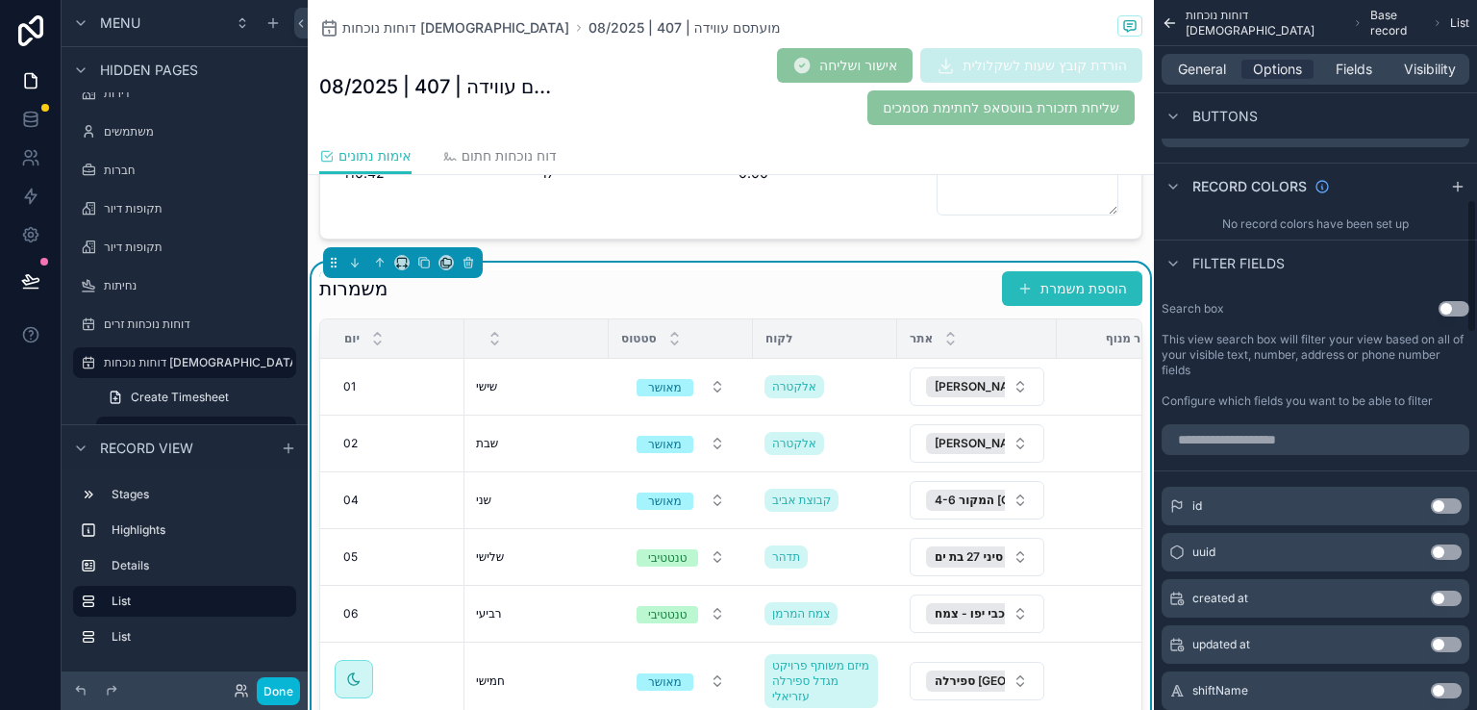
scroll to position [866, 0]
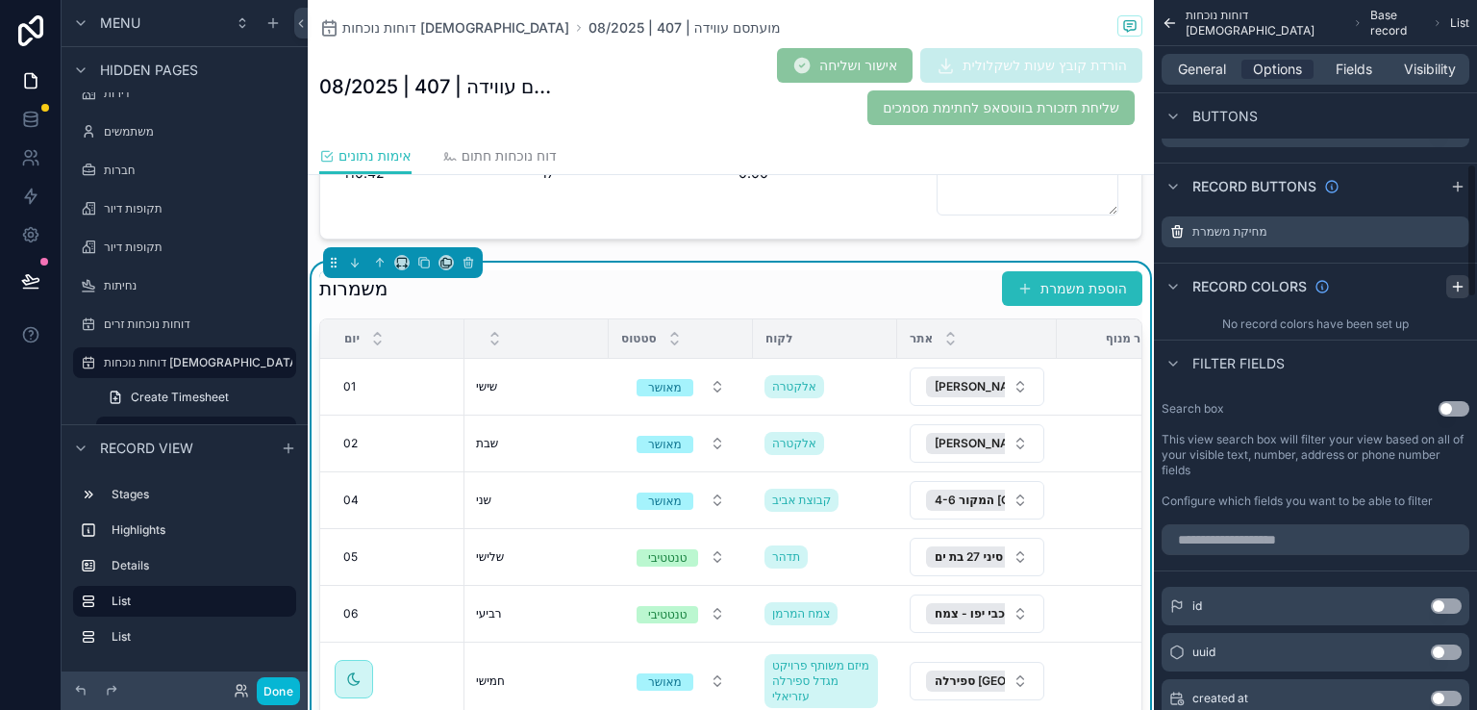
click at [1460, 287] on icon "scrollable content" at bounding box center [1457, 287] width 9 height 0
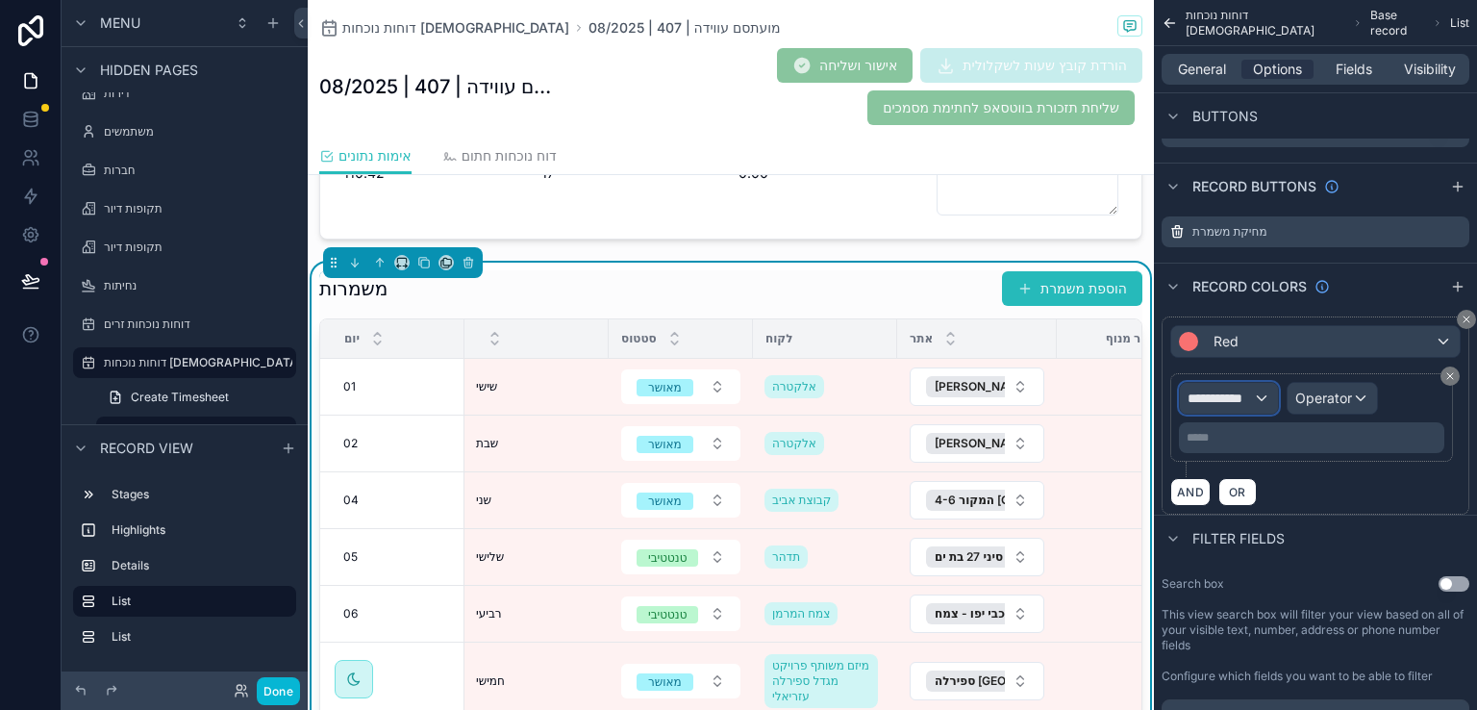
click at [1246, 396] on span "**********" at bounding box center [1220, 398] width 65 height 19
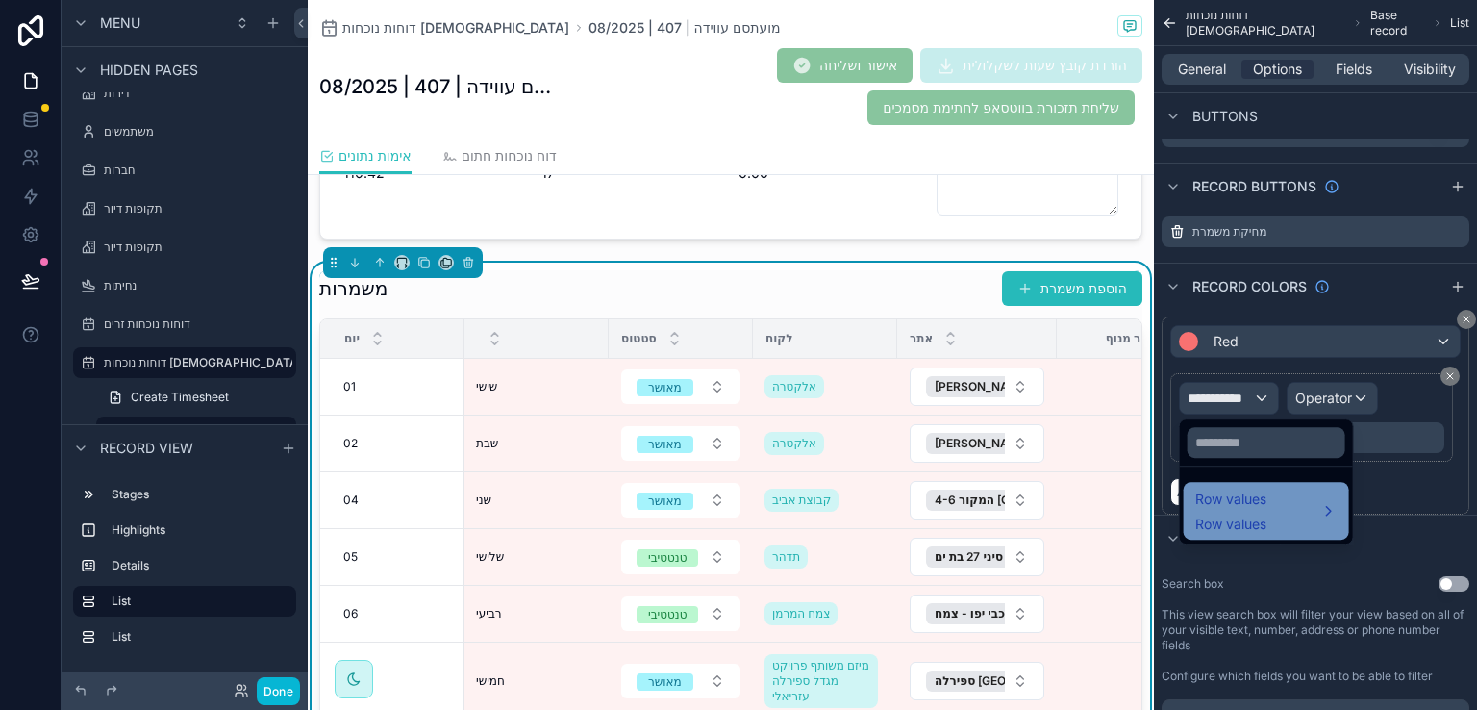
click at [1228, 511] on div "Row values Row values" at bounding box center [1230, 511] width 71 height 46
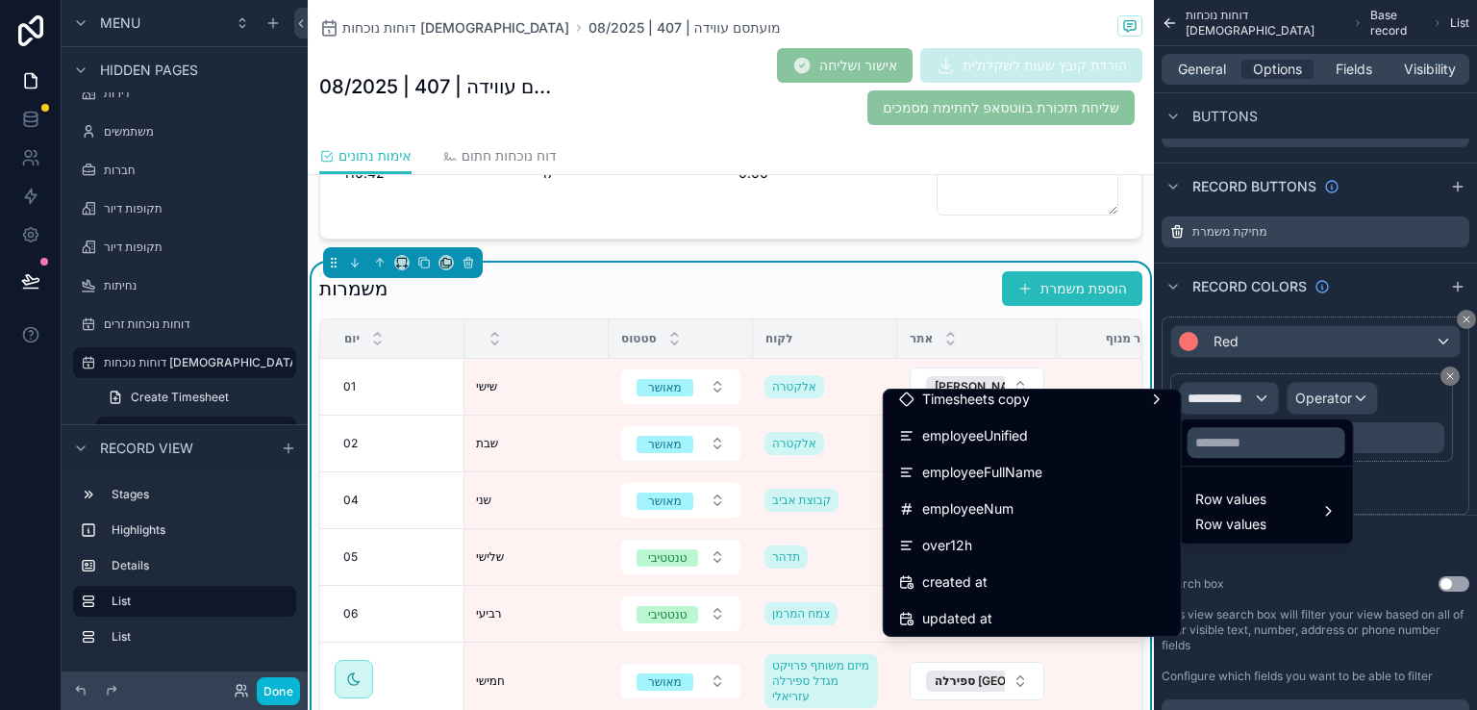
scroll to position [1443, 0]
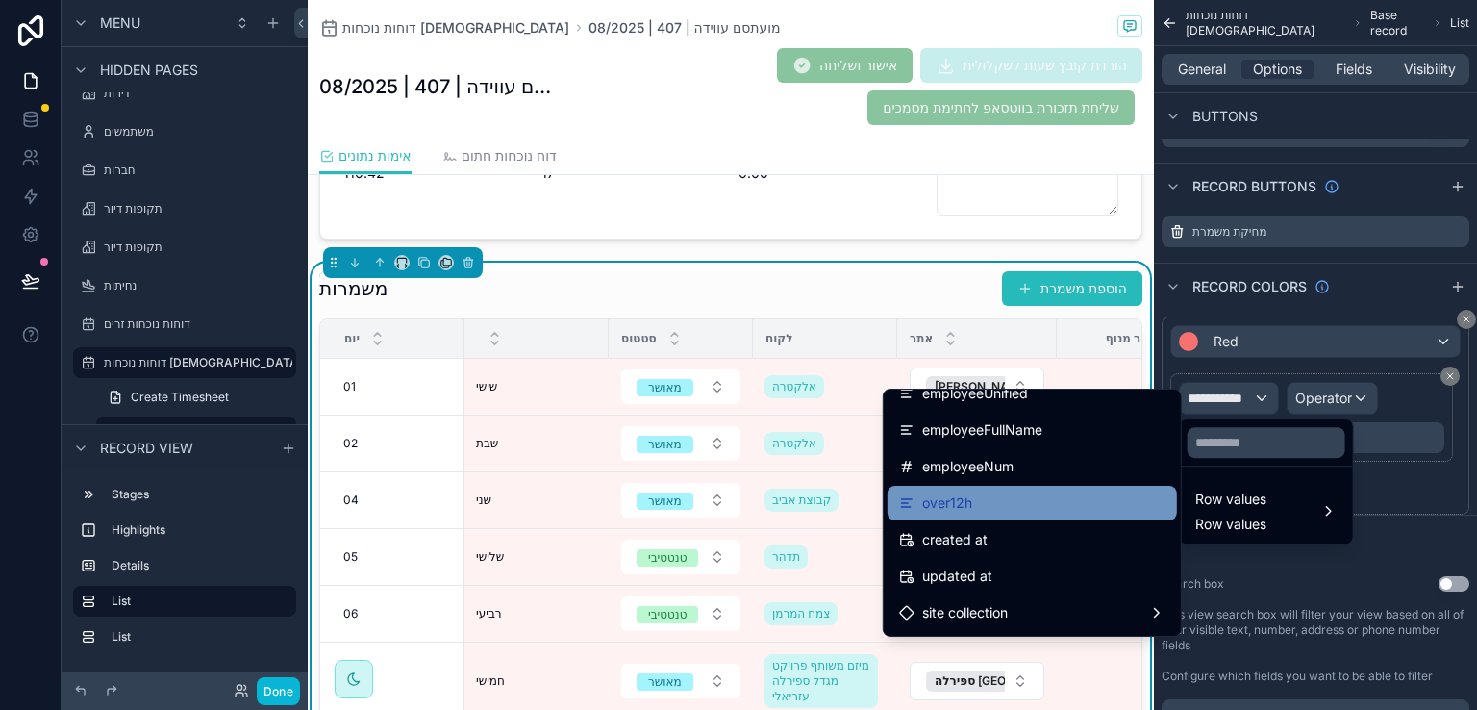
click at [975, 502] on div "over12h" at bounding box center [1032, 502] width 266 height 23
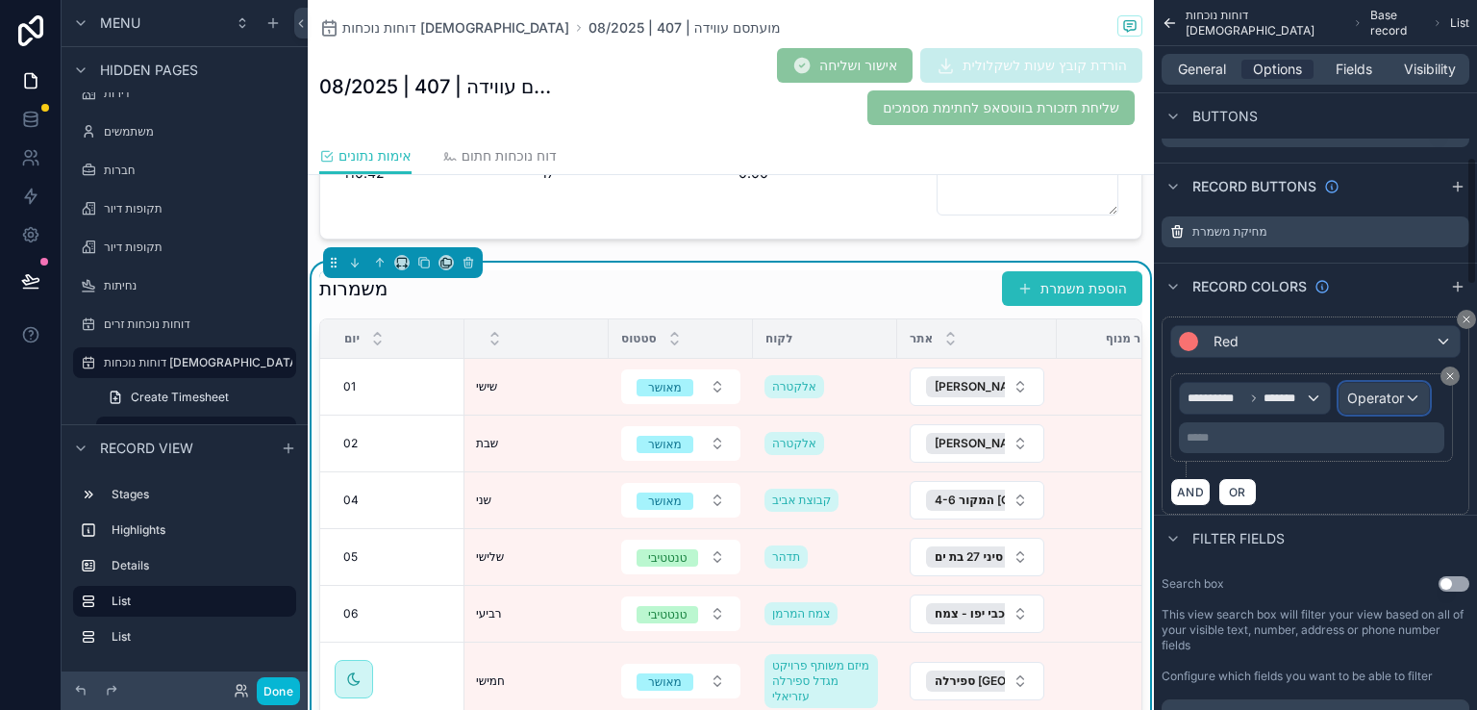
click at [1382, 390] on span "Operator" at bounding box center [1375, 398] width 57 height 16
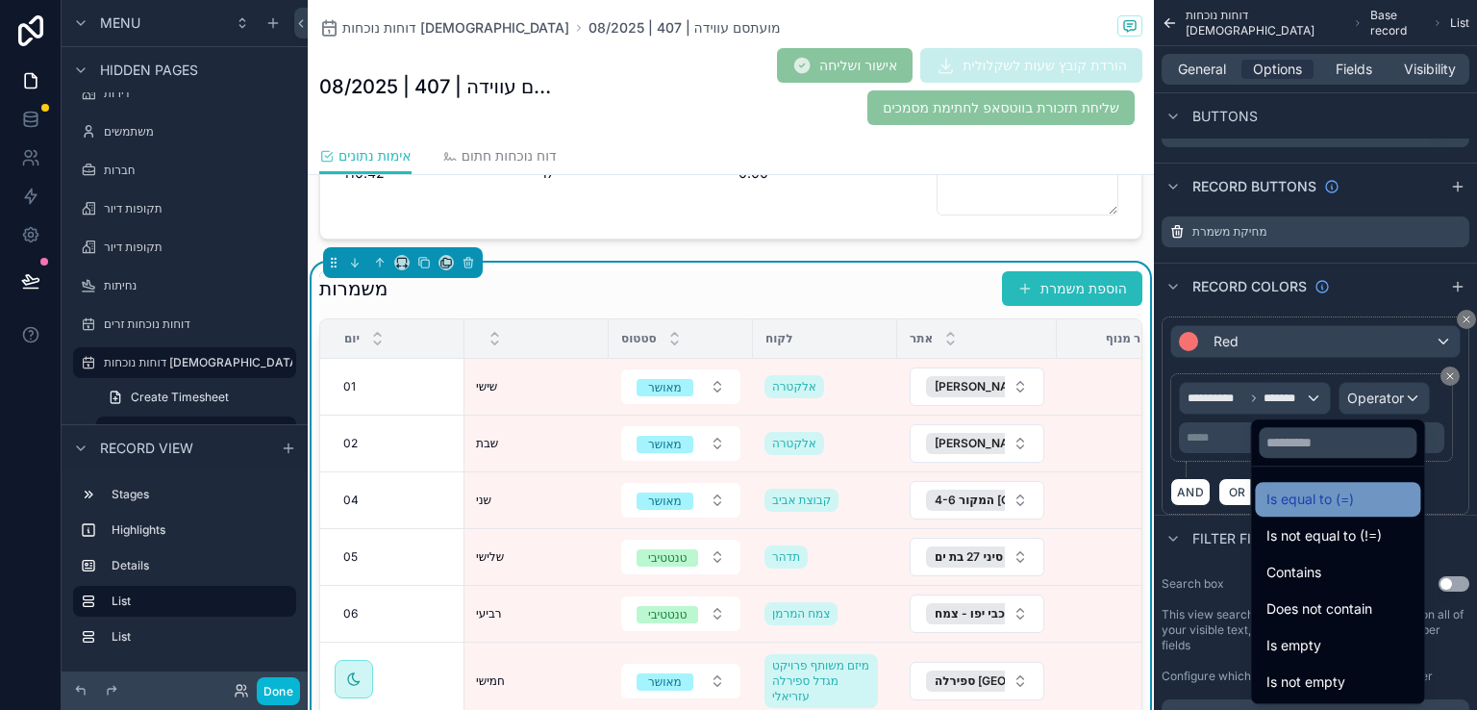
click at [1309, 501] on span "Is equal to (=)" at bounding box center [1311, 499] width 88 height 23
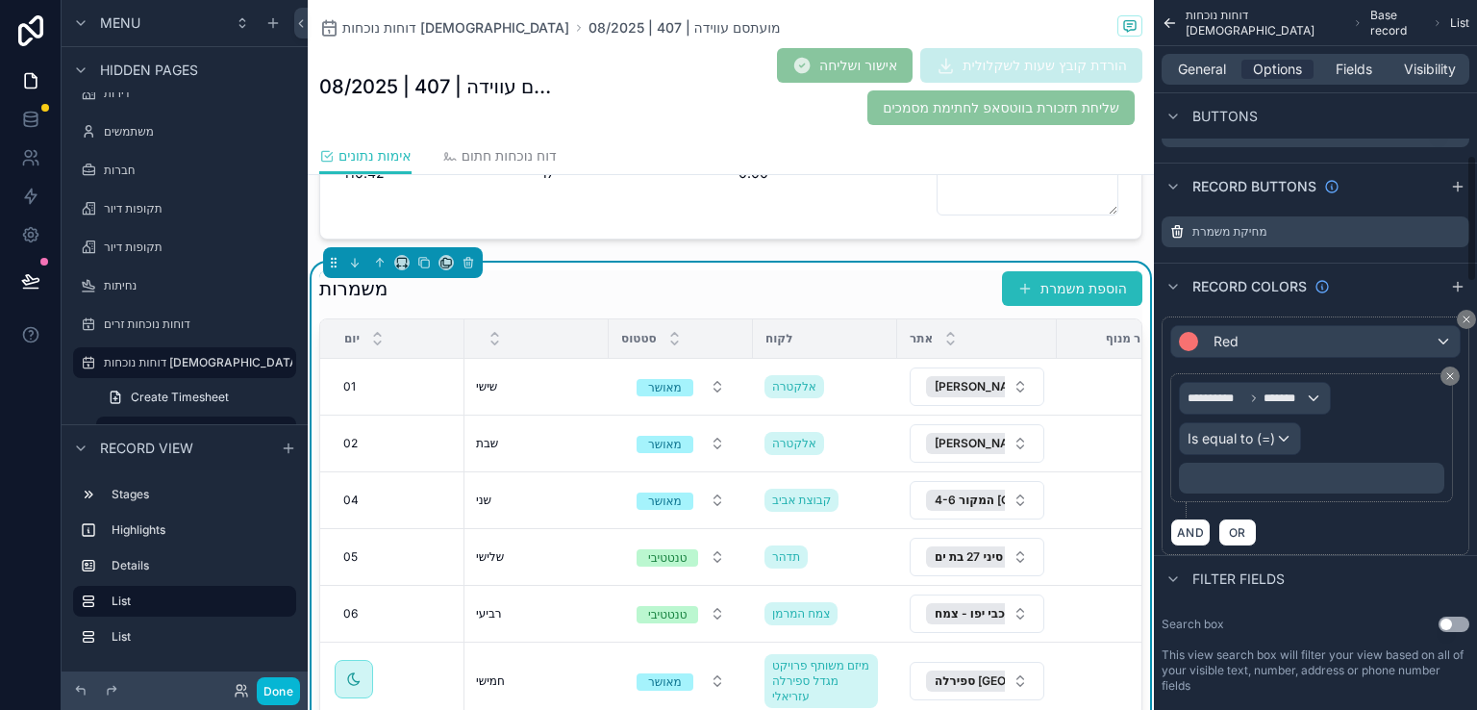
click at [1266, 483] on div "﻿" at bounding box center [1311, 478] width 265 height 31
click at [1196, 474] on p "***** ﻿" at bounding box center [1314, 477] width 254 height 15
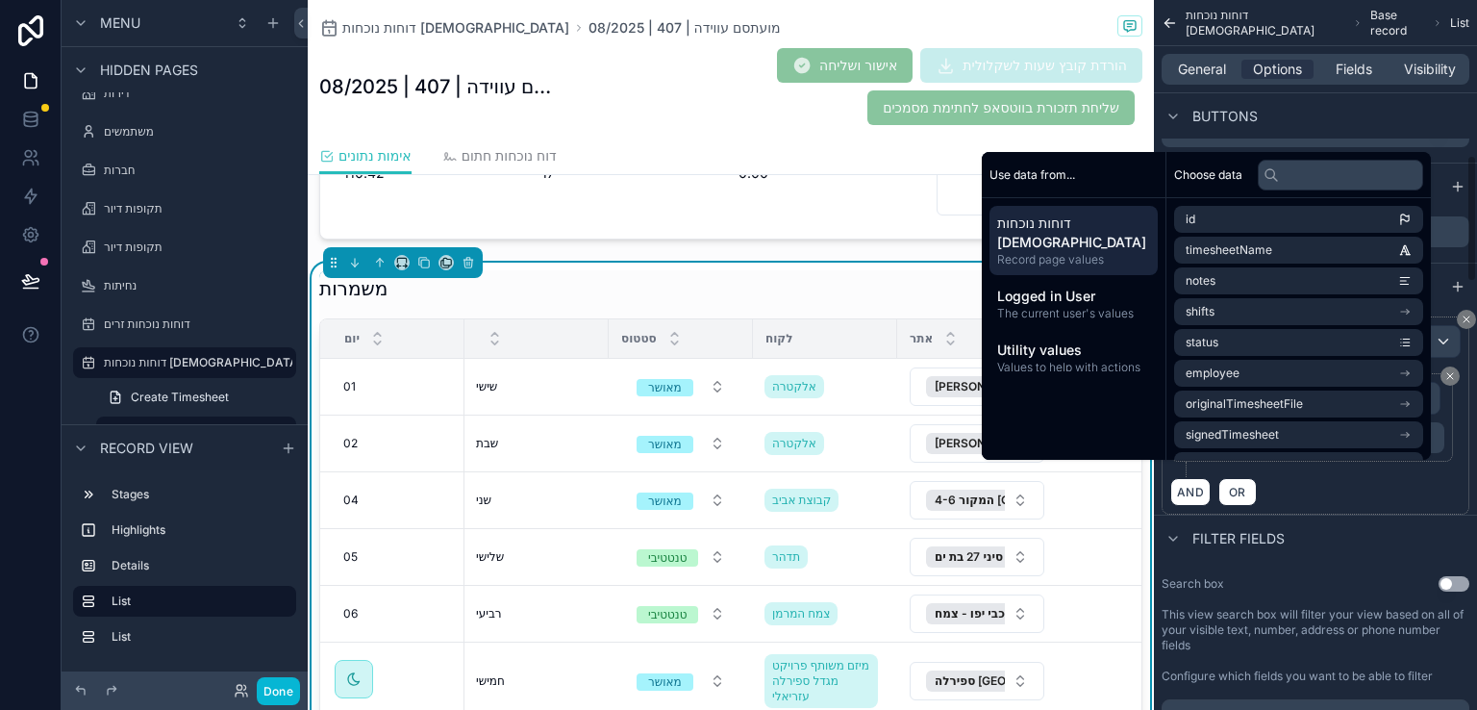
click at [1280, 506] on div "AND OR" at bounding box center [1315, 491] width 290 height 29
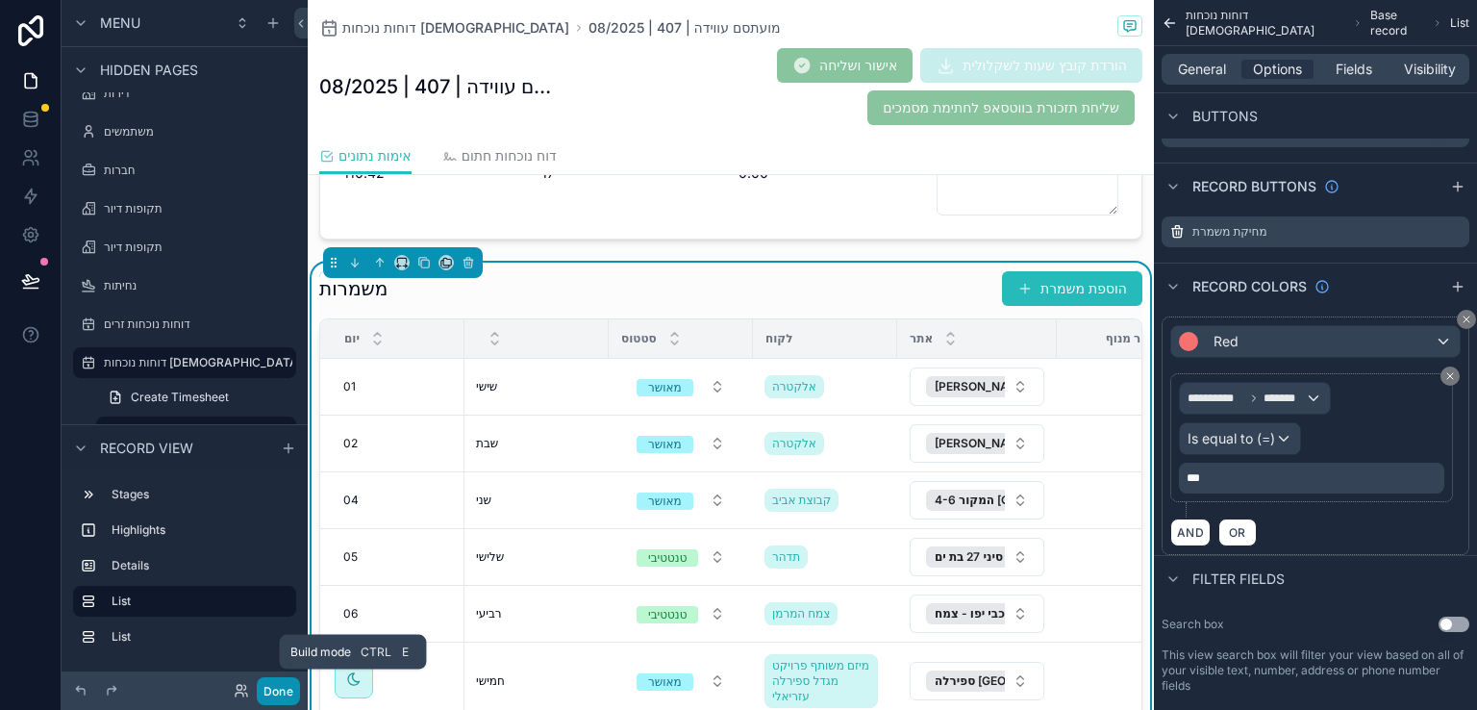
click at [283, 685] on button "Done" at bounding box center [278, 691] width 43 height 28
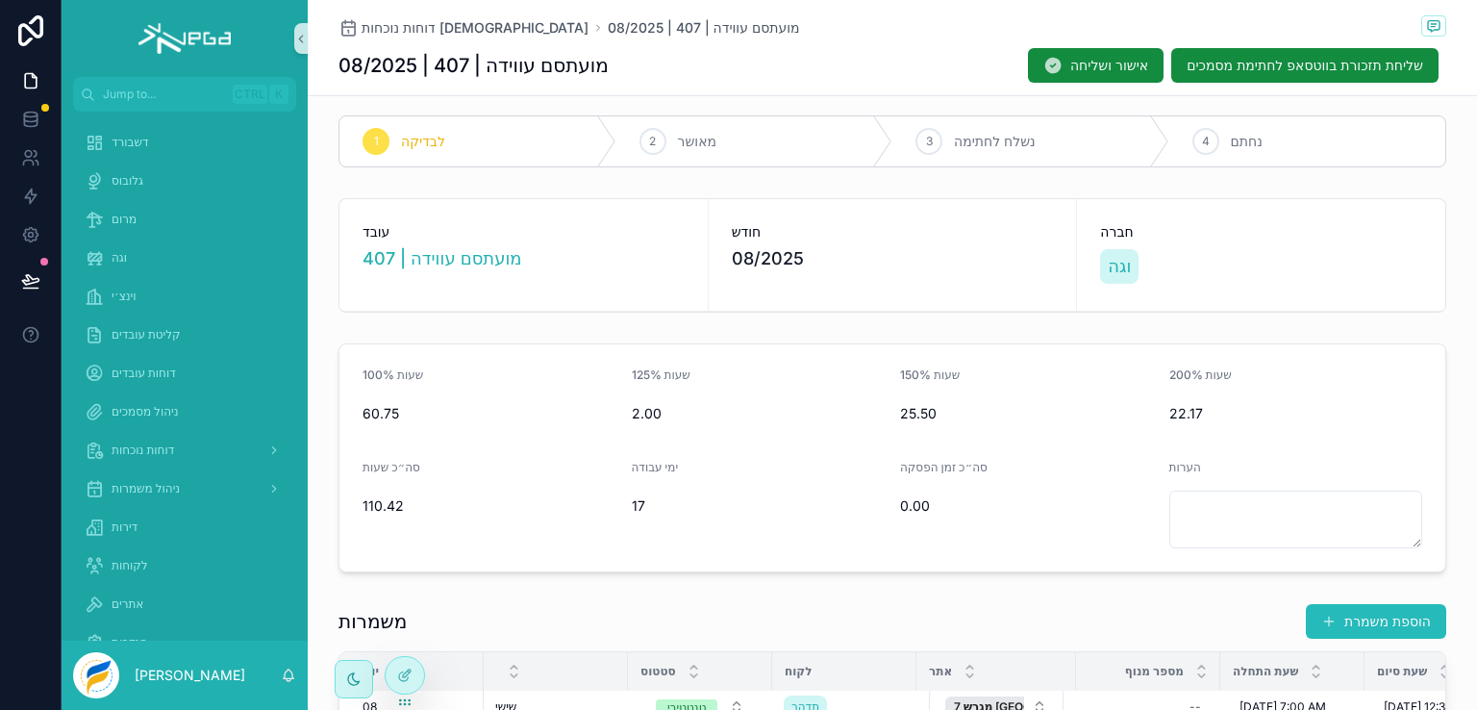
scroll to position [0, 0]
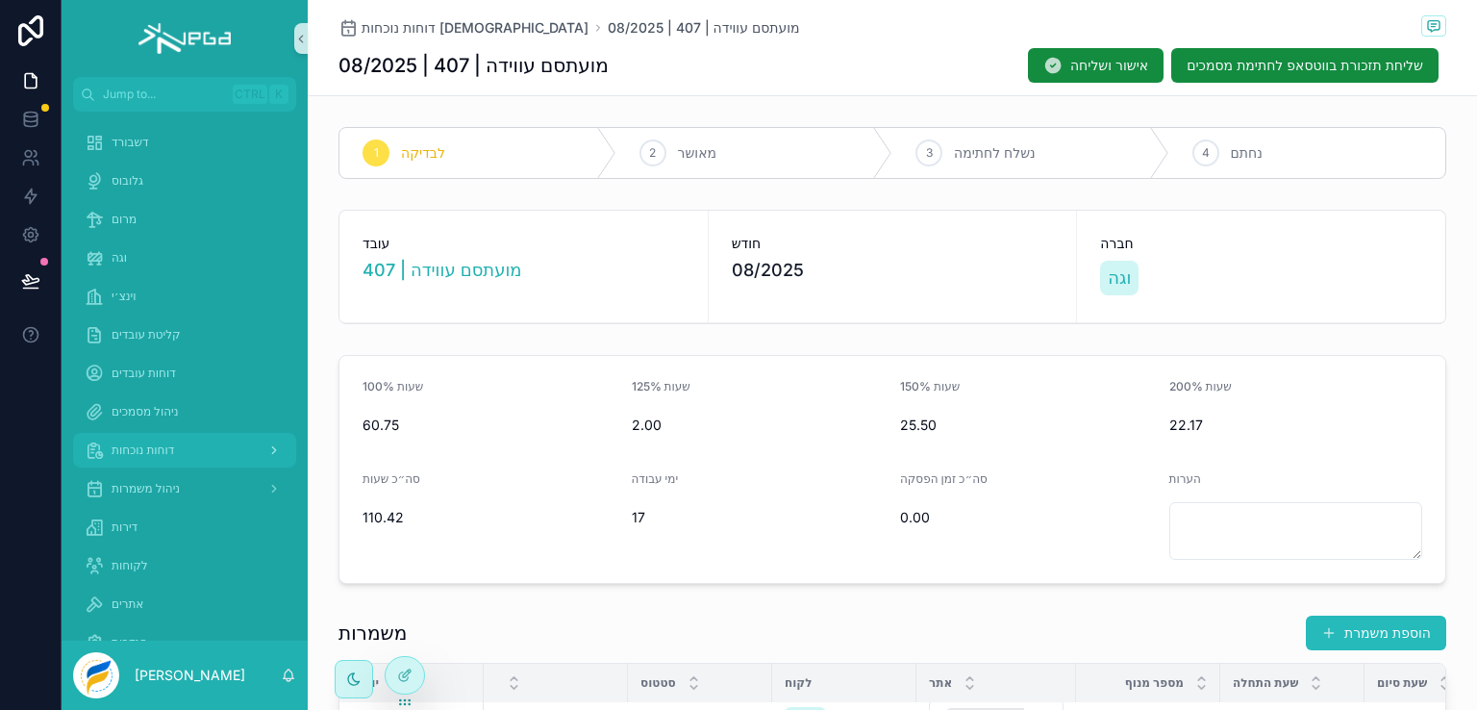
click at [157, 453] on span "דוחות נוכחות" at bounding box center [143, 449] width 63 height 15
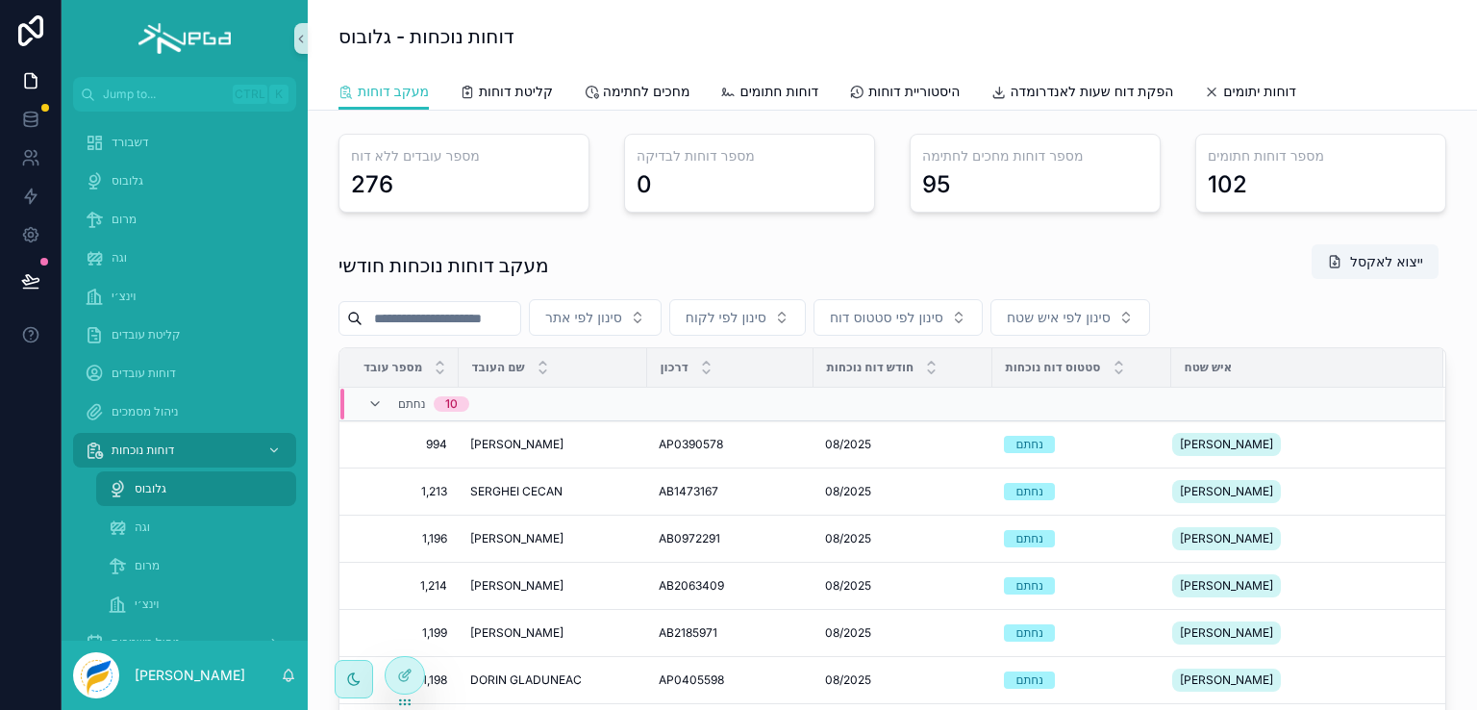
click at [142, 486] on span "גלובוס" at bounding box center [151, 488] width 32 height 15
click at [1358, 409] on button "פתח דוח" at bounding box center [1393, 421] width 88 height 31
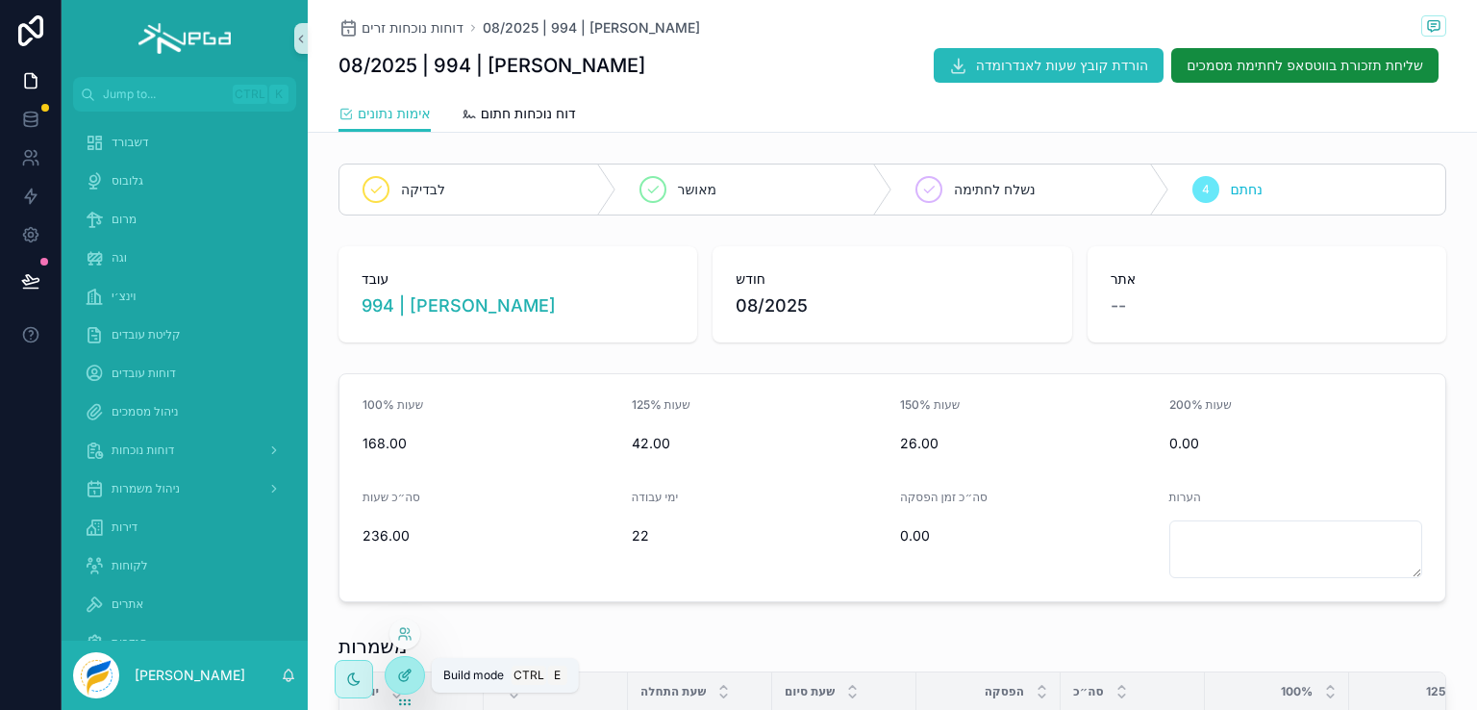
click at [395, 669] on div at bounding box center [405, 675] width 38 height 37
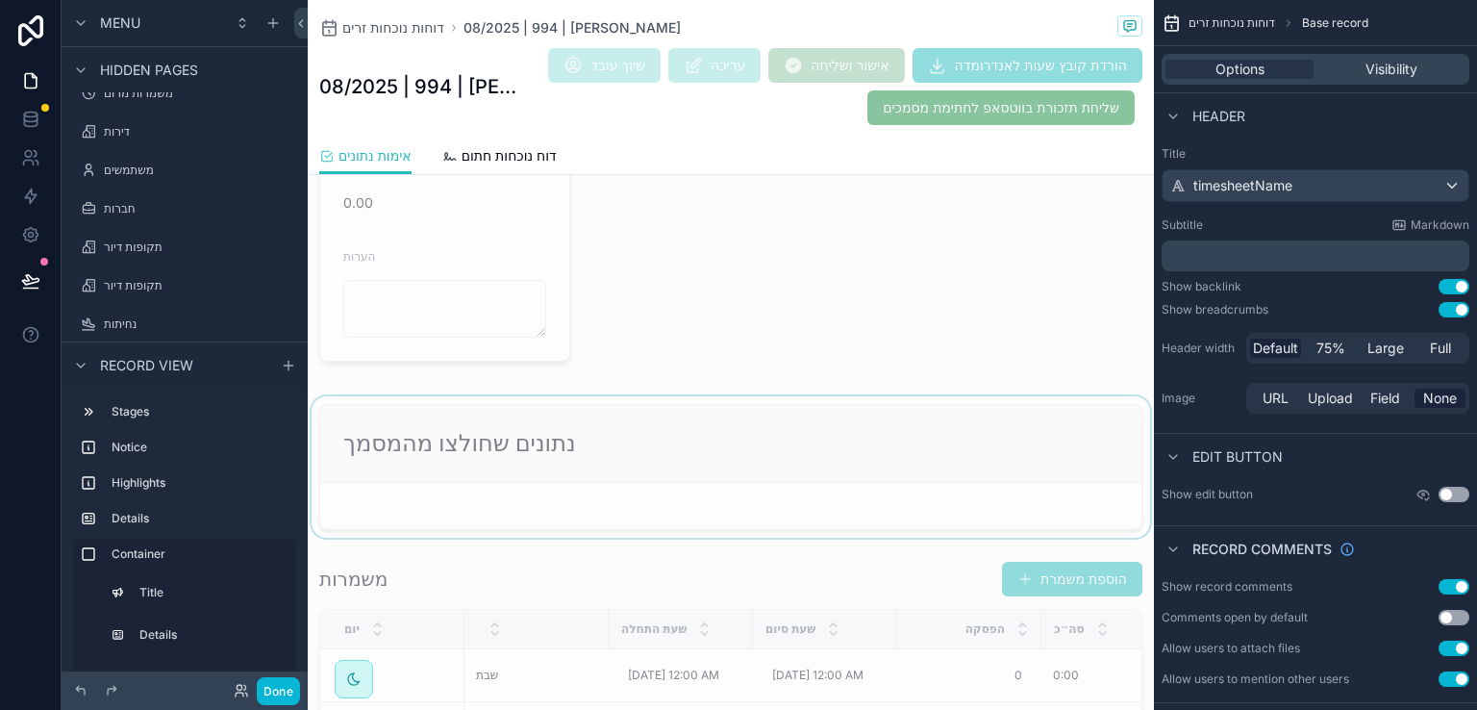
scroll to position [1058, 0]
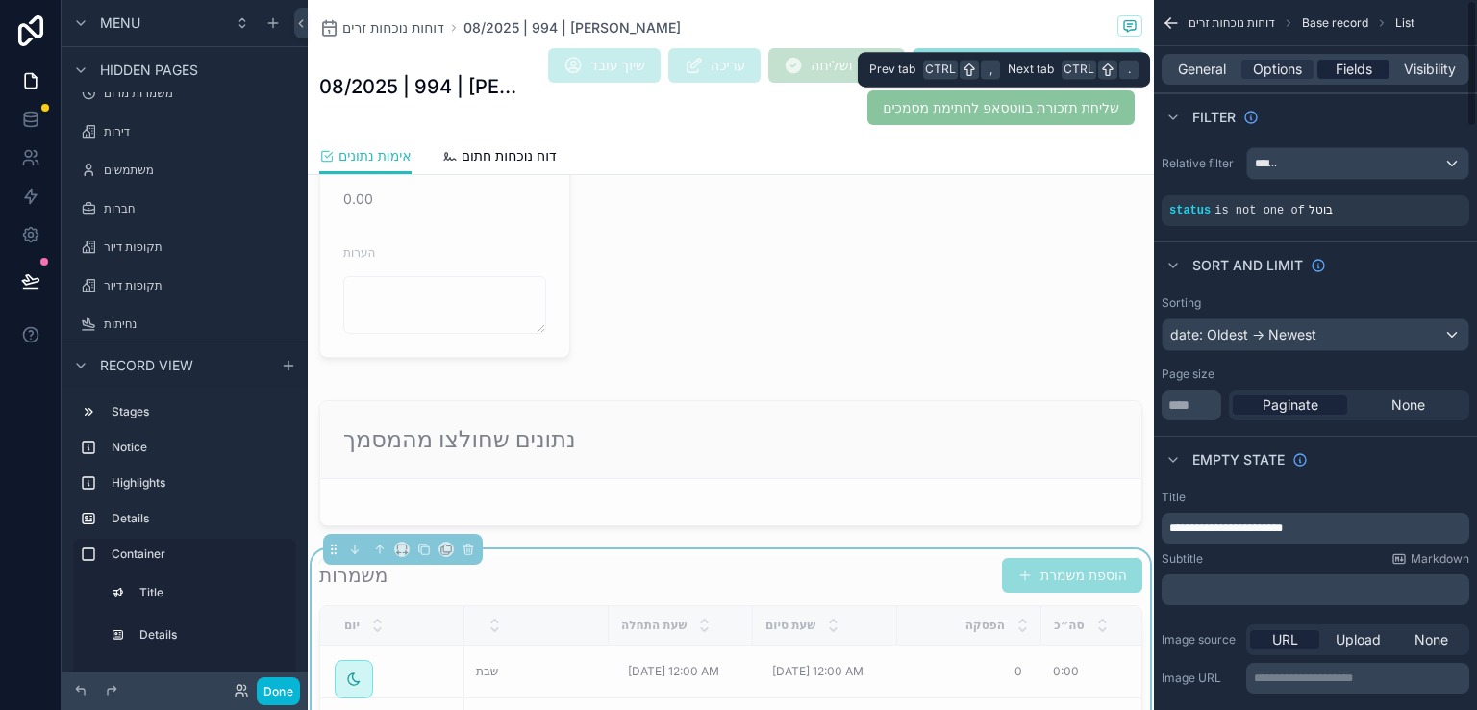
click at [1350, 74] on span "Fields" at bounding box center [1354, 69] width 37 height 19
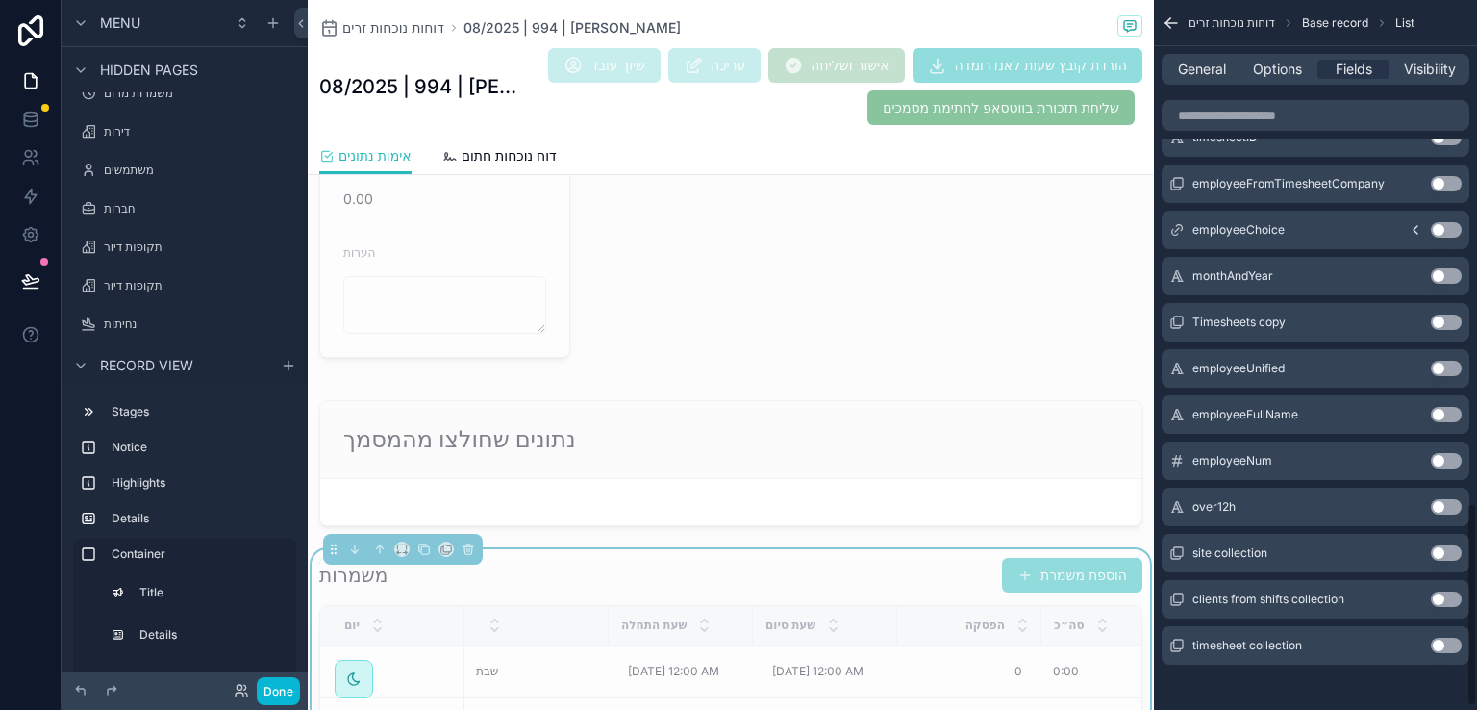
scroll to position [1770, 0]
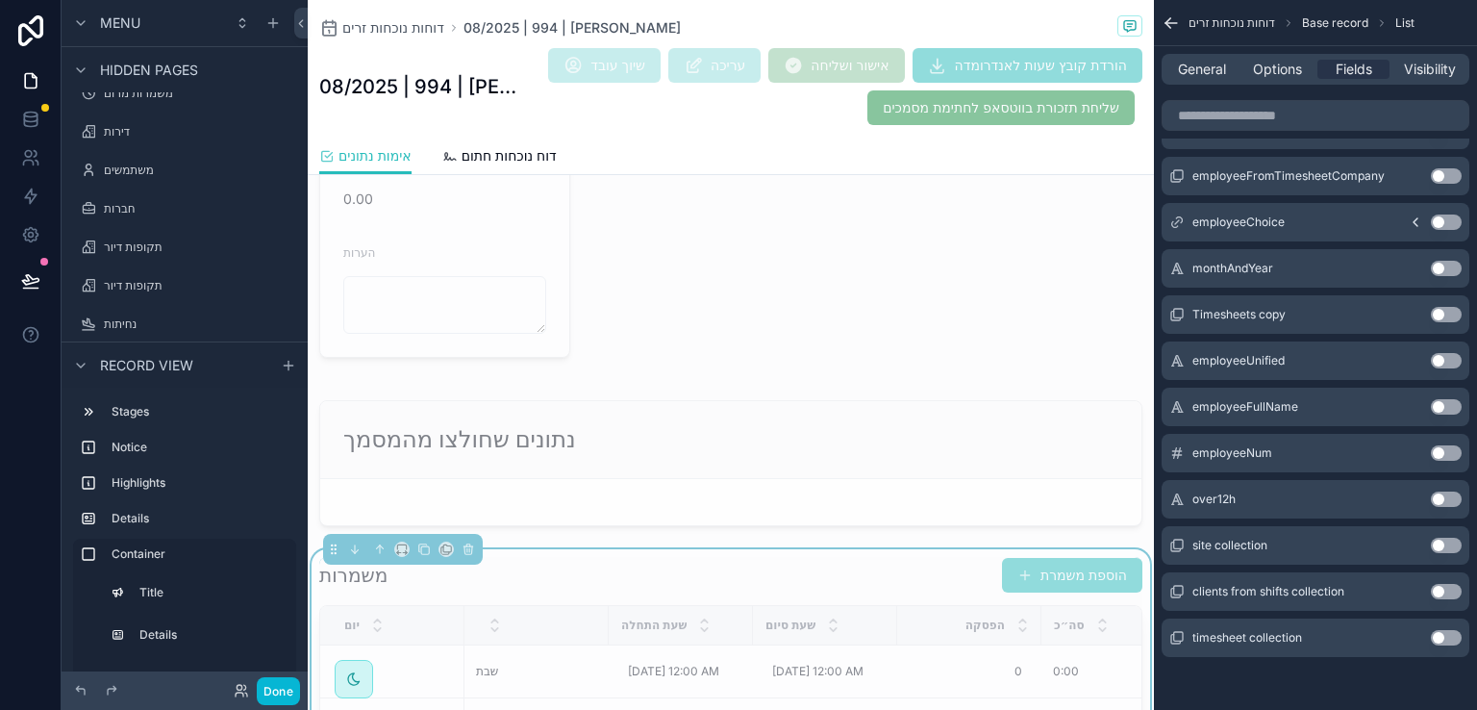
click at [1444, 493] on button "Use setting" at bounding box center [1446, 498] width 31 height 15
click at [271, 686] on button "Done" at bounding box center [278, 691] width 43 height 28
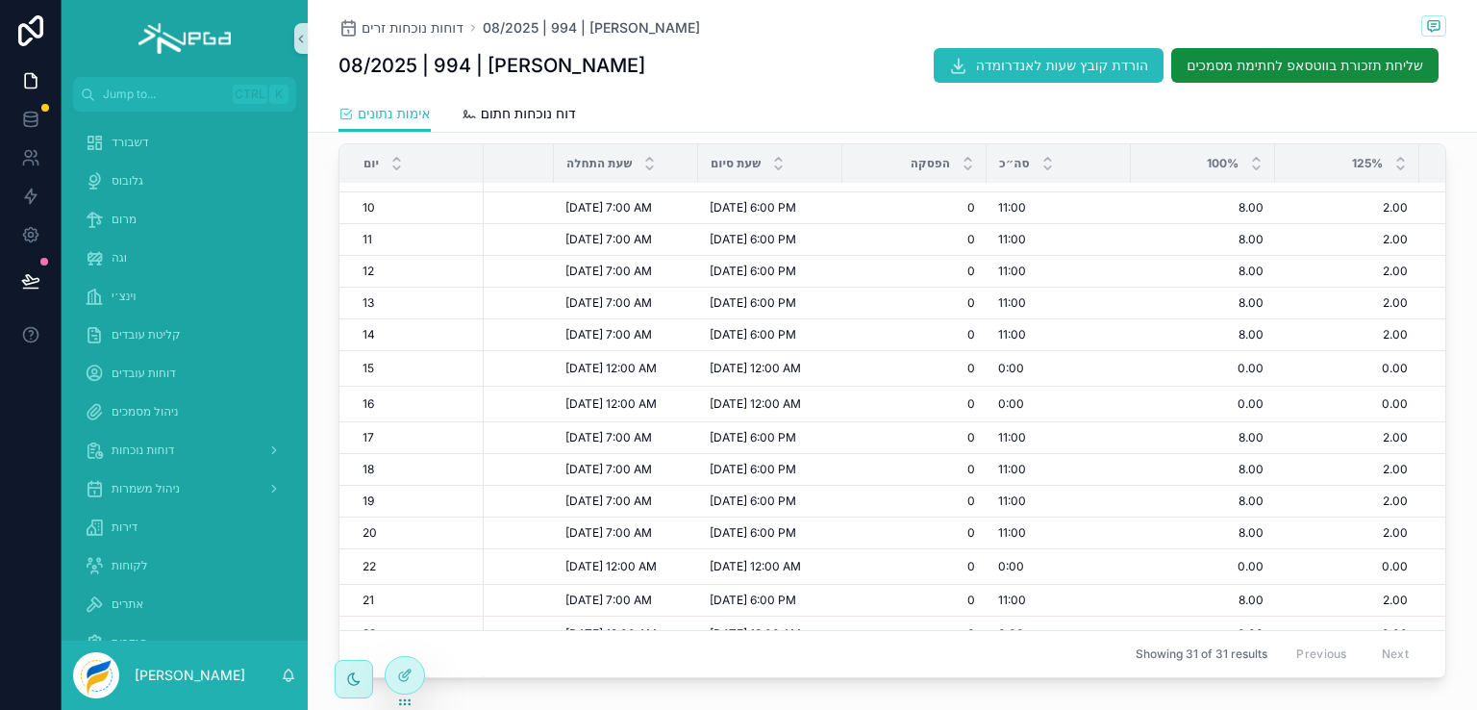
scroll to position [289, 0]
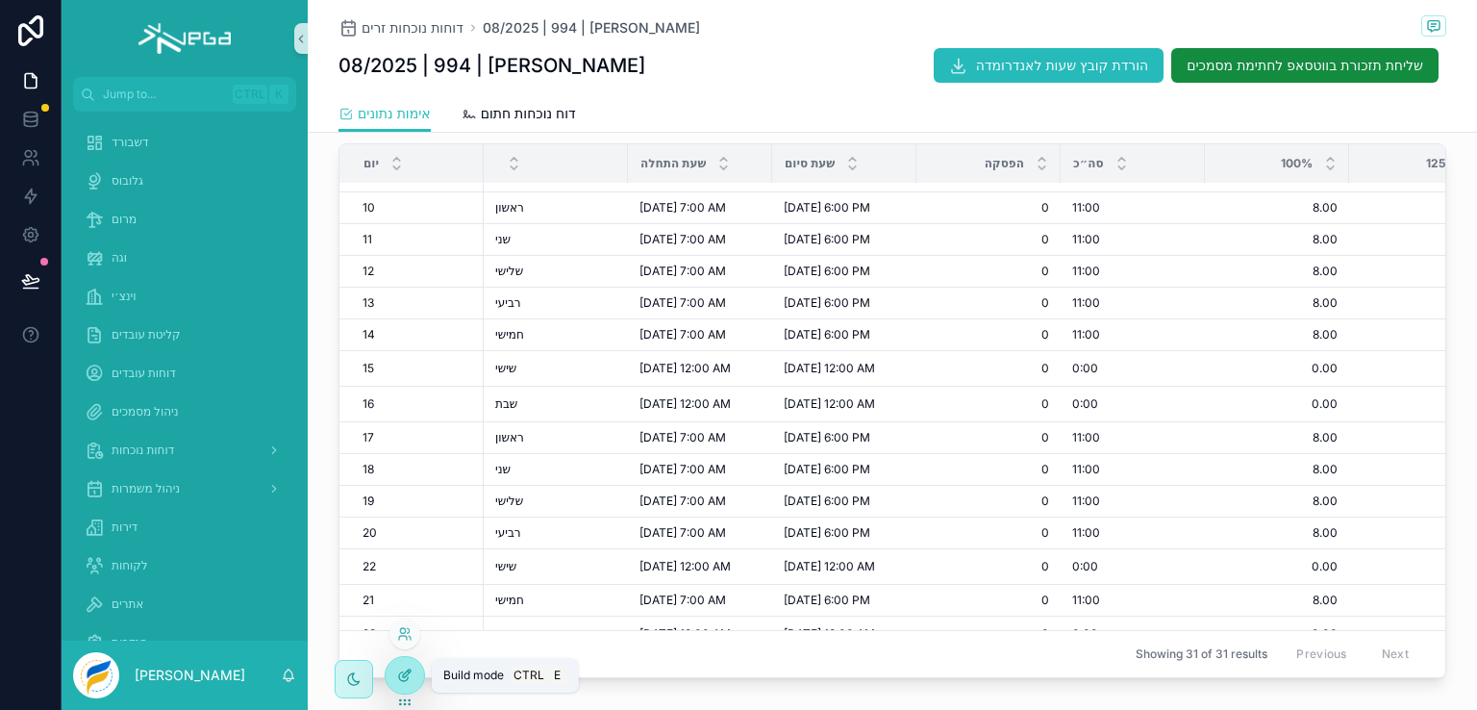
click at [397, 672] on icon at bounding box center [404, 674] width 15 height 15
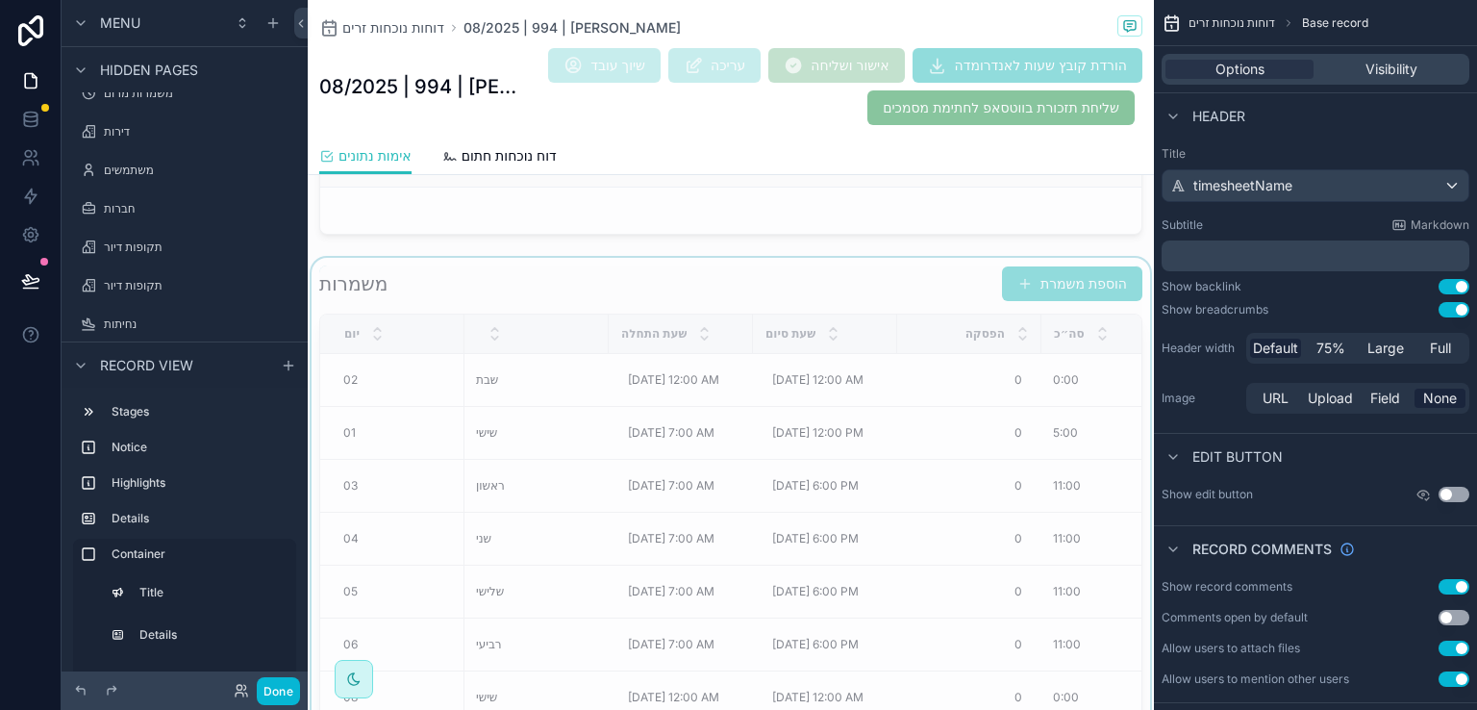
scroll to position [1297, 0]
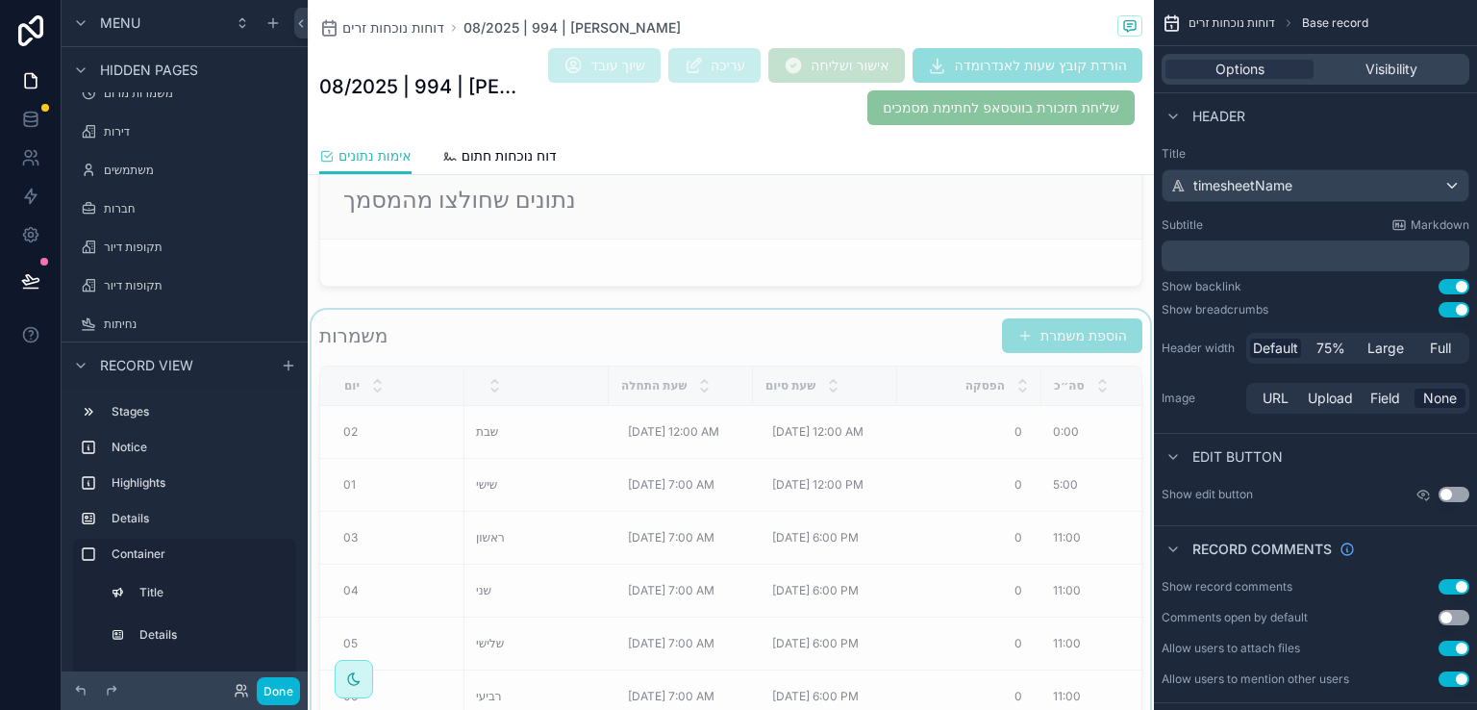
click at [845, 332] on div "scrollable content" at bounding box center [731, 609] width 846 height 598
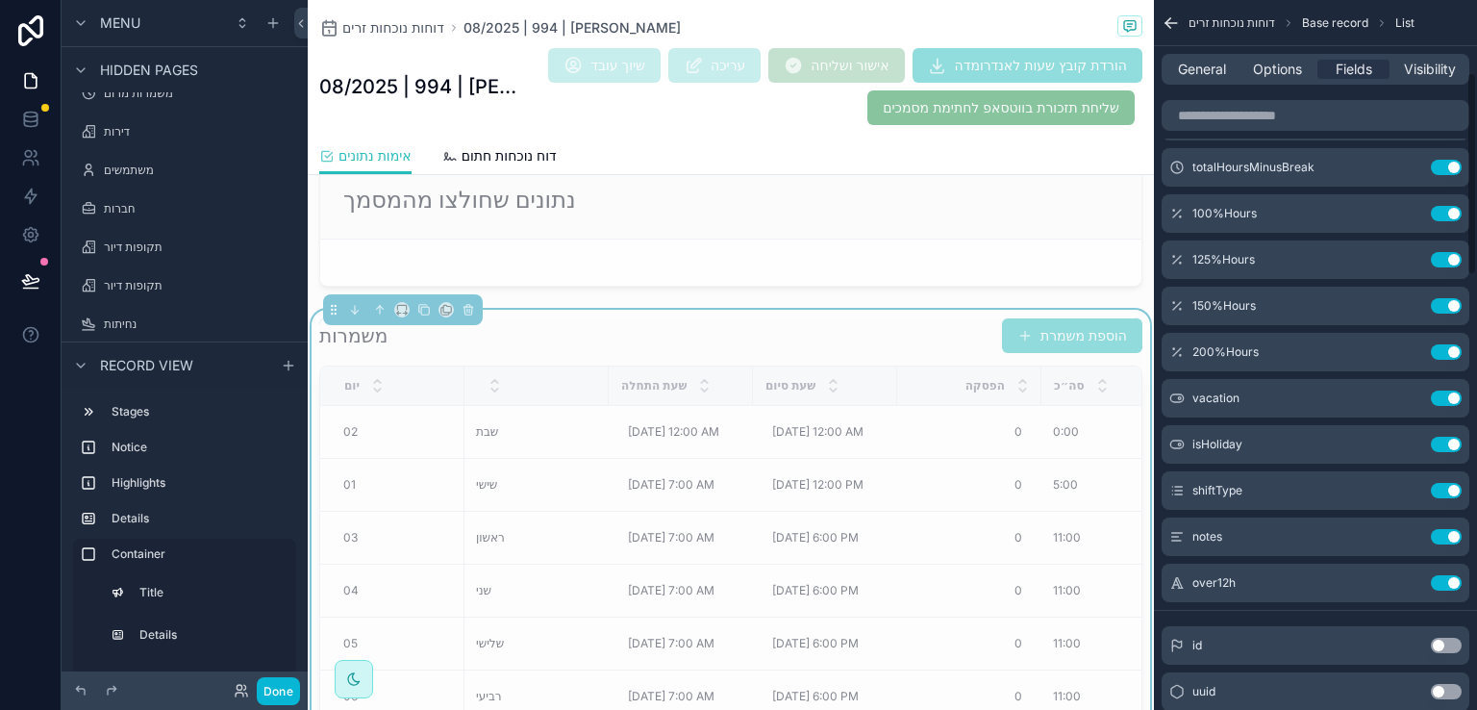
scroll to position [289, 0]
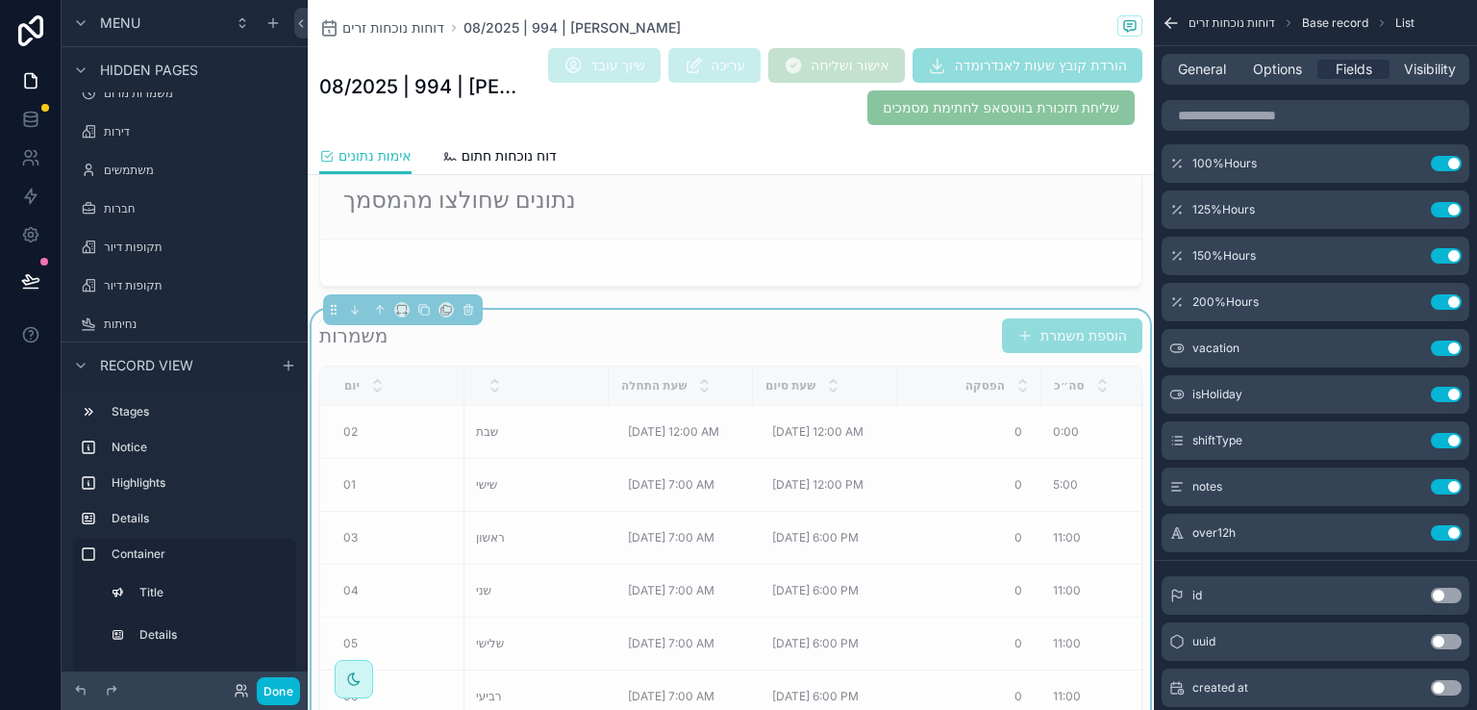
drag, startPoint x: 1445, startPoint y: 528, endPoint x: 1362, endPoint y: 514, distance: 84.9
click at [1445, 528] on button "Use setting" at bounding box center [1446, 532] width 31 height 15
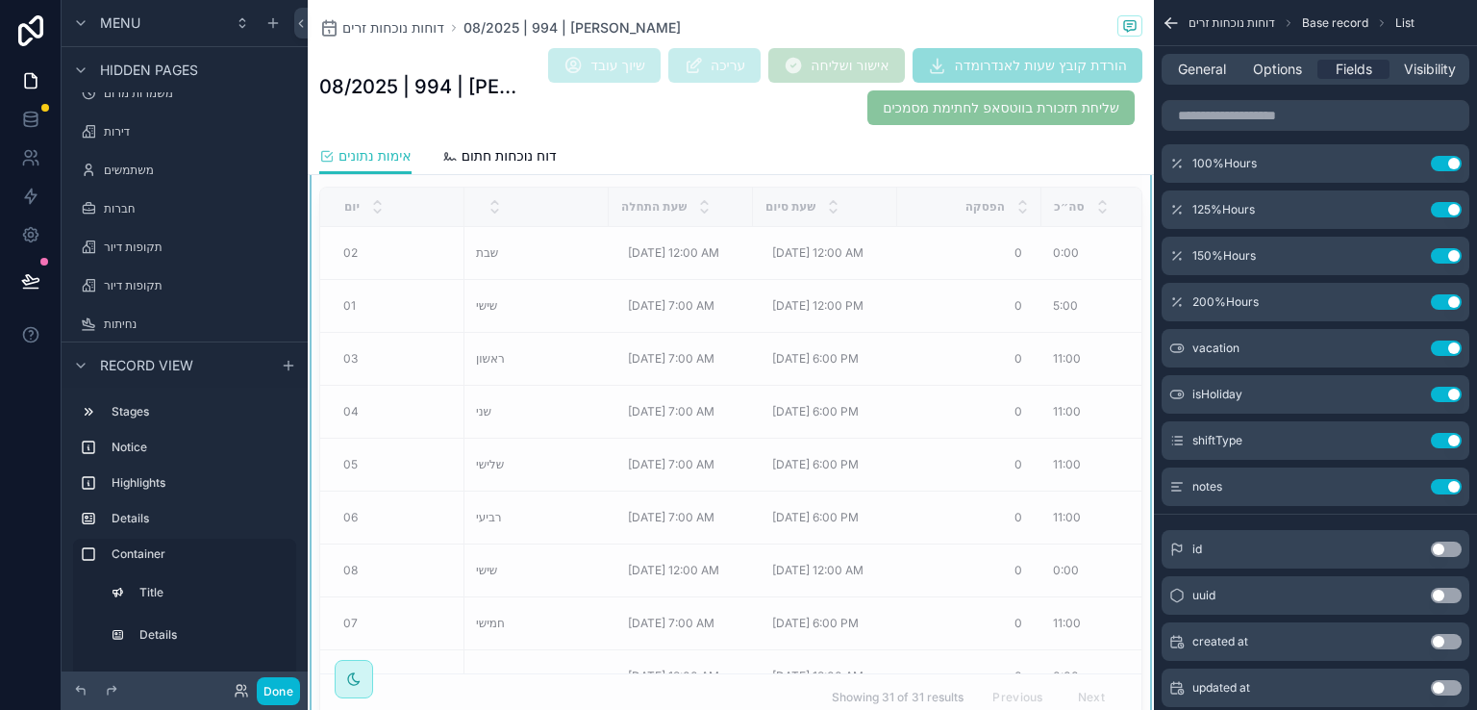
scroll to position [1443, 0]
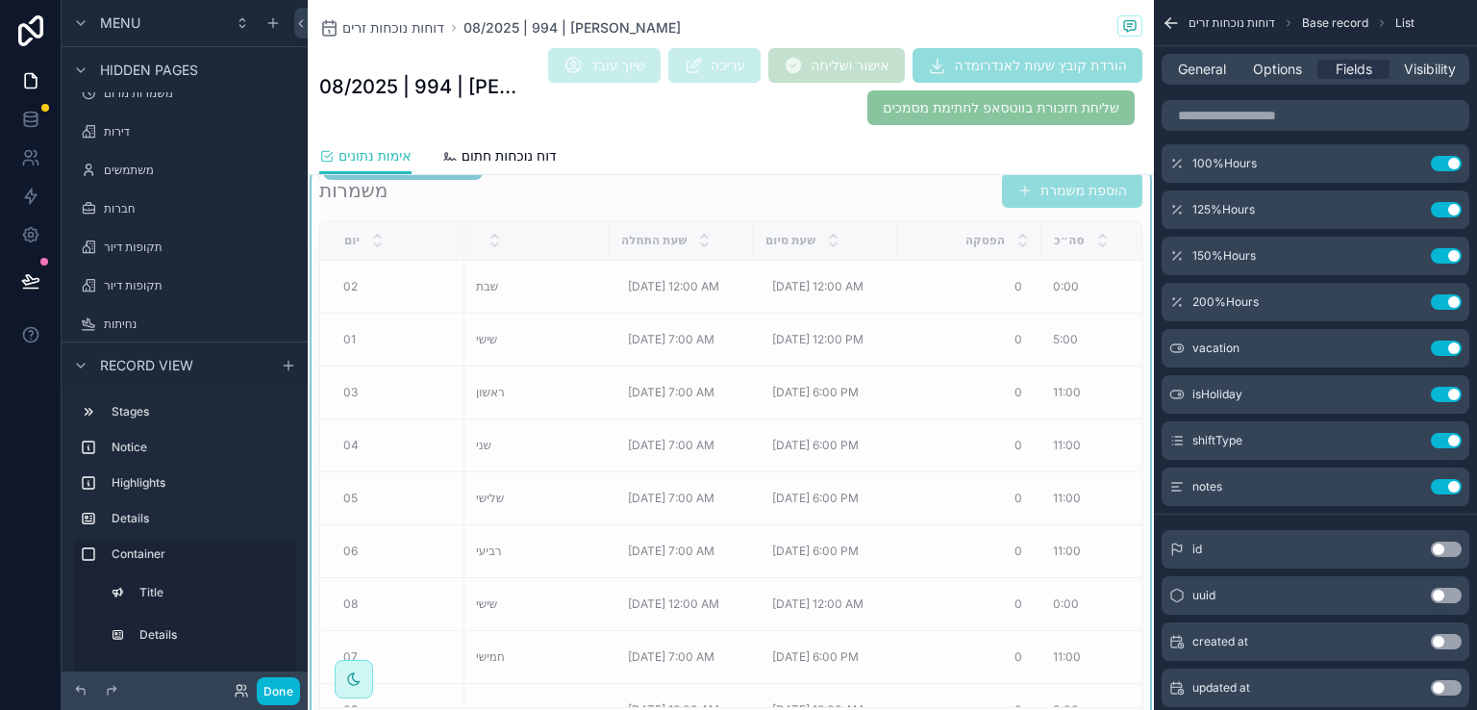
click at [875, 193] on div "משמרות הוספת משמרת" at bounding box center [730, 190] width 823 height 37
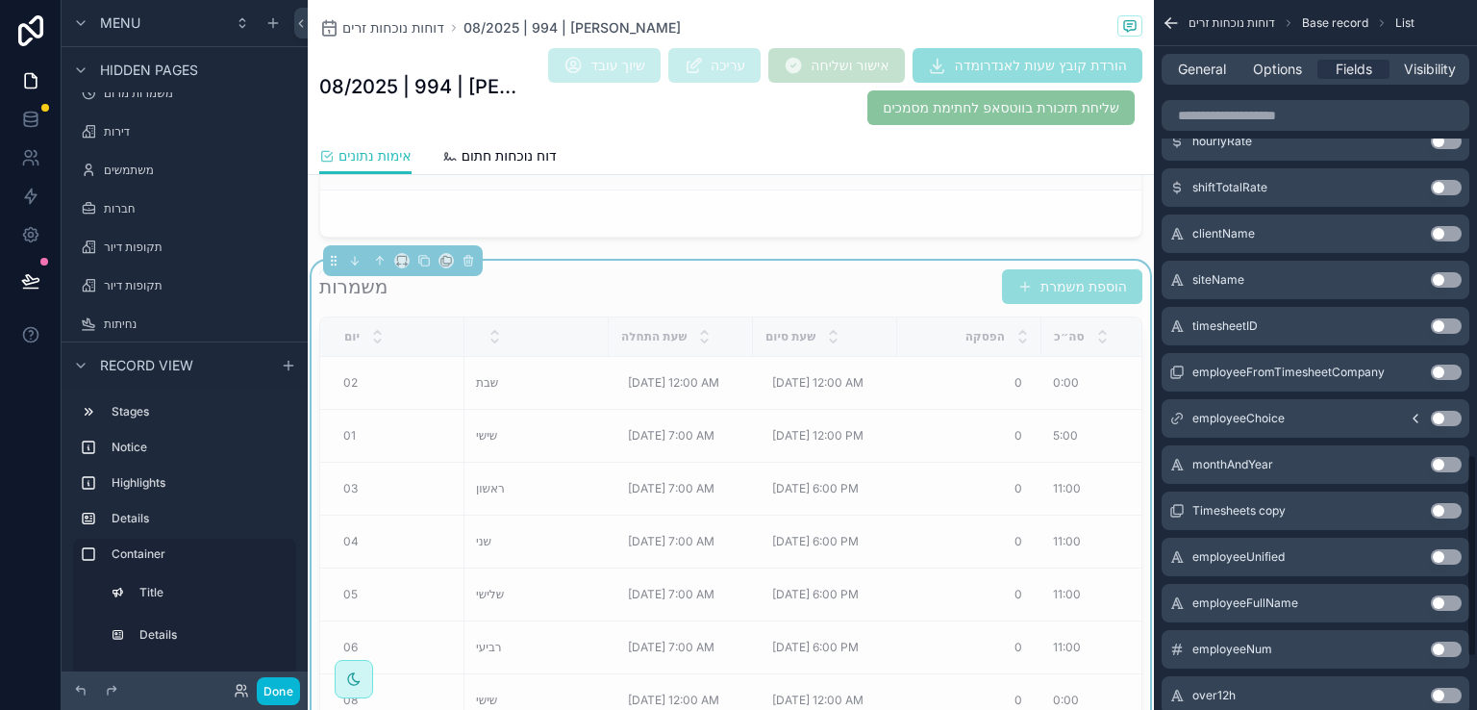
scroll to position [1635, 0]
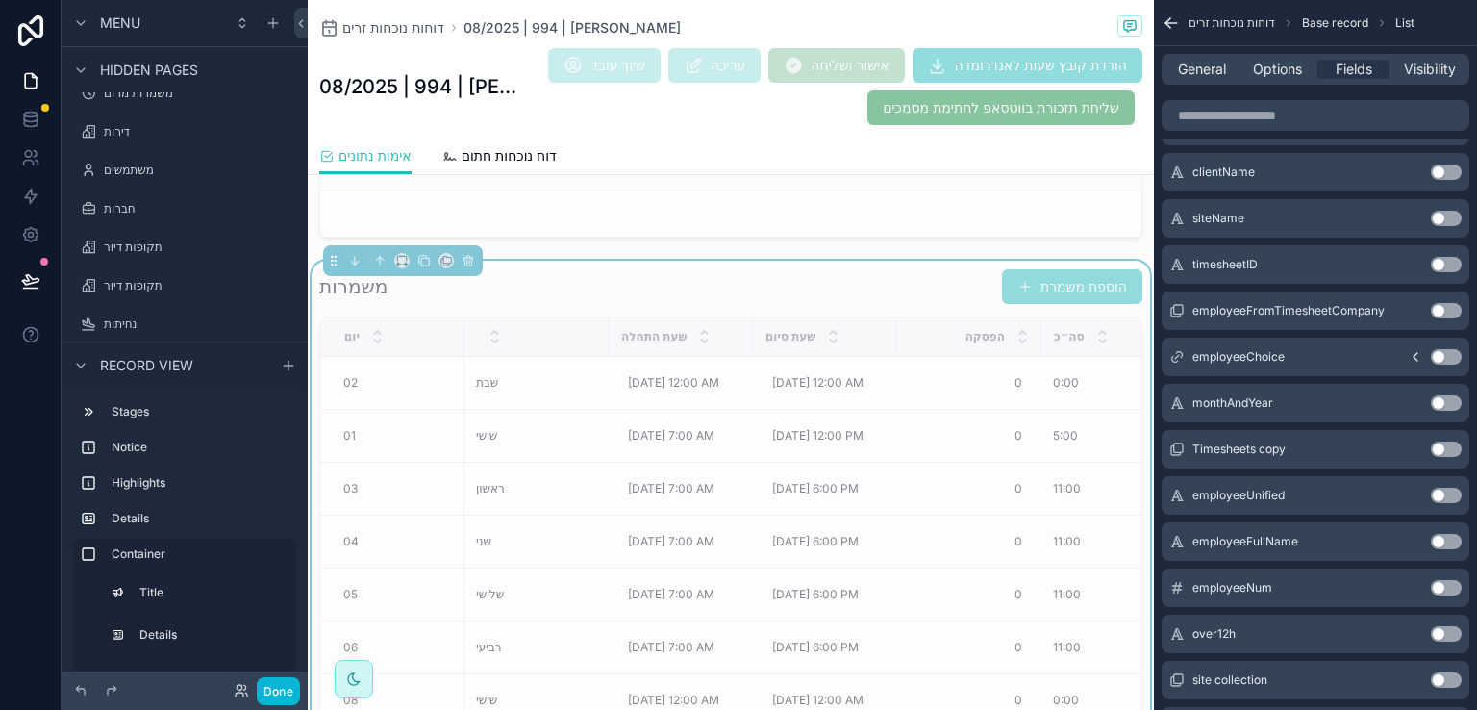
click at [1439, 633] on button "Use setting" at bounding box center [1446, 633] width 31 height 15
click at [285, 688] on button "Done" at bounding box center [278, 691] width 43 height 28
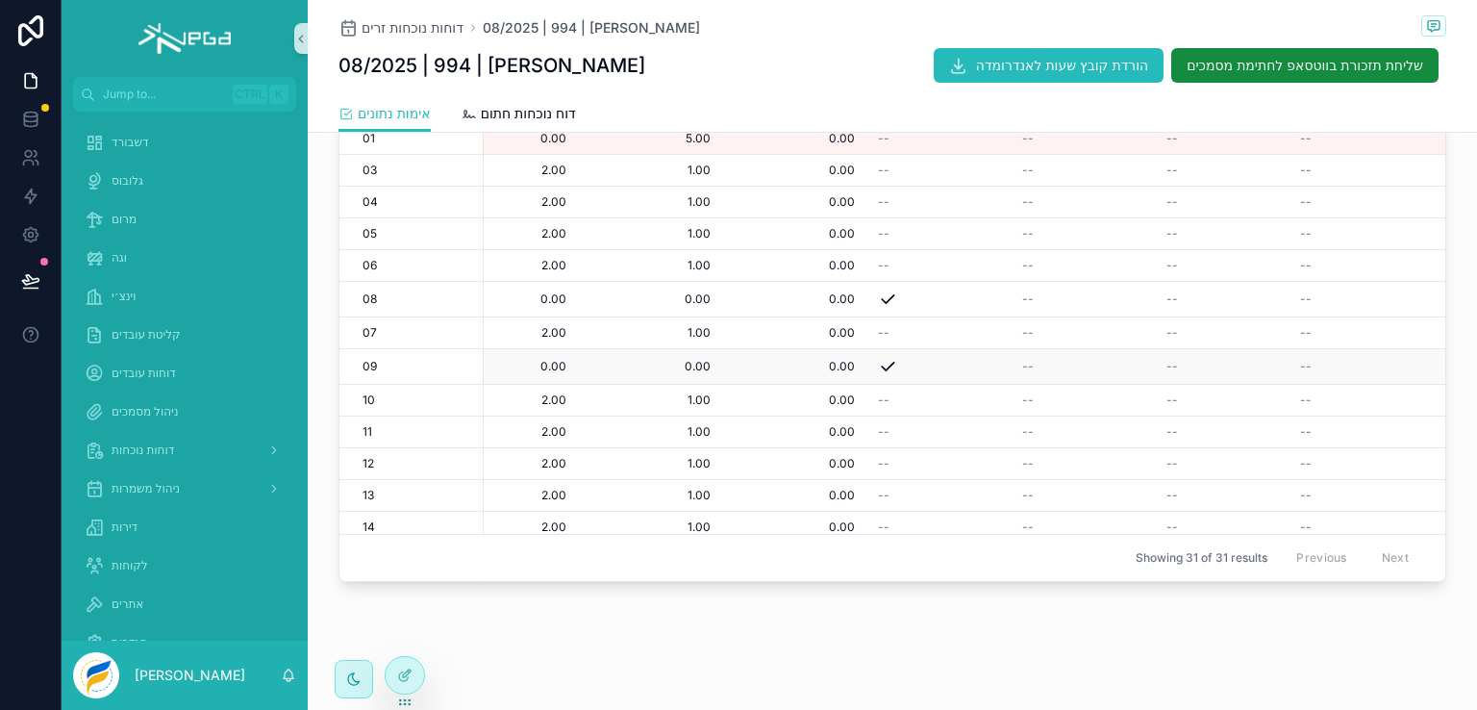
scroll to position [528, 0]
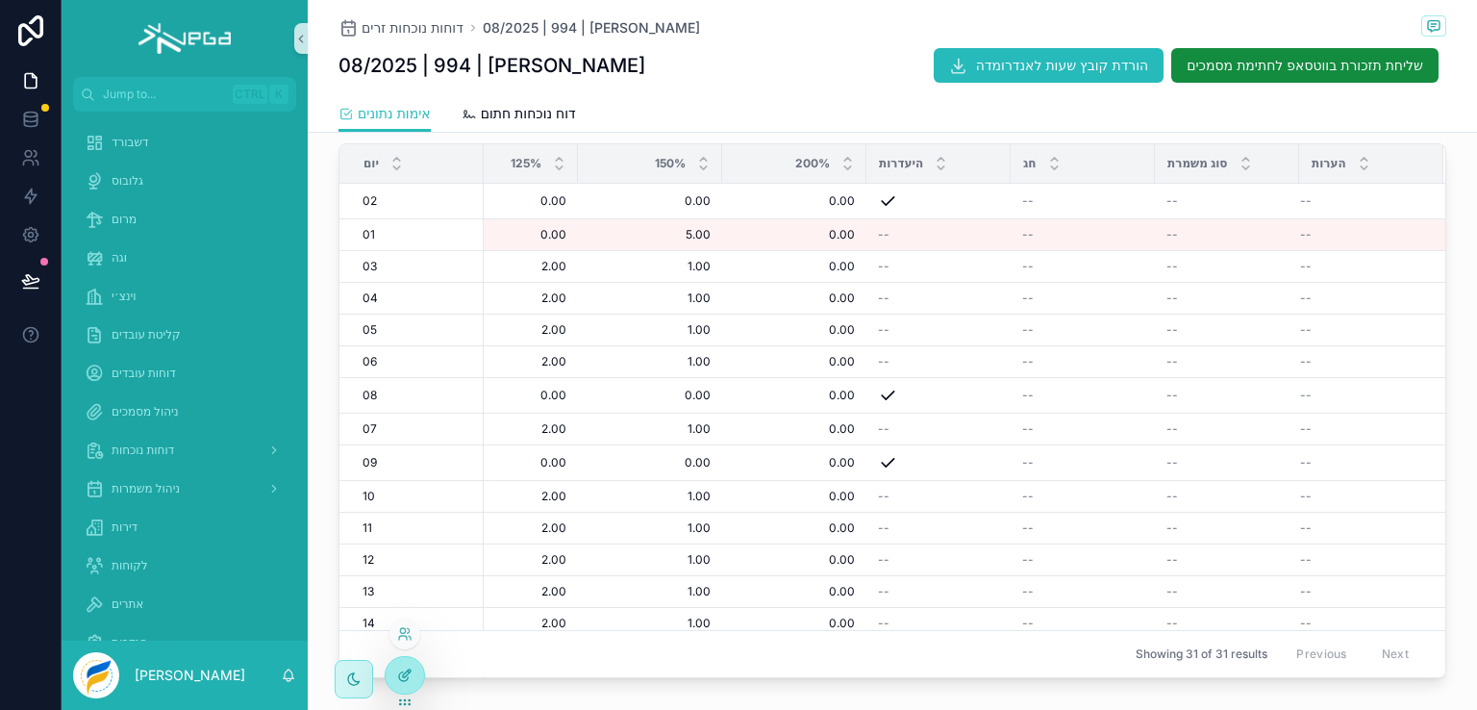
click at [403, 674] on icon at bounding box center [407, 673] width 8 height 8
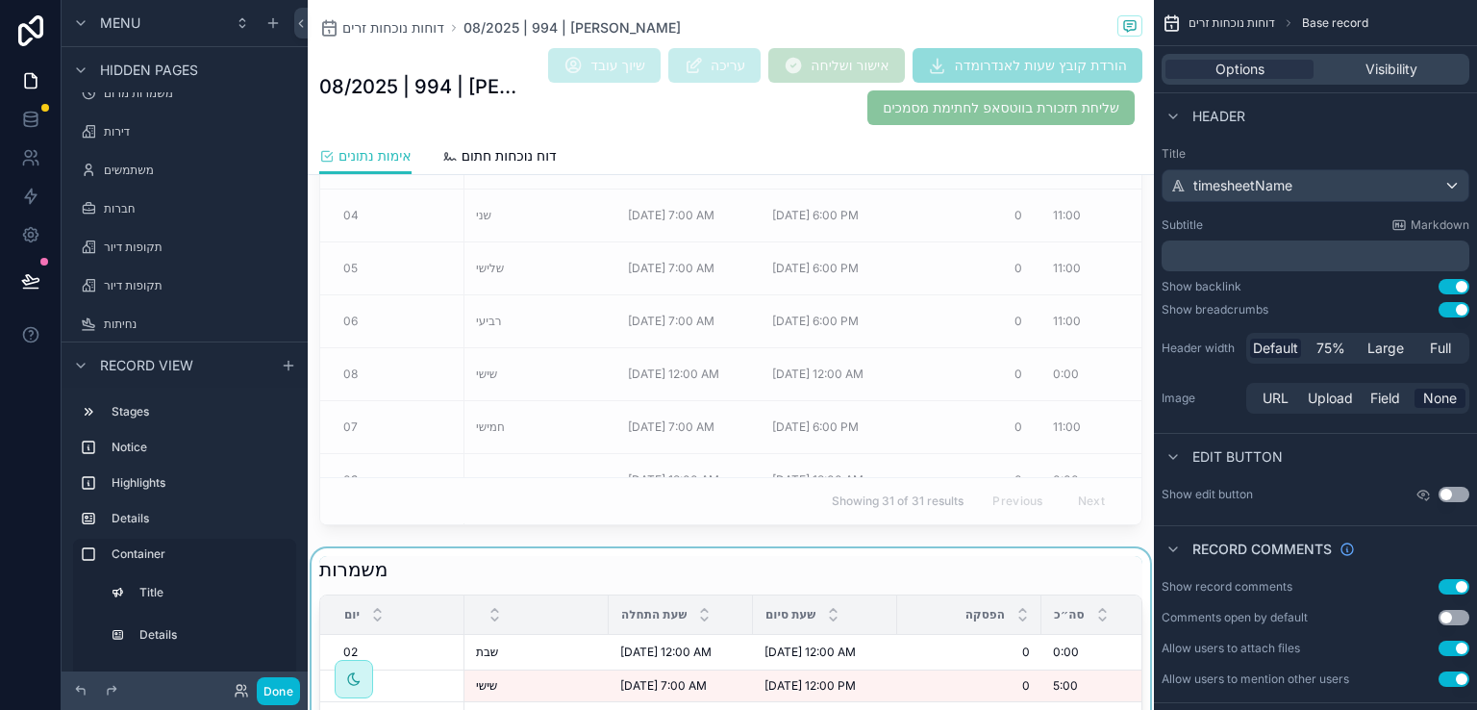
scroll to position [1874, 0]
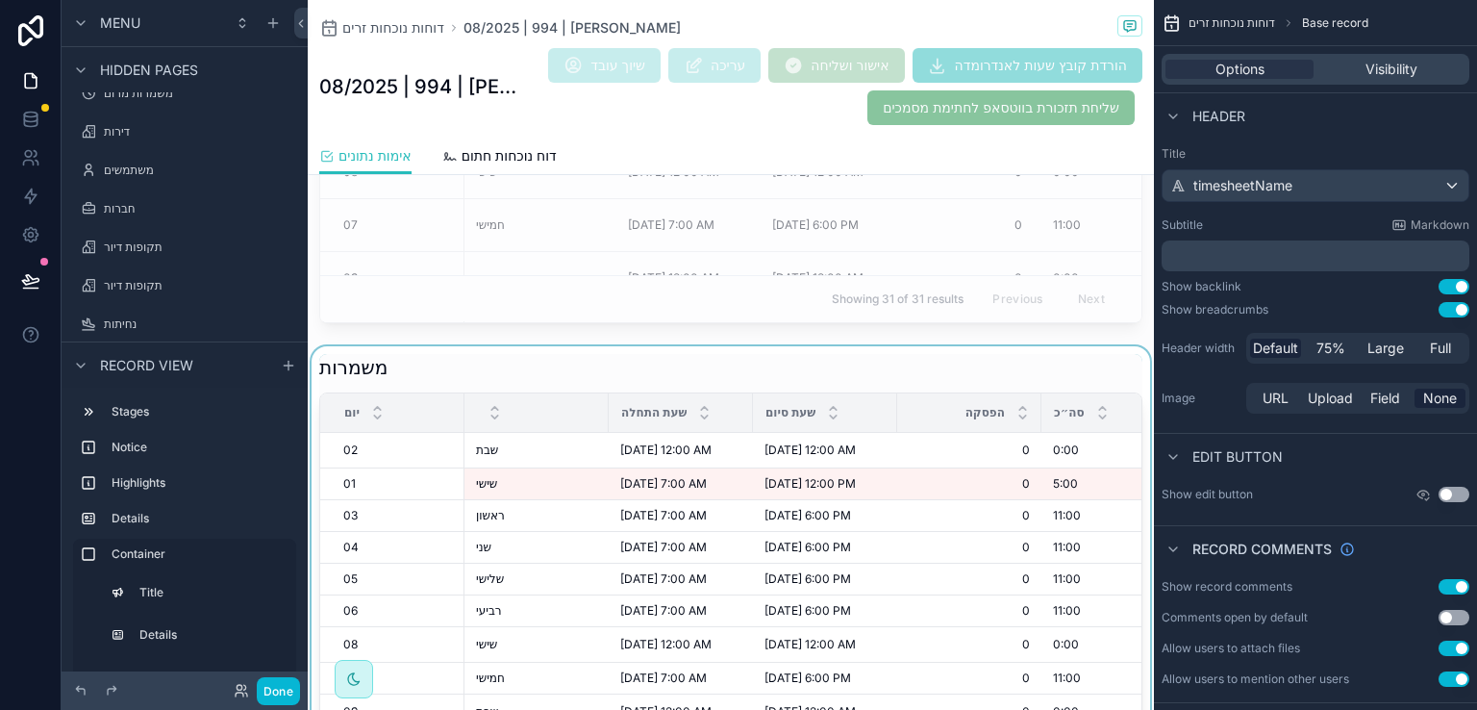
click at [1015, 359] on div "scrollable content" at bounding box center [731, 640] width 846 height 589
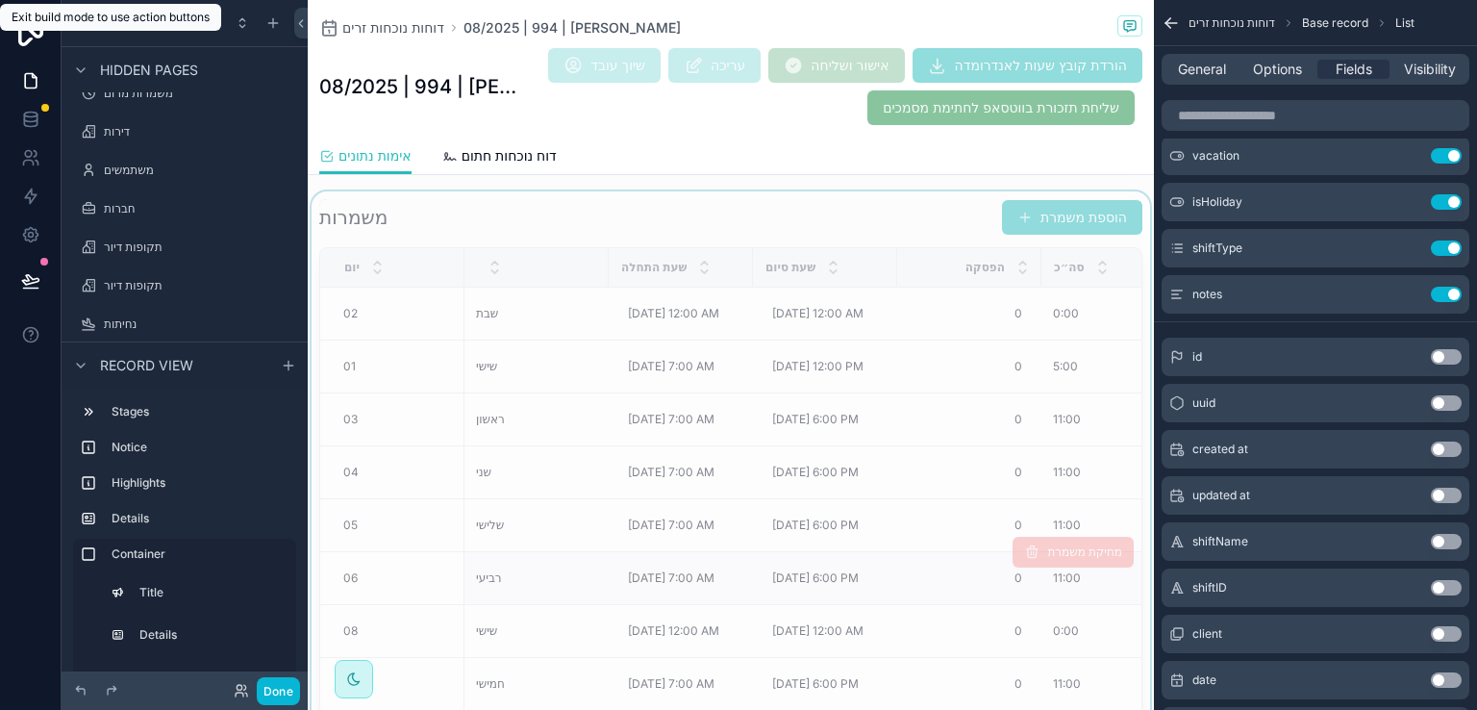
scroll to position [1394, 0]
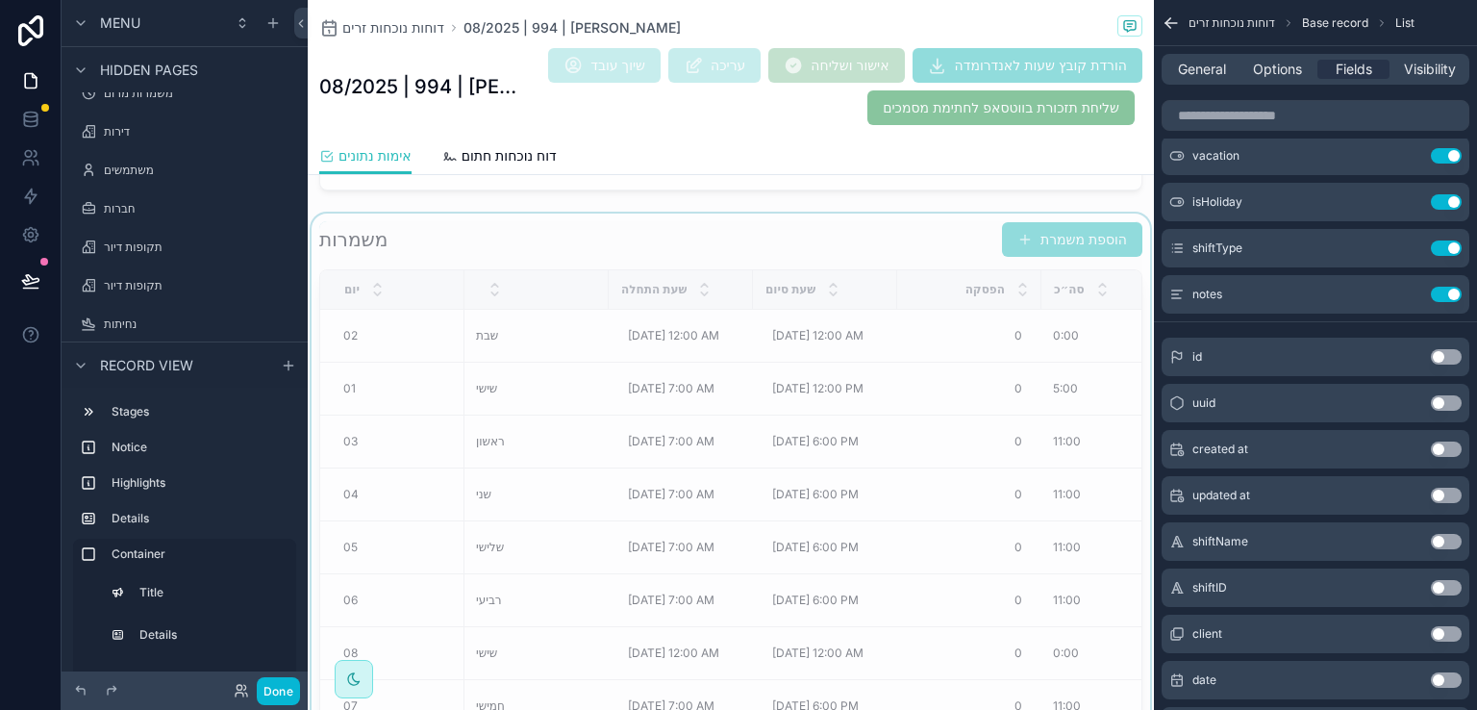
click at [900, 227] on div "scrollable content" at bounding box center [731, 513] width 846 height 598
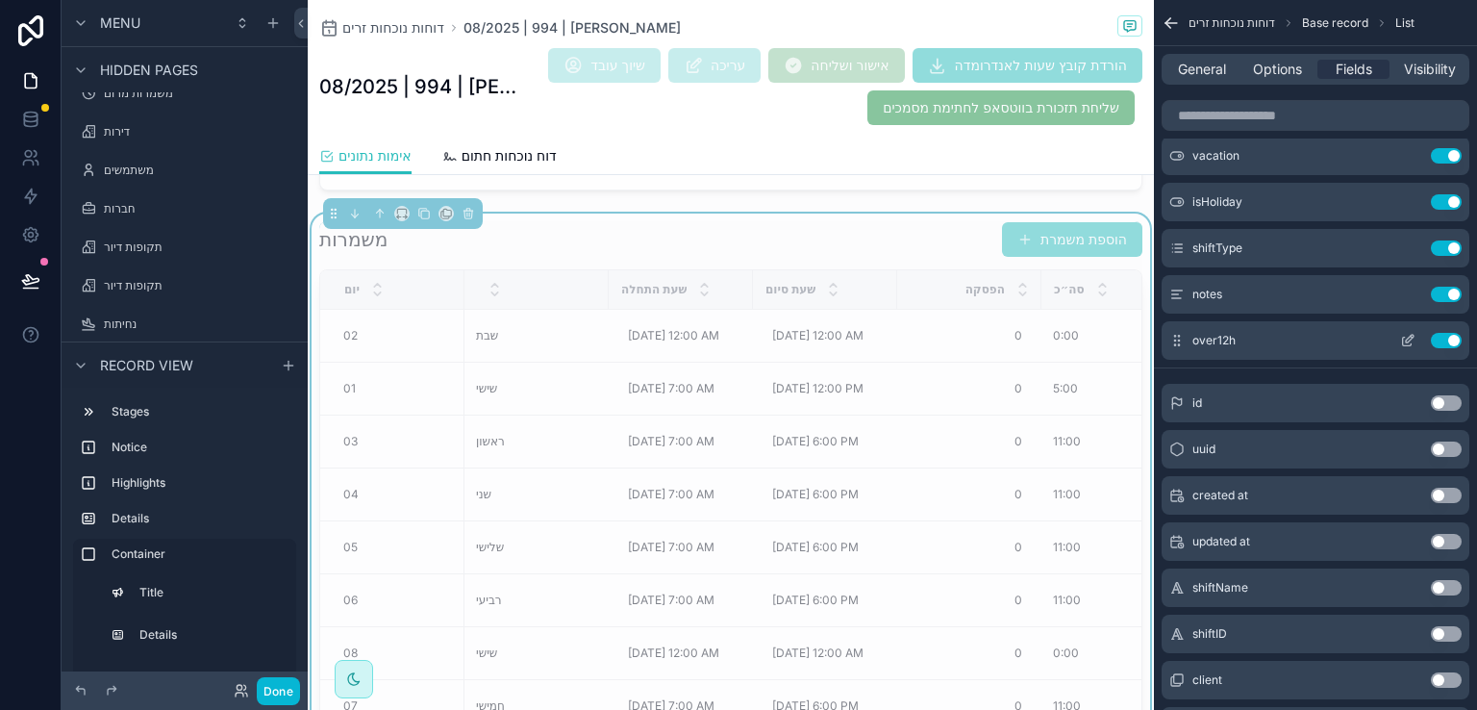
click at [1439, 342] on button "Use setting" at bounding box center [1446, 340] width 31 height 15
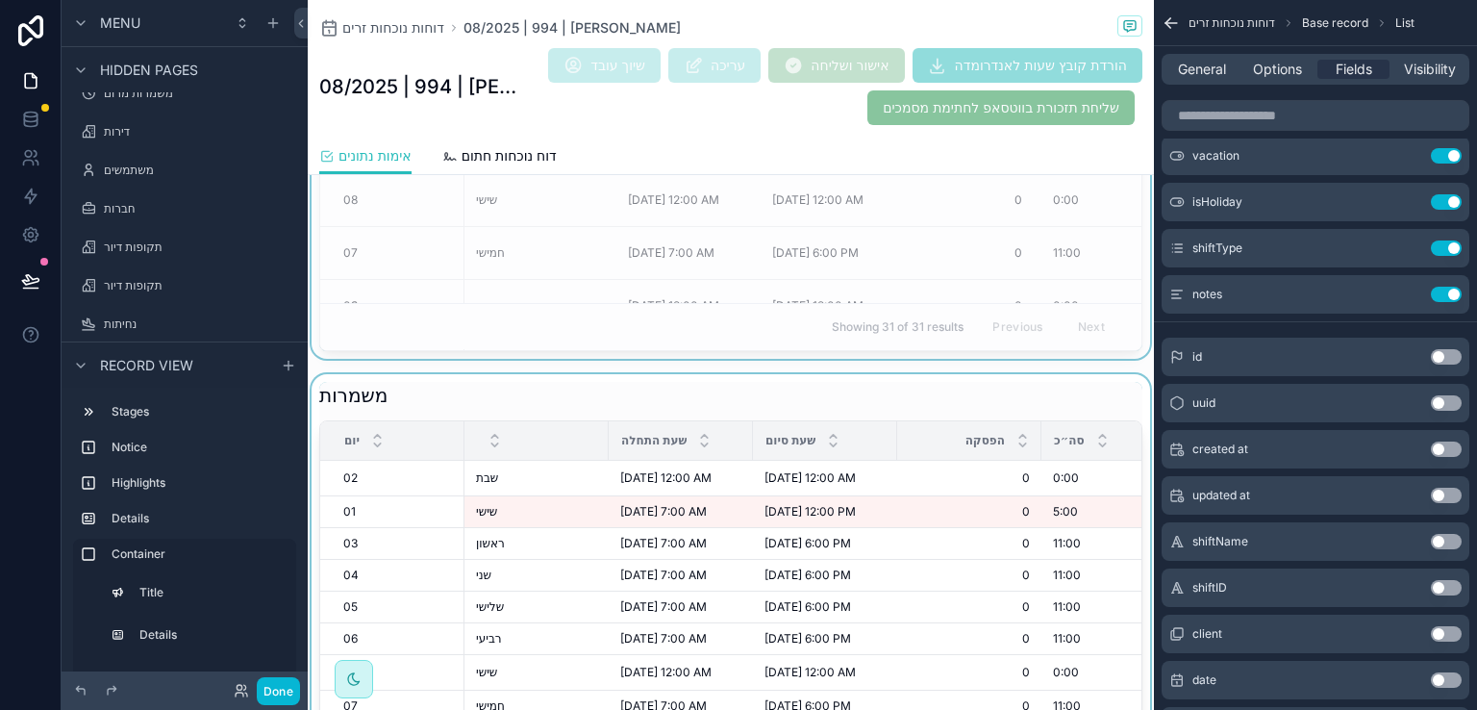
scroll to position [1874, 0]
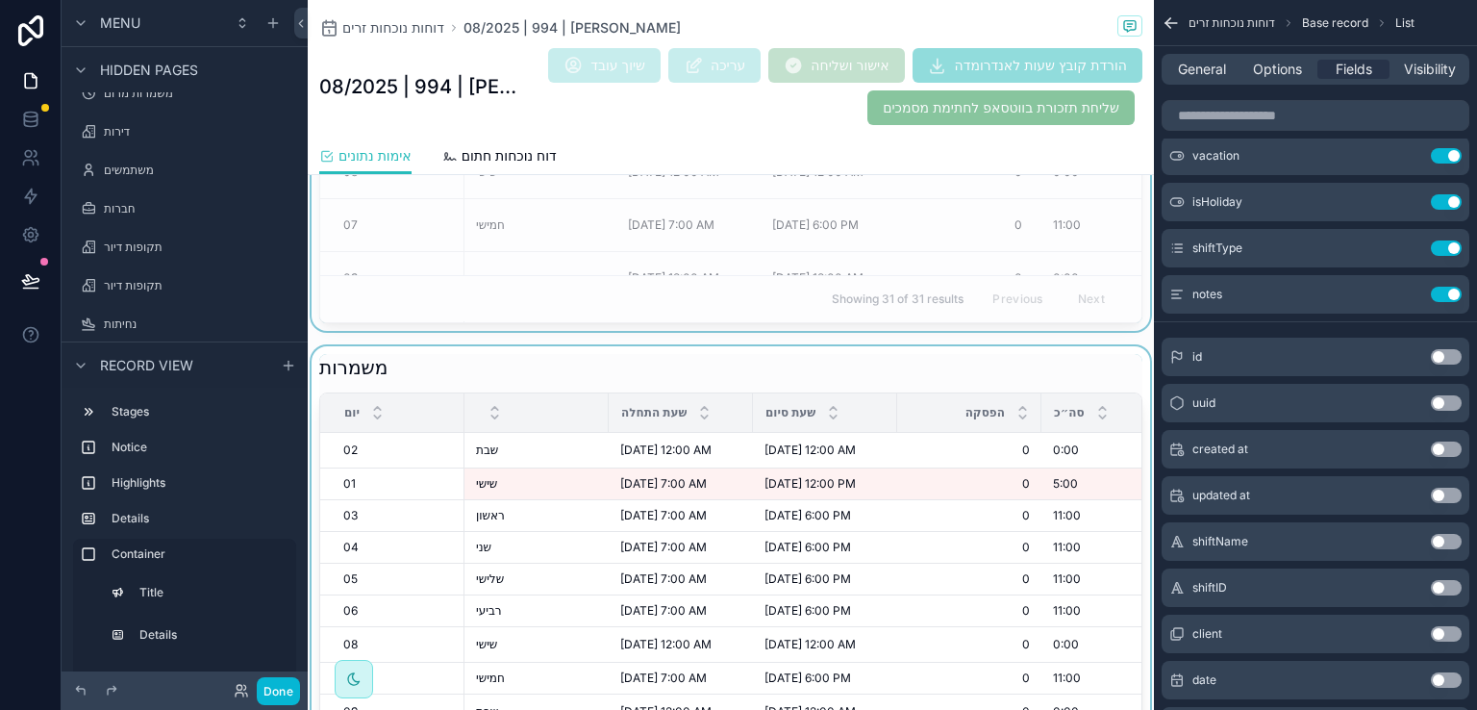
click at [1016, 359] on div "scrollable content" at bounding box center [731, 640] width 846 height 589
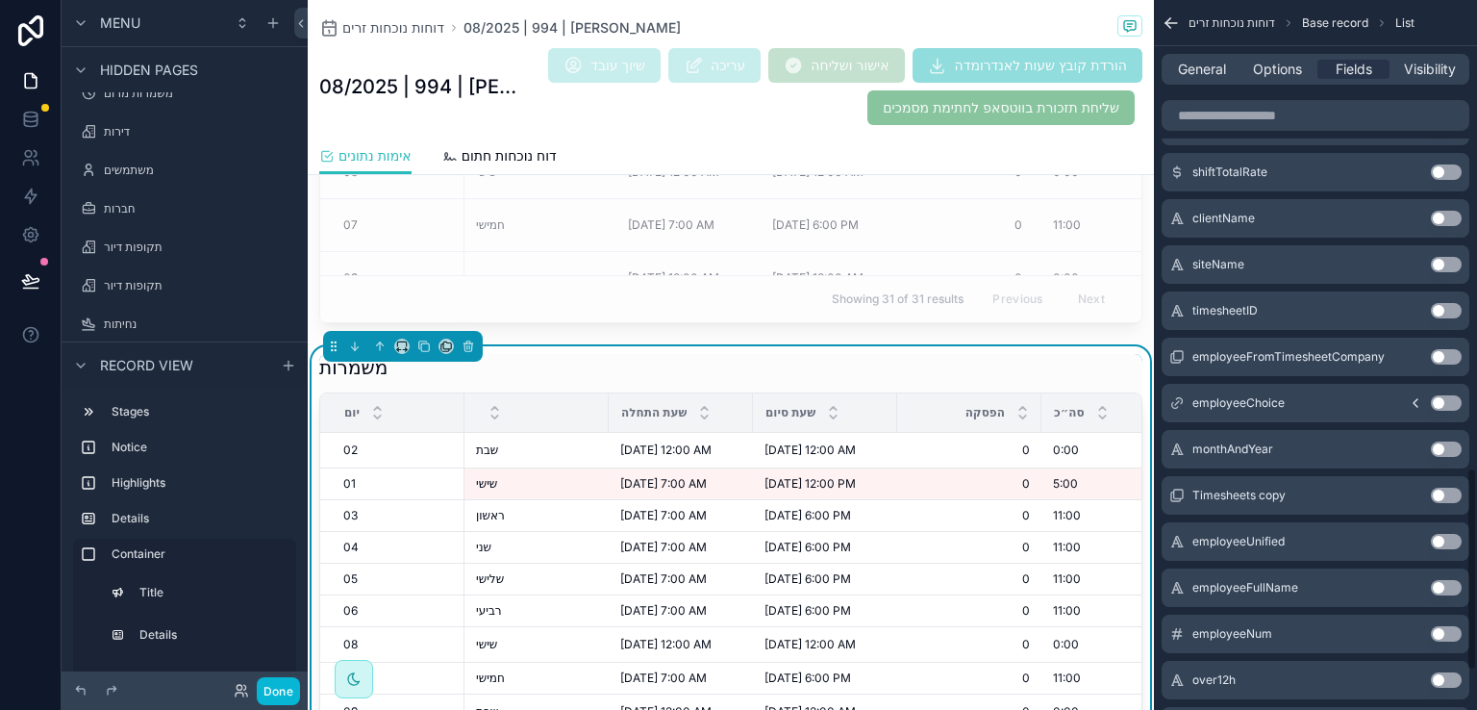
scroll to position [1635, 0]
click at [1445, 632] on button "Use setting" at bounding box center [1446, 633] width 31 height 15
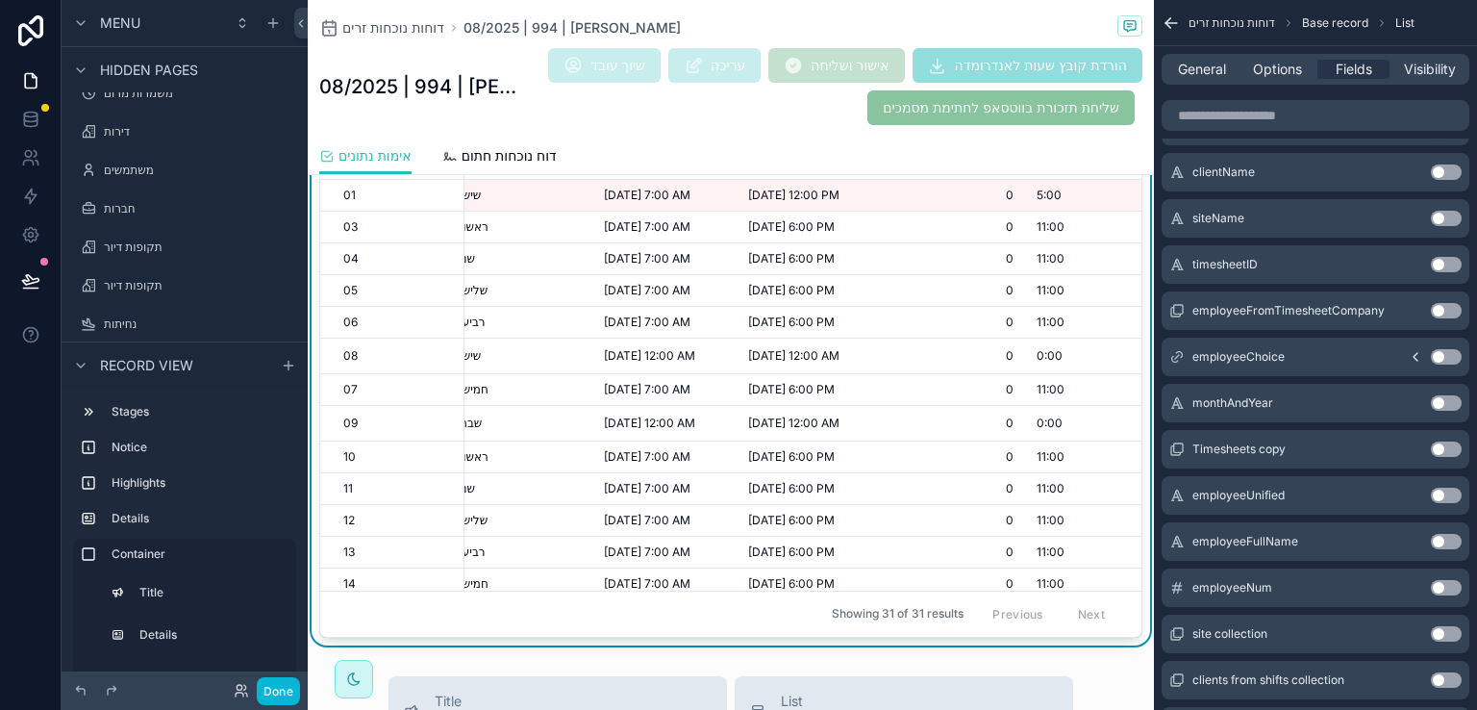
scroll to position [0, 0]
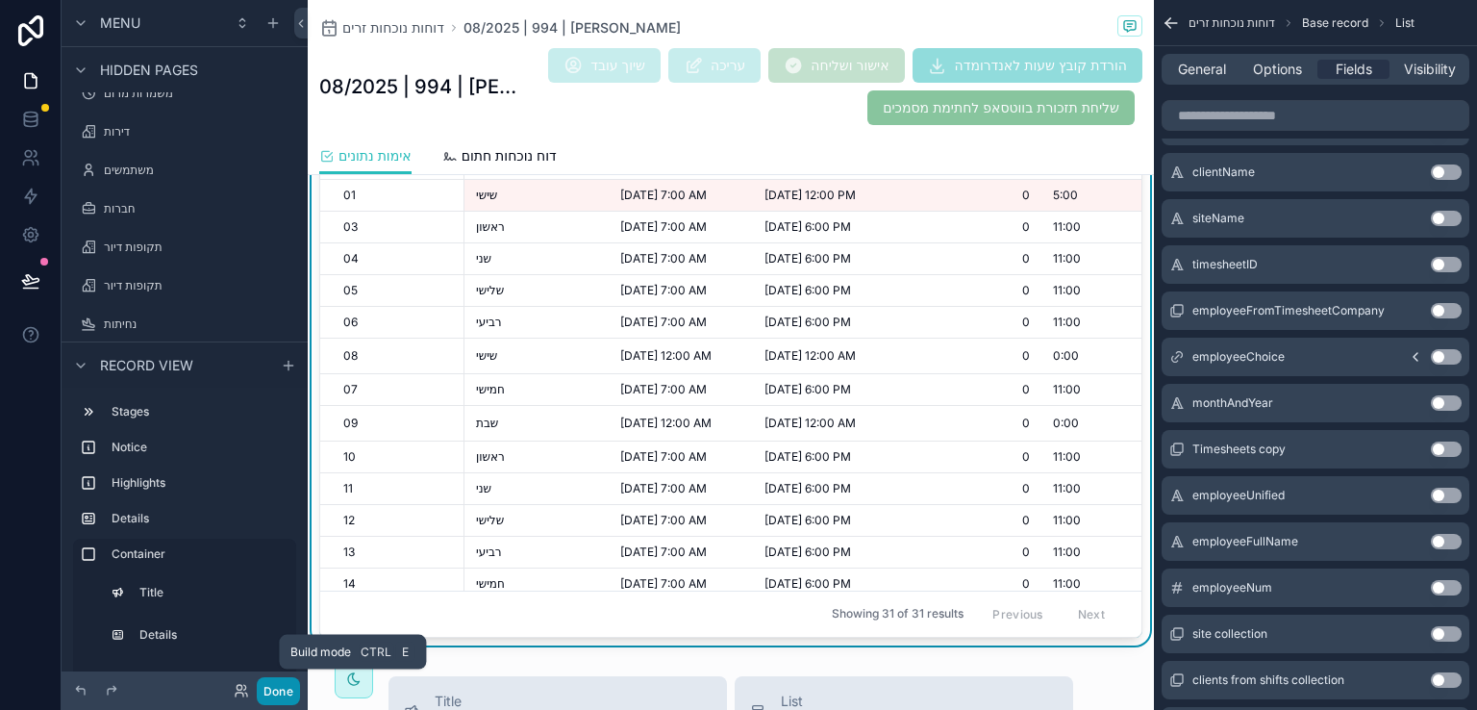
click at [273, 691] on button "Done" at bounding box center [278, 691] width 43 height 28
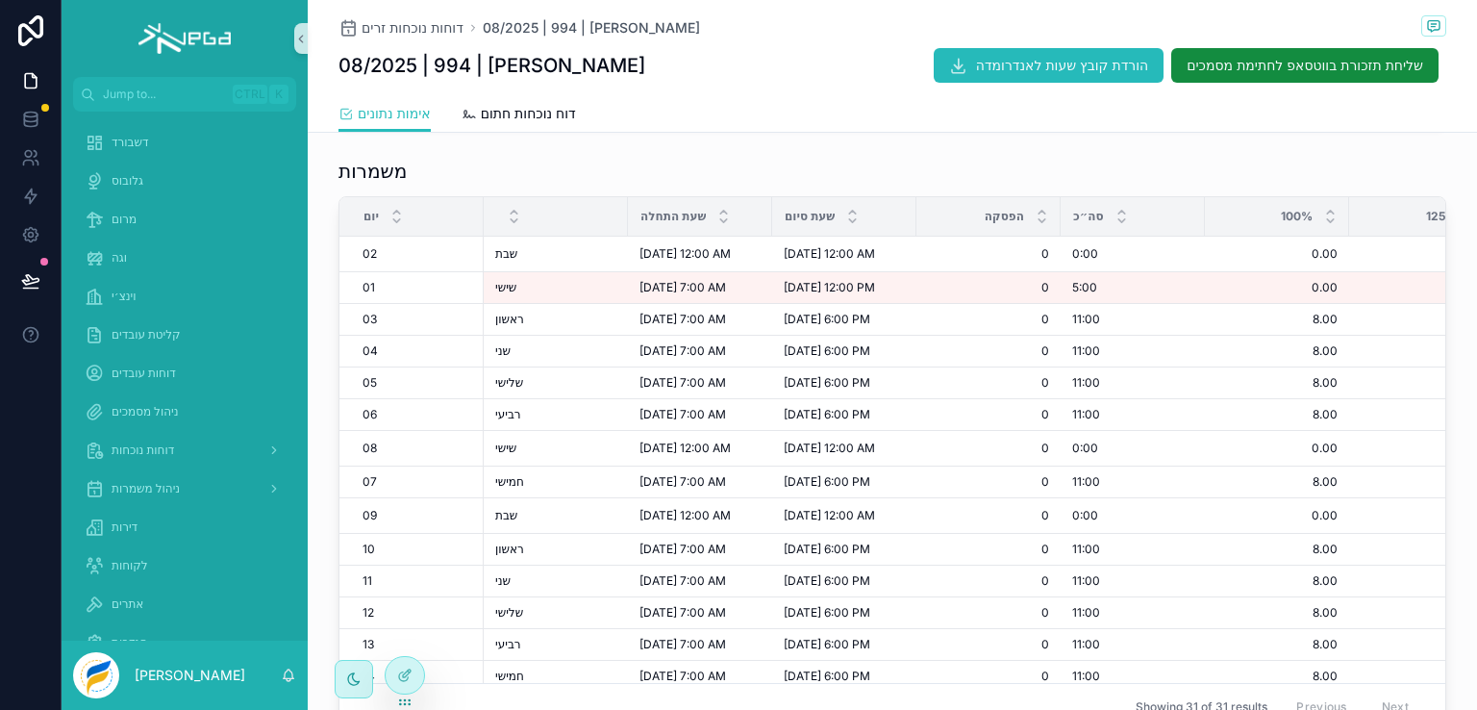
scroll to position [432, 0]
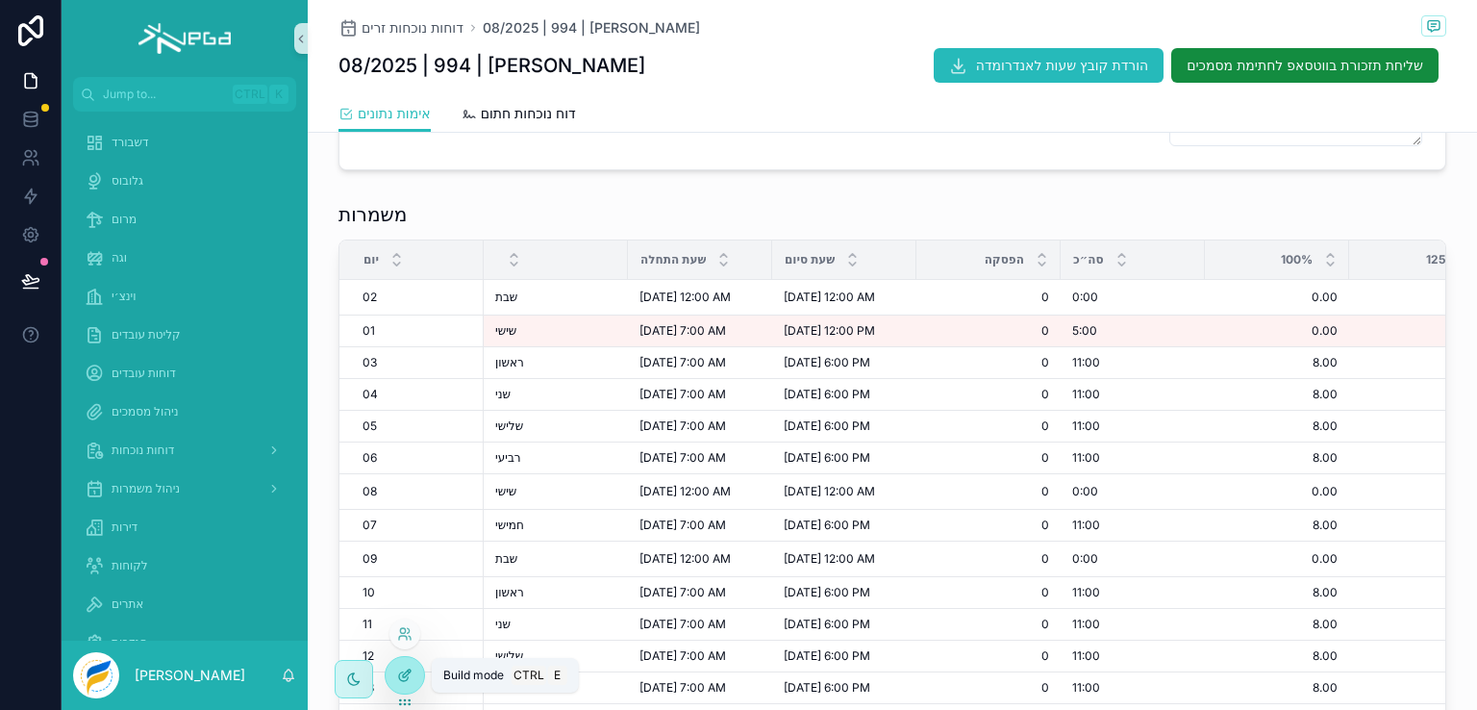
click at [407, 676] on icon at bounding box center [404, 674] width 15 height 15
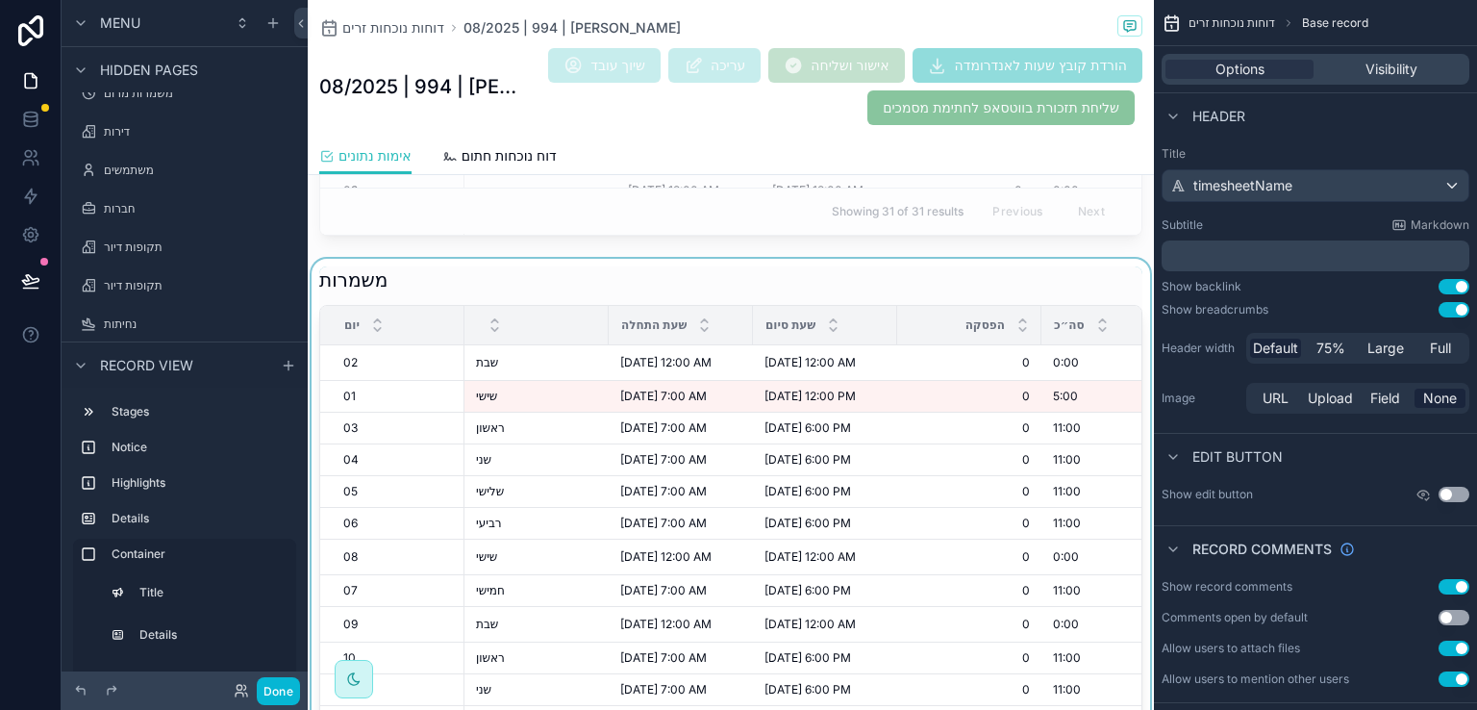
scroll to position [1971, 0]
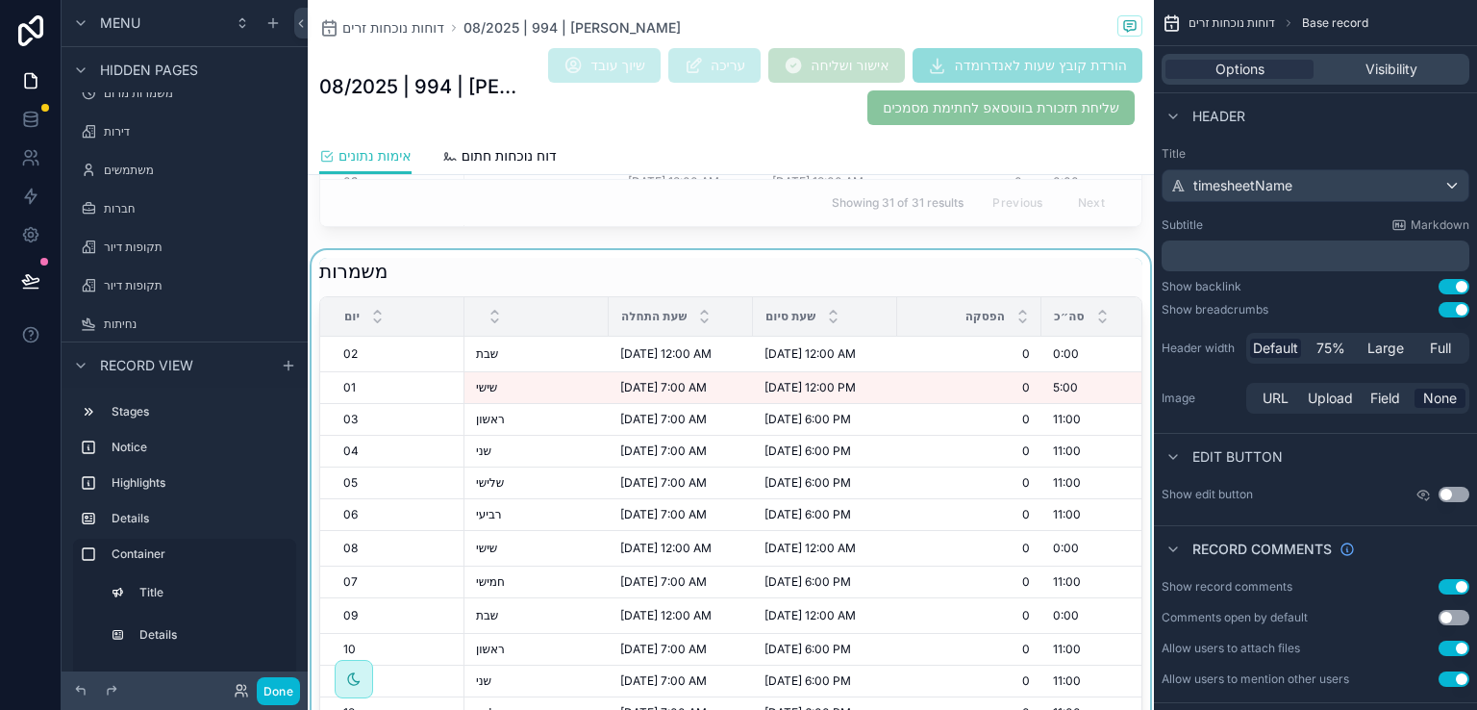
click at [1019, 262] on div "scrollable content" at bounding box center [731, 544] width 846 height 589
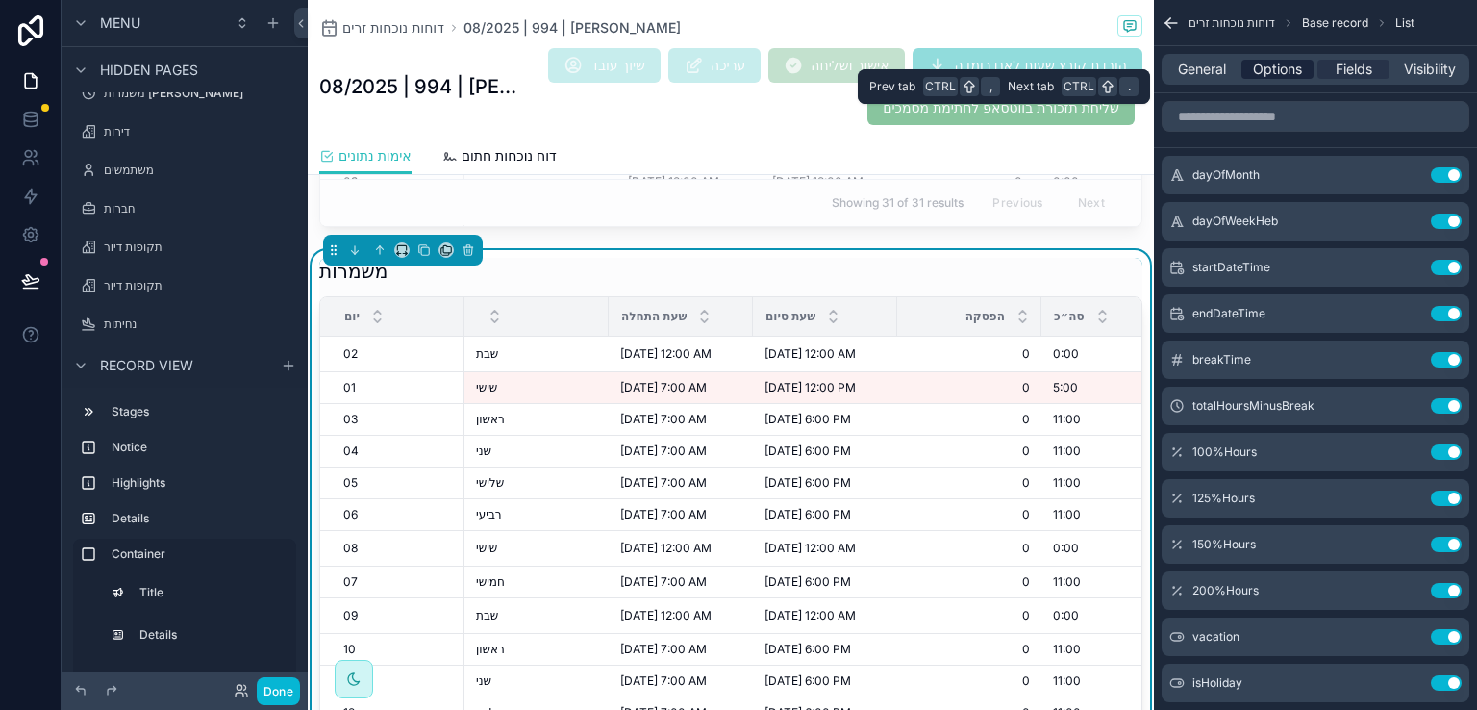
click at [1276, 70] on span "Options" at bounding box center [1277, 69] width 49 height 19
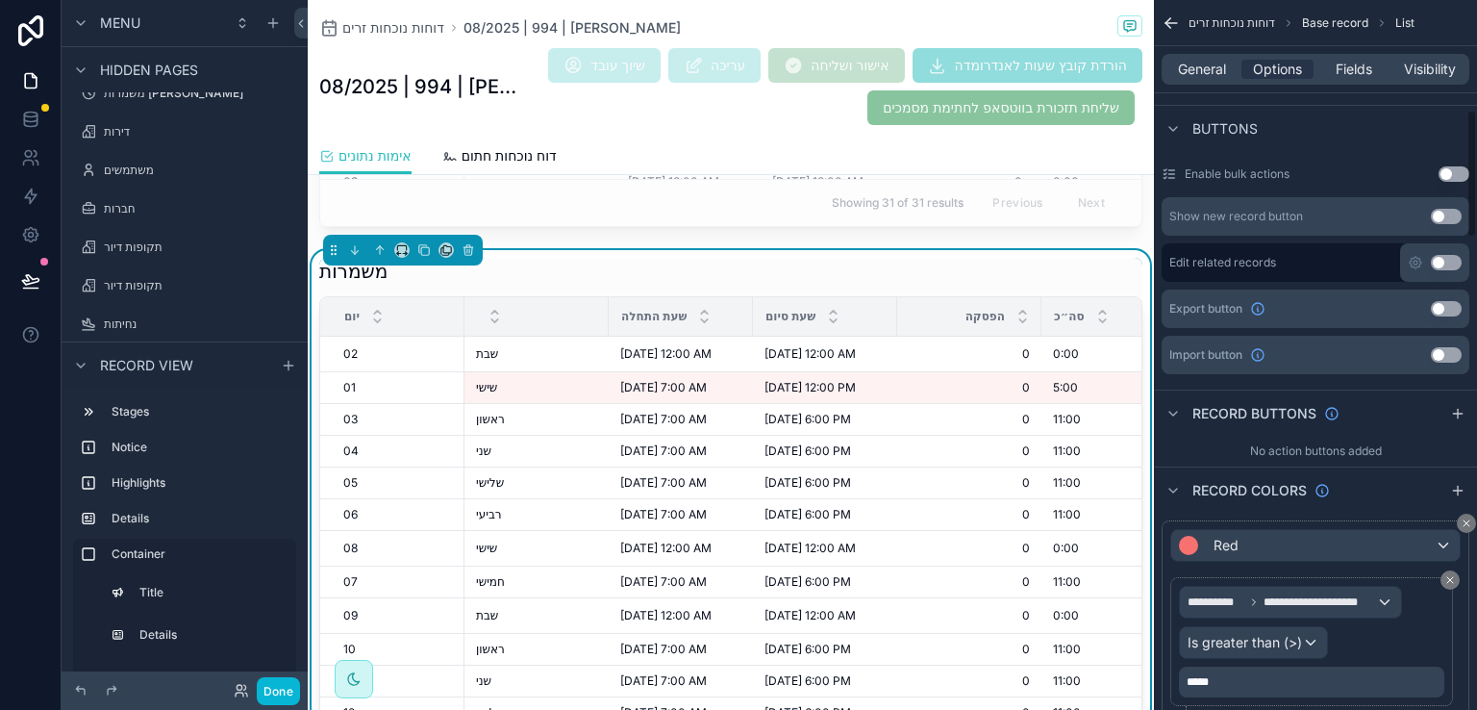
scroll to position [673, 0]
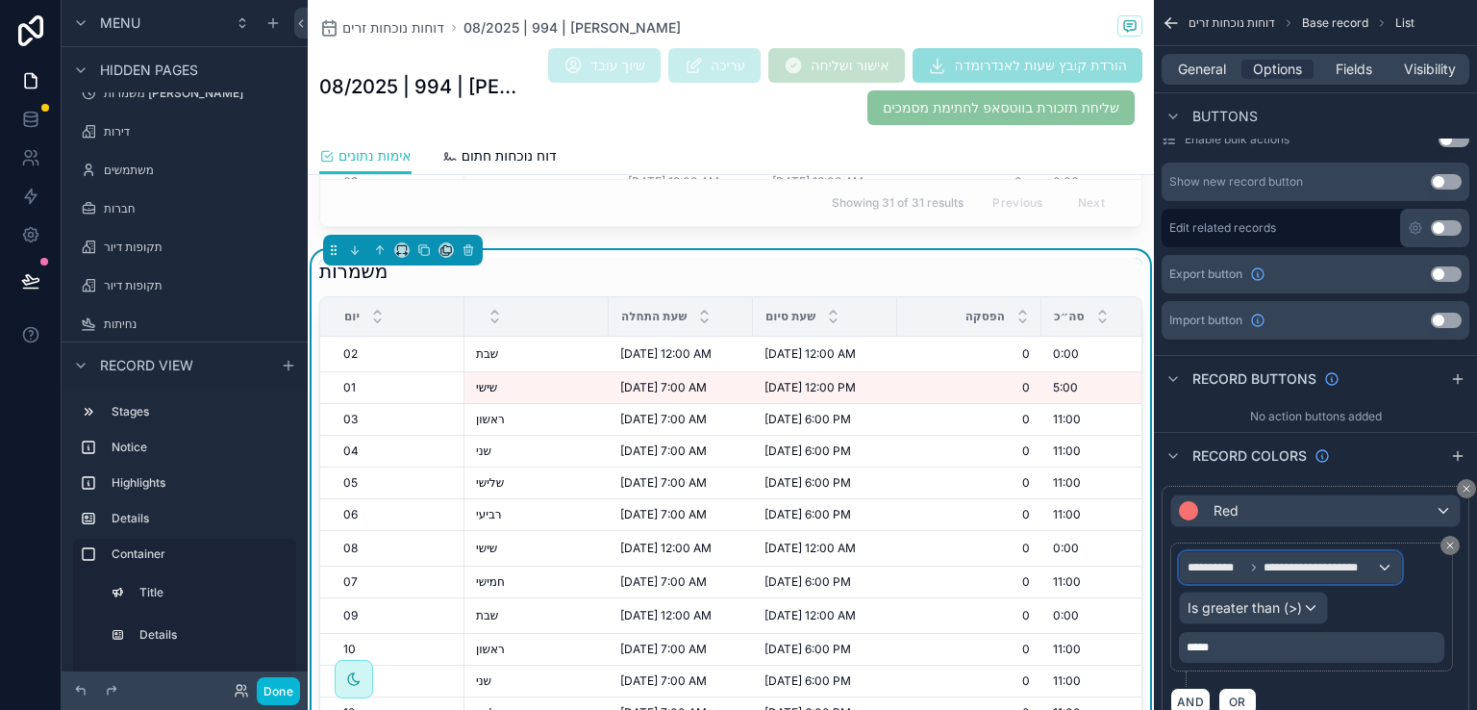
click at [1382, 564] on div "**********" at bounding box center [1290, 567] width 221 height 31
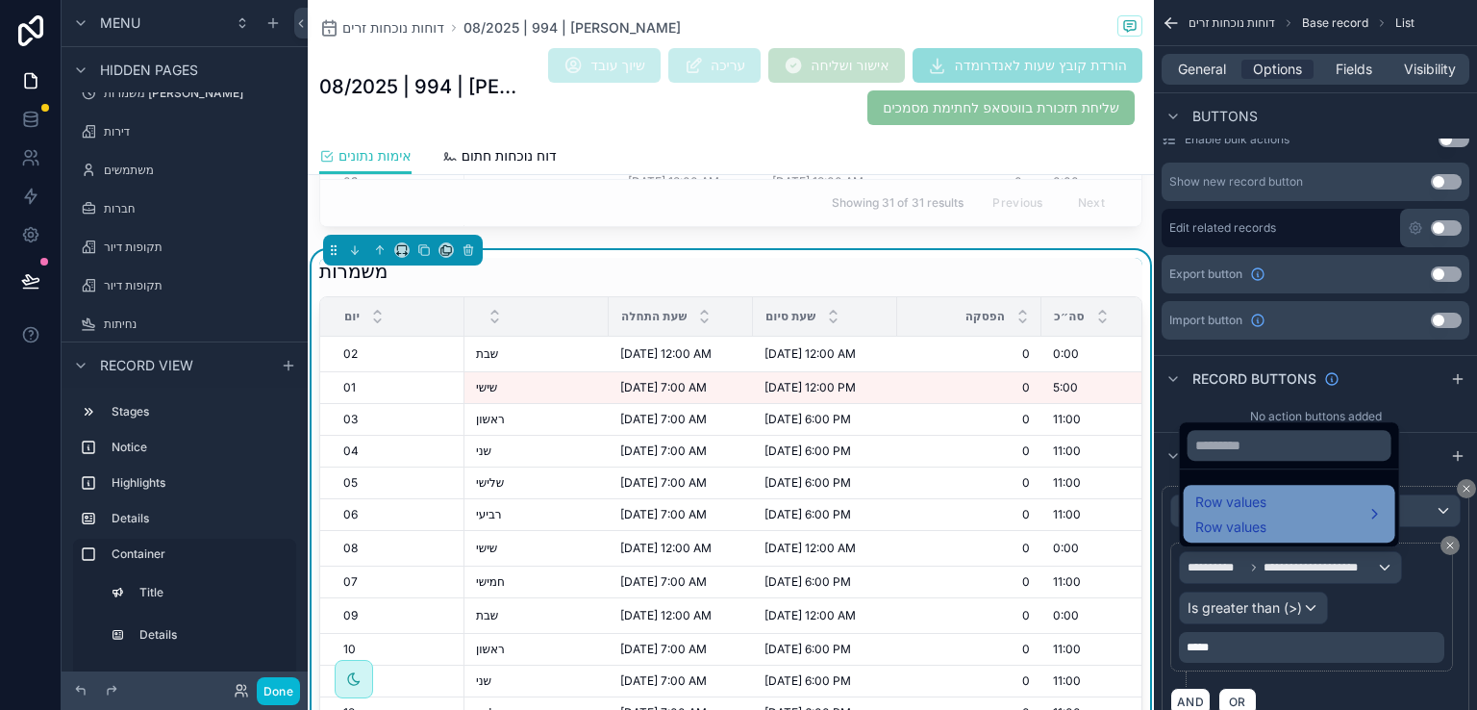
click at [1258, 517] on span "Row values" at bounding box center [1230, 526] width 71 height 19
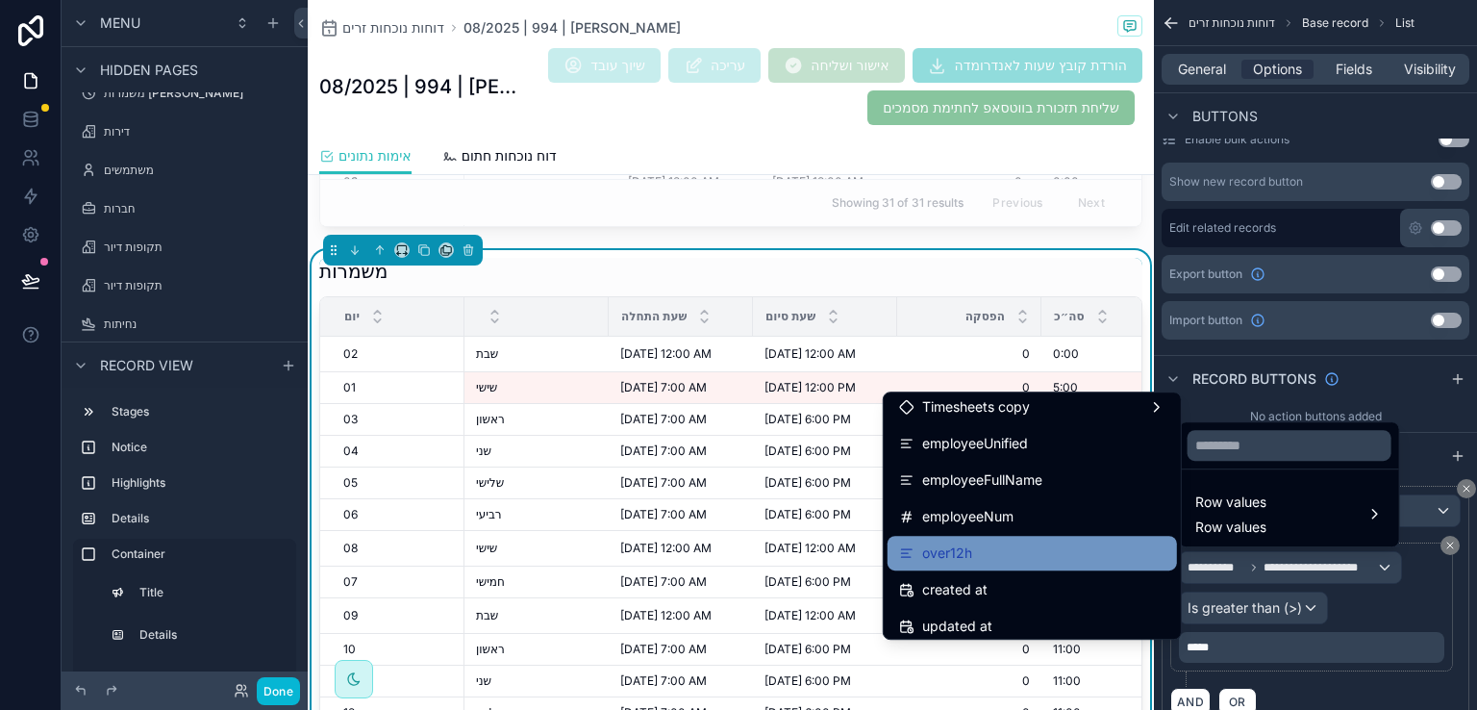
scroll to position [1443, 0]
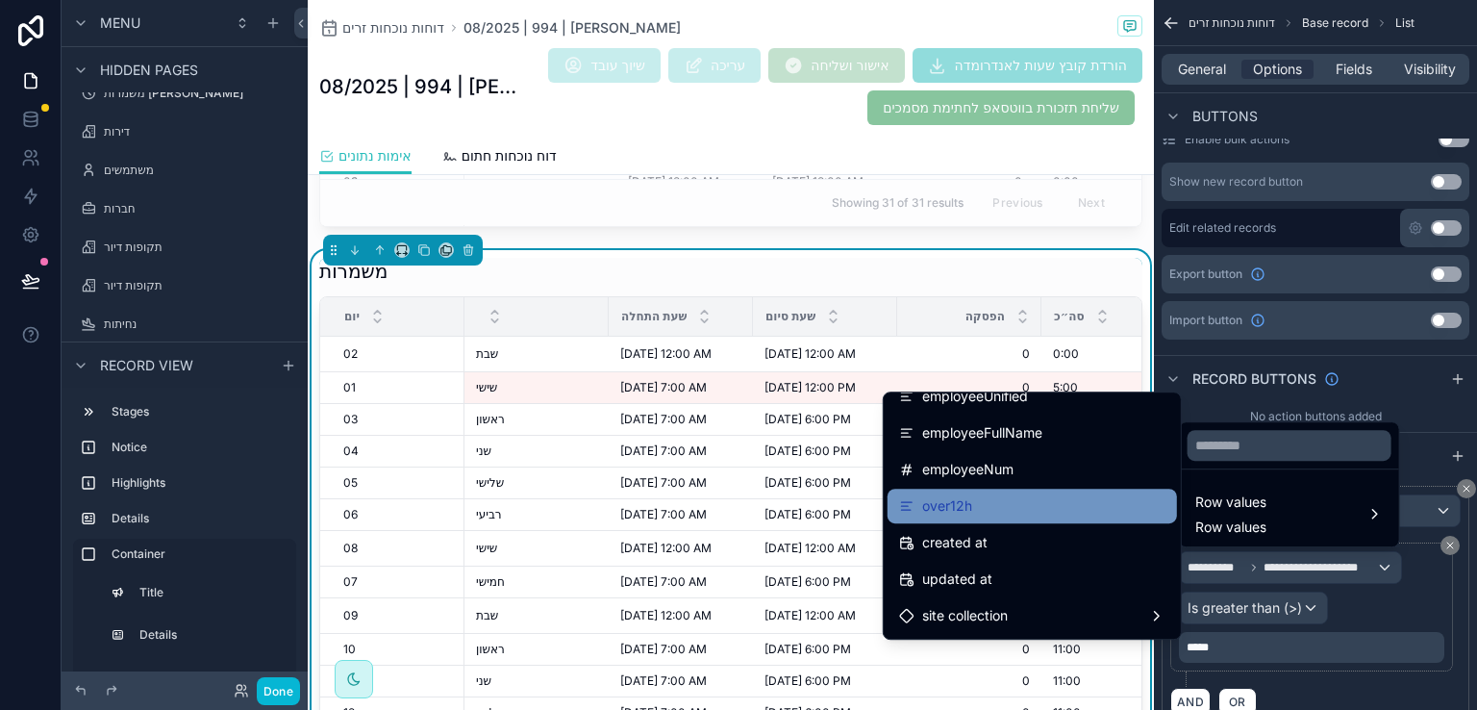
click at [937, 499] on span "over12h" at bounding box center [947, 505] width 50 height 23
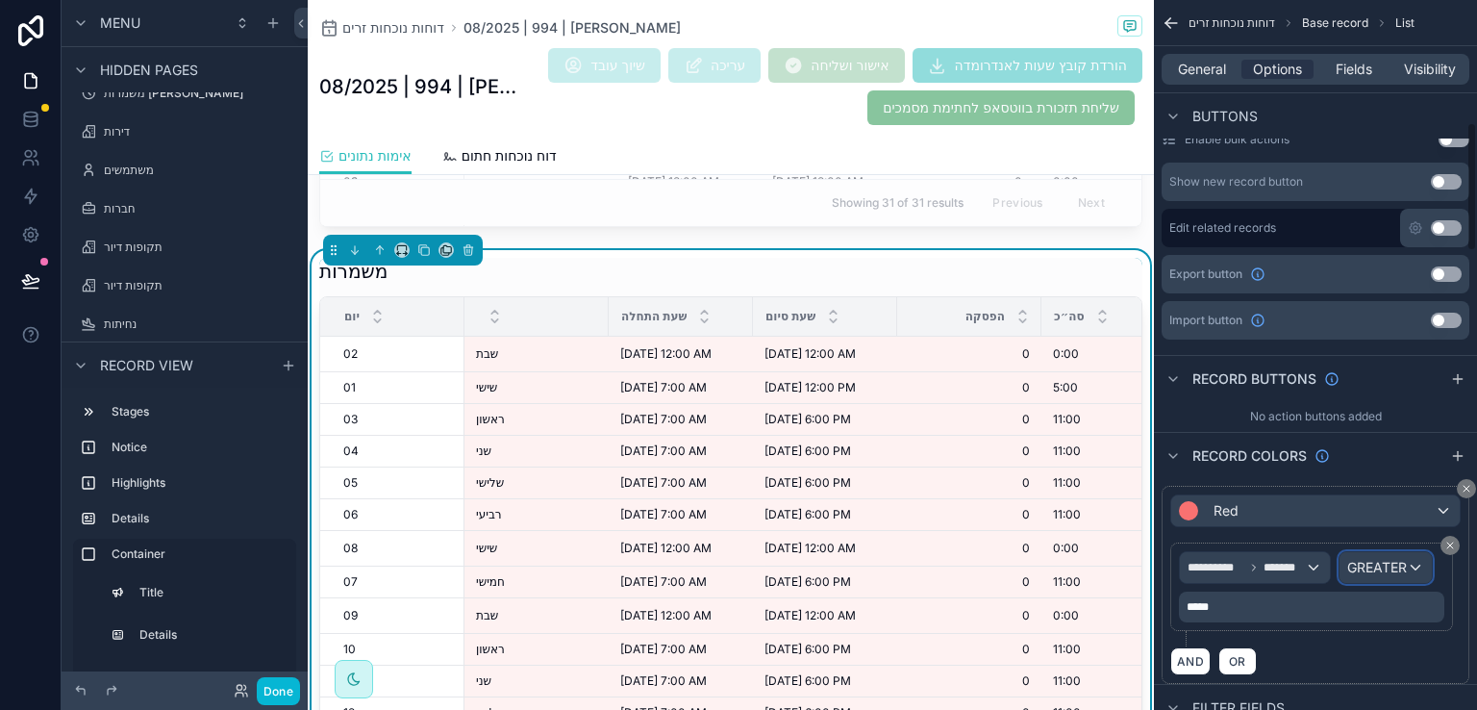
click at [1376, 567] on span "GREATER" at bounding box center [1377, 567] width 60 height 19
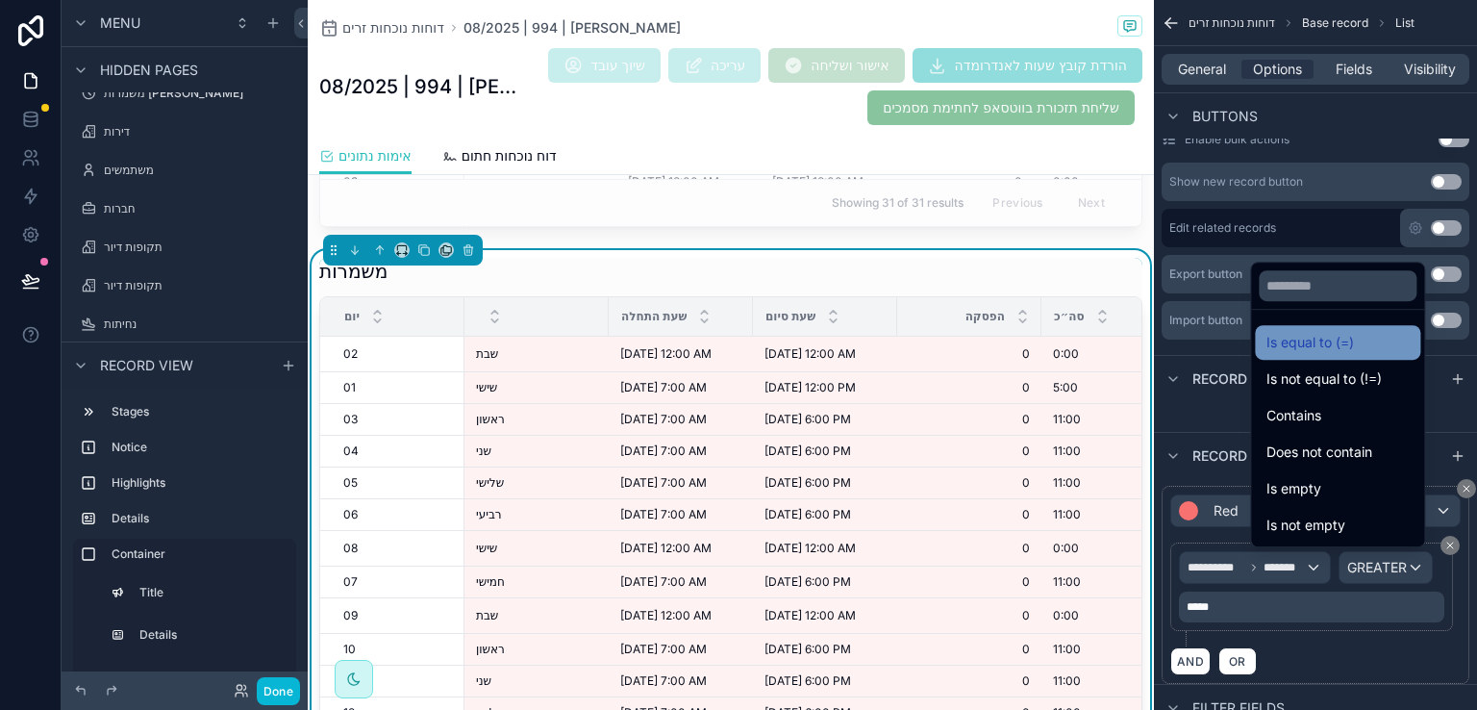
click at [1294, 347] on span "Is equal to (=)" at bounding box center [1311, 342] width 88 height 23
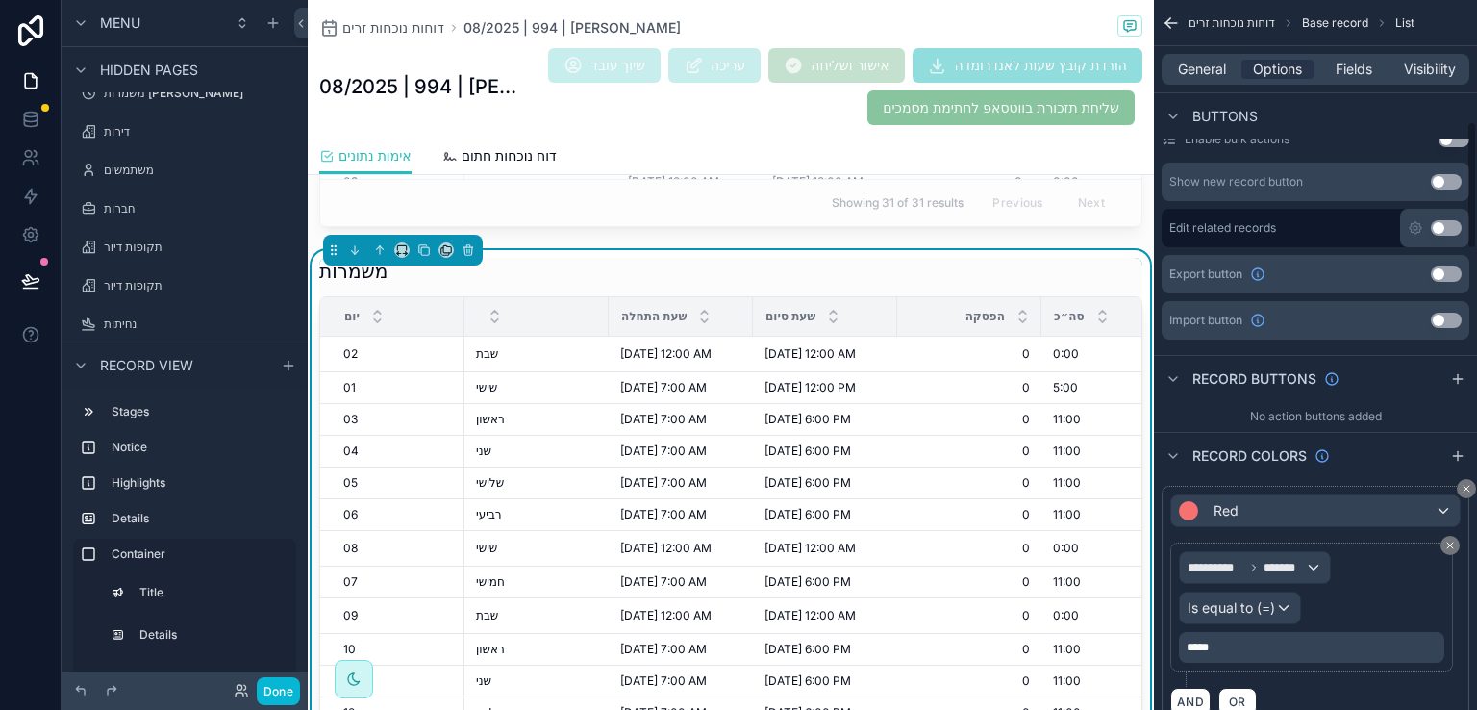
click at [1223, 649] on p "*****" at bounding box center [1314, 647] width 254 height 15
click at [1222, 649] on p "*****" at bounding box center [1314, 647] width 254 height 15
click at [1223, 649] on p "*****" at bounding box center [1314, 647] width 254 height 15
drag, startPoint x: 1221, startPoint y: 649, endPoint x: 1174, endPoint y: 643, distance: 47.5
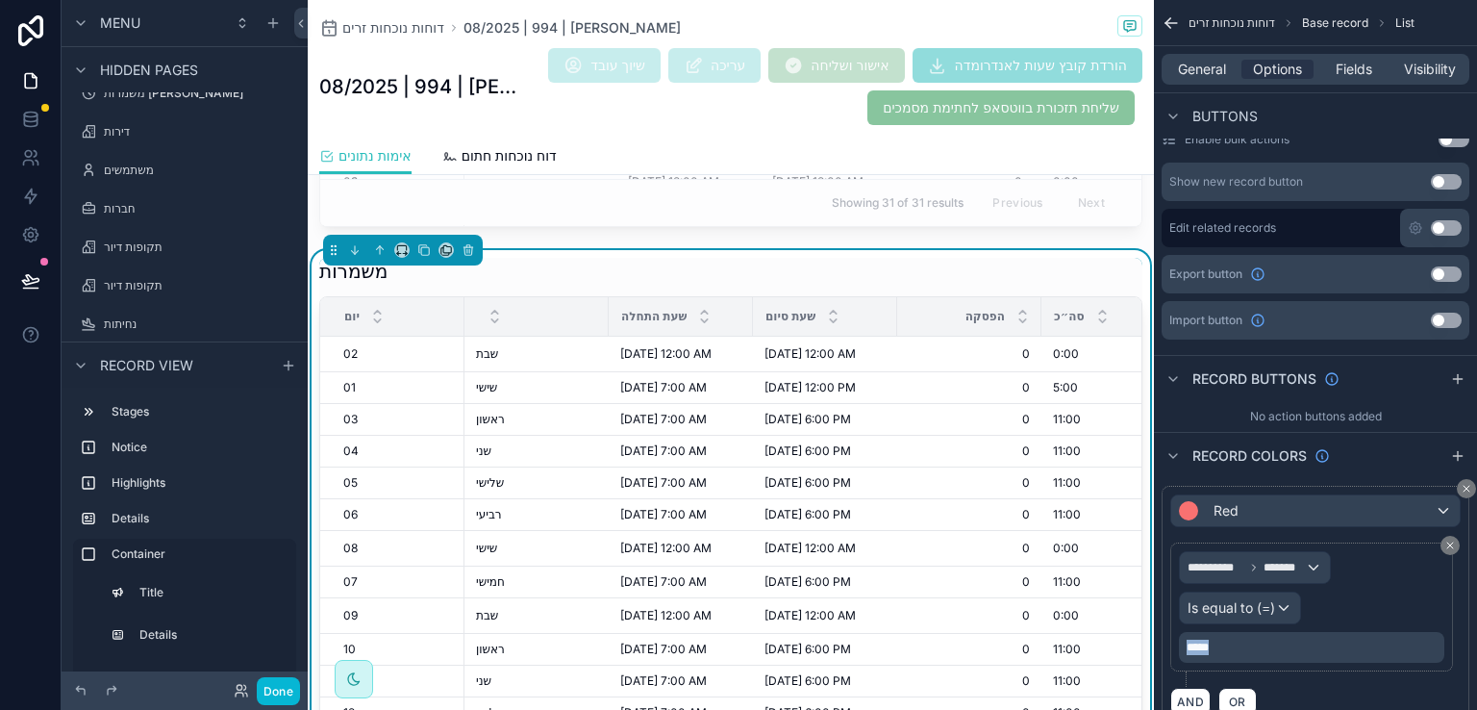
click at [1174, 643] on div "**********" at bounding box center [1311, 606] width 283 height 129
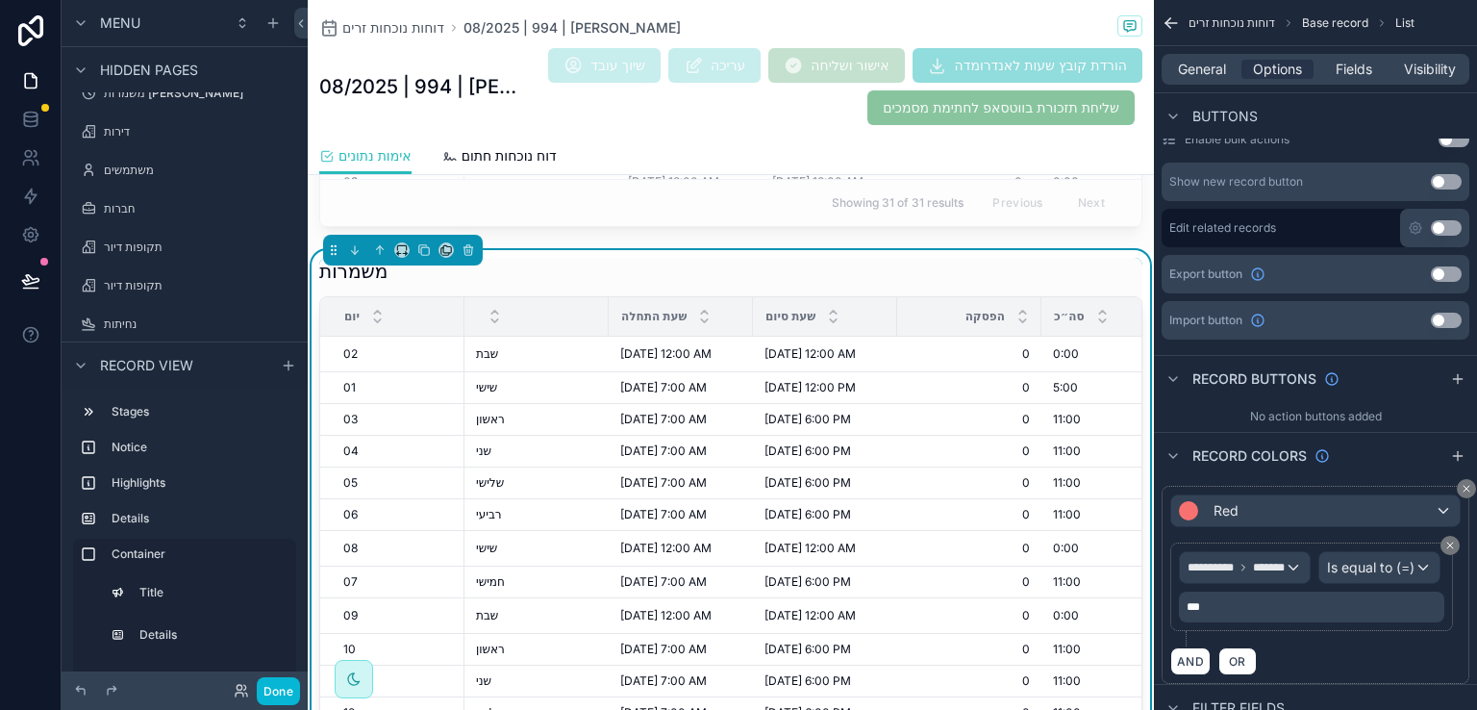
click at [1326, 675] on div "AND OR" at bounding box center [1315, 660] width 290 height 29
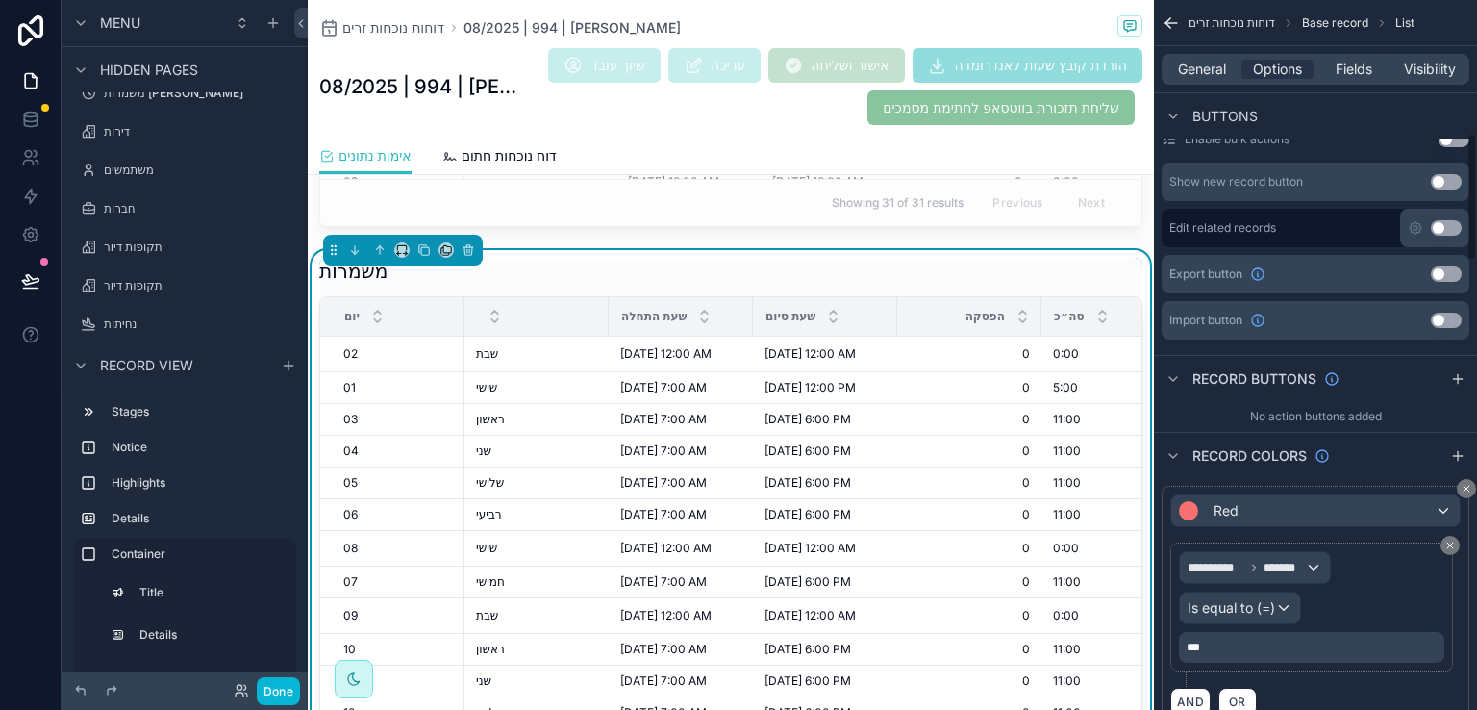
scroll to position [769, 0]
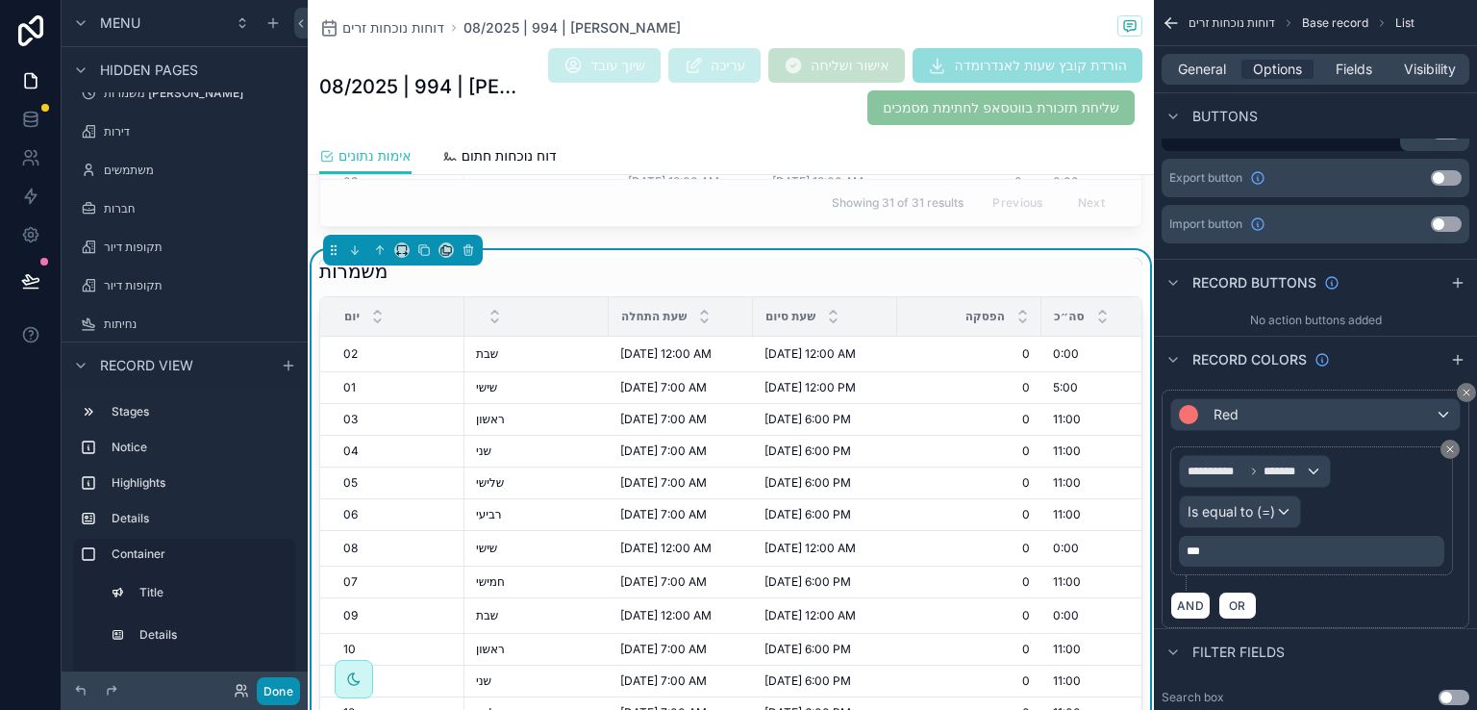
click at [281, 691] on button "Done" at bounding box center [278, 691] width 43 height 28
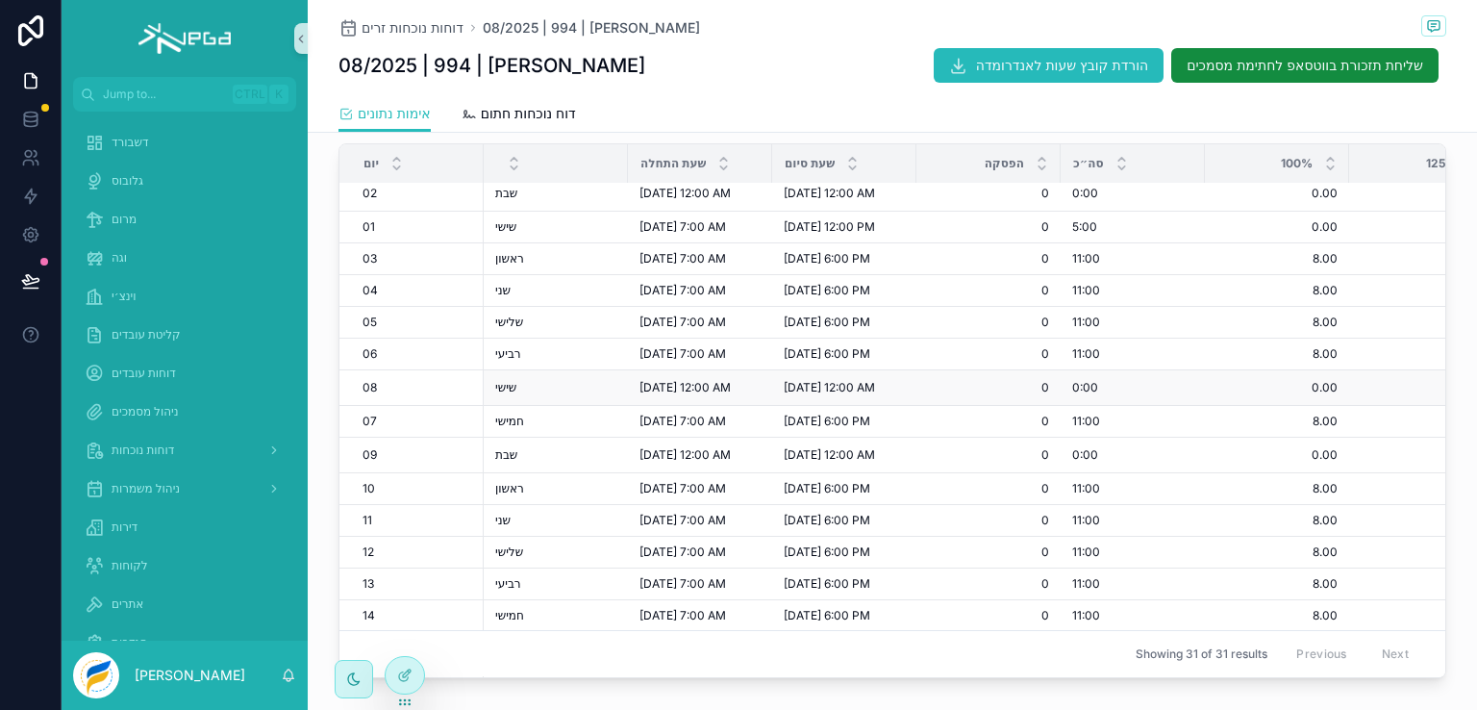
scroll to position [0, 0]
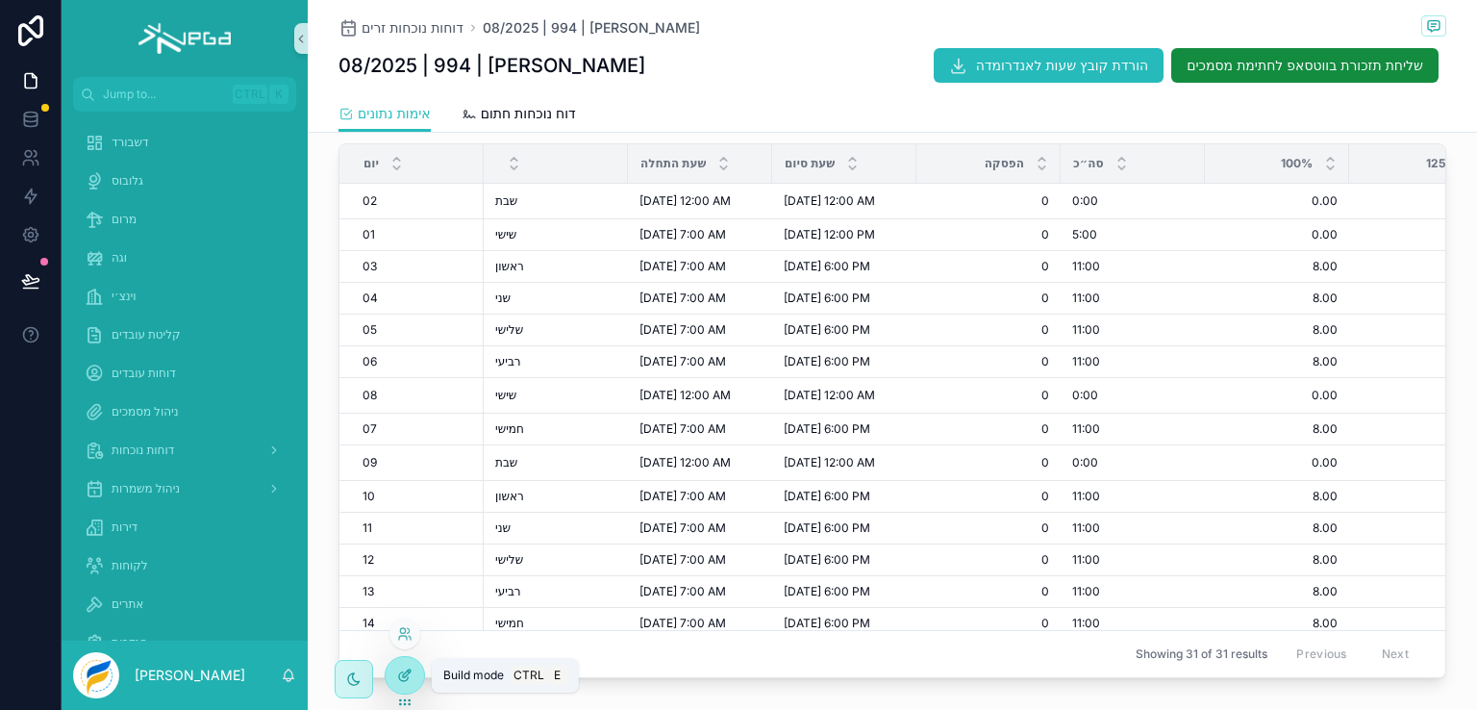
click at [404, 675] on icon at bounding box center [404, 674] width 15 height 15
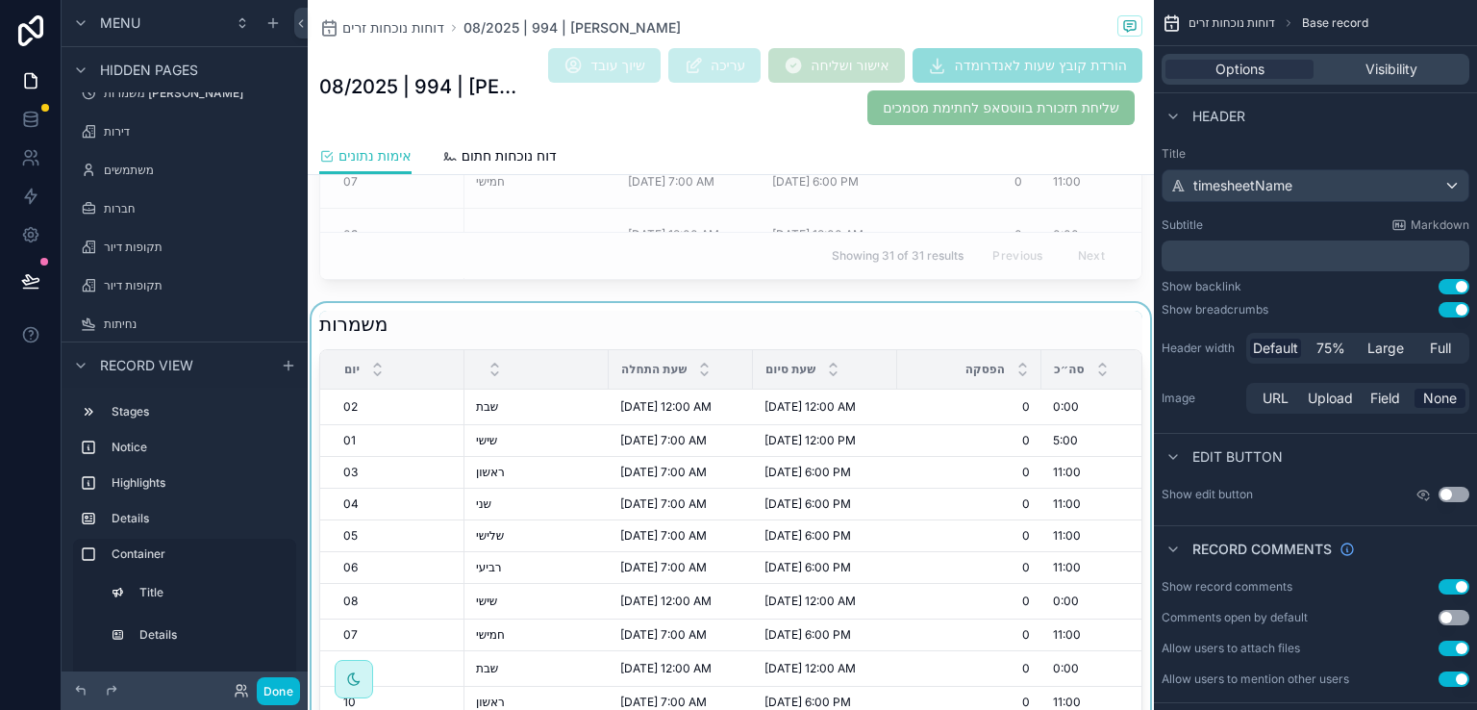
scroll to position [1971, 0]
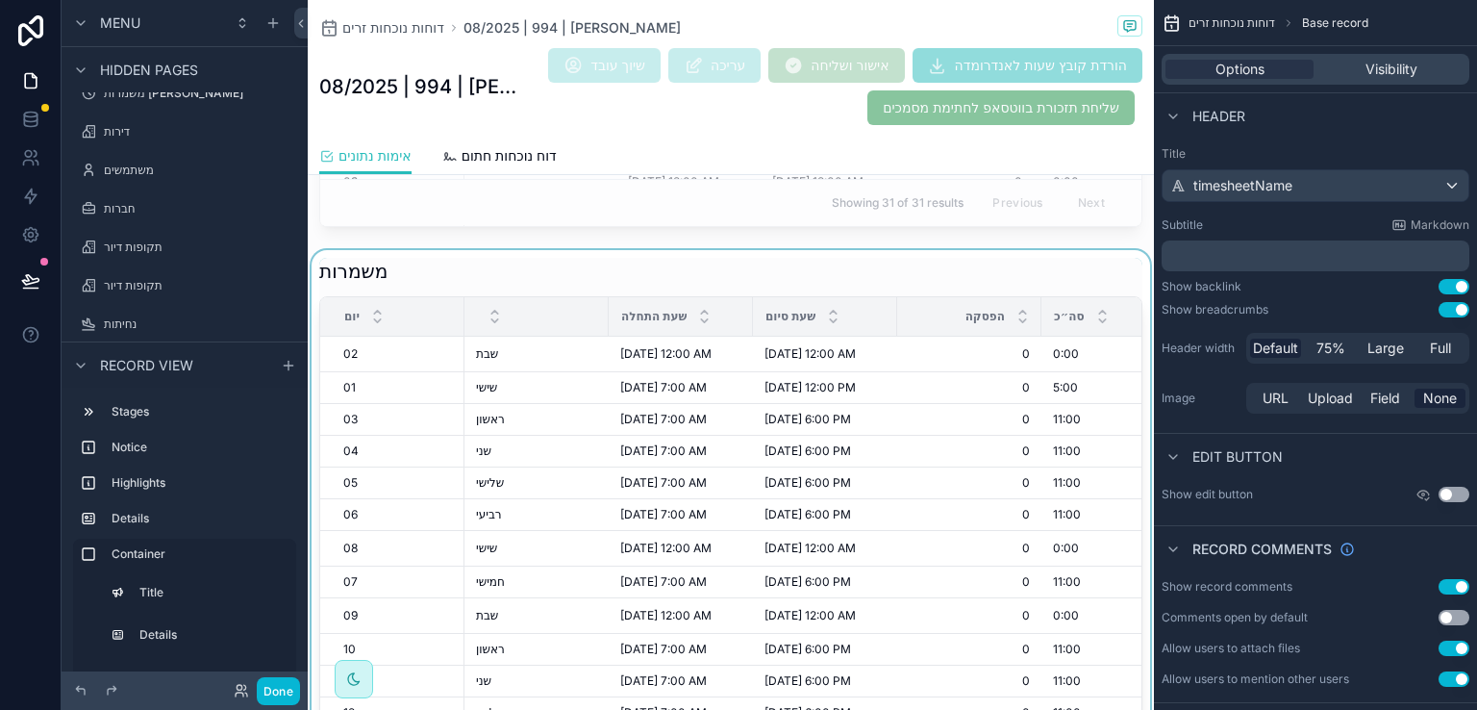
click at [1058, 268] on div "scrollable content" at bounding box center [731, 544] width 846 height 589
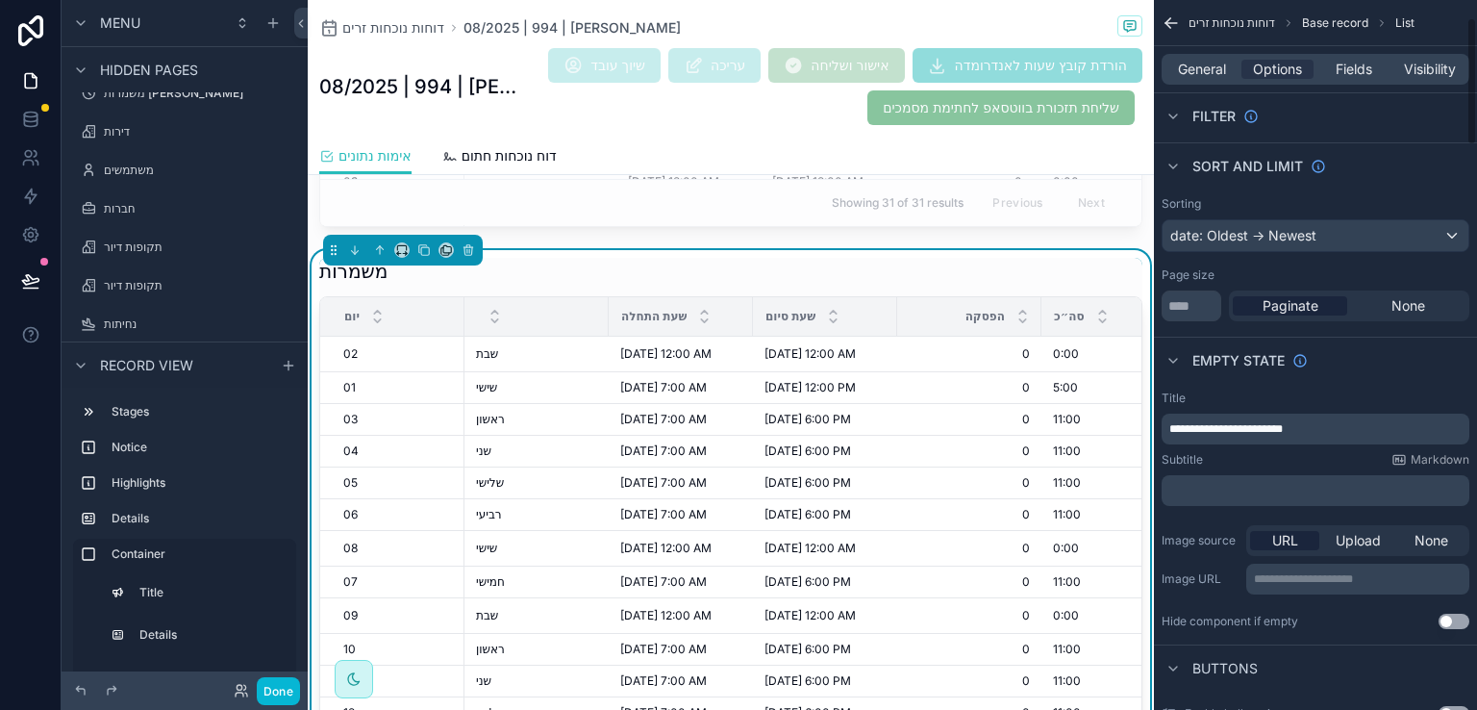
scroll to position [96, 0]
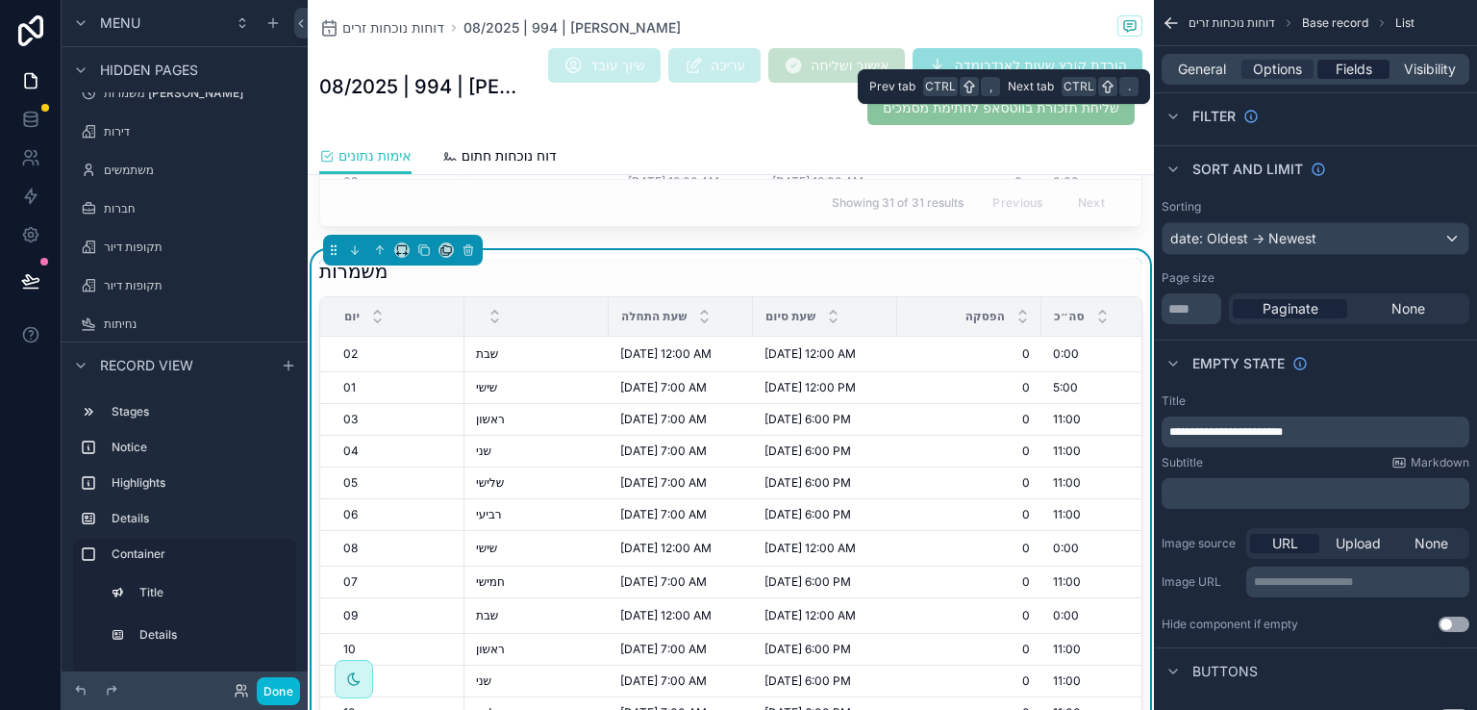
click at [1349, 72] on span "Fields" at bounding box center [1354, 69] width 37 height 19
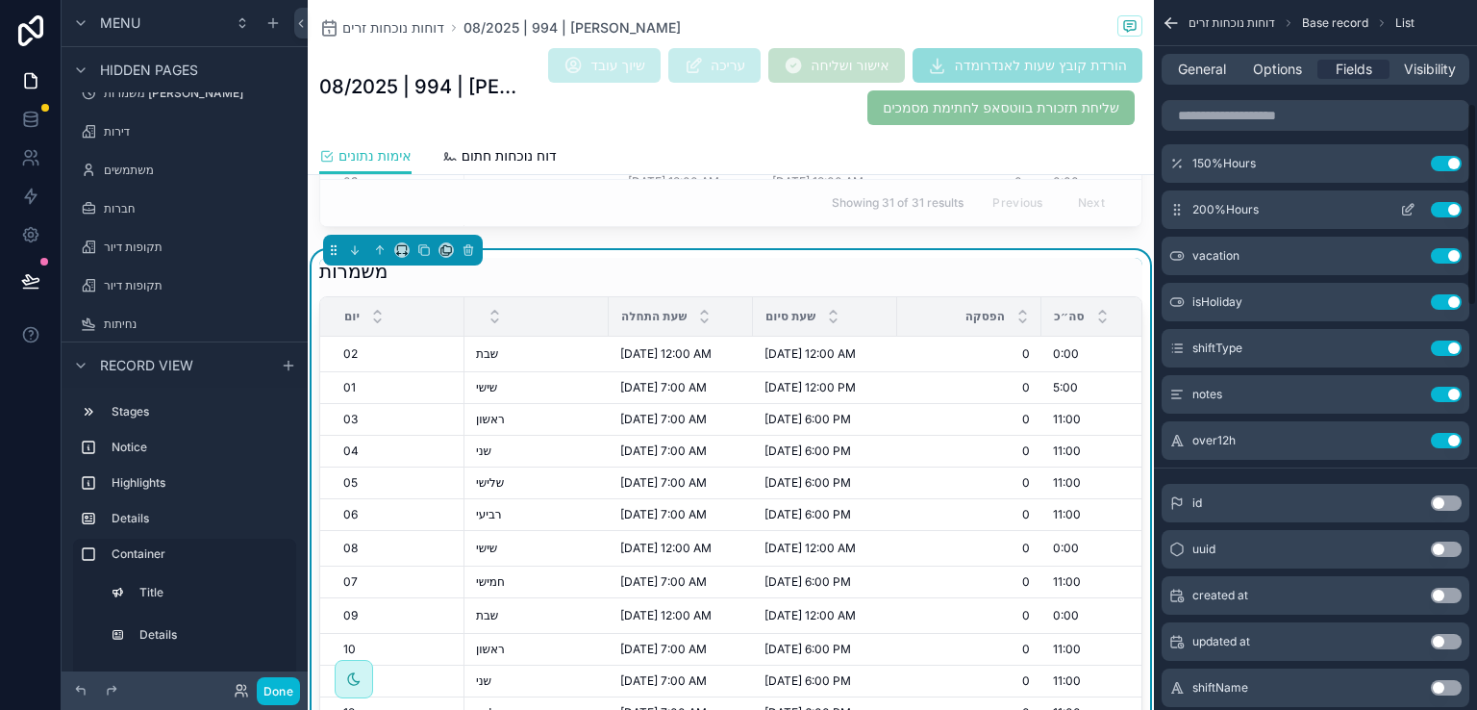
scroll to position [385, 0]
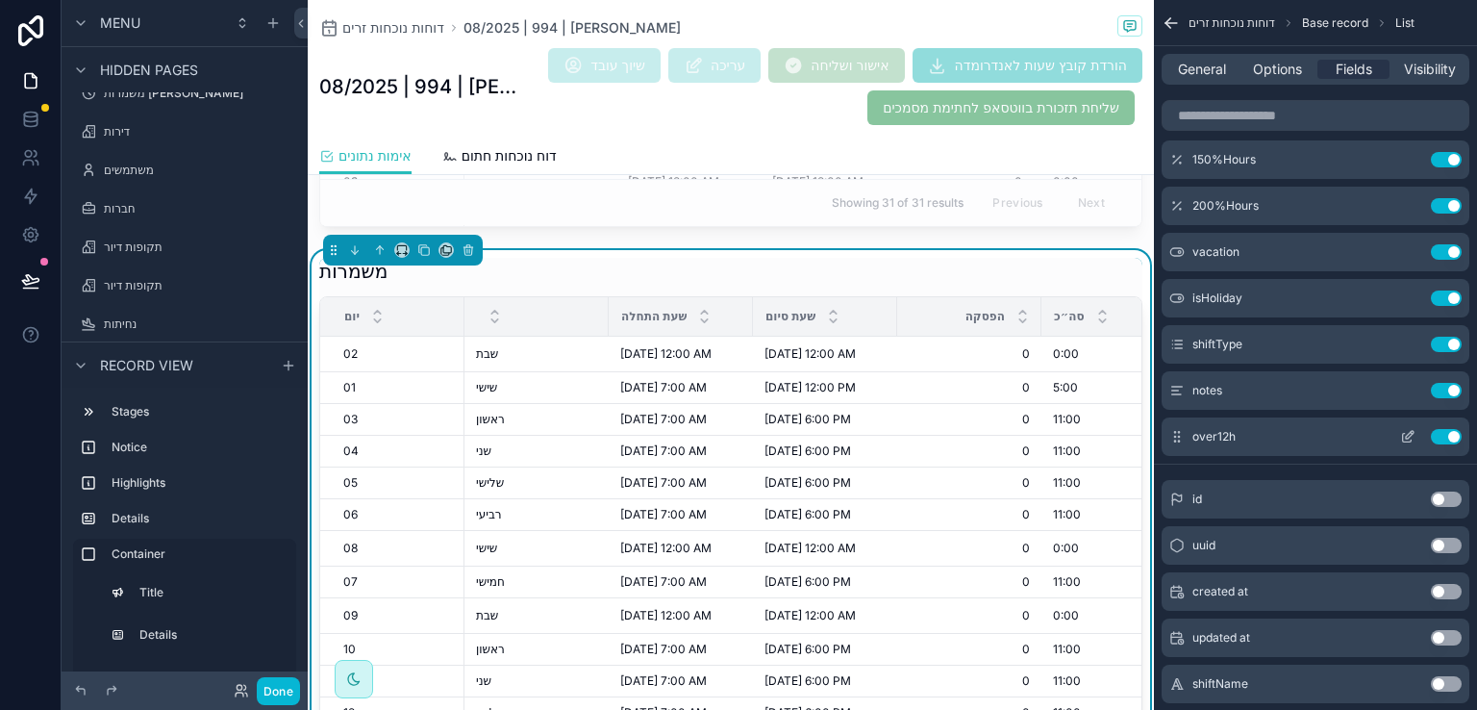
click at [1441, 436] on button "Use setting" at bounding box center [1446, 436] width 31 height 15
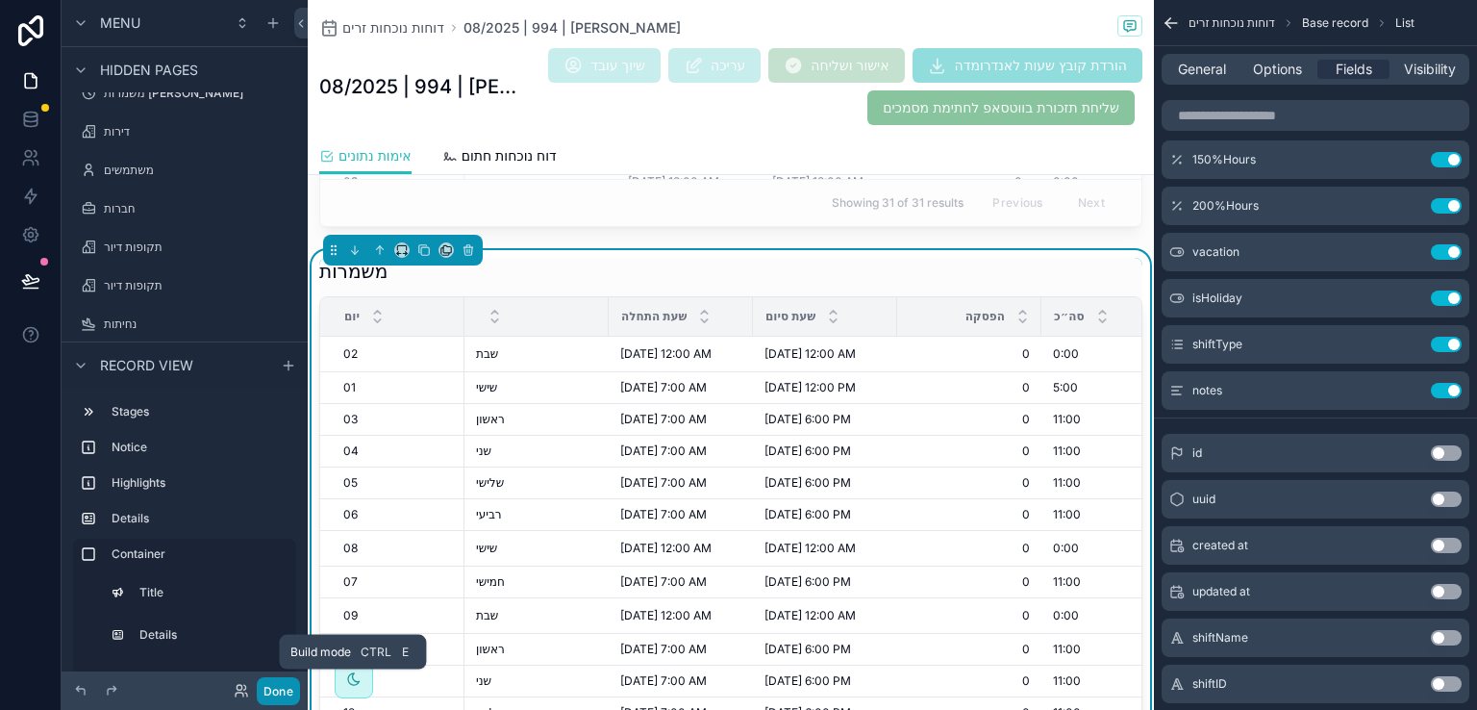
click at [289, 687] on button "Done" at bounding box center [278, 691] width 43 height 28
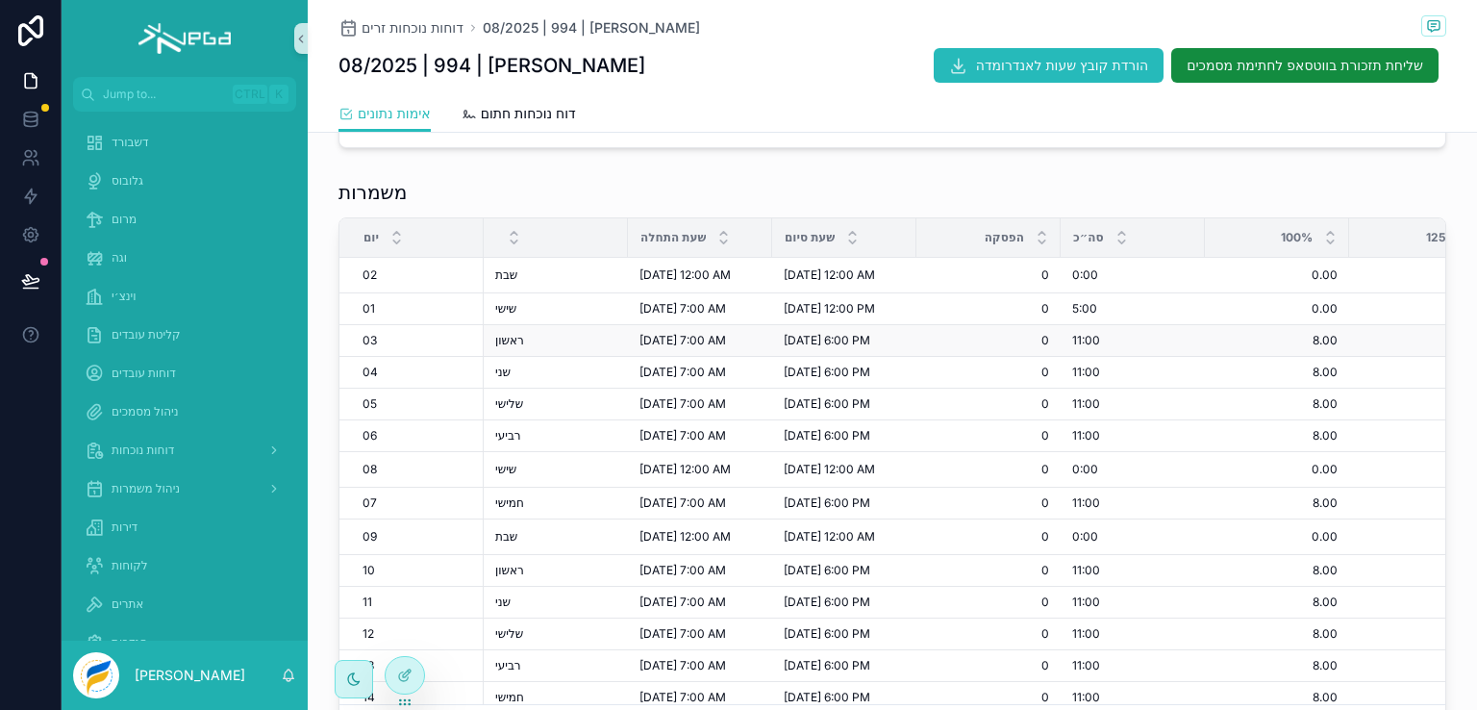
scroll to position [432, 0]
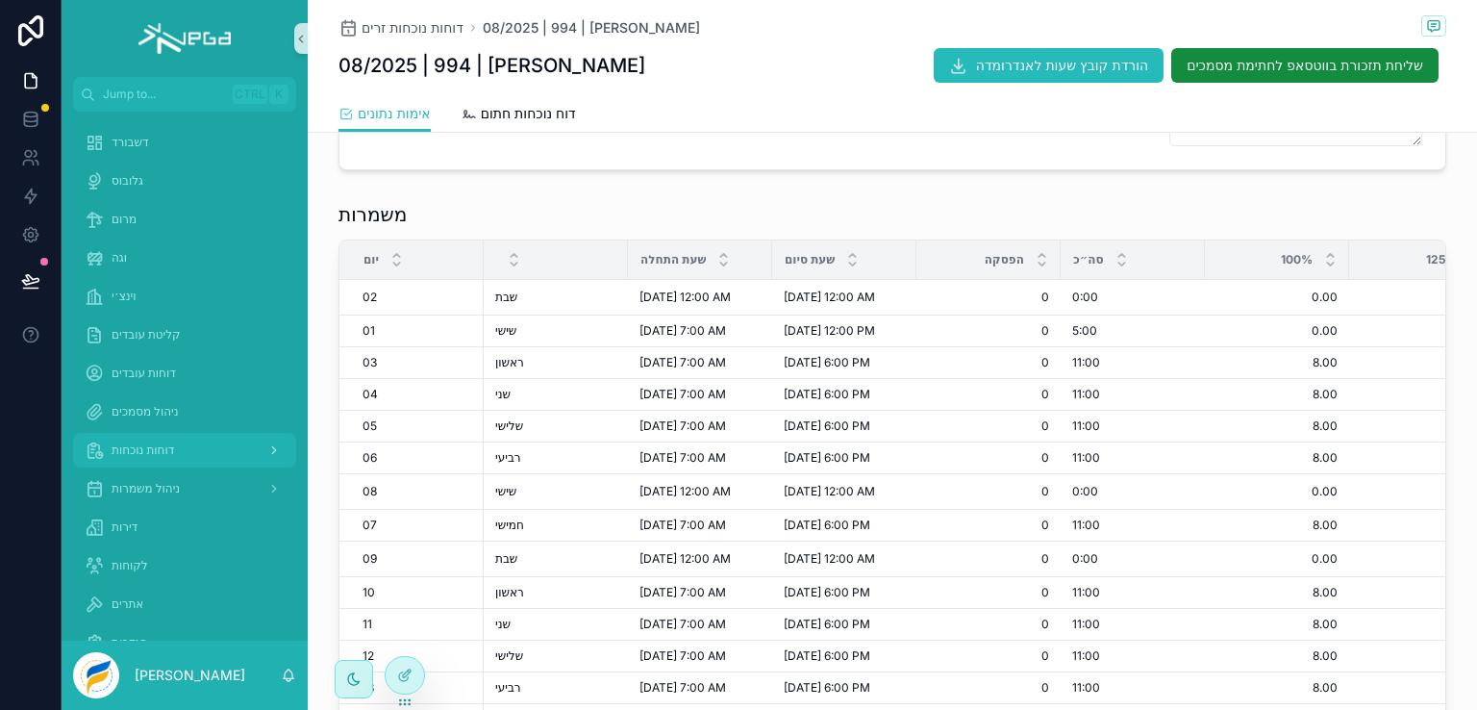
click at [148, 446] on span "דוחות נוכחות" at bounding box center [143, 449] width 63 height 15
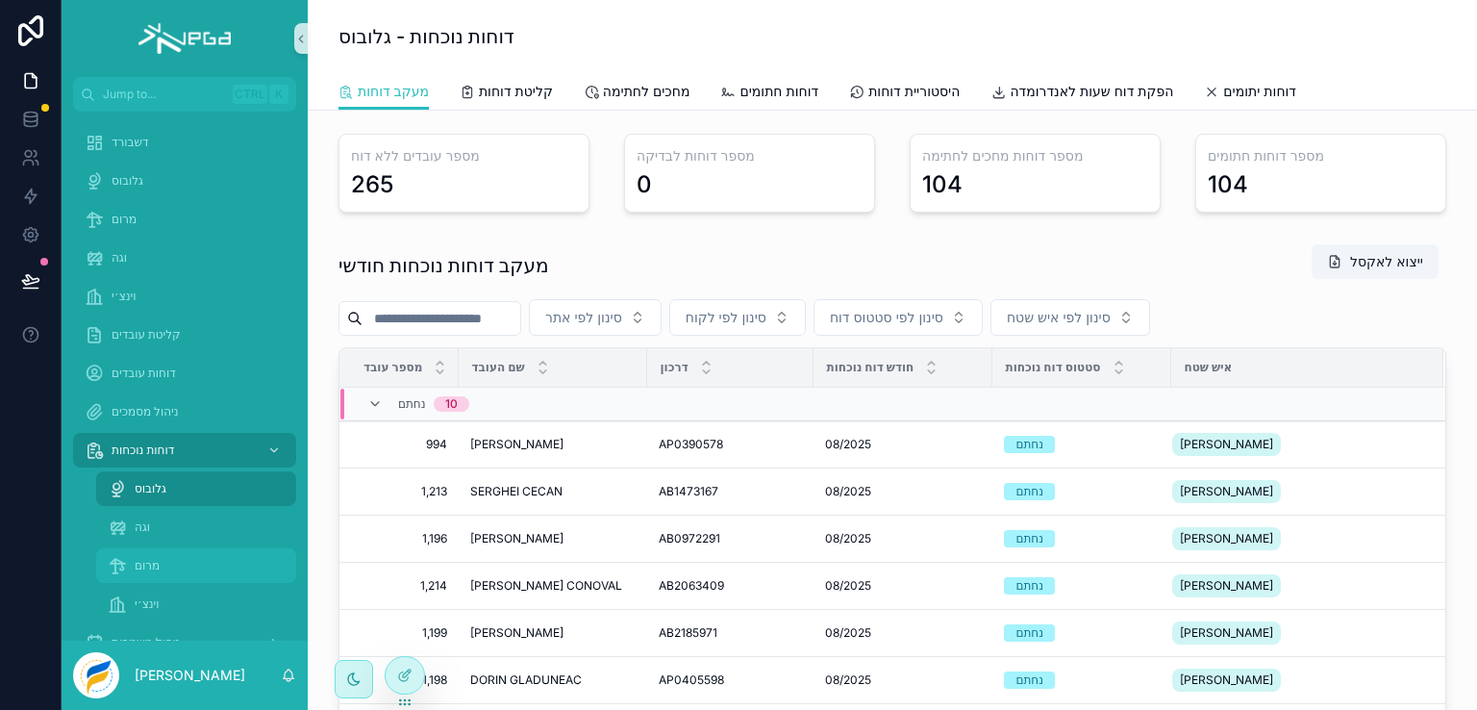
click at [153, 567] on span "מרום" at bounding box center [147, 565] width 25 height 15
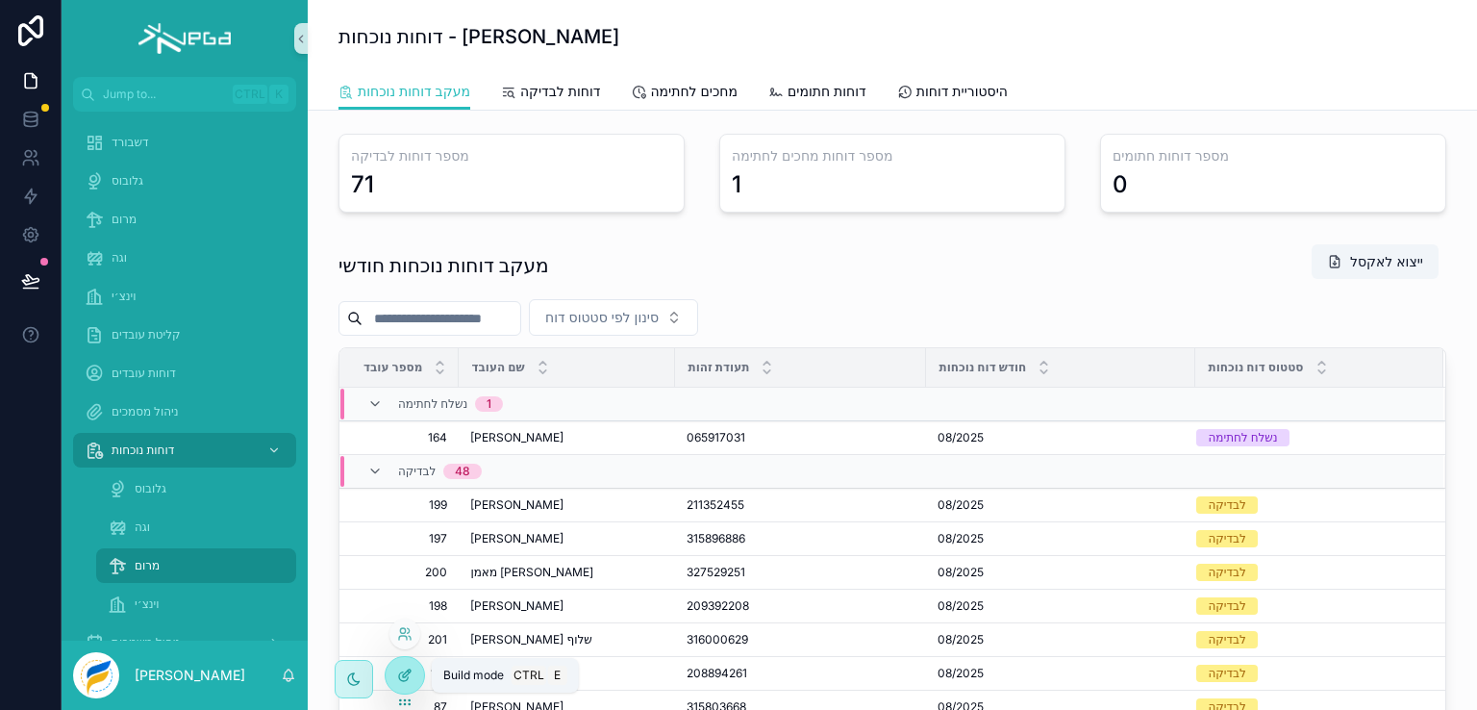
click at [400, 672] on icon at bounding box center [404, 674] width 15 height 15
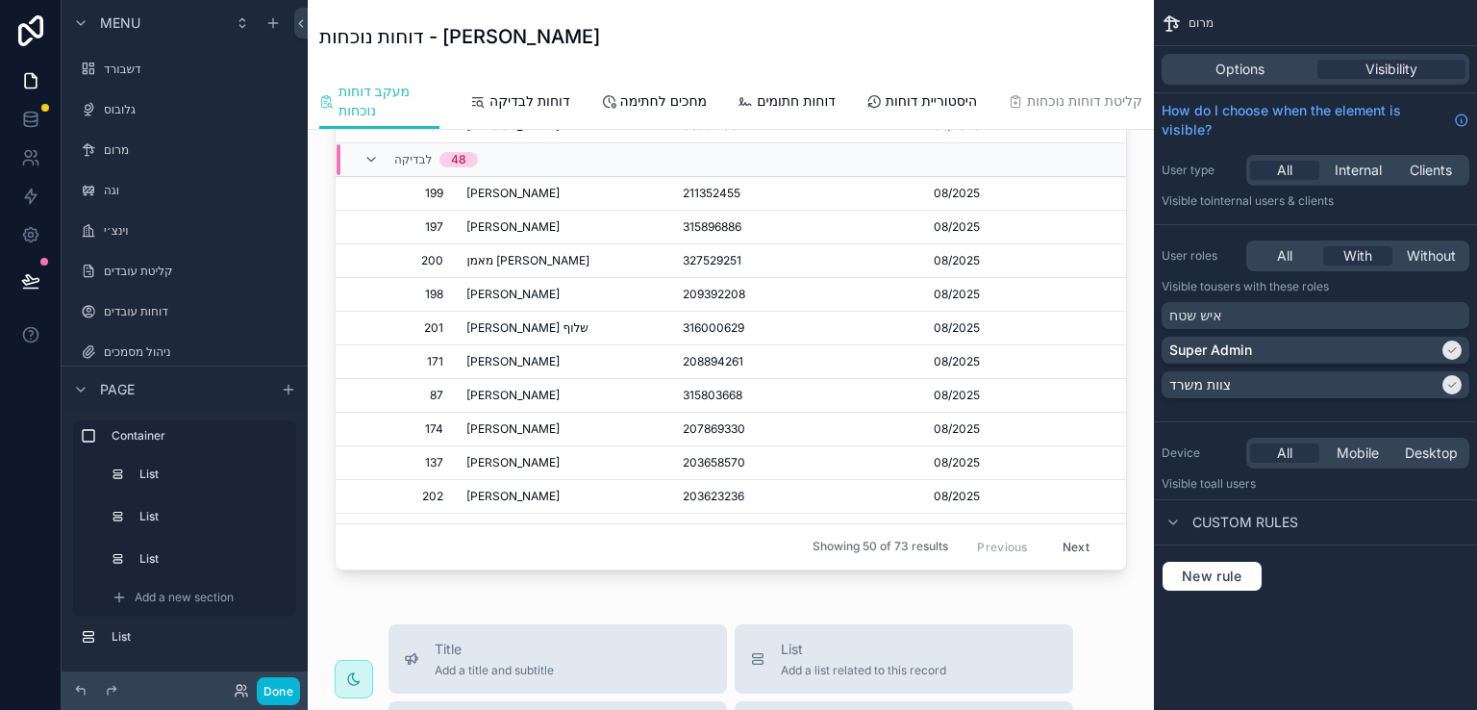
scroll to position [96, 0]
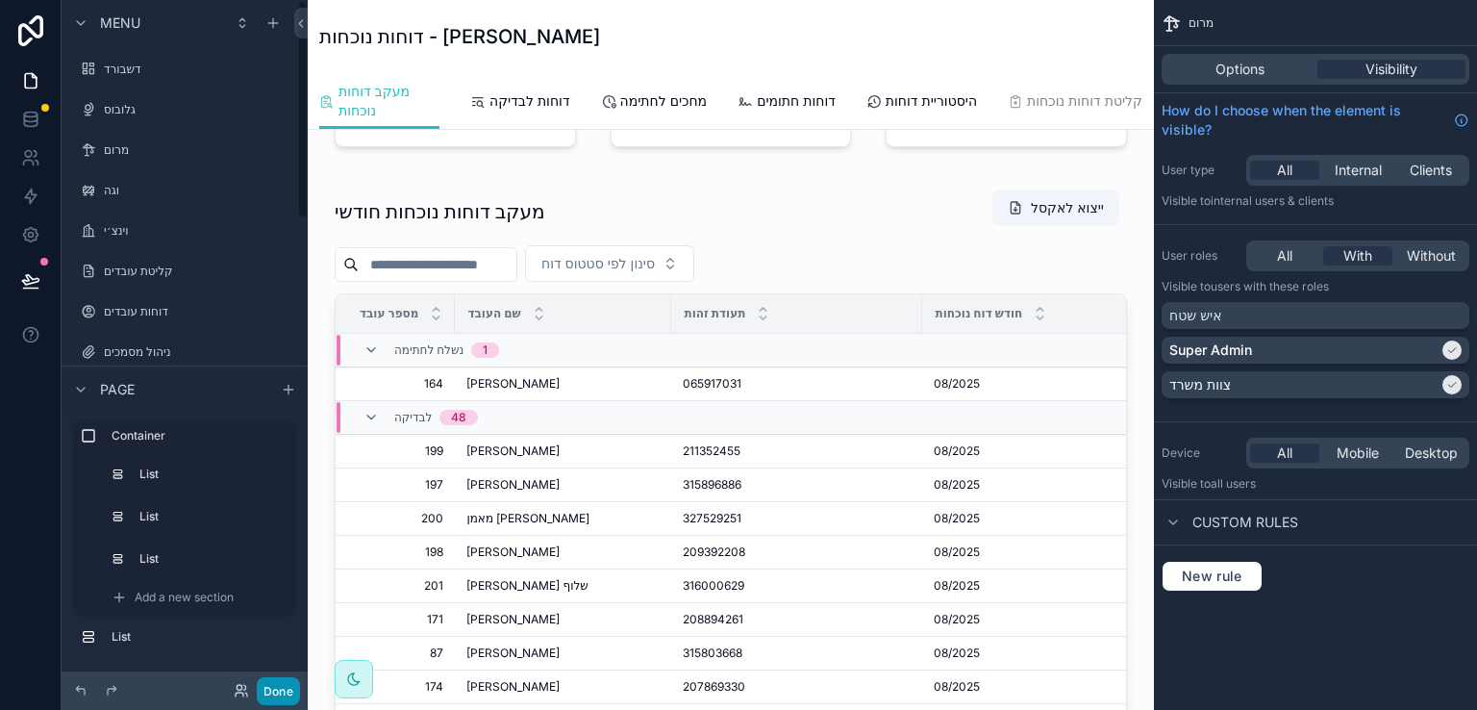
click at [270, 686] on button "Done" at bounding box center [278, 691] width 43 height 28
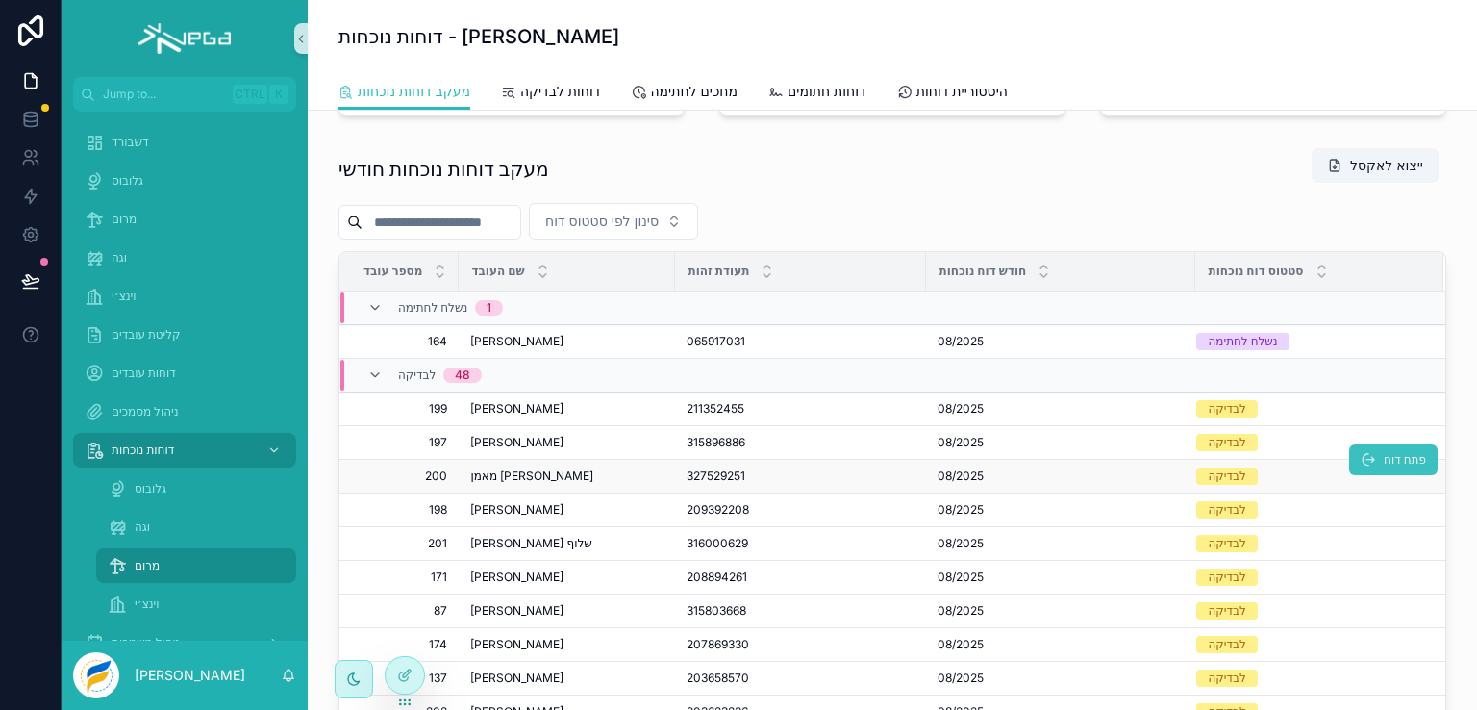
click at [1384, 459] on span "פתח דוח" at bounding box center [1405, 459] width 42 height 15
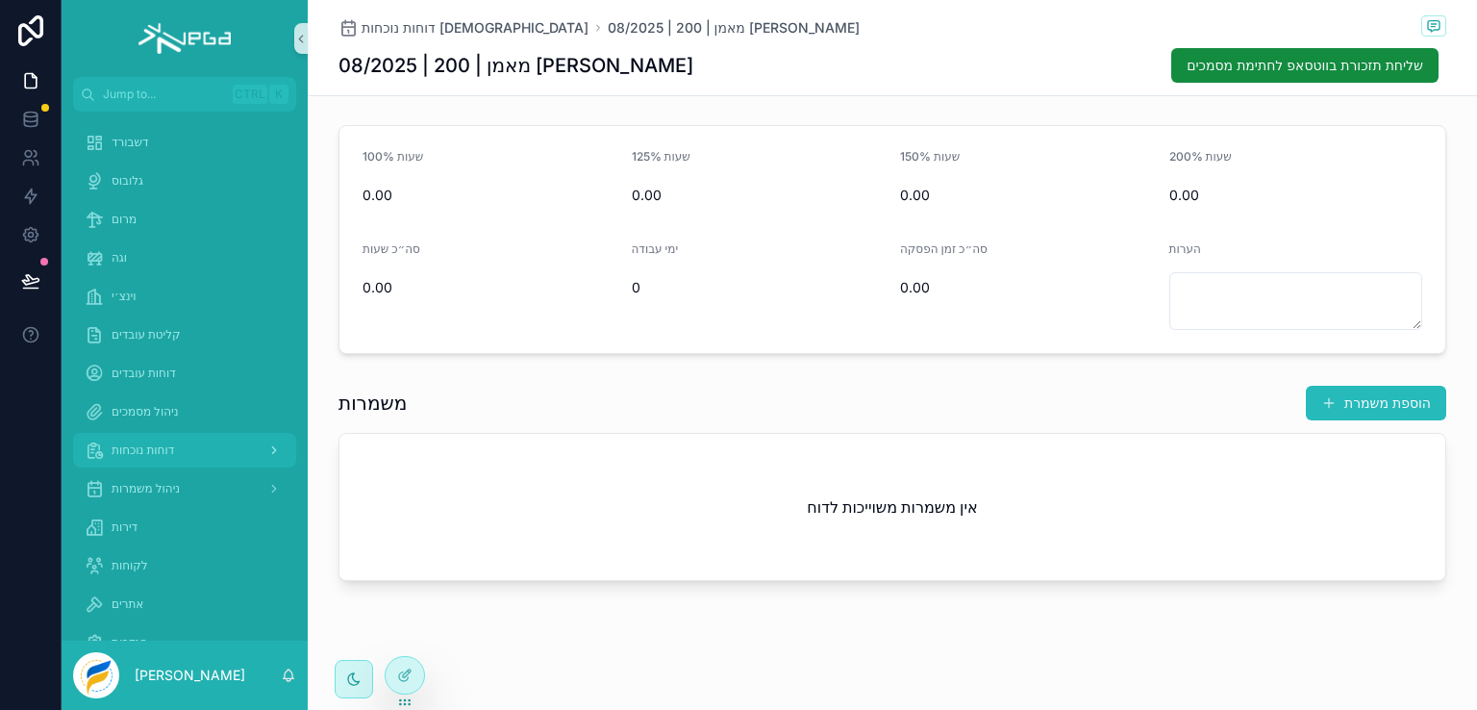
click at [157, 444] on span "דוחות נוכחות" at bounding box center [143, 449] width 63 height 15
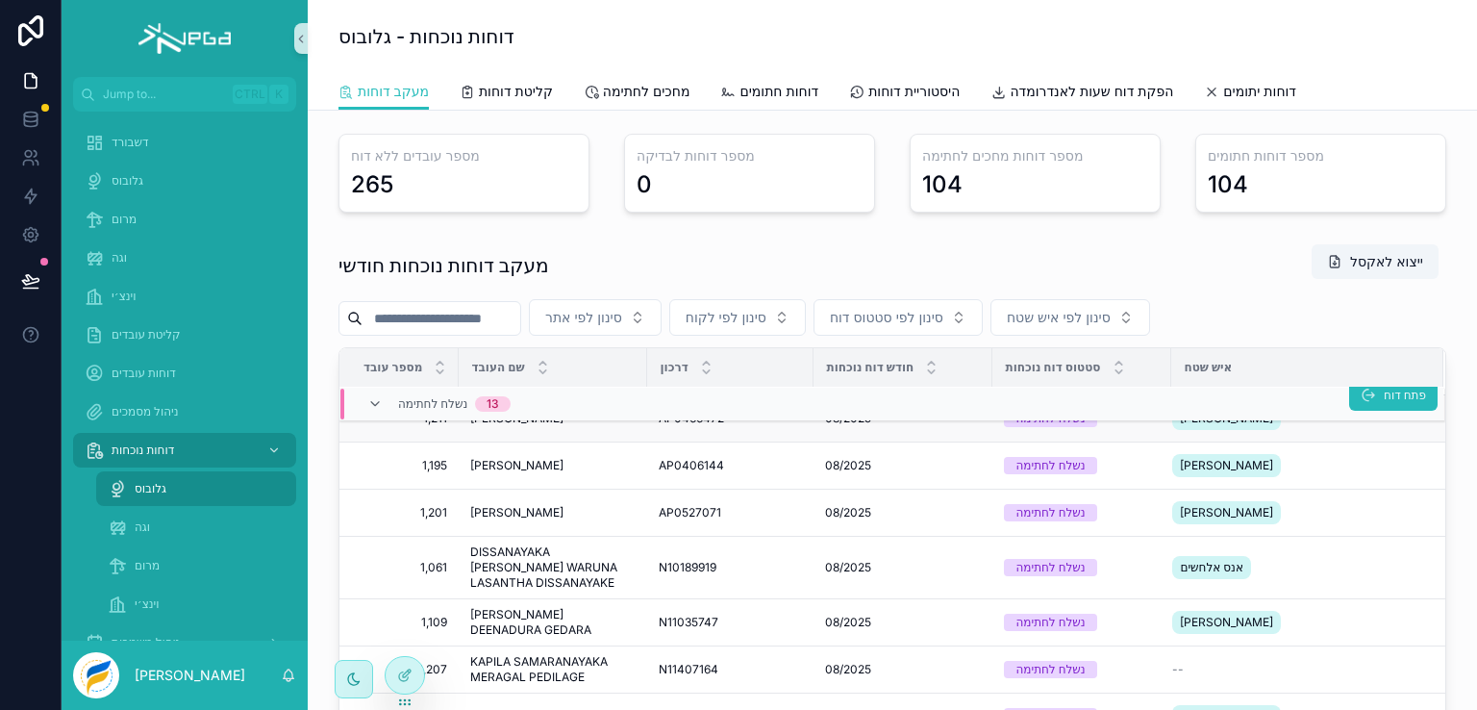
scroll to position [700, 0]
click at [1354, 531] on button "פתח דוח" at bounding box center [1393, 535] width 88 height 31
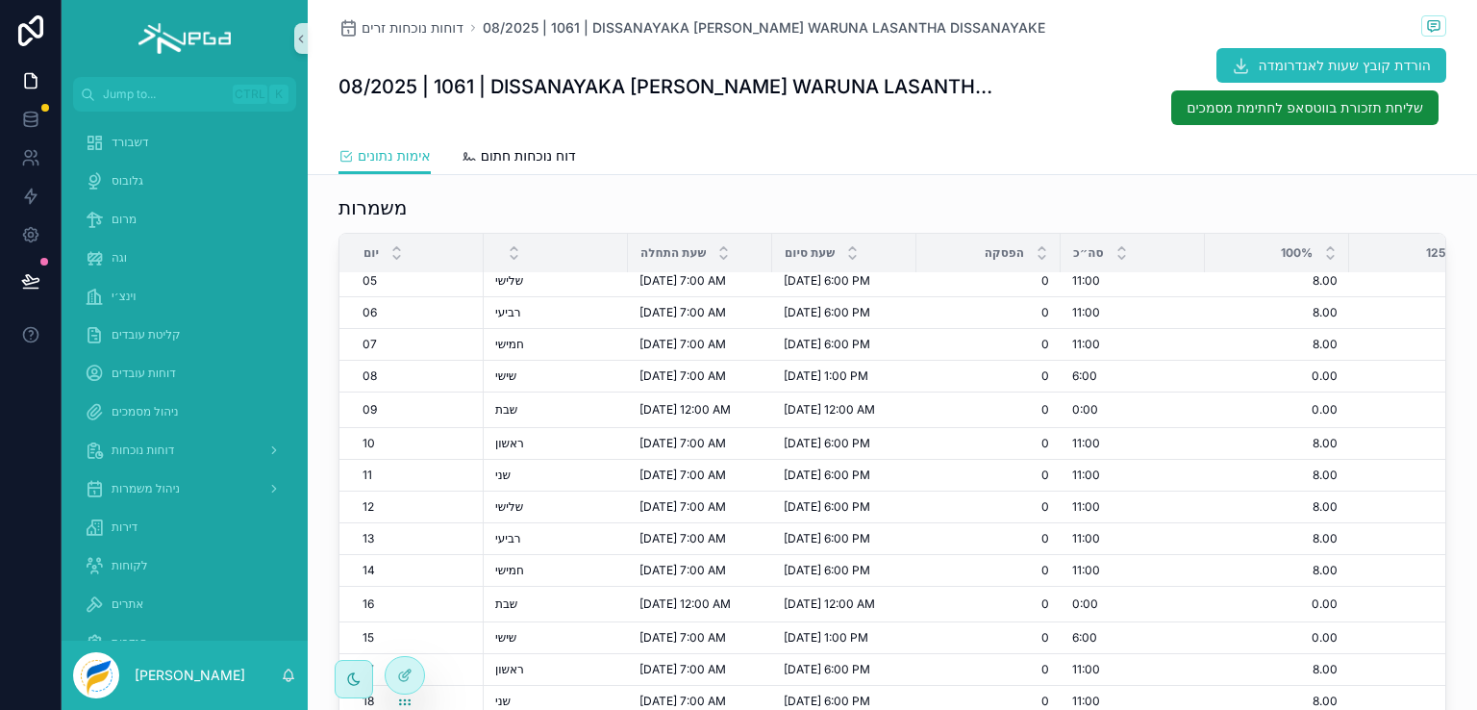
scroll to position [108, 0]
click at [390, 24] on span "דוחות נוכחות זרים" at bounding box center [413, 27] width 102 height 19
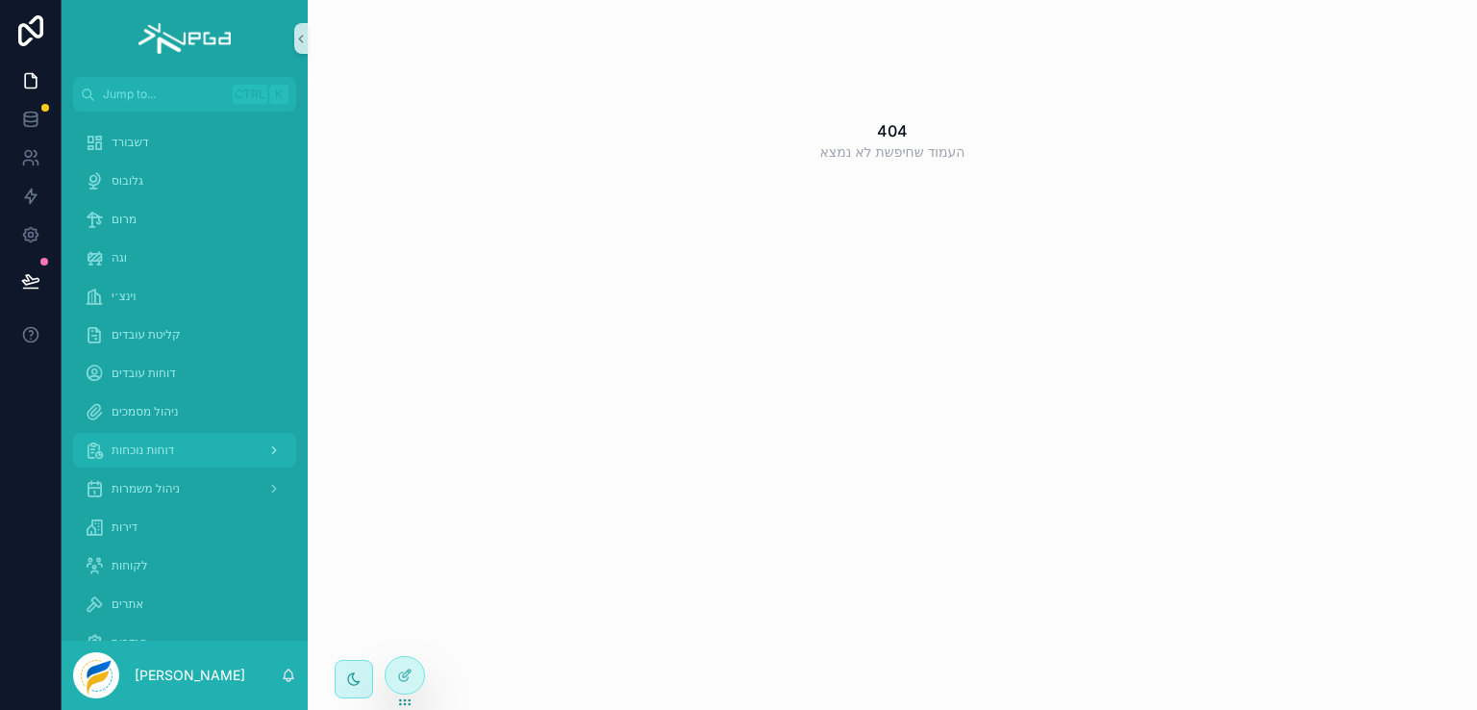
click at [152, 449] on span "דוחות נוכחות" at bounding box center [143, 449] width 63 height 15
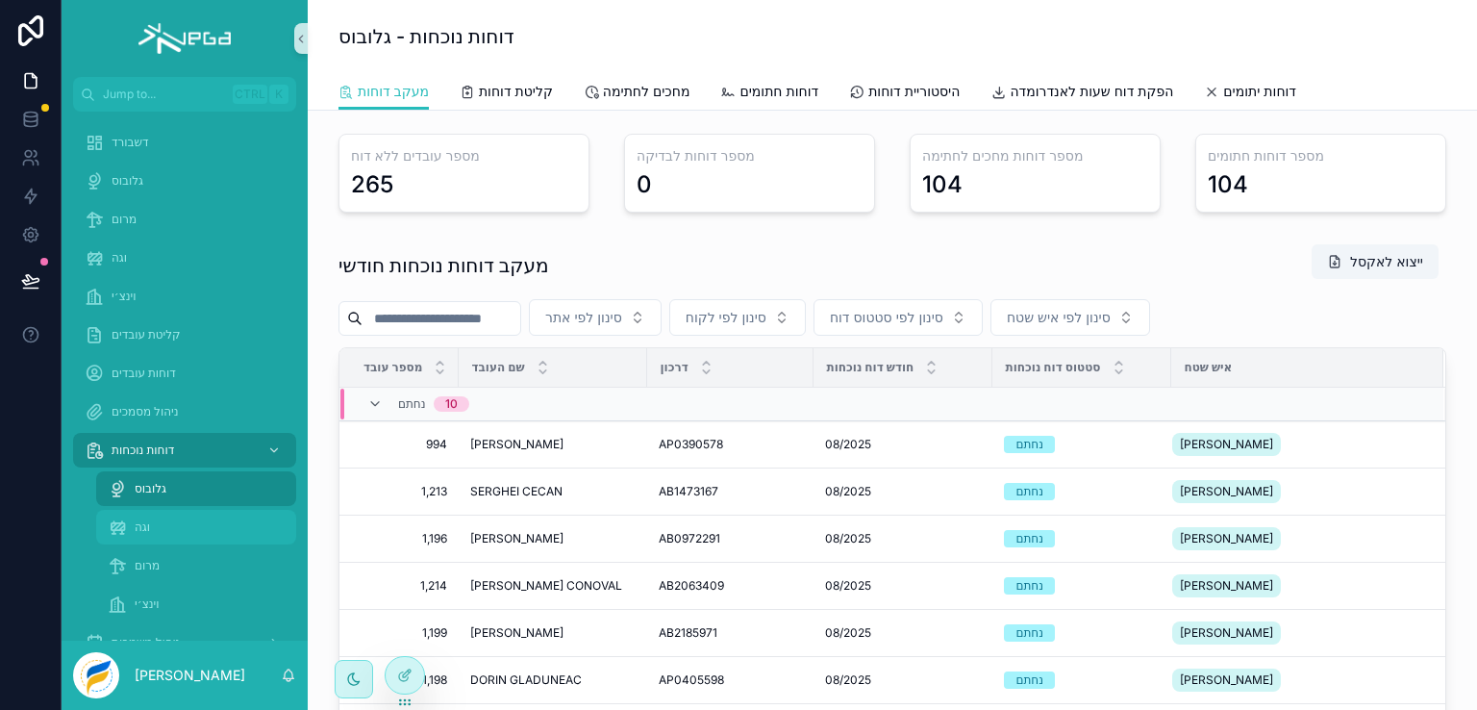
click at [140, 524] on span "וגה" at bounding box center [142, 526] width 15 height 15
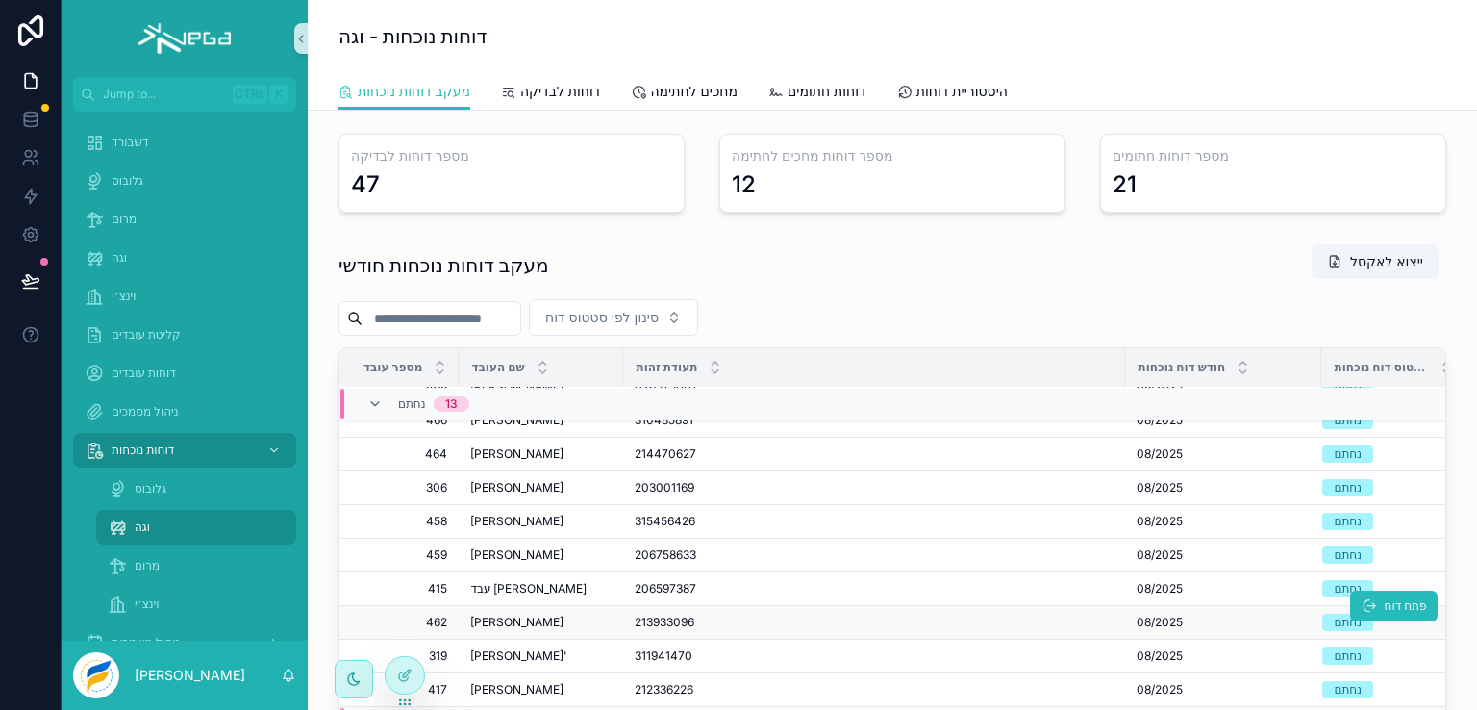
scroll to position [289, 0]
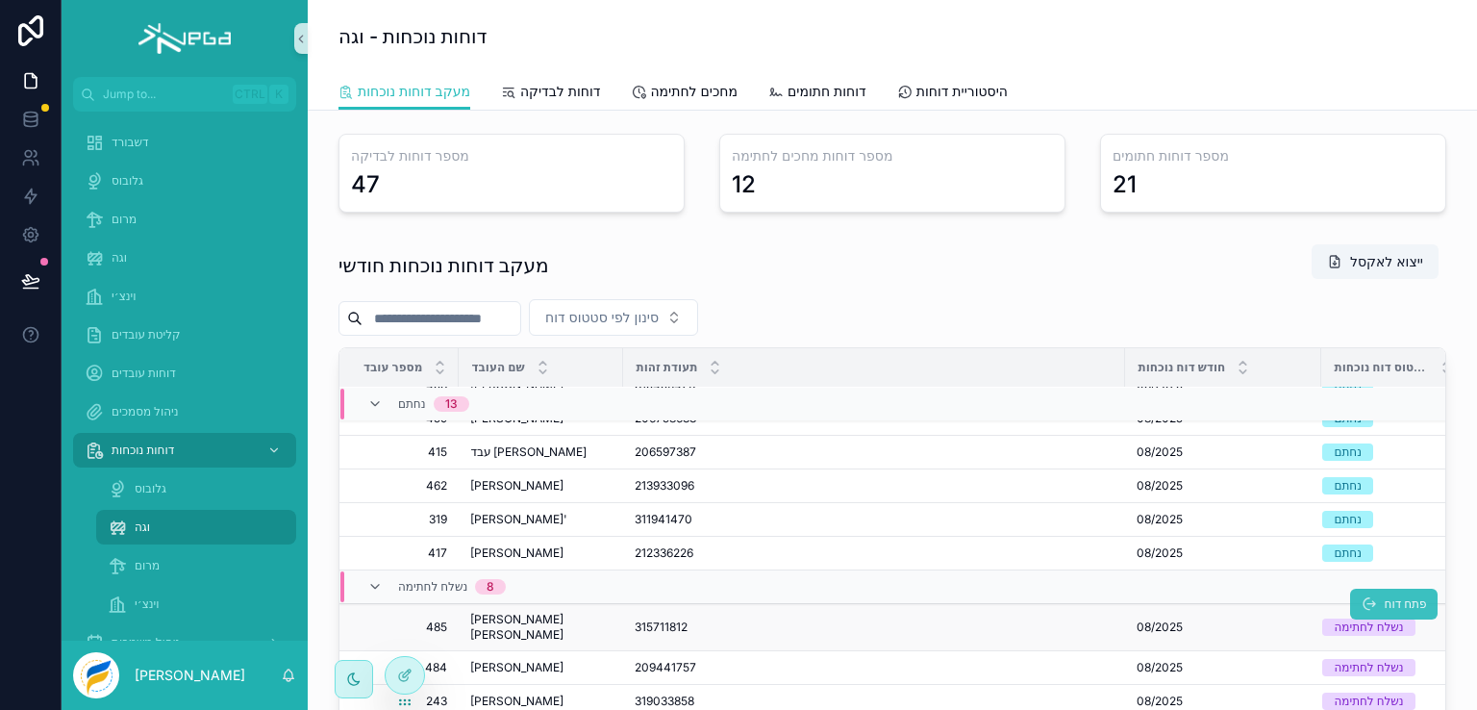
click at [1361, 602] on icon "scrollable content" at bounding box center [1368, 603] width 15 height 15
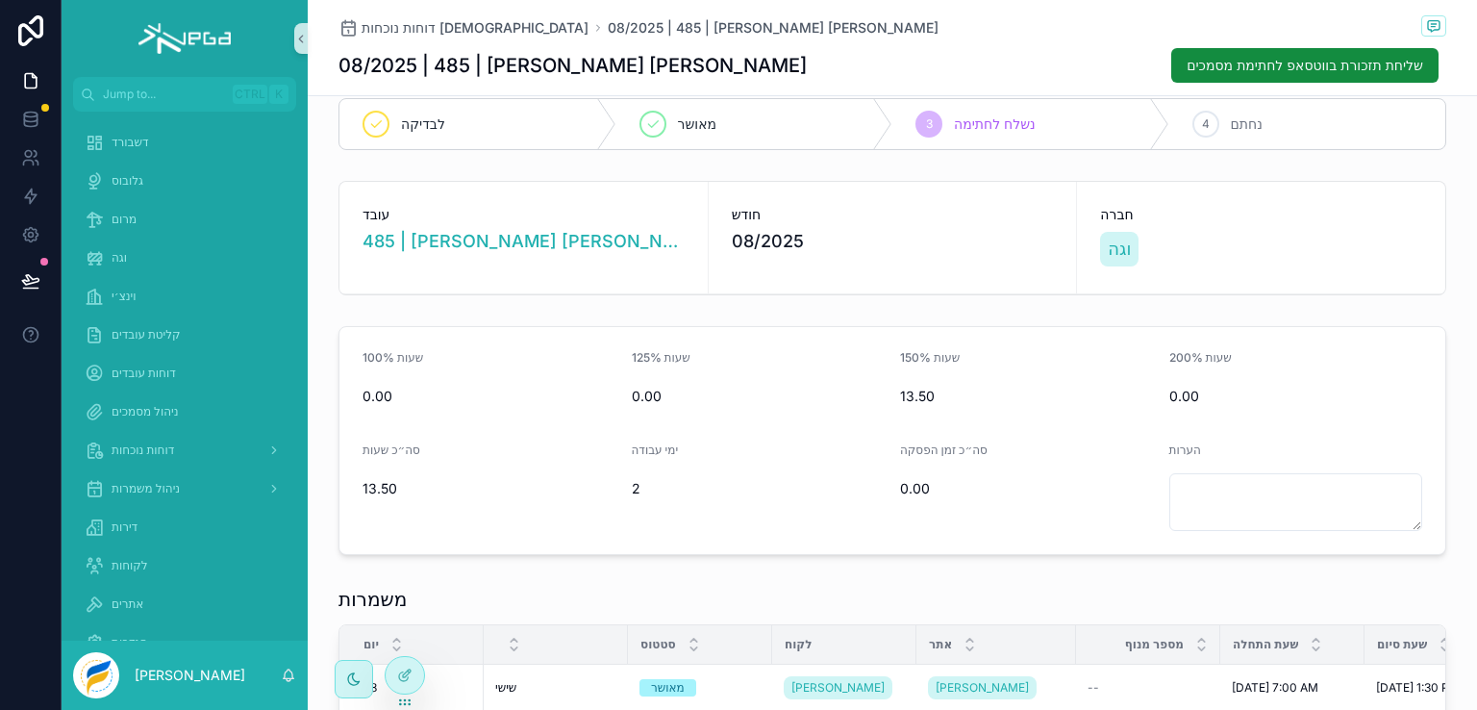
scroll to position [306, 0]
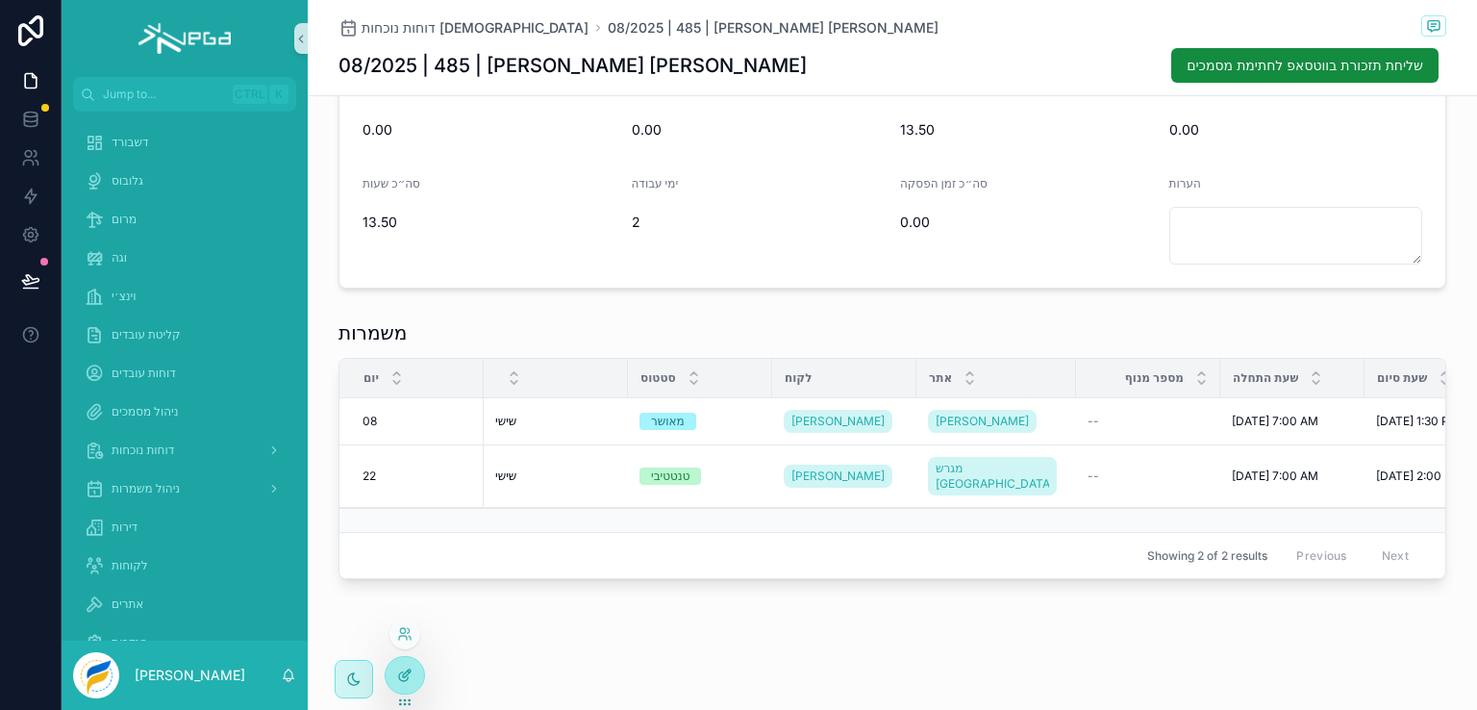
click at [400, 674] on icon at bounding box center [404, 674] width 15 height 15
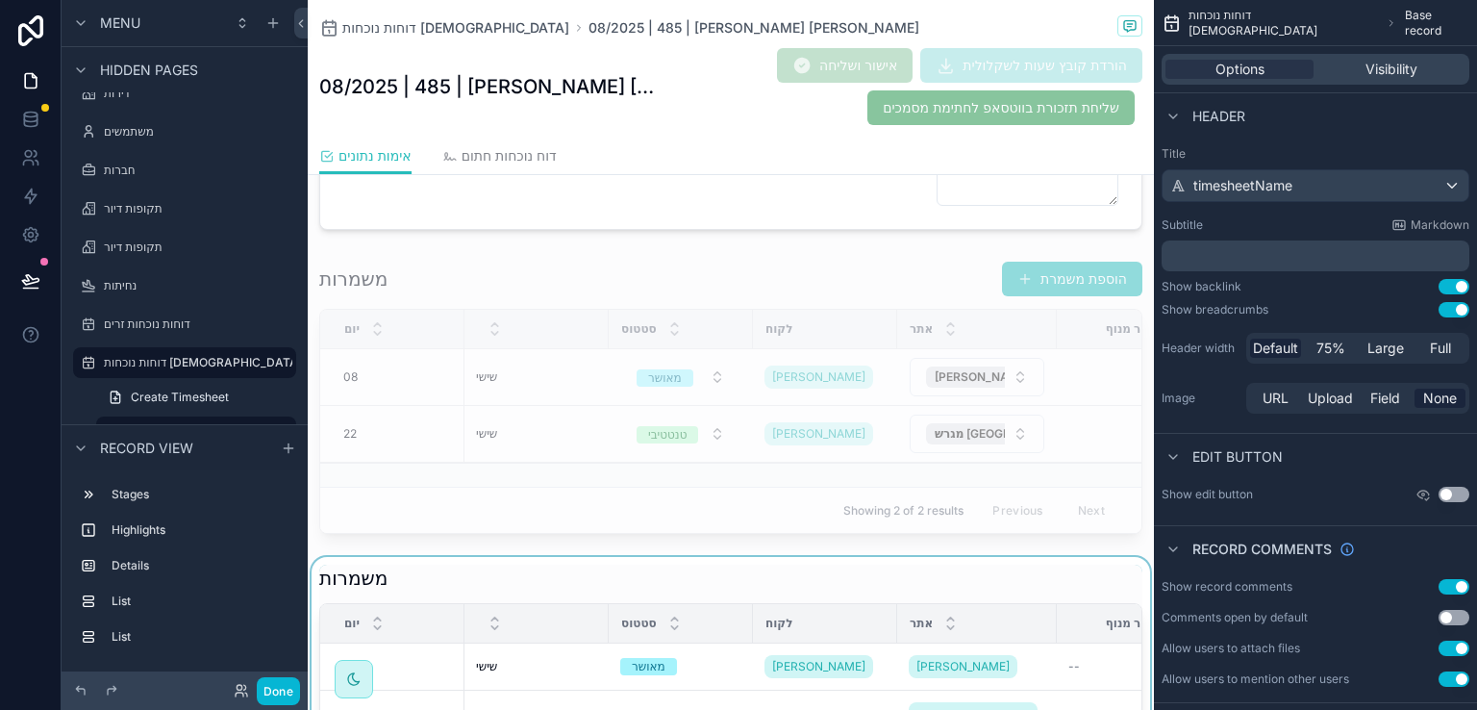
scroll to position [402, 0]
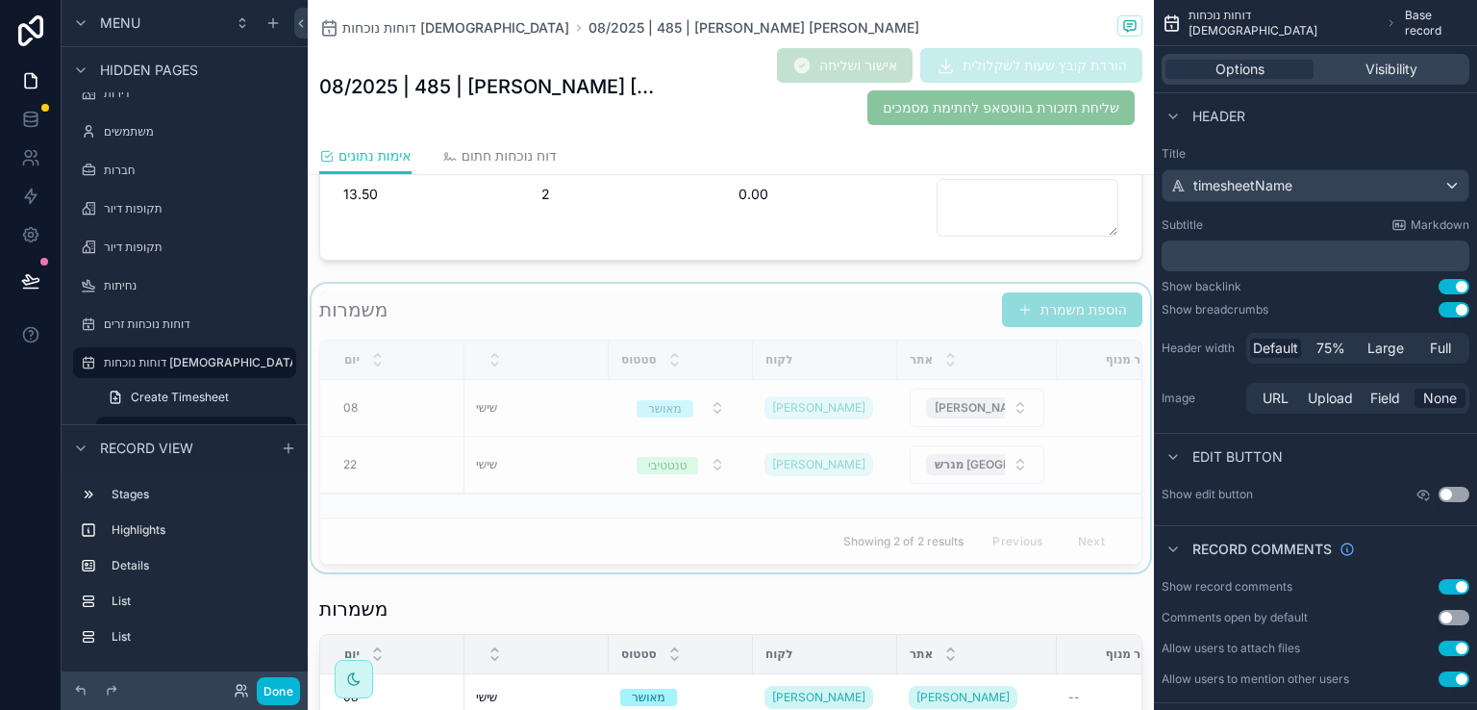
click at [912, 298] on div "scrollable content" at bounding box center [731, 428] width 846 height 289
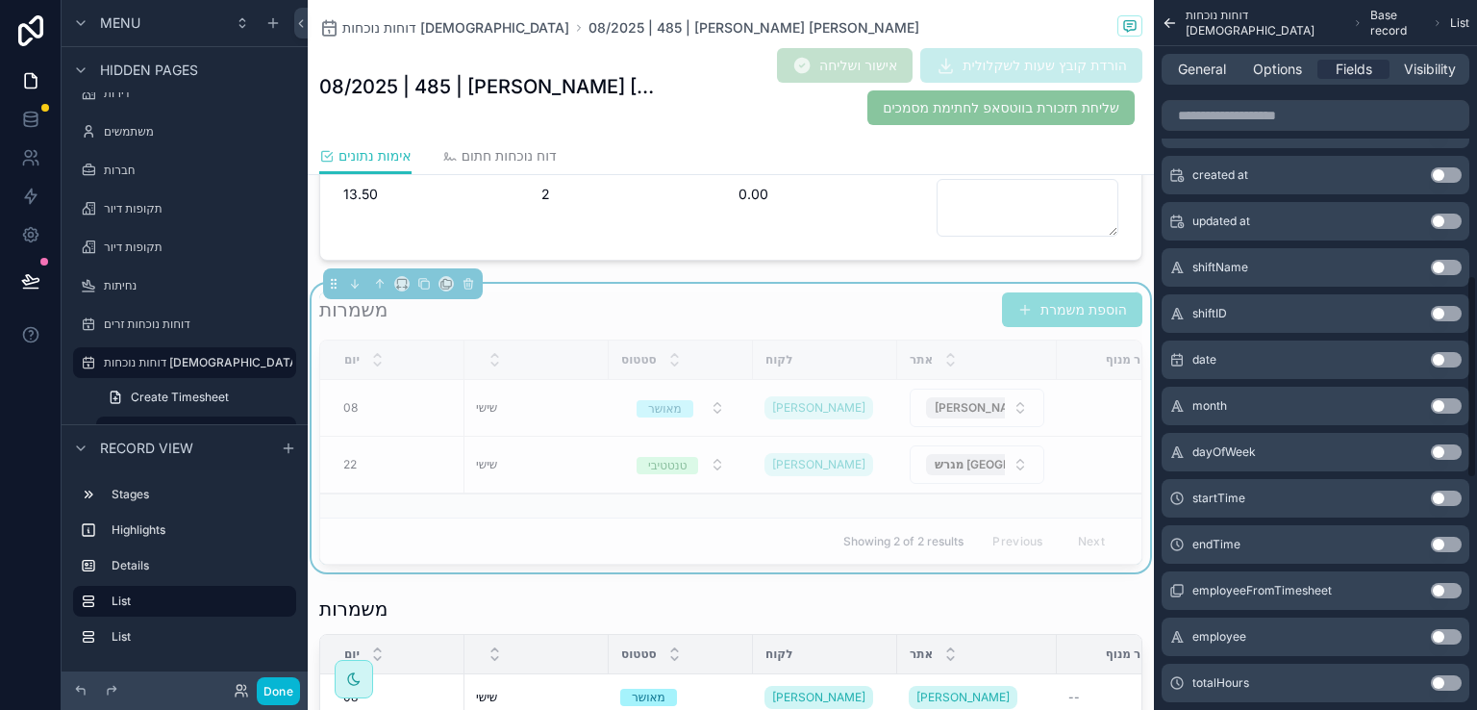
scroll to position [962, 0]
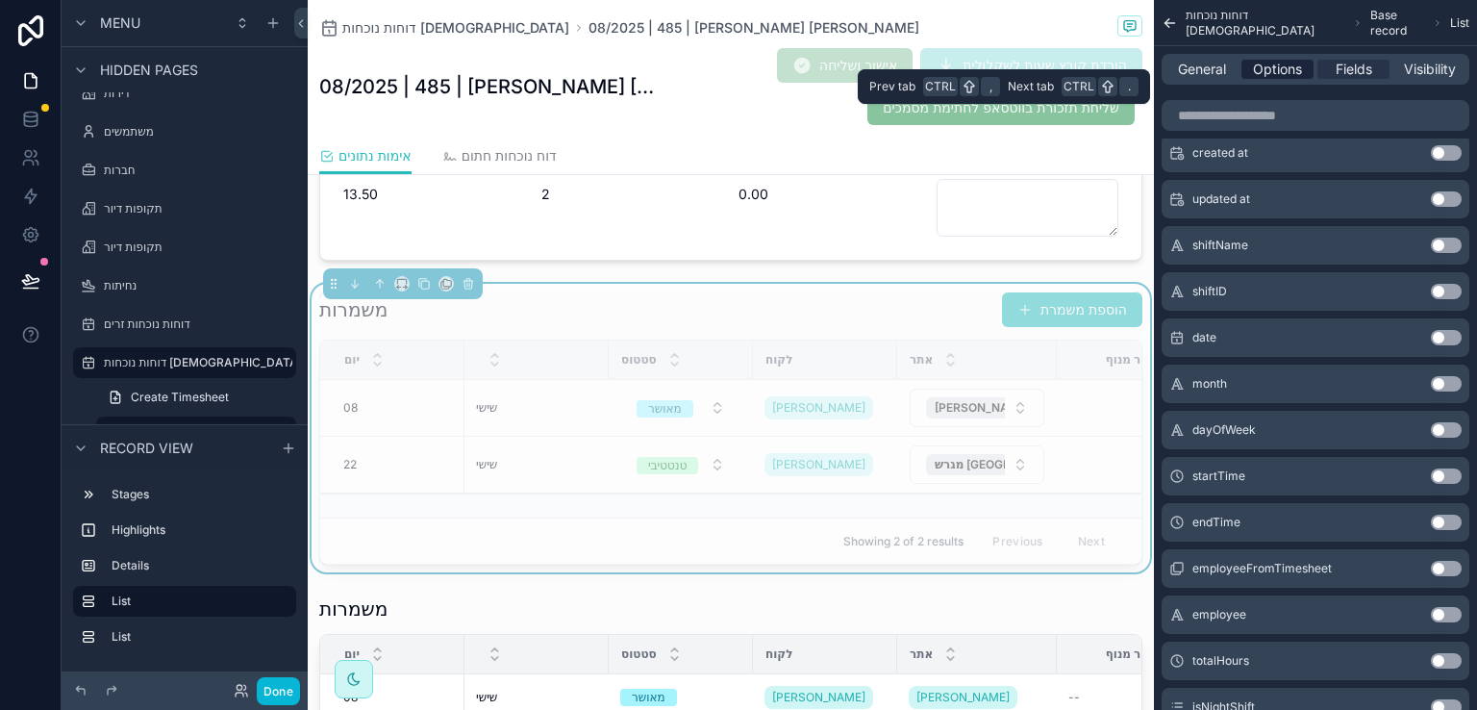
click at [1261, 71] on span "Options" at bounding box center [1277, 69] width 49 height 19
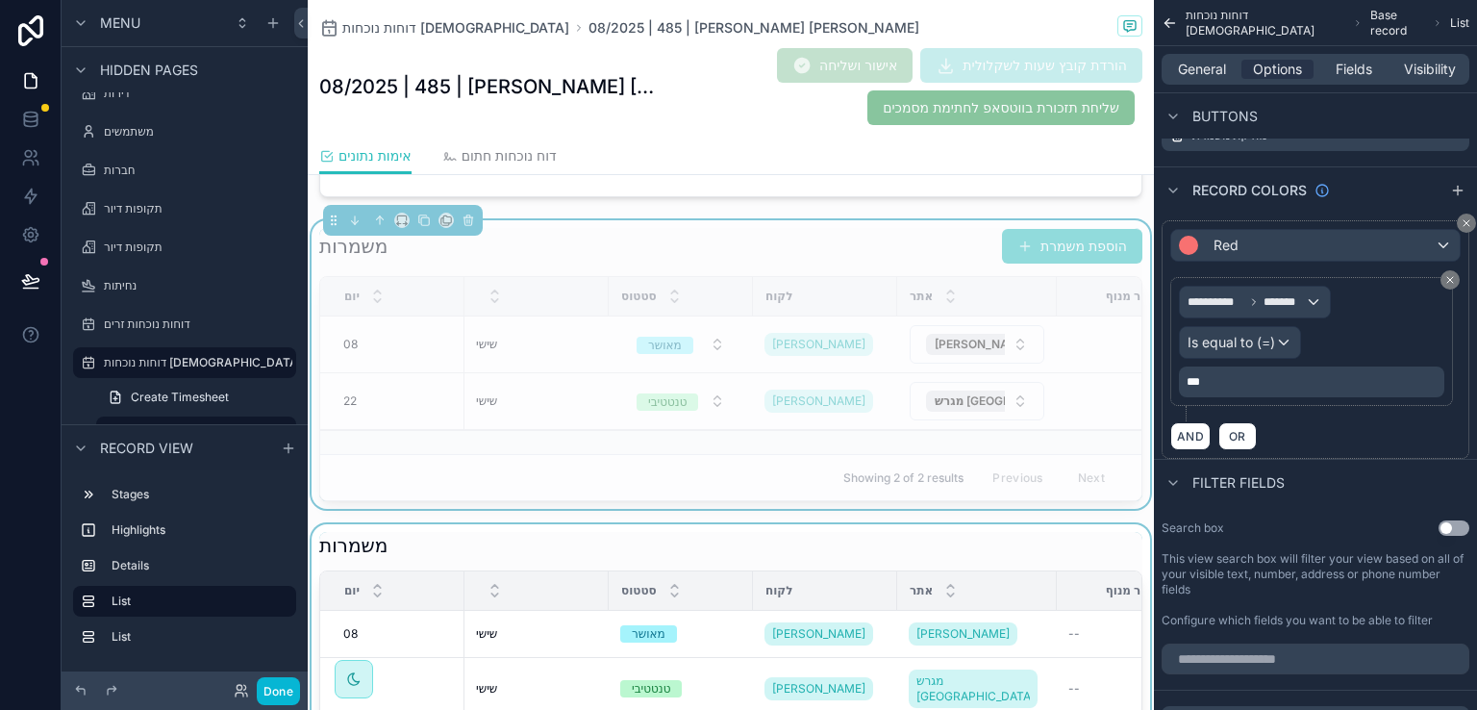
scroll to position [498, 0]
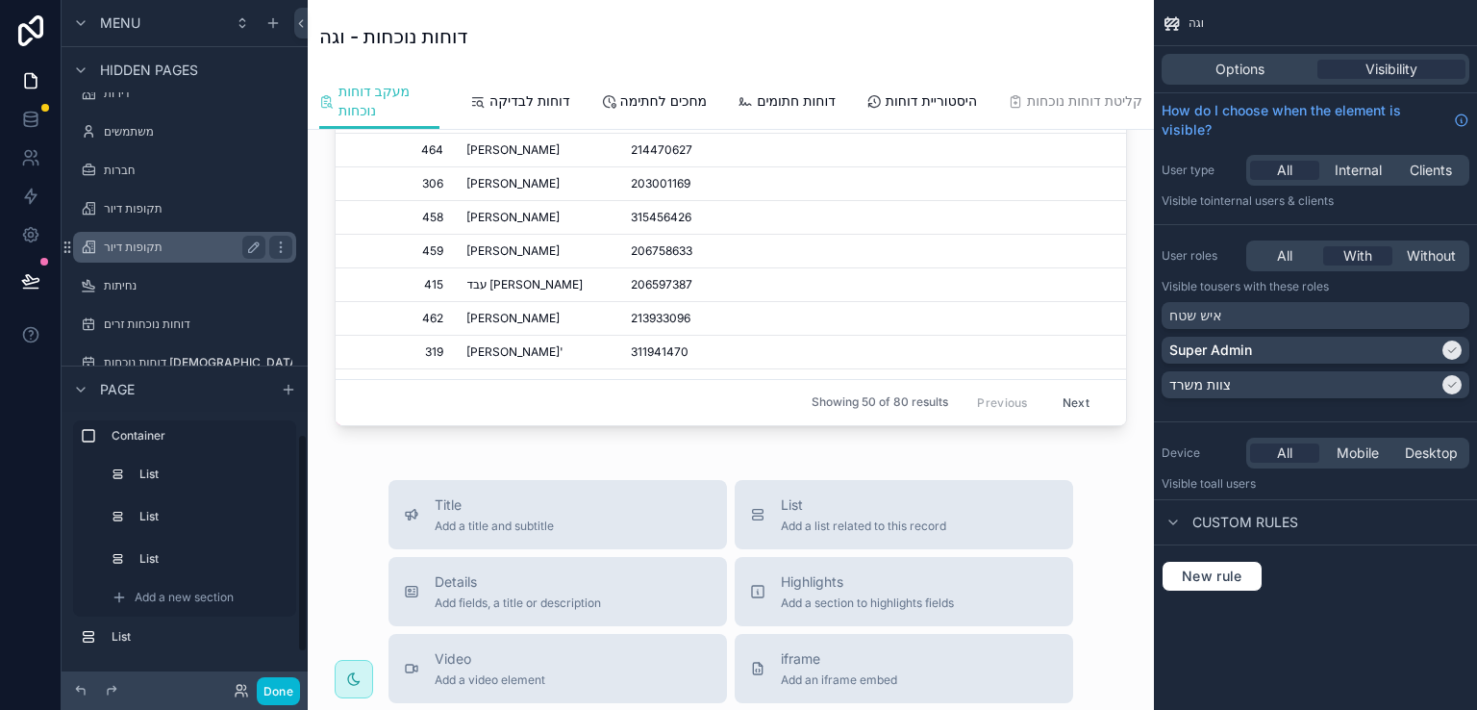
scroll to position [1461, 0]
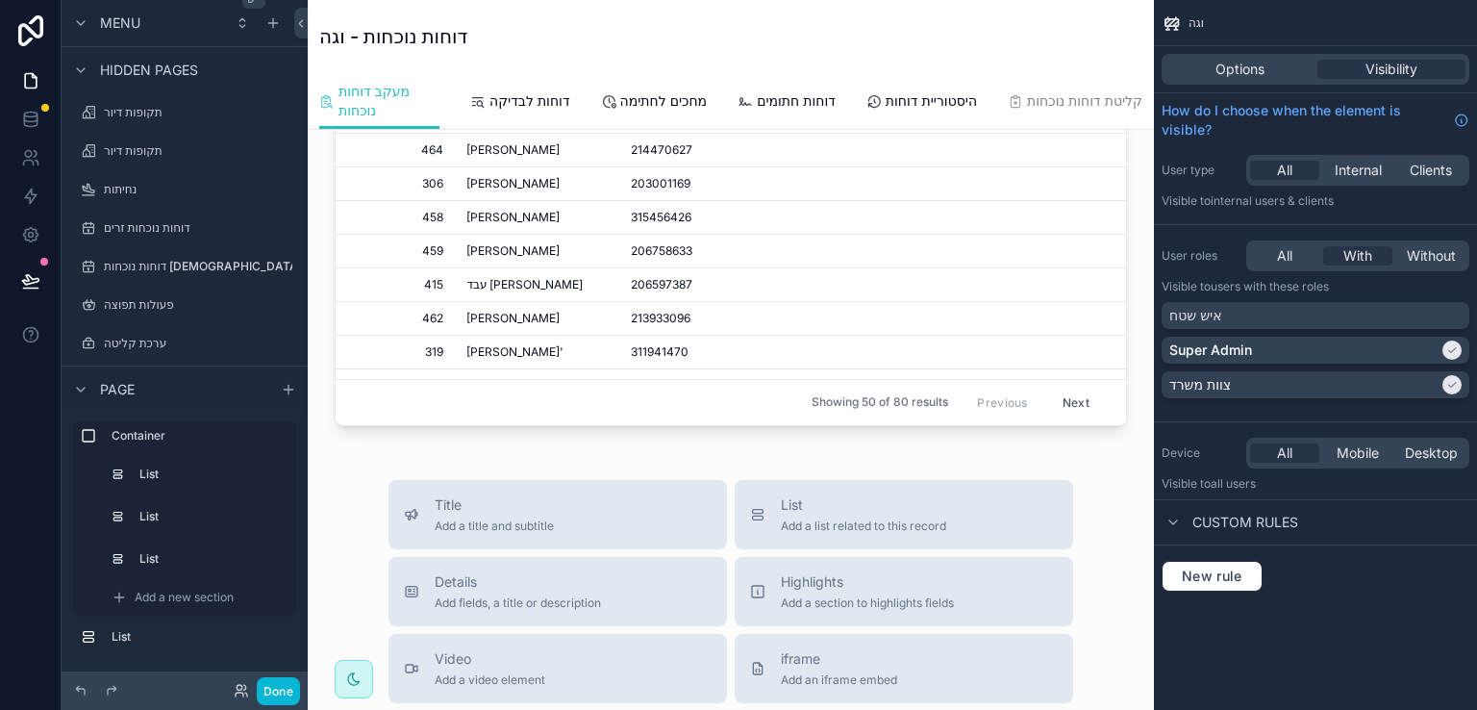
click at [169, 265] on label "דוחות נוכחות [DEMOGRAPHIC_DATA]" at bounding box center [203, 266] width 198 height 15
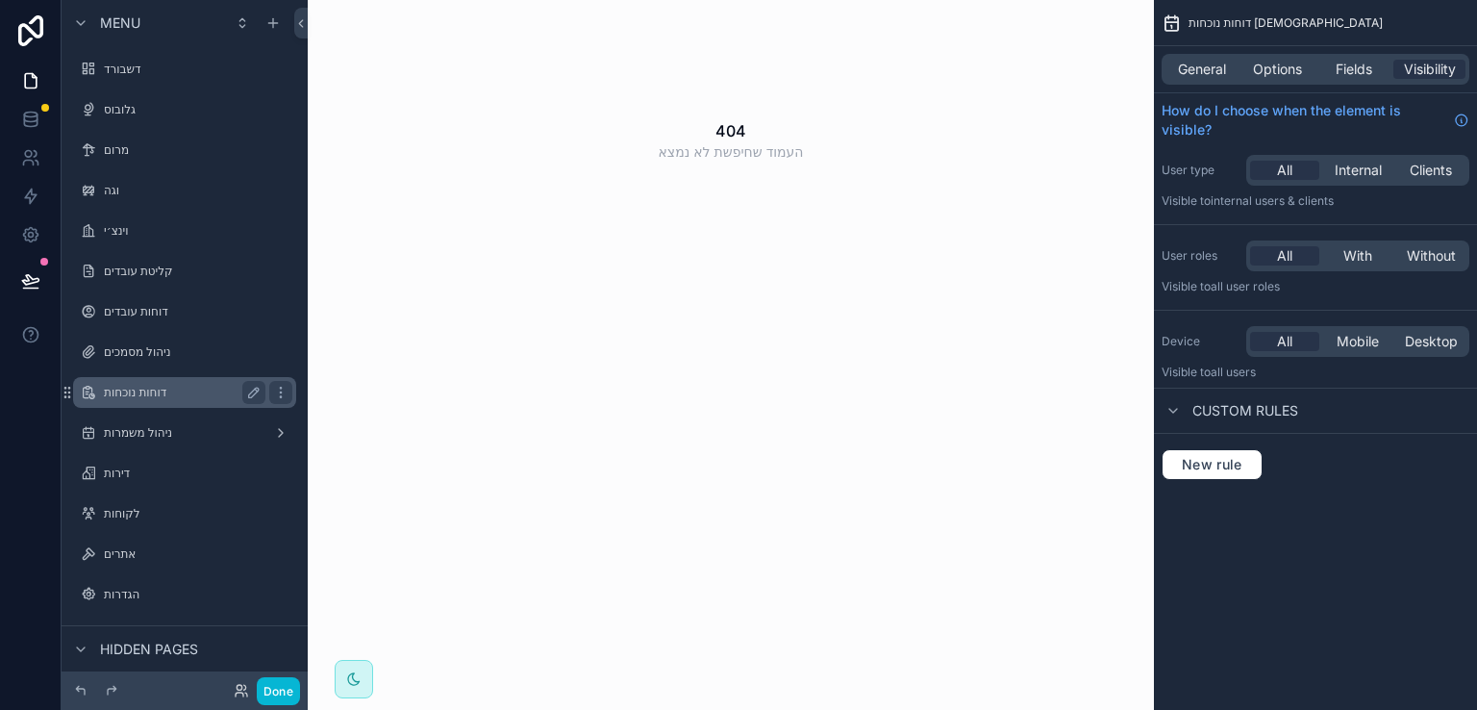
click at [165, 390] on label "דוחות נוכחות" at bounding box center [181, 392] width 154 height 15
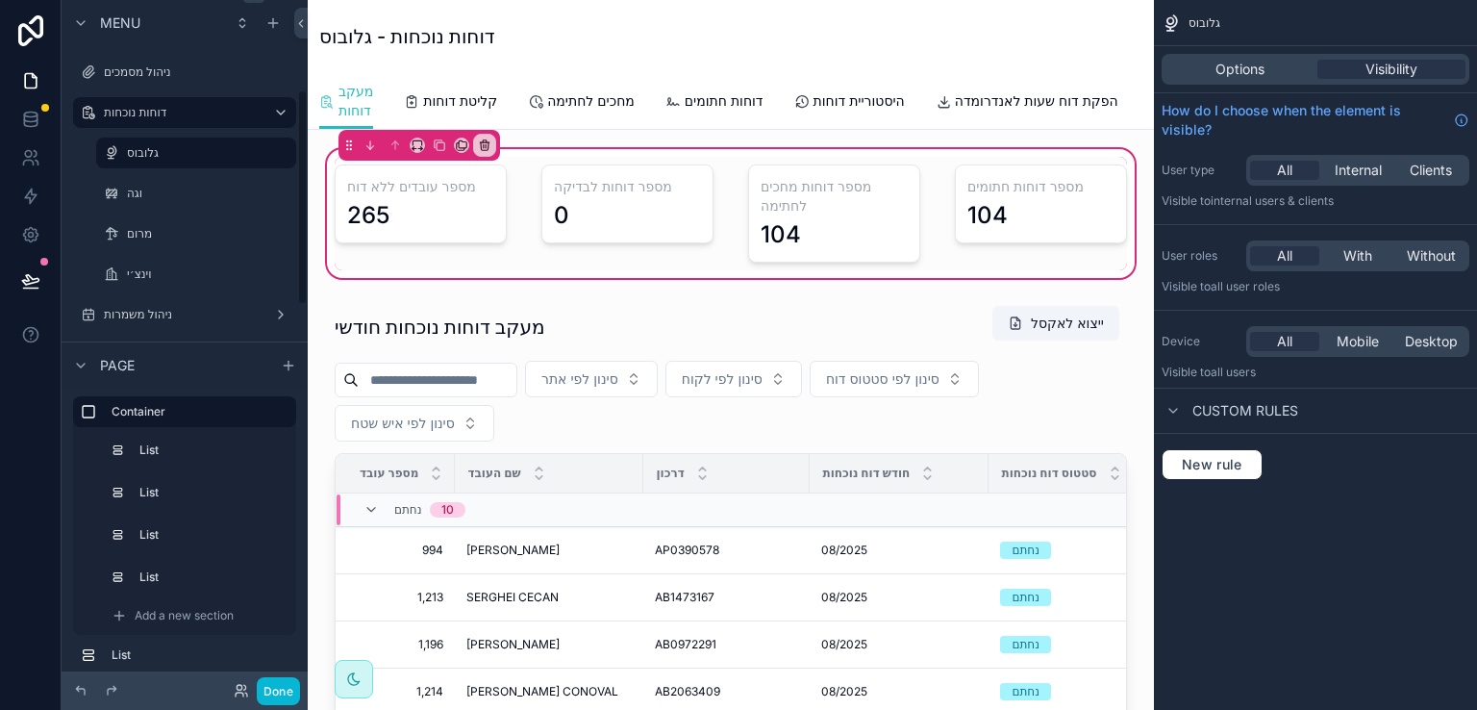
scroll to position [289, 0]
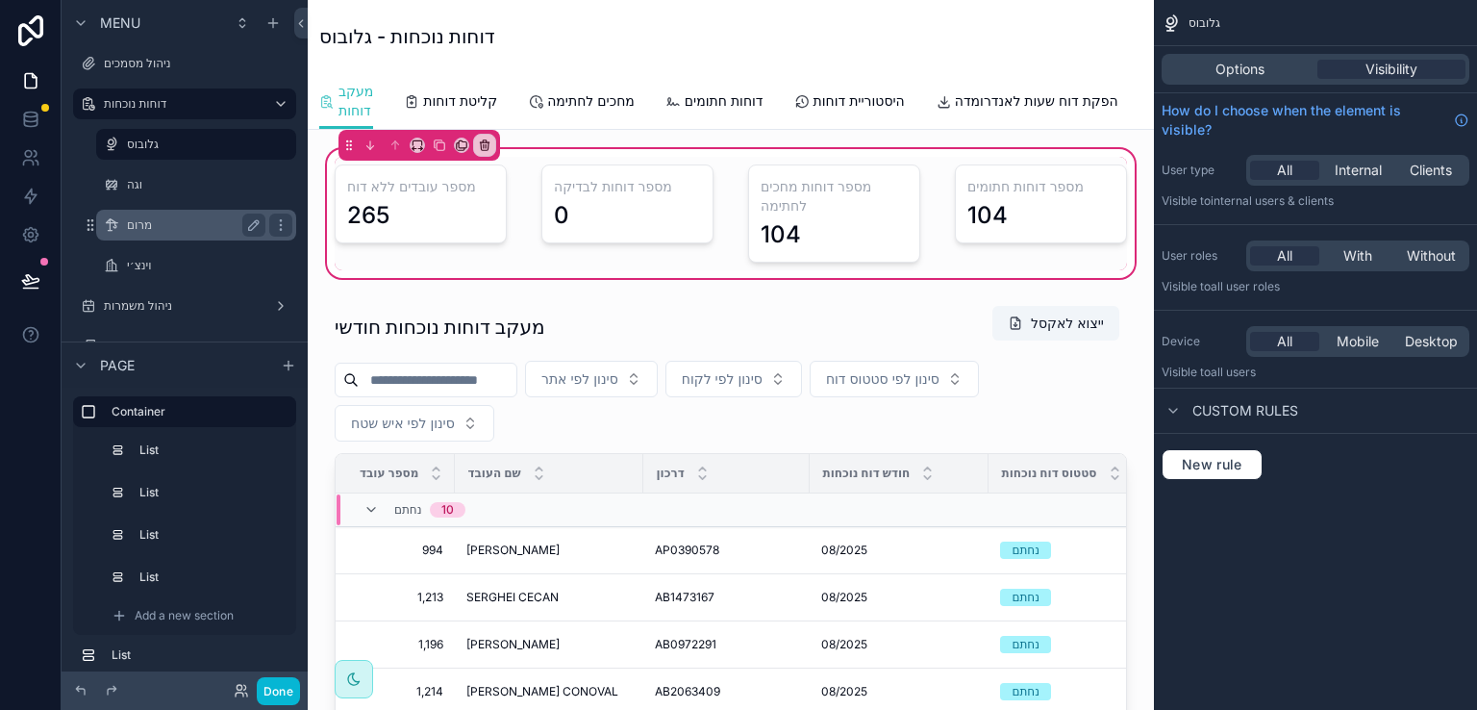
click at [139, 227] on label "מרום" at bounding box center [192, 224] width 131 height 15
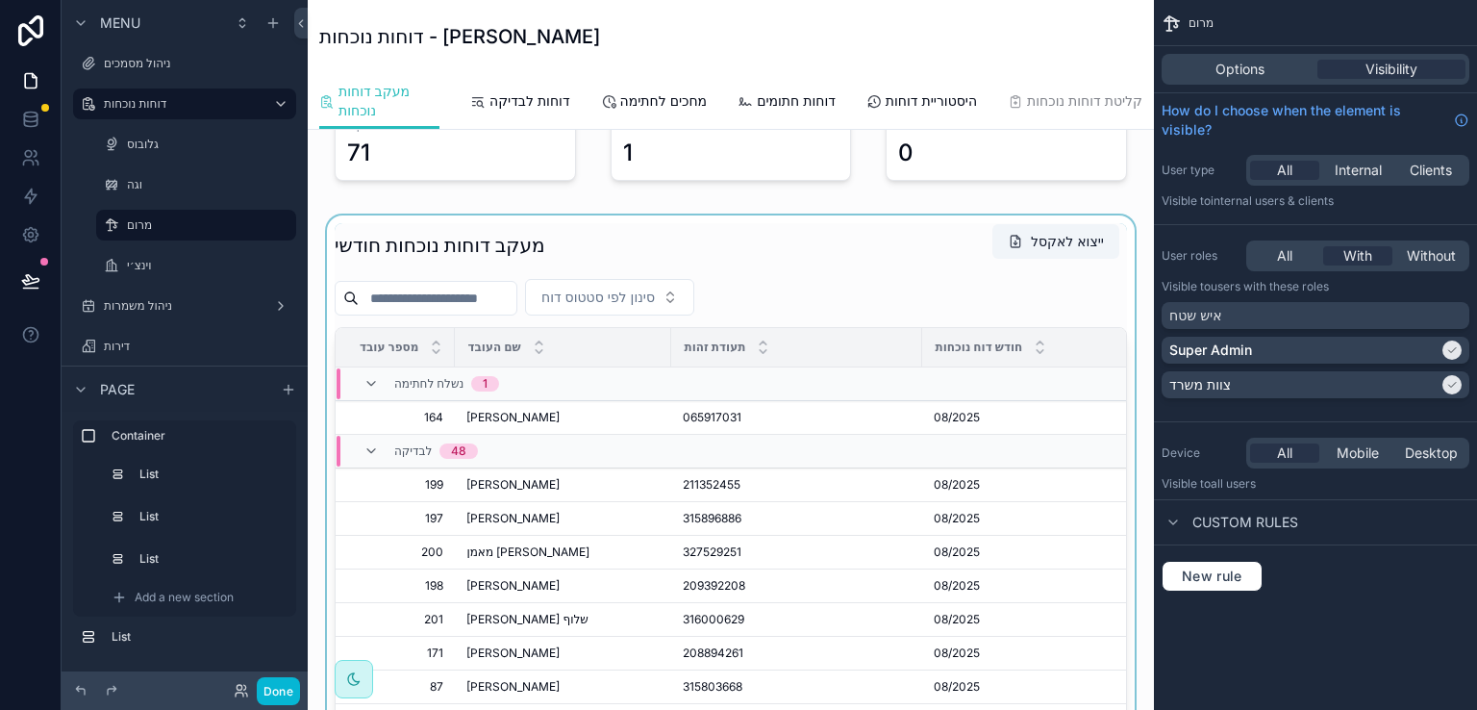
scroll to position [96, 0]
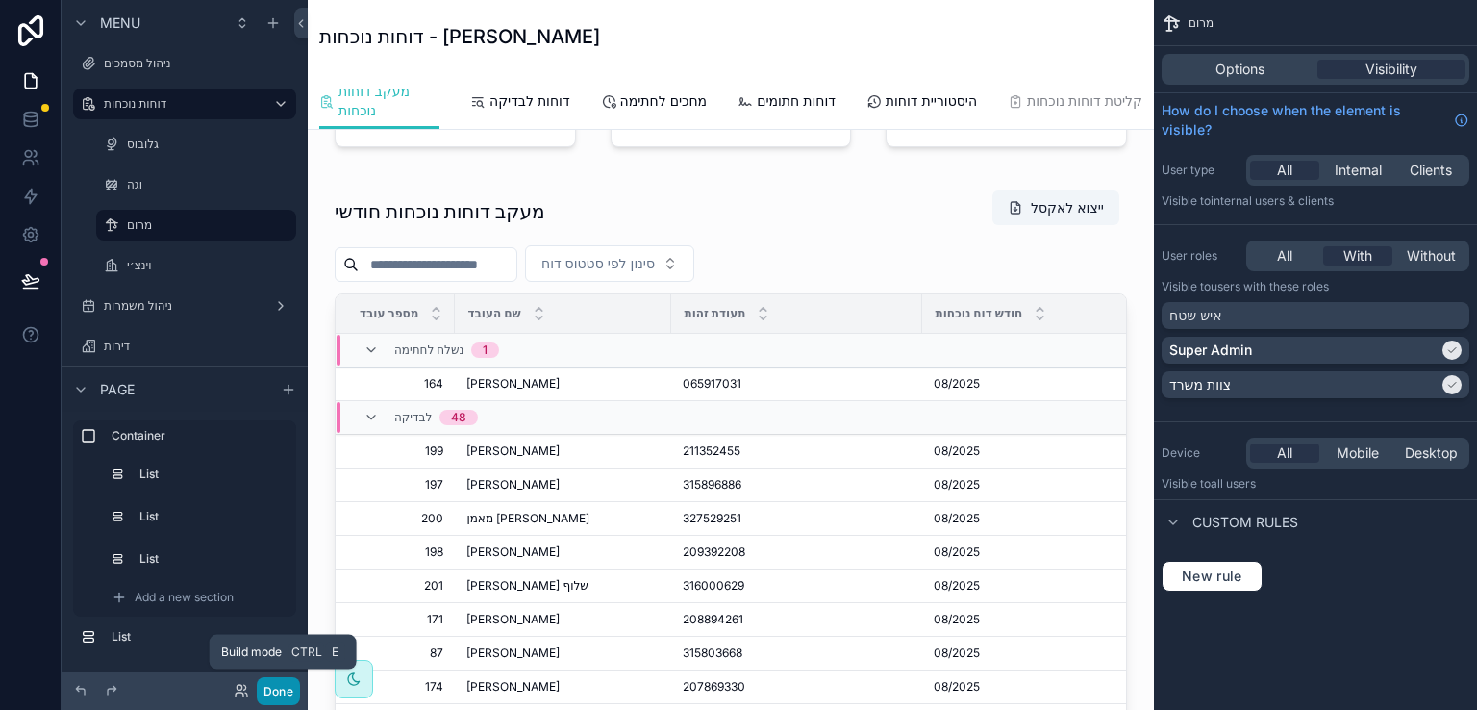
click at [266, 691] on button "Done" at bounding box center [278, 691] width 43 height 28
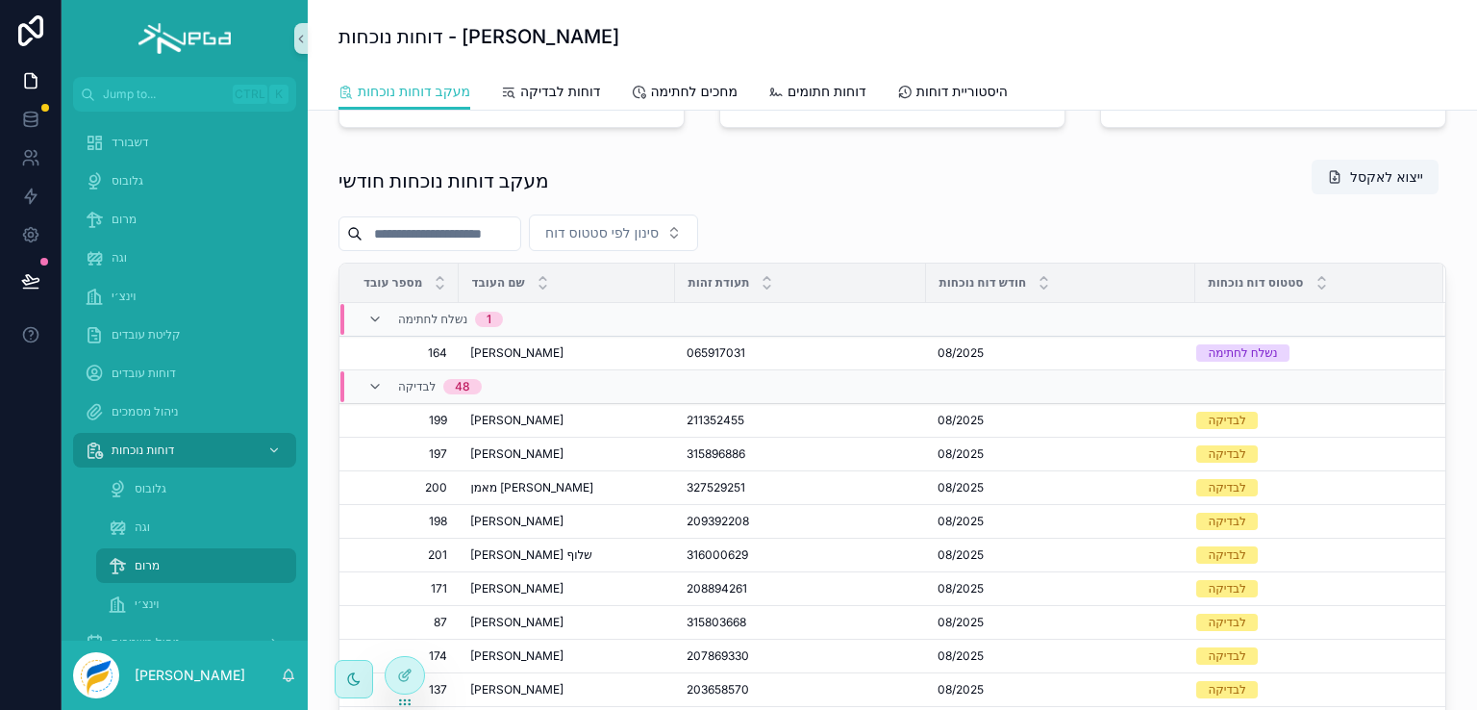
scroll to position [43, 0]
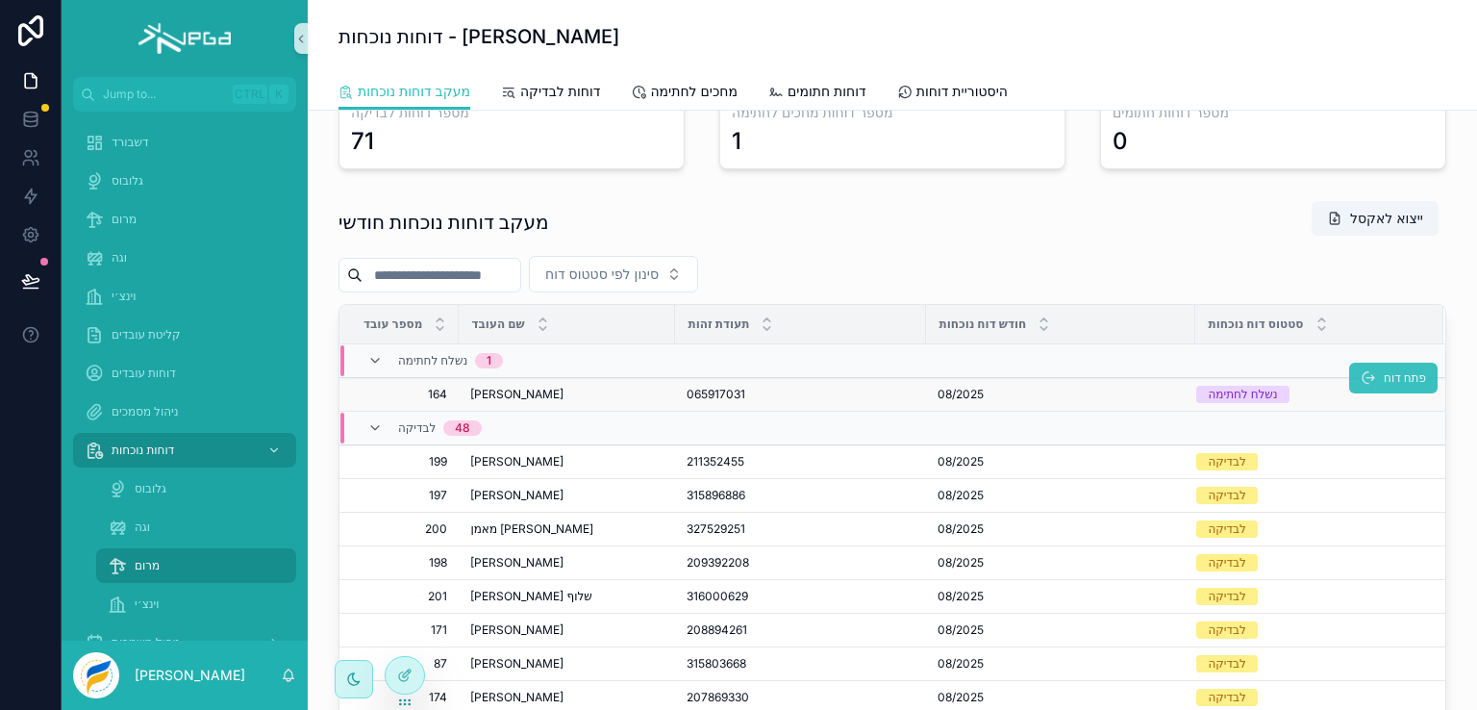
click at [1384, 370] on span "פתח דוח" at bounding box center [1405, 377] width 42 height 15
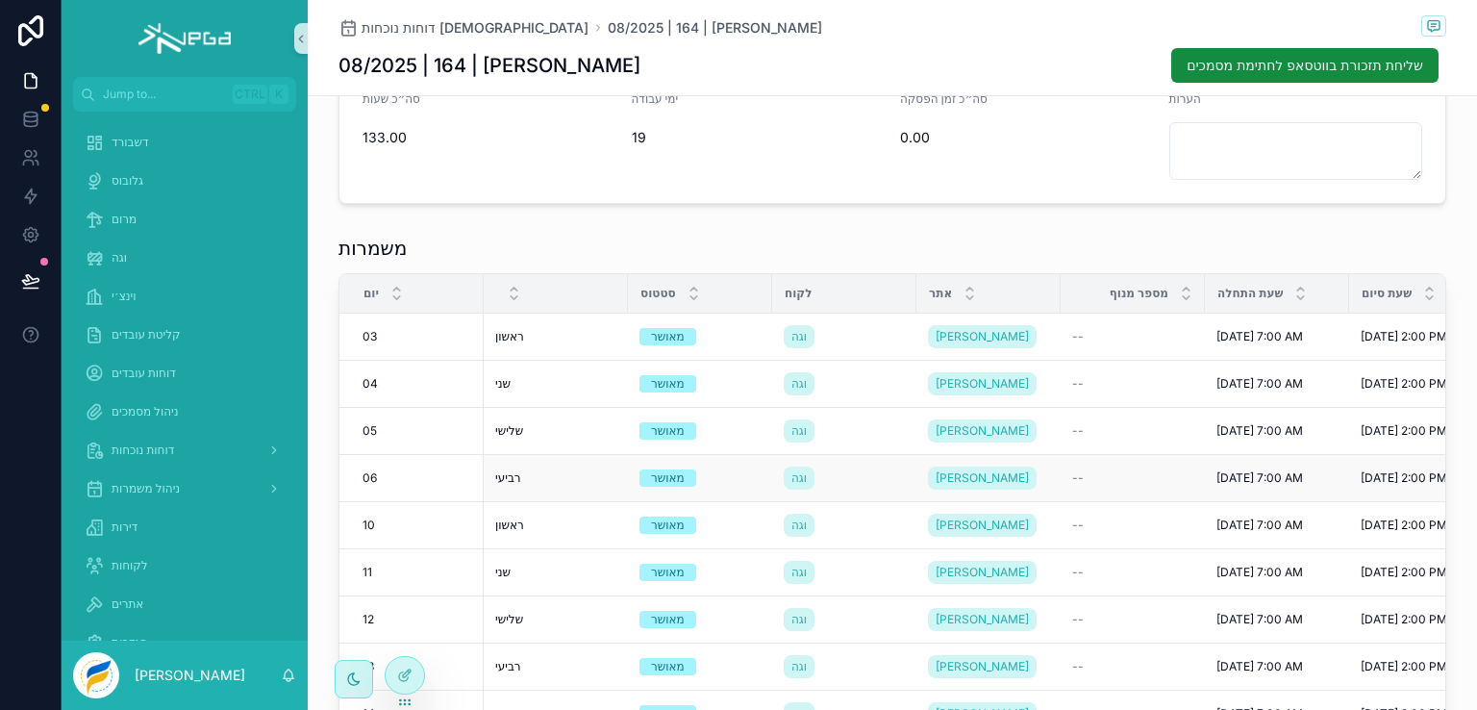
scroll to position [428, 0]
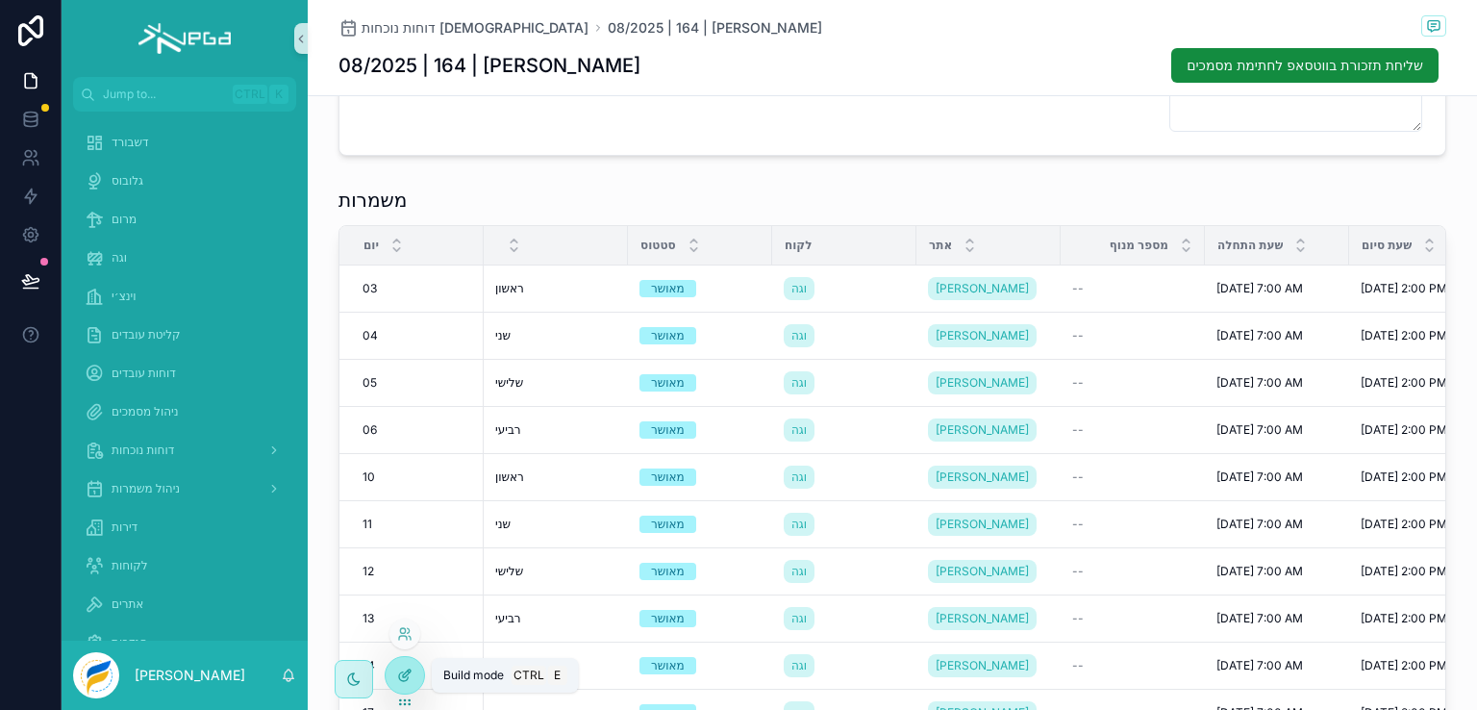
click at [397, 674] on icon at bounding box center [404, 674] width 15 height 15
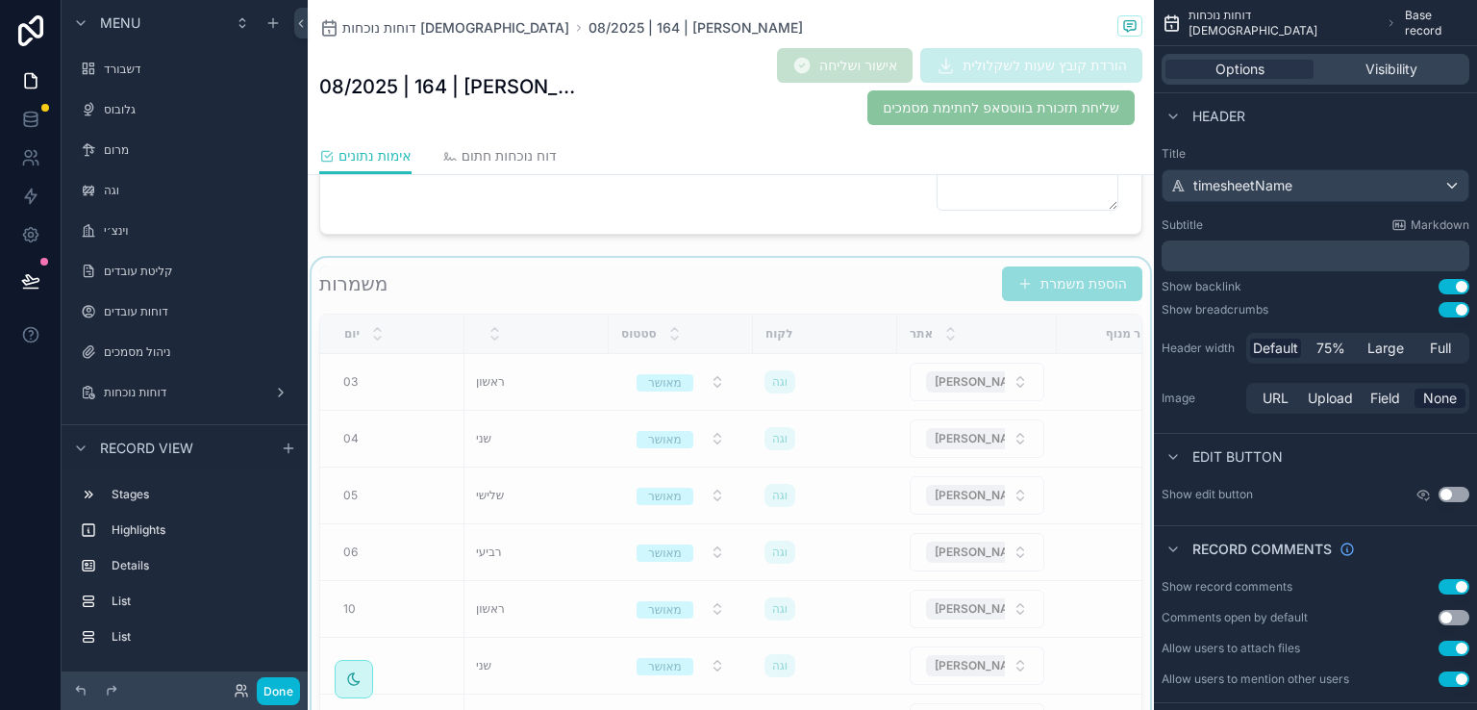
scroll to position [620, 0]
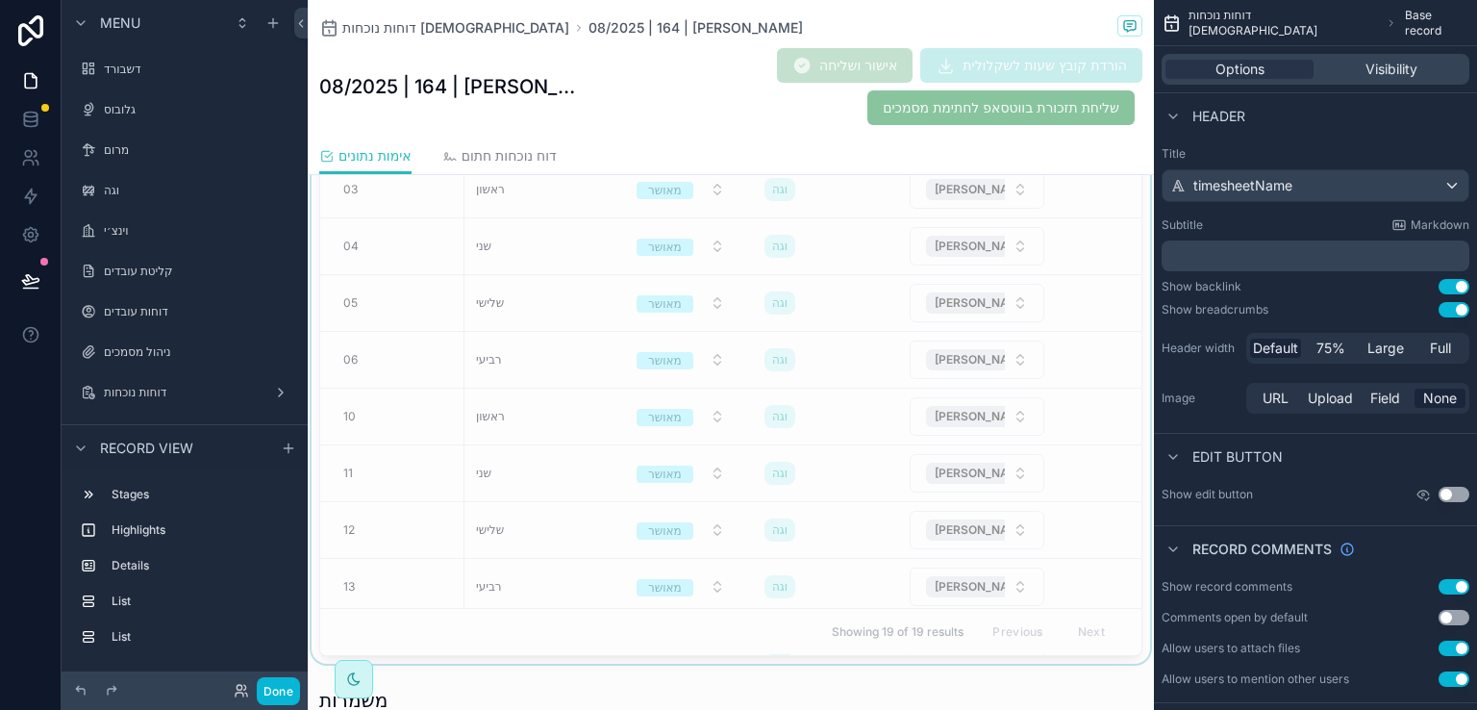
click at [784, 192] on div "scrollable content" at bounding box center [731, 364] width 846 height 598
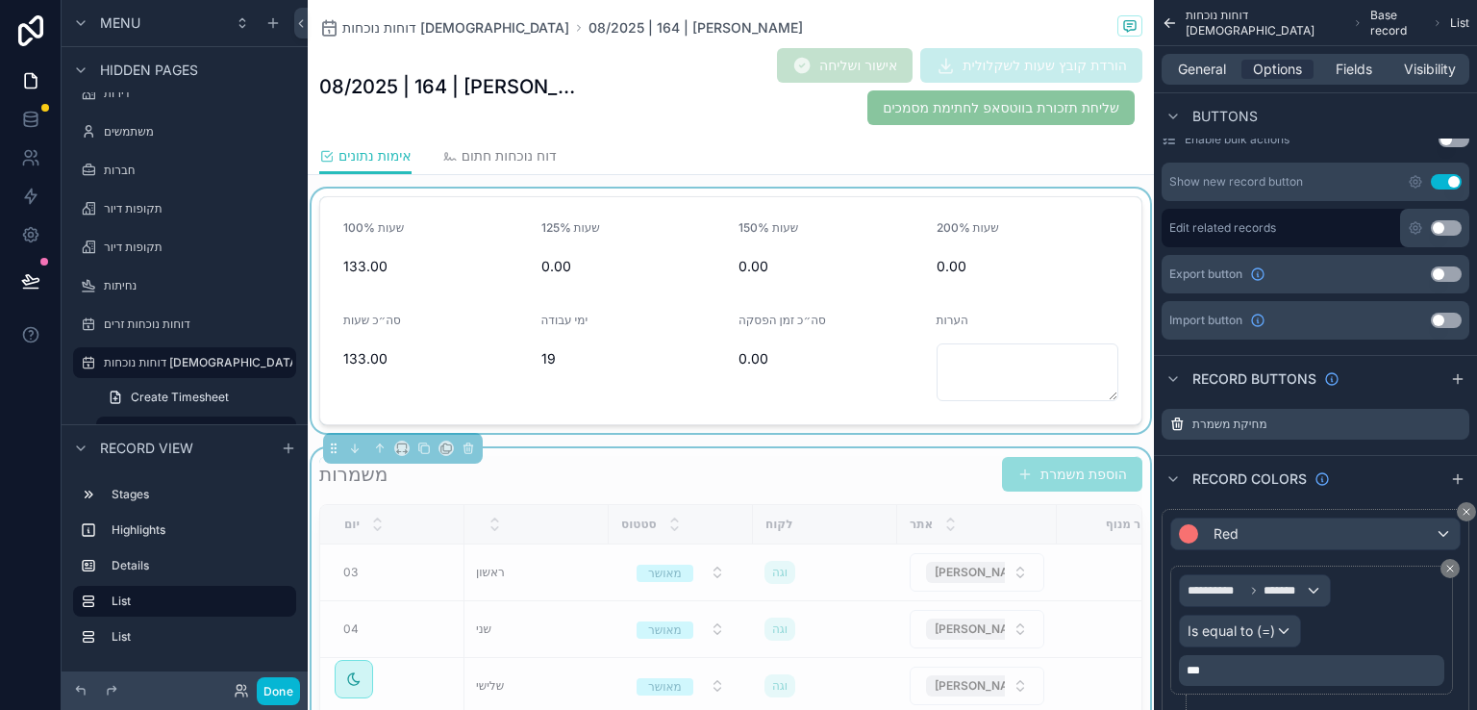
scroll to position [236, 0]
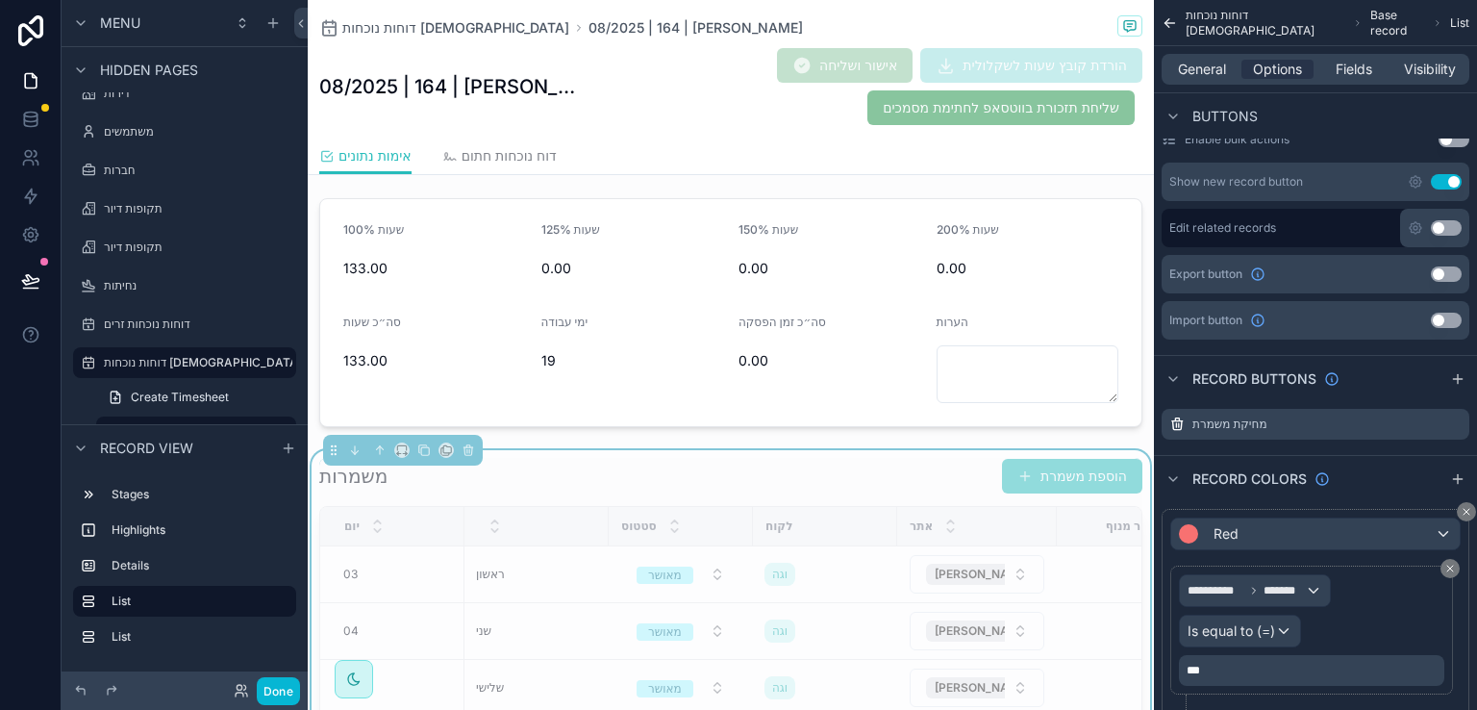
click at [810, 460] on div "משמרות הוספת משמרת" at bounding box center [730, 476] width 823 height 37
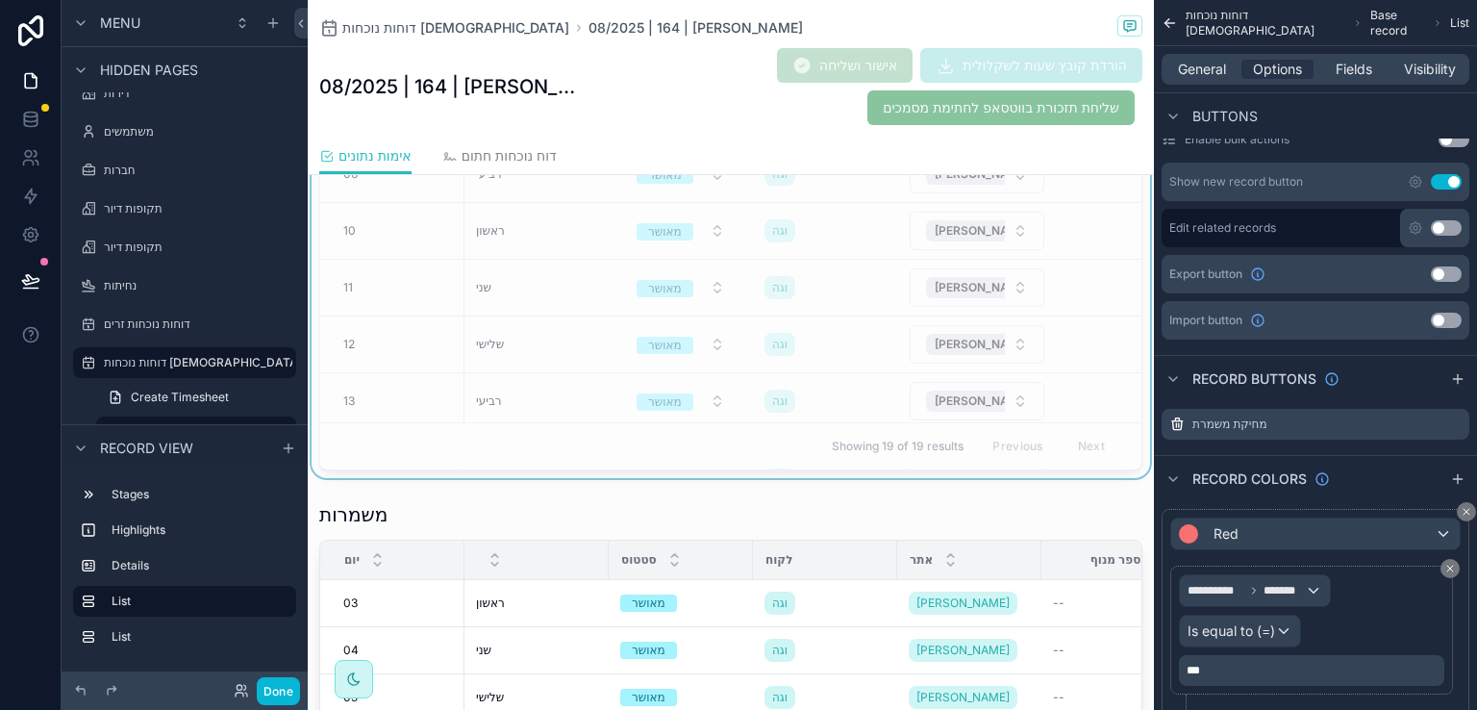
scroll to position [813, 0]
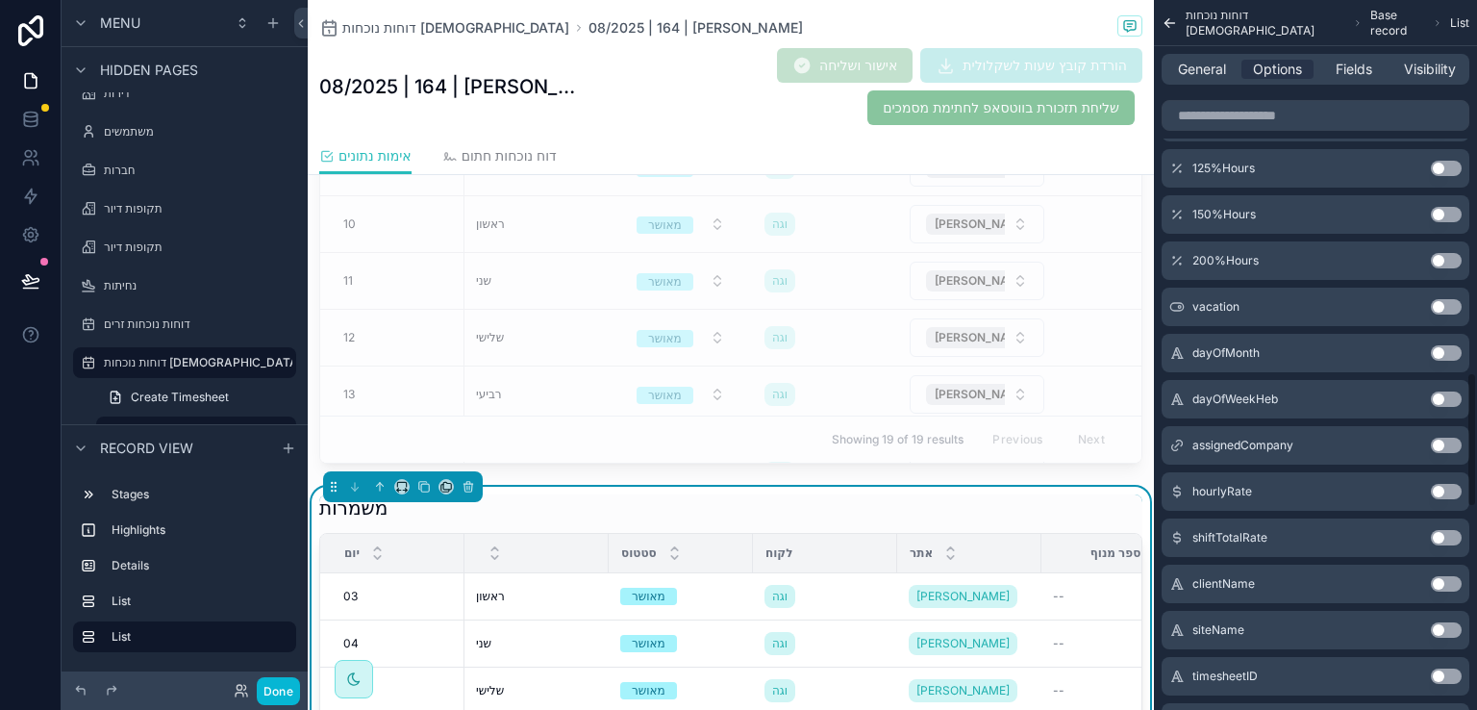
scroll to position [1953, 0]
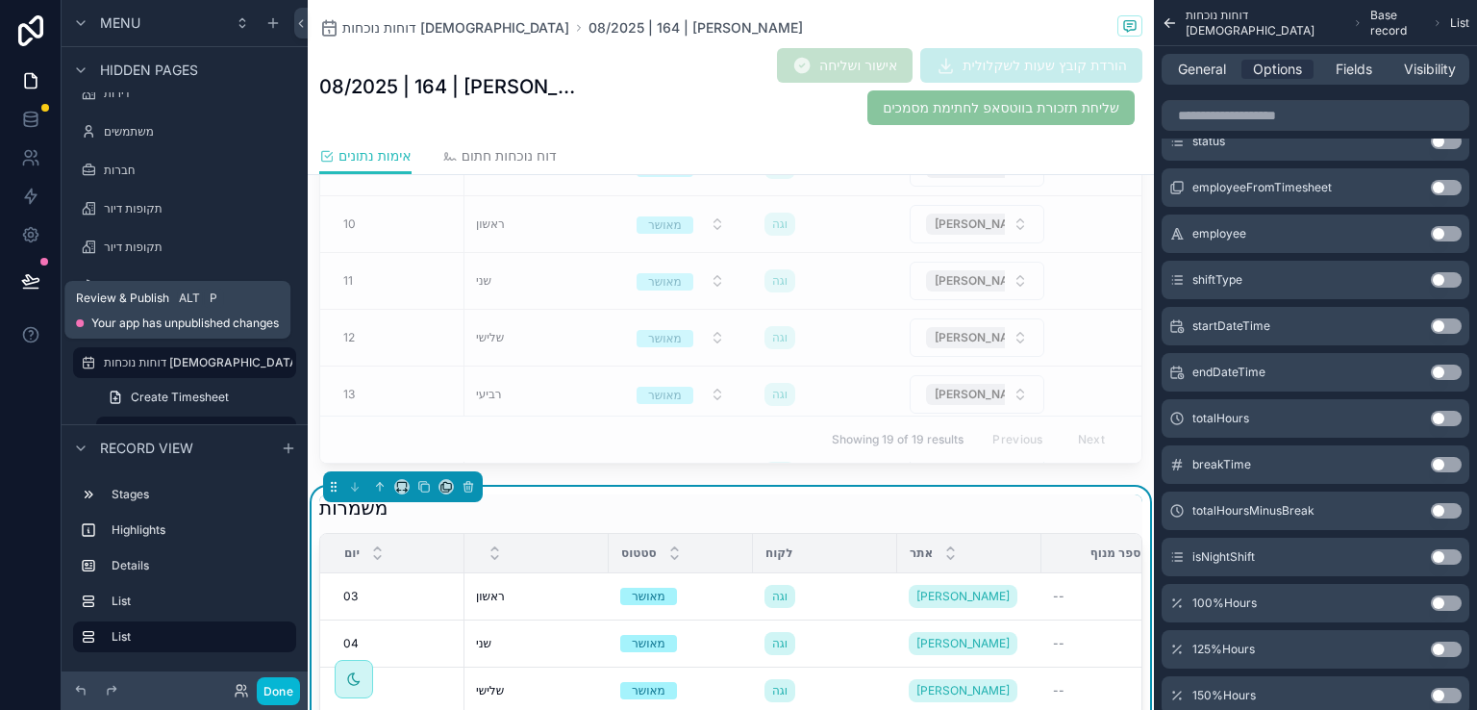
click at [29, 282] on icon at bounding box center [30, 280] width 19 height 19
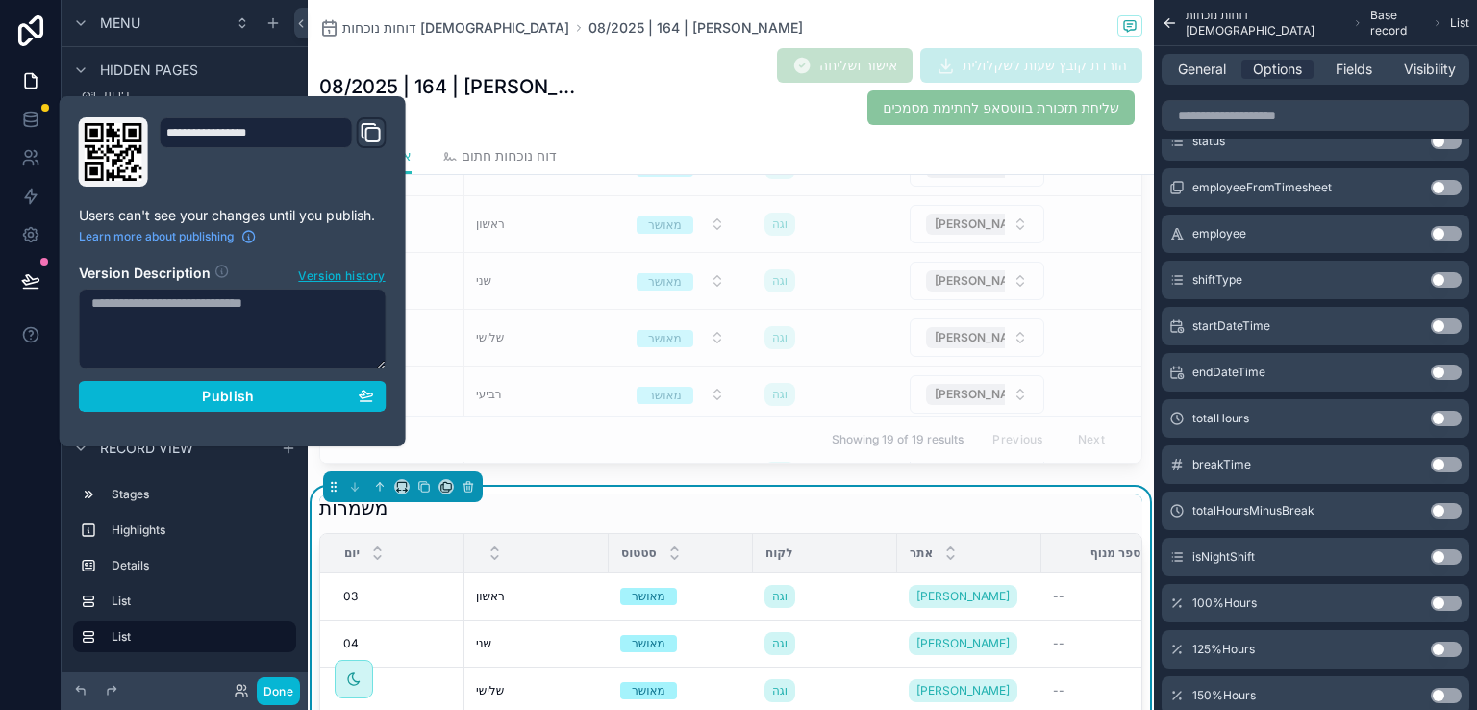
click at [163, 316] on textarea at bounding box center [233, 329] width 308 height 81
type textarea "**********"
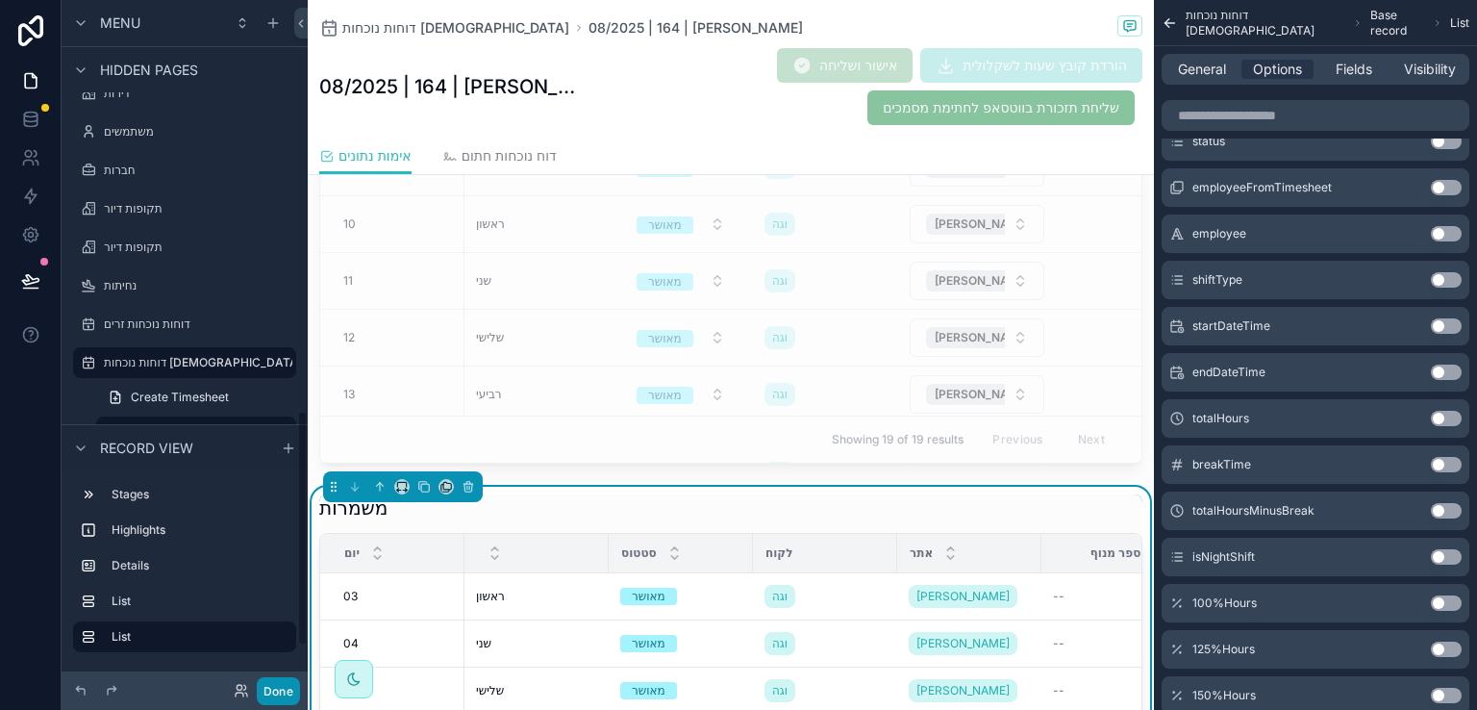
click at [273, 686] on button "Done" at bounding box center [278, 691] width 43 height 28
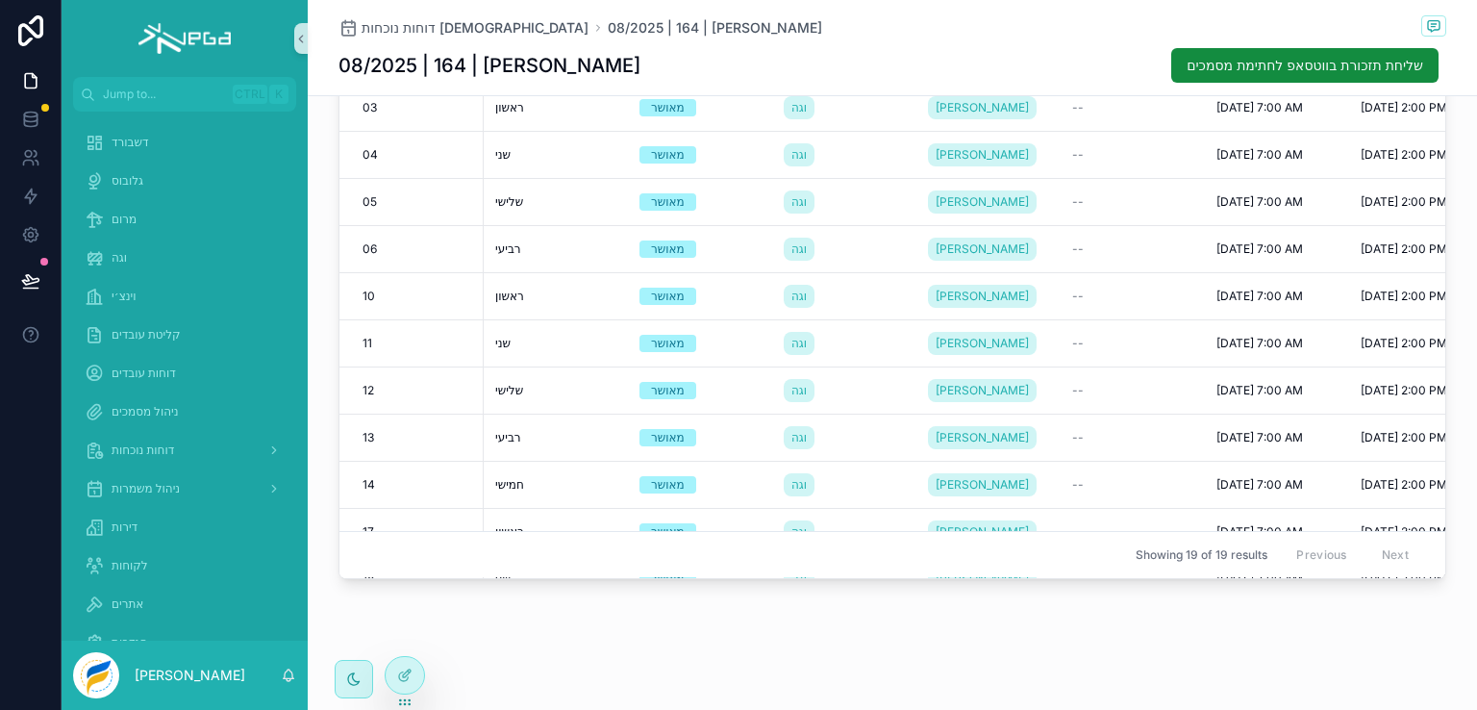
scroll to position [606, 0]
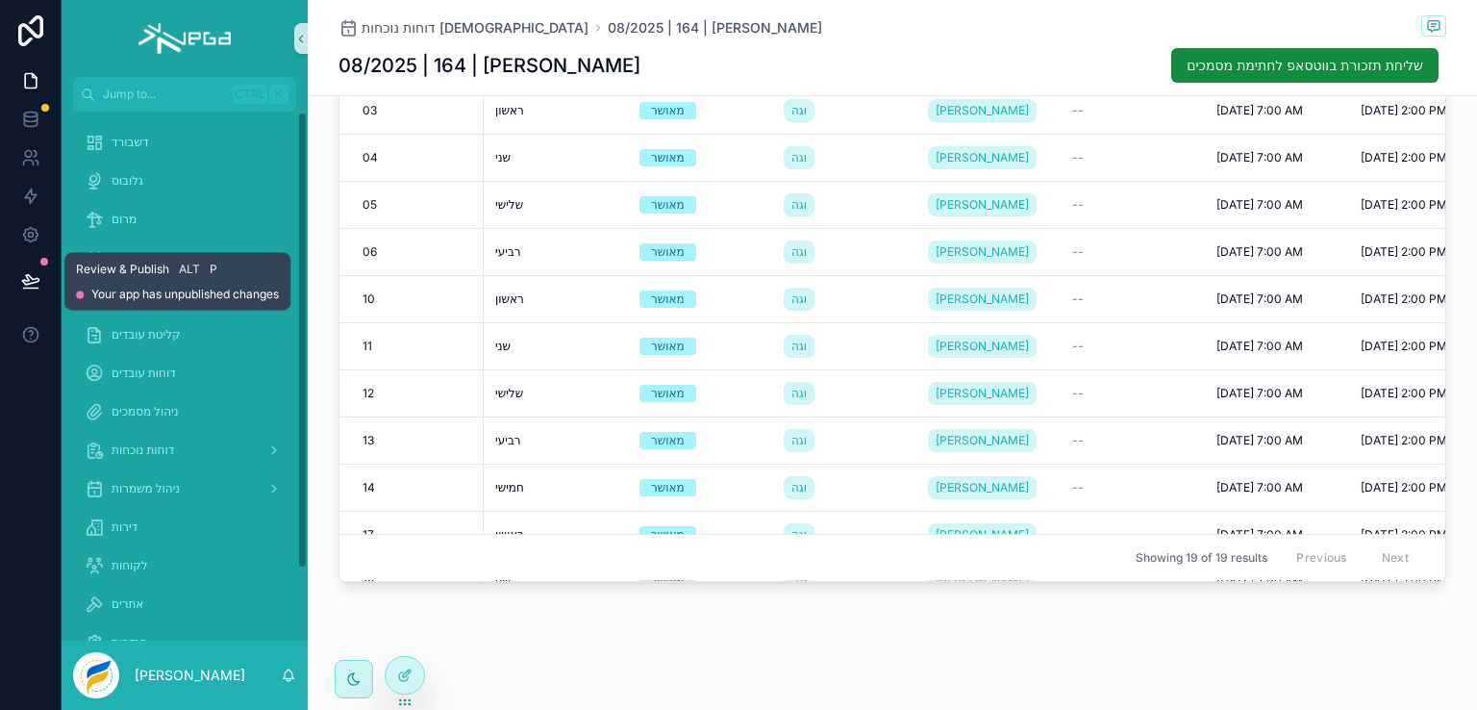
click at [28, 276] on icon at bounding box center [30, 280] width 16 height 10
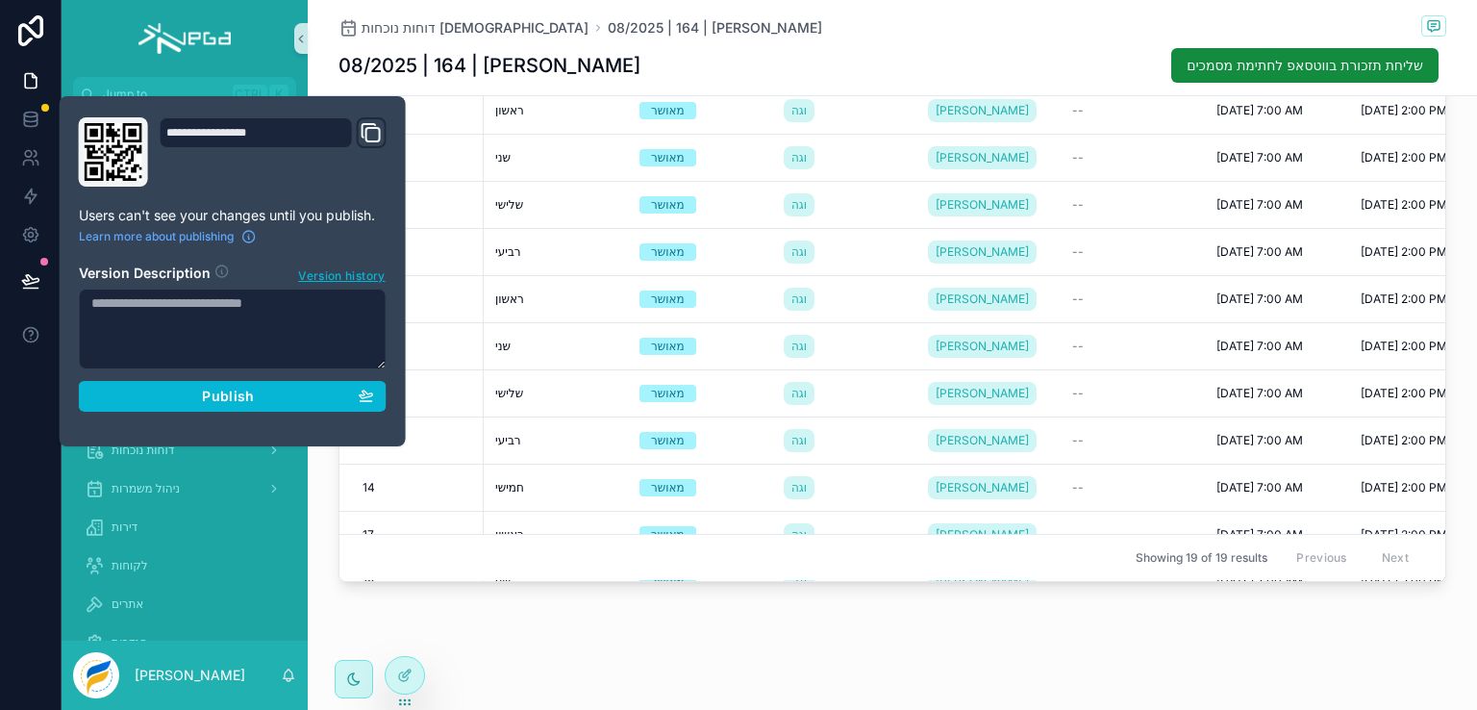
click at [246, 321] on textarea at bounding box center [233, 329] width 308 height 81
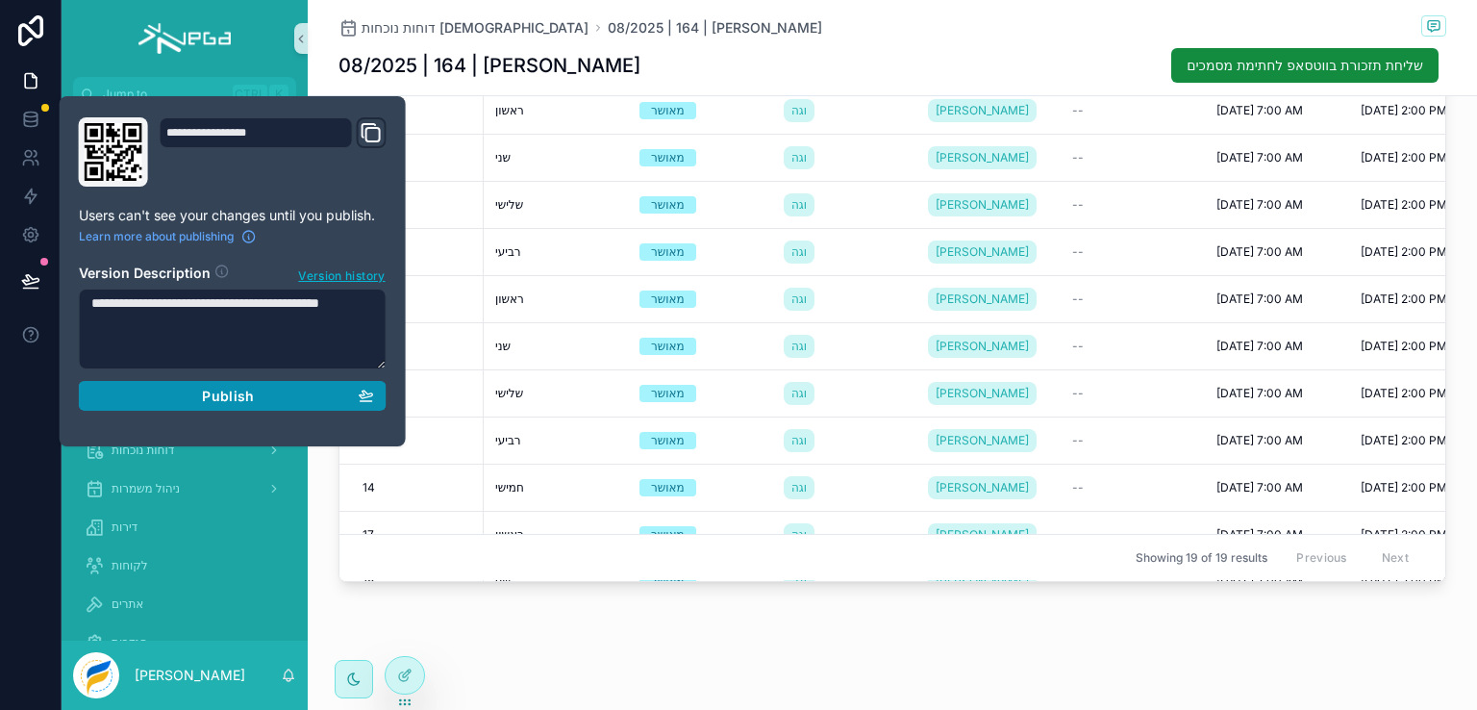
type textarea "**********"
click at [198, 396] on div "Publish" at bounding box center [232, 396] width 283 height 17
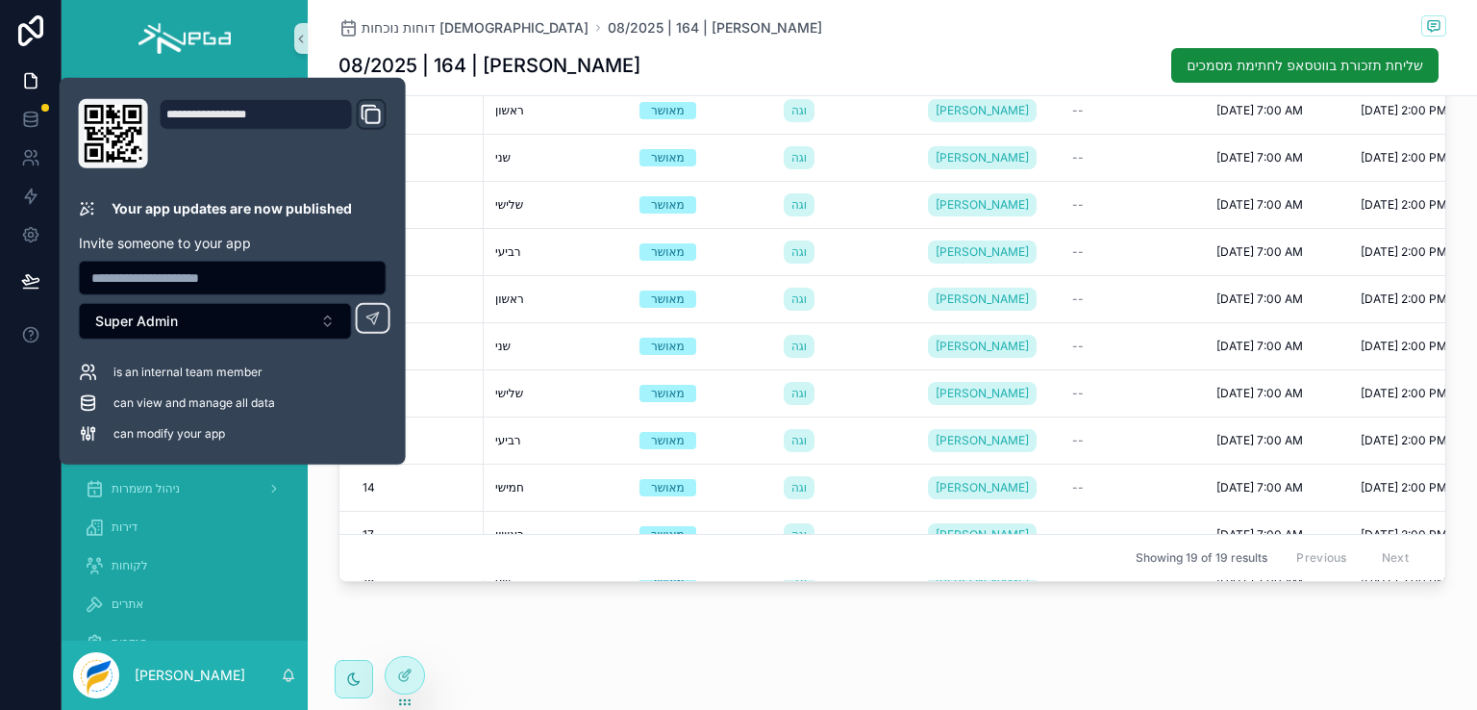
click at [446, 624] on div "דוחות נוכחות ישראלים 08/2025 | 164 | רנא גאנם 08/2025 | 164 | רנא גאנם שליחת תז…" at bounding box center [892, 53] width 1169 height 1319
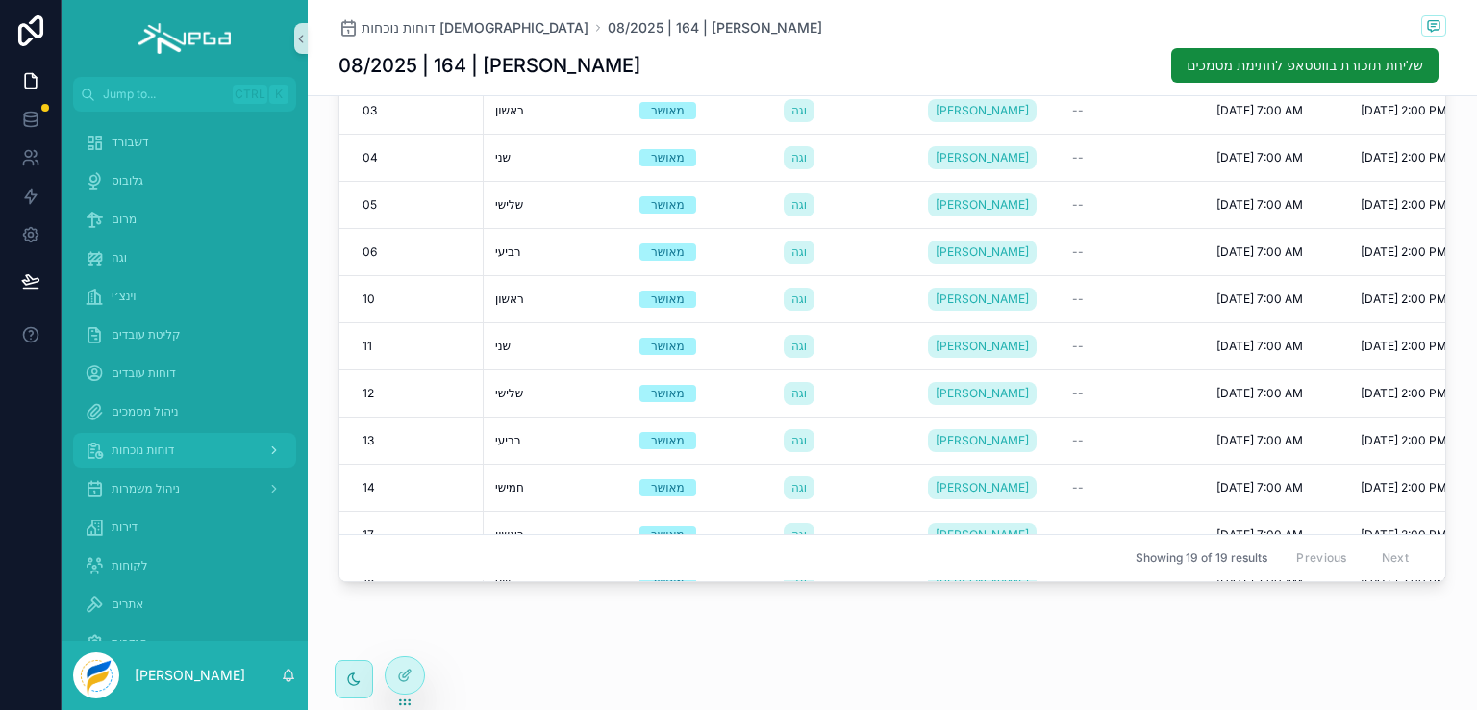
click at [138, 453] on span "דוחות נוכחות" at bounding box center [143, 449] width 63 height 15
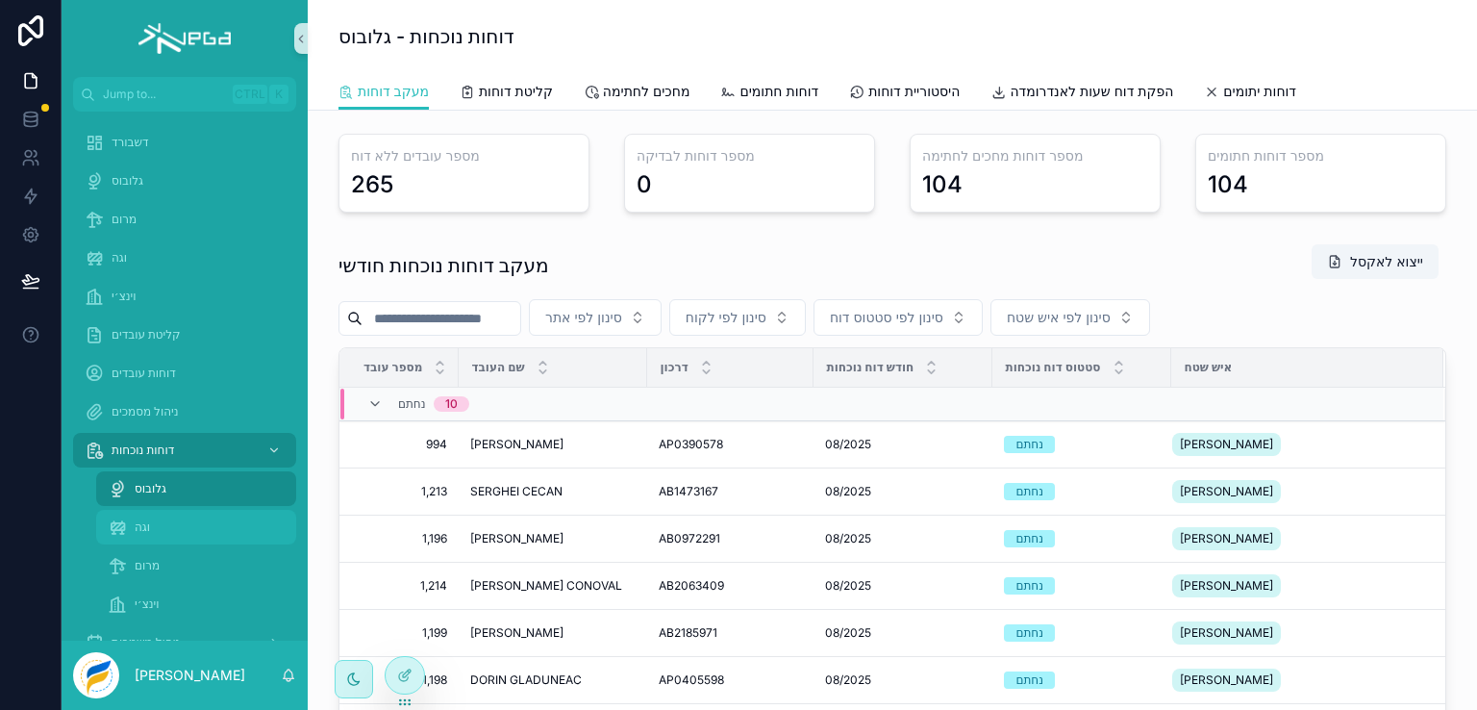
click at [141, 524] on span "וגה" at bounding box center [142, 526] width 15 height 15
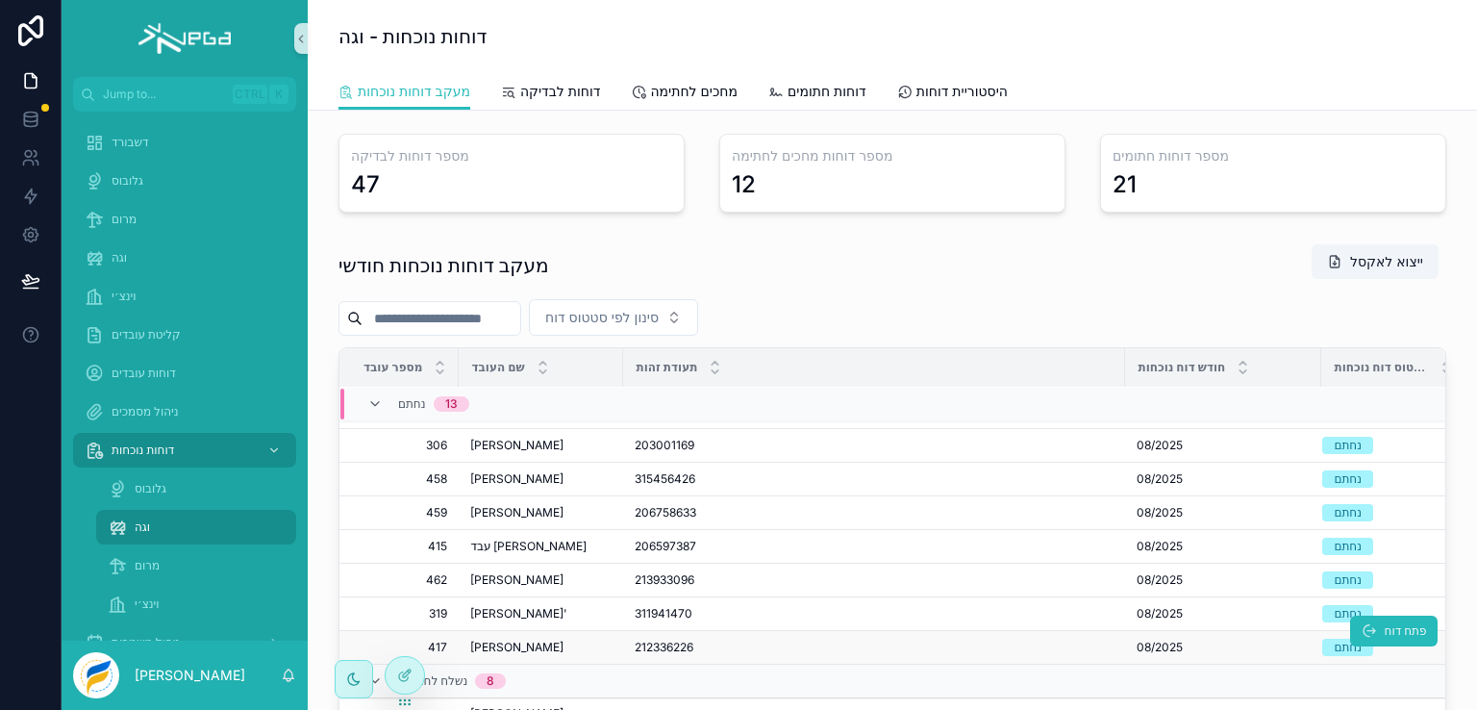
scroll to position [289, 0]
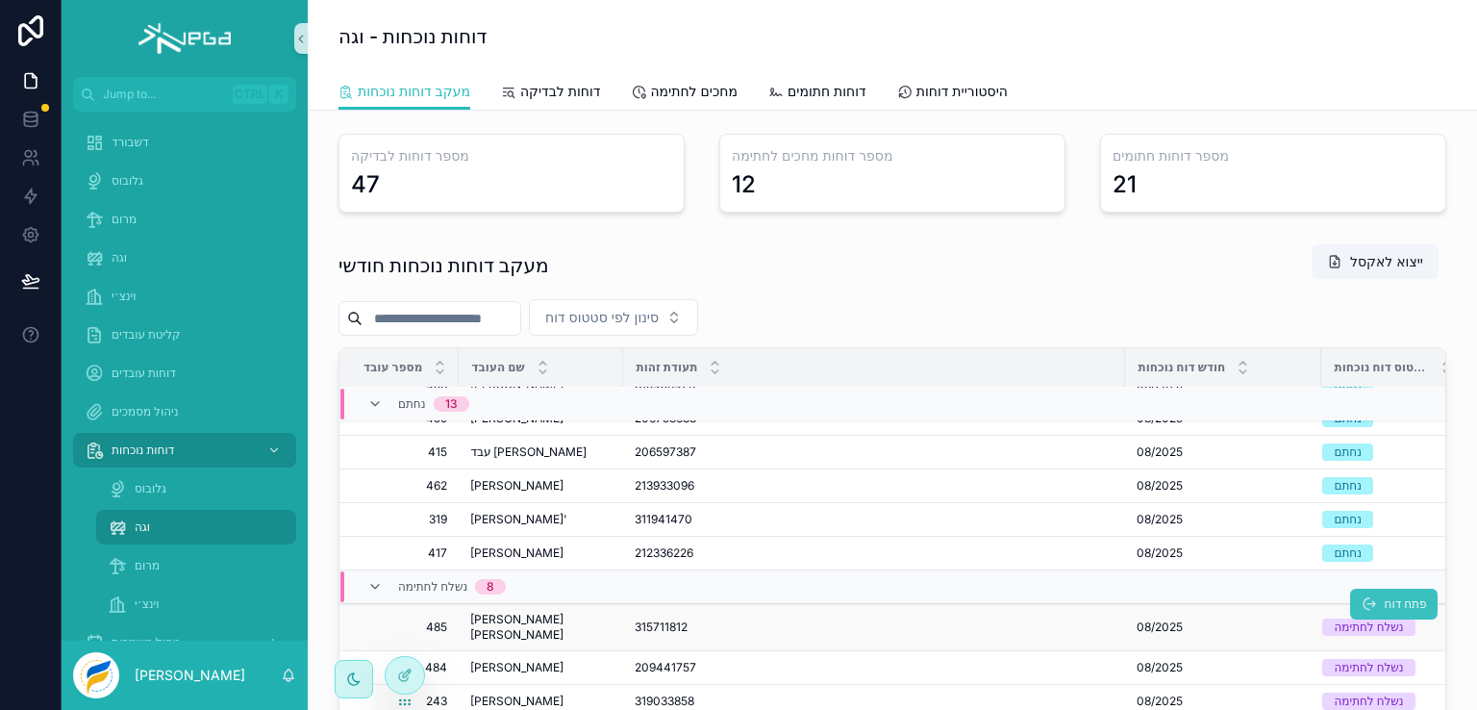
click at [1384, 597] on span "פתח דוח" at bounding box center [1405, 603] width 42 height 15
